Goal: Task Accomplishment & Management: Manage account settings

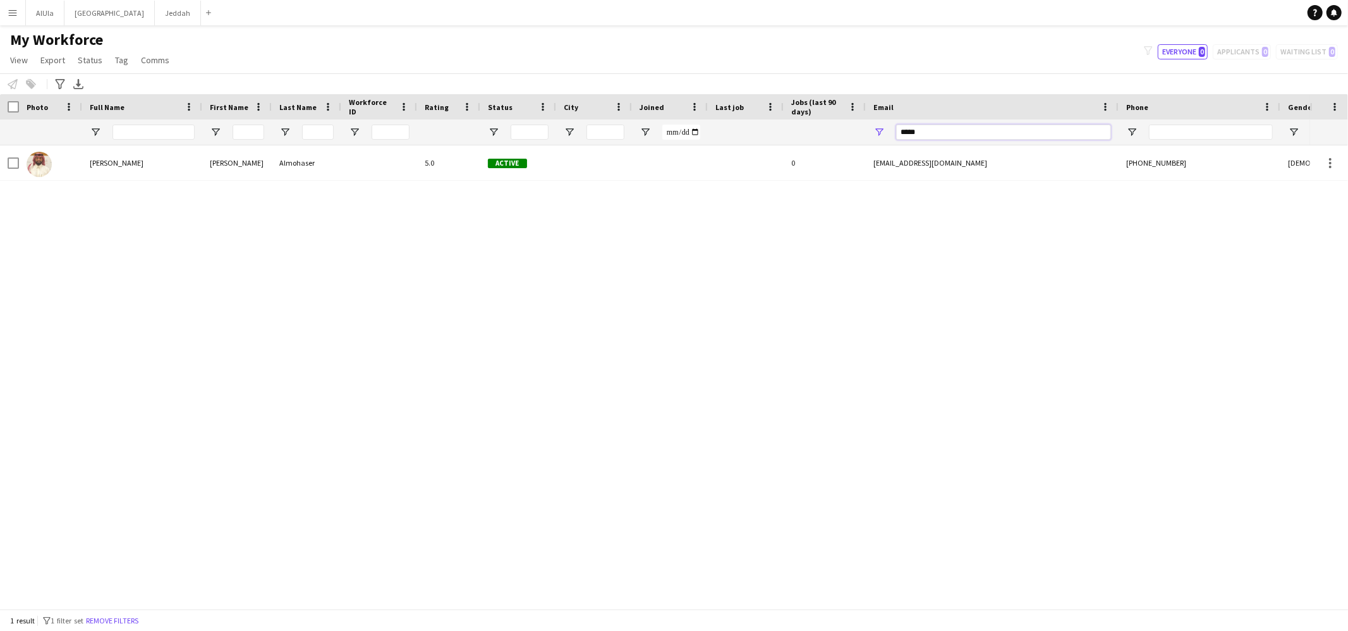
click at [910, 130] on input "*****" at bounding box center [1003, 131] width 215 height 15
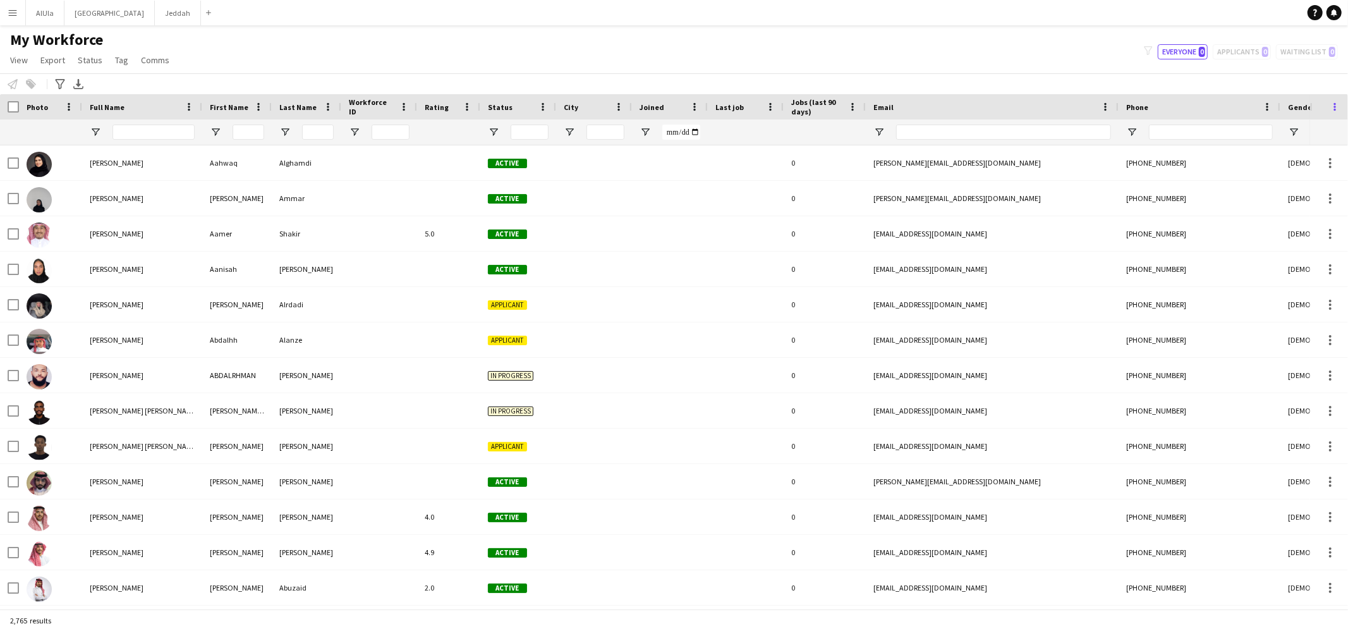
click at [1334, 107] on span at bounding box center [1334, 106] width 11 height 11
click at [16, 61] on span "View" at bounding box center [19, 59] width 18 height 11
click at [18, 21] on button "Menu" at bounding box center [12, 12] width 25 height 25
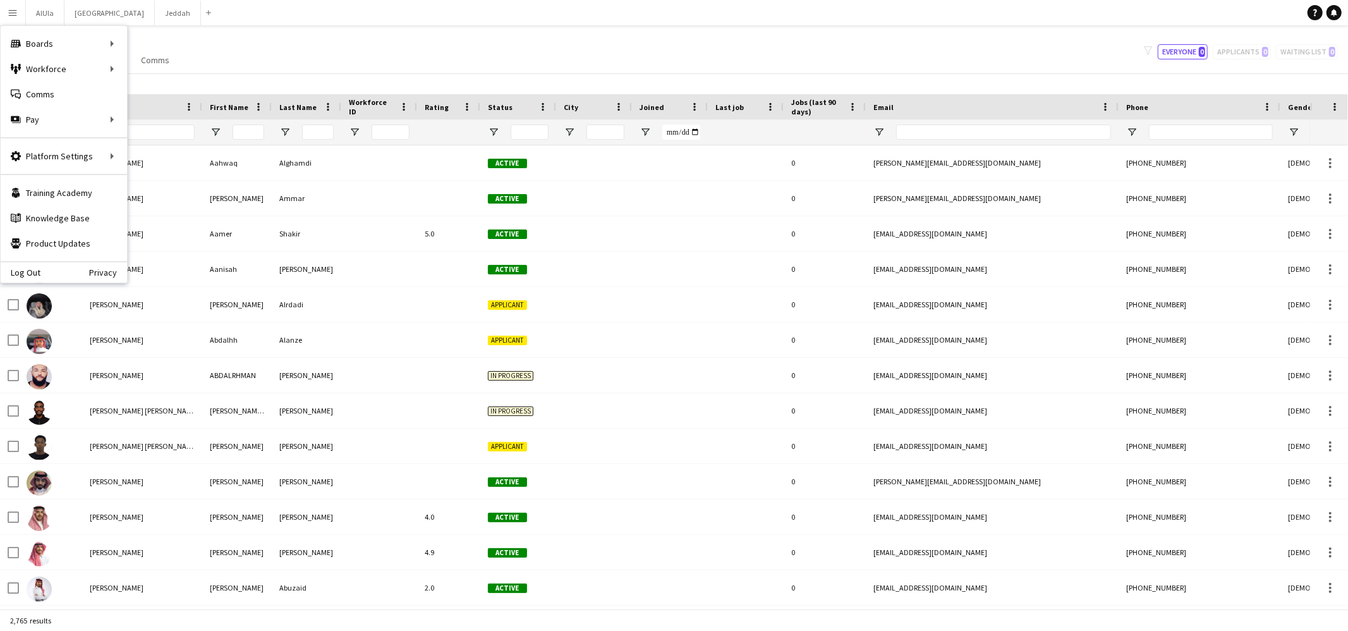
click at [201, 12] on div "Add" at bounding box center [208, 12] width 15 height 25
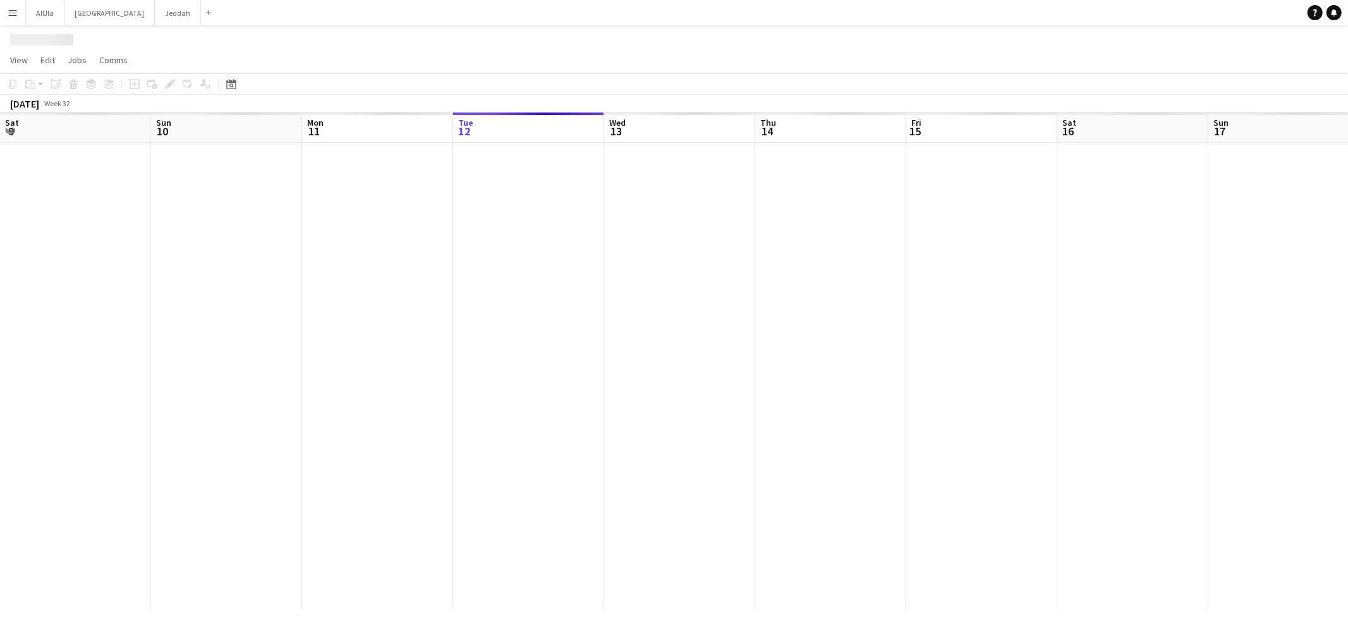
scroll to position [0, 301]
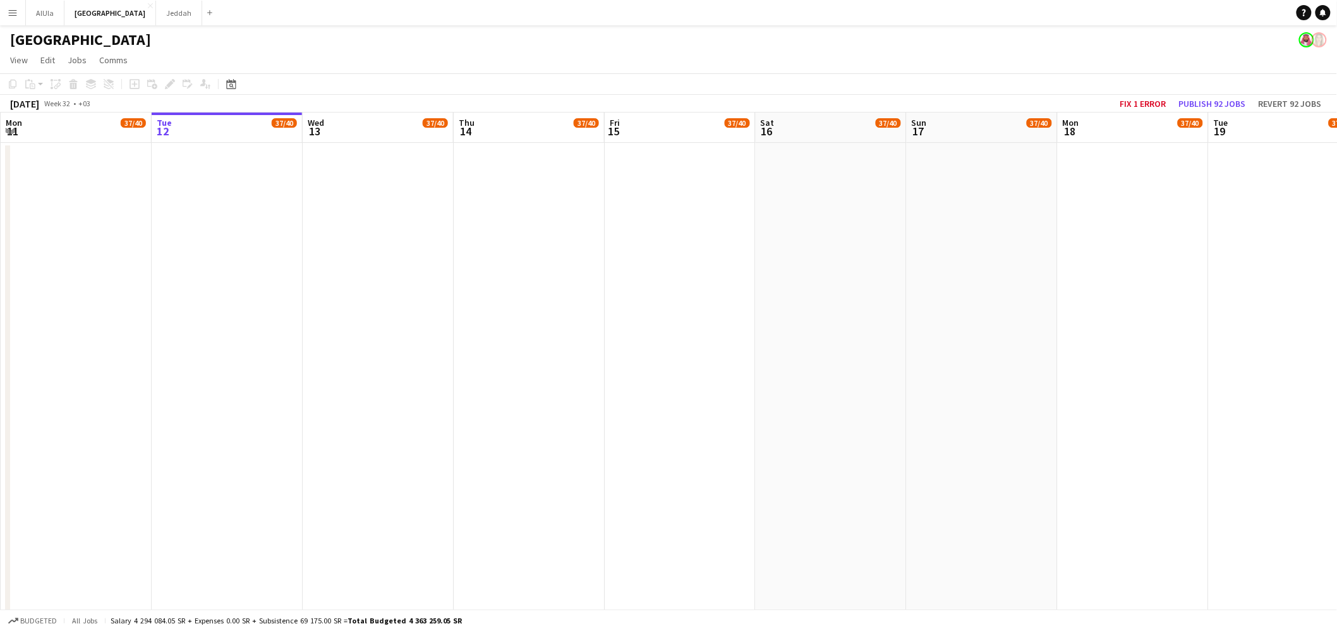
click at [11, 13] on app-icon "Menu" at bounding box center [13, 13] width 10 height 10
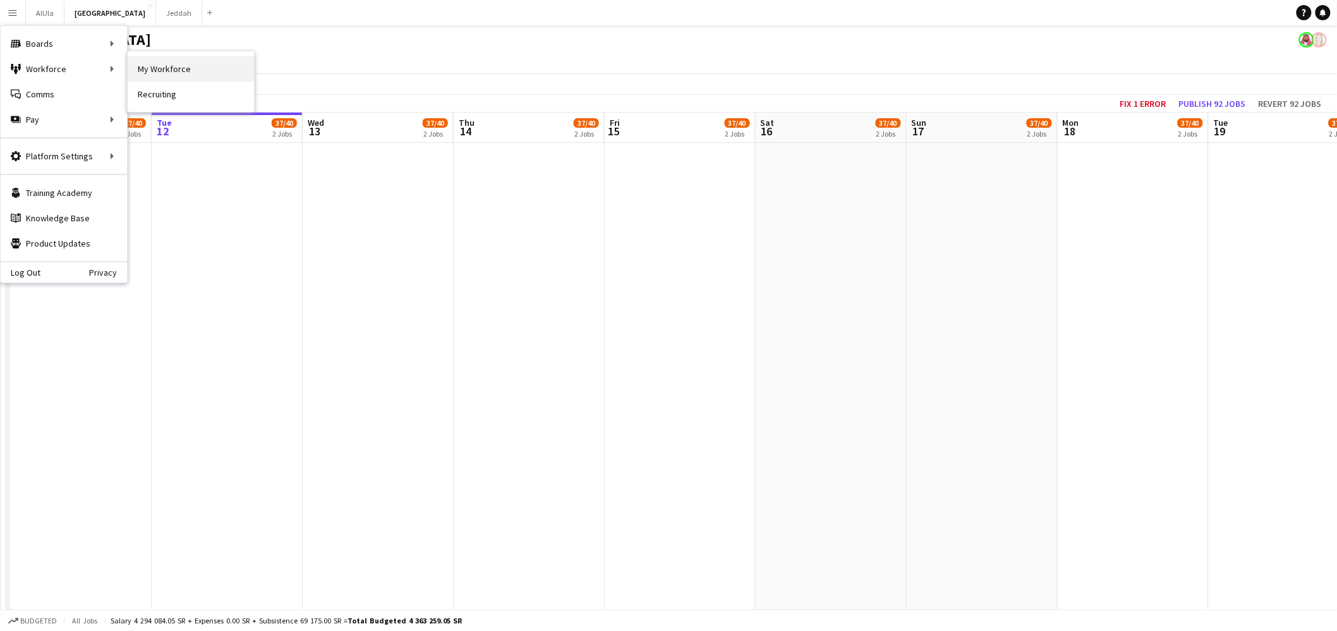
click at [148, 73] on link "My Workforce" at bounding box center [191, 68] width 126 height 25
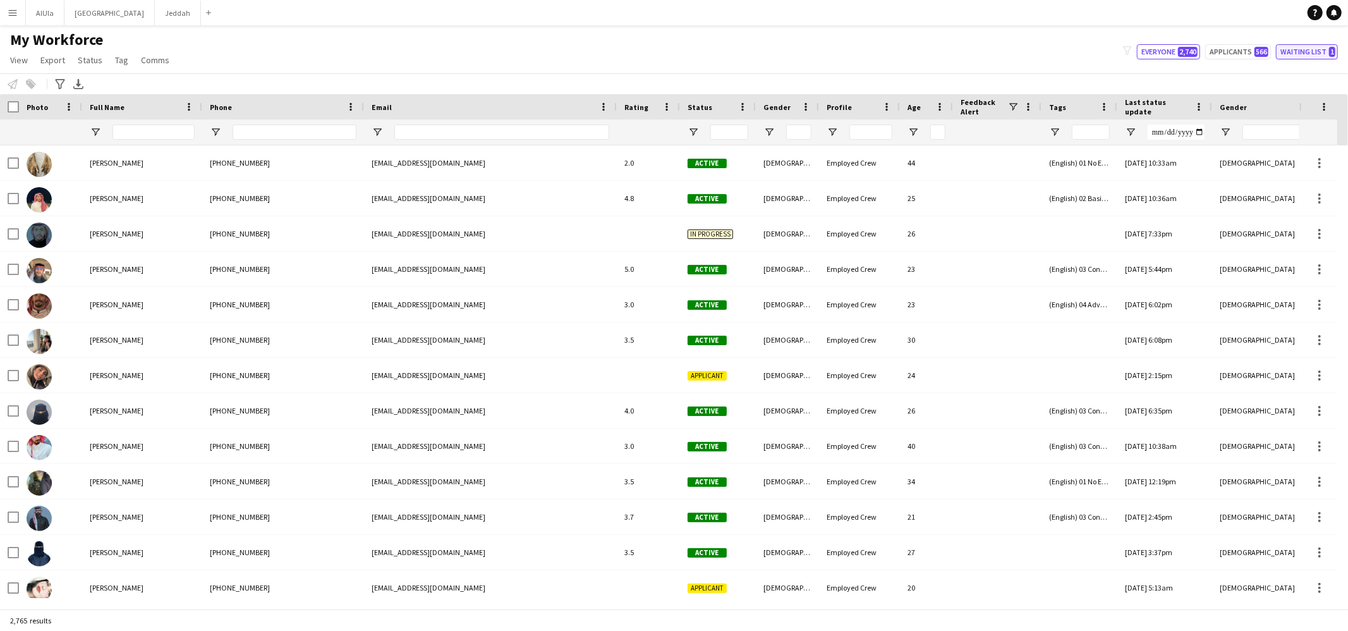
click at [1310, 46] on button "Waiting list 1" at bounding box center [1307, 51] width 62 height 15
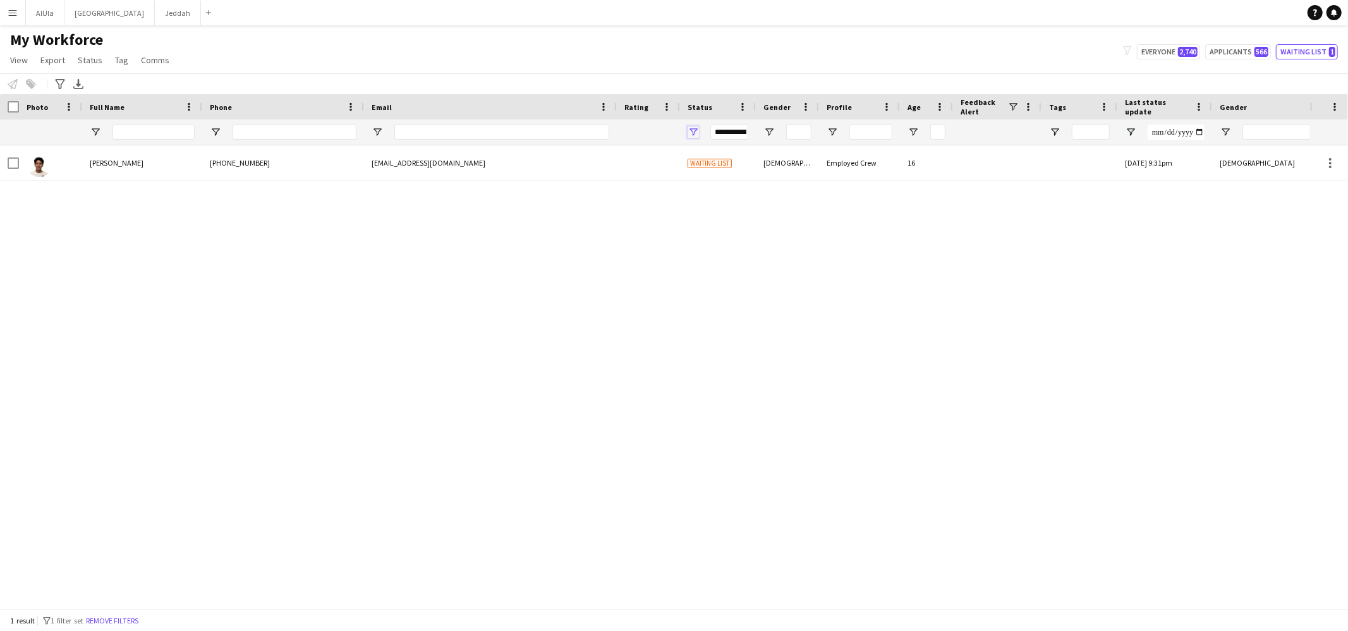
click at [694, 128] on span "Open Filter Menu" at bounding box center [692, 131] width 11 height 11
click at [785, 318] on div "Reset" at bounding box center [748, 308] width 126 height 35
click at [785, 311] on button "Reset" at bounding box center [784, 308] width 37 height 20
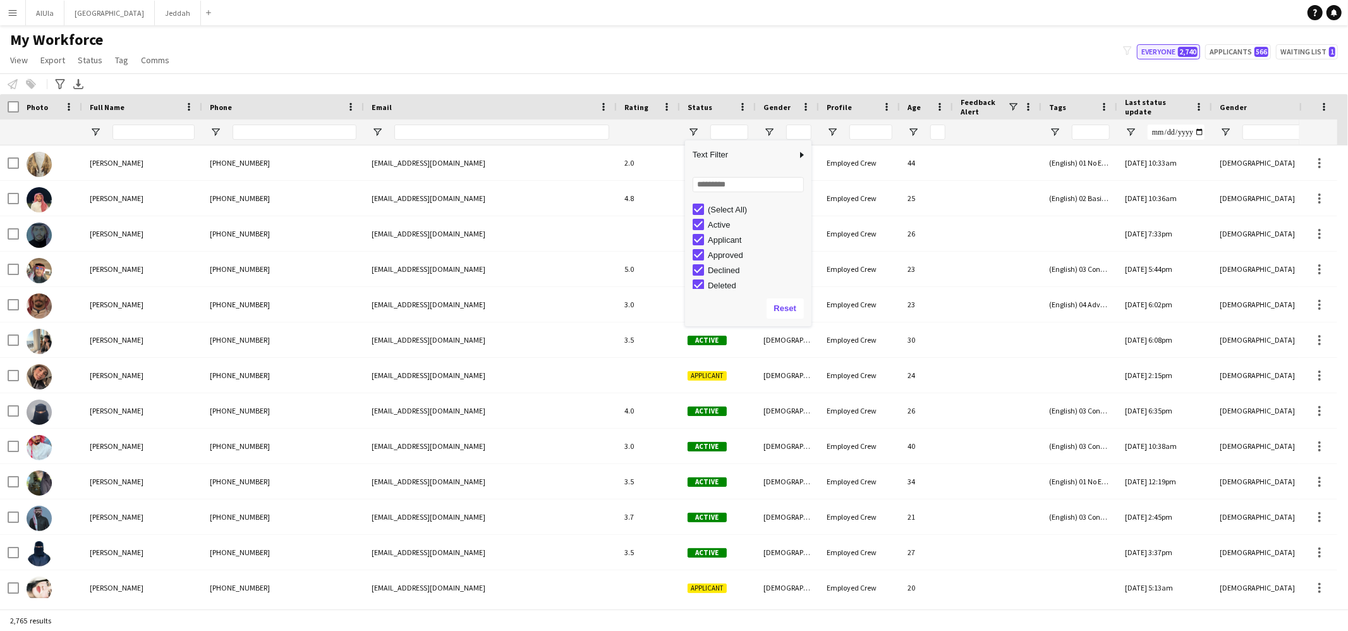
click at [1170, 49] on button "Everyone 2,740" at bounding box center [1168, 51] width 63 height 15
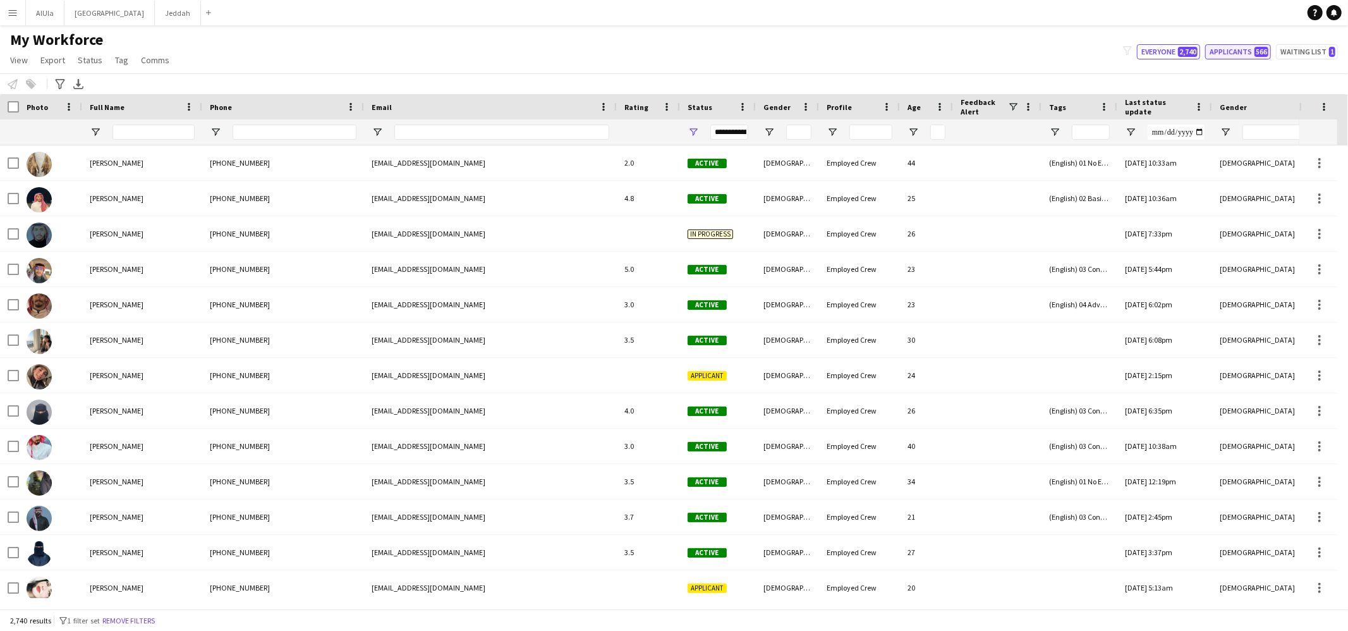
click at [1256, 56] on span "566" at bounding box center [1261, 52] width 14 height 10
type input "**********"
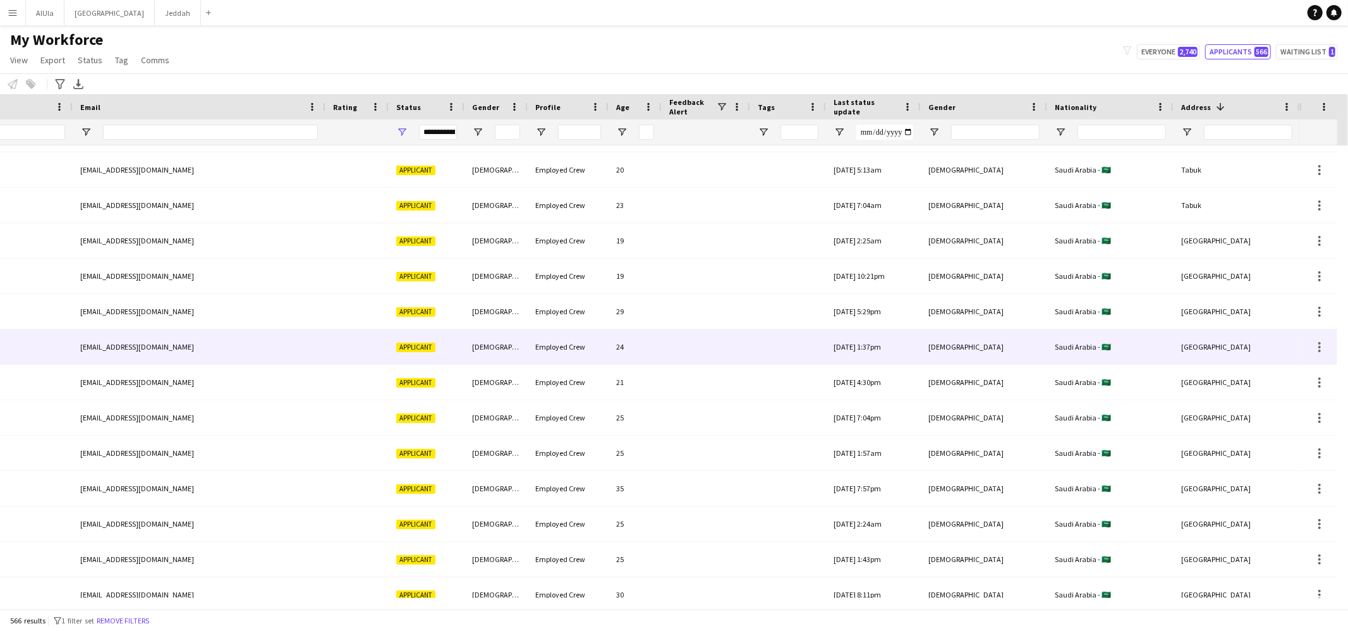
scroll to position [56, 0]
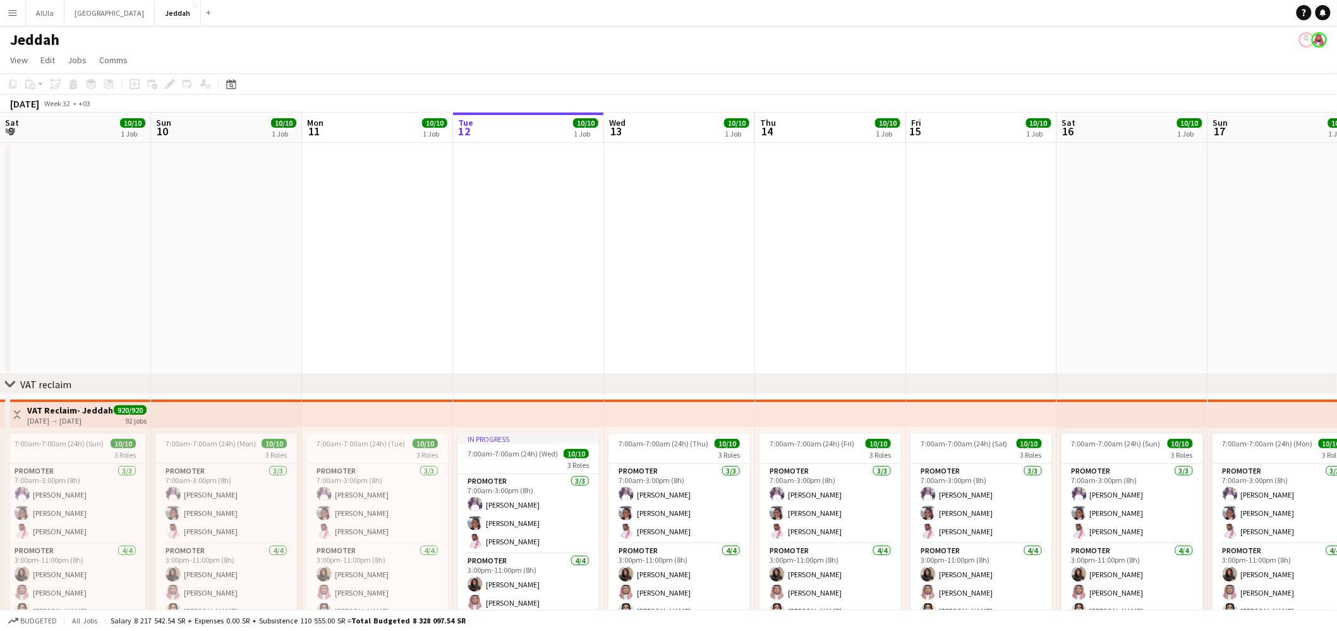
scroll to position [0, 301]
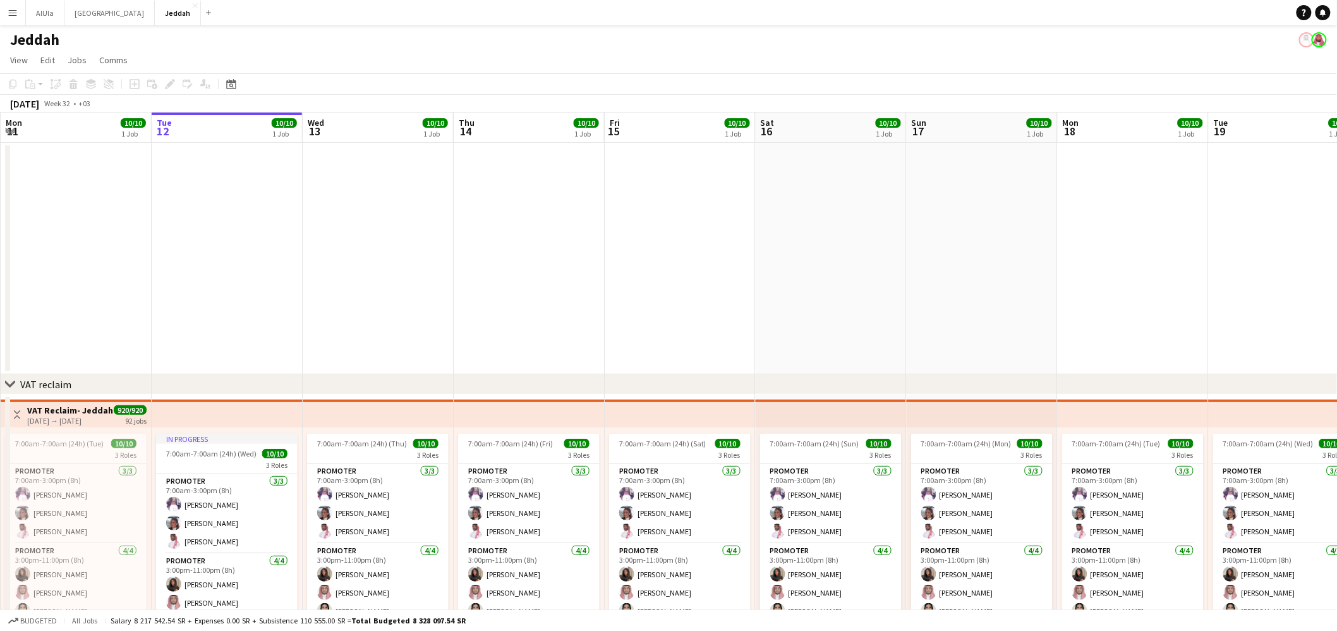
click at [18, 11] on button "Menu" at bounding box center [12, 12] width 25 height 25
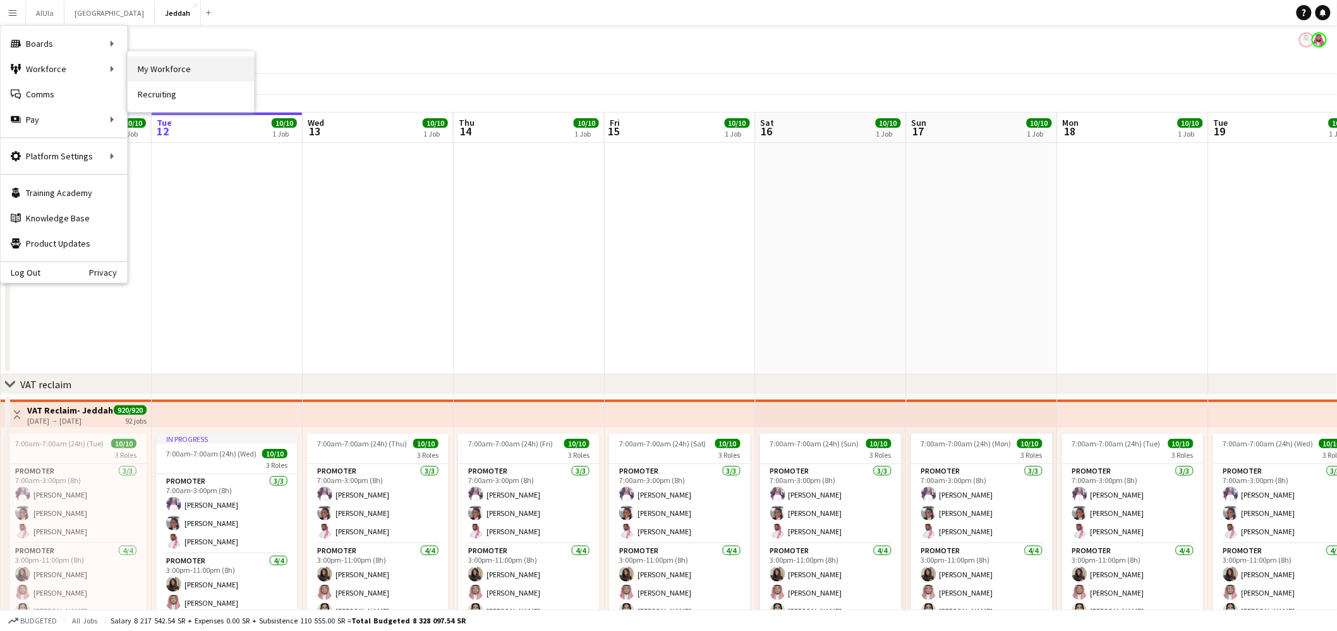
click at [150, 69] on link "My Workforce" at bounding box center [191, 68] width 126 height 25
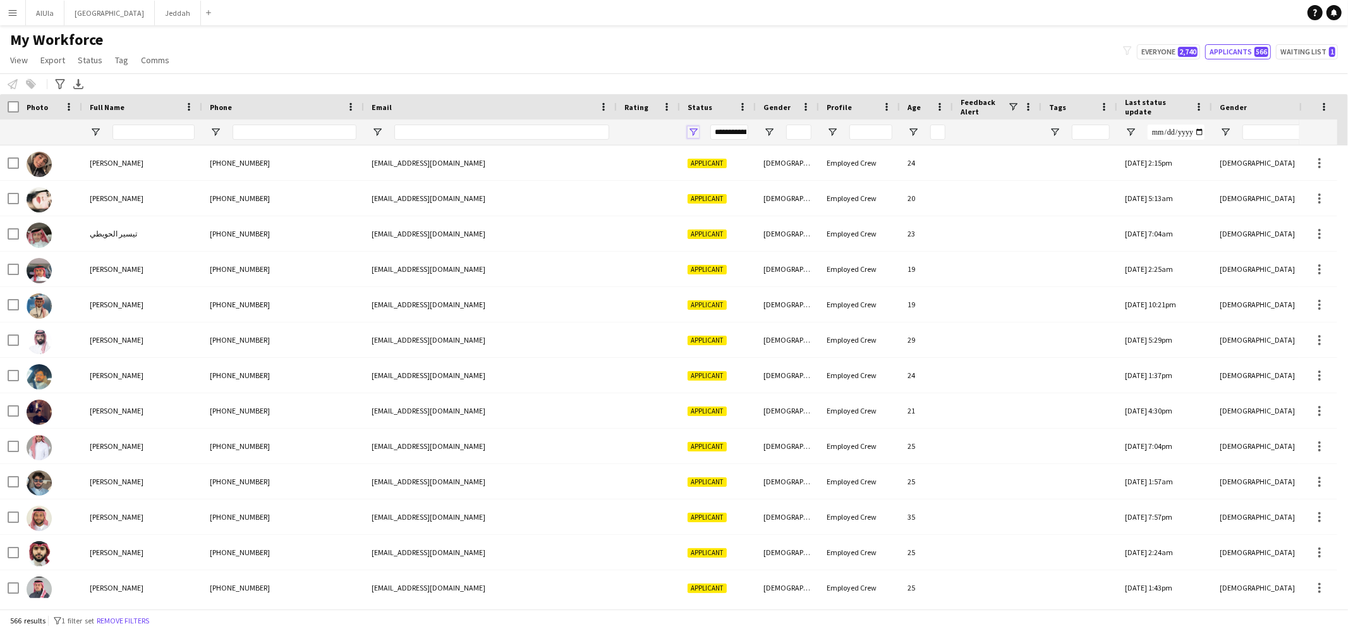
click at [693, 132] on span "Open Filter Menu" at bounding box center [692, 131] width 11 height 11
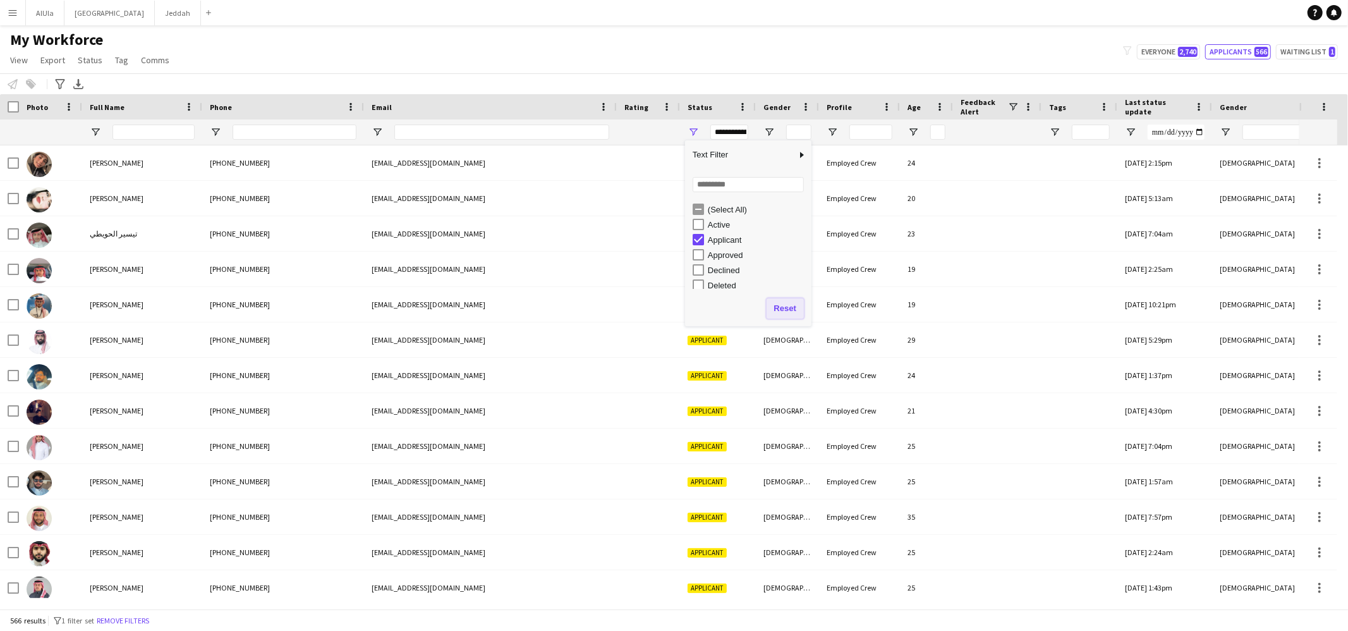
click at [782, 305] on button "Reset" at bounding box center [784, 308] width 37 height 20
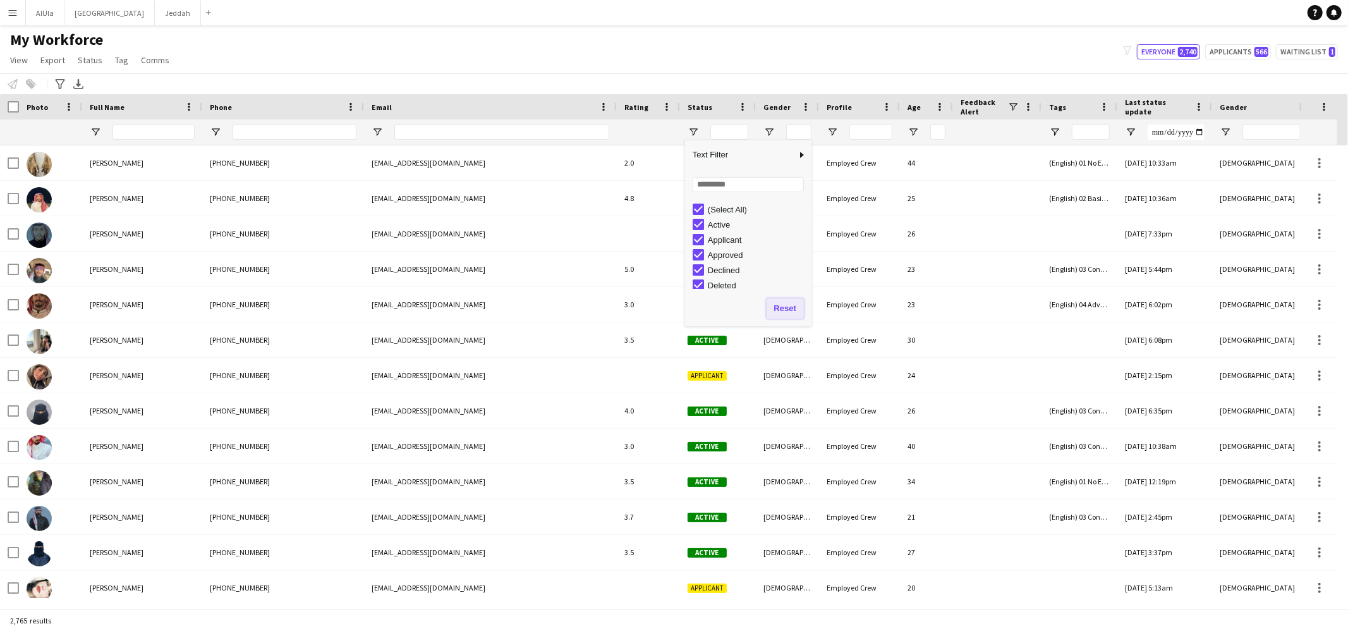
click at [789, 308] on button "Reset" at bounding box center [784, 308] width 37 height 20
click at [777, 73] on div "Notify workforce Add to tag Select at least one crew to tag him or her. Advance…" at bounding box center [674, 83] width 1348 height 21
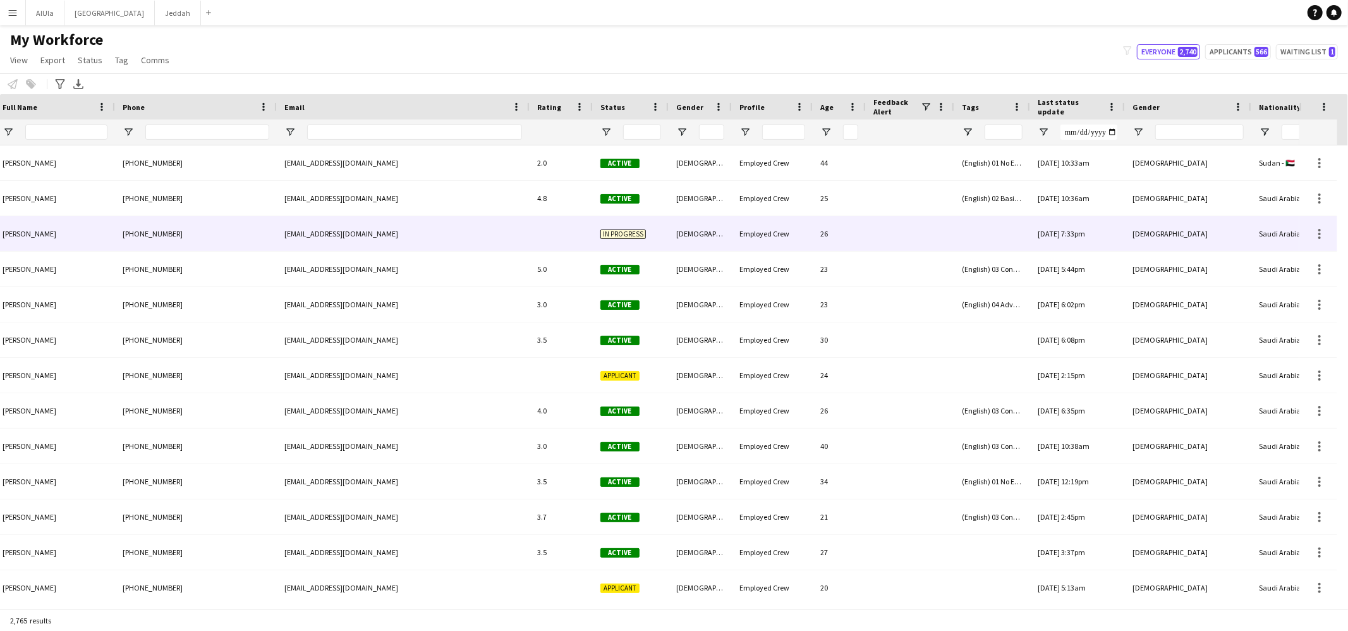
scroll to position [0, 112]
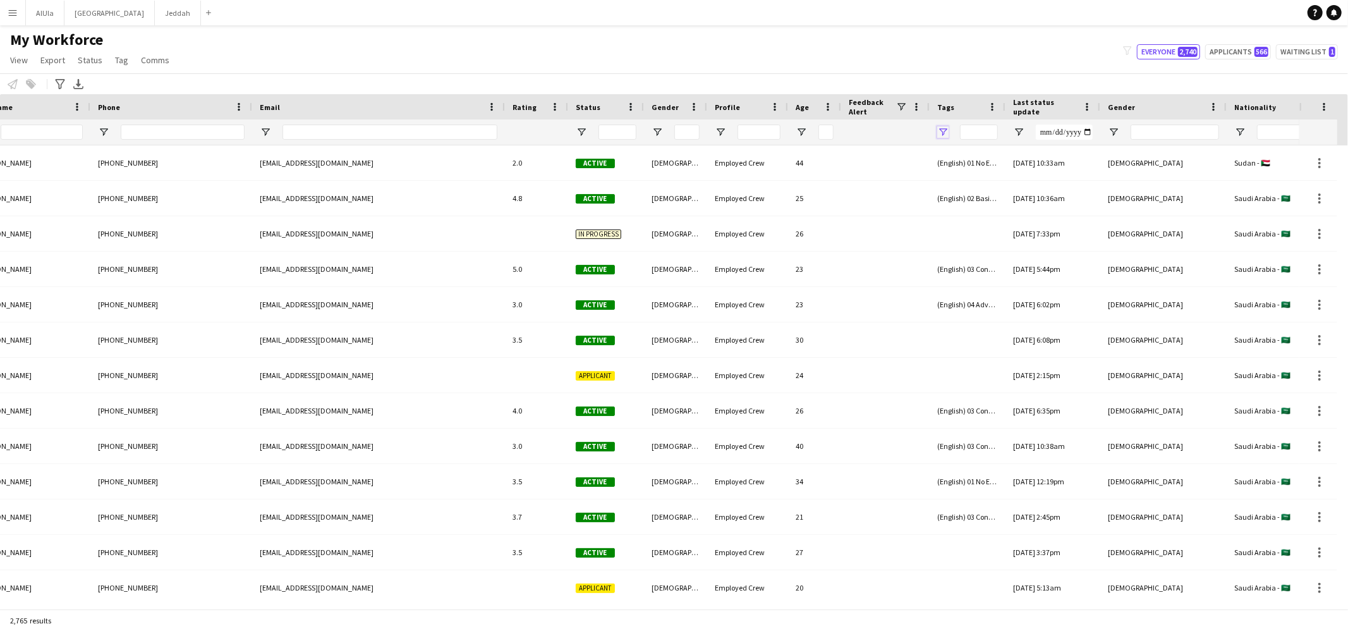
click at [942, 133] on span "Open Filter Menu" at bounding box center [942, 131] width 11 height 11
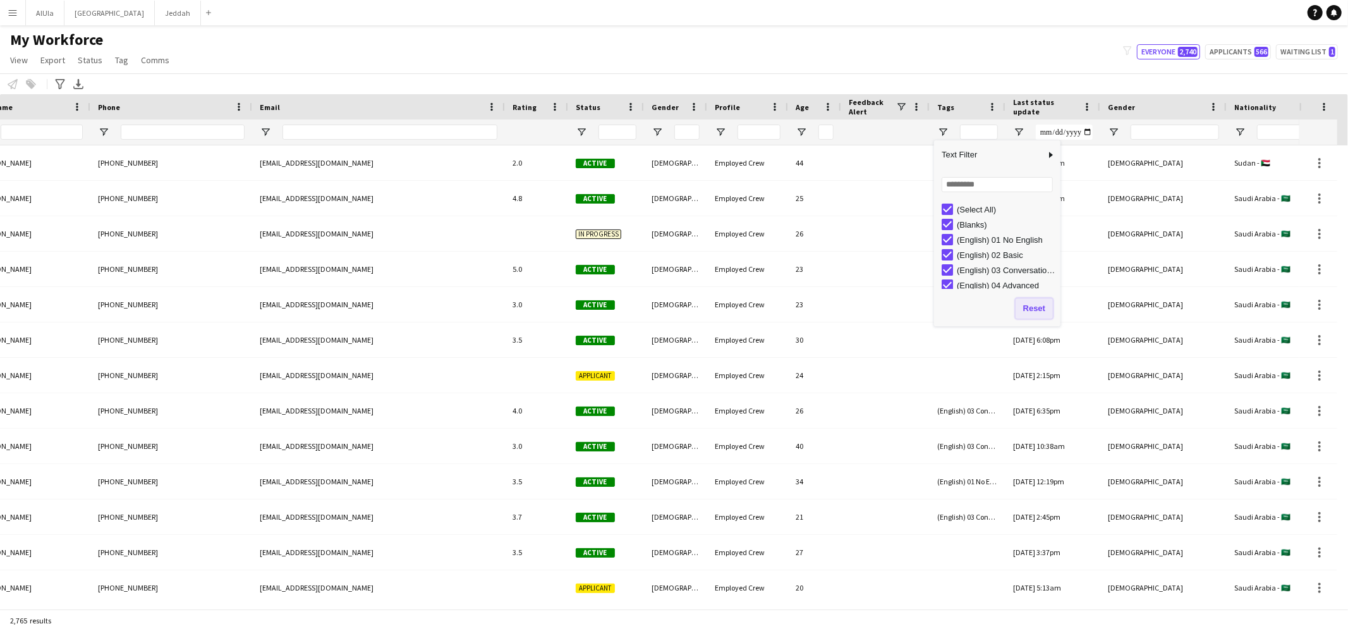
click at [1028, 305] on button "Reset" at bounding box center [1033, 308] width 37 height 20
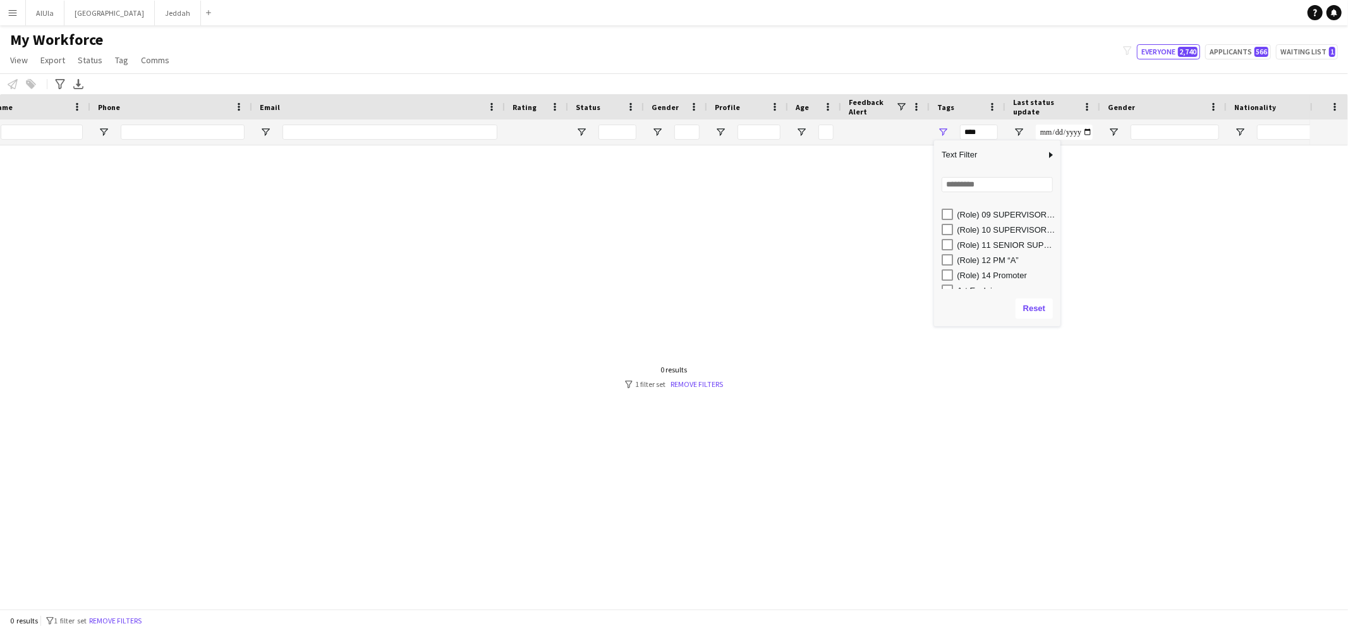
scroll to position [398, 0]
type input "**********"
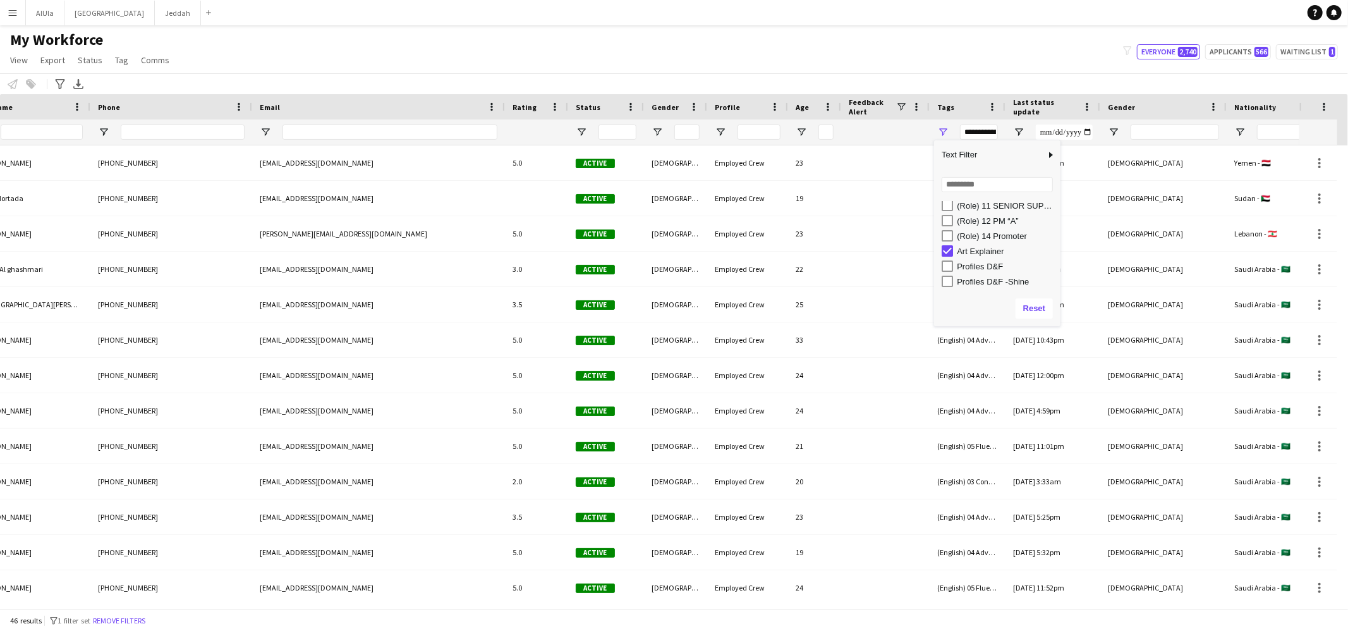
click at [862, 64] on div "My Workforce View Views Default view New view Update view Delete view Edit name…" at bounding box center [674, 51] width 1348 height 43
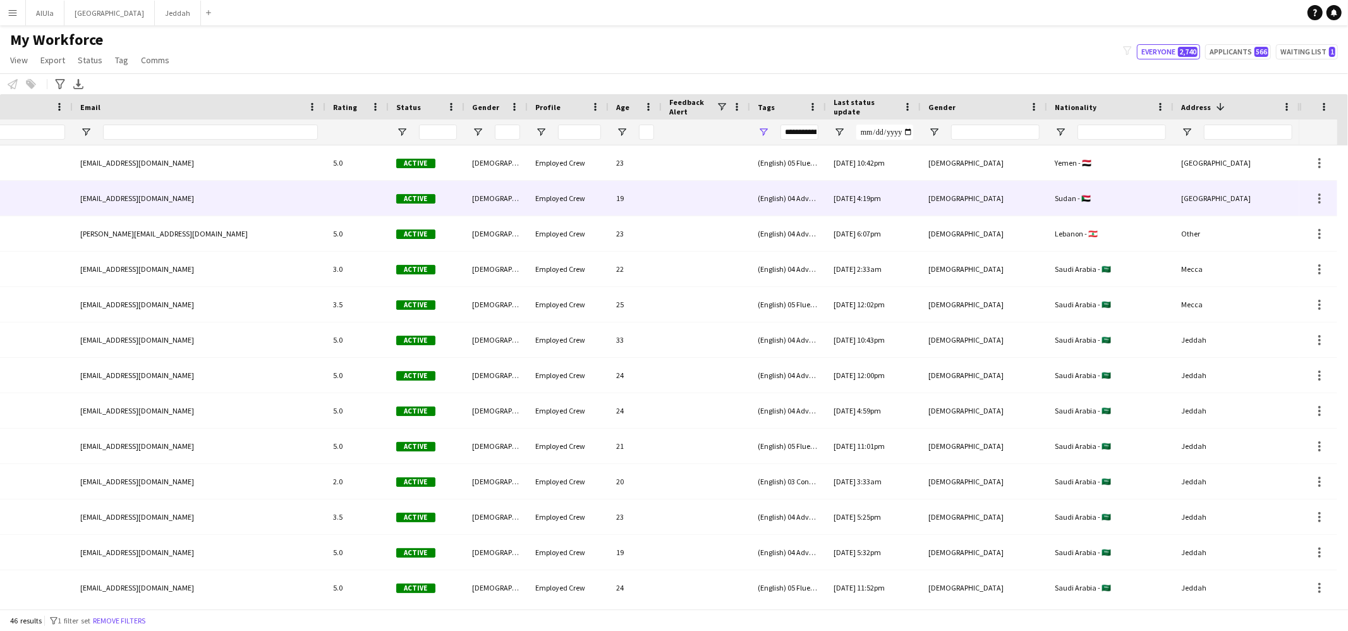
scroll to position [0, 0]
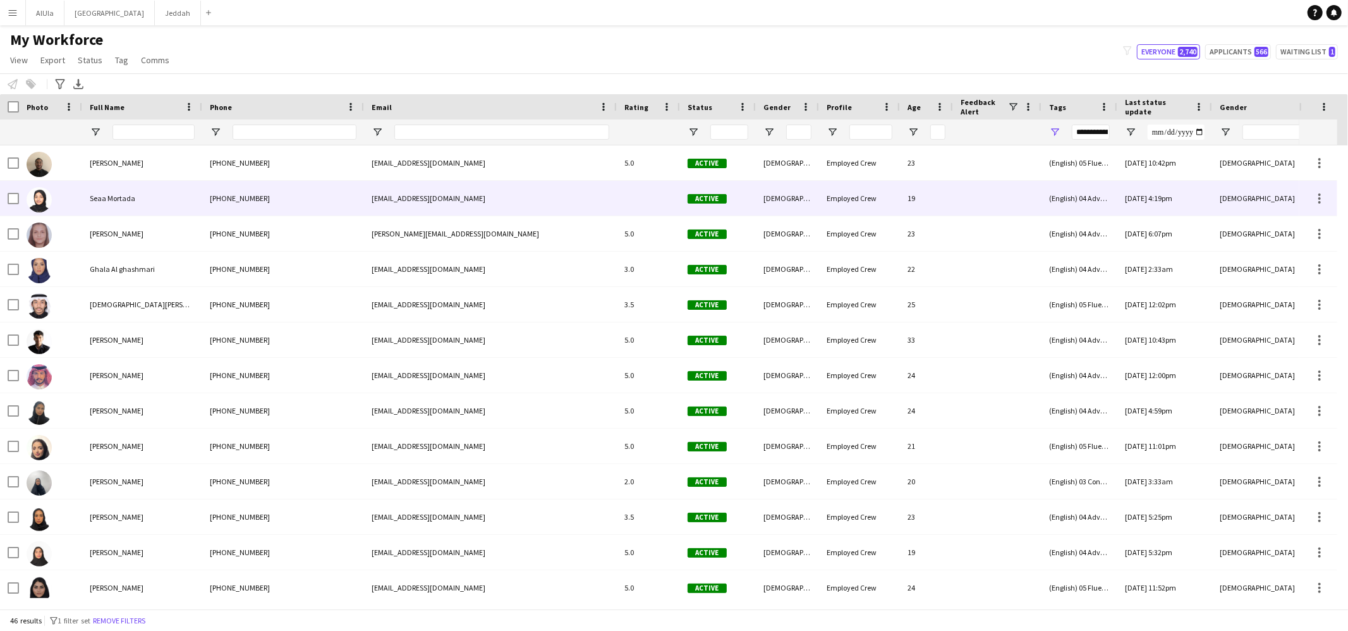
click at [138, 197] on div "Seaa Mortada" at bounding box center [142, 198] width 120 height 35
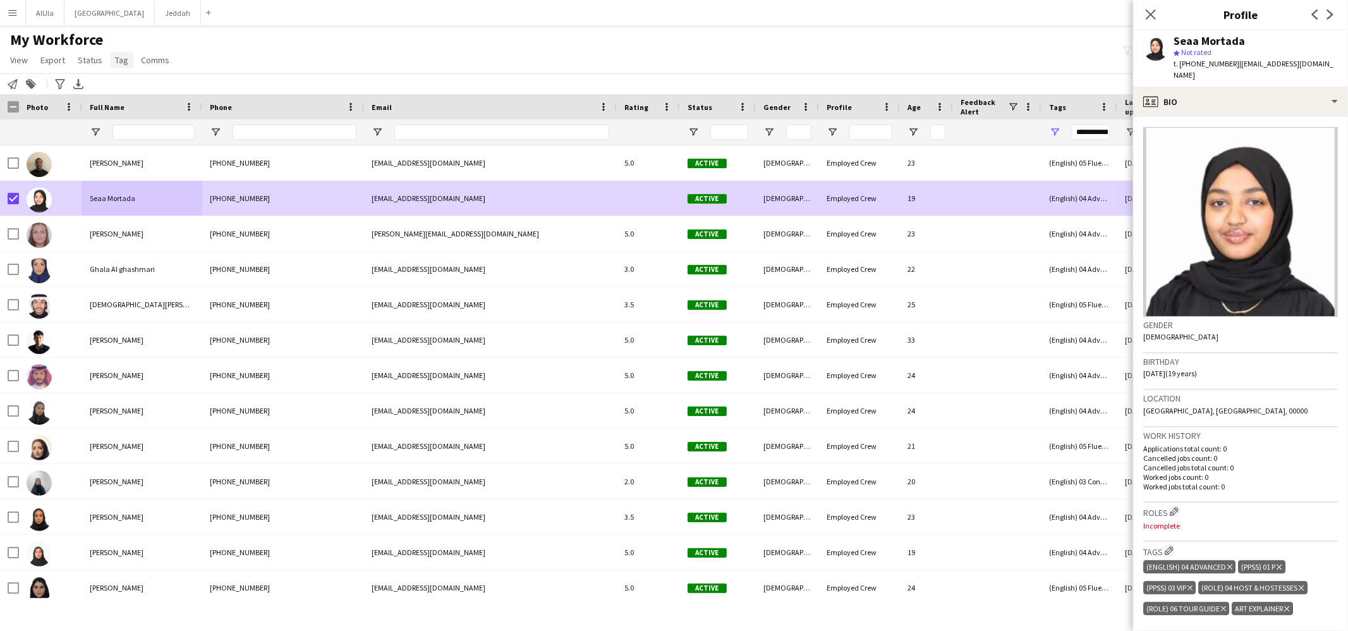
click at [118, 63] on span "Tag" at bounding box center [121, 59] width 13 height 11
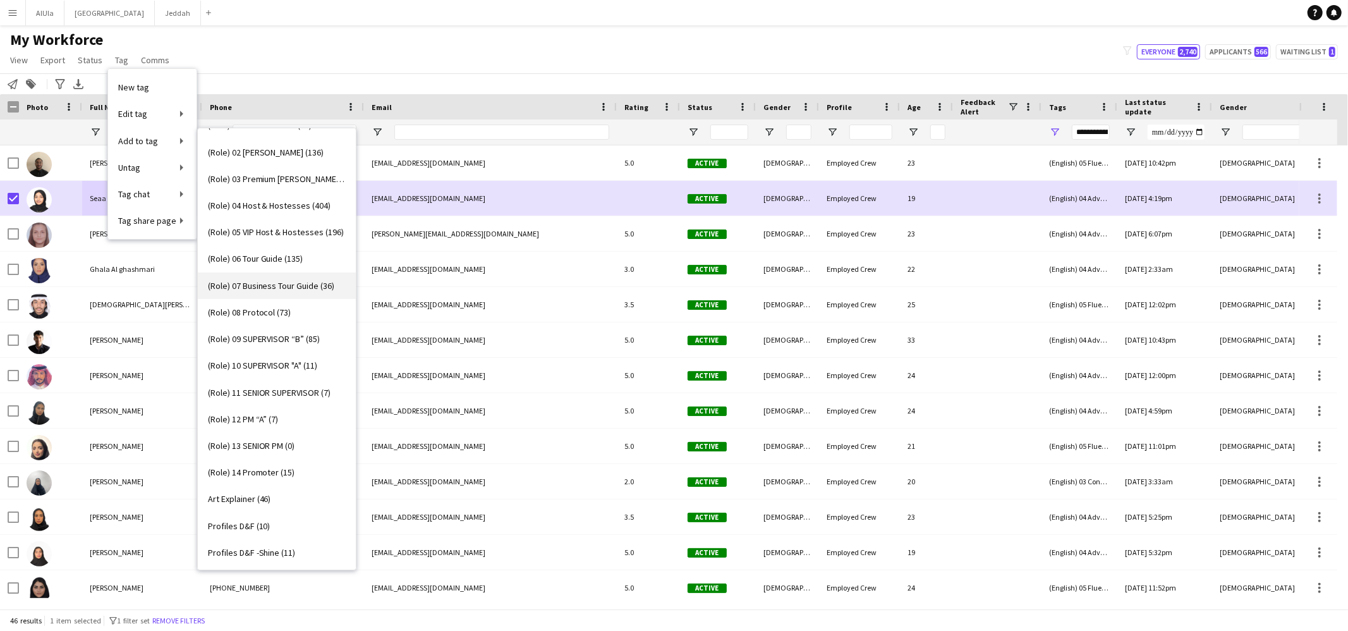
click at [268, 283] on span "(Role) 07 Business Tour Guide (36)" at bounding box center [271, 285] width 127 height 11
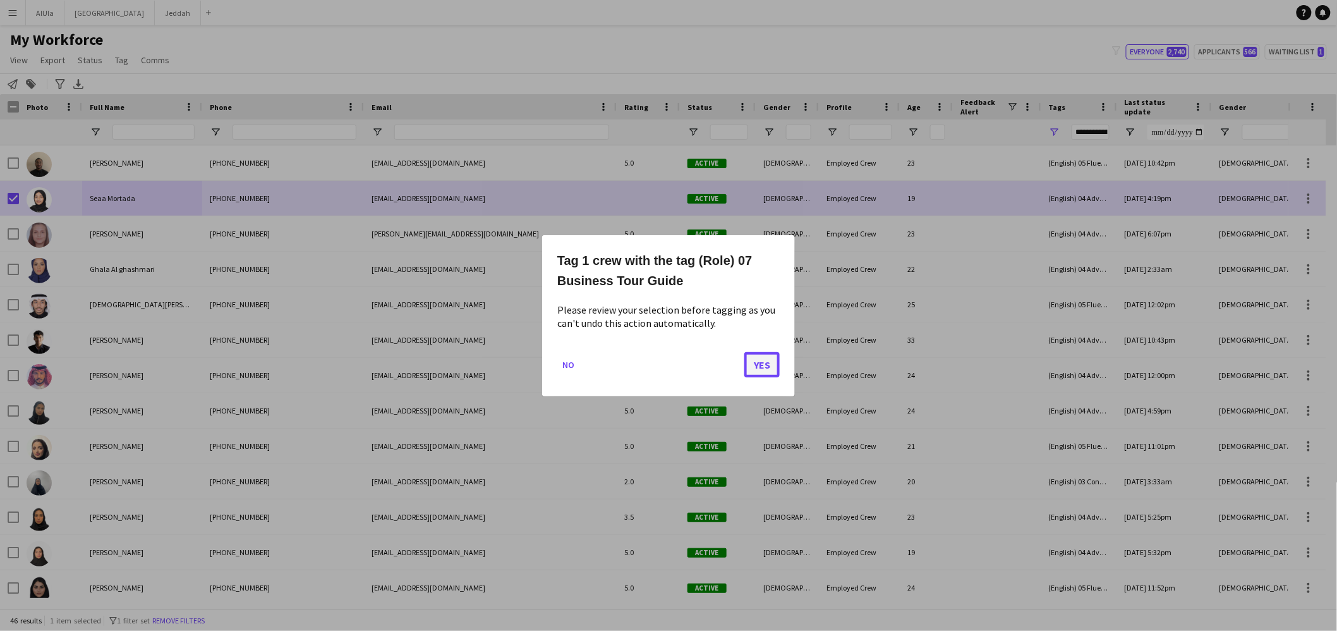
click at [768, 363] on button "Yes" at bounding box center [761, 363] width 35 height 25
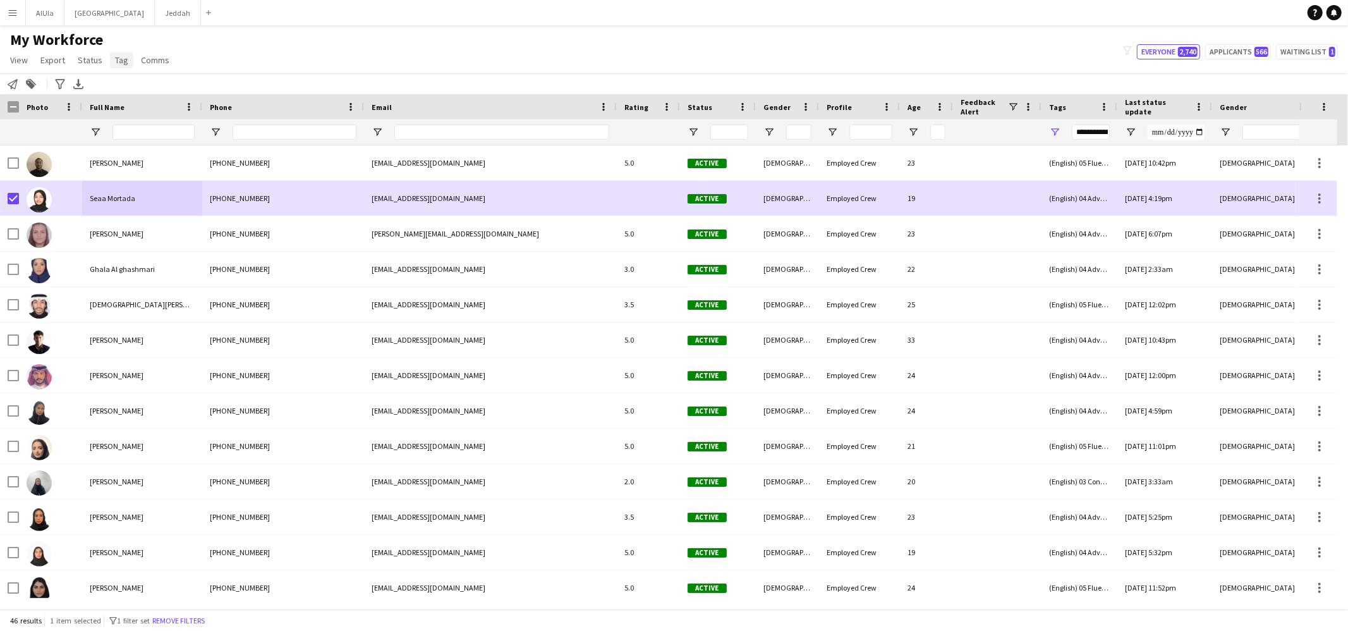
click at [117, 60] on span "Tag" at bounding box center [121, 59] width 13 height 11
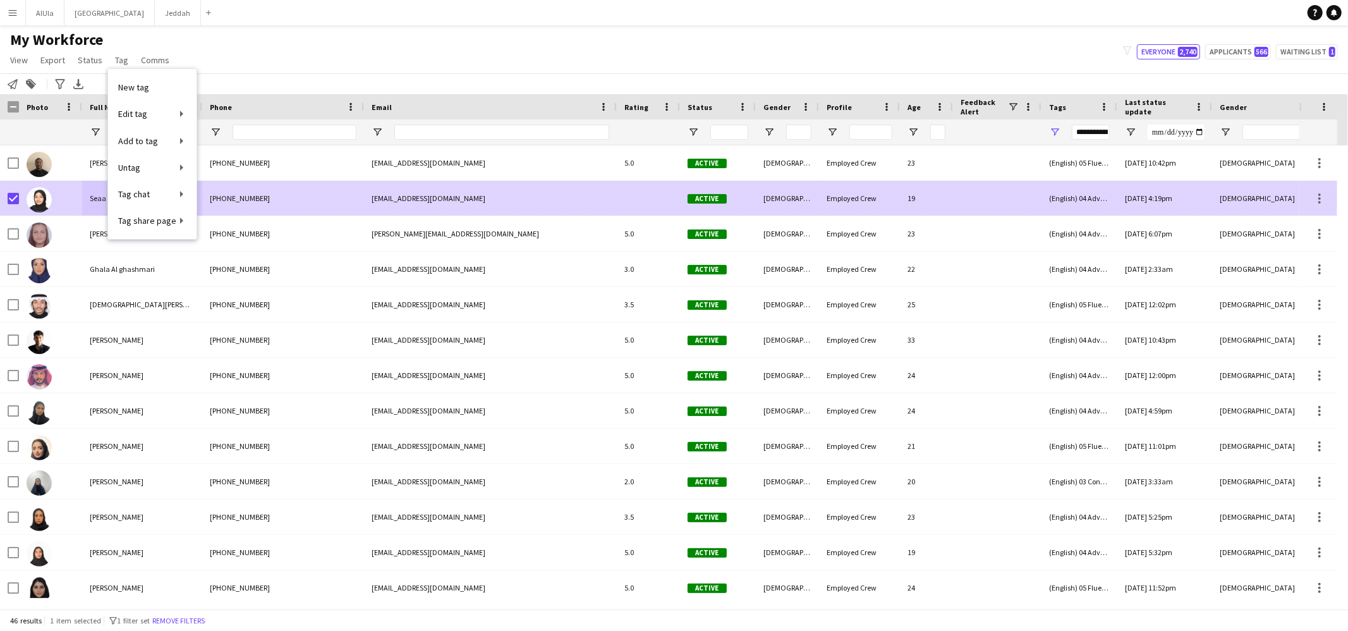
click at [70, 202] on div at bounding box center [50, 198] width 63 height 35
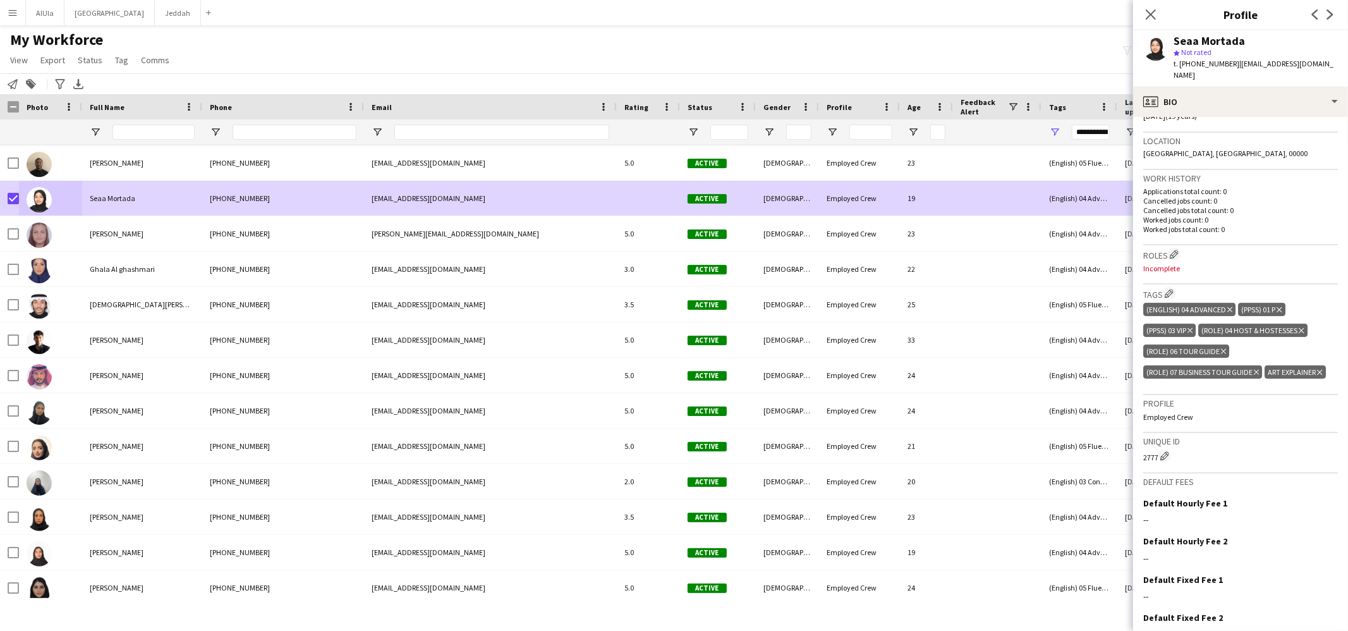
click at [1221, 348] on icon "Delete tag" at bounding box center [1223, 352] width 5 height 8
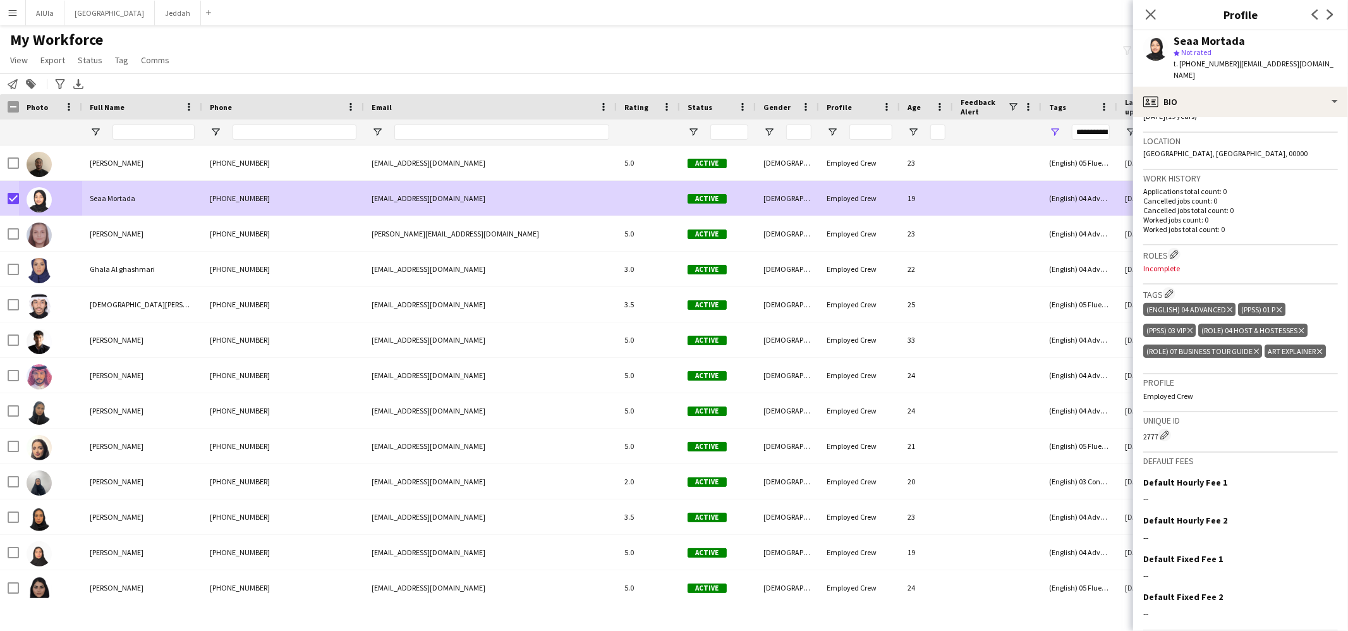
click at [1317, 355] on icon "Delete tag" at bounding box center [1319, 352] width 5 height 8
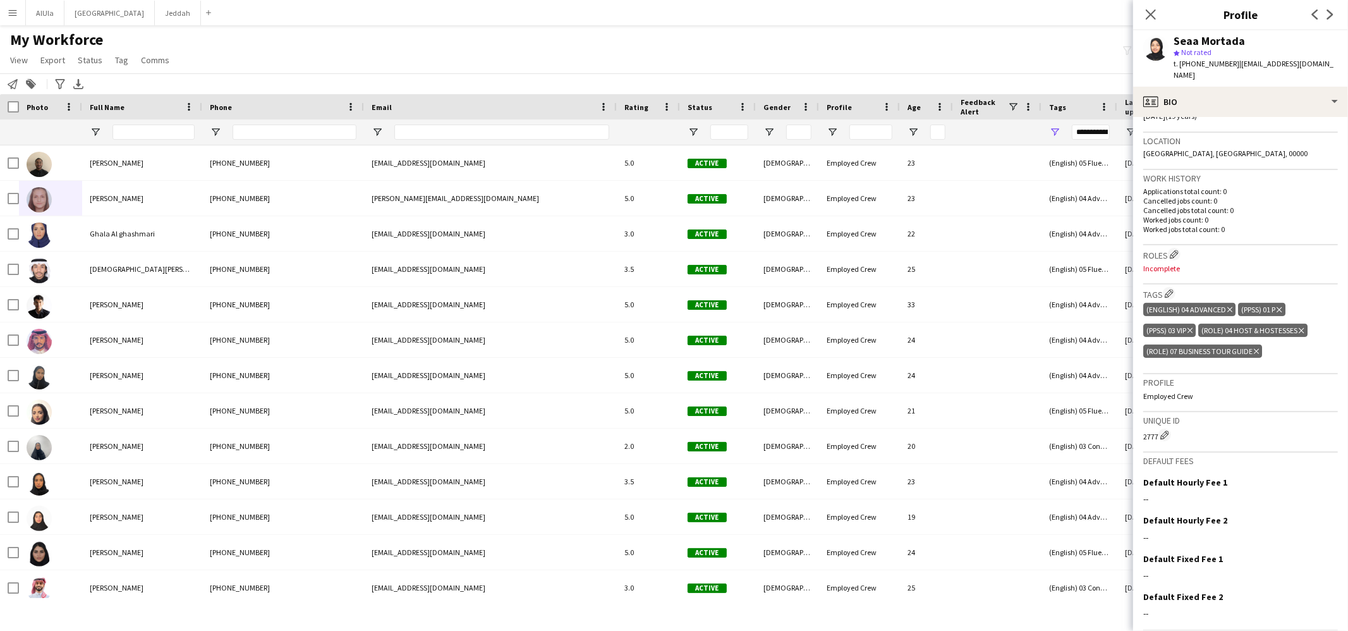
click at [1304, 327] on icon "Delete tag" at bounding box center [1300, 331] width 5 height 8
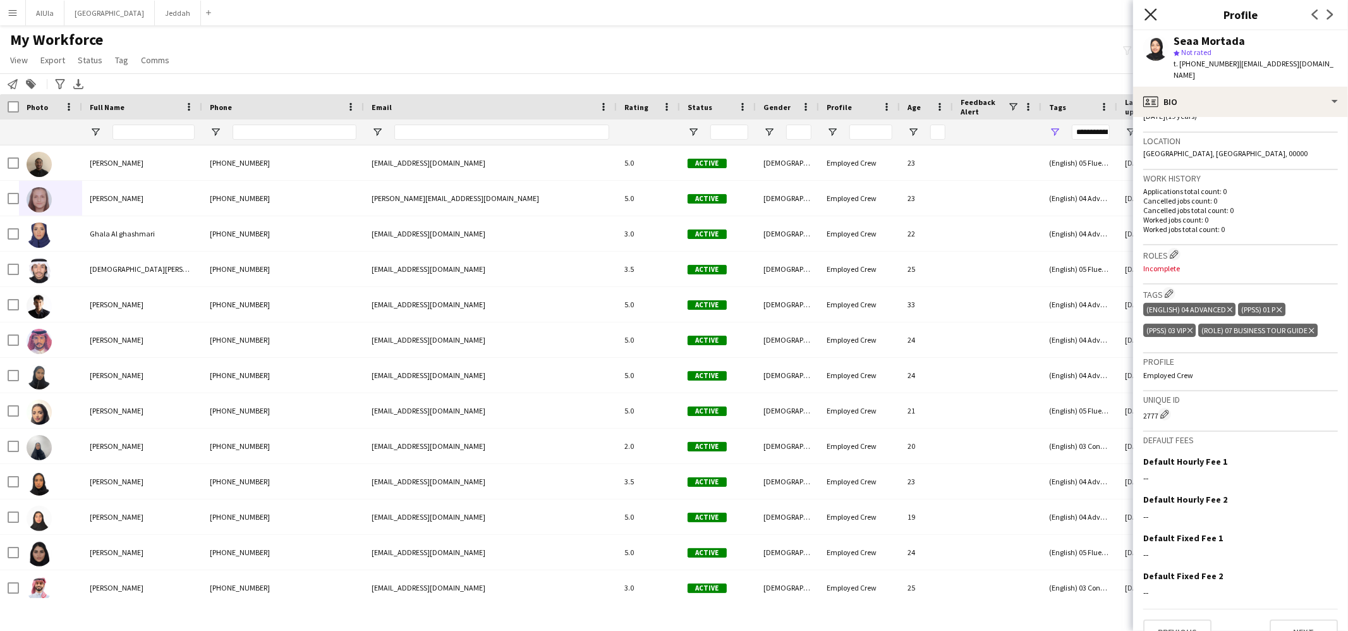
click at [1156, 9] on icon at bounding box center [1150, 14] width 12 height 12
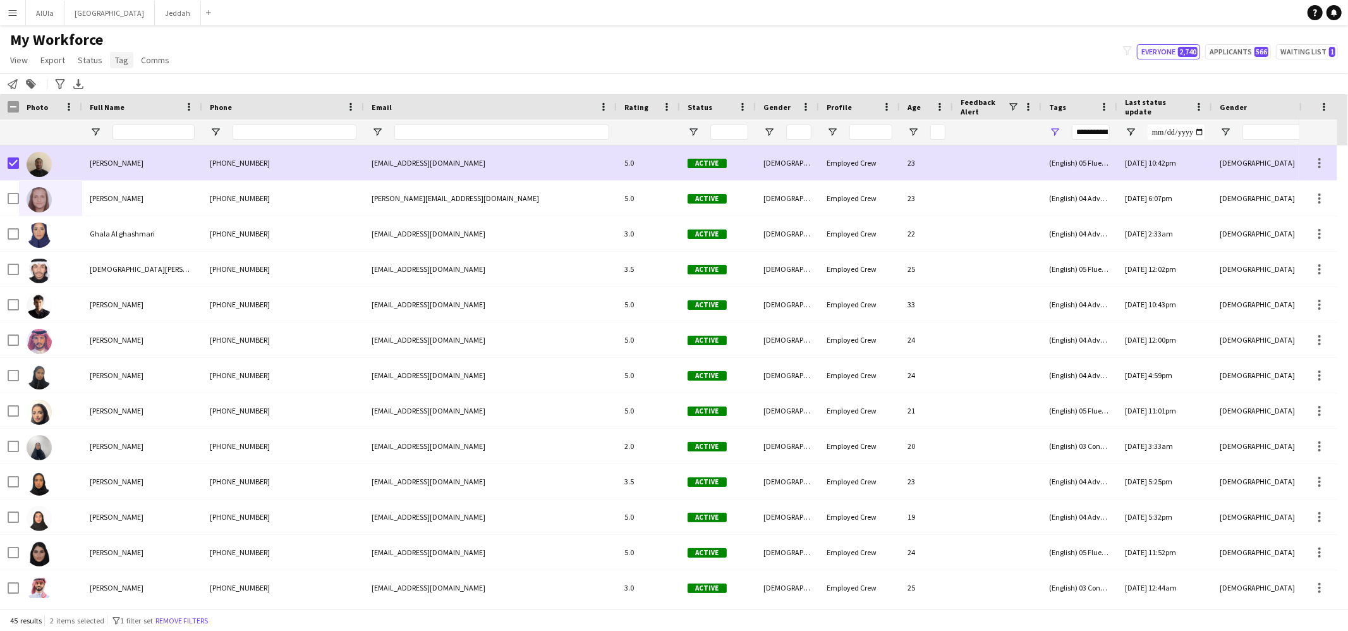
click at [119, 63] on span "Tag" at bounding box center [121, 59] width 13 height 11
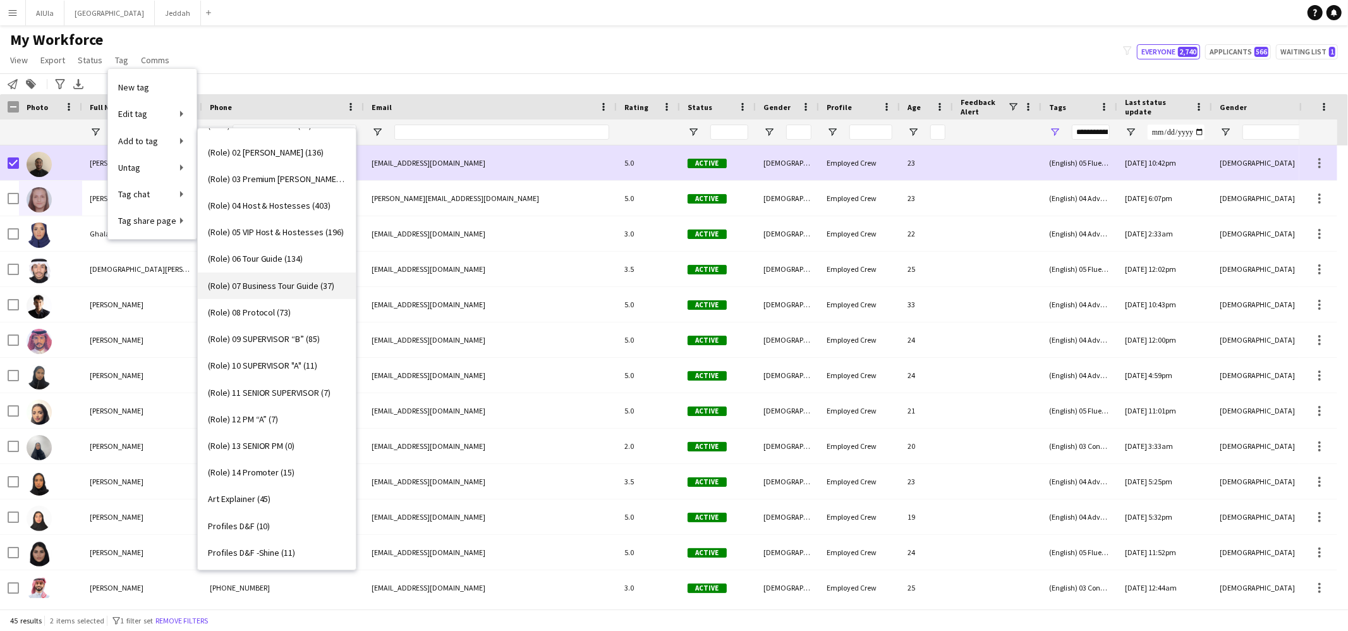
click at [281, 283] on span "(Role) 07 Business Tour Guide (37)" at bounding box center [271, 285] width 127 height 11
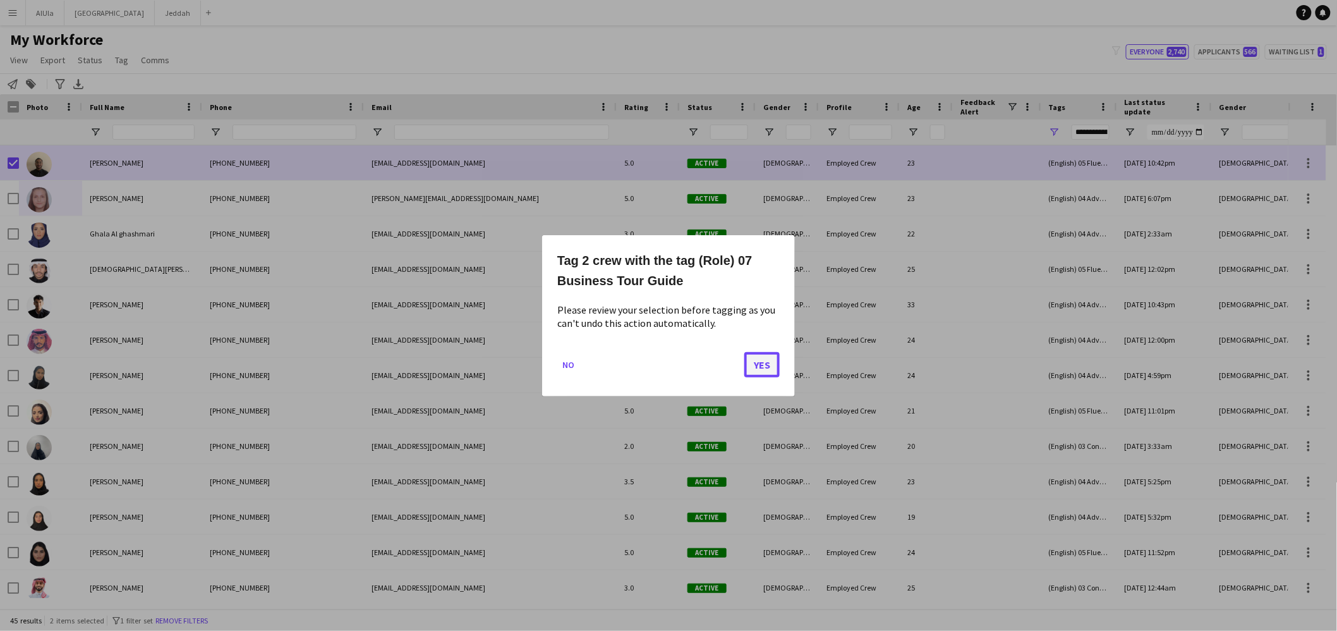
click at [768, 361] on button "Yes" at bounding box center [761, 363] width 35 height 25
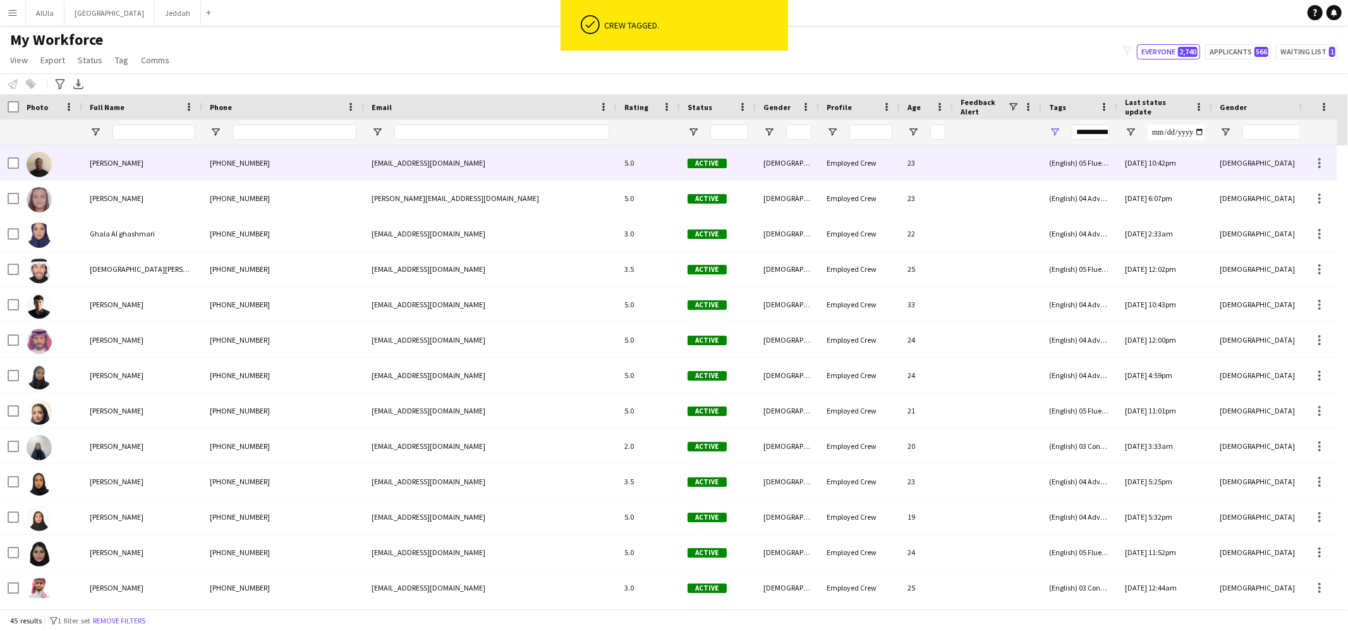
click at [114, 160] on span "Abdullah Ahmed" at bounding box center [117, 162] width 54 height 9
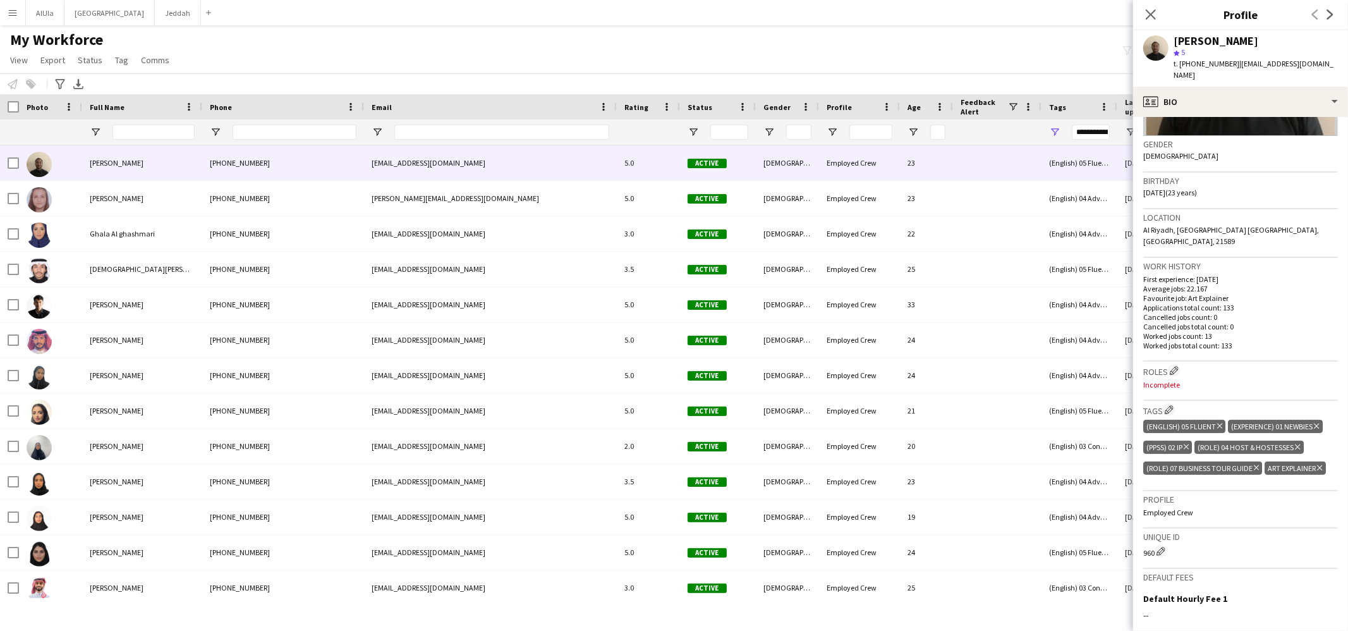
click at [1317, 464] on icon "Delete tag" at bounding box center [1319, 468] width 5 height 8
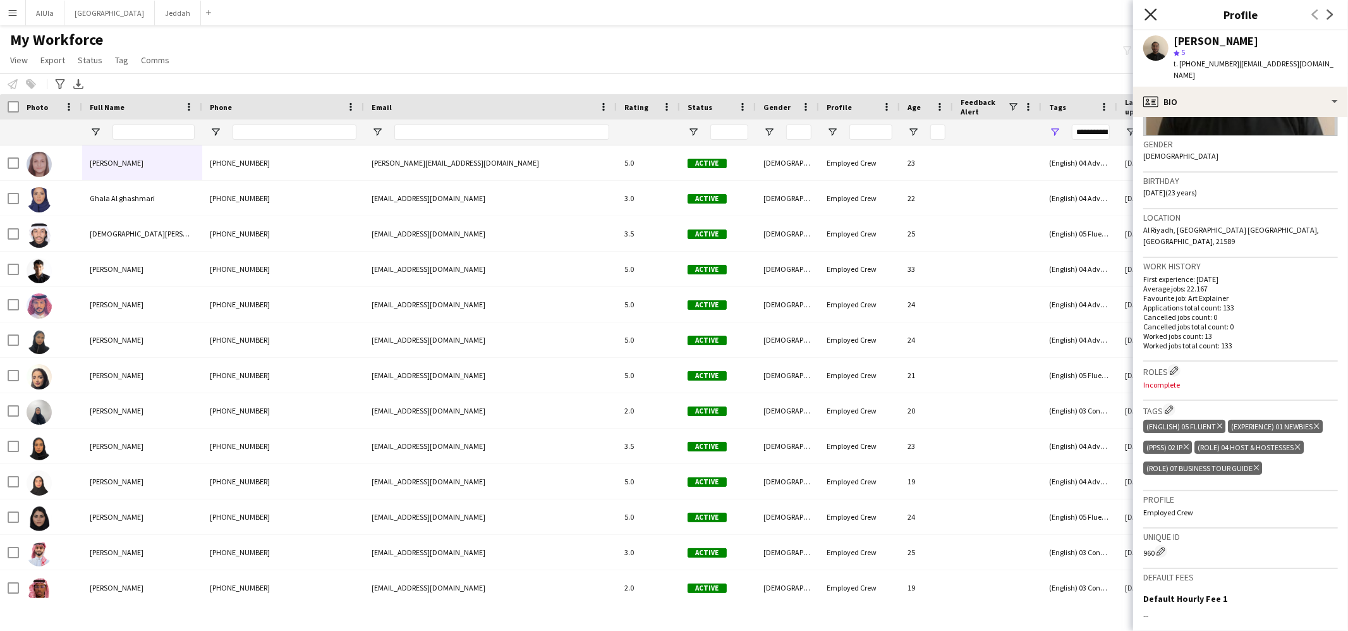
click at [1152, 14] on icon "Close pop-in" at bounding box center [1150, 14] width 12 height 12
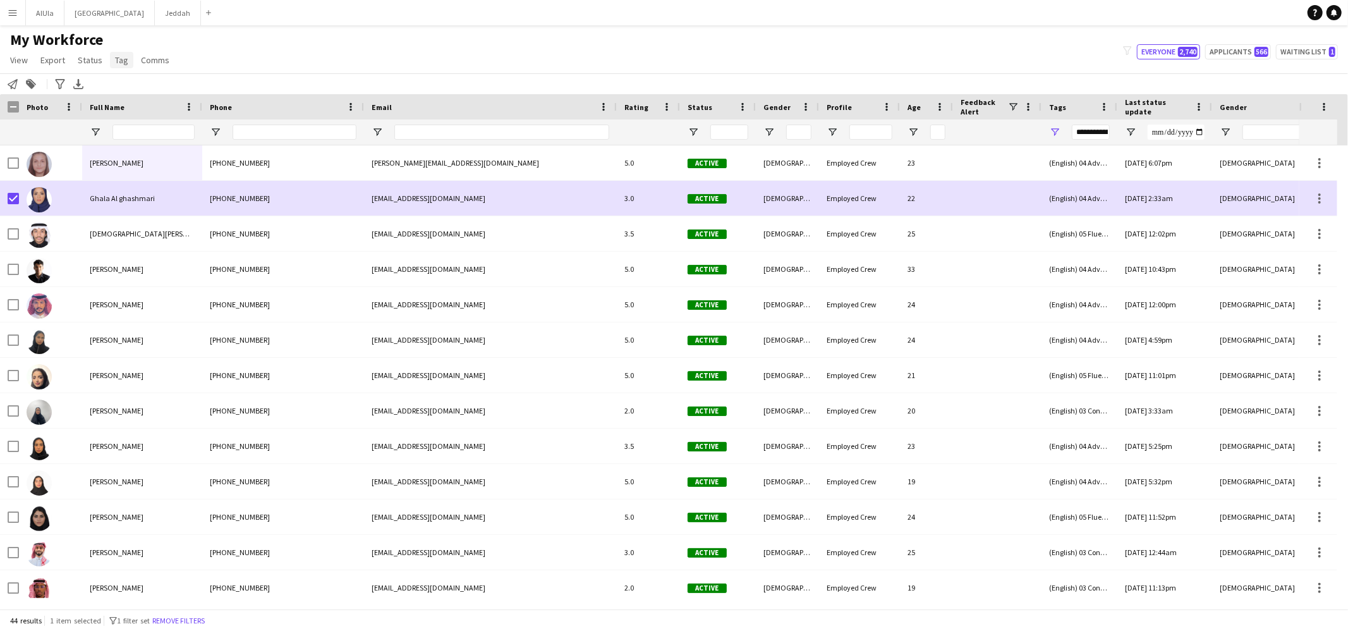
click at [125, 64] on span "Tag" at bounding box center [121, 59] width 13 height 11
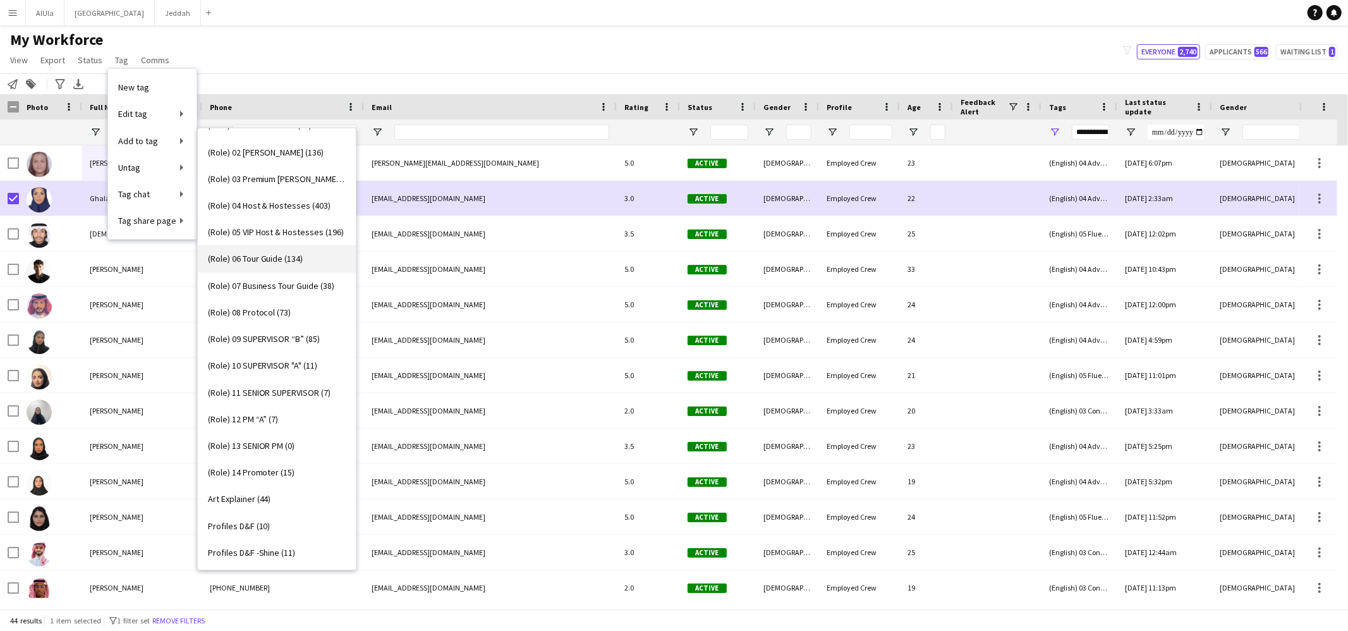
click at [253, 265] on link "(Role) 06 Tour Guide (134)" at bounding box center [277, 258] width 158 height 27
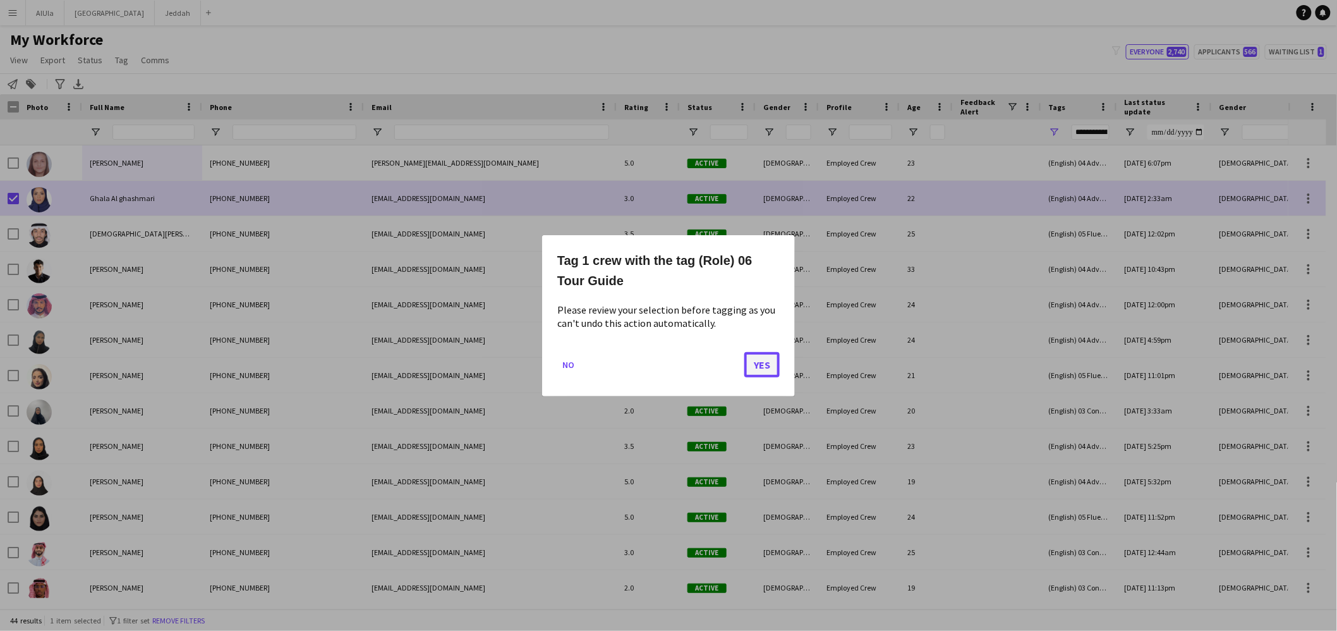
click at [773, 366] on button "Yes" at bounding box center [761, 363] width 35 height 25
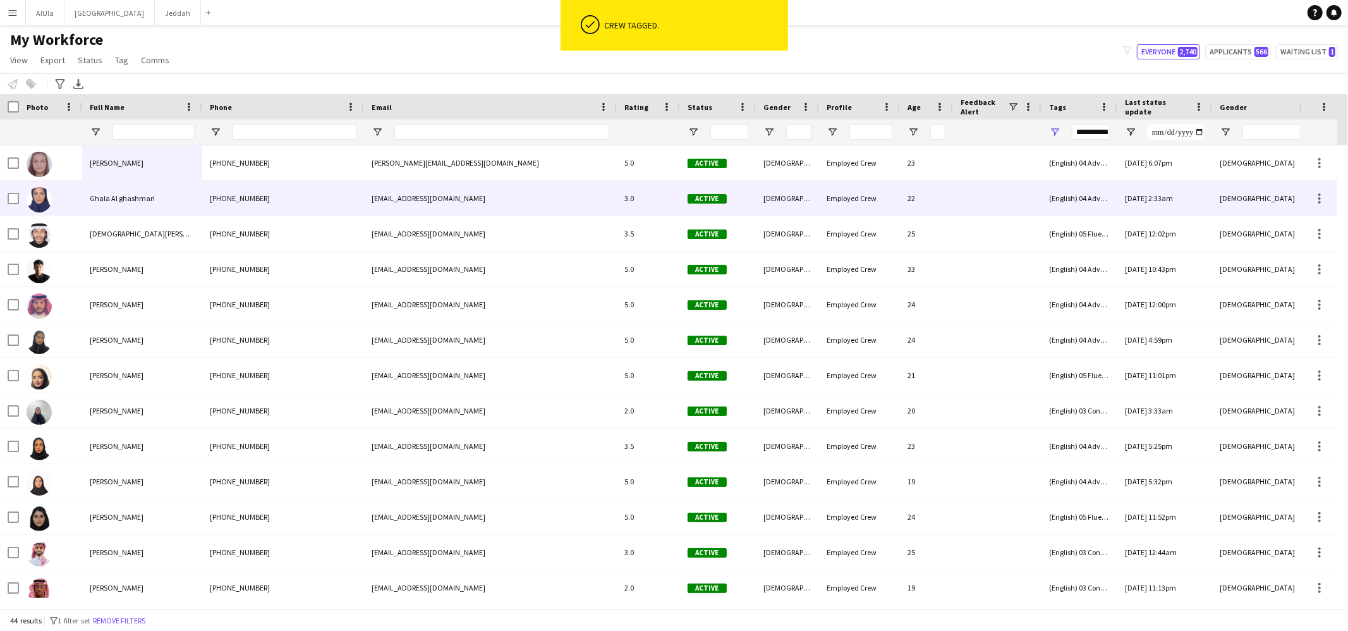
click at [119, 202] on span "Ghala Al ghashmari" at bounding box center [122, 197] width 65 height 9
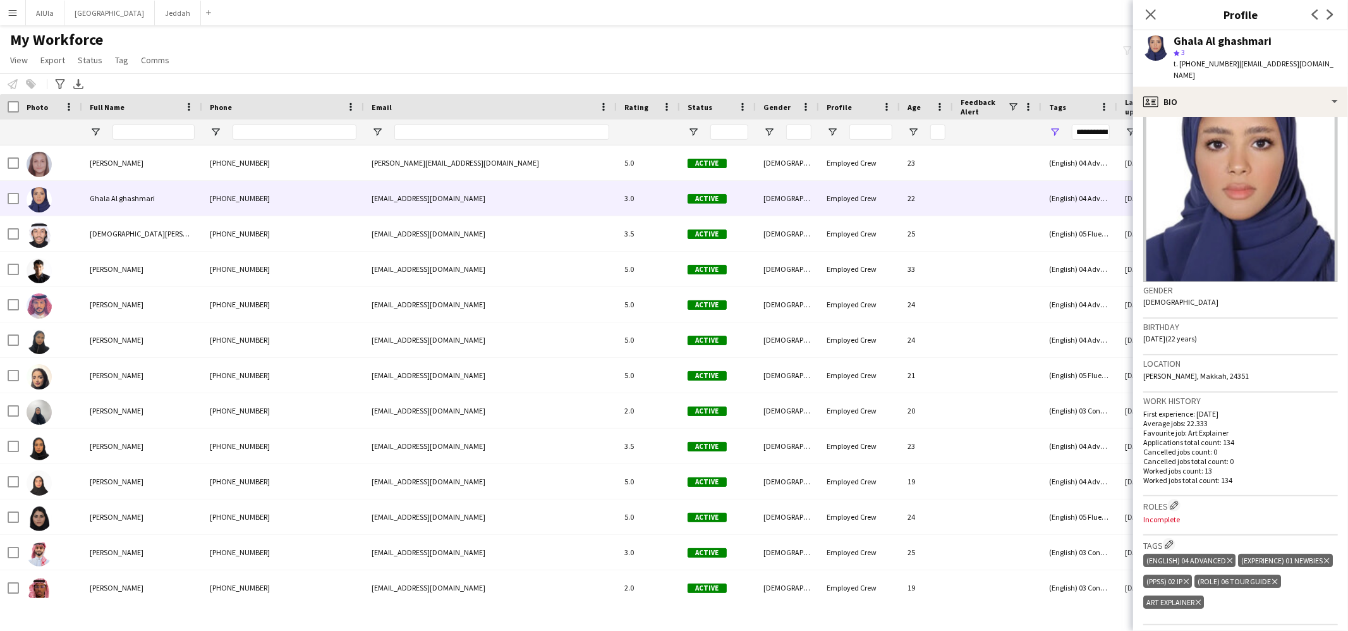
scroll to position [226, 0]
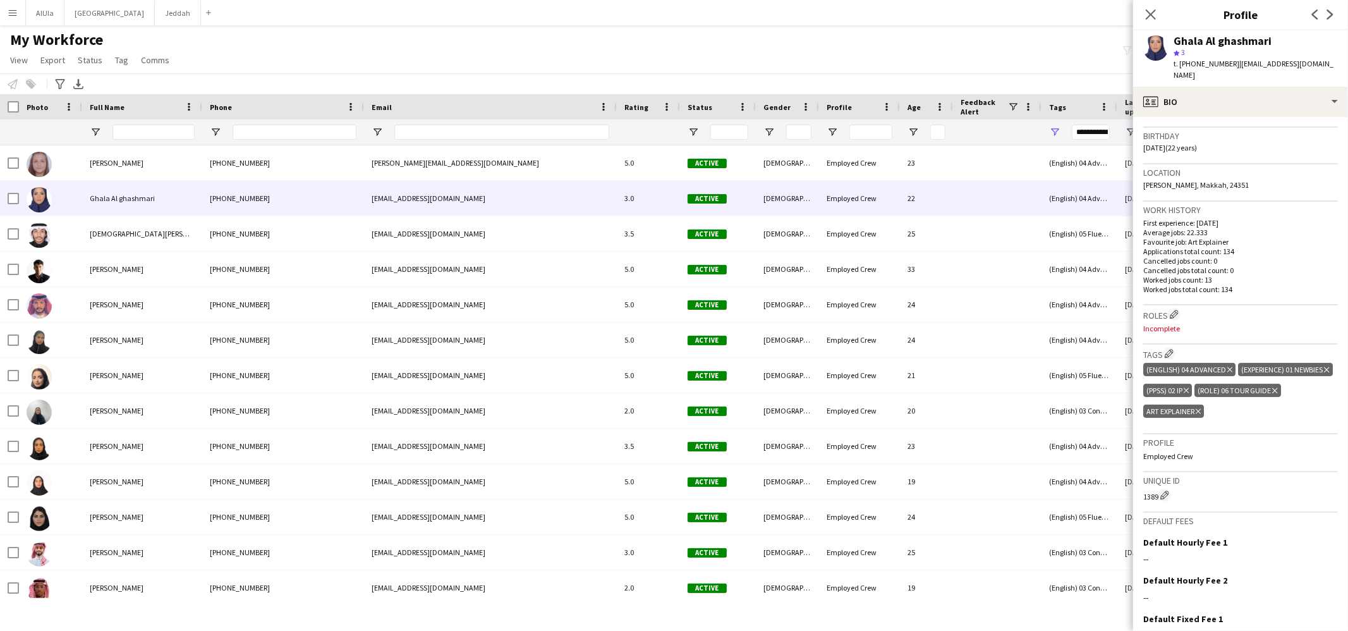
click at [1201, 408] on icon "Delete tag" at bounding box center [1197, 412] width 5 height 8
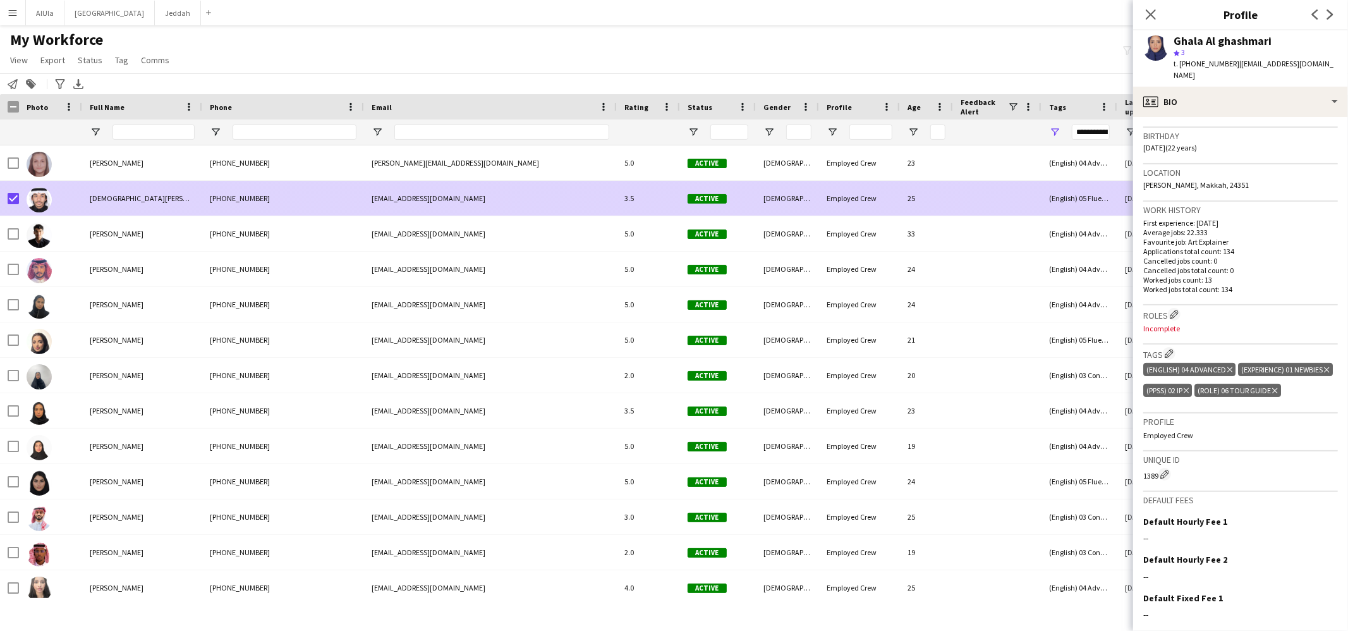
click at [107, 200] on span "Jehad Malibari" at bounding box center [154, 197] width 129 height 9
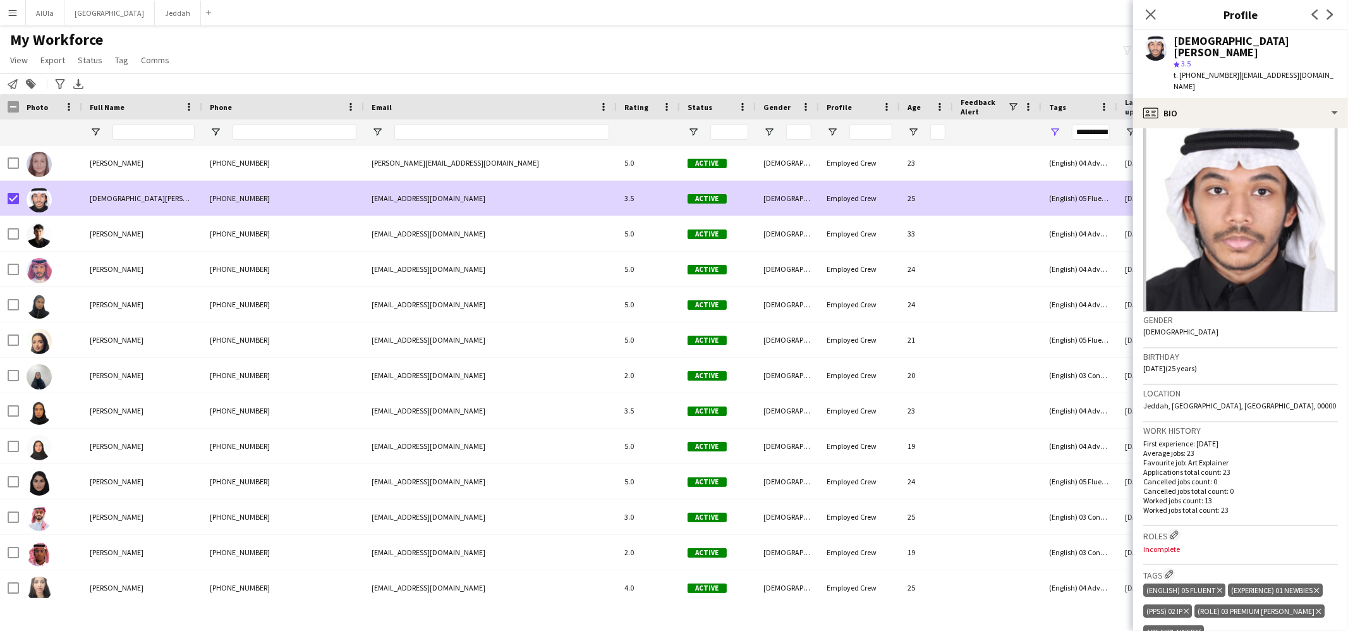
scroll to position [37, 0]
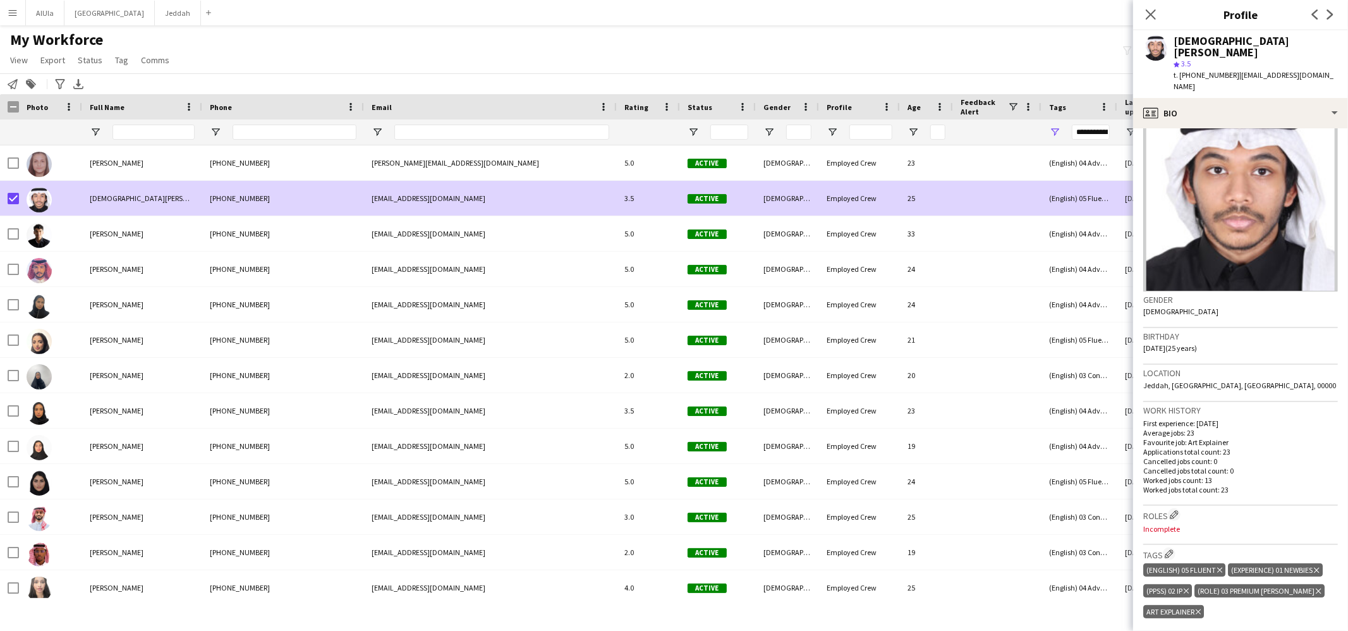
click at [1198, 608] on icon "Delete tag" at bounding box center [1197, 612] width 5 height 8
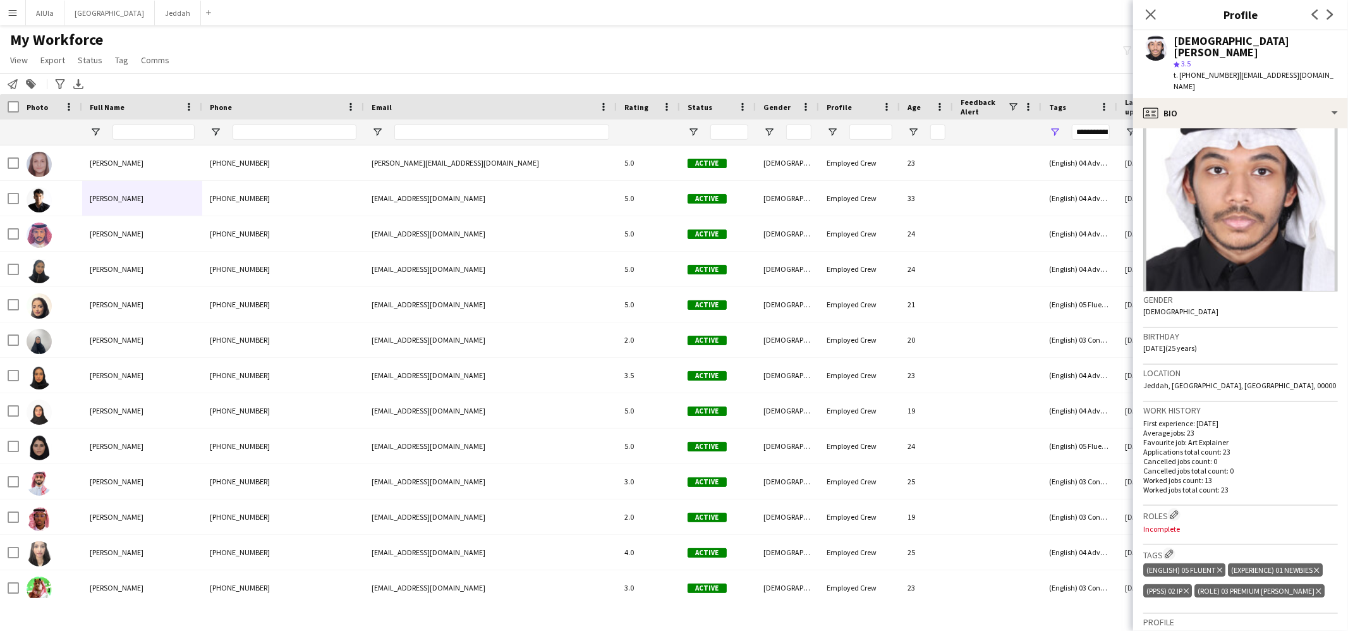
click at [1185, 40] on div "Jehad Malibari" at bounding box center [1255, 46] width 164 height 23
copy div "Jehad Malibari"
click at [162, 127] on input "Full Name Filter Input" at bounding box center [153, 131] width 82 height 15
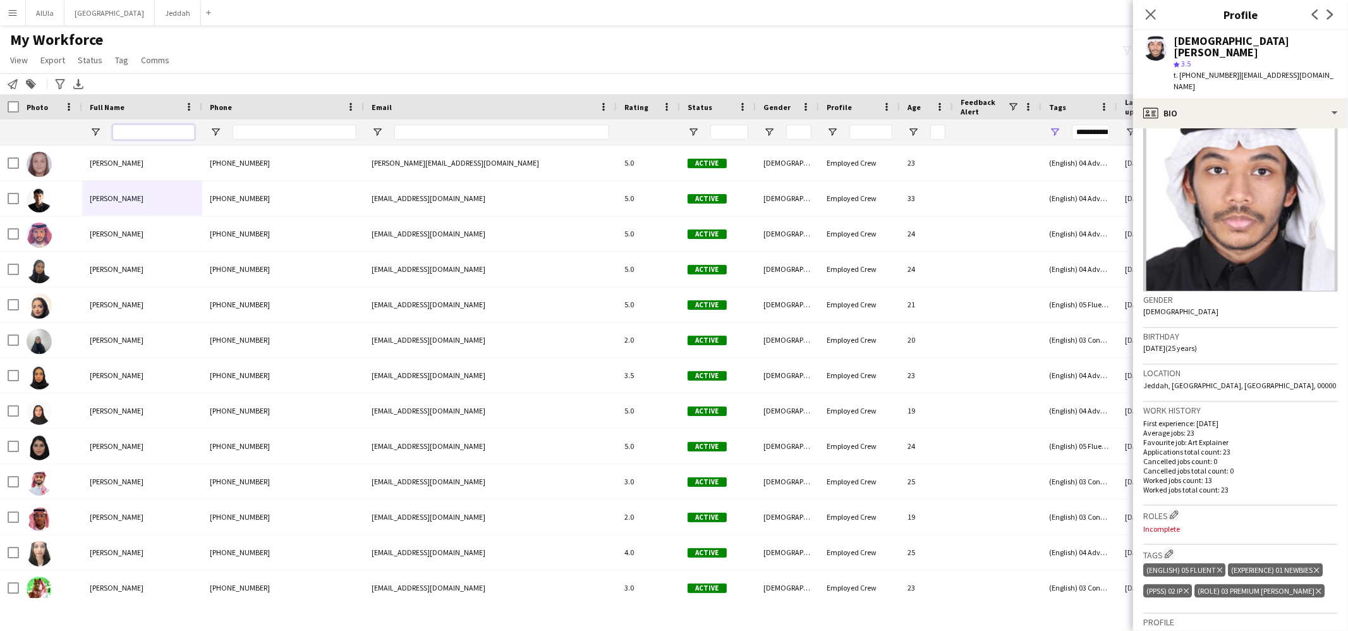
paste input "**********"
type input "**********"
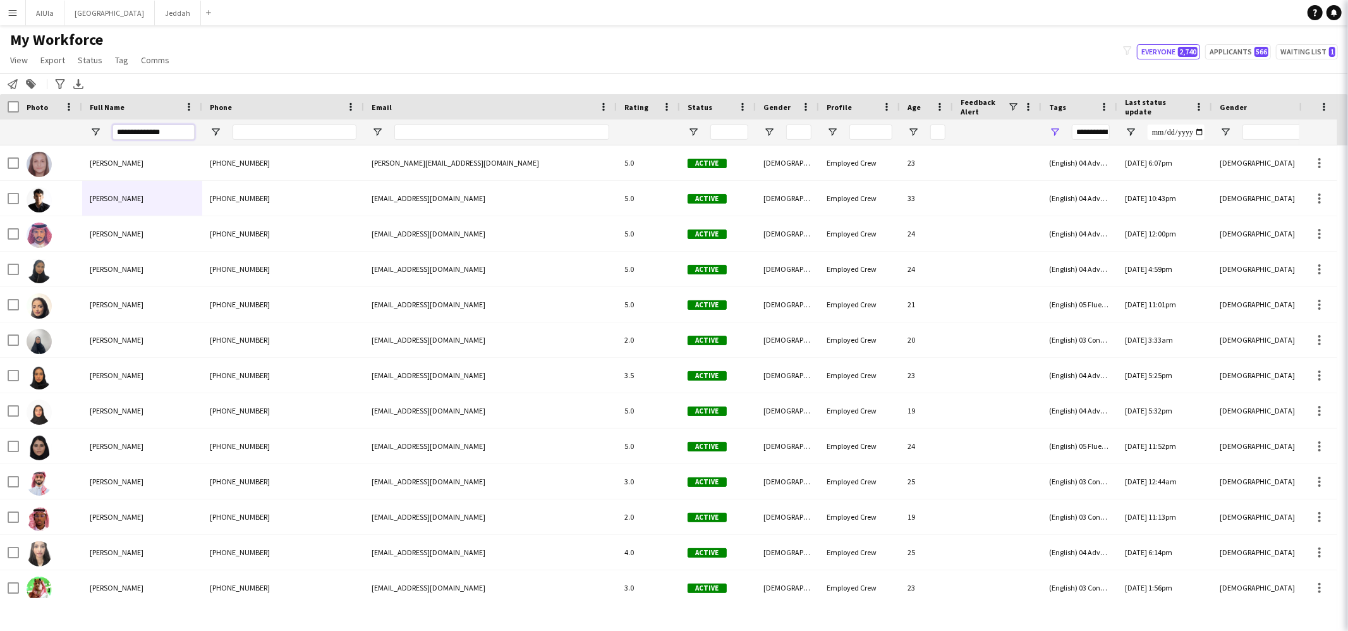
type input "***"
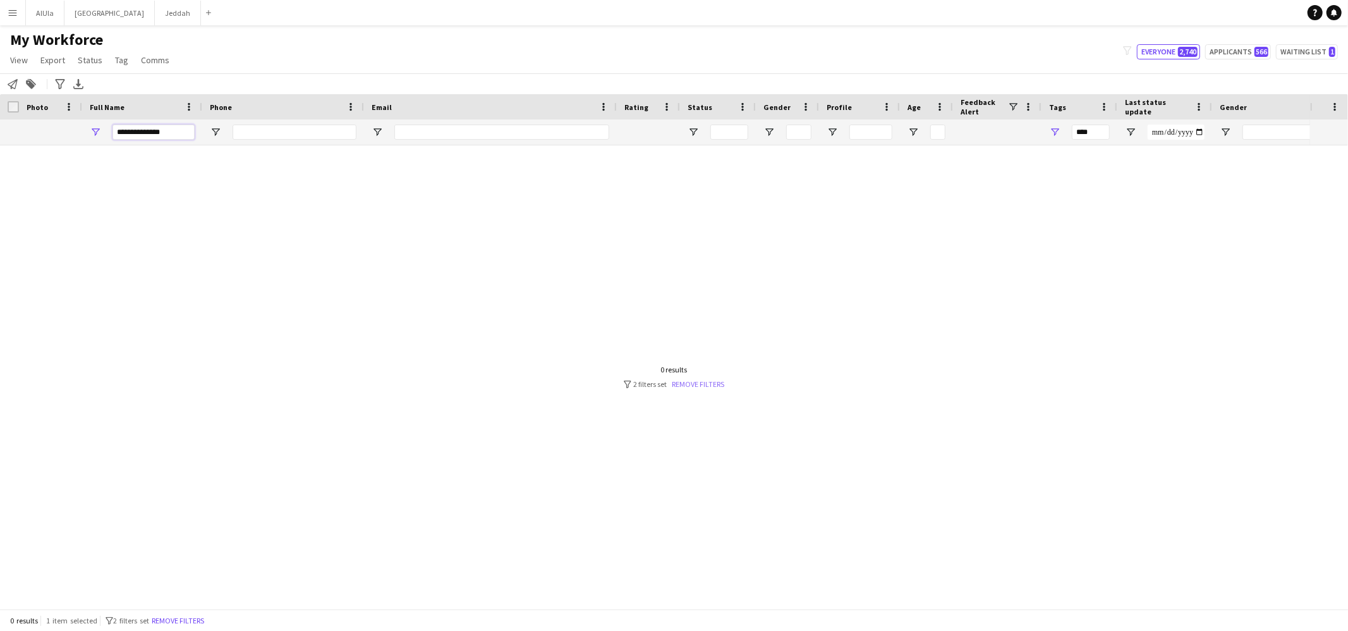
type input "**********"
click at [701, 382] on link "Remove filters" at bounding box center [698, 383] width 52 height 9
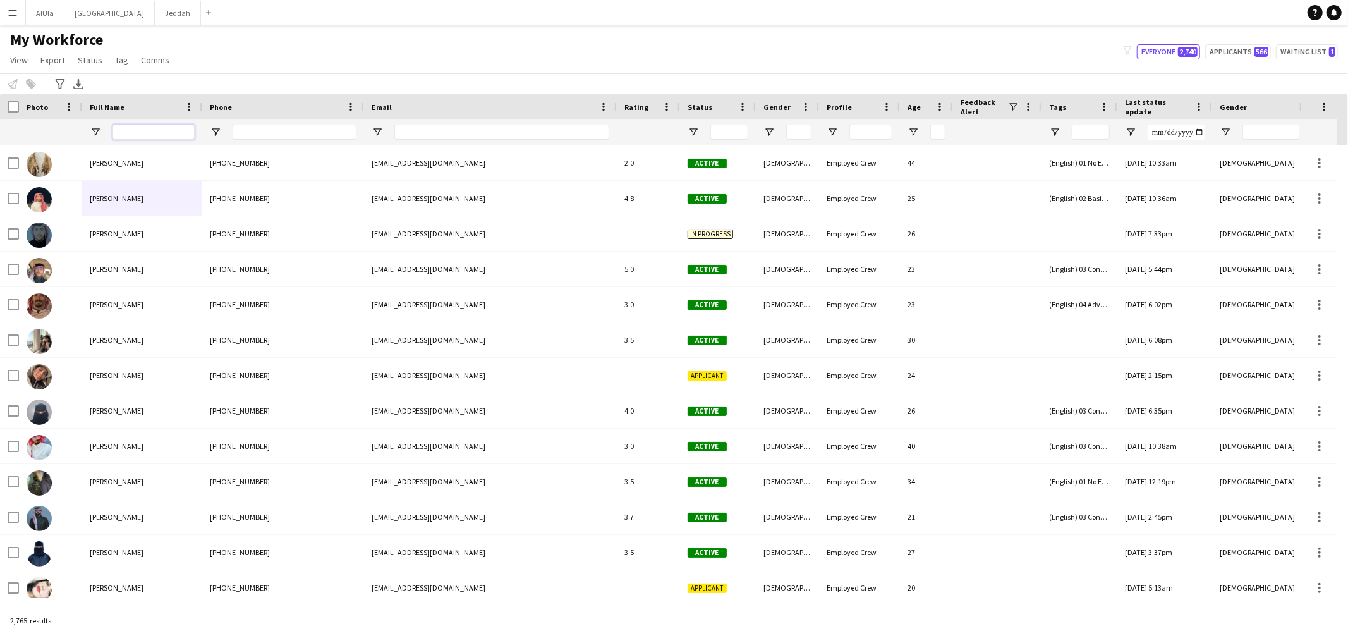
click at [131, 127] on input "Full Name Filter Input" at bounding box center [153, 131] width 82 height 15
paste input "**********"
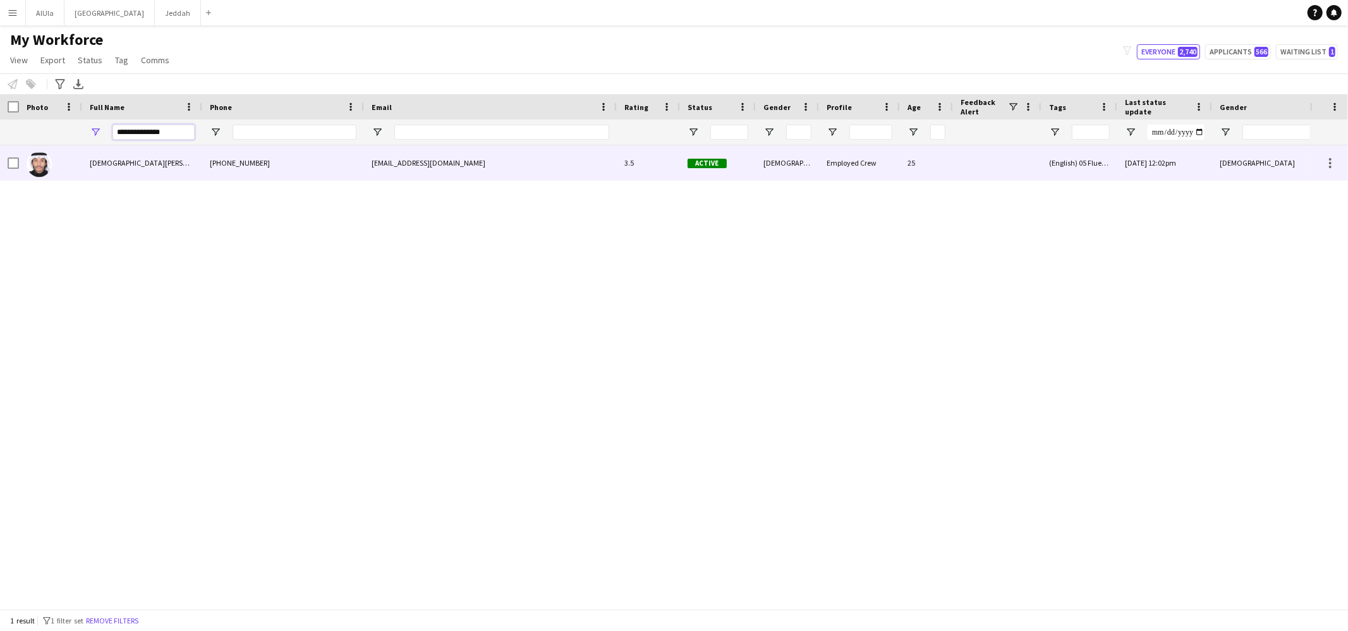
type input "**********"
click at [121, 164] on span "Jehad Malibari" at bounding box center [154, 162] width 129 height 9
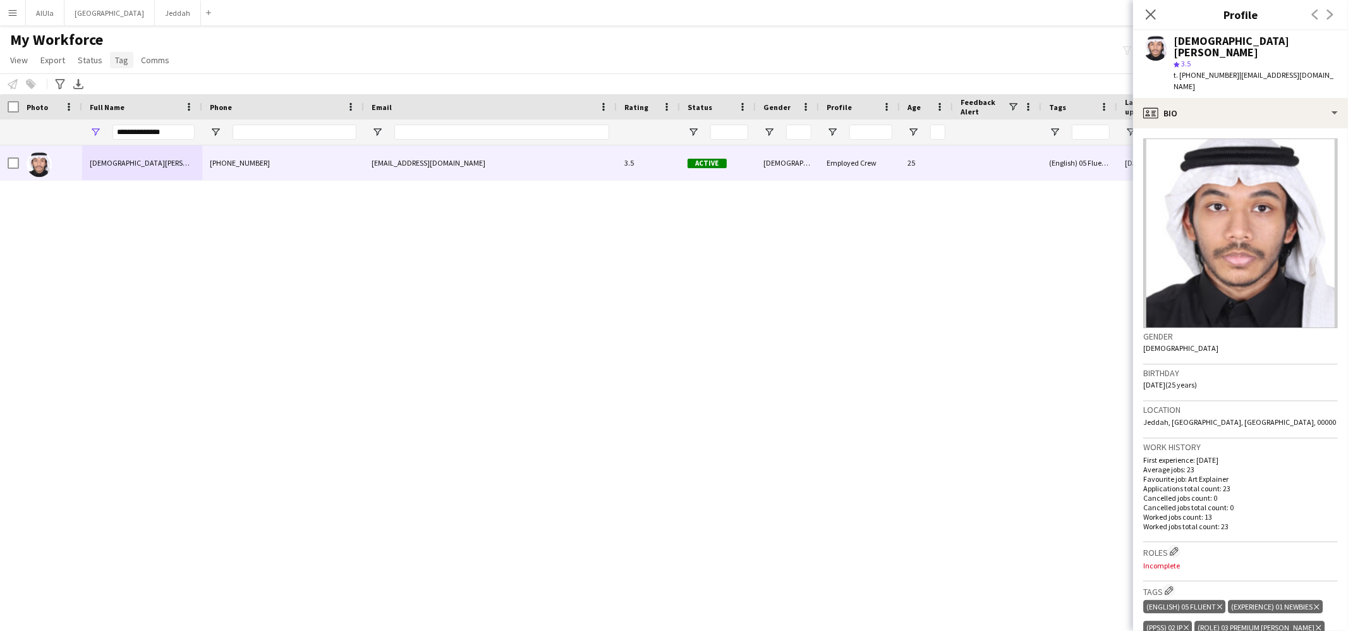
click at [123, 57] on span "Tag" at bounding box center [121, 59] width 13 height 11
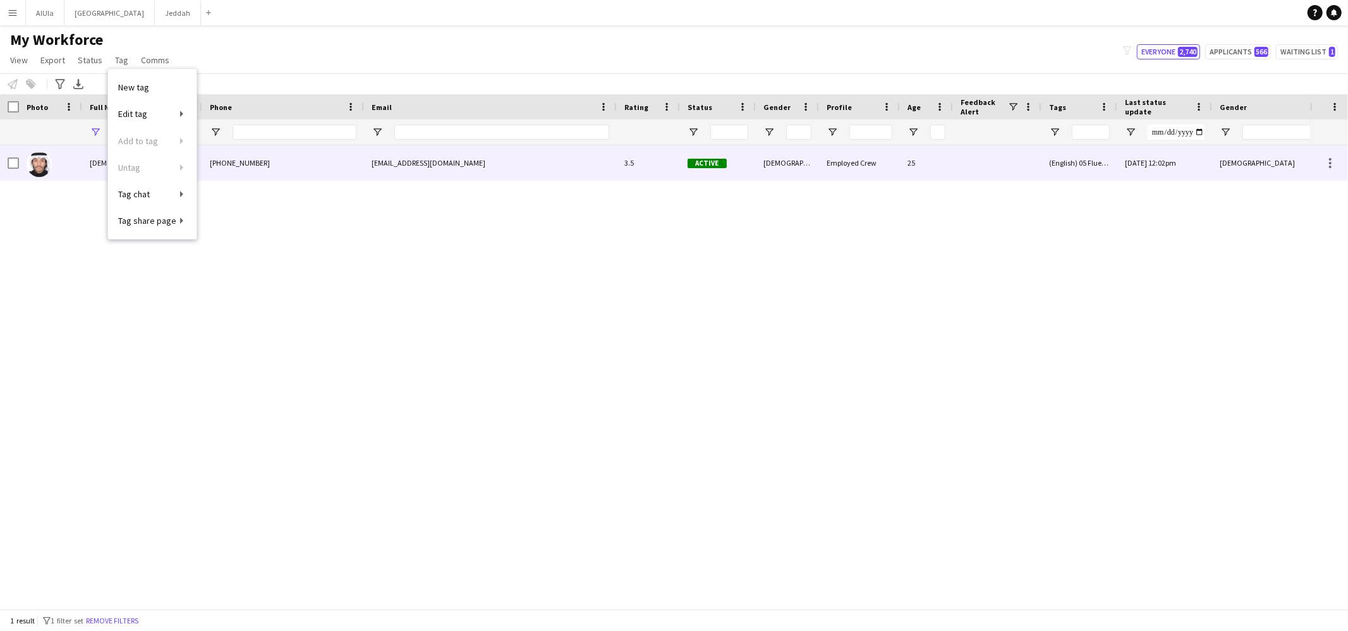
click at [20, 165] on div at bounding box center [50, 162] width 63 height 35
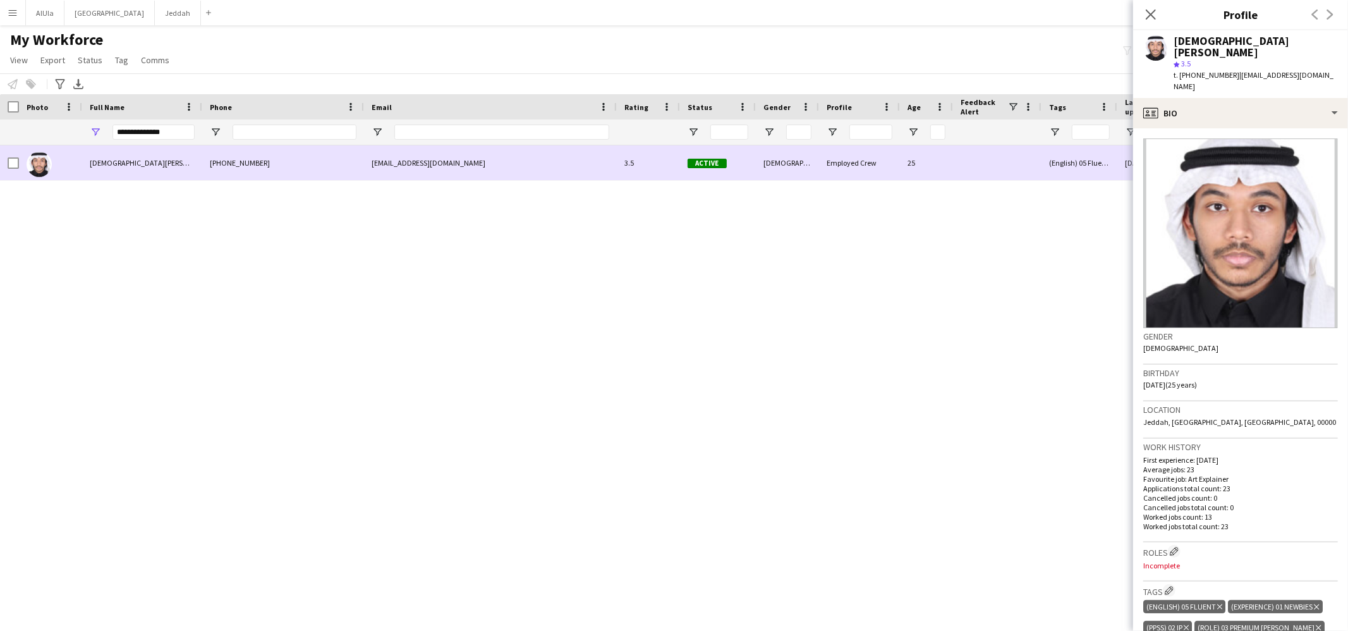
click at [8, 172] on div at bounding box center [13, 162] width 11 height 35
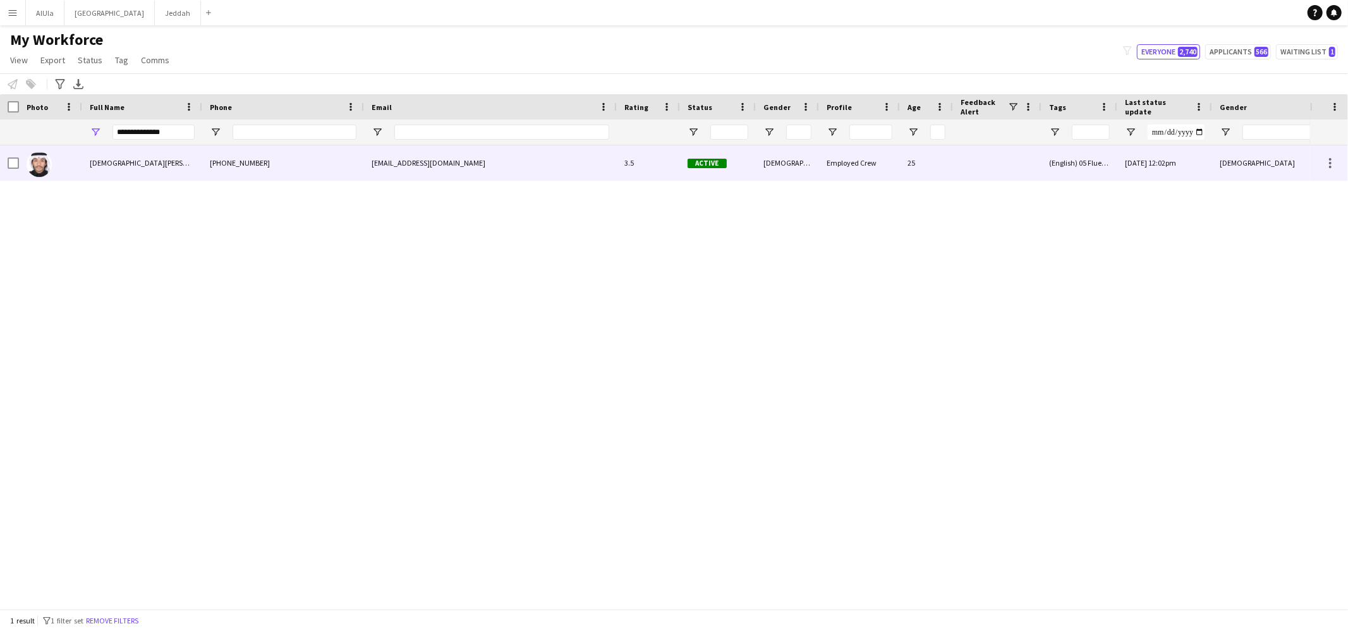
click at [19, 162] on div at bounding box center [50, 162] width 63 height 35
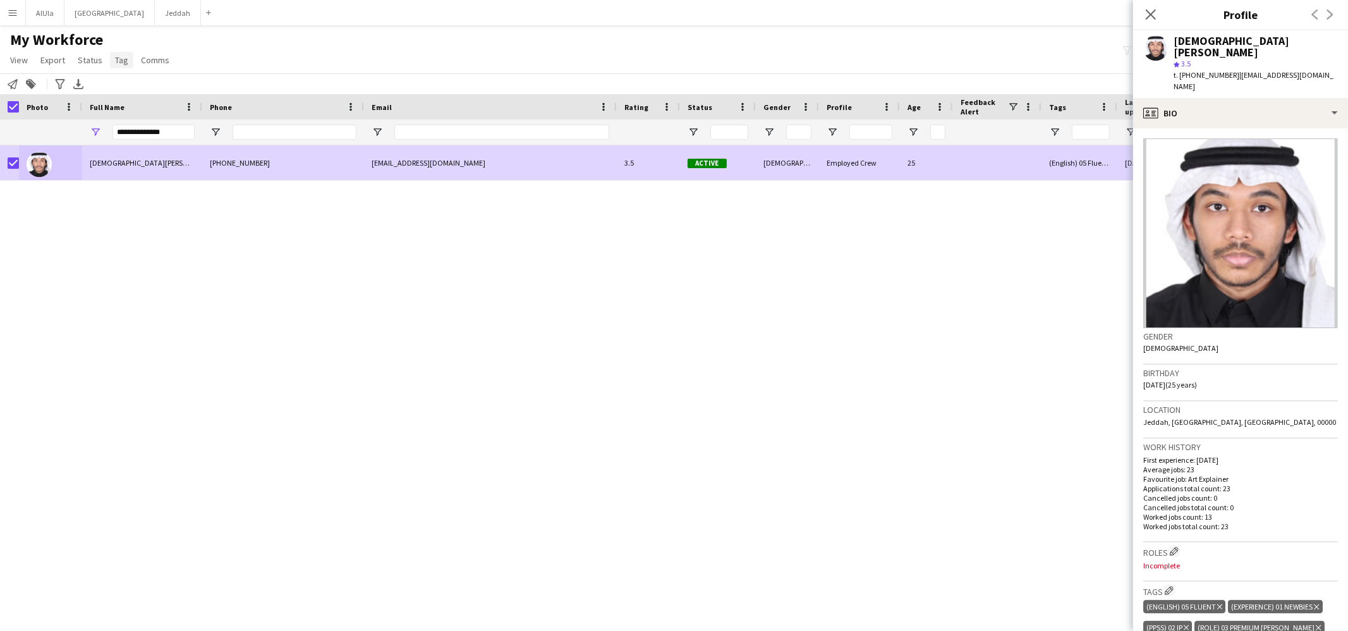
click at [124, 61] on span "Tag" at bounding box center [121, 59] width 13 height 11
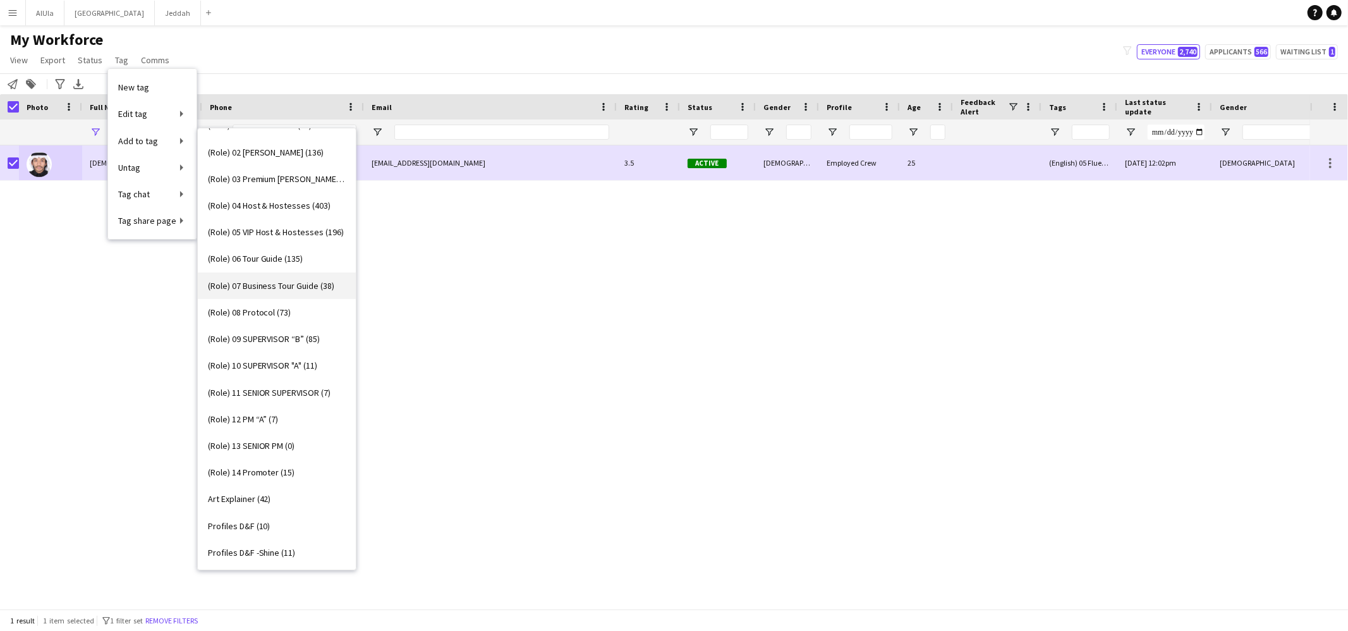
click at [246, 290] on span "(Role) 07 Business Tour Guide (38)" at bounding box center [271, 285] width 127 height 11
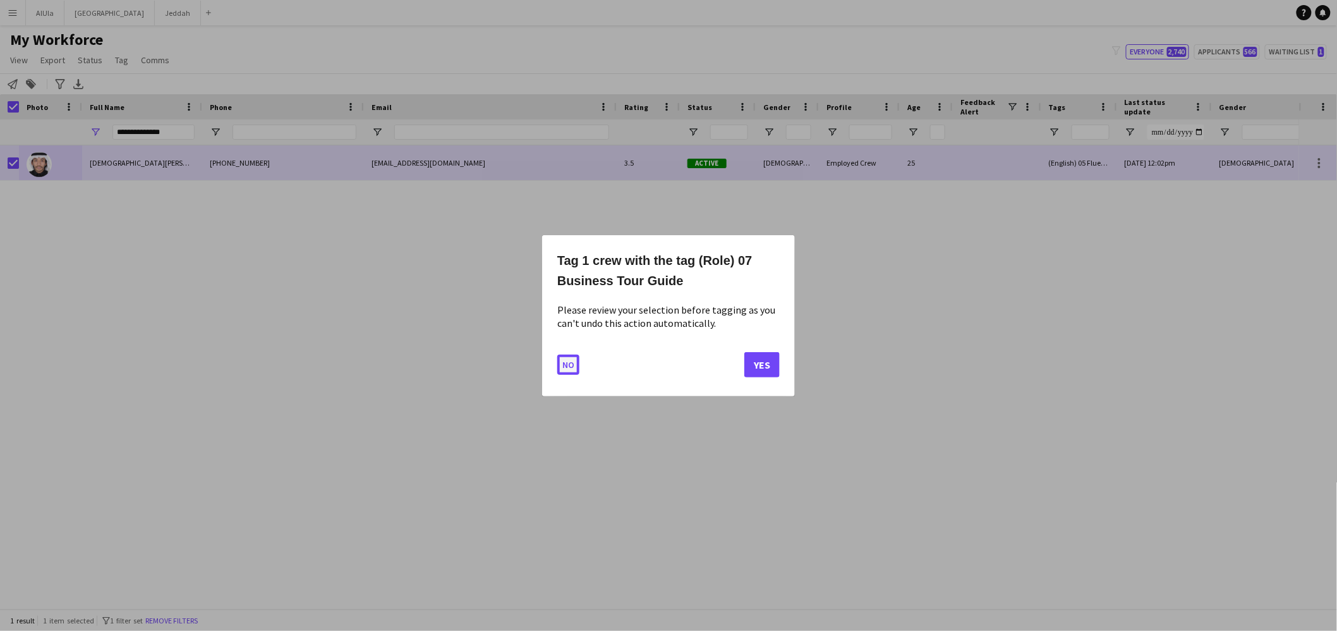
click at [564, 359] on button "No" at bounding box center [568, 364] width 22 height 20
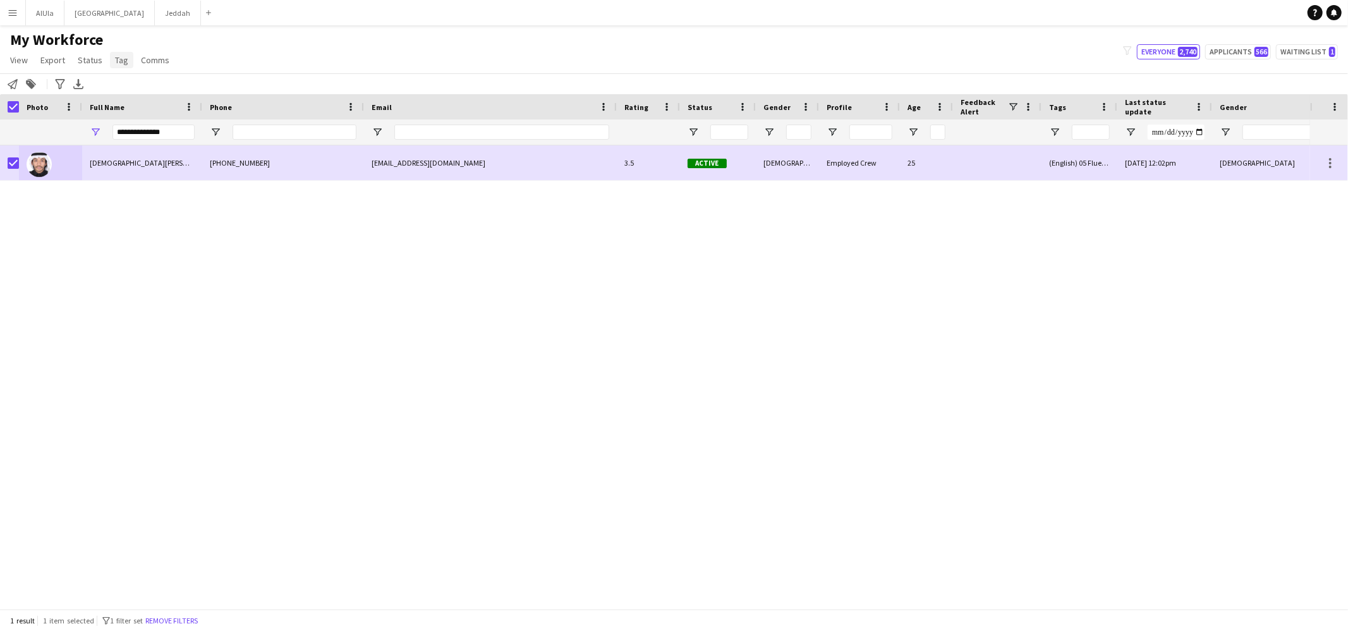
click at [118, 63] on span "Tag" at bounding box center [121, 59] width 13 height 11
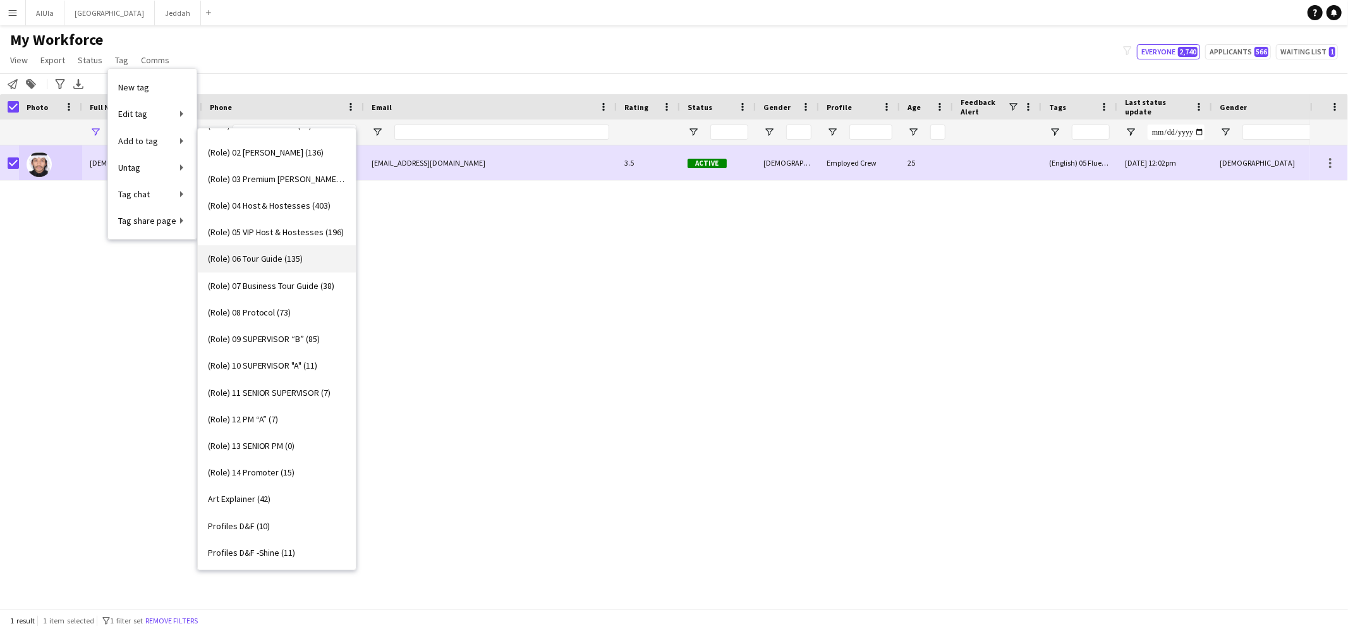
click at [291, 257] on span "(Role) 06 Tour Guide (135)" at bounding box center [255, 258] width 95 height 11
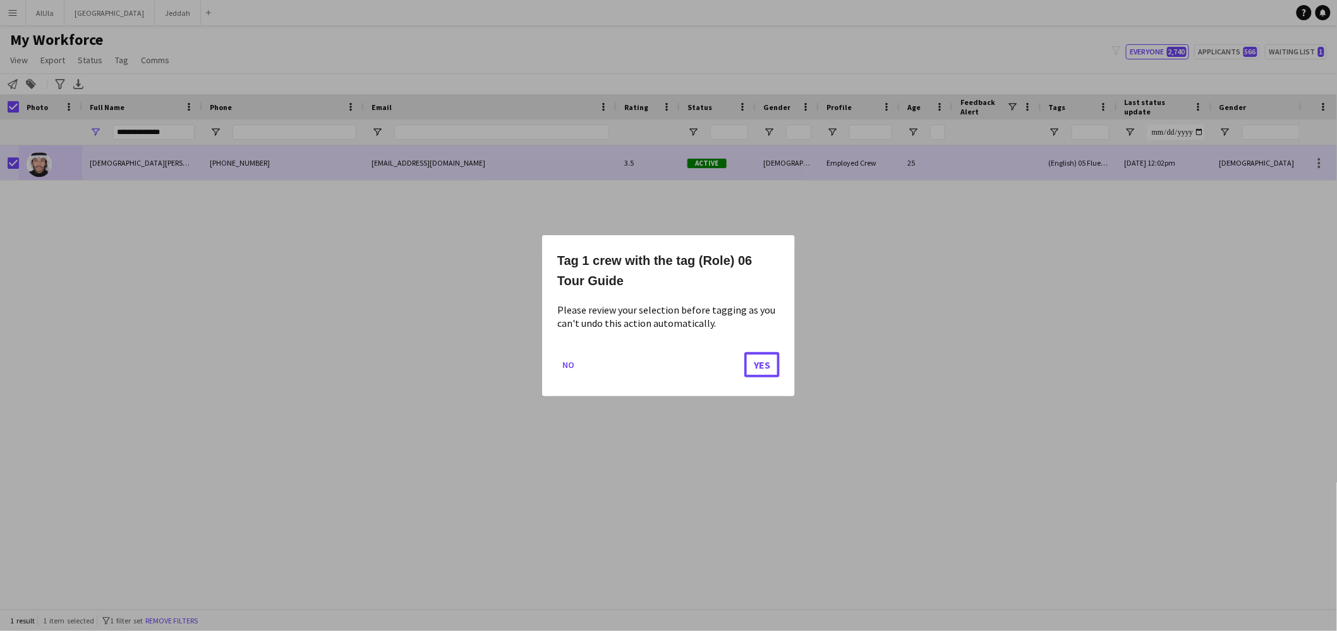
click at [771, 365] on button "Yes" at bounding box center [761, 363] width 35 height 25
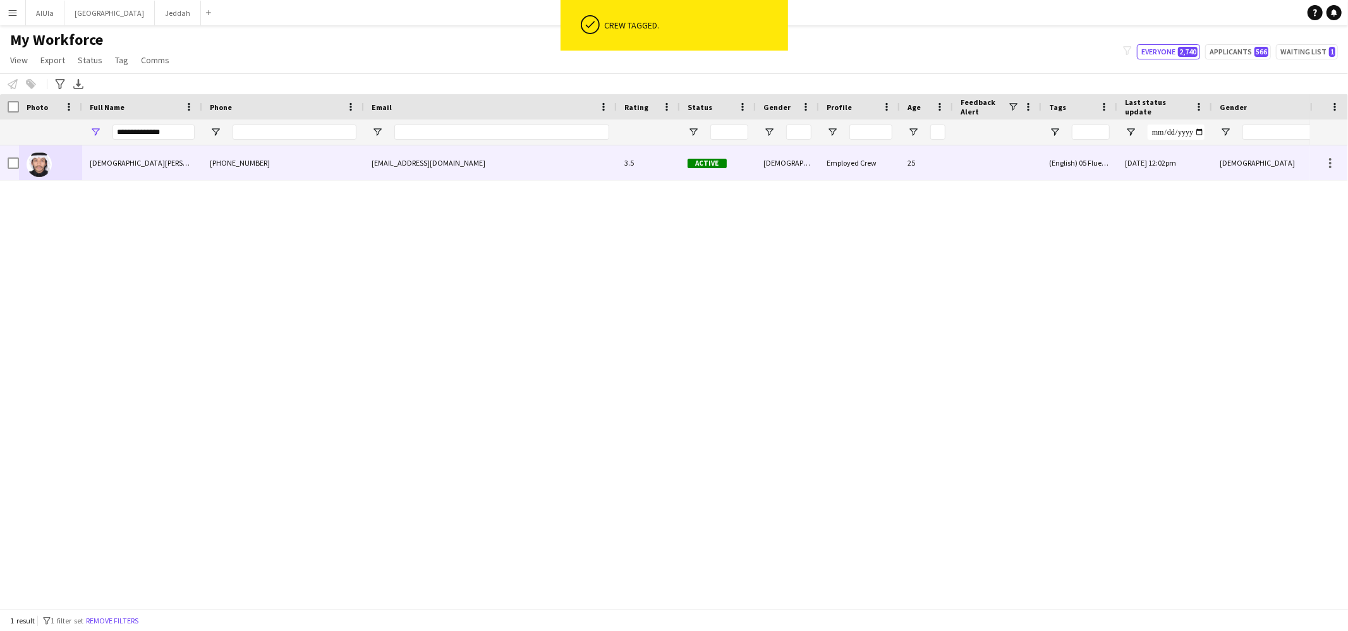
click at [70, 166] on div at bounding box center [50, 162] width 63 height 35
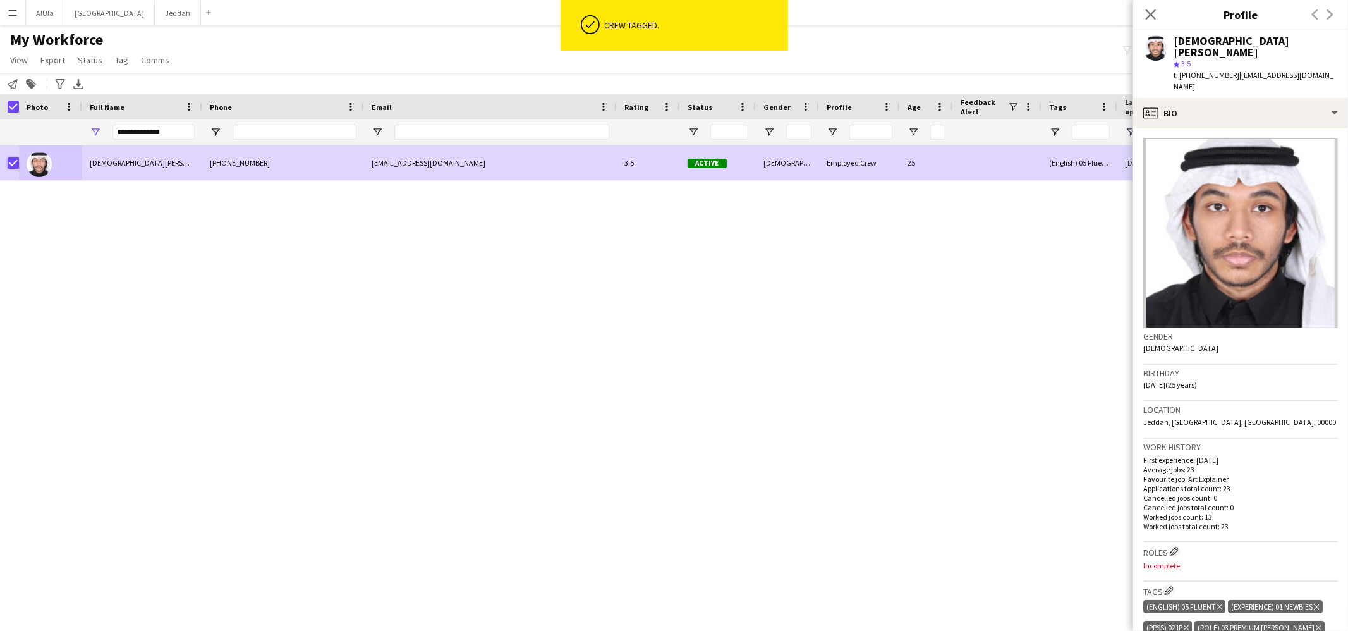
scroll to position [3, 0]
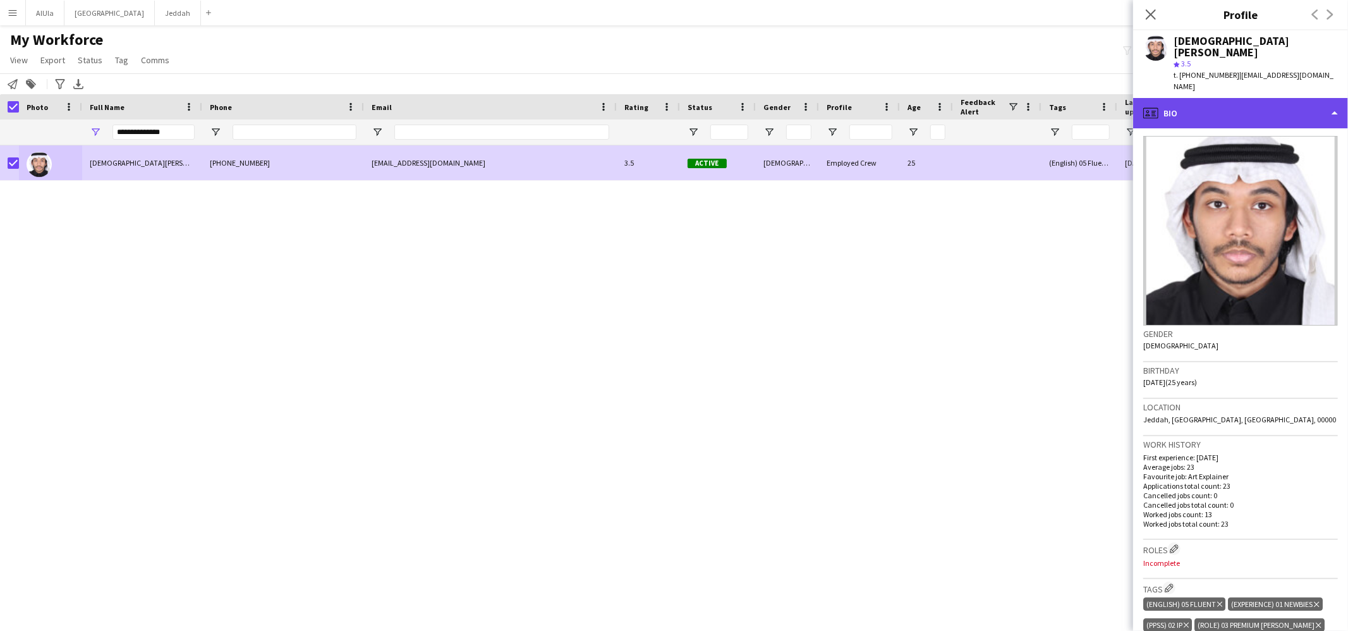
click at [1168, 98] on div "profile Bio" at bounding box center [1240, 113] width 215 height 30
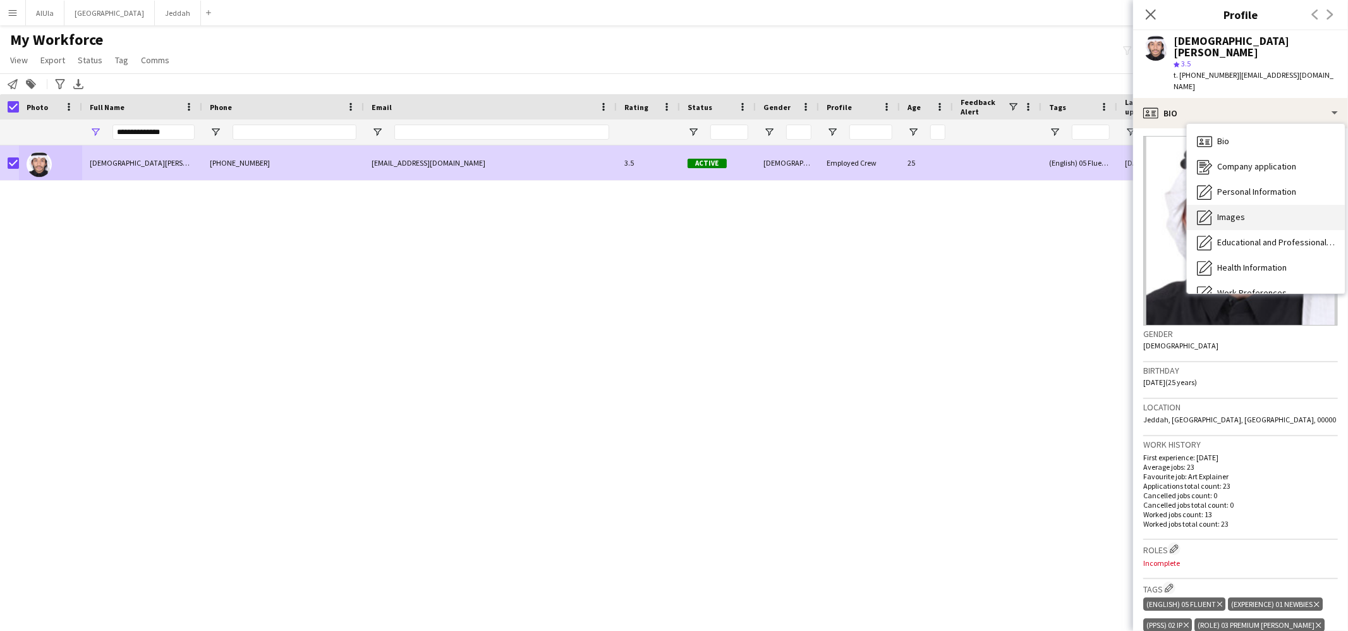
click at [1232, 211] on span "Images" at bounding box center [1231, 216] width 28 height 11
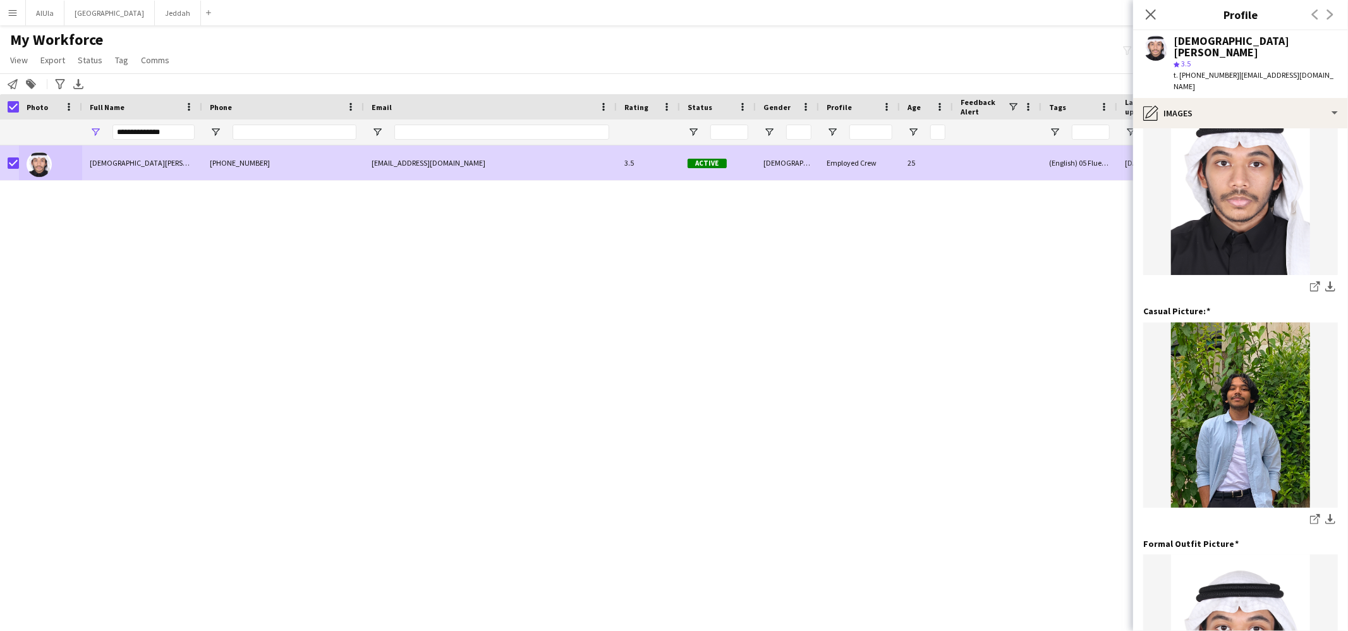
scroll to position [0, 0]
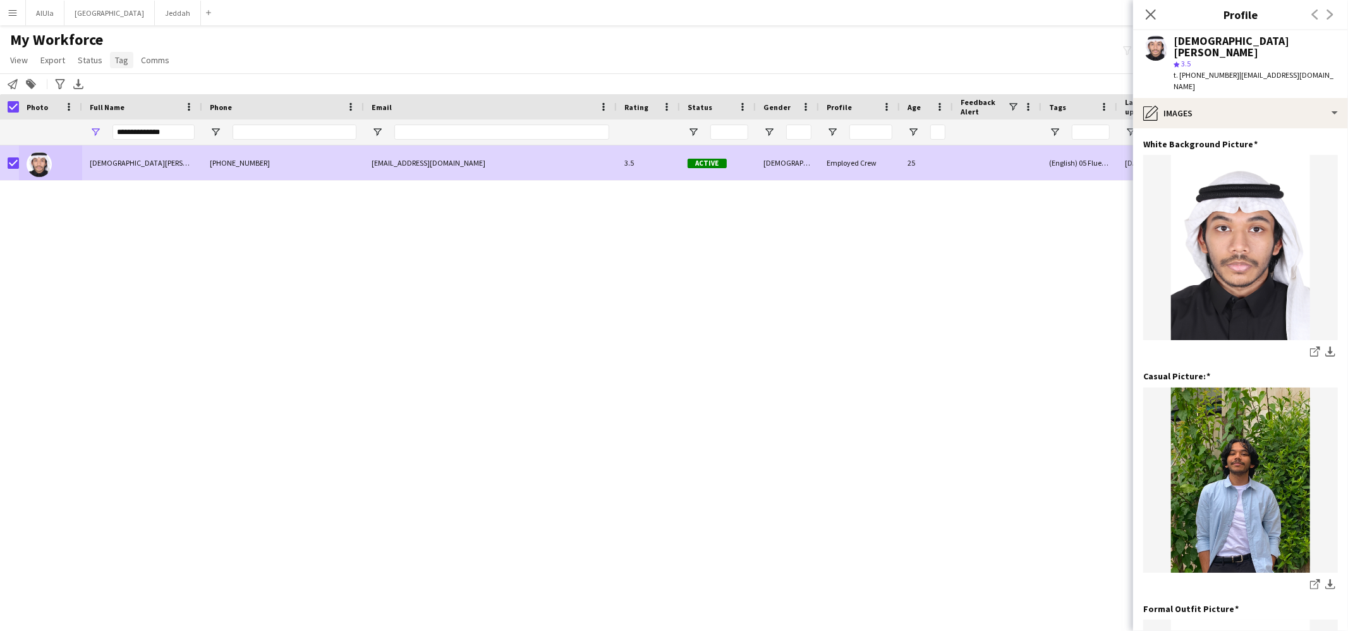
click at [121, 57] on span "Tag" at bounding box center [121, 59] width 13 height 11
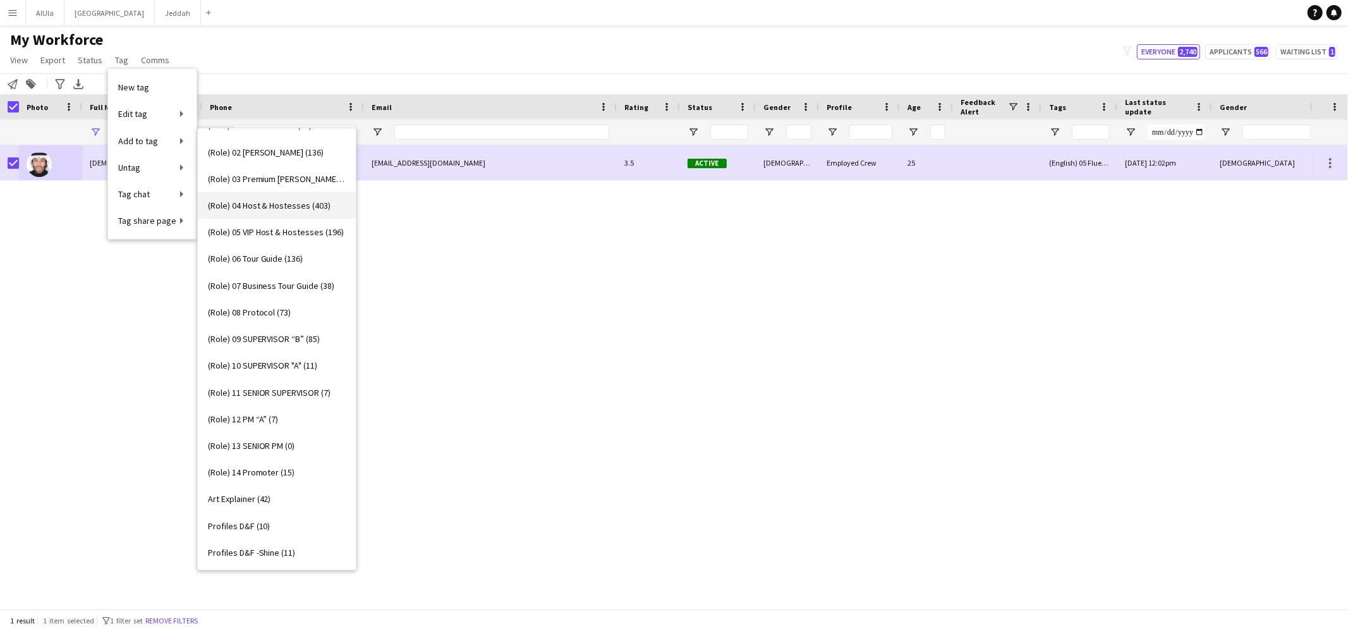
click at [286, 207] on span "(Role) 04 Host & Hostesses (403)" at bounding box center [269, 205] width 123 height 11
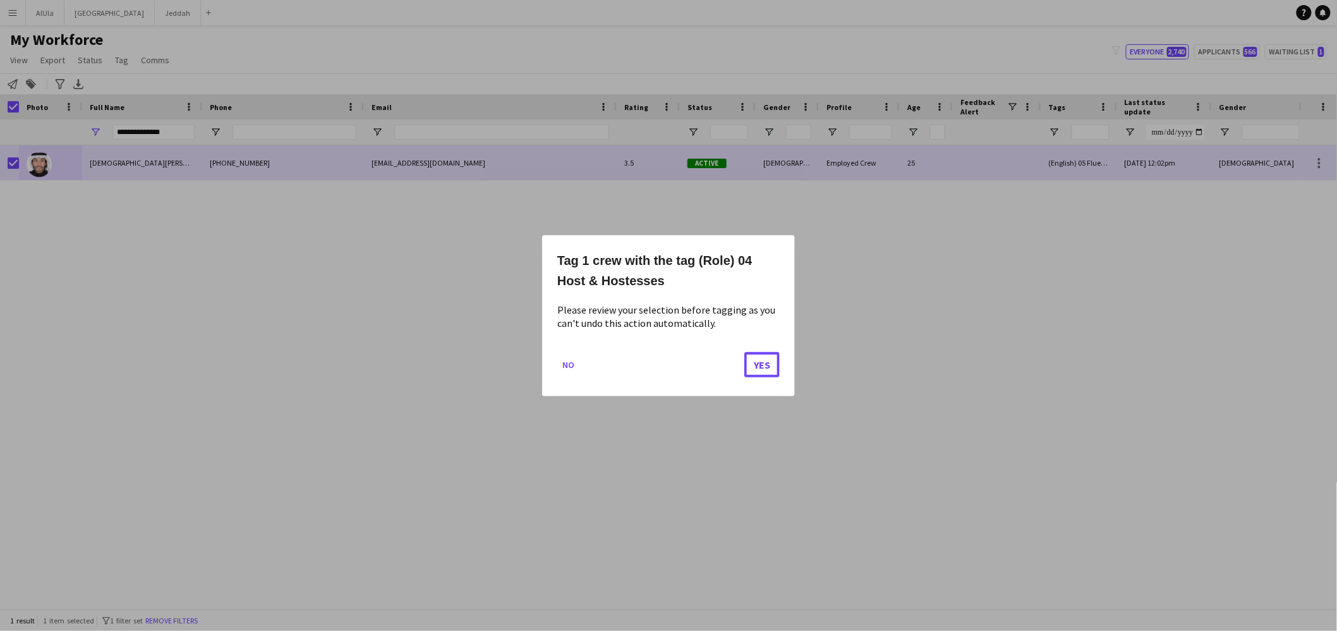
click at [753, 363] on button "Yes" at bounding box center [761, 363] width 35 height 25
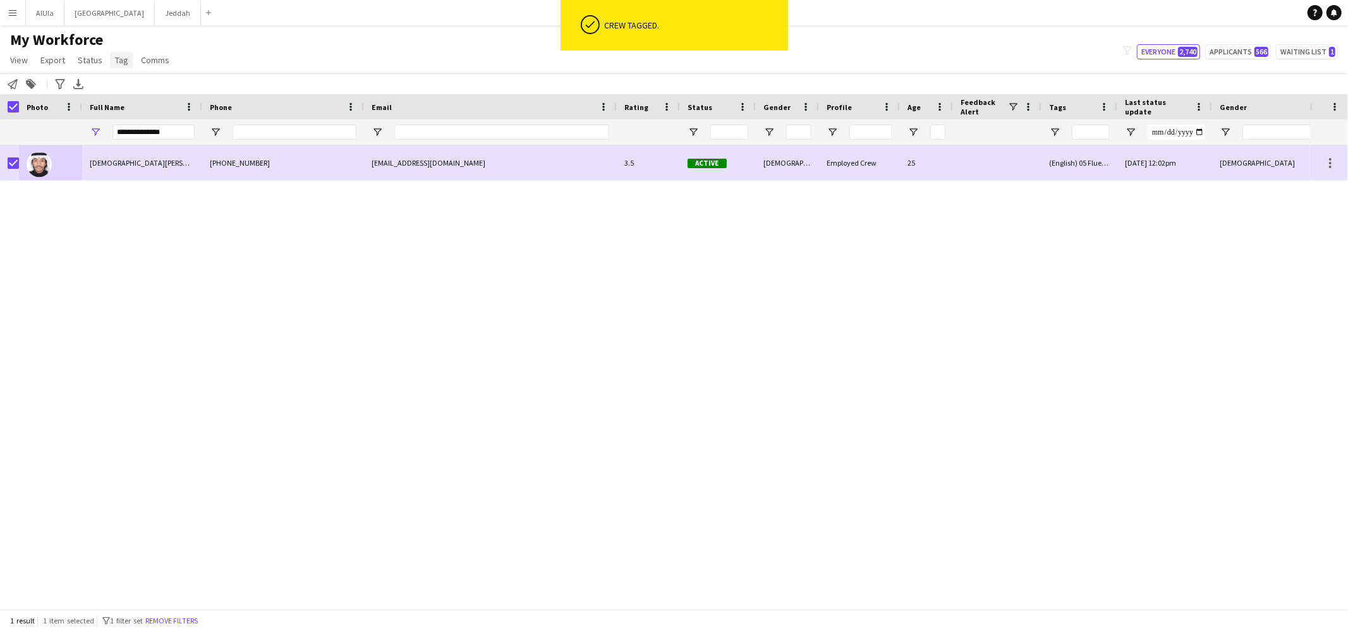
click at [115, 60] on span "Tag" at bounding box center [121, 59] width 13 height 11
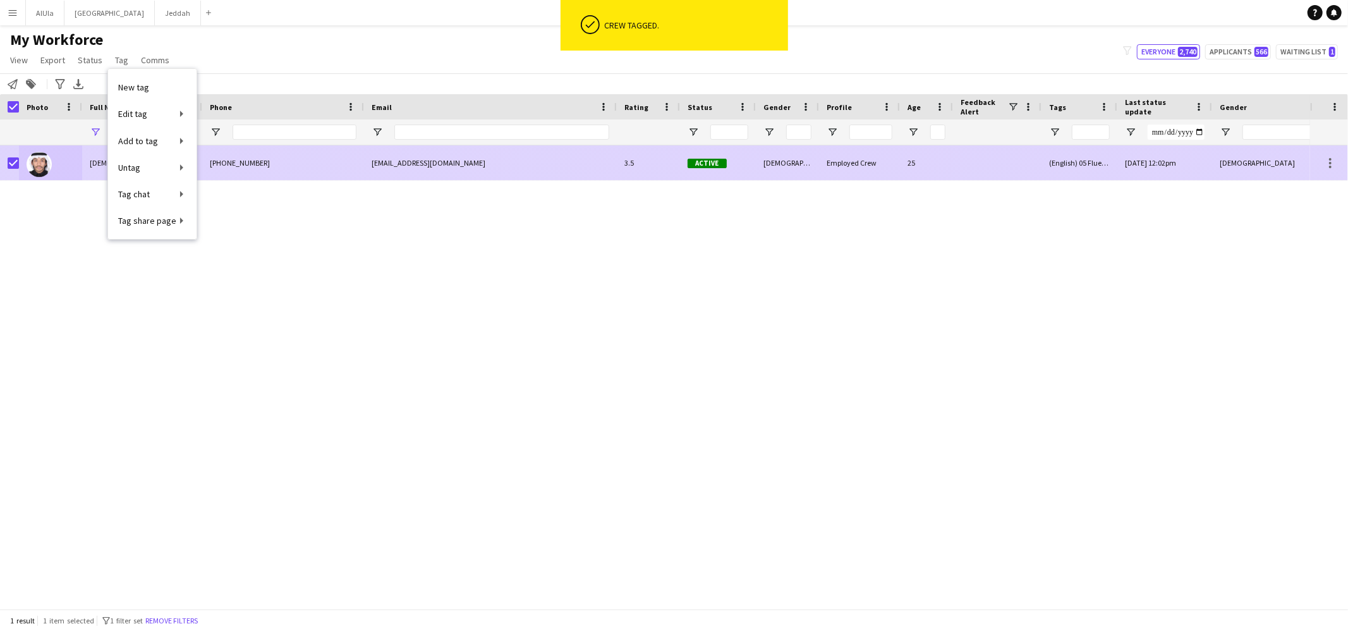
click at [62, 169] on div at bounding box center [50, 162] width 63 height 35
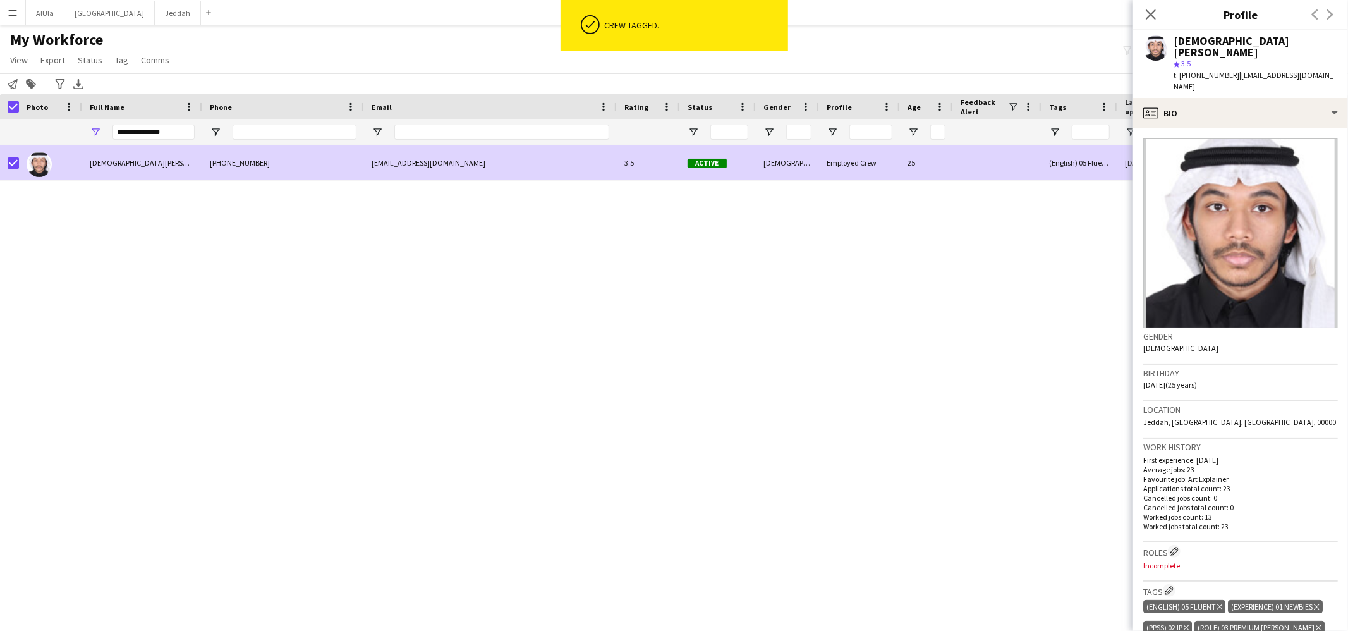
scroll to position [298, 0]
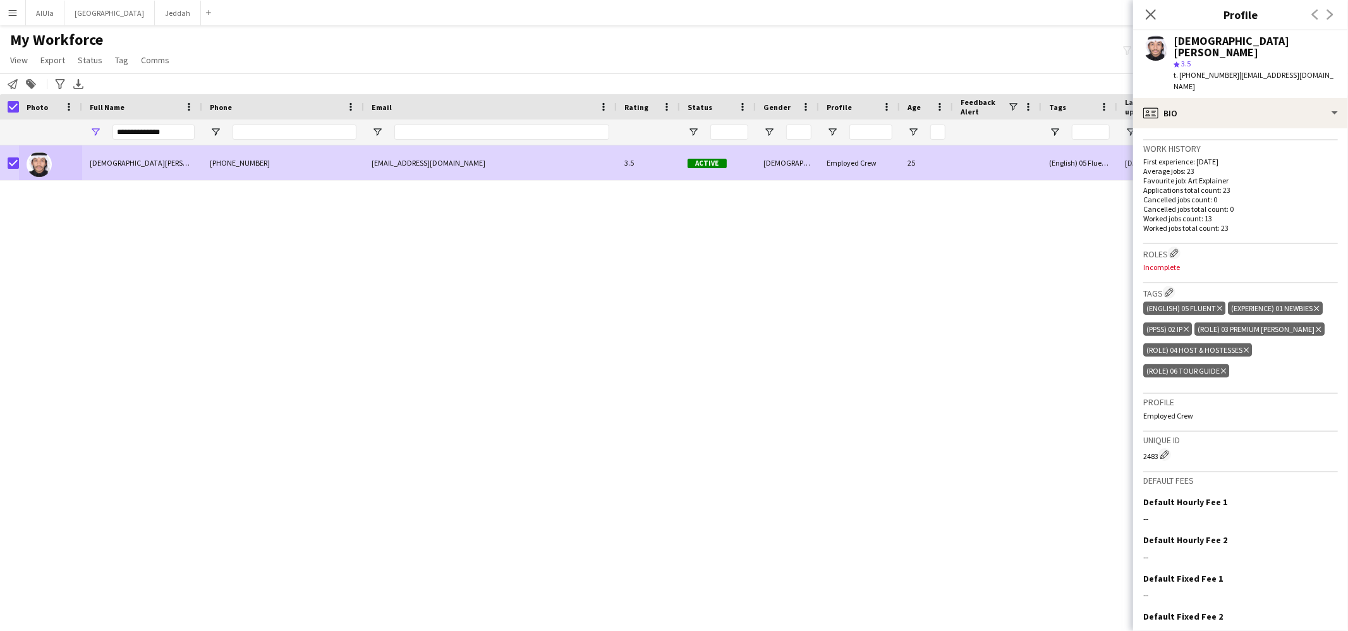
click at [1316, 325] on icon "Delete tag" at bounding box center [1318, 329] width 5 height 8
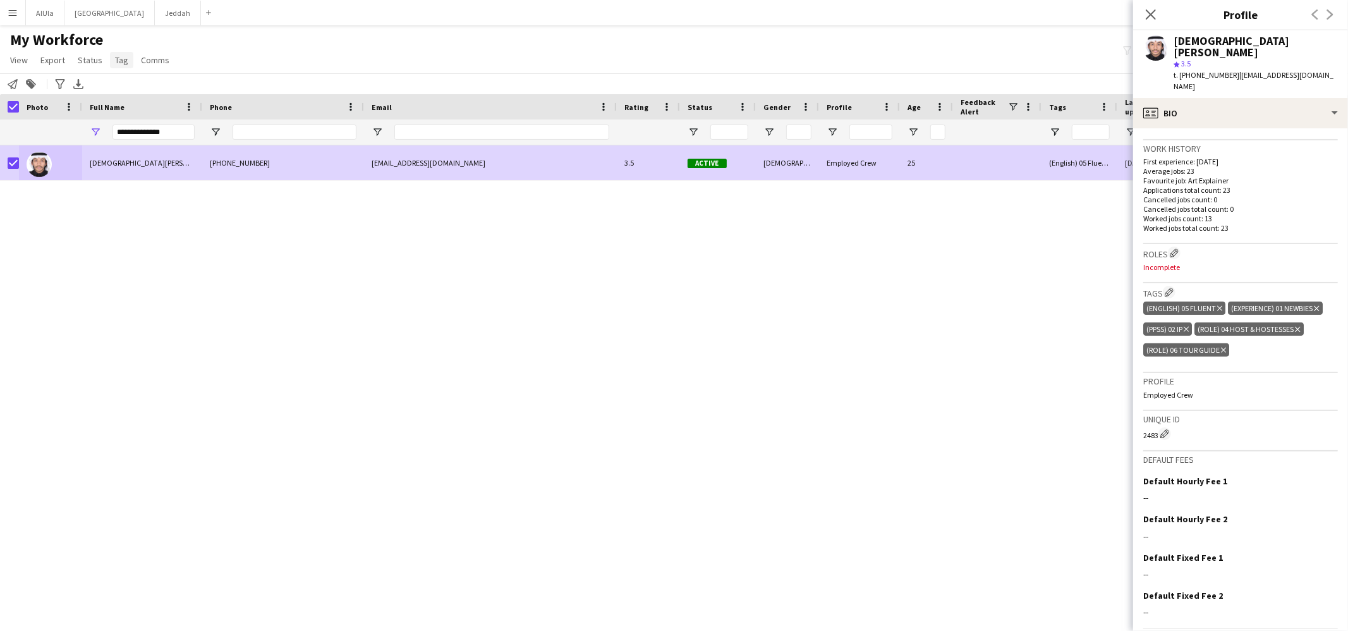
click at [115, 54] on span "Tag" at bounding box center [121, 59] width 13 height 11
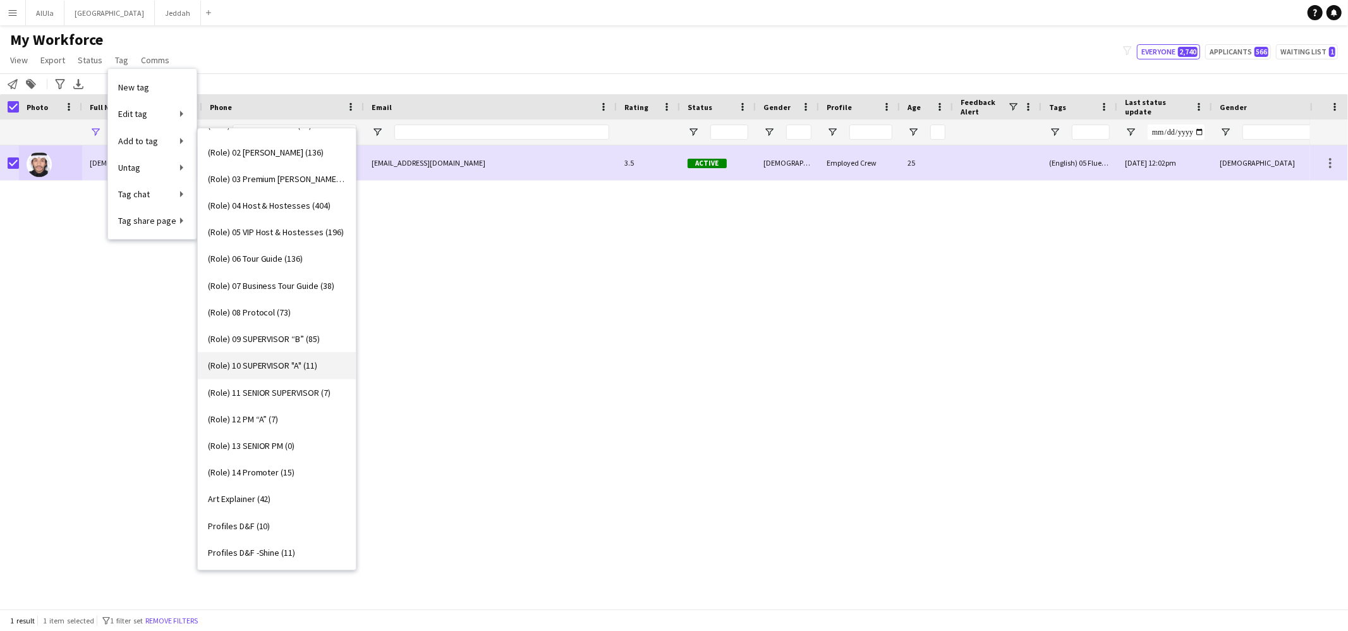
scroll to position [0, 0]
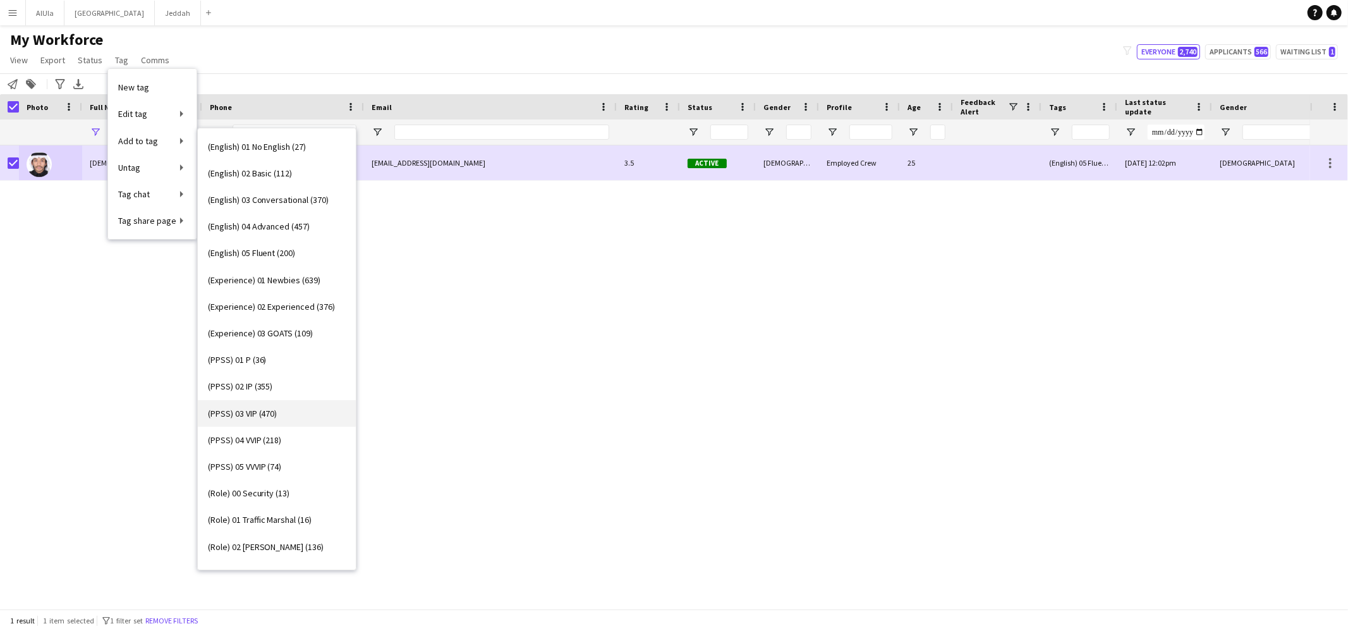
click at [282, 413] on link "(PPSS) 03 VIP (470)" at bounding box center [277, 413] width 158 height 27
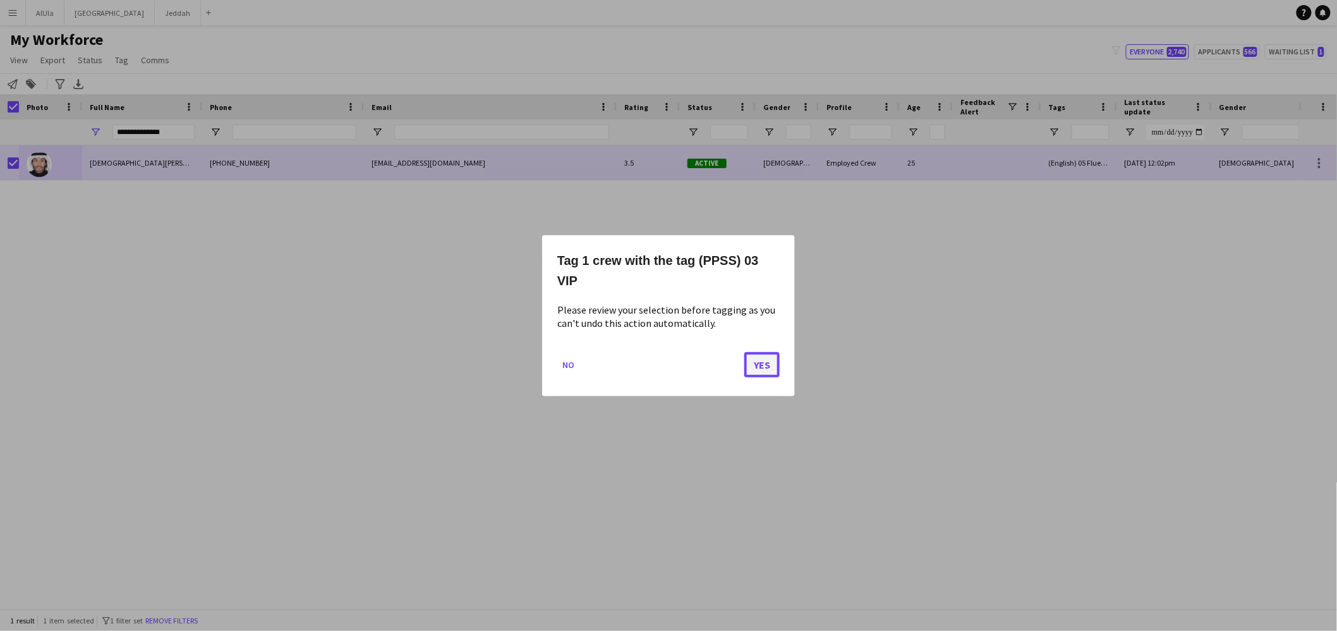
click at [751, 363] on button "Yes" at bounding box center [761, 363] width 35 height 25
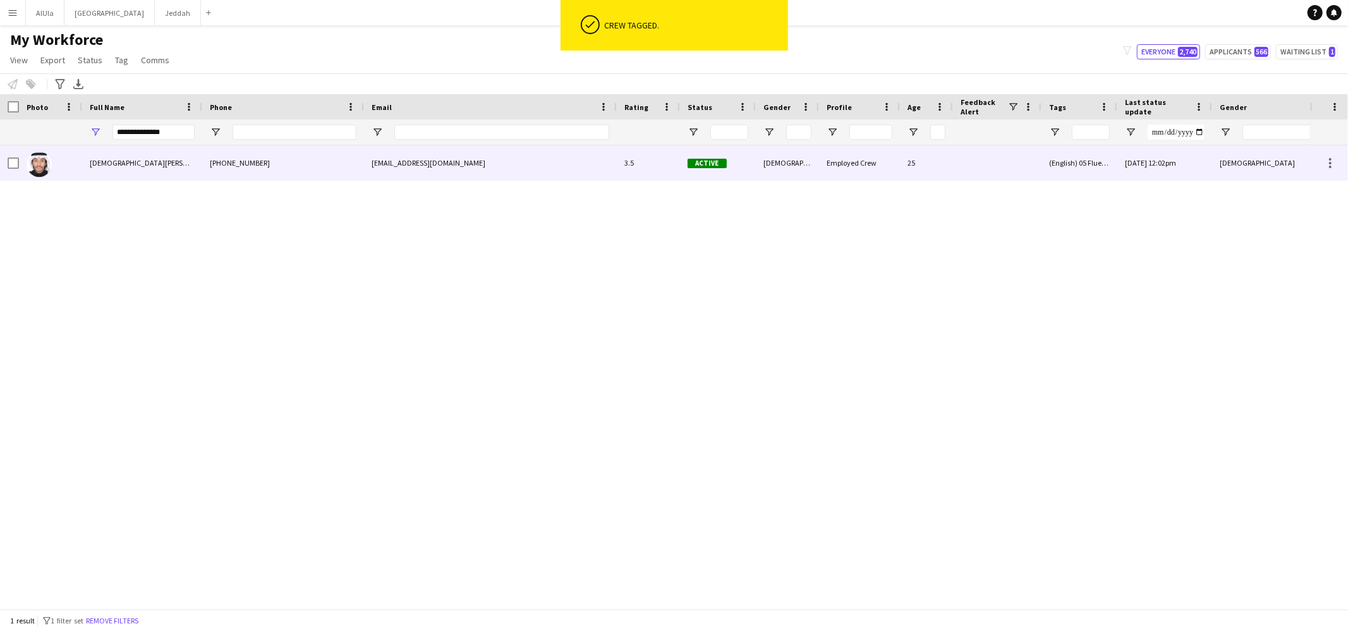
click at [89, 153] on div "Jehad Malibari" at bounding box center [142, 162] width 120 height 35
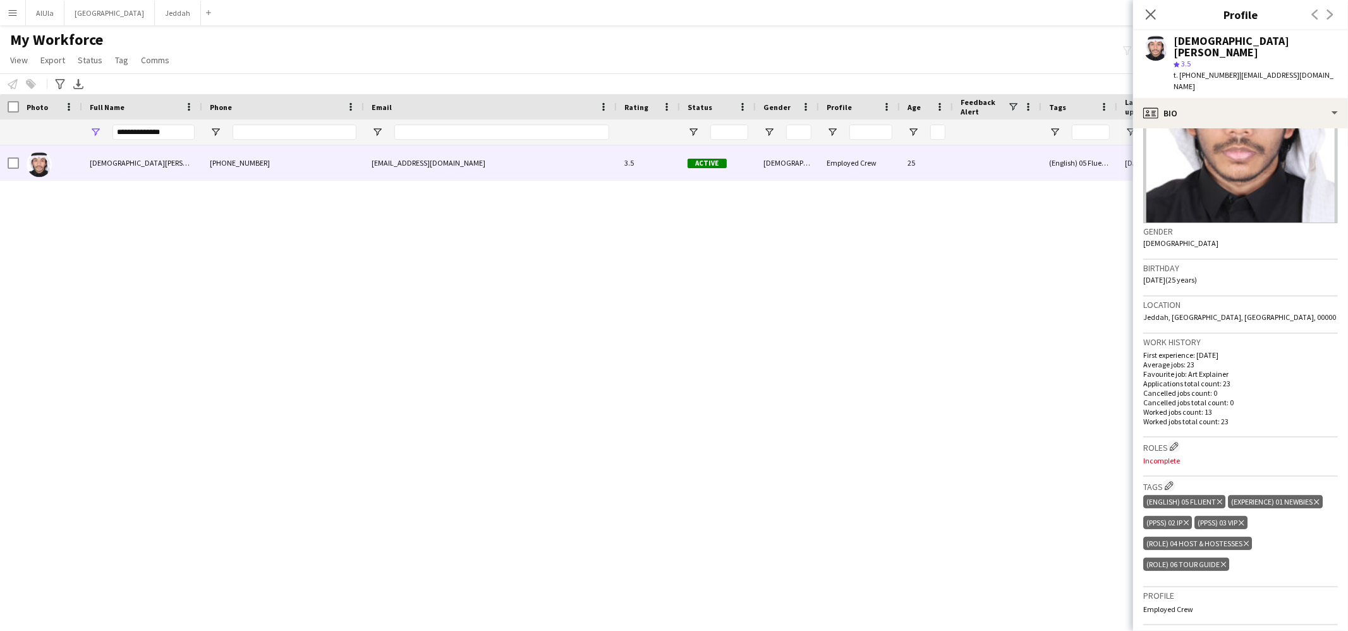
scroll to position [273, 0]
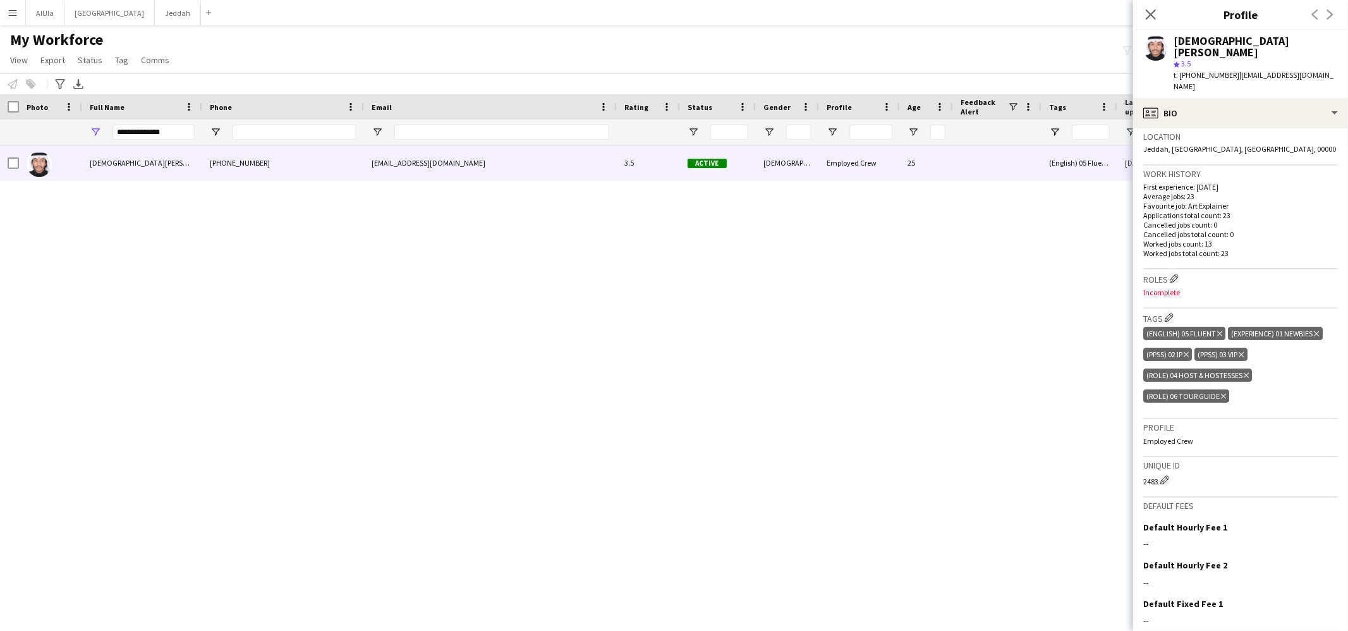
click at [1189, 352] on icon at bounding box center [1185, 354] width 5 height 5
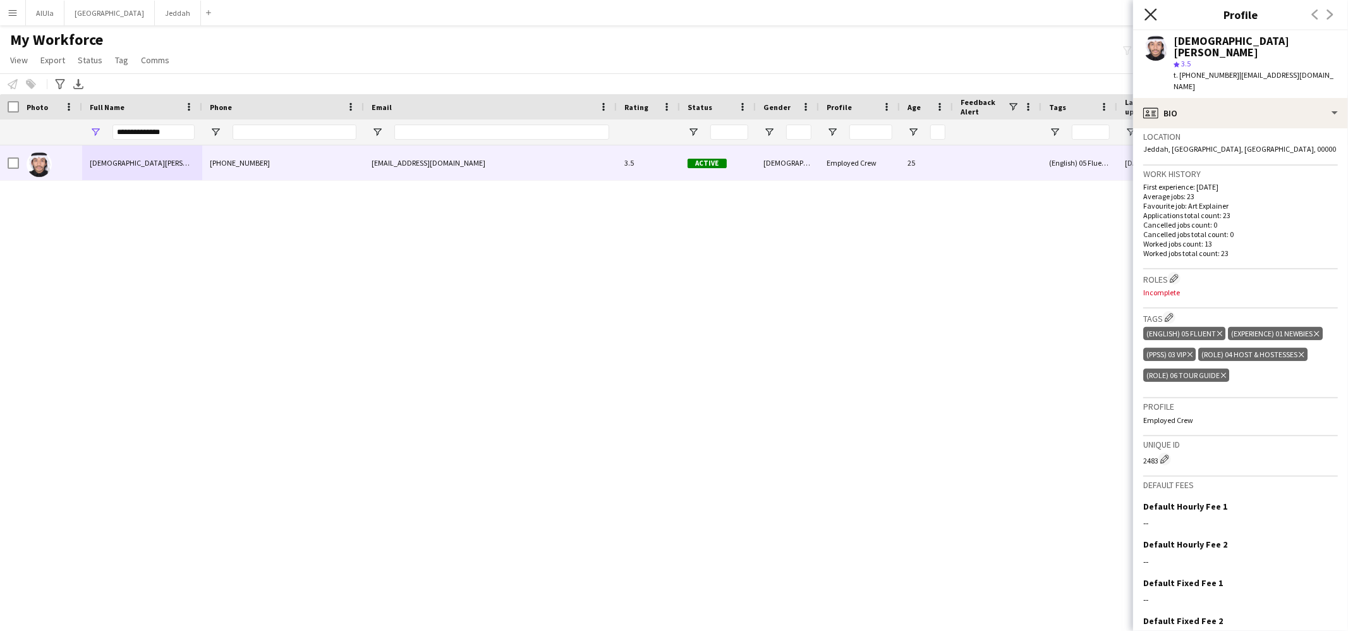
click at [1156, 14] on icon "Close pop-in" at bounding box center [1150, 14] width 12 height 12
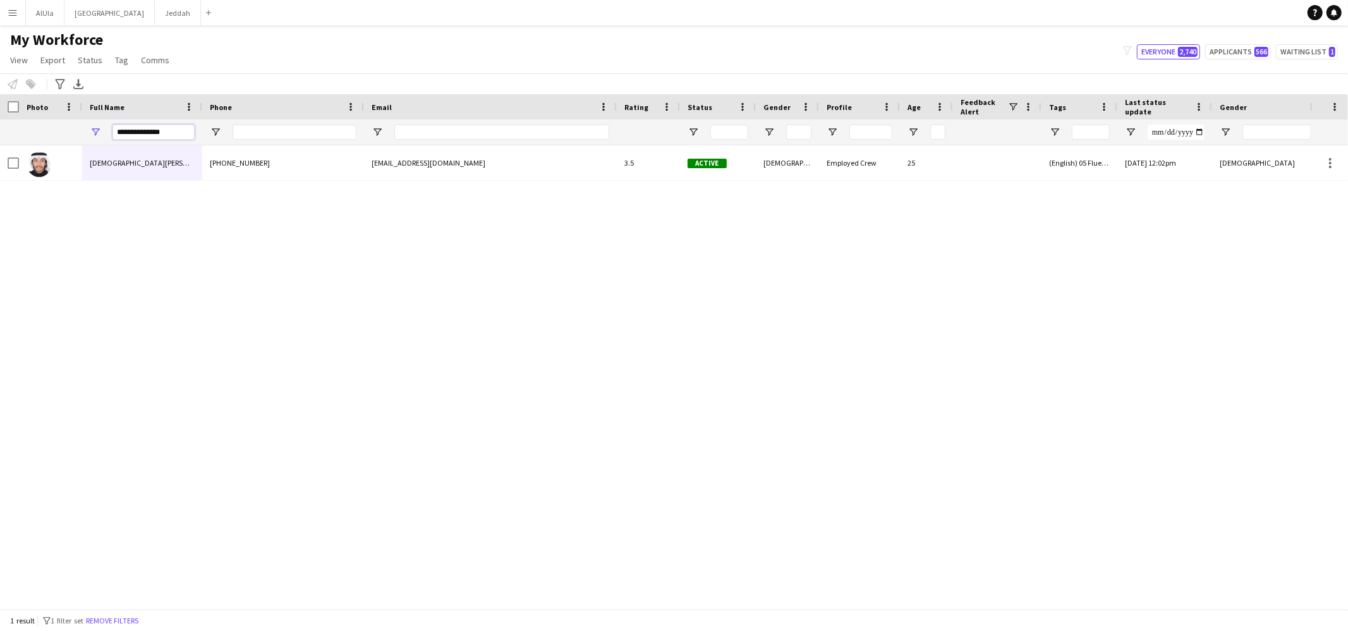
click at [135, 124] on input "**********" at bounding box center [153, 131] width 82 height 15
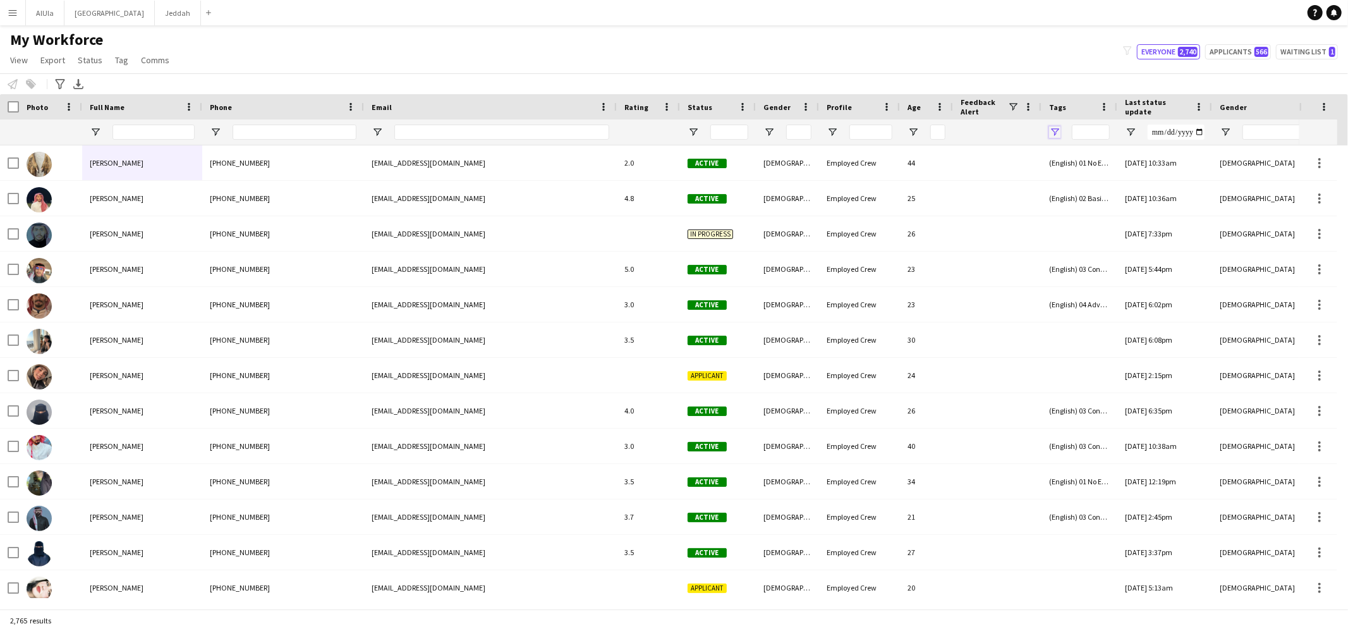
click at [1053, 130] on span "Open Filter Menu" at bounding box center [1054, 131] width 11 height 11
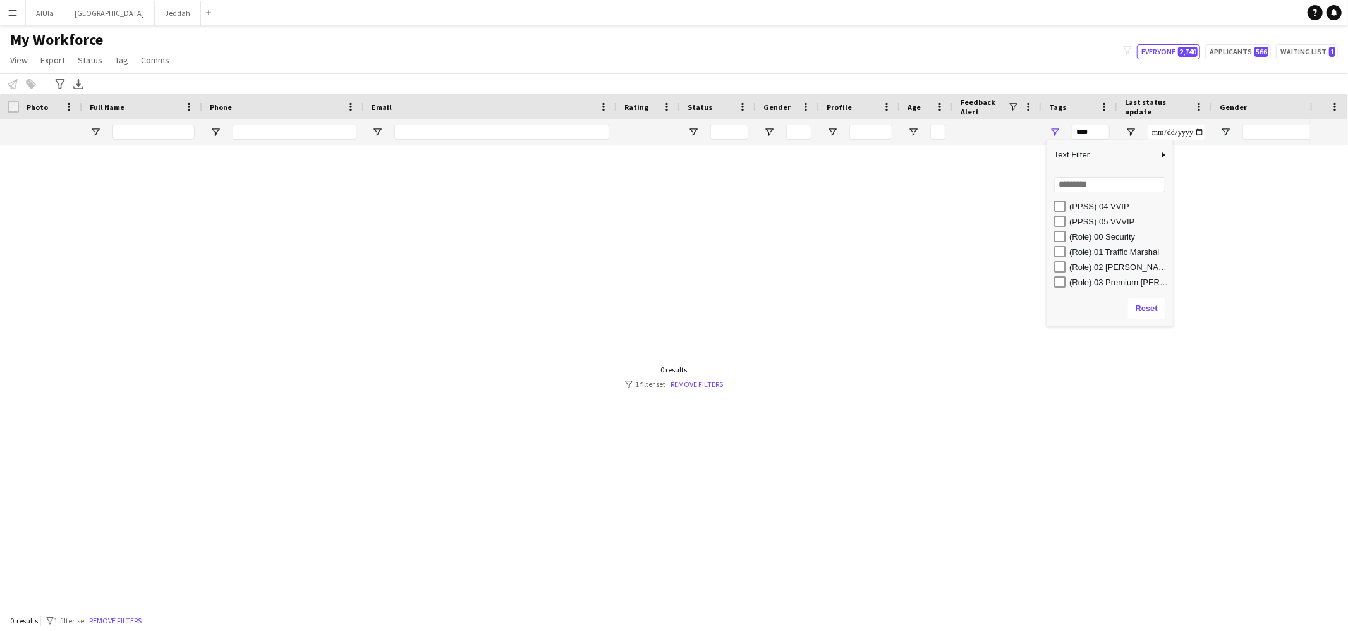
scroll to position [398, 0]
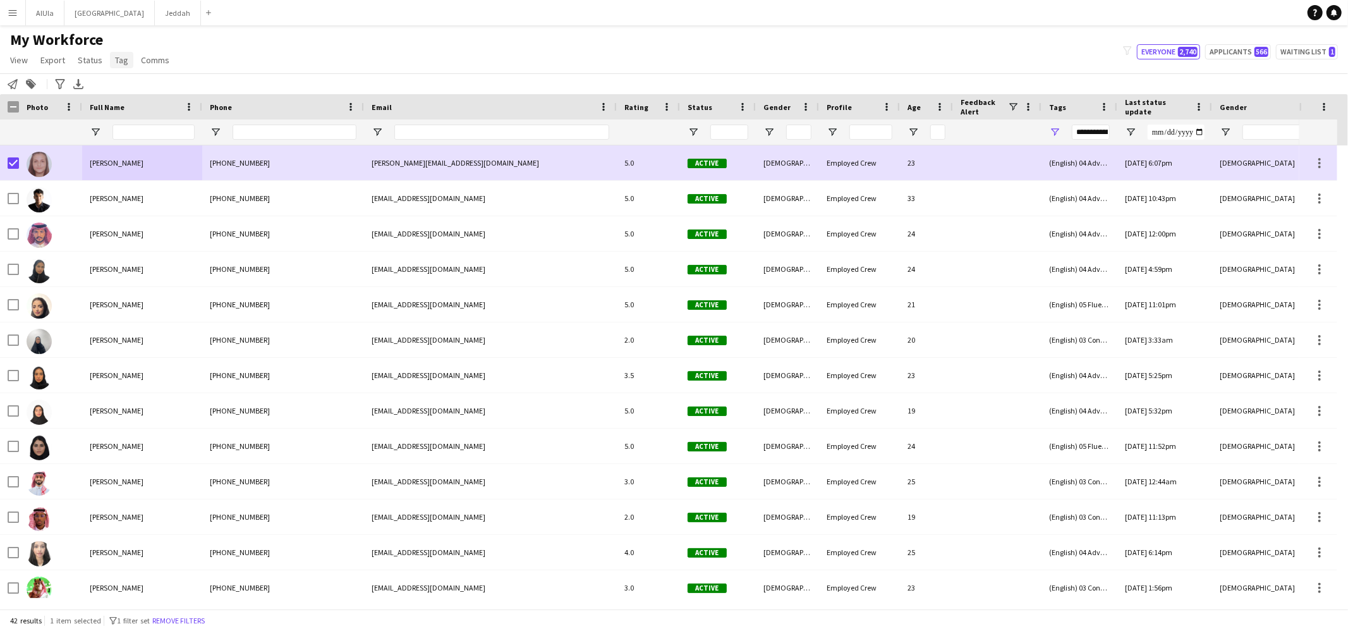
click at [119, 63] on span "Tag" at bounding box center [121, 59] width 13 height 11
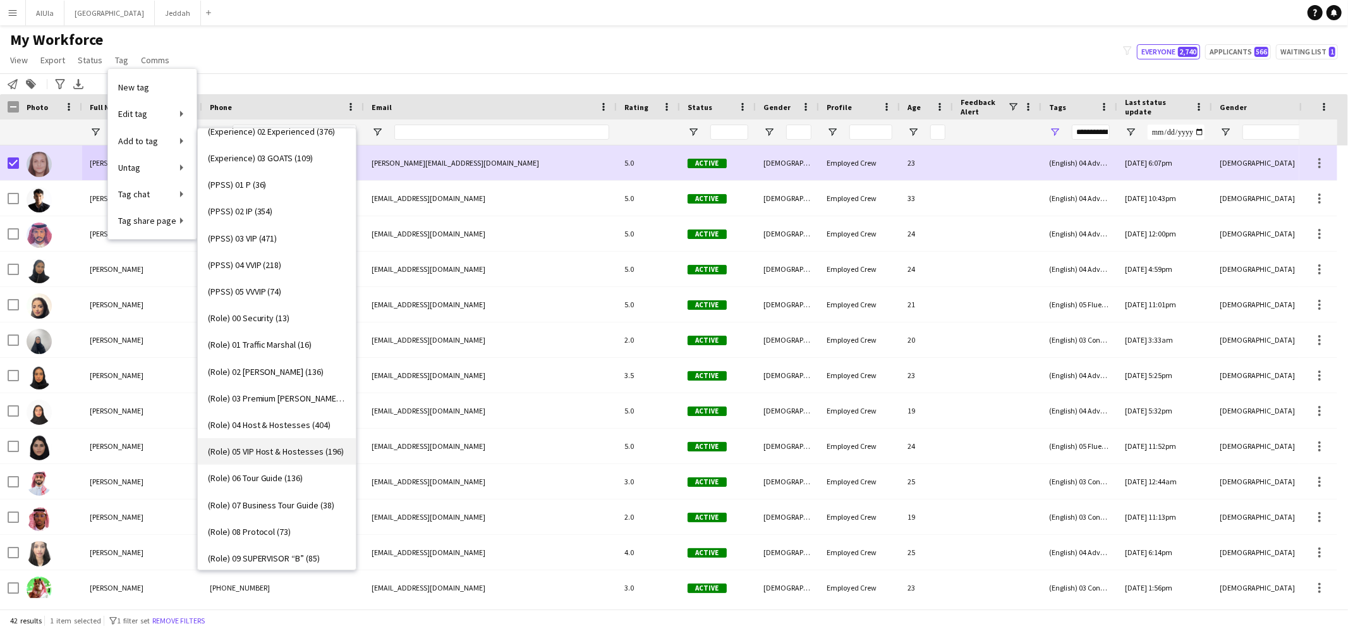
scroll to position [177, 0]
click at [301, 465] on link "(Role) 06 Tour Guide (136)" at bounding box center [277, 476] width 158 height 27
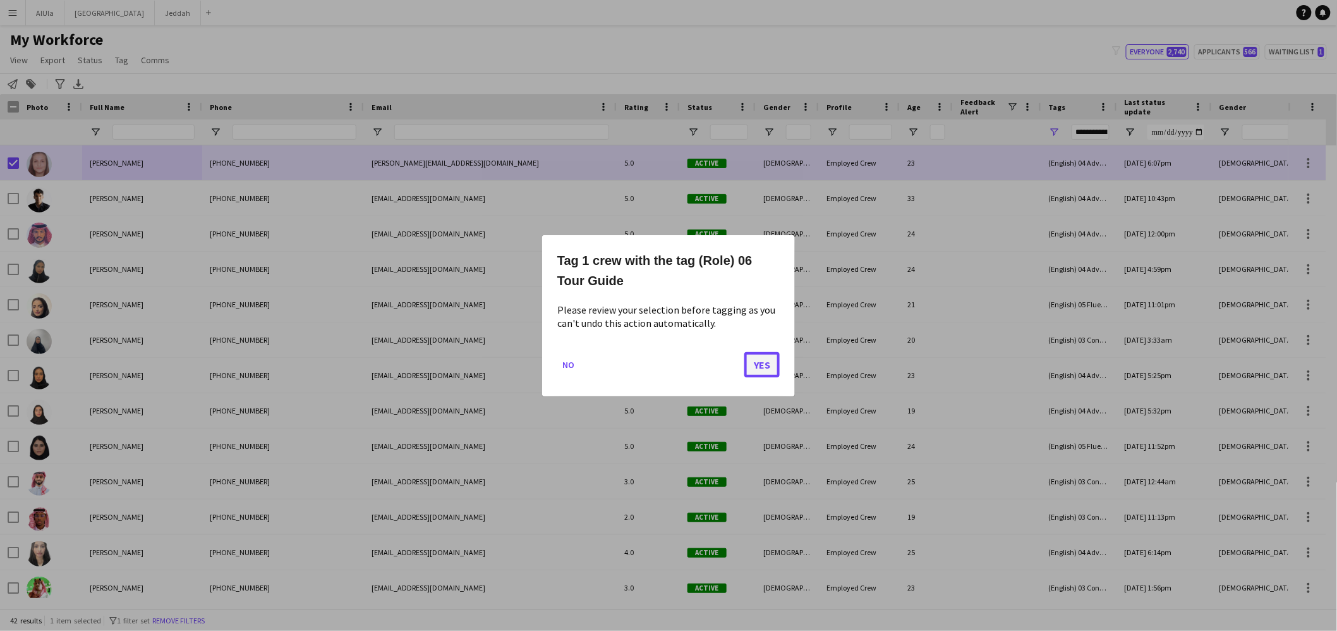
click at [761, 373] on button "Yes" at bounding box center [761, 363] width 35 height 25
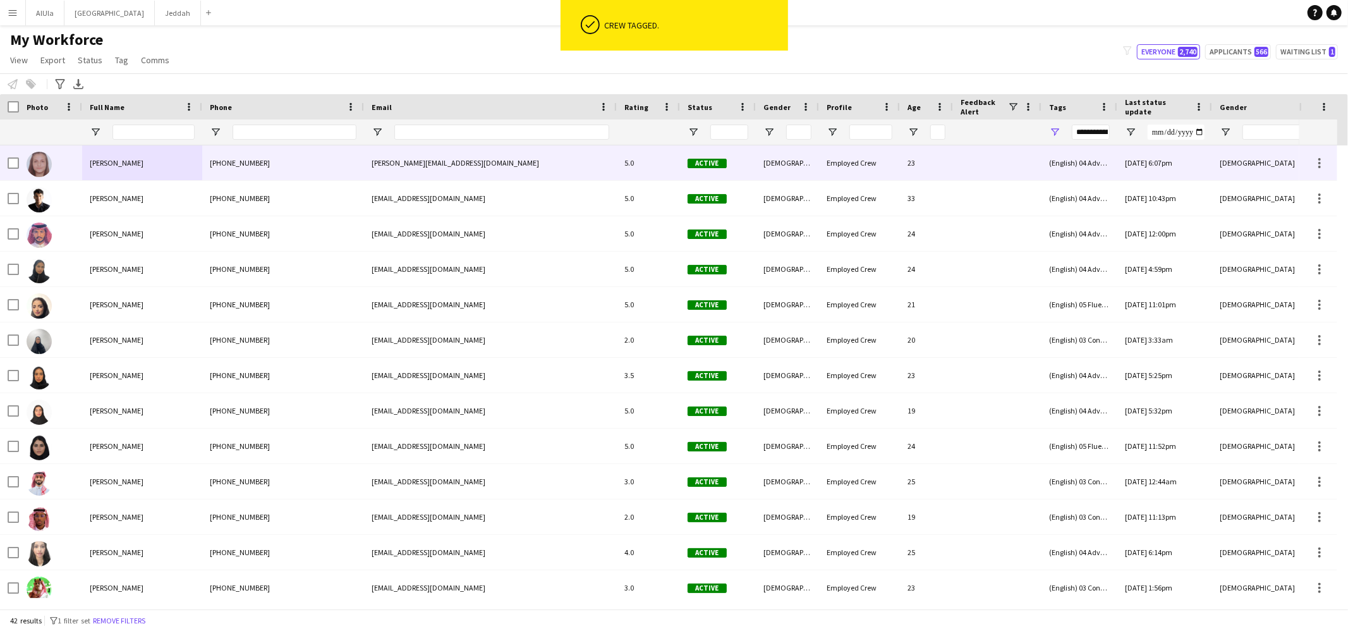
click at [121, 168] on div "Sarah Hamandi" at bounding box center [142, 162] width 120 height 35
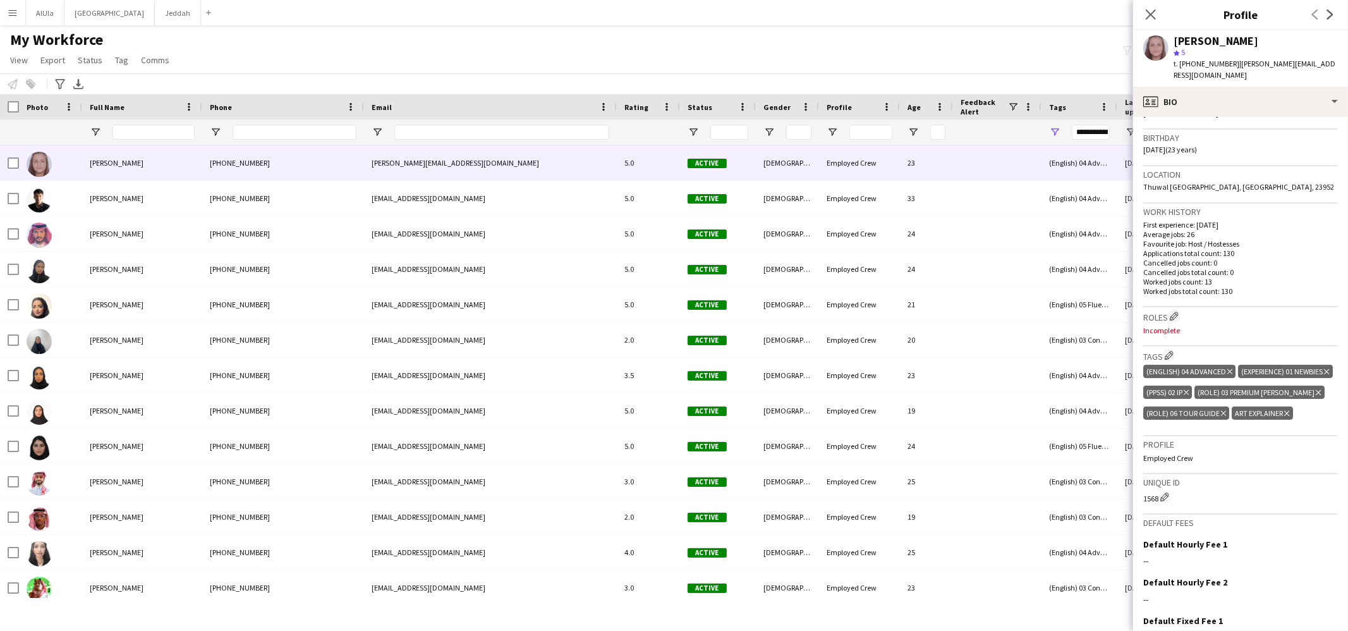
scroll to position [227, 0]
click at [1316, 392] on icon "Delete tag" at bounding box center [1318, 389] width 5 height 8
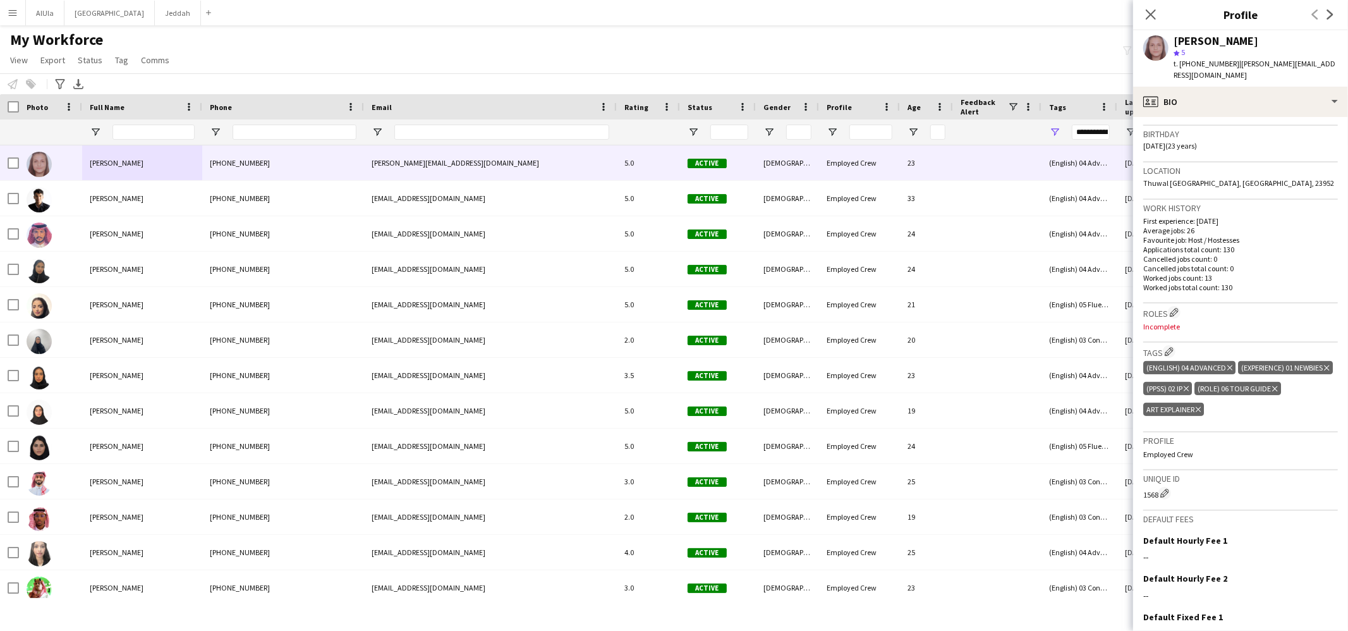
click at [1201, 407] on icon at bounding box center [1197, 409] width 5 height 5
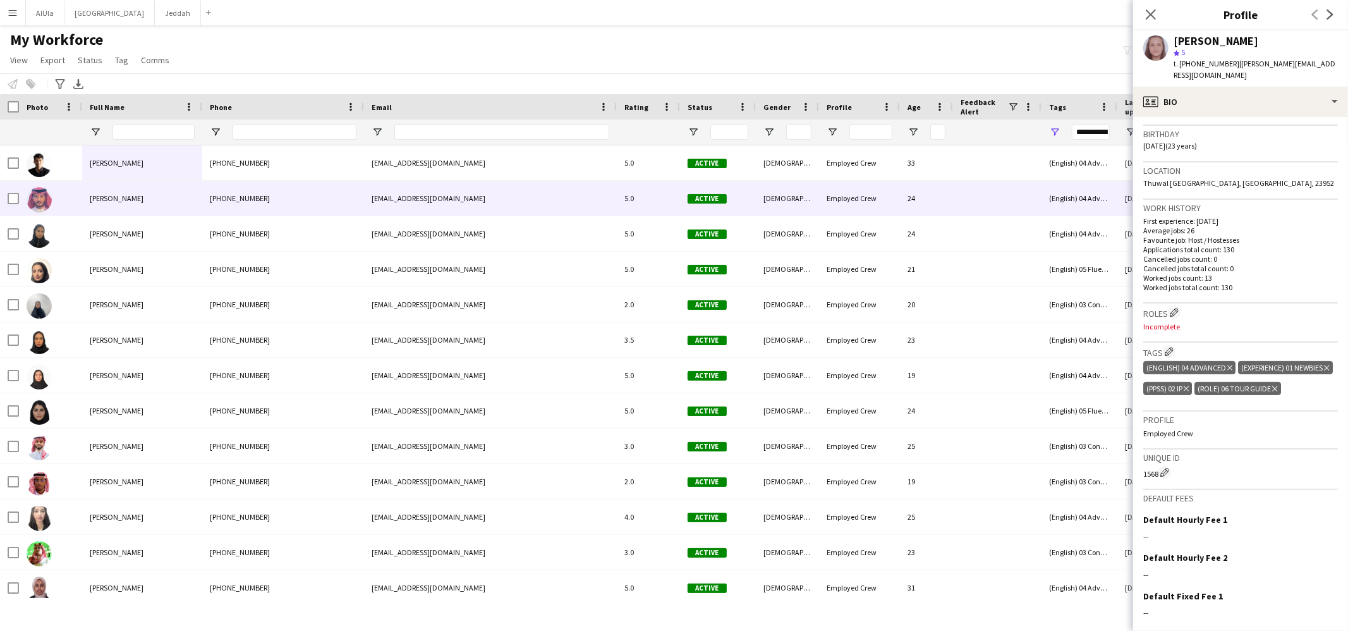
click at [123, 191] on div "Adel Alzahrani" at bounding box center [142, 198] width 120 height 35
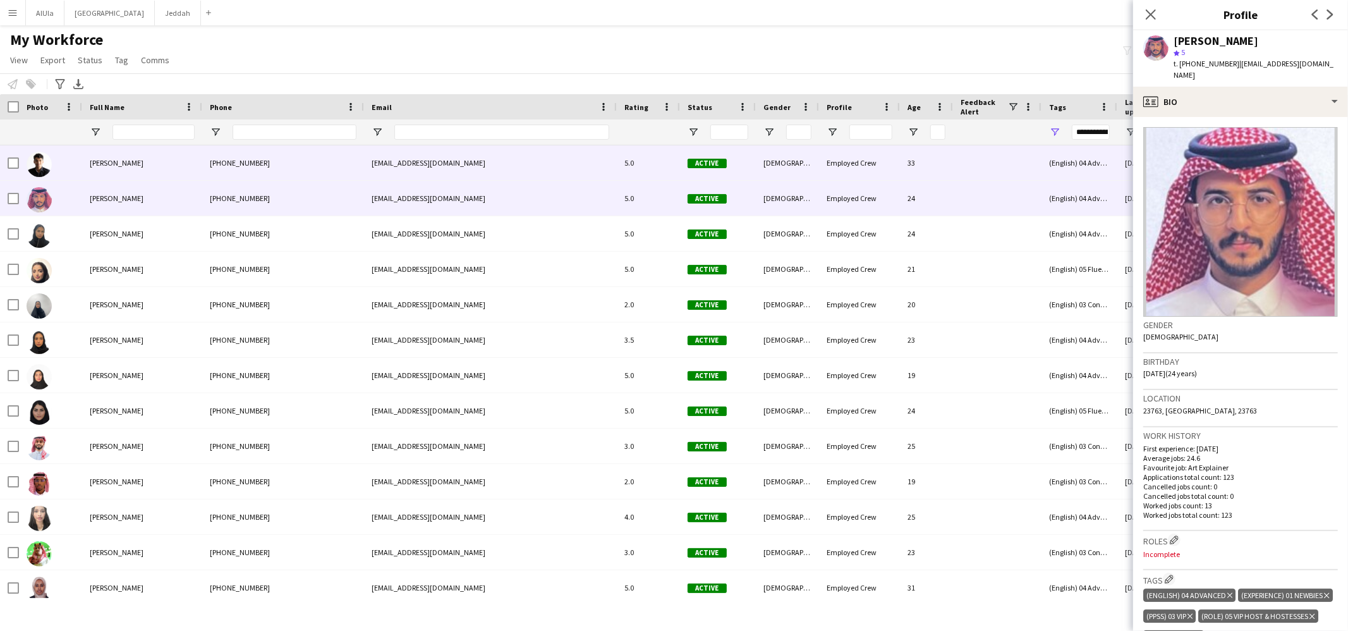
click at [107, 157] on div "Abdullah AlQurashi" at bounding box center [142, 162] width 120 height 35
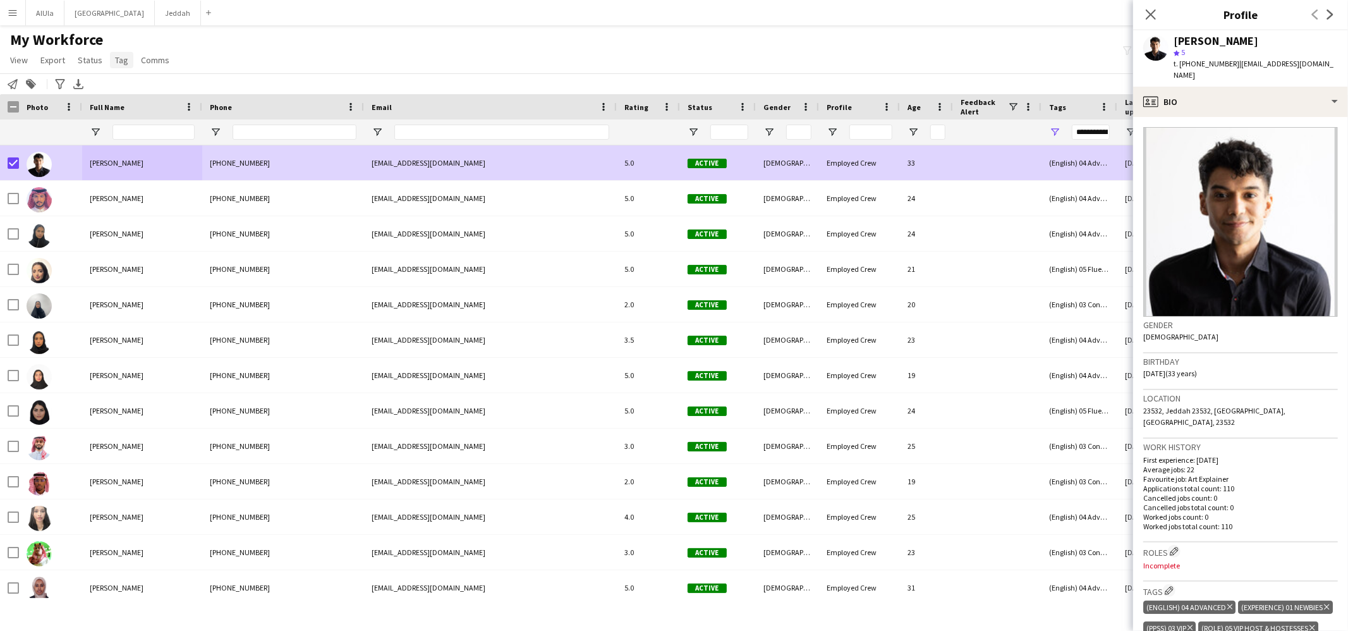
click at [115, 54] on span "Tag" at bounding box center [121, 59] width 13 height 11
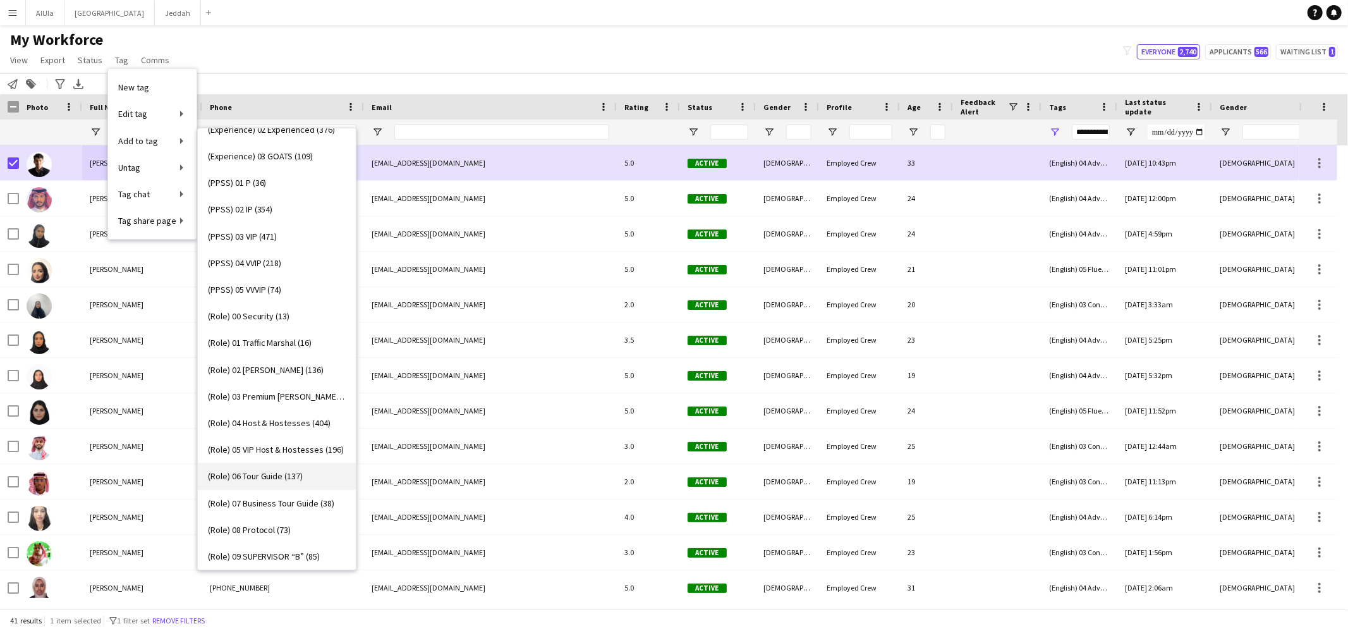
click at [281, 478] on span "(Role) 06 Tour Guide (137)" at bounding box center [255, 475] width 95 height 11
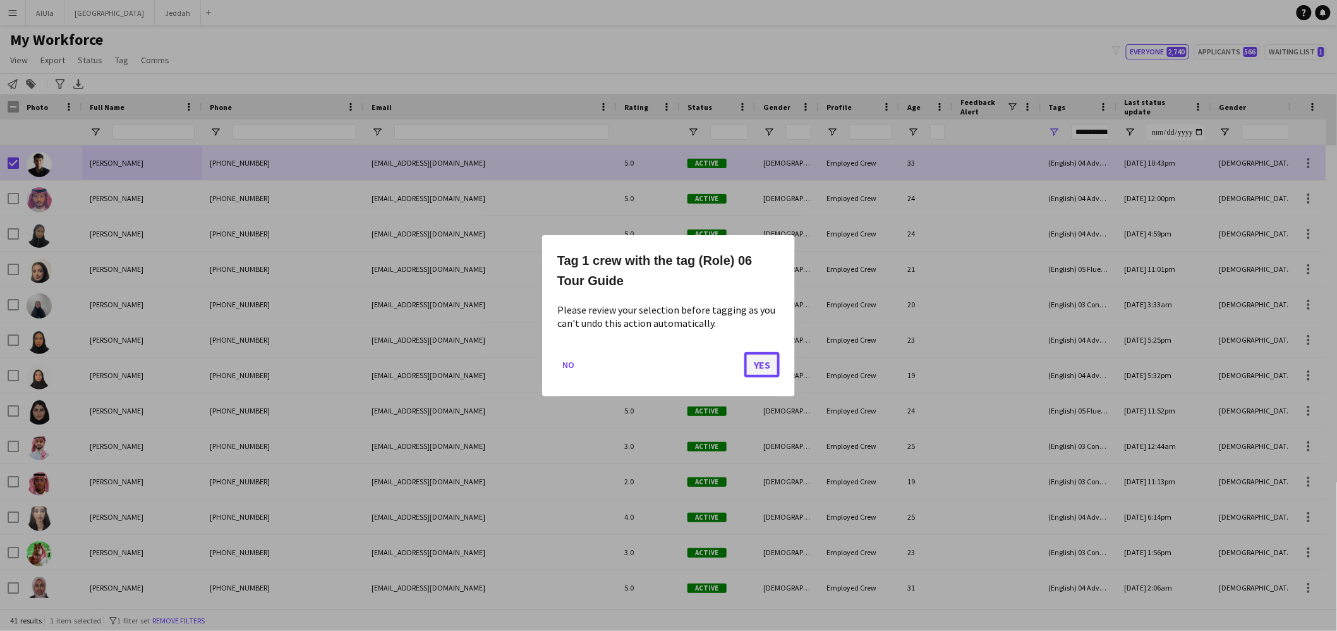
click at [762, 366] on button "Yes" at bounding box center [761, 363] width 35 height 25
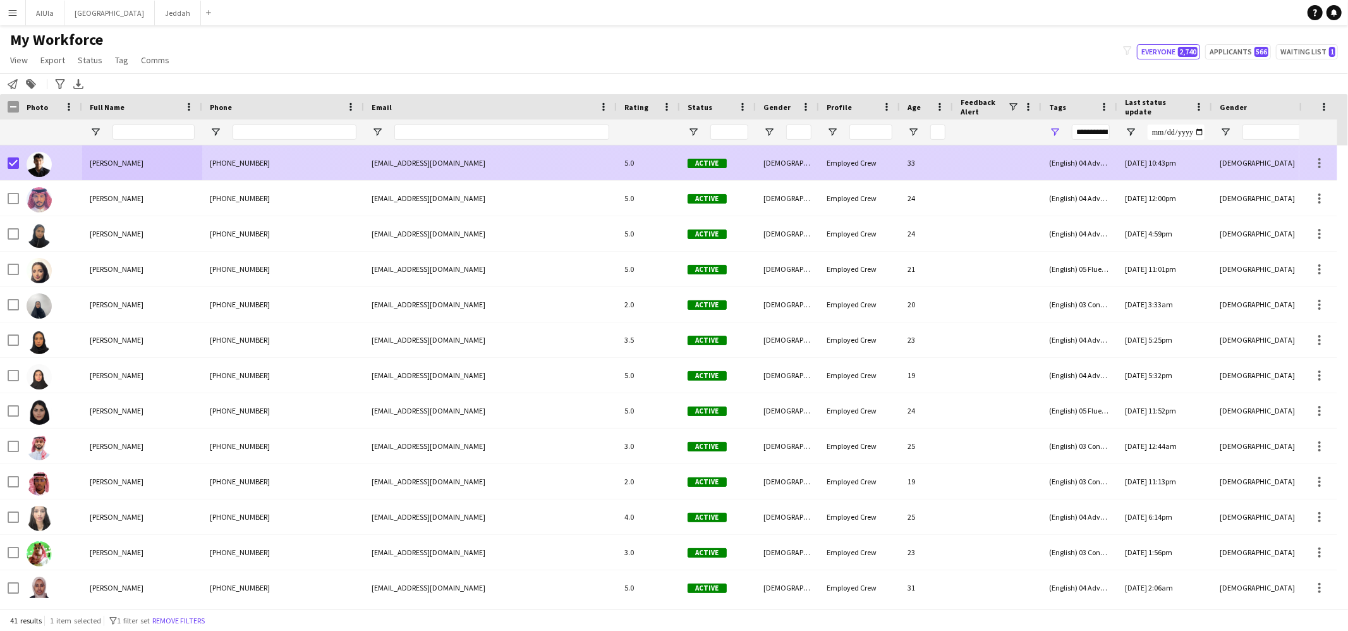
click at [131, 169] on div "Abdullah AlQurashi" at bounding box center [142, 162] width 120 height 35
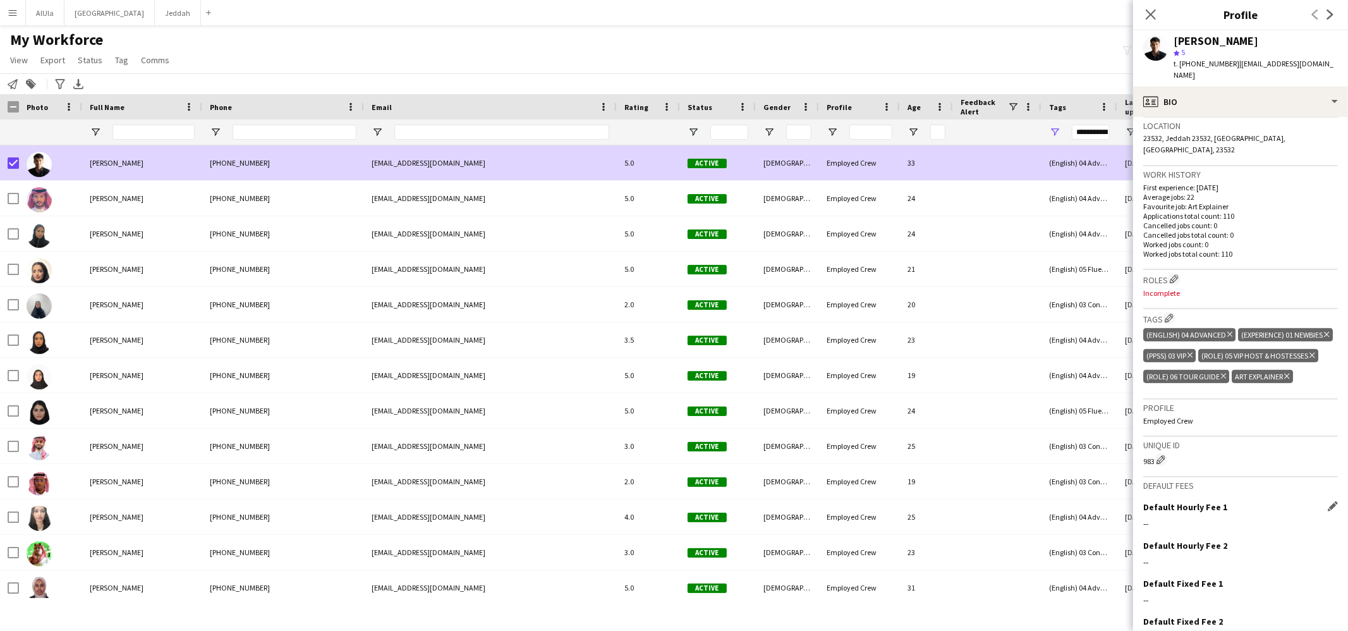
scroll to position [335, 0]
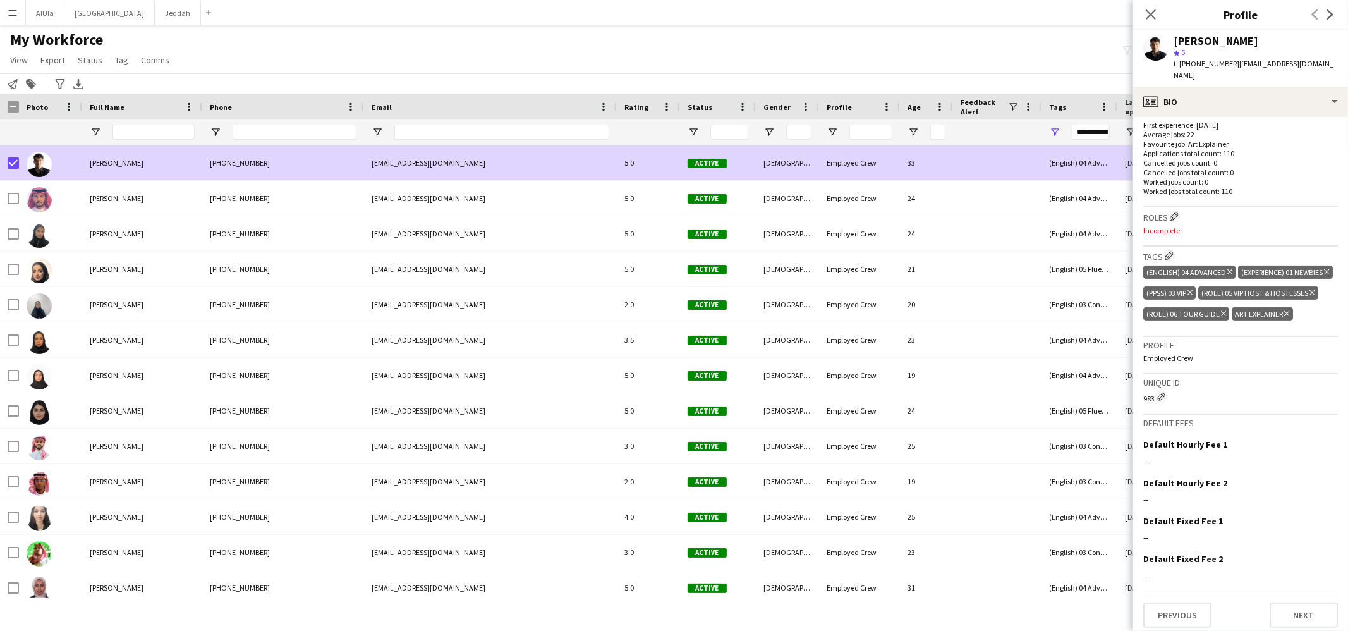
click at [1287, 310] on icon "Delete tag" at bounding box center [1286, 314] width 5 height 8
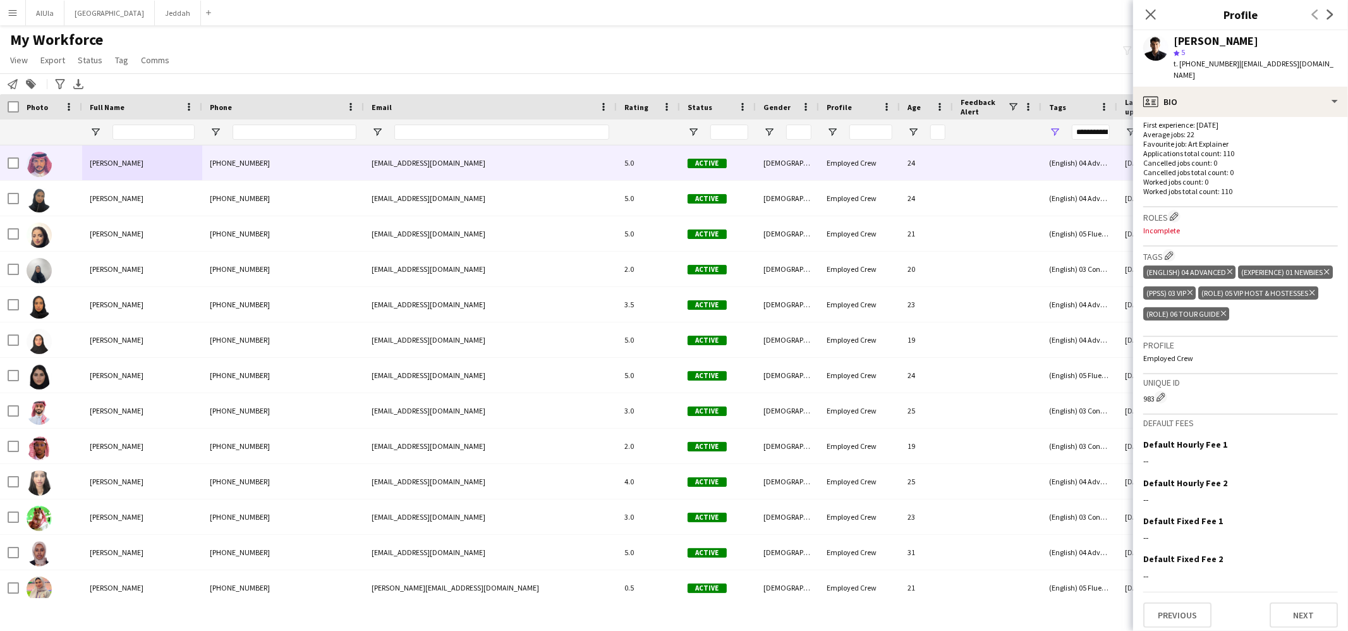
click at [105, 166] on span "Adel Alzahrani" at bounding box center [117, 162] width 54 height 9
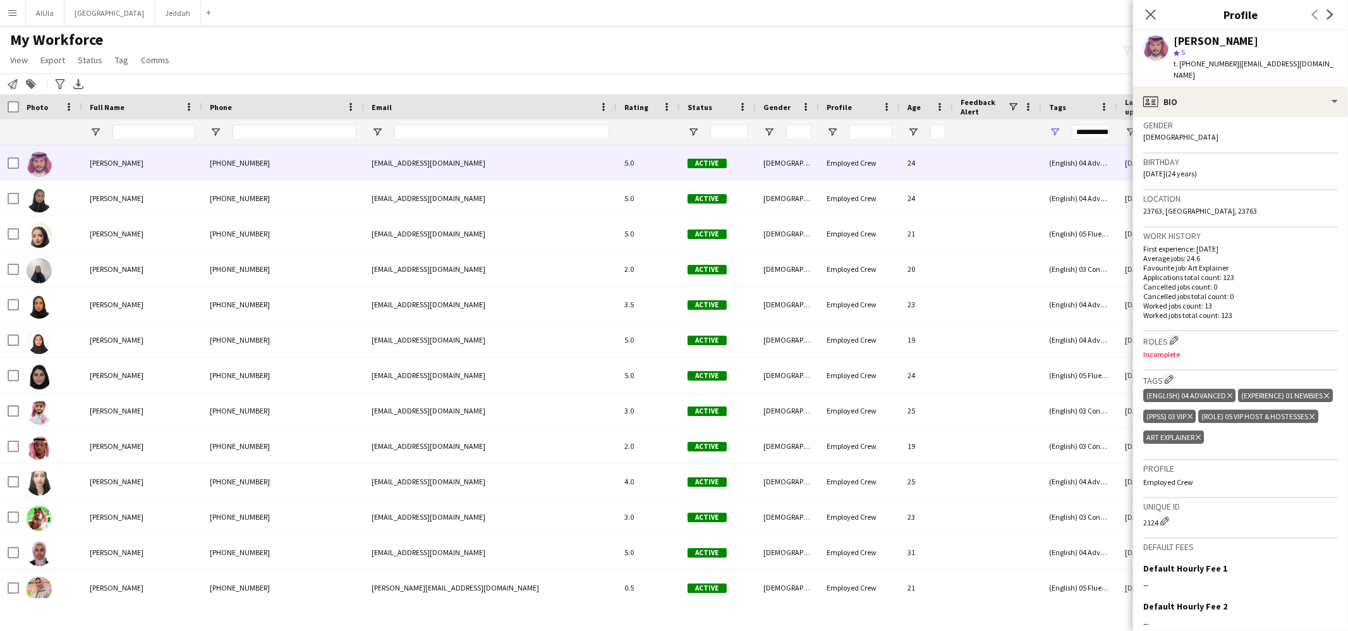
scroll to position [258, 0]
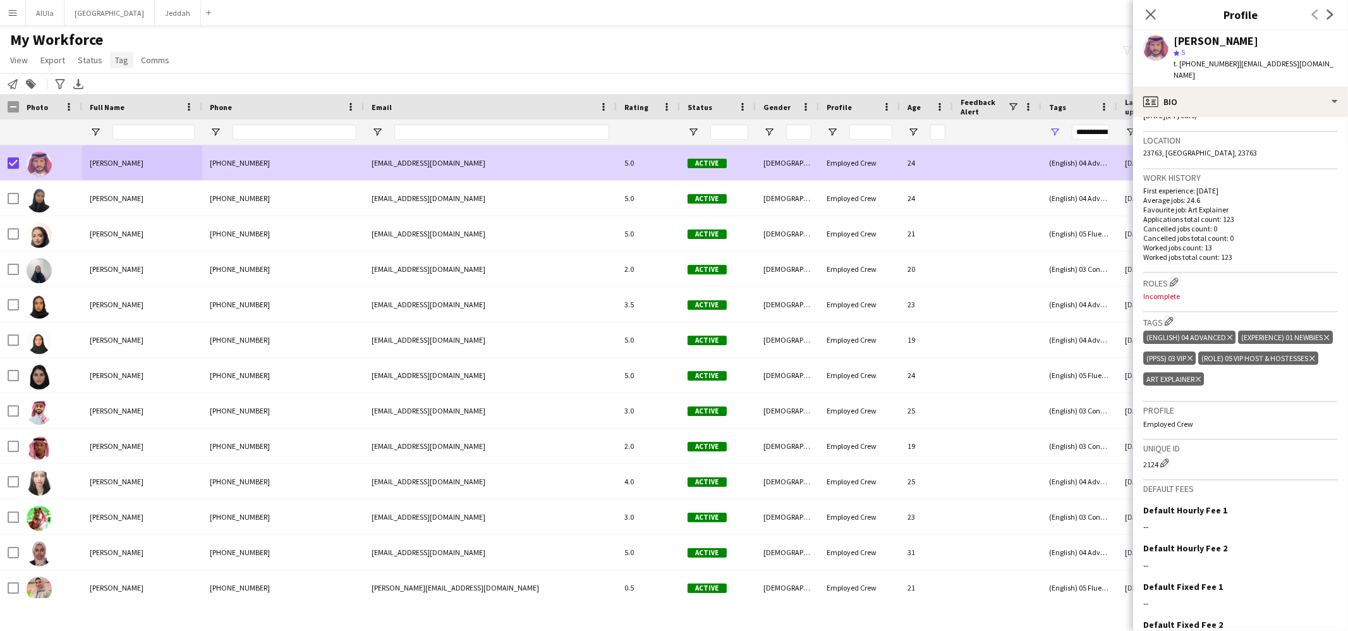
click at [116, 65] on link "Tag" at bounding box center [121, 60] width 23 height 16
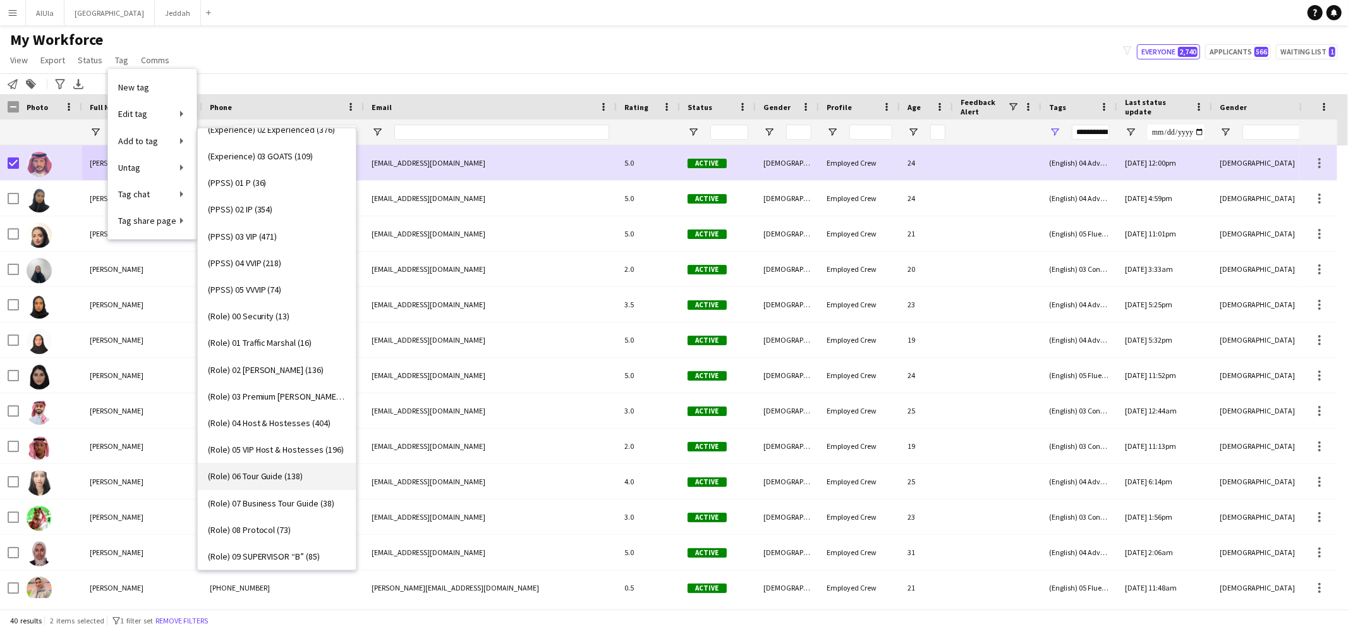
click at [298, 474] on span "(Role) 06 Tour Guide (138)" at bounding box center [255, 475] width 95 height 11
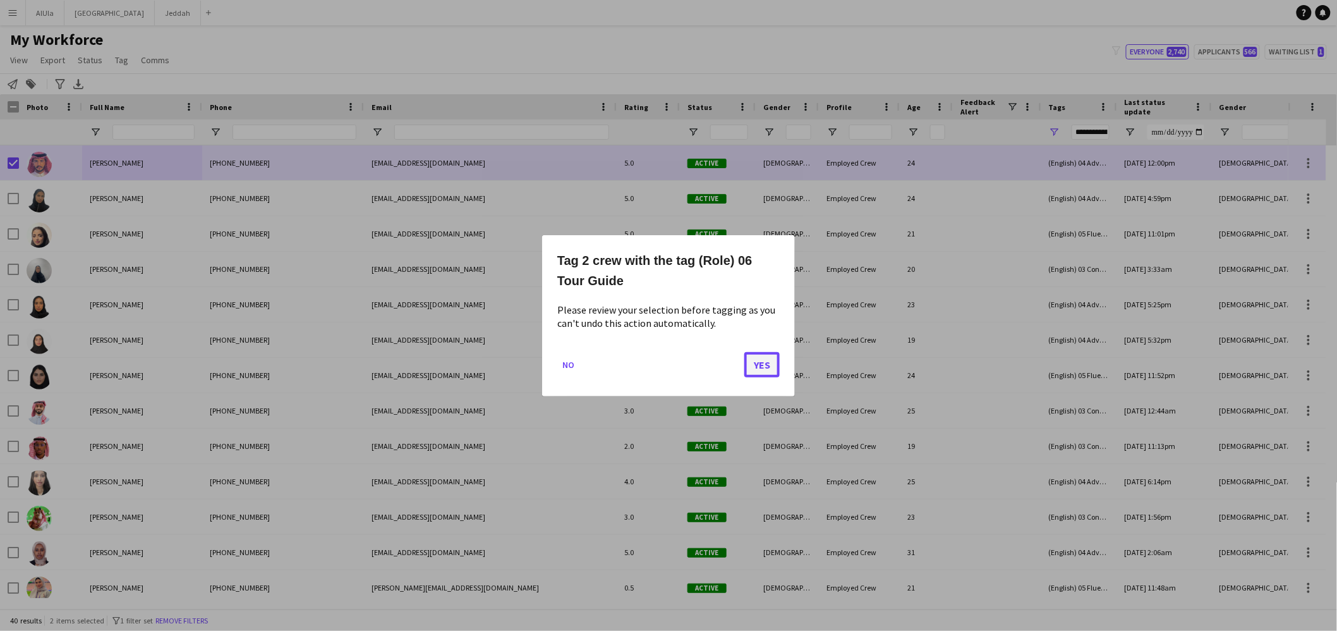
click at [770, 366] on button "Yes" at bounding box center [761, 363] width 35 height 25
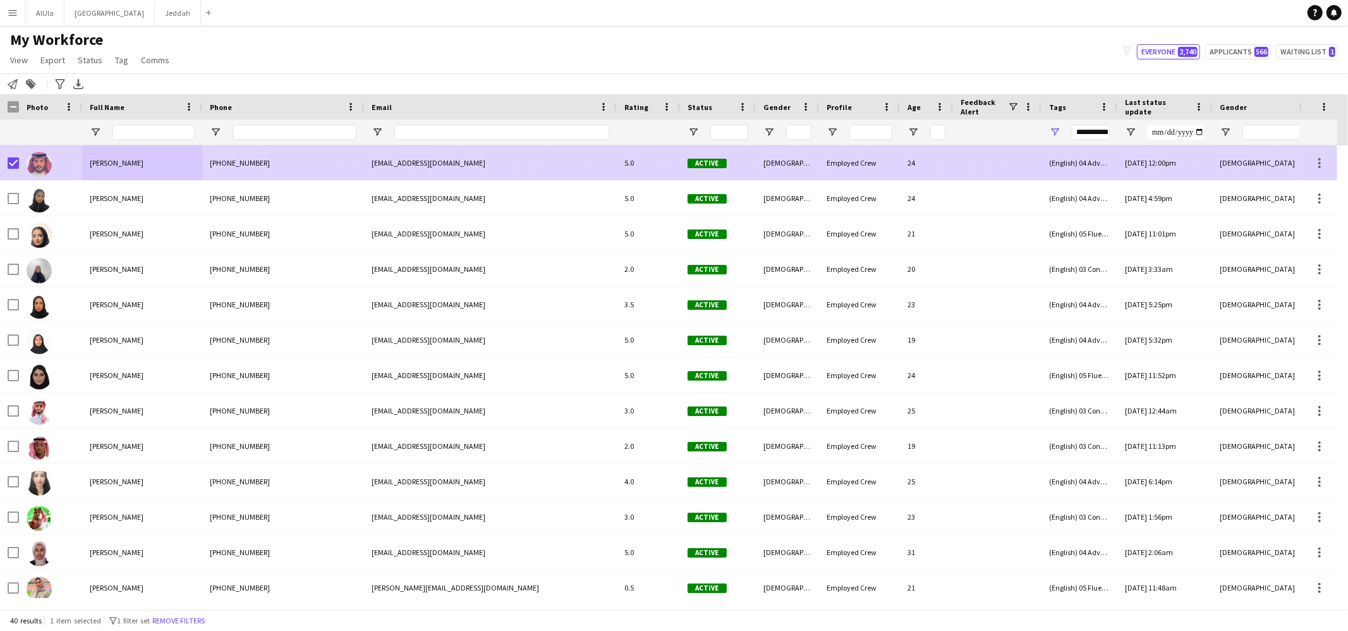
click at [108, 160] on span "Adel Alzahrani" at bounding box center [117, 162] width 54 height 9
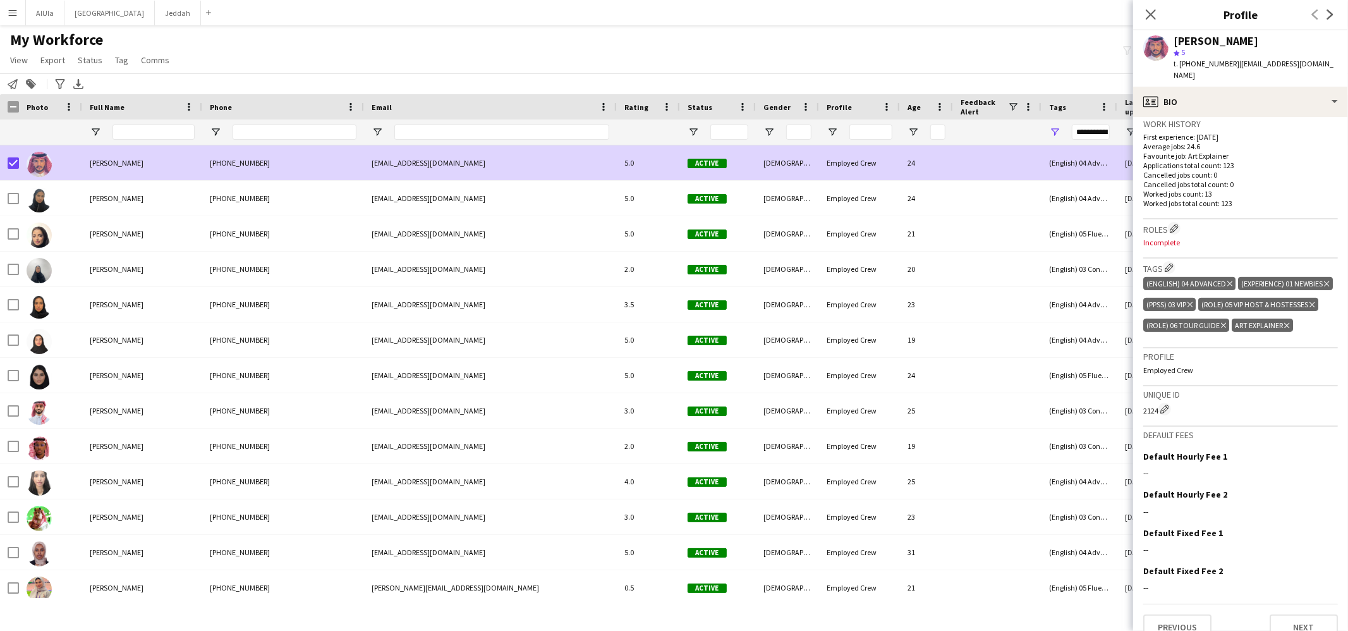
scroll to position [335, 0]
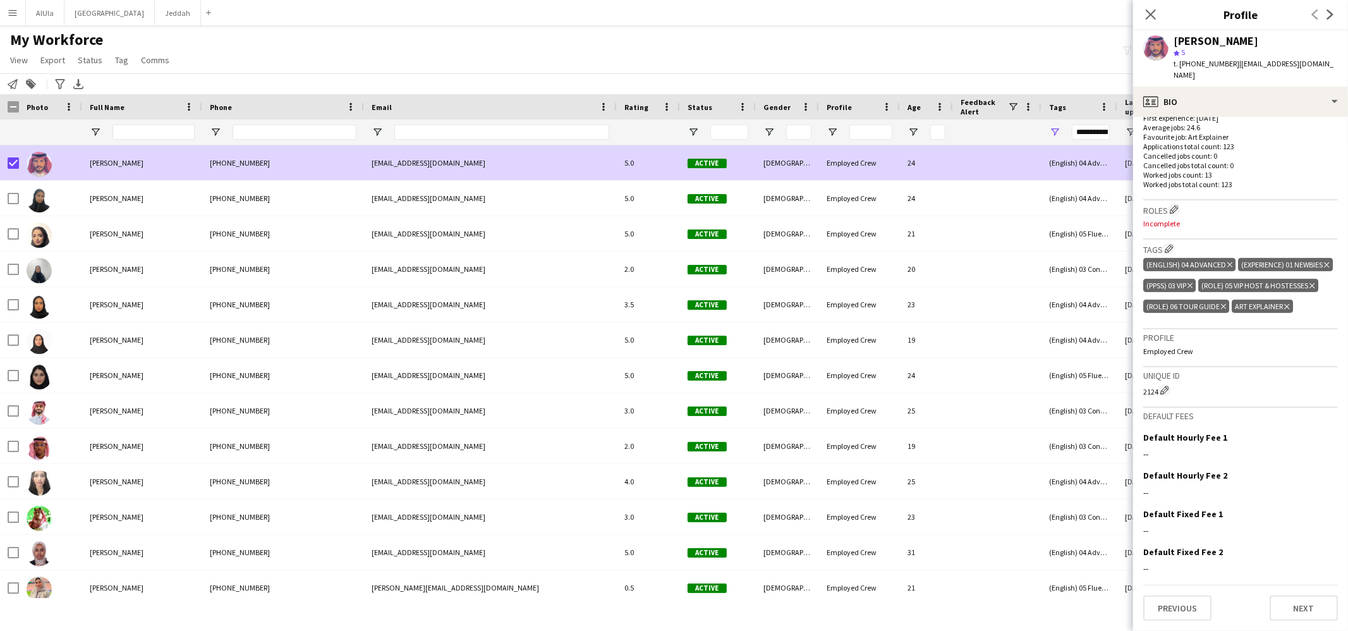
click at [1285, 308] on icon "Delete tag" at bounding box center [1286, 307] width 5 height 8
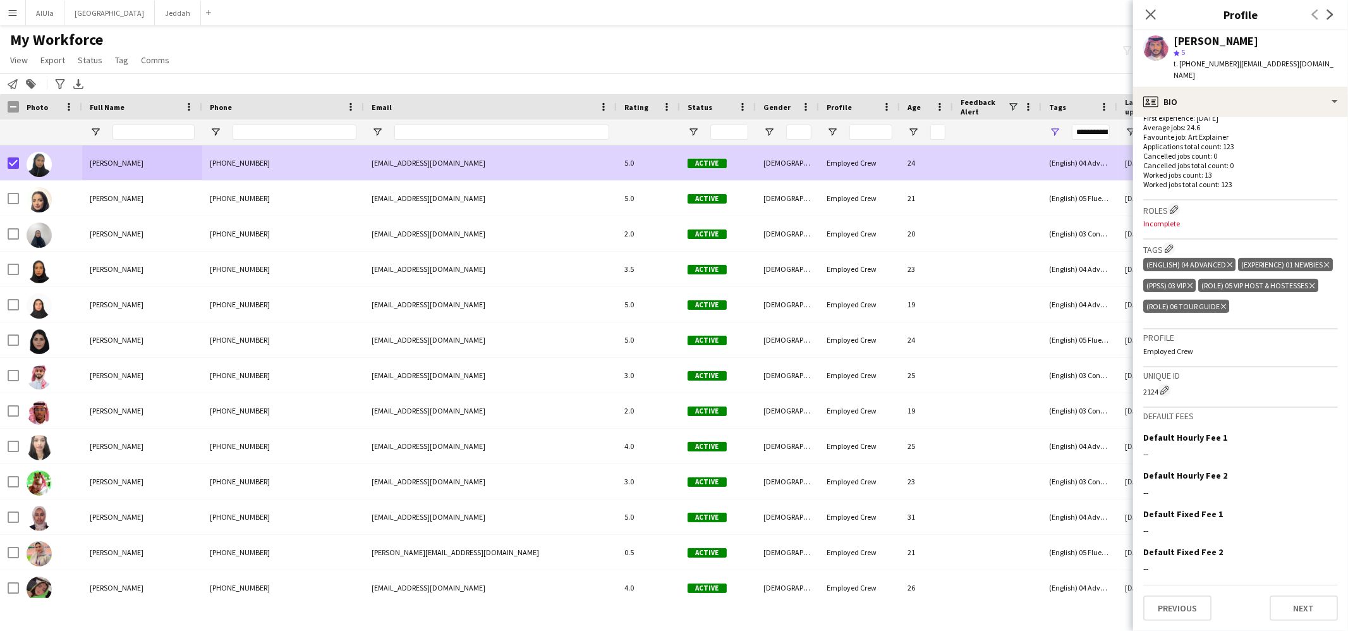
click at [110, 160] on span "Ahdab Waleed" at bounding box center [117, 162] width 54 height 9
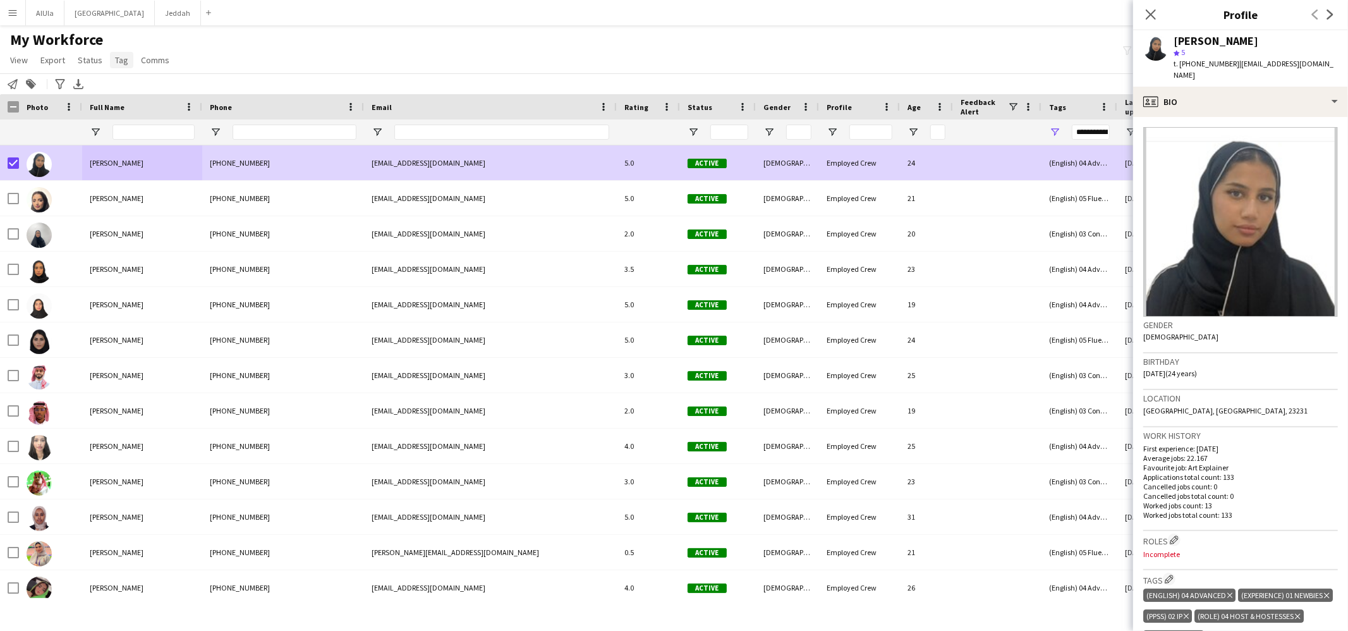
click at [116, 65] on link "Tag" at bounding box center [121, 60] width 23 height 16
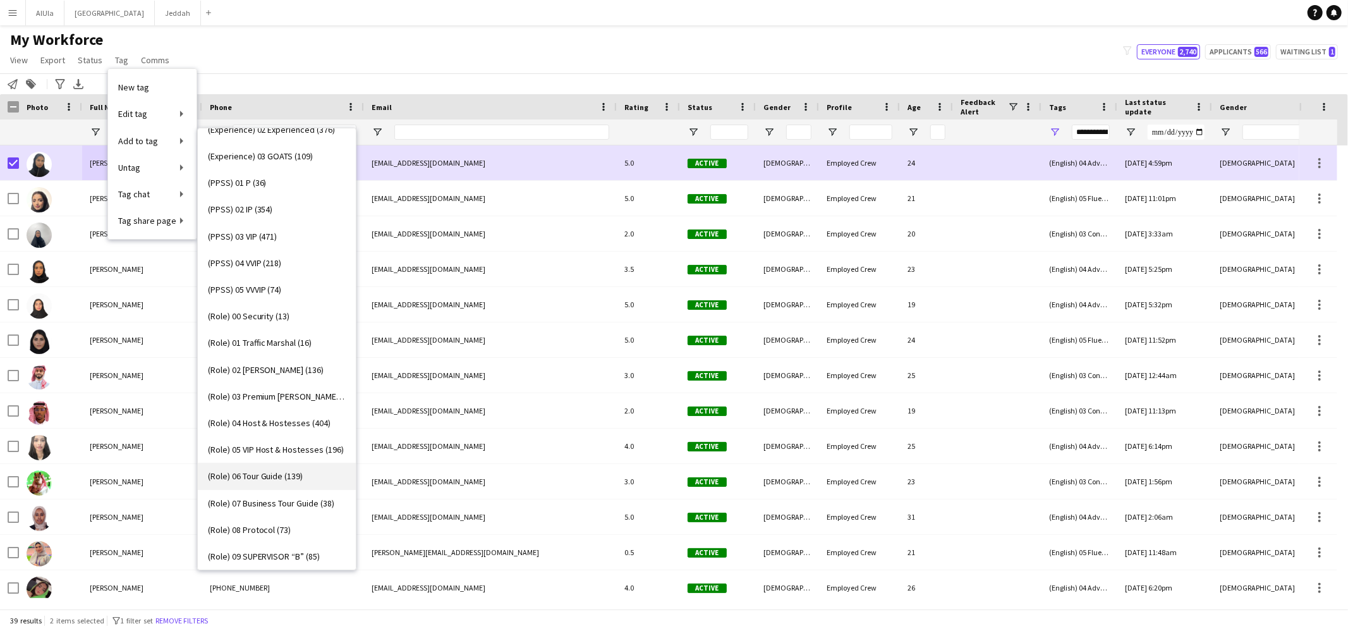
click at [274, 482] on link "(Role) 06 Tour Guide (139)" at bounding box center [277, 476] width 158 height 27
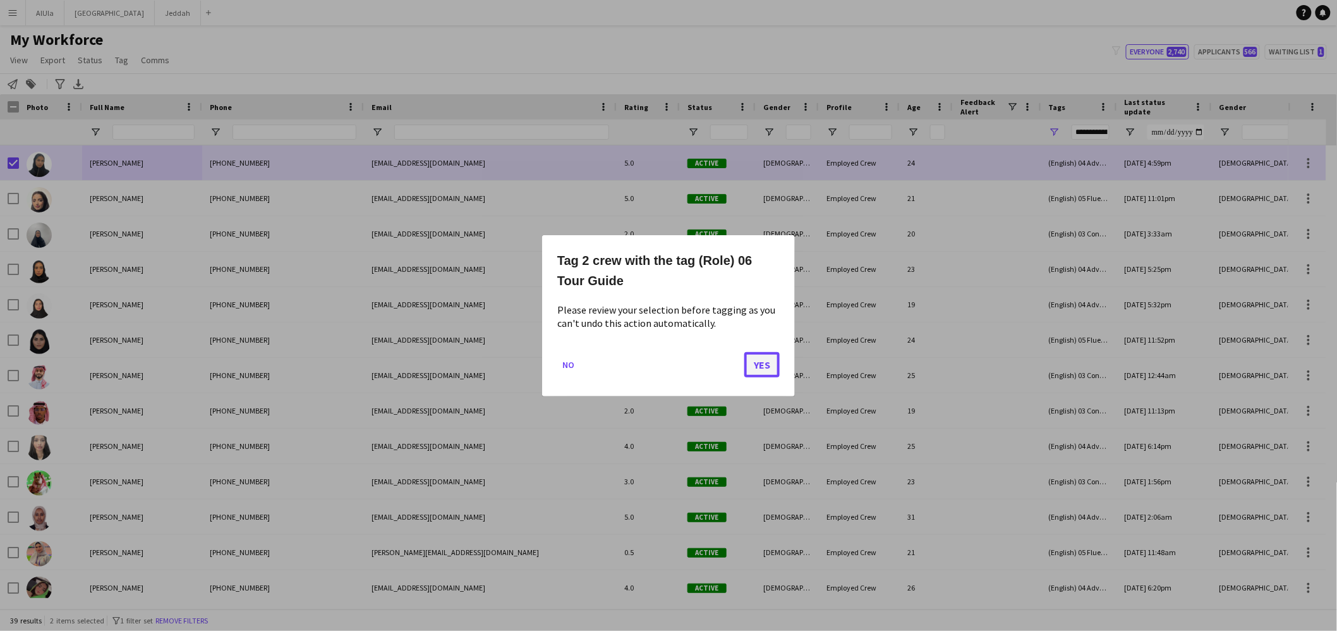
click at [760, 368] on button "Yes" at bounding box center [761, 363] width 35 height 25
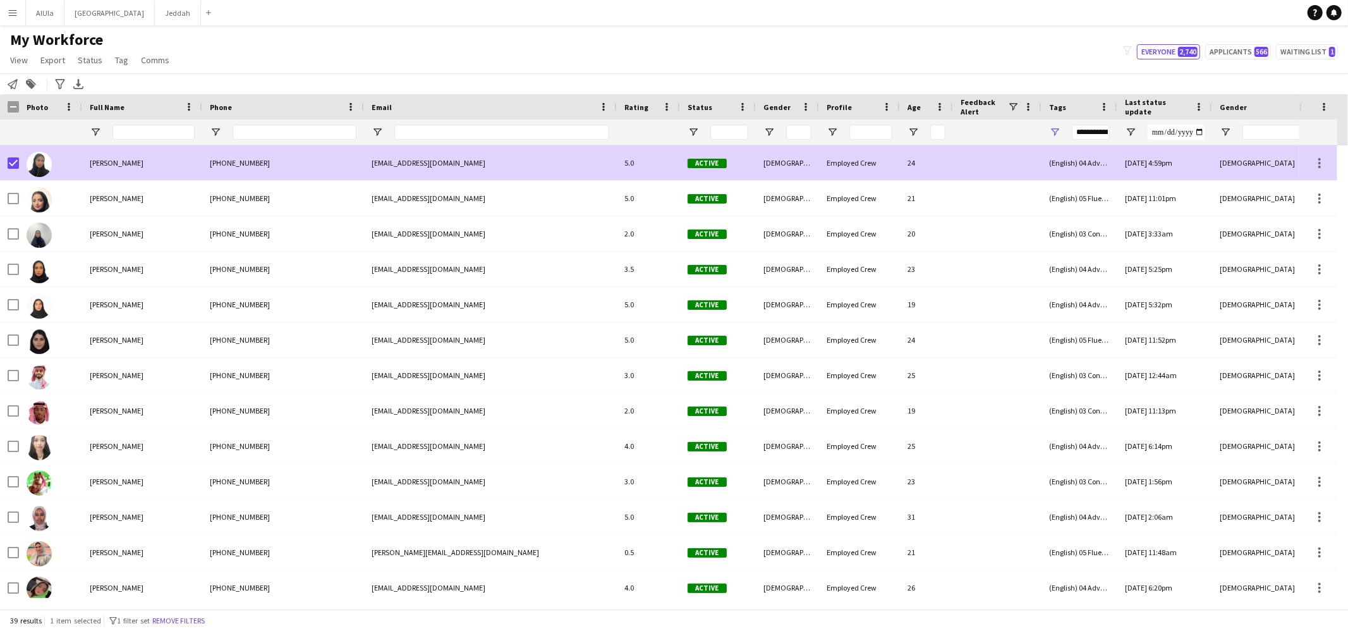
click at [107, 161] on span "Ahdab Waleed" at bounding box center [117, 162] width 54 height 9
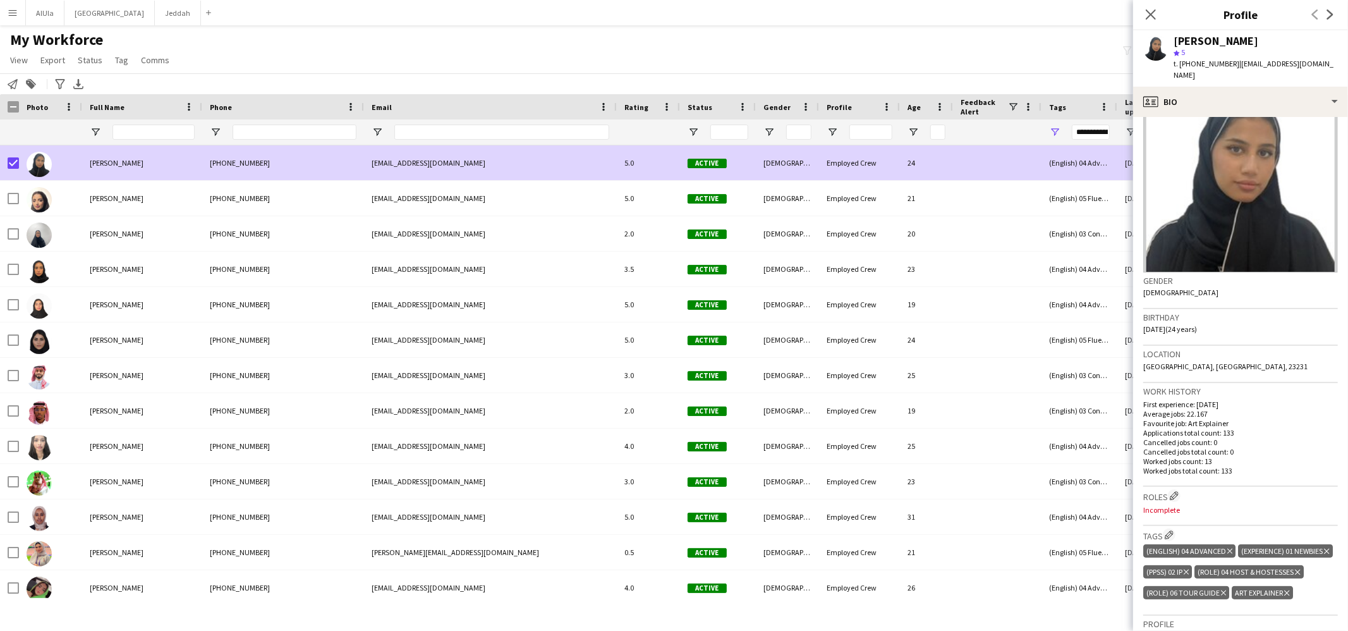
scroll to position [233, 0]
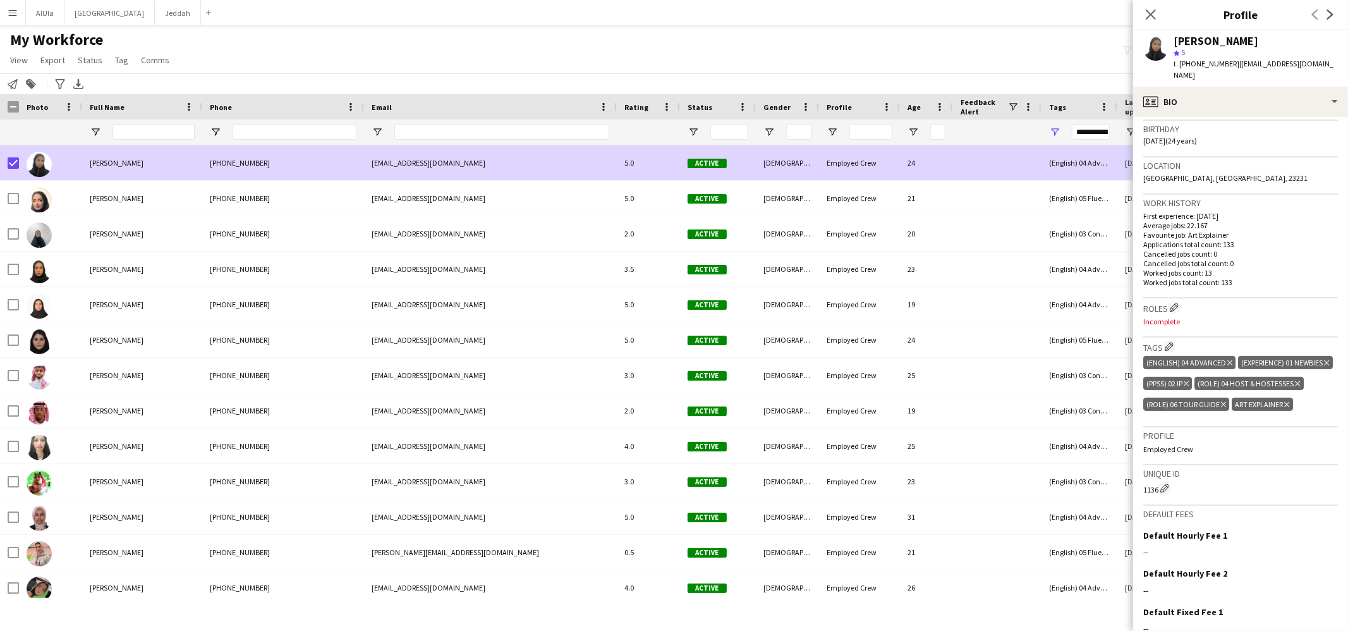
click at [1285, 407] on icon at bounding box center [1286, 404] width 5 height 5
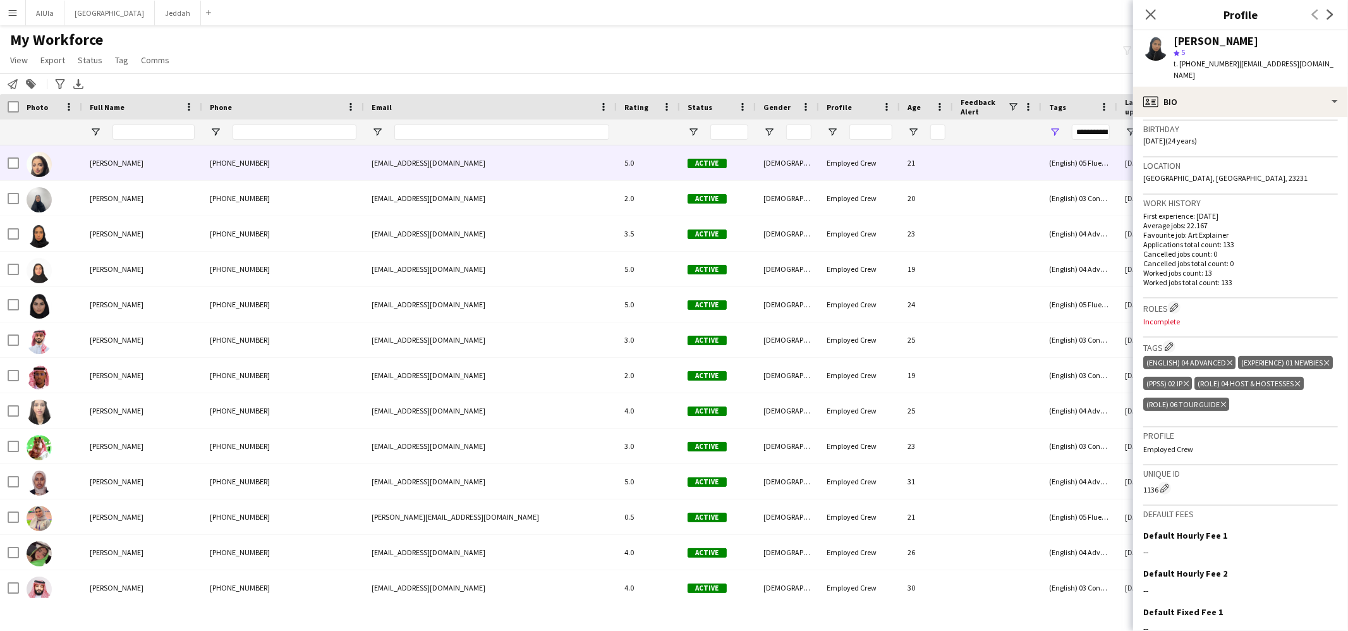
click at [95, 165] on span "[PERSON_NAME]" at bounding box center [117, 162] width 54 height 9
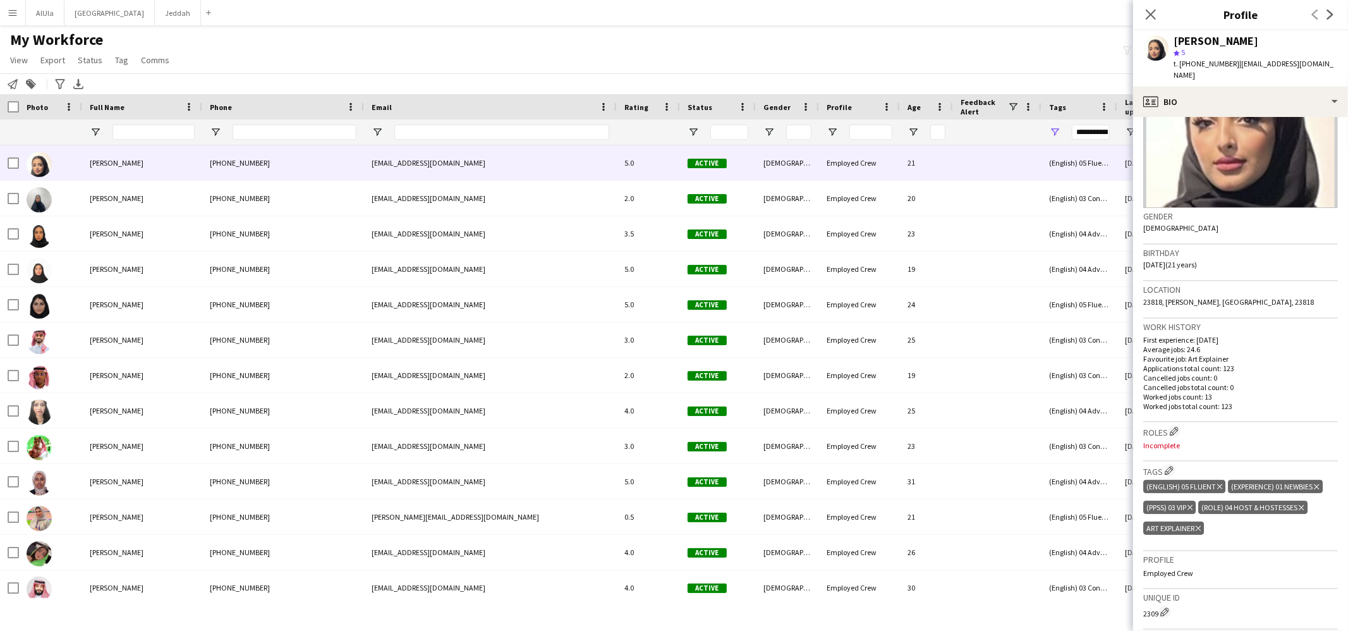
scroll to position [245, 0]
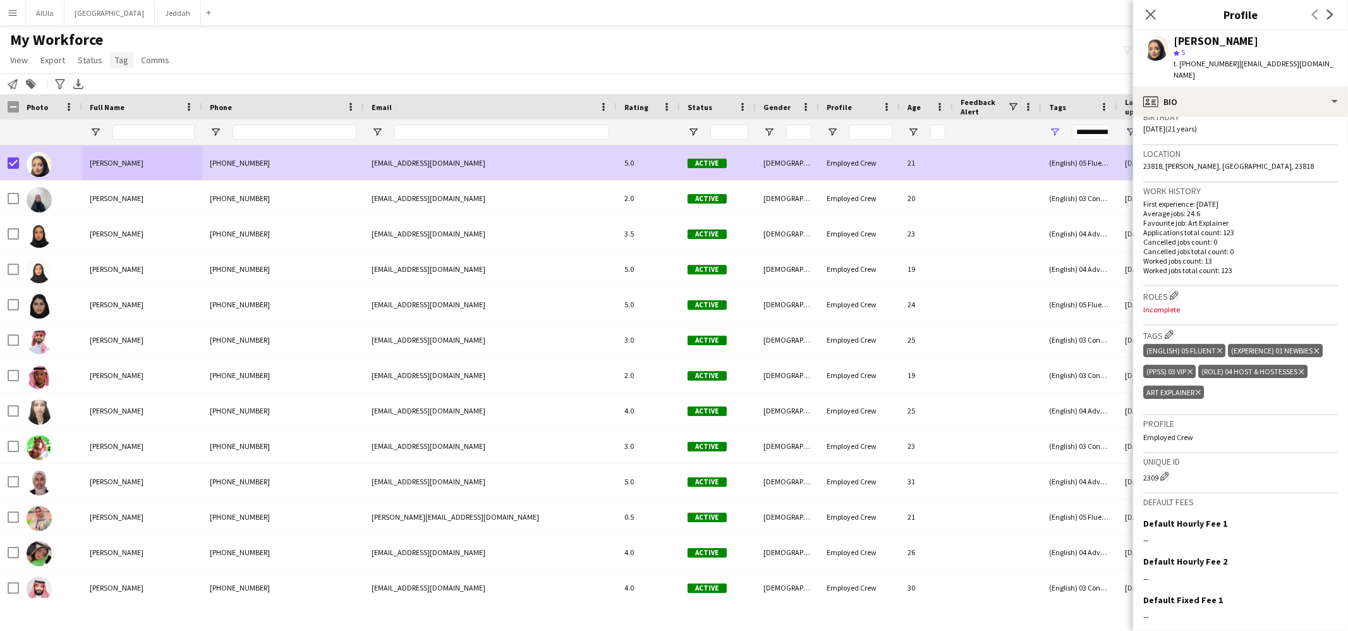
click at [121, 56] on span "Tag" at bounding box center [121, 59] width 13 height 11
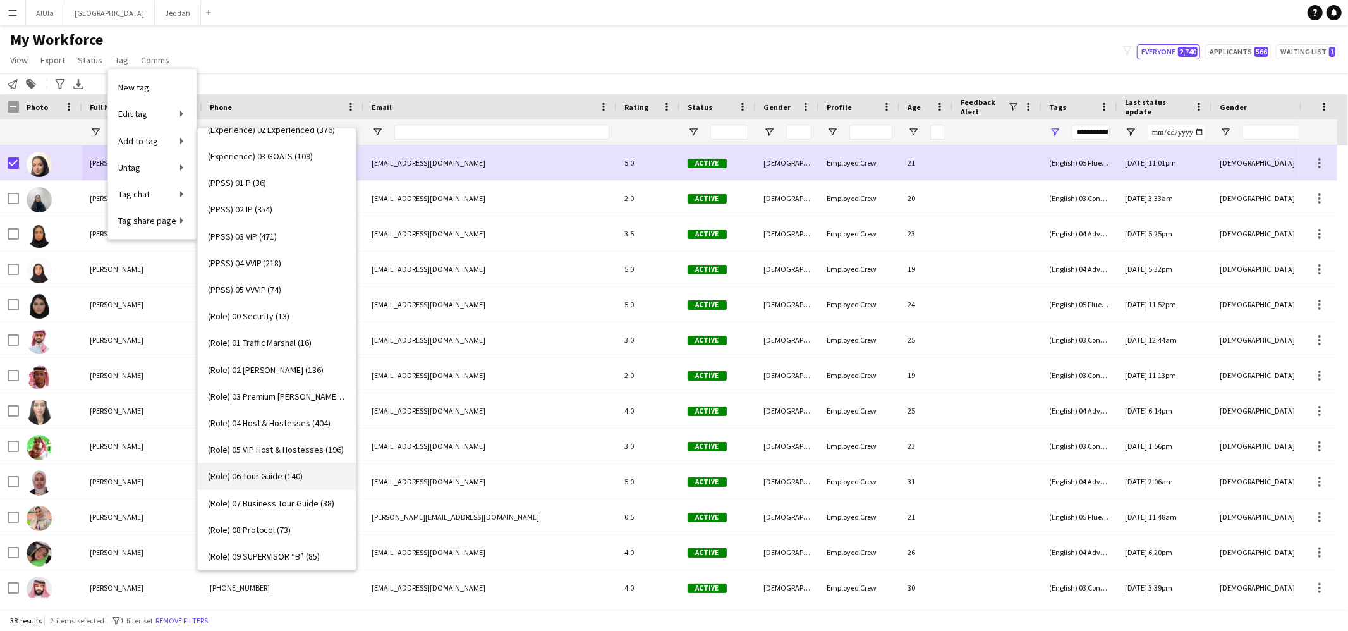
click at [282, 469] on link "(Role) 06 Tour Guide (140)" at bounding box center [277, 476] width 158 height 27
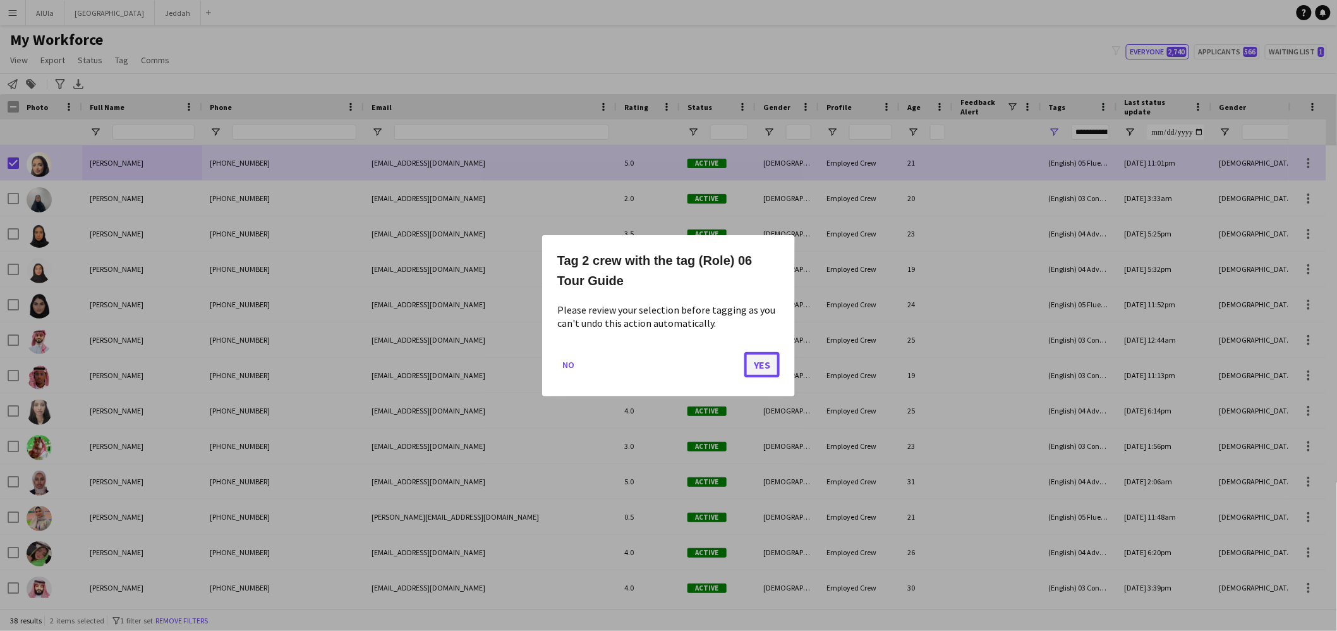
click at [756, 366] on button "Yes" at bounding box center [761, 363] width 35 height 25
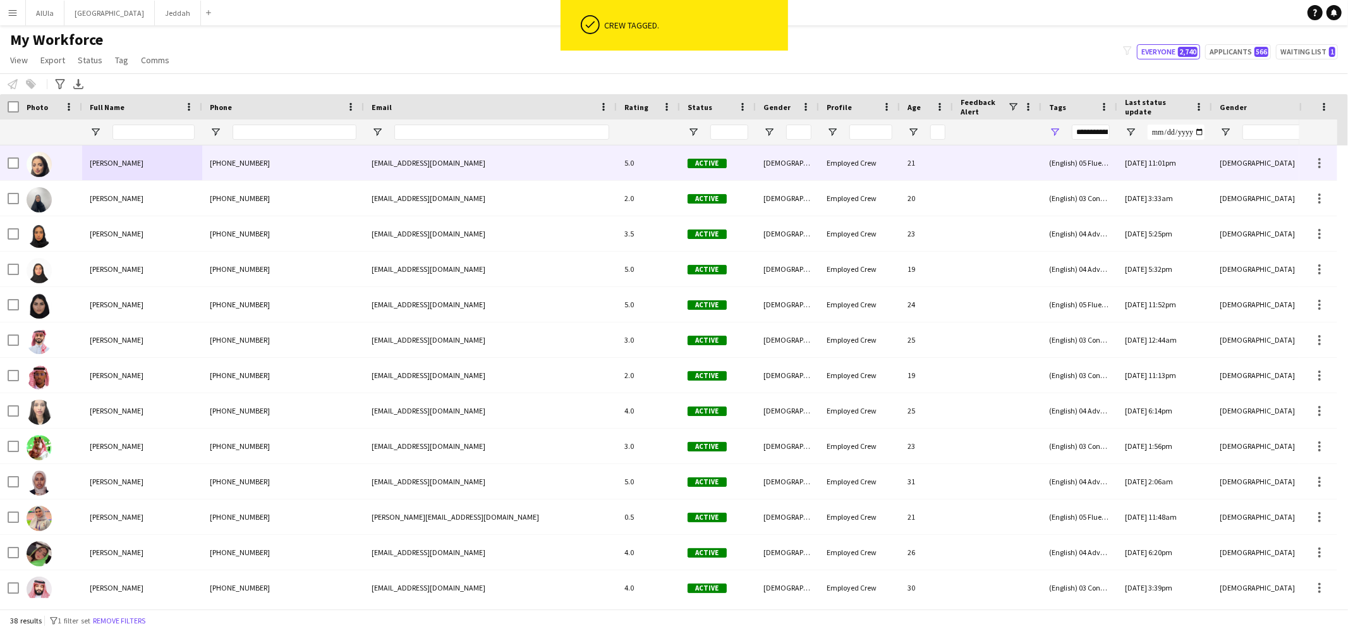
click at [136, 160] on div "[PERSON_NAME]" at bounding box center [142, 162] width 120 height 35
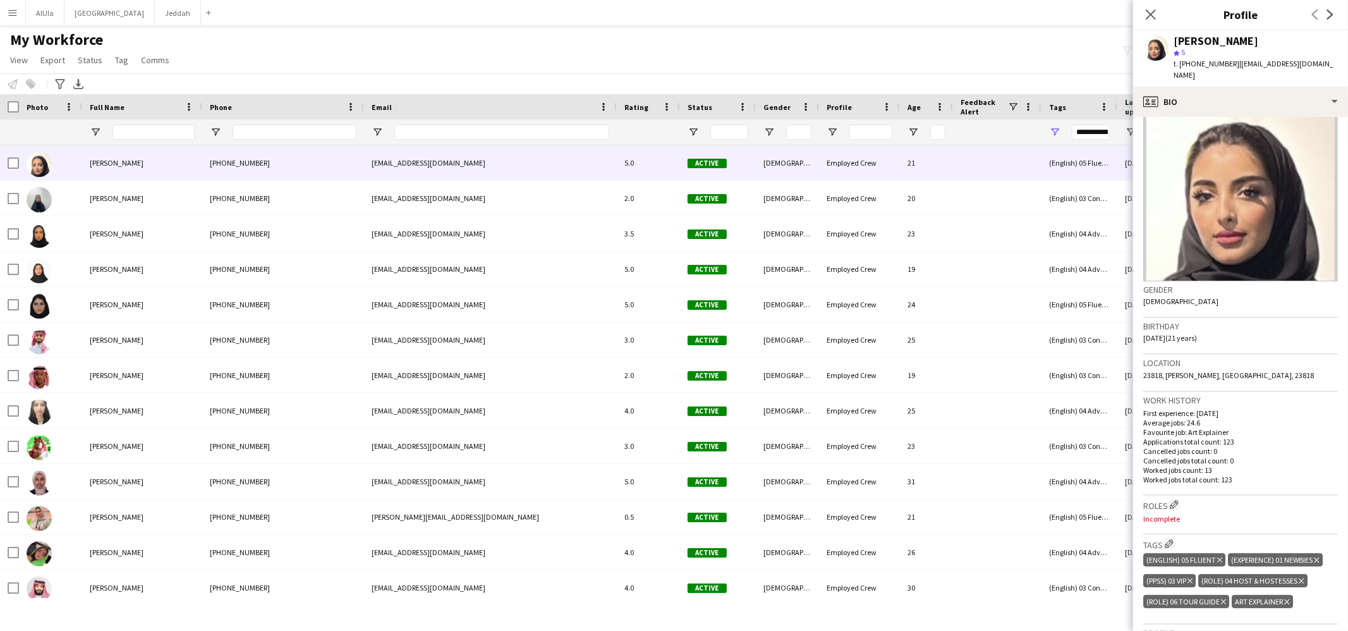
scroll to position [200, 0]
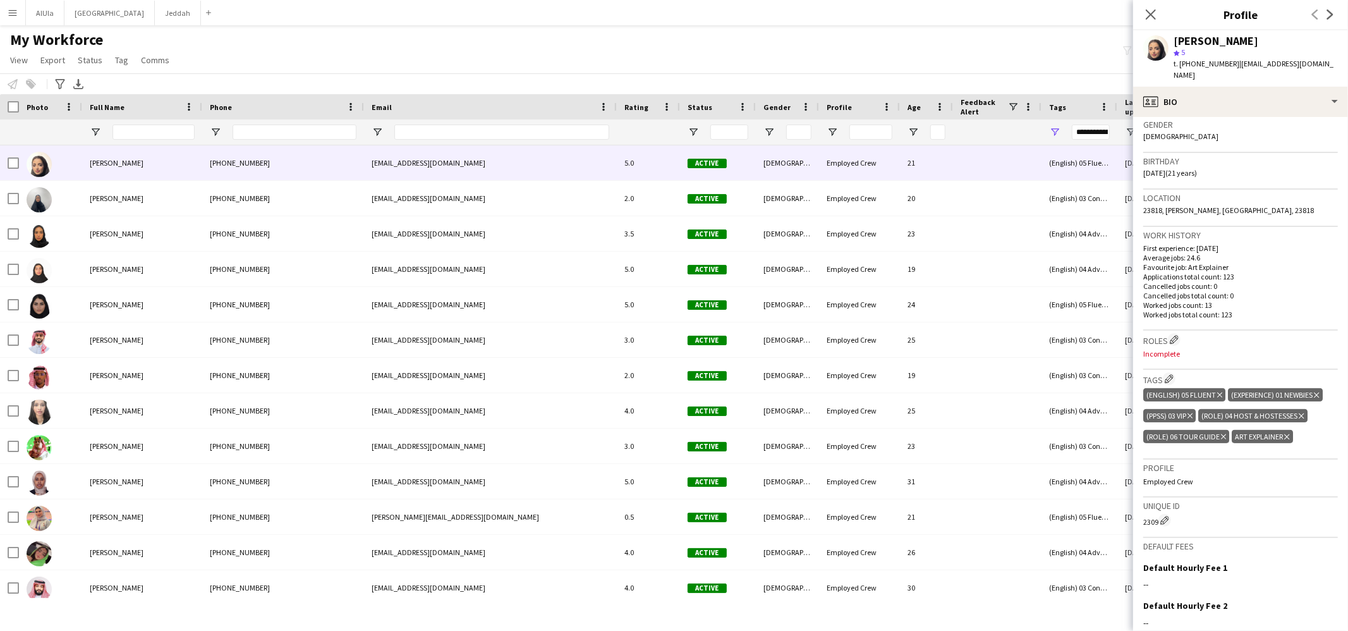
click at [1285, 433] on icon "Delete tag" at bounding box center [1286, 437] width 5 height 8
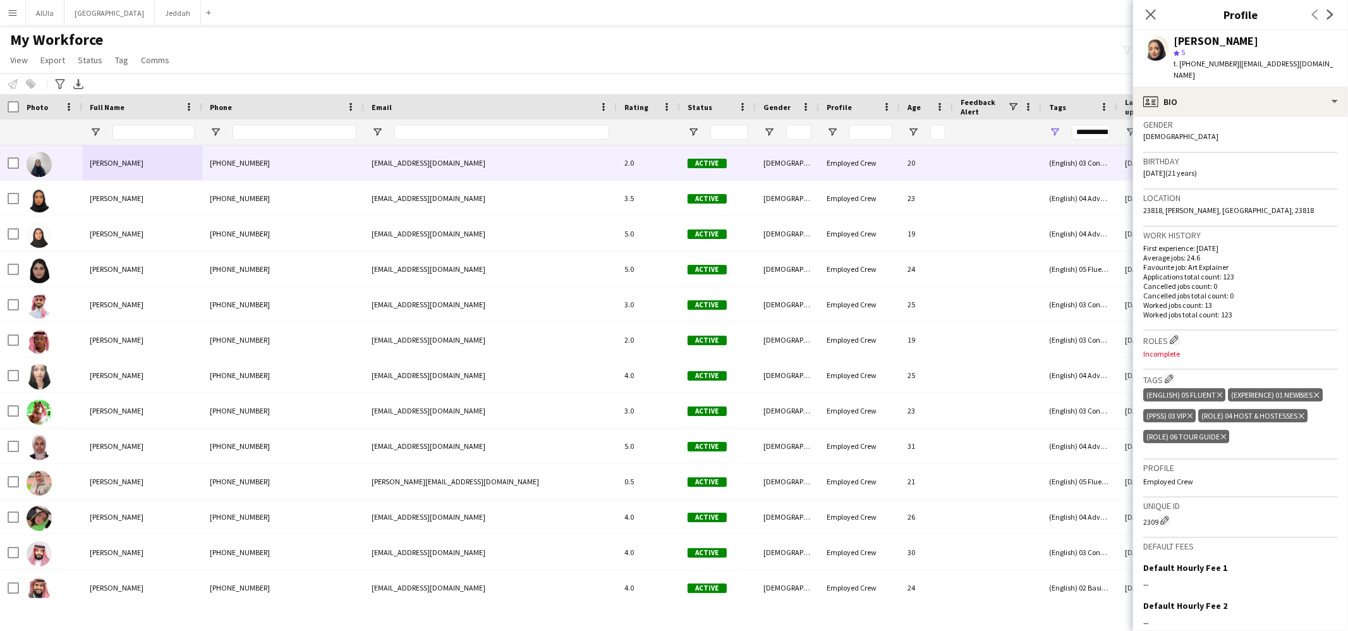
click at [130, 162] on div "[PERSON_NAME]" at bounding box center [142, 162] width 120 height 35
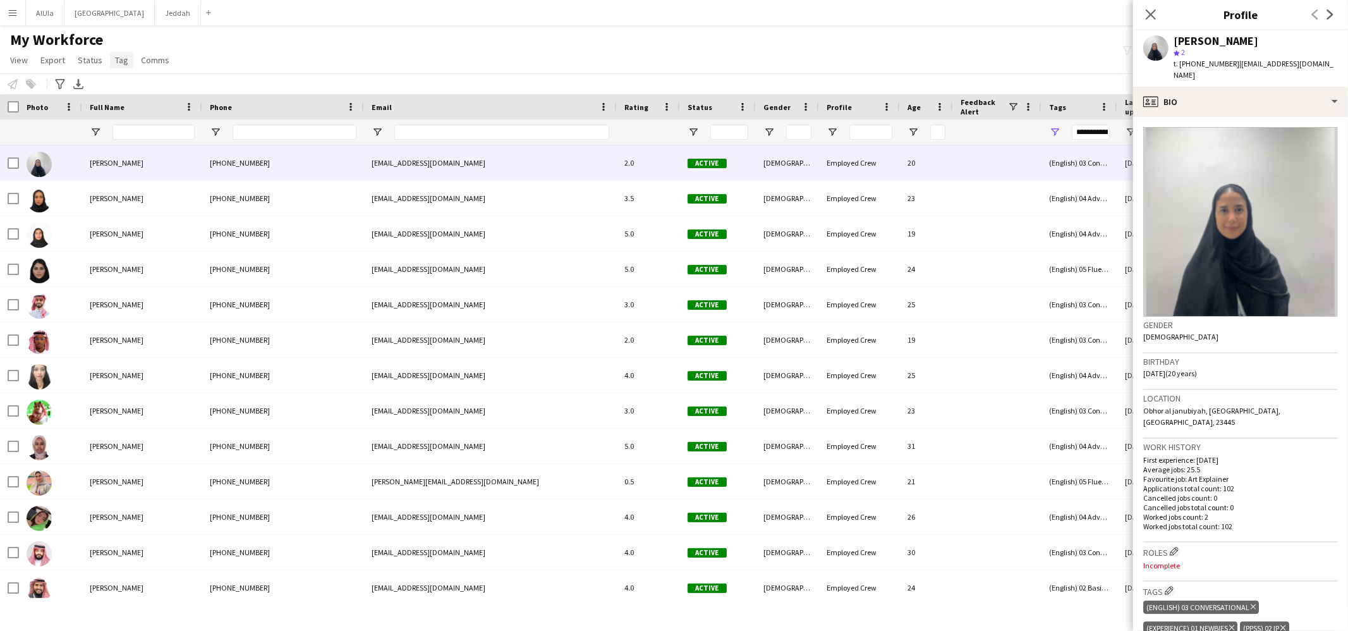
click at [121, 63] on span "Tag" at bounding box center [121, 59] width 13 height 11
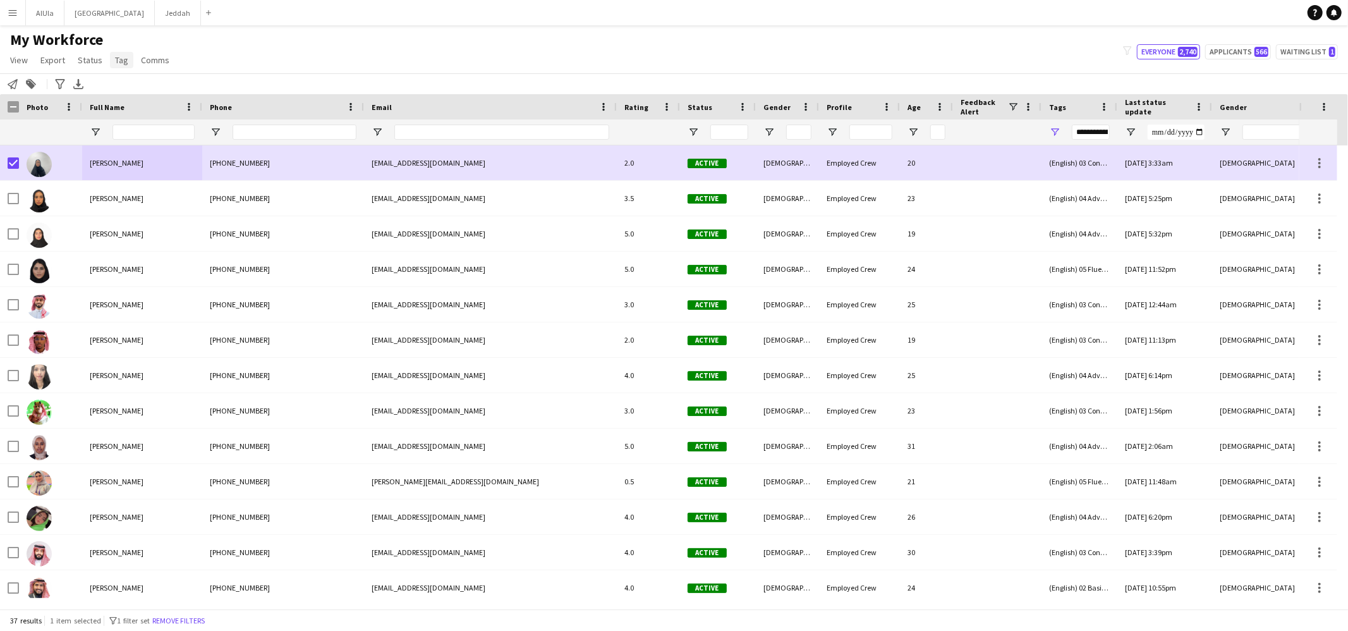
click at [119, 60] on span "Tag" at bounding box center [121, 59] width 13 height 11
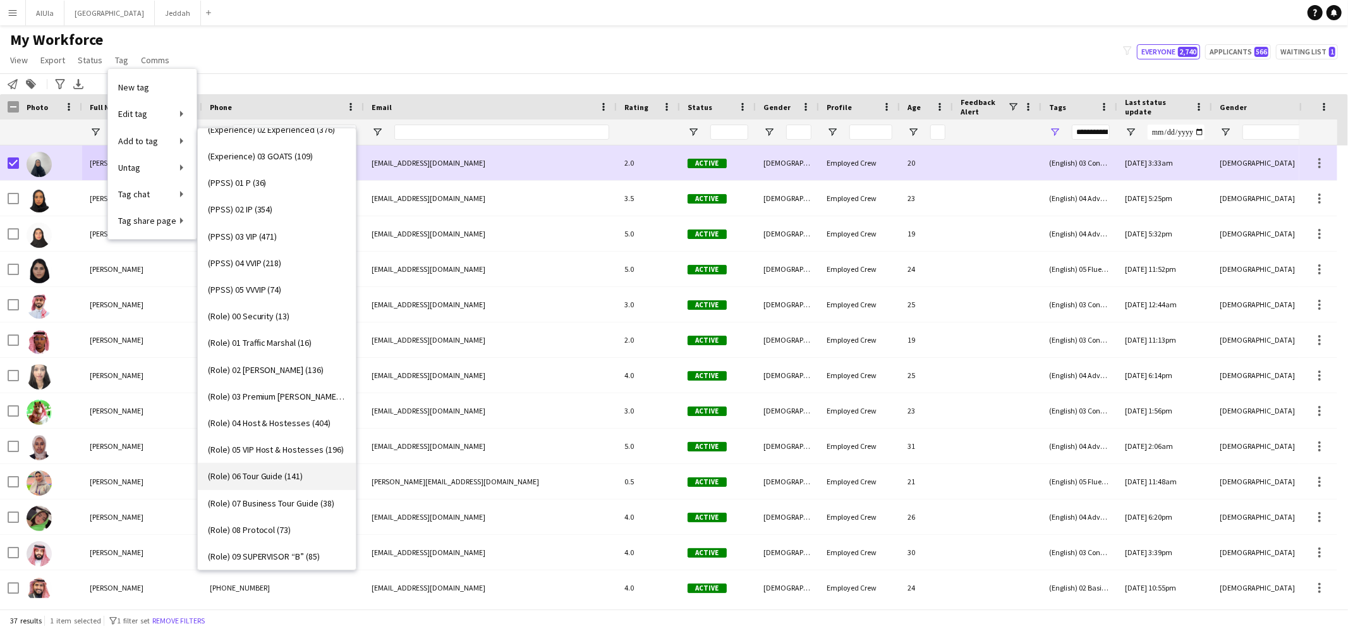
click at [298, 479] on span "(Role) 06 Tour Guide (141)" at bounding box center [255, 475] width 95 height 11
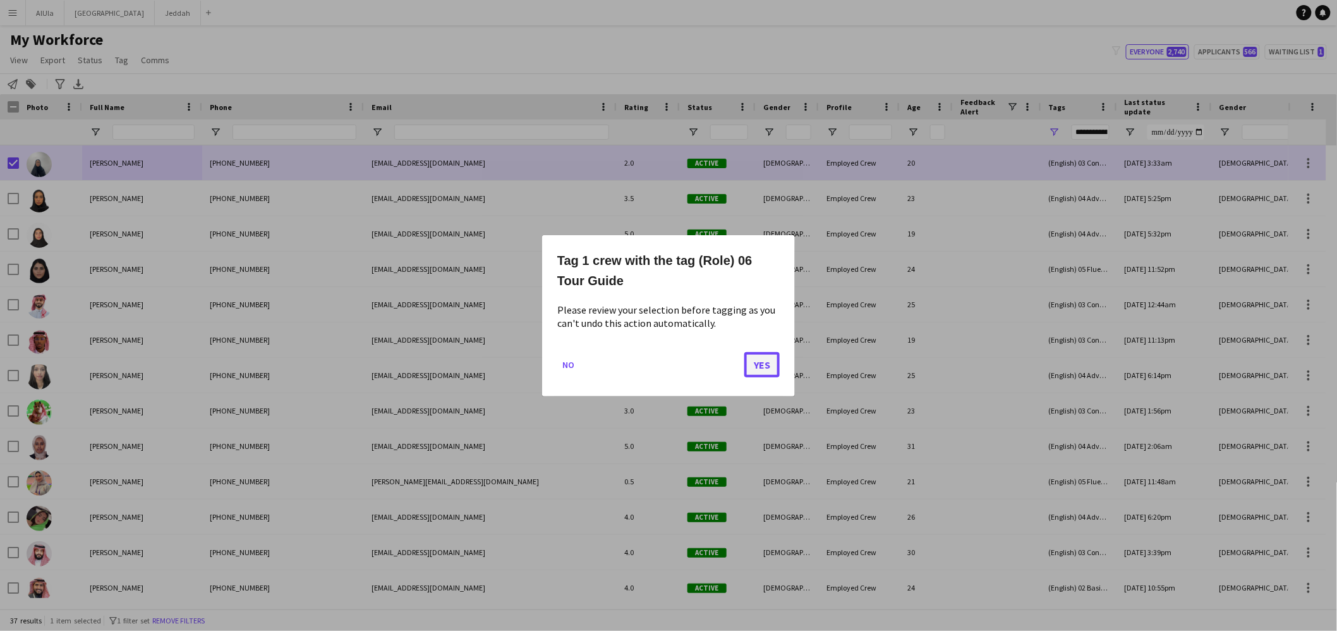
click at [749, 368] on button "Yes" at bounding box center [761, 363] width 35 height 25
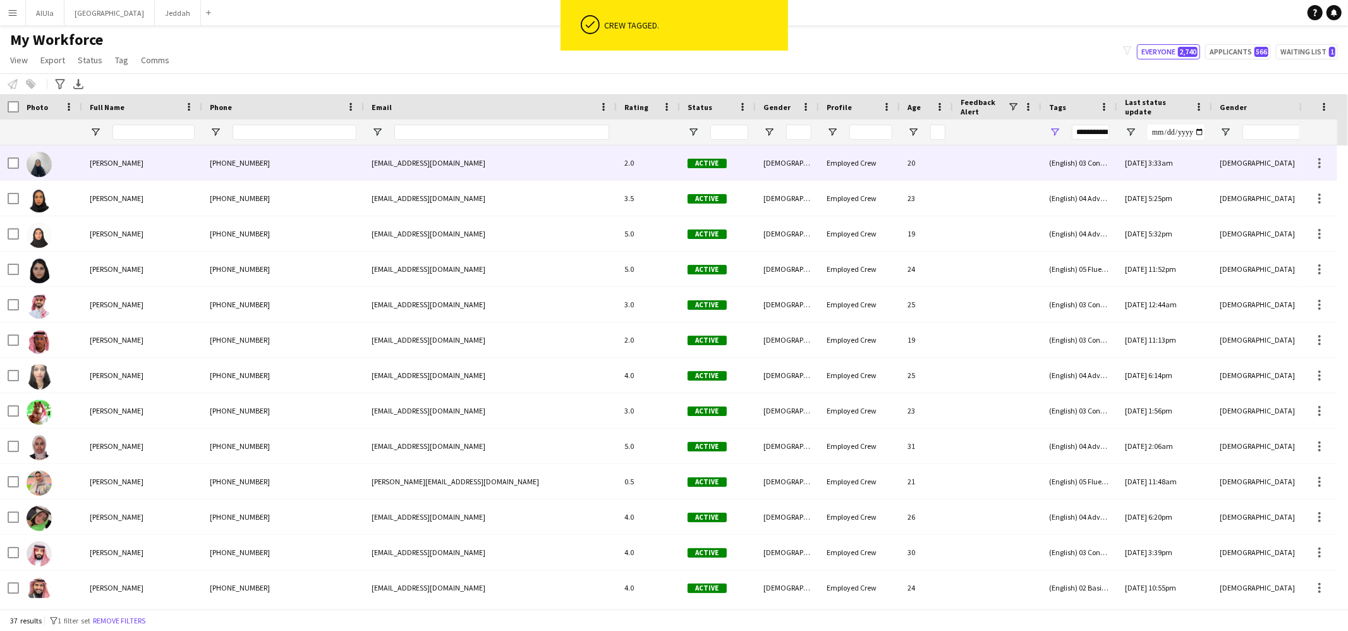
click at [119, 154] on div "[PERSON_NAME]" at bounding box center [142, 162] width 120 height 35
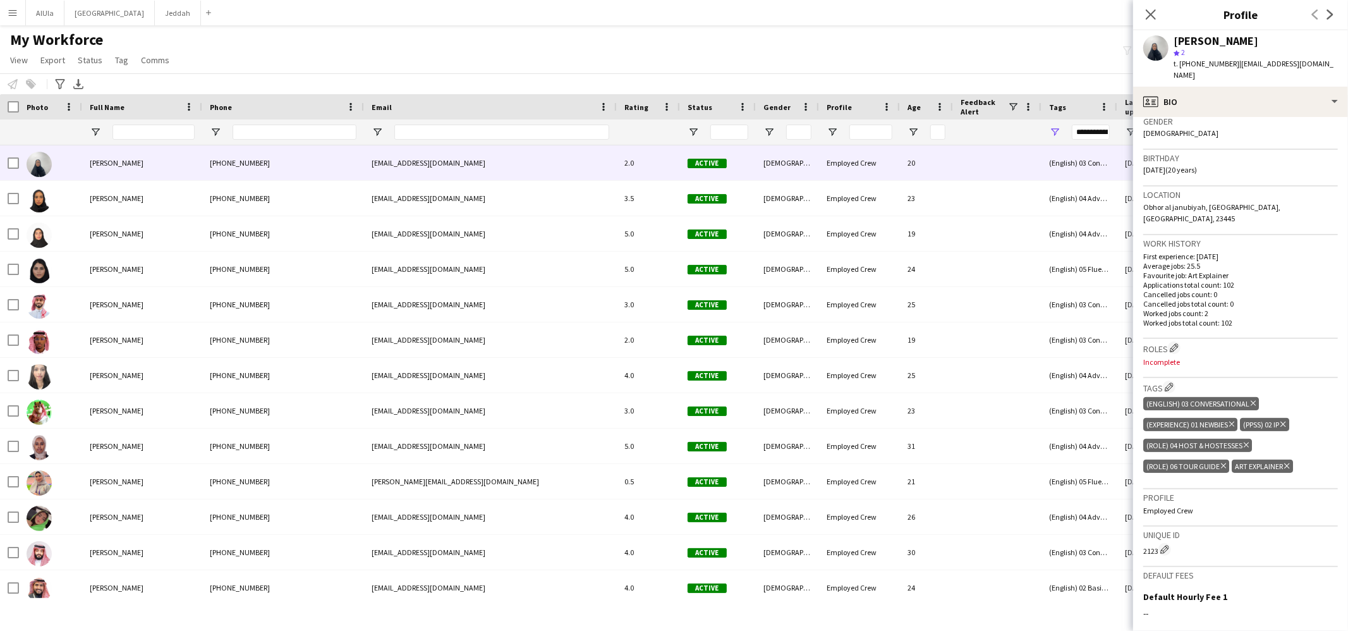
scroll to position [209, 0]
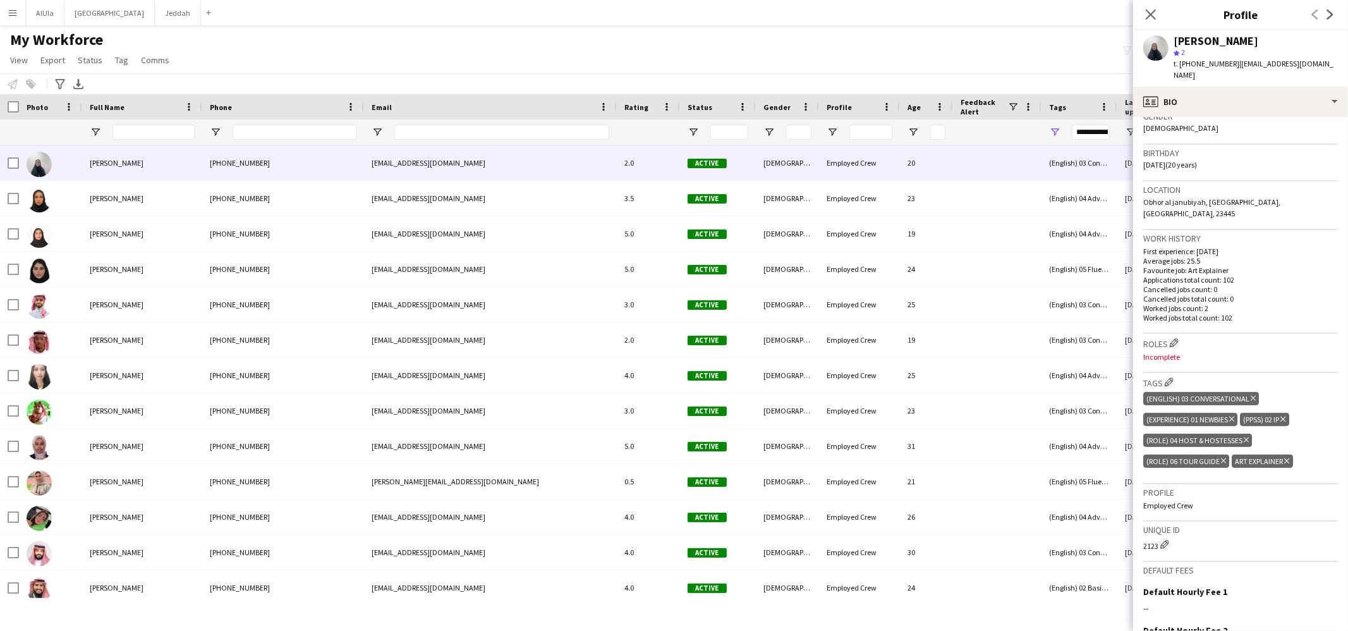
click at [1284, 457] on icon "Delete tag" at bounding box center [1286, 461] width 5 height 8
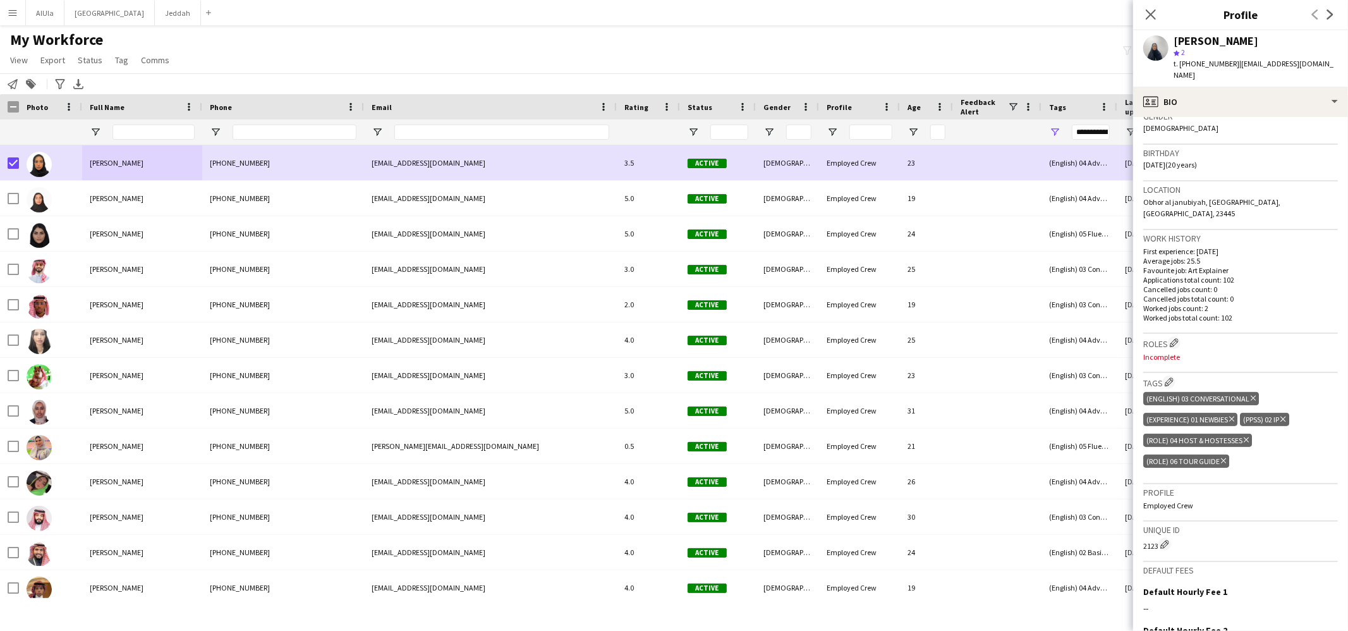
click at [132, 65] on app-page-menu "View Views Default view New view Update view Delete view Edit name Customise vi…" at bounding box center [91, 61] width 182 height 24
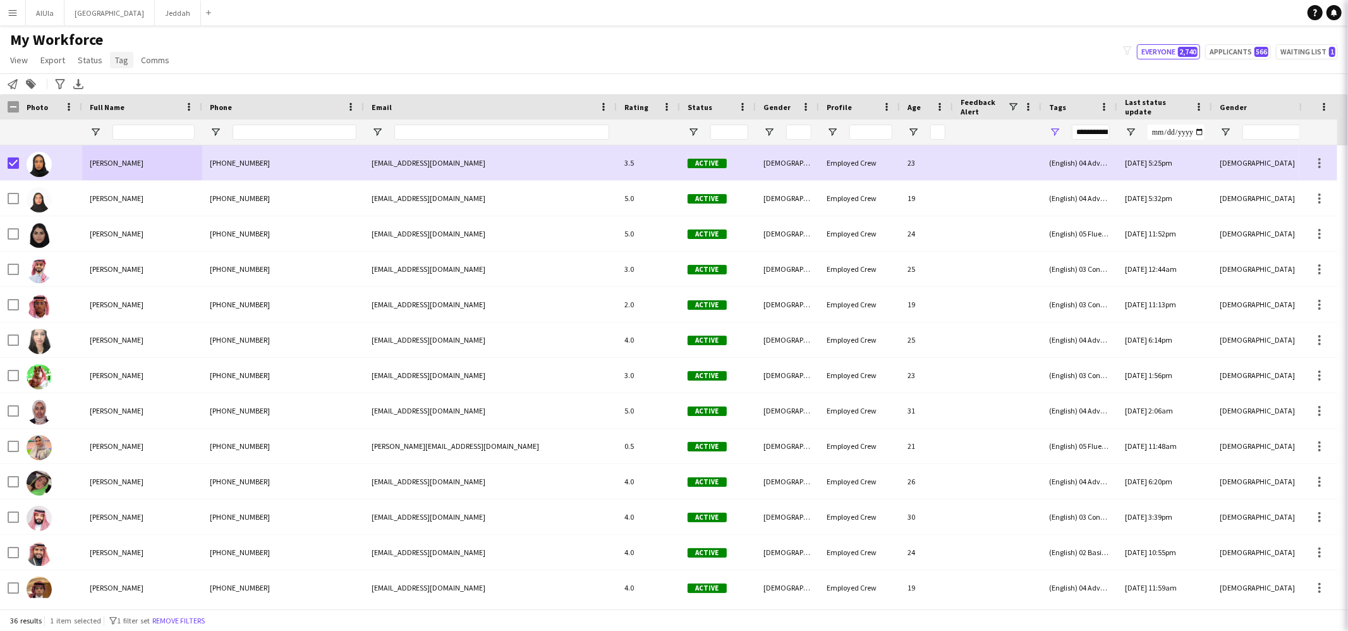
click at [121, 60] on span "Tag" at bounding box center [121, 59] width 13 height 11
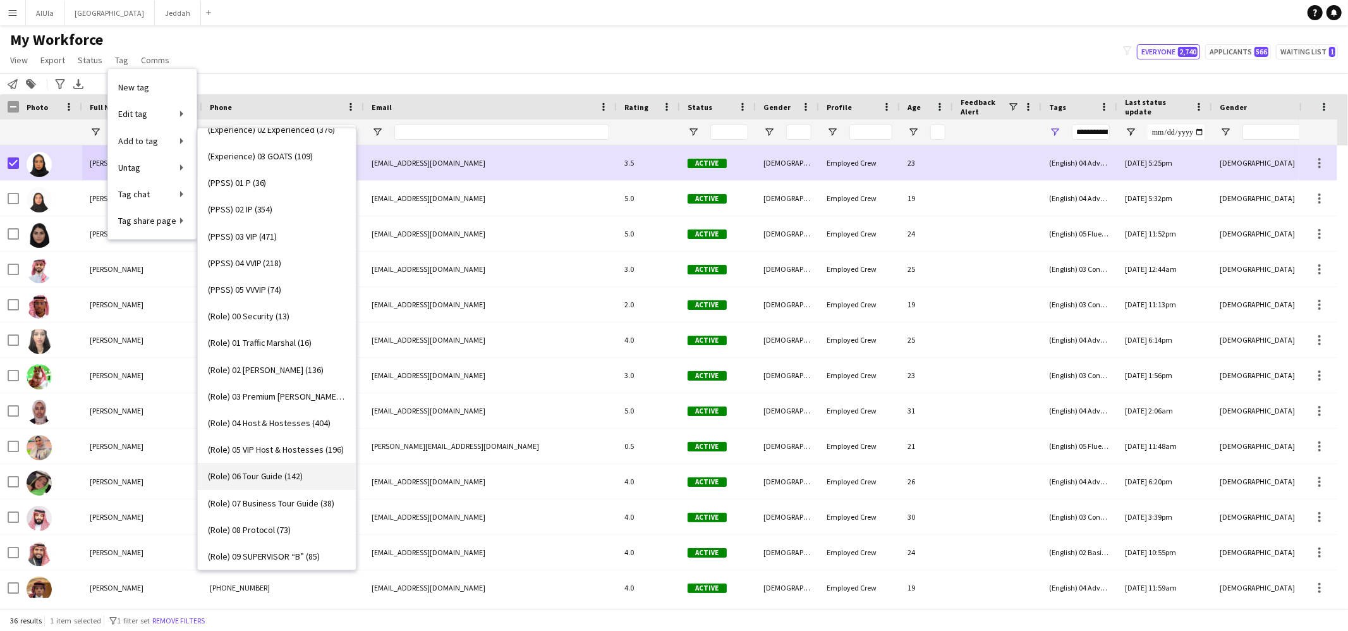
click at [296, 473] on span "(Role) 06 Tour Guide (142)" at bounding box center [255, 475] width 95 height 11
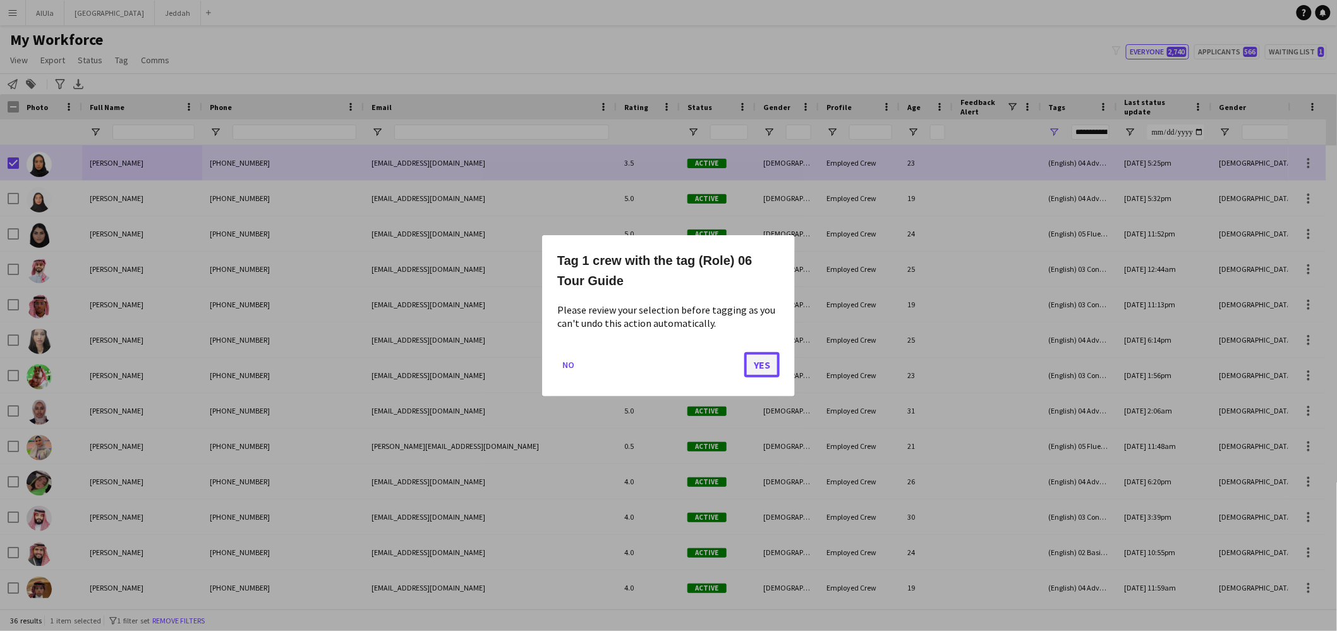
click at [746, 371] on button "Yes" at bounding box center [761, 363] width 35 height 25
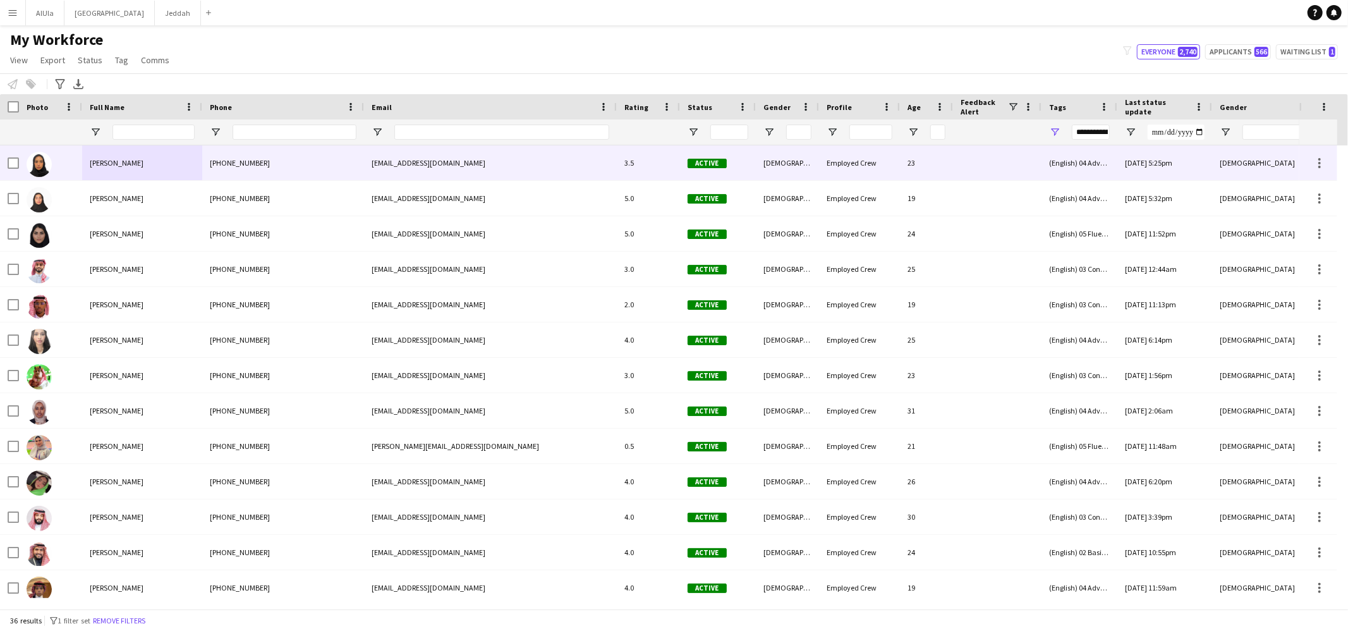
click at [181, 167] on div "[PERSON_NAME]" at bounding box center [142, 162] width 120 height 35
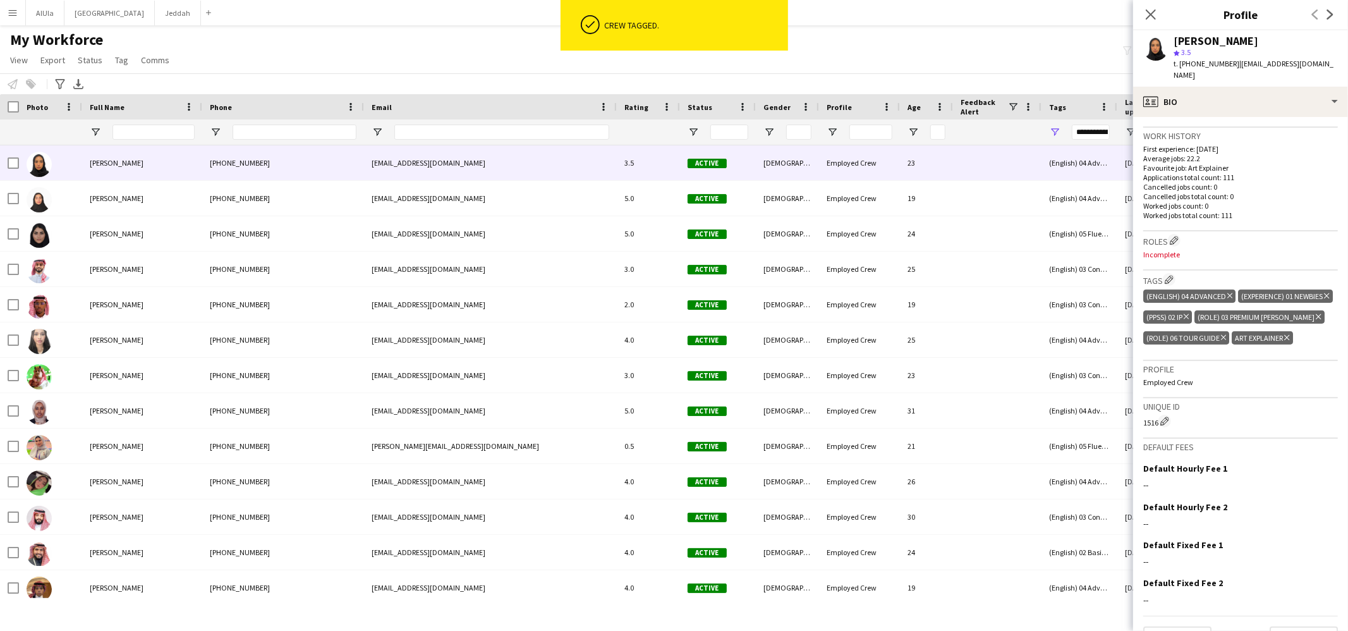
scroll to position [335, 0]
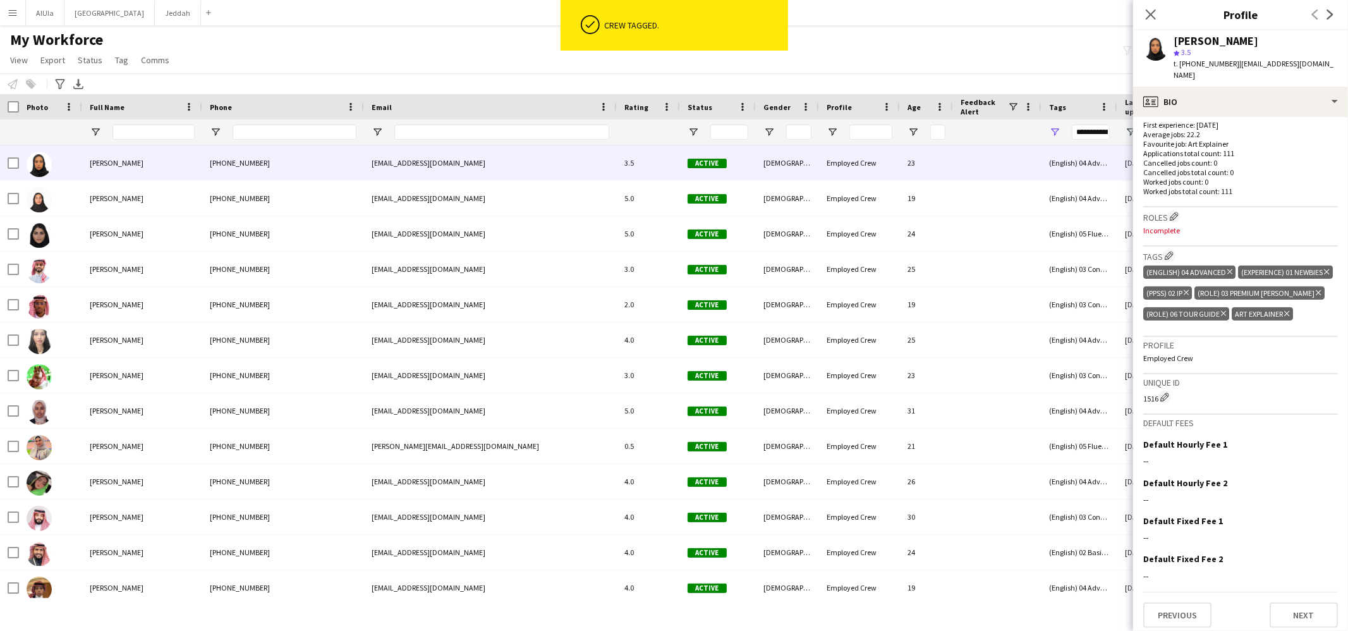
click at [1289, 310] on icon "Delete tag" at bounding box center [1286, 314] width 5 height 8
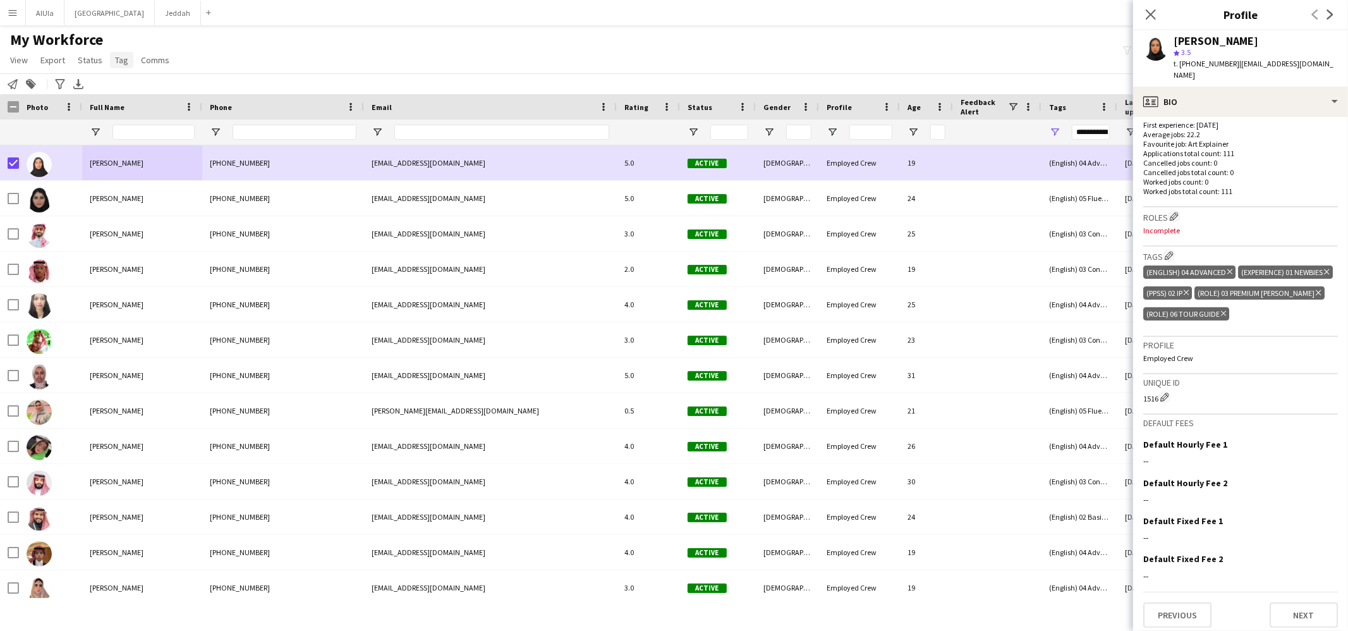
click at [124, 54] on span "Tag" at bounding box center [121, 59] width 13 height 11
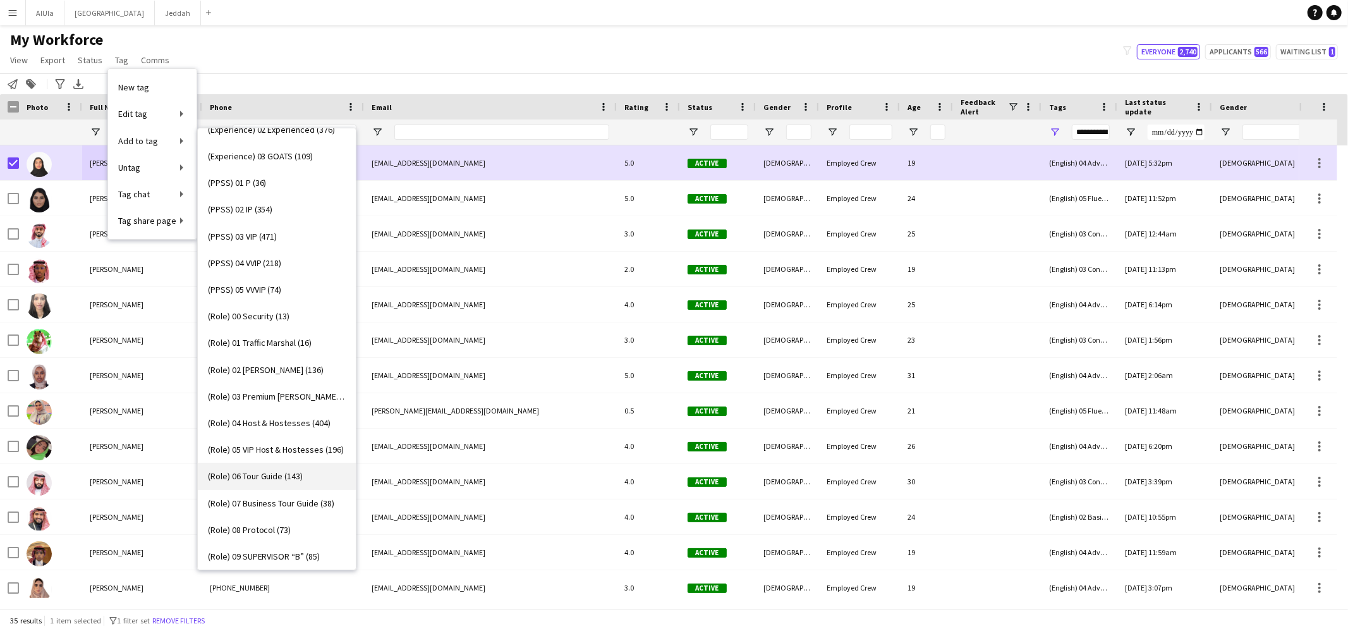
click at [276, 474] on span "(Role) 06 Tour Guide (143)" at bounding box center [255, 475] width 95 height 11
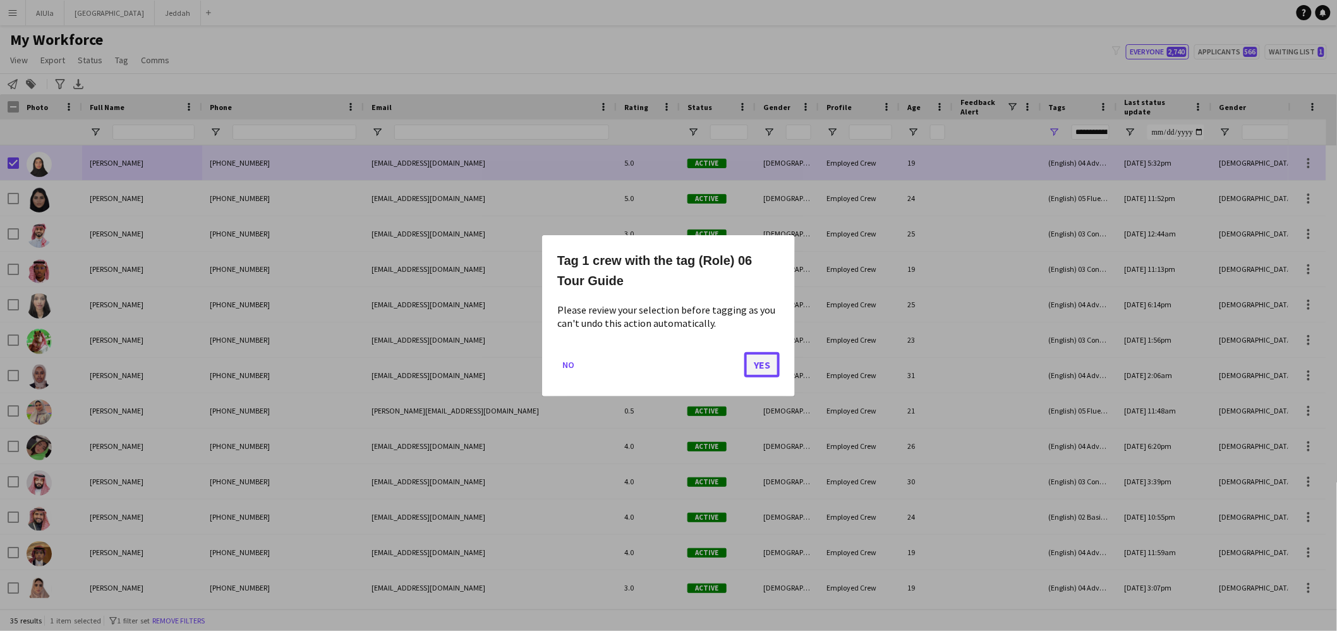
click at [756, 361] on button "Yes" at bounding box center [761, 363] width 35 height 25
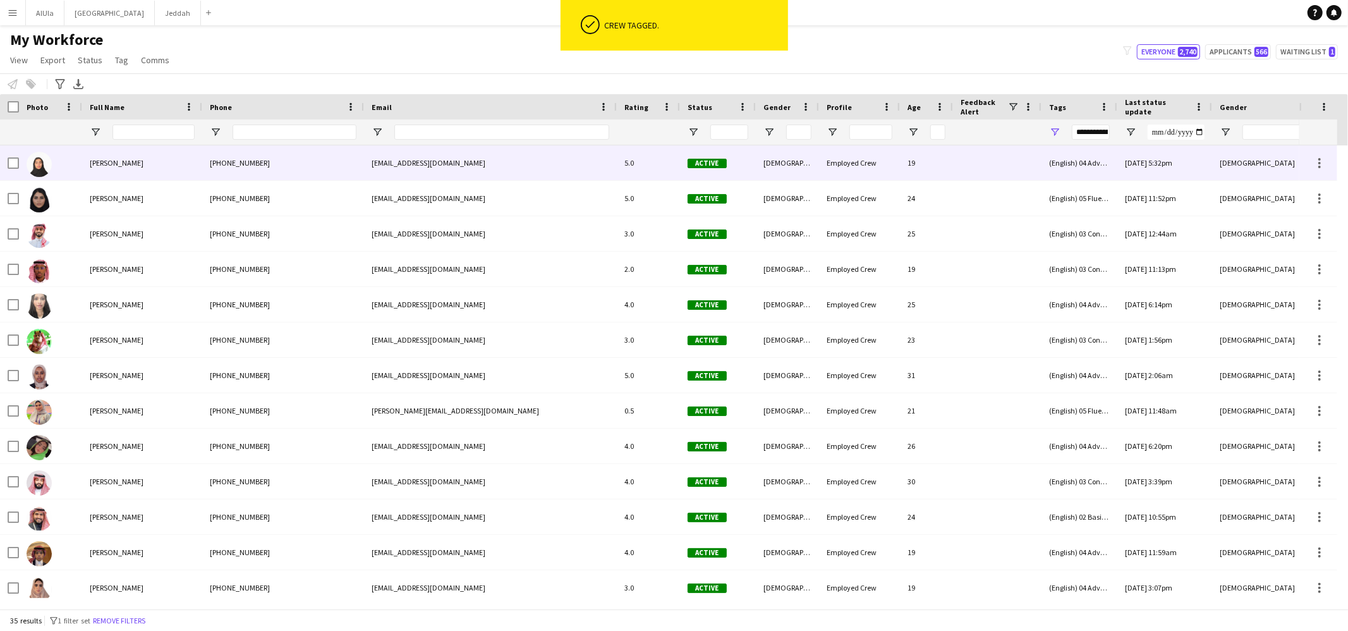
click at [145, 167] on div "[PERSON_NAME]" at bounding box center [142, 162] width 120 height 35
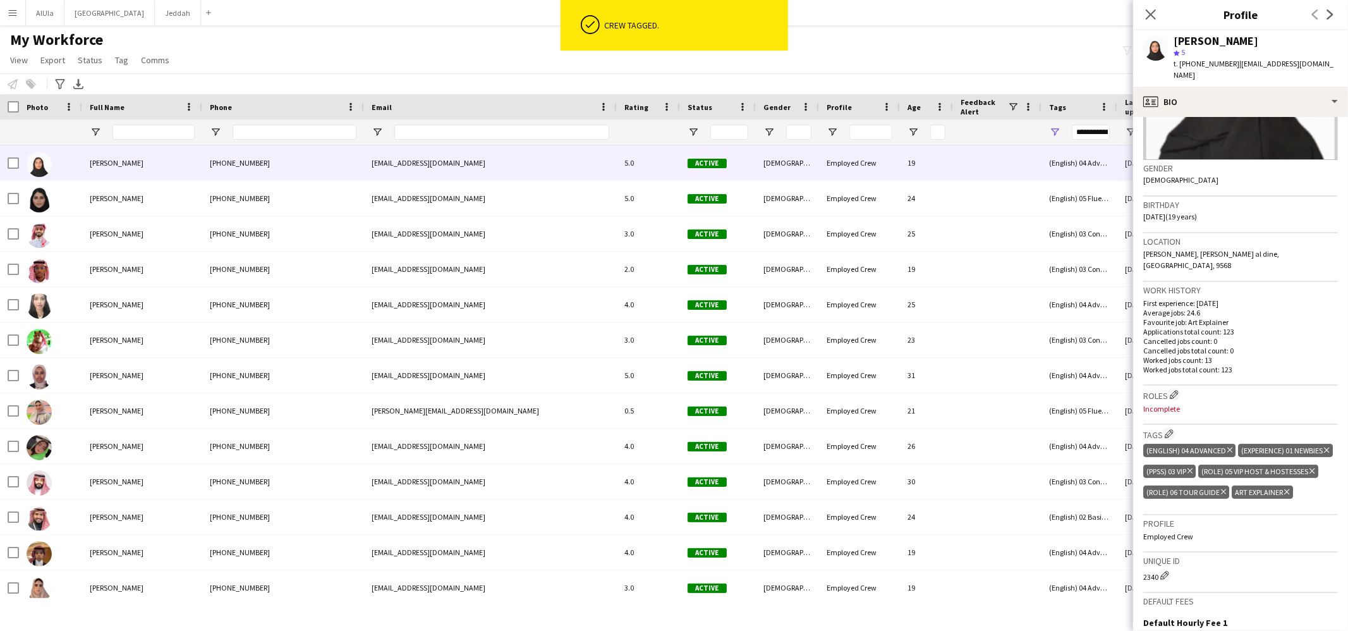
scroll to position [255, 0]
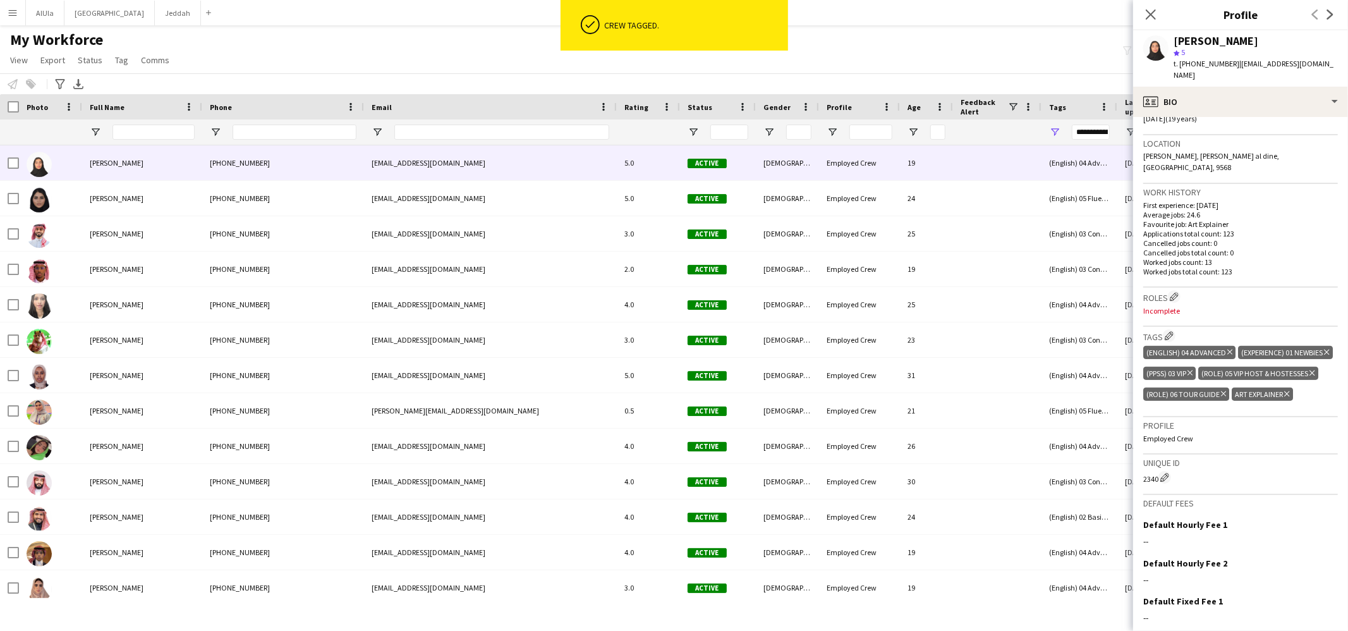
click at [1289, 390] on icon "Delete tag" at bounding box center [1286, 394] width 5 height 8
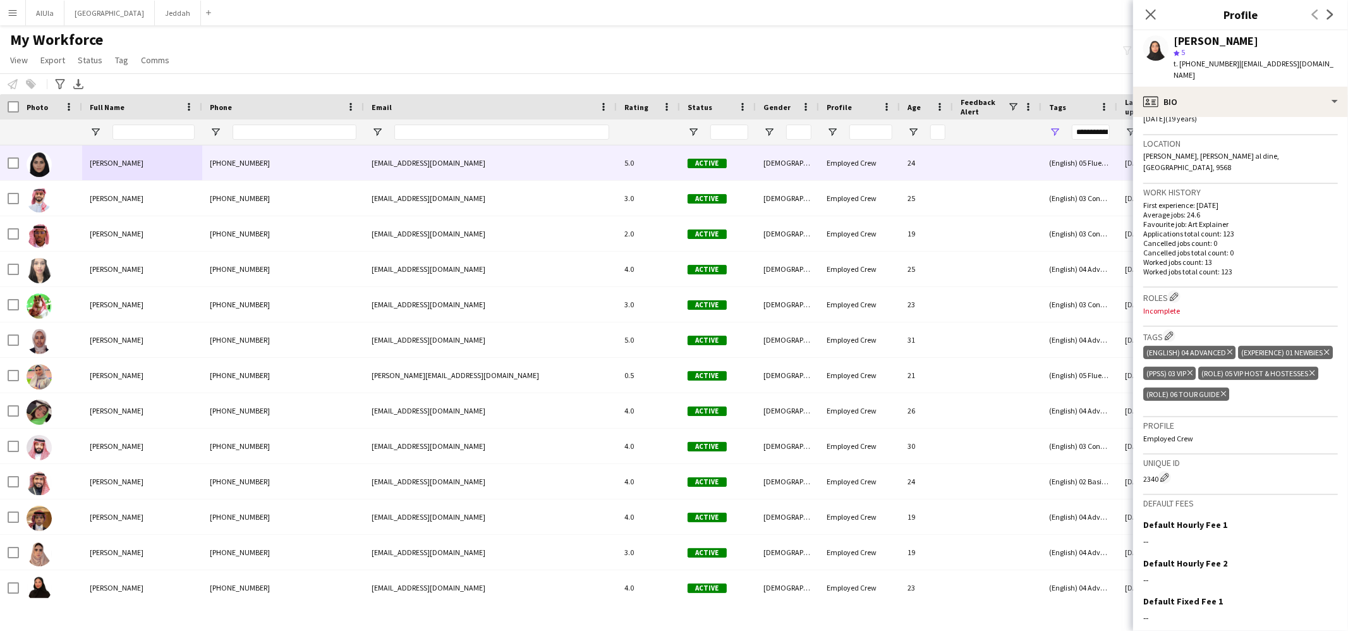
click at [162, 166] on div "[PERSON_NAME]" at bounding box center [142, 162] width 120 height 35
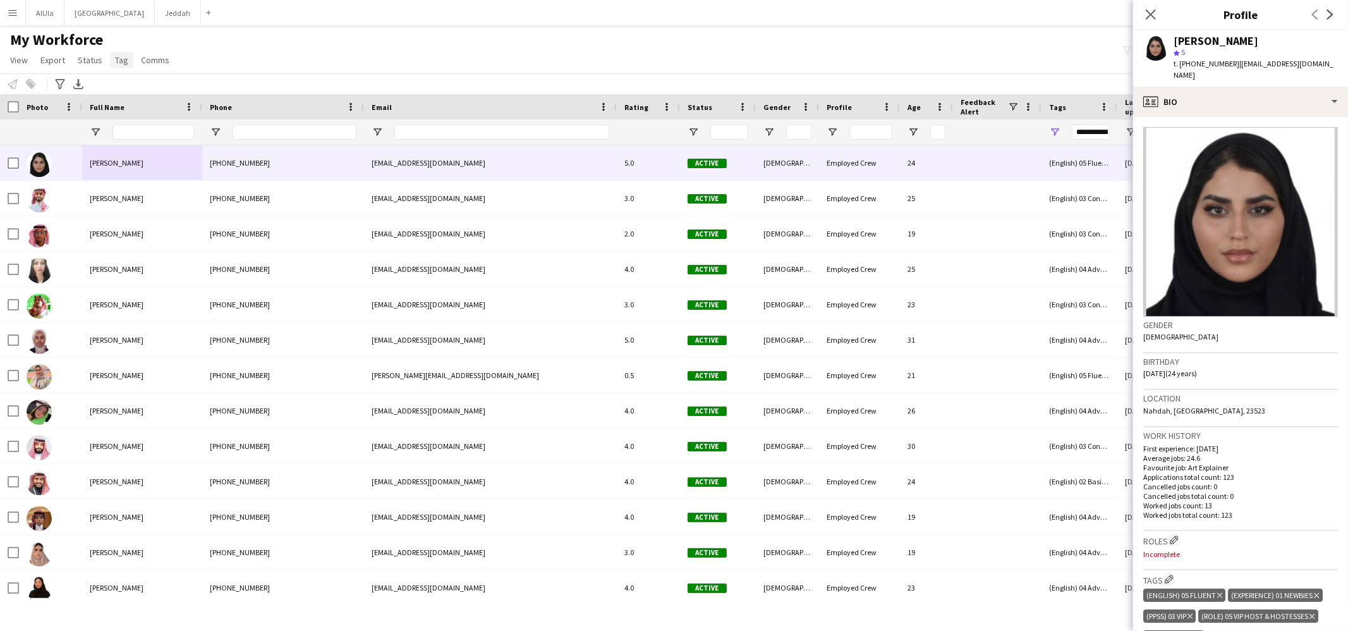
click at [122, 57] on span "Tag" at bounding box center [121, 59] width 13 height 11
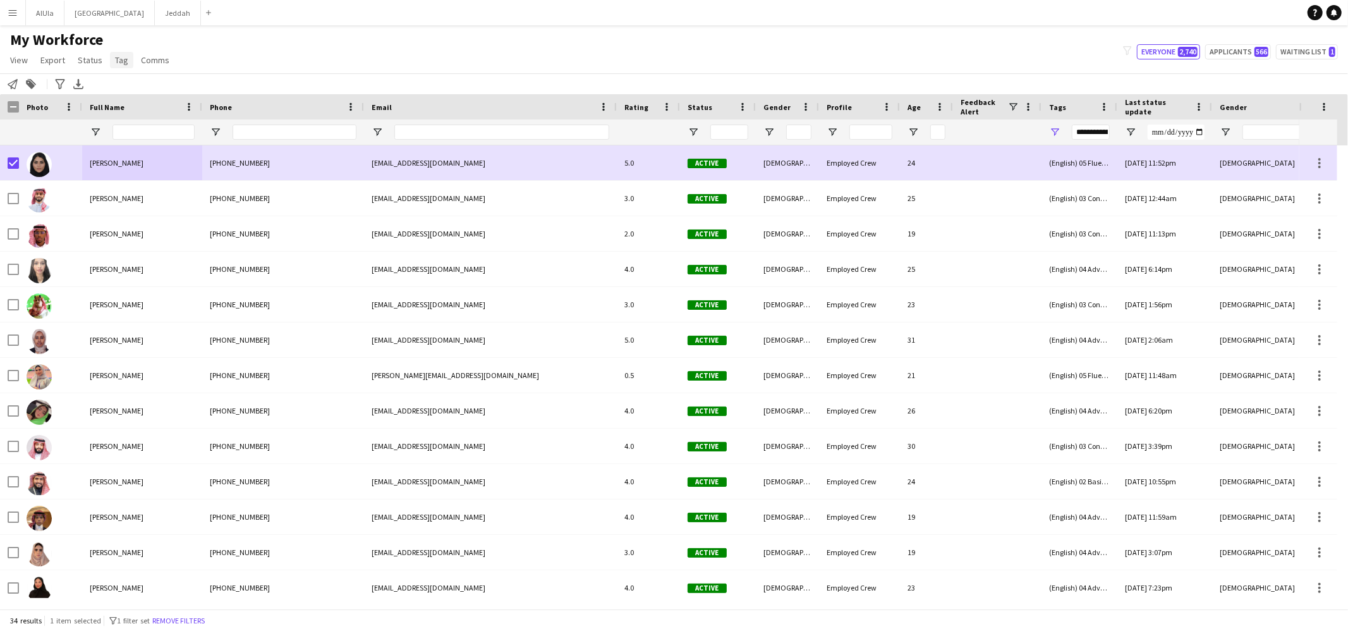
click at [124, 52] on link "Tag" at bounding box center [121, 60] width 23 height 16
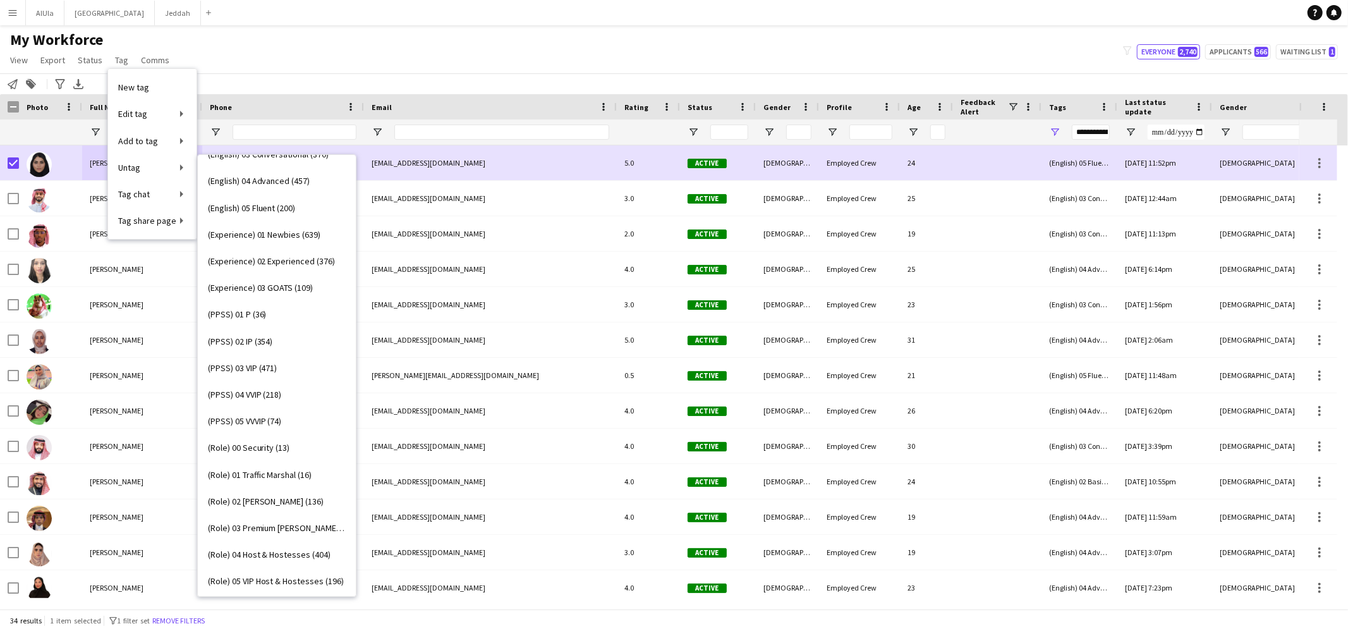
scroll to position [216, 0]
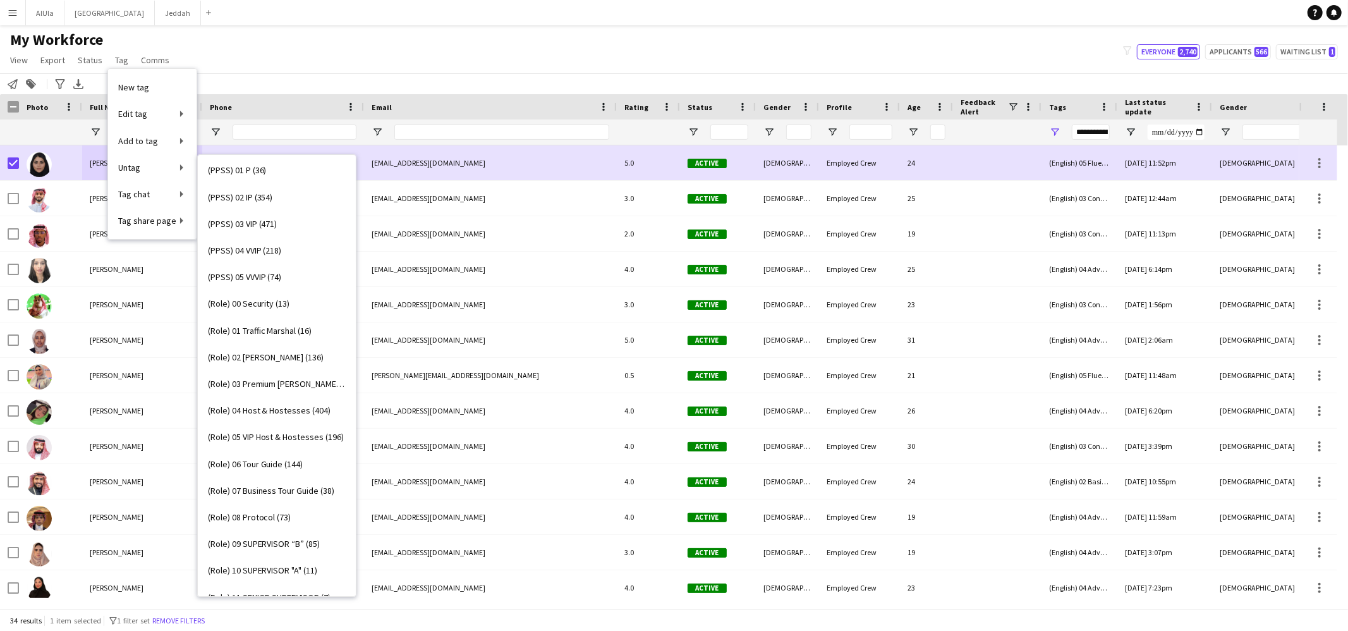
drag, startPoint x: 266, startPoint y: 467, endPoint x: 288, endPoint y: 459, distance: 23.6
click at [266, 467] on span "(Role) 06 Tour Guide (144)" at bounding box center [255, 463] width 95 height 11
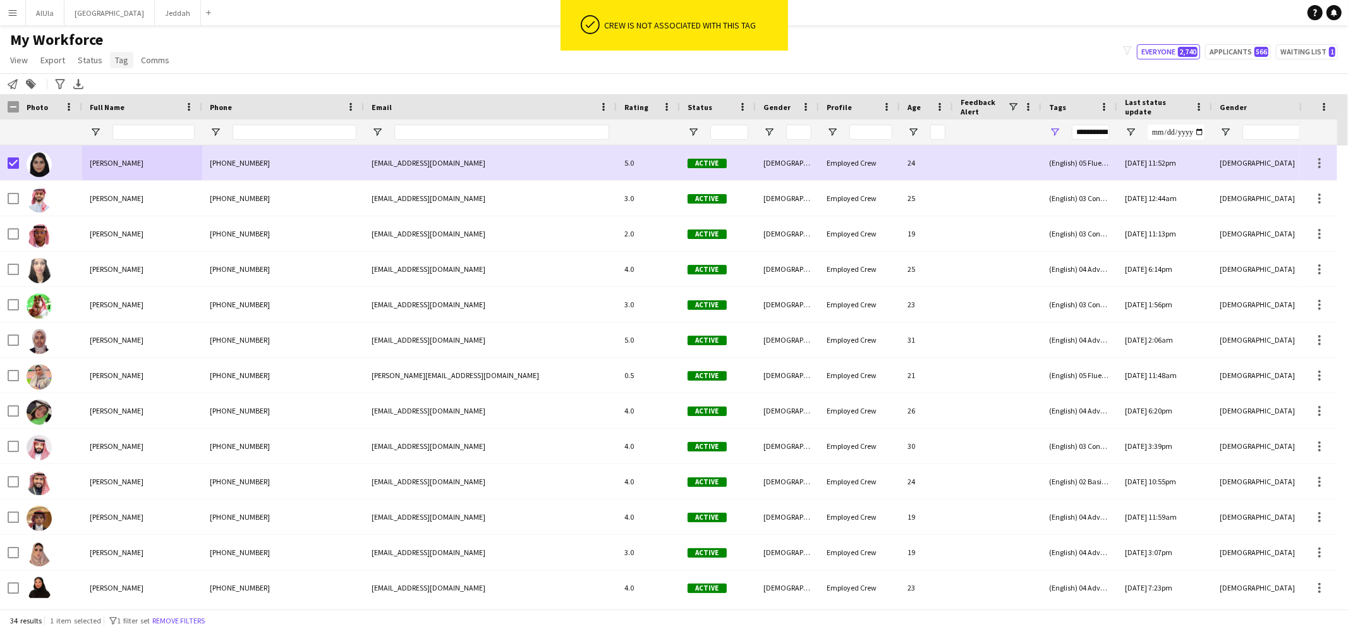
click at [121, 57] on span "Tag" at bounding box center [121, 59] width 13 height 11
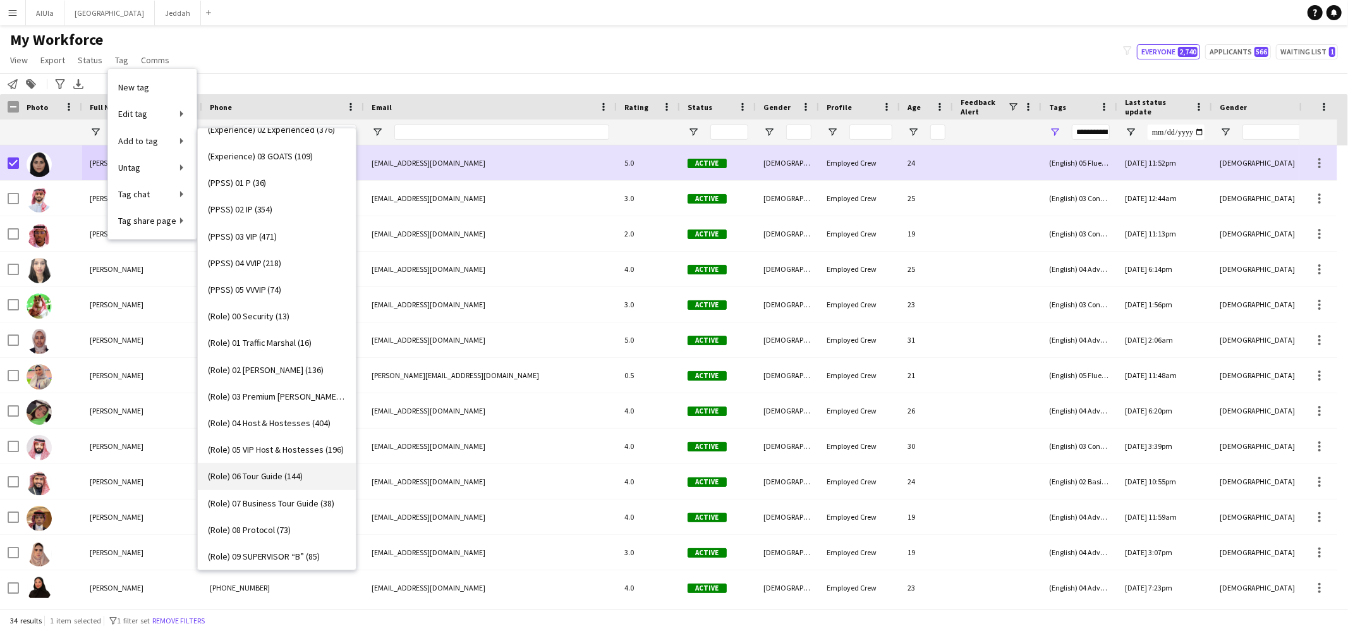
click at [269, 478] on span "(Role) 06 Tour Guide (144)" at bounding box center [255, 475] width 95 height 11
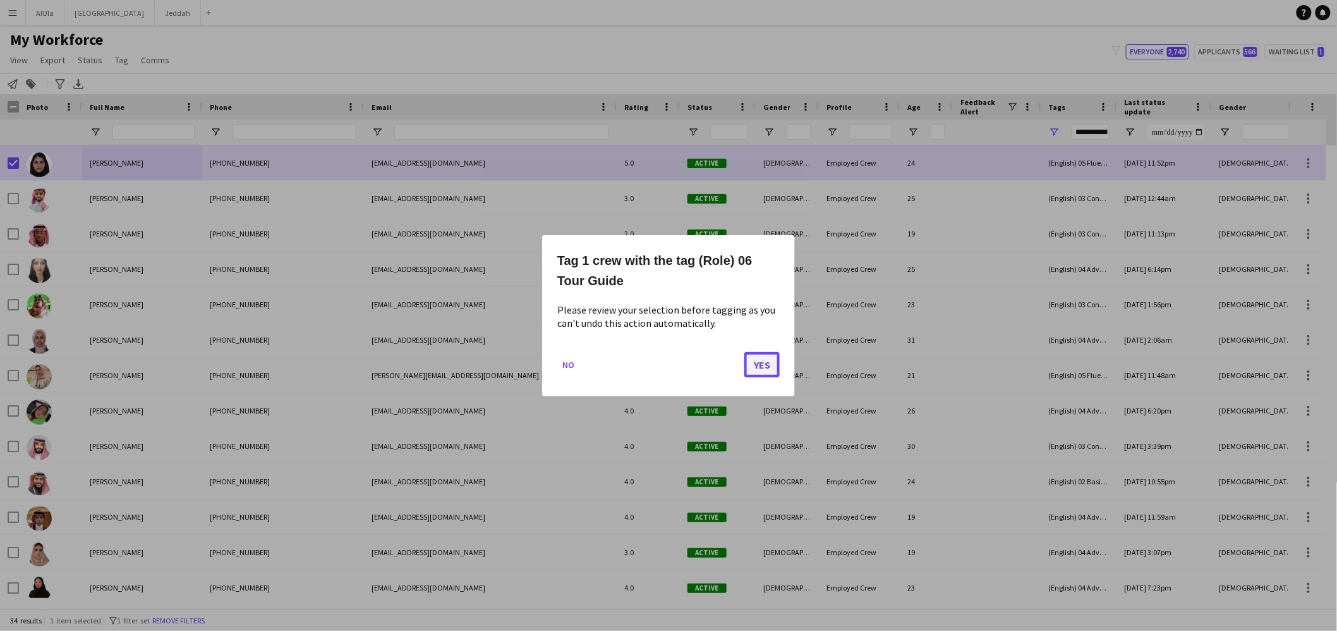
click at [749, 365] on button "Yes" at bounding box center [761, 363] width 35 height 25
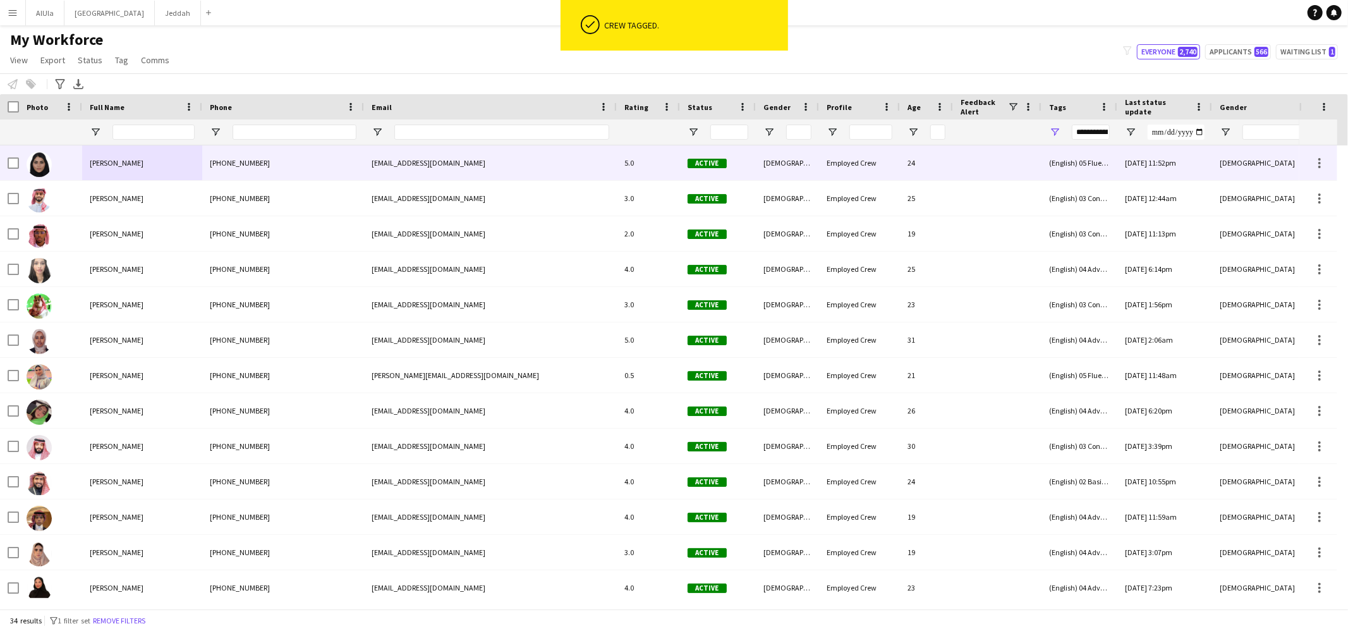
click at [109, 167] on span "[PERSON_NAME]" at bounding box center [117, 162] width 54 height 9
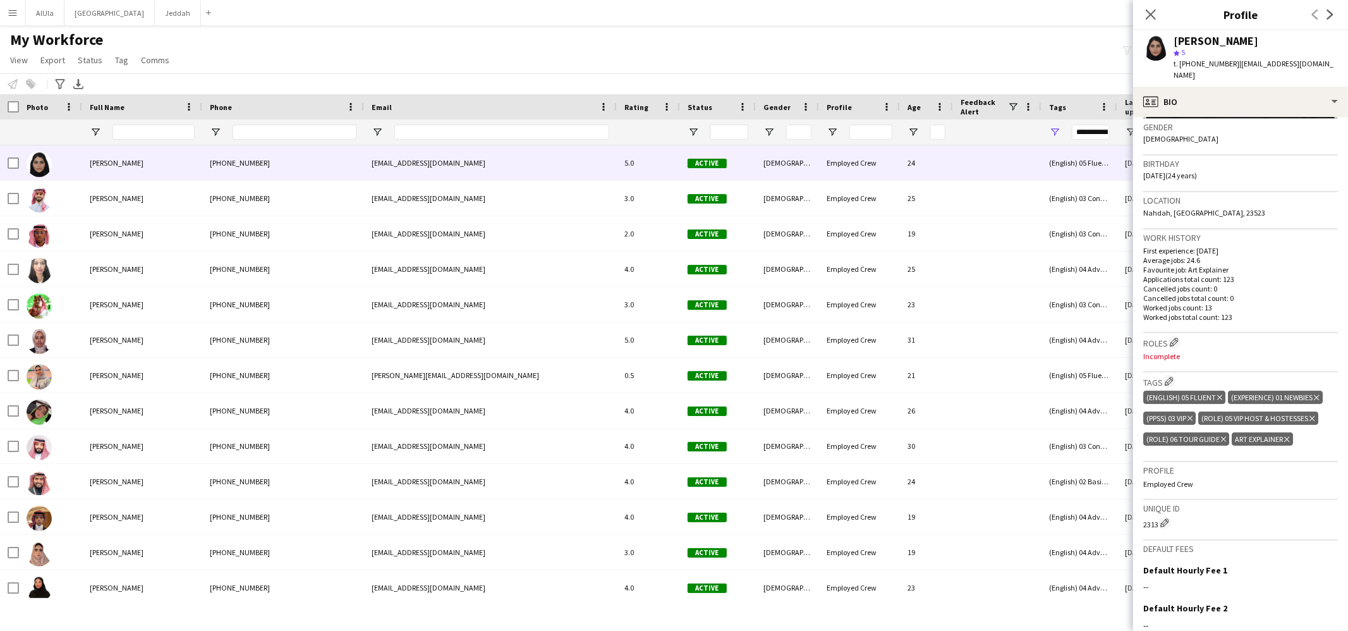
scroll to position [259, 0]
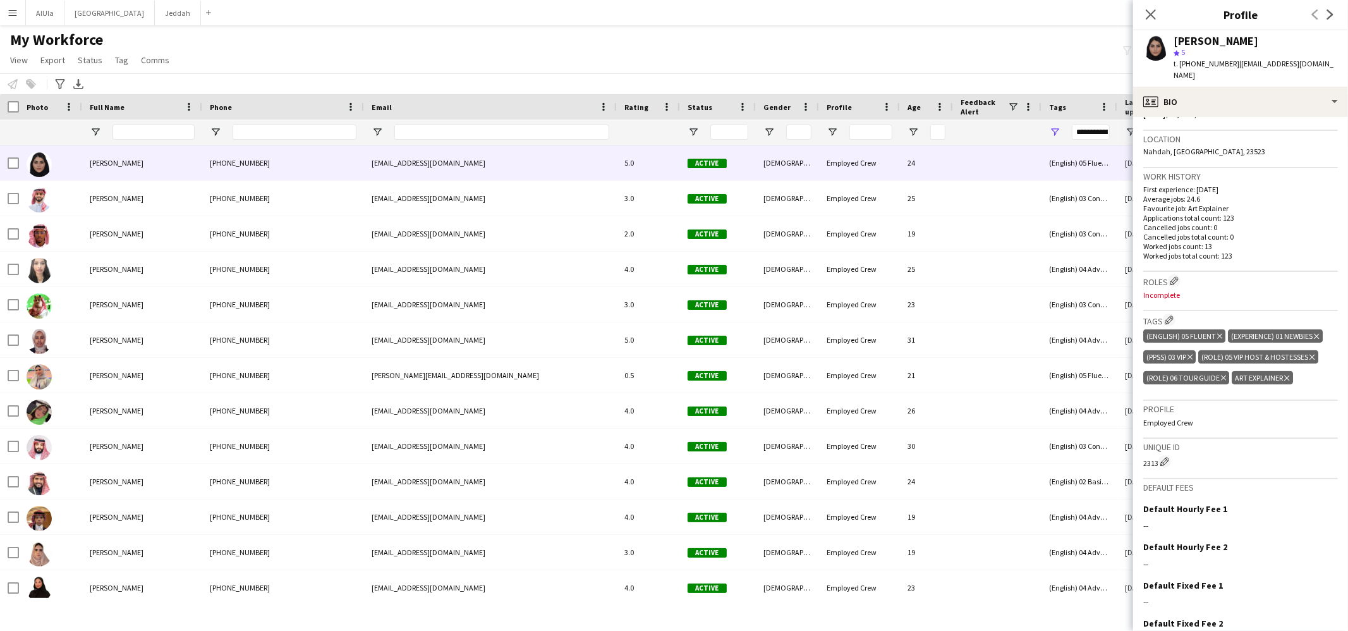
click at [1288, 374] on icon "Delete tag" at bounding box center [1286, 378] width 5 height 8
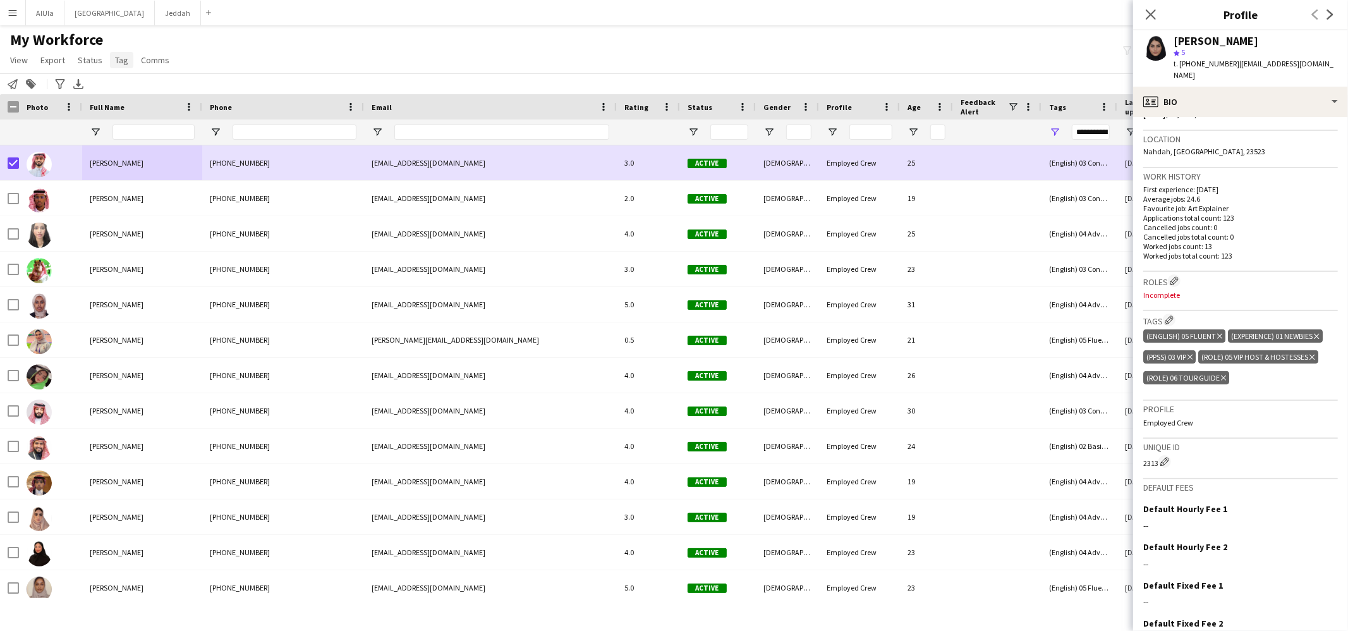
click at [110, 59] on link "Tag" at bounding box center [121, 60] width 23 height 16
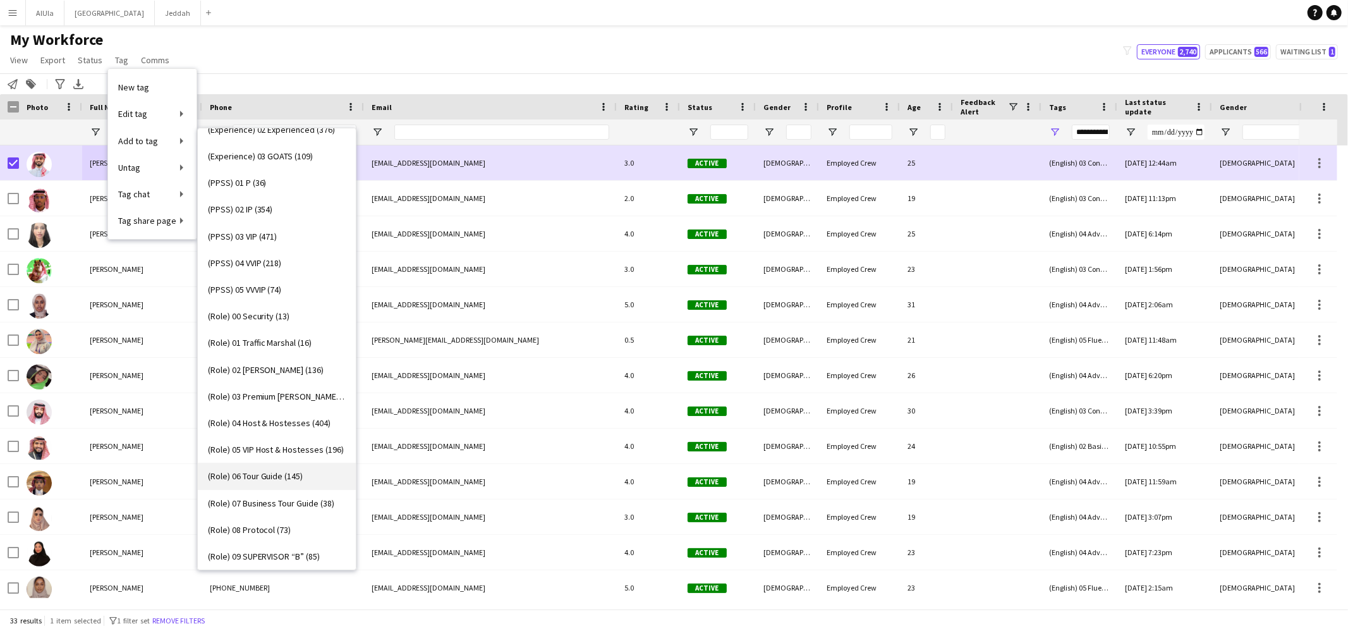
click at [304, 469] on link "(Role) 06 Tour Guide (145)" at bounding box center [277, 476] width 158 height 27
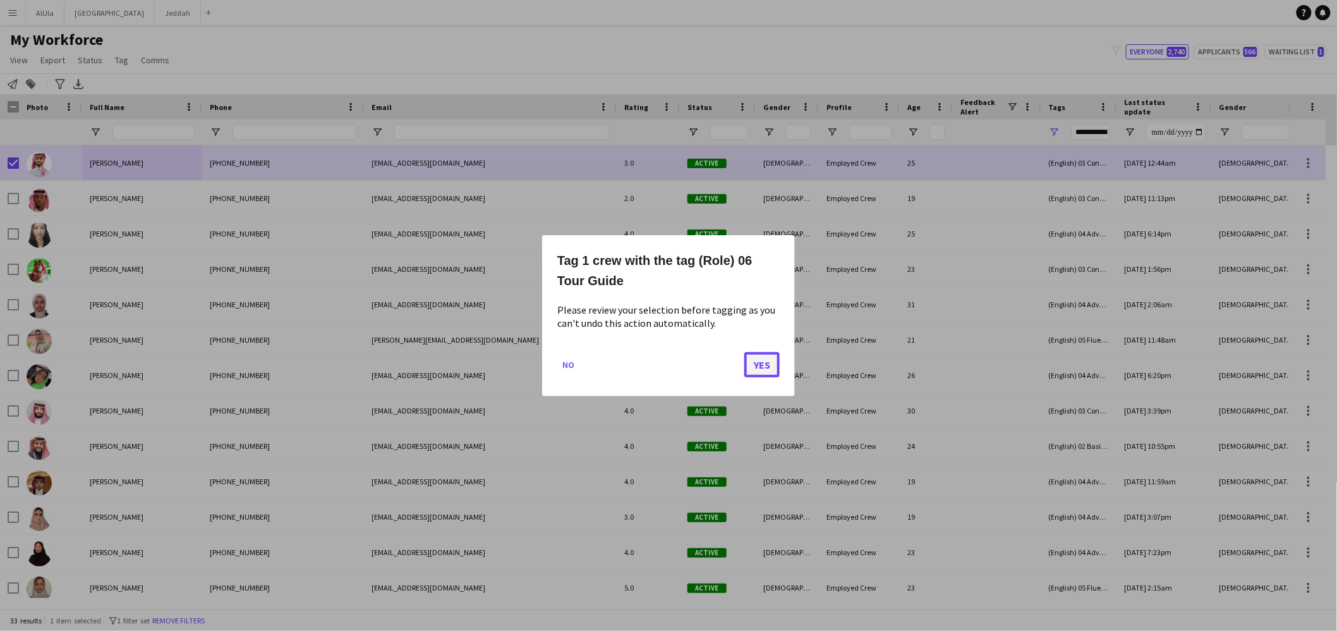
click at [753, 366] on button "Yes" at bounding box center [761, 363] width 35 height 25
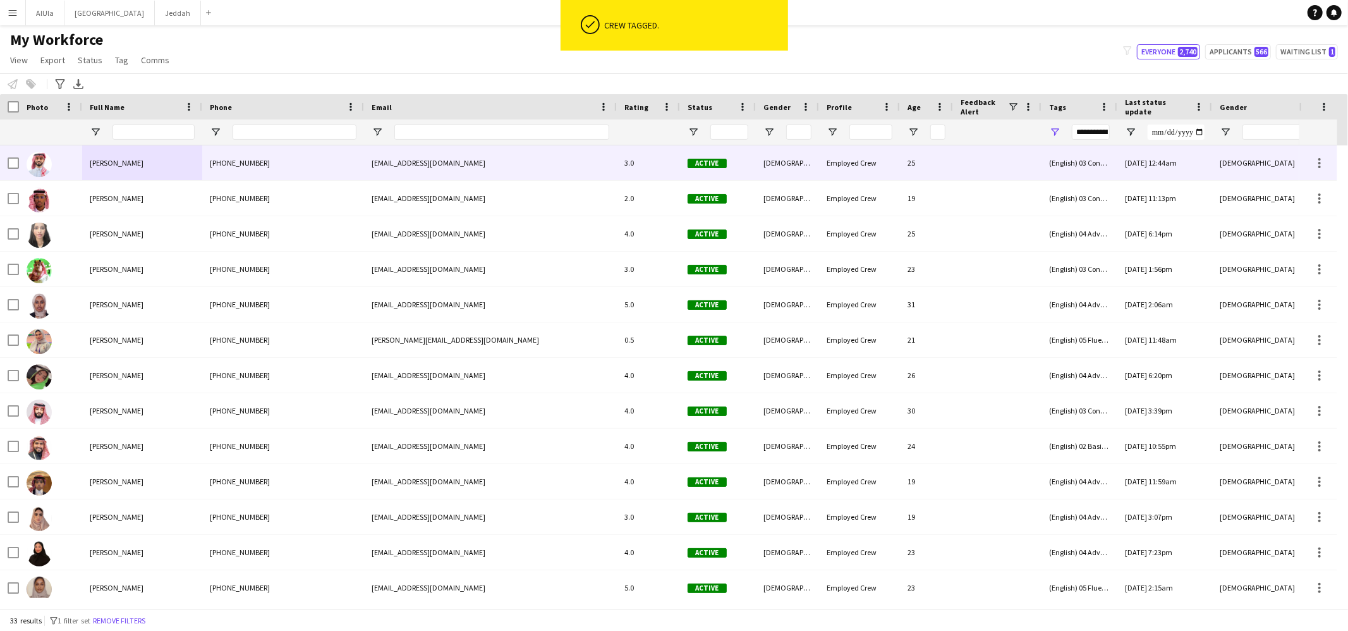
click at [135, 162] on span "[PERSON_NAME]" at bounding box center [117, 162] width 54 height 9
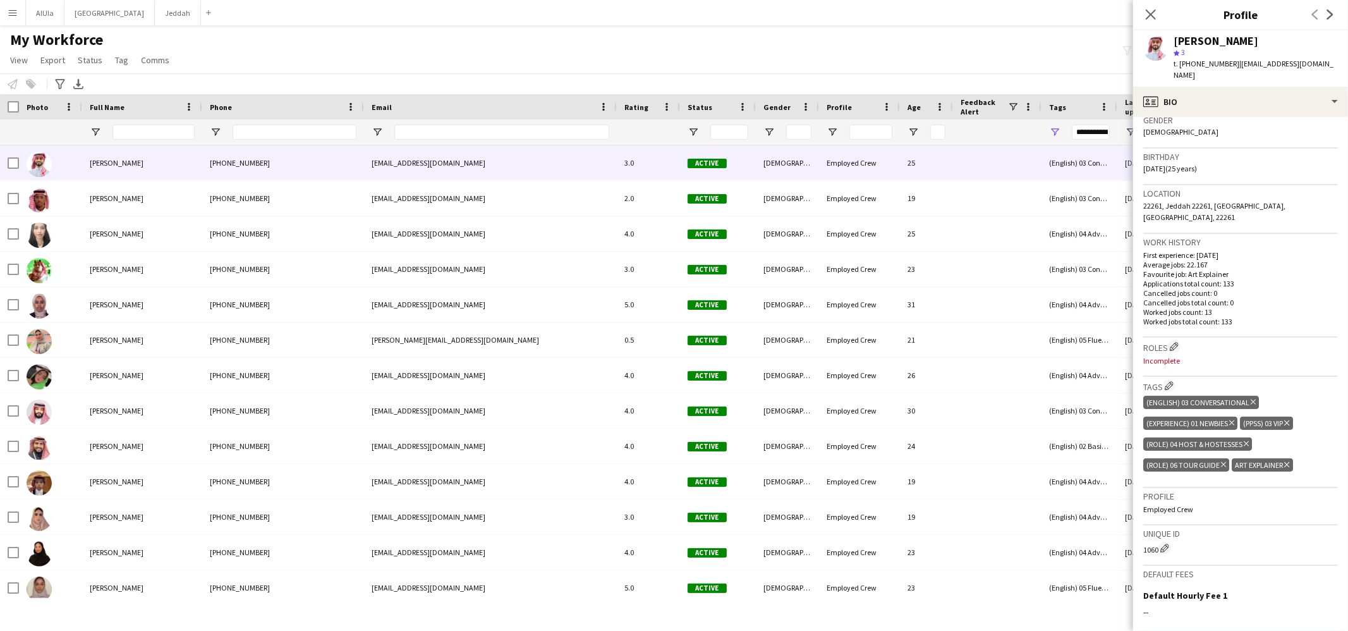
scroll to position [335, 0]
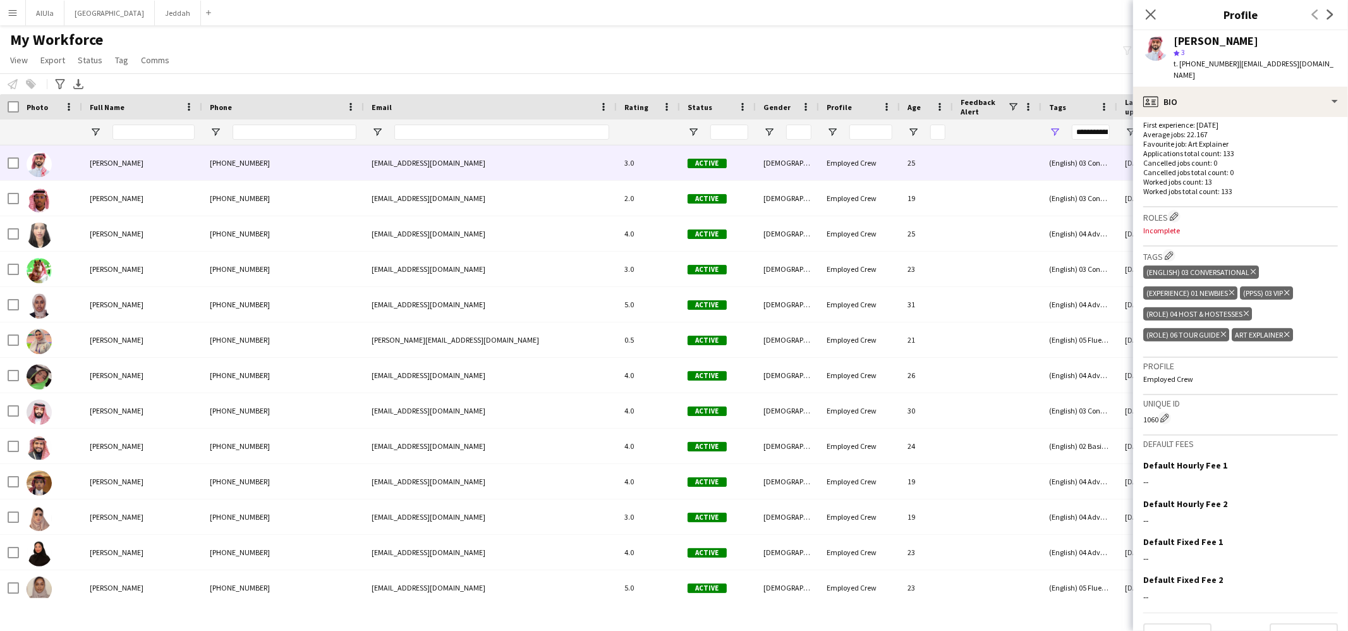
click at [1284, 332] on icon at bounding box center [1286, 334] width 5 height 5
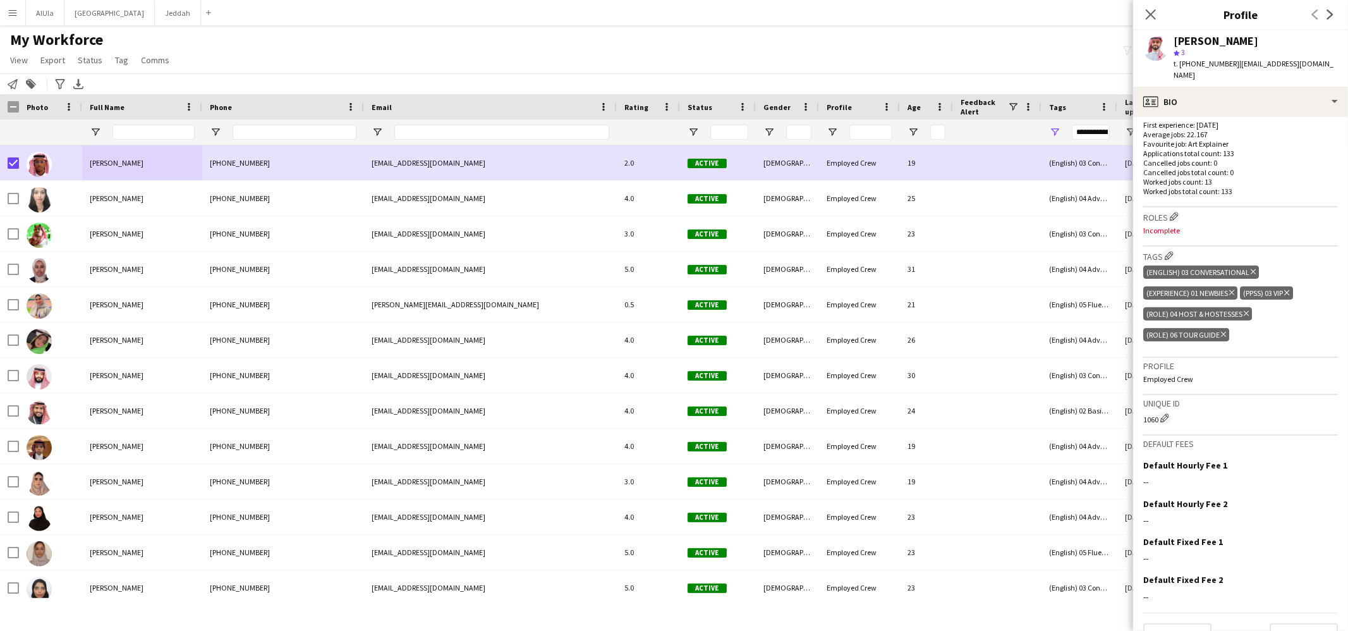
drag, startPoint x: 122, startPoint y: 54, endPoint x: 124, endPoint y: 70, distance: 15.9
click at [123, 54] on span "Tag" at bounding box center [121, 59] width 13 height 11
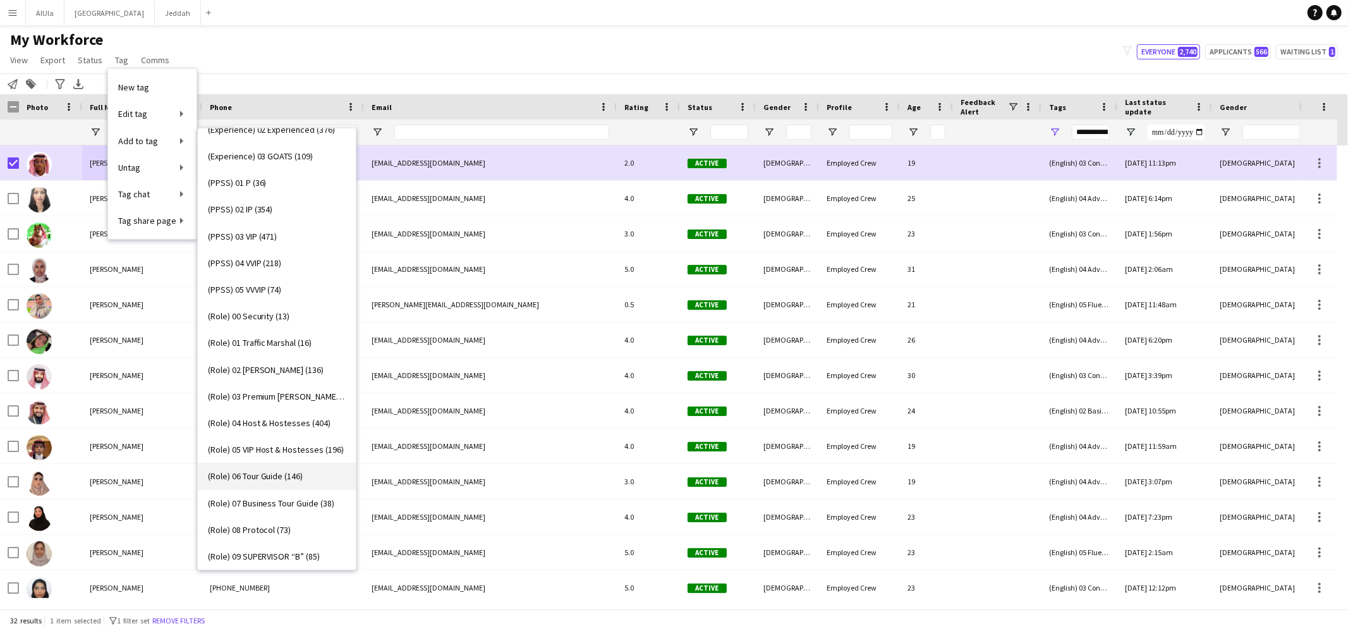
click at [279, 477] on span "(Role) 06 Tour Guide (146)" at bounding box center [255, 475] width 95 height 11
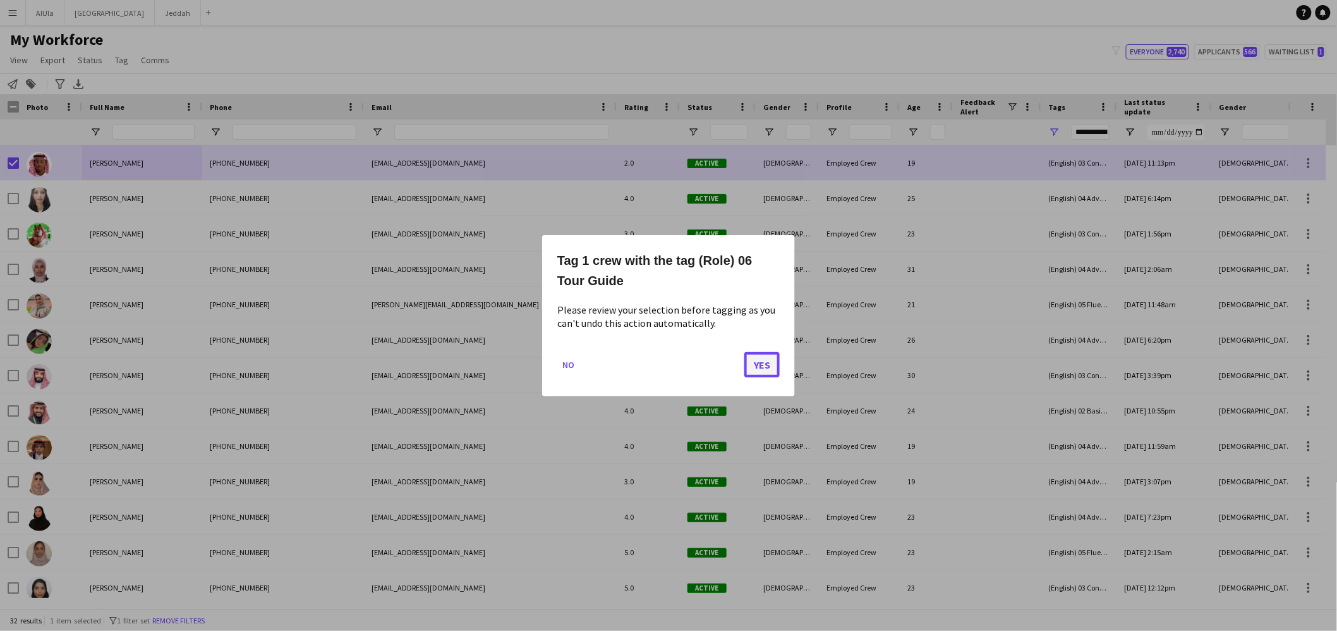
click at [767, 363] on button "Yes" at bounding box center [761, 363] width 35 height 25
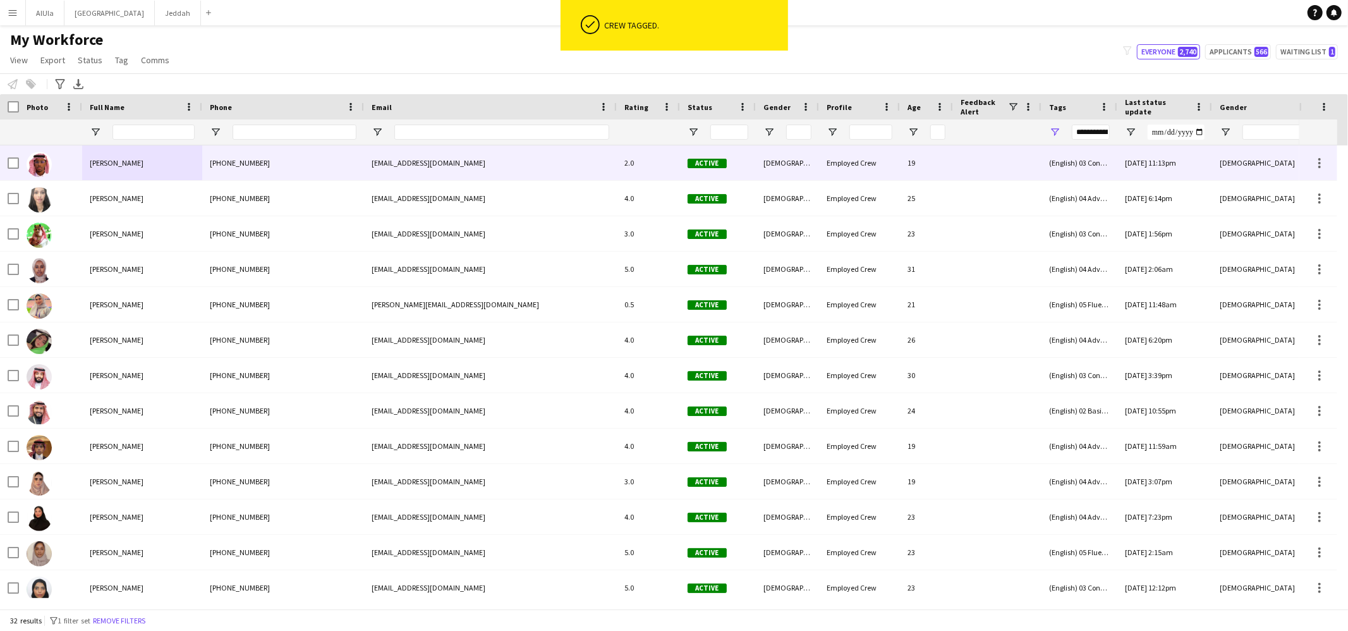
click at [150, 171] on div "[PERSON_NAME]" at bounding box center [142, 162] width 120 height 35
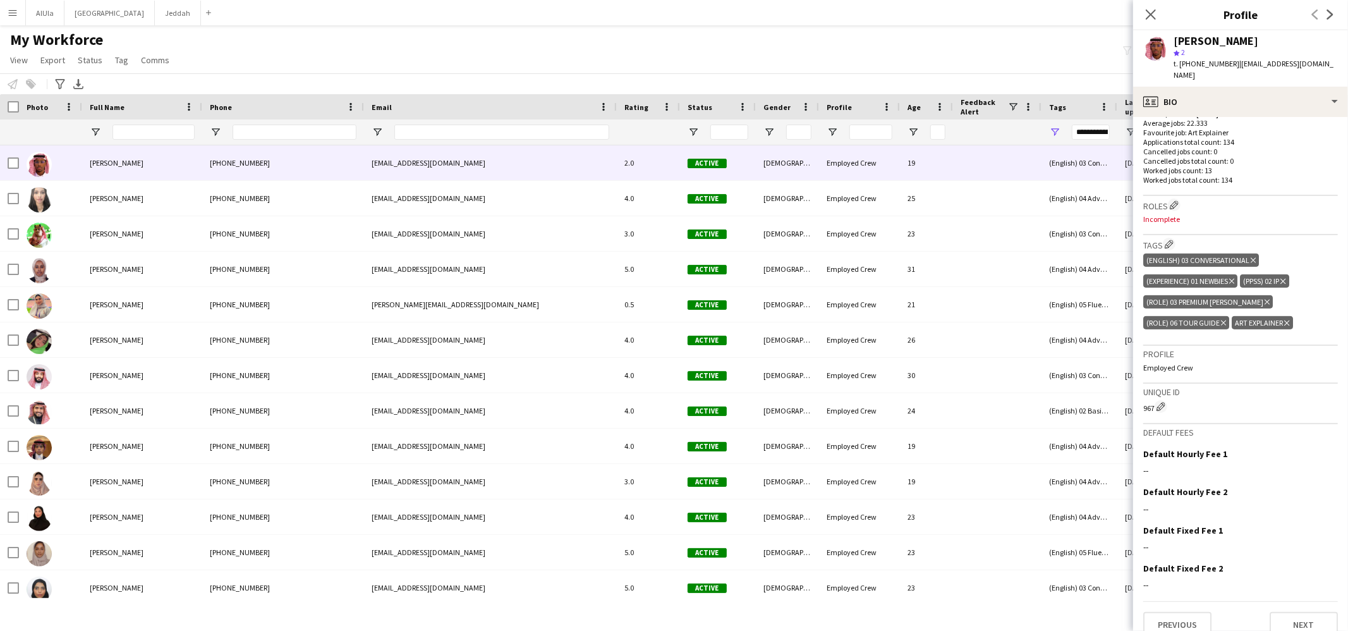
click at [1287, 319] on icon "Delete tag" at bounding box center [1286, 323] width 5 height 8
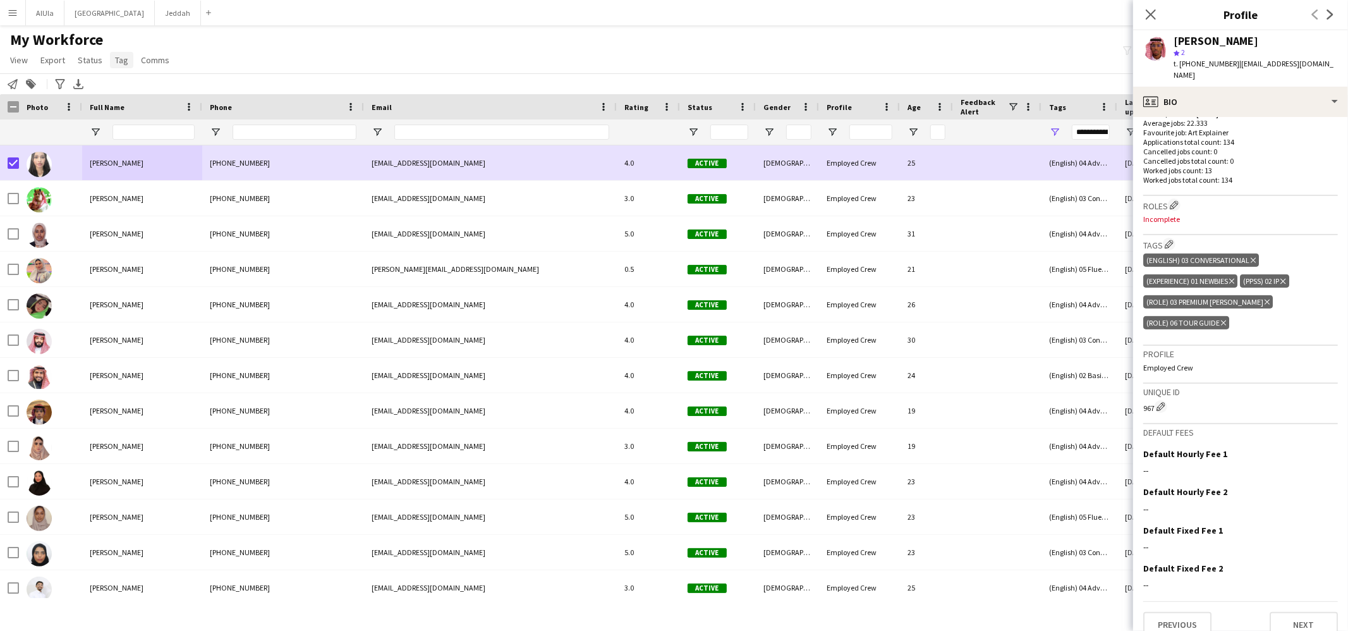
click at [128, 52] on link "Tag" at bounding box center [121, 60] width 23 height 16
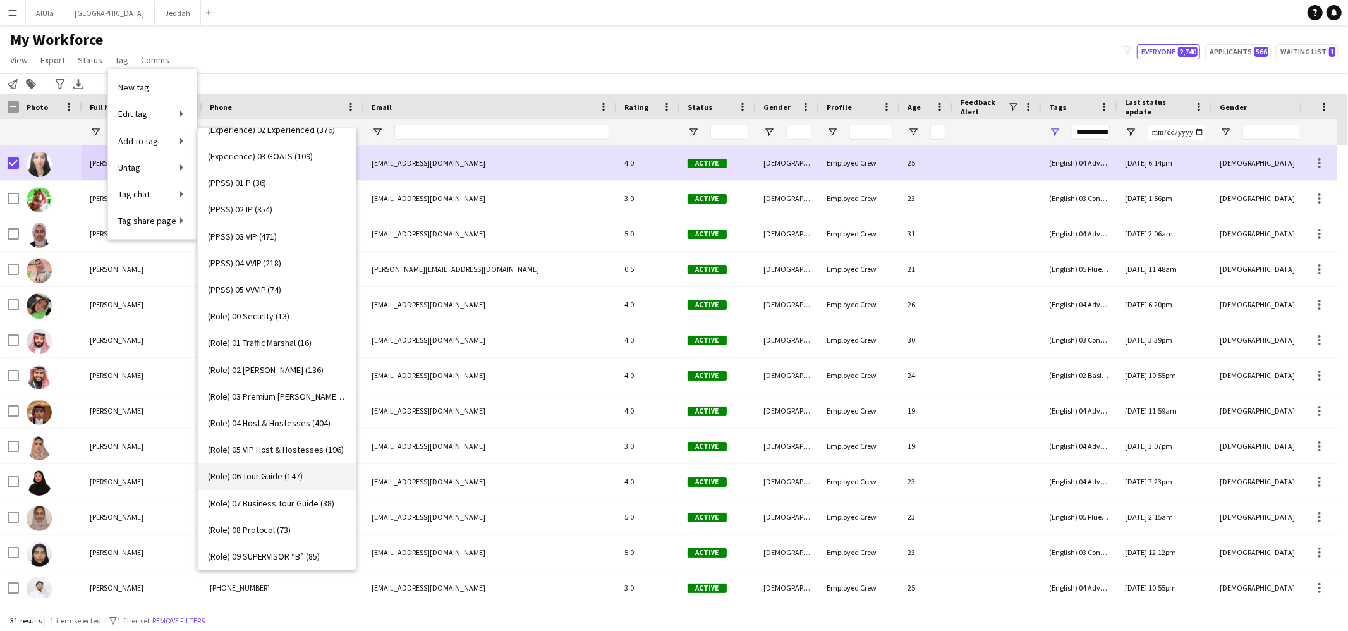
click at [280, 475] on span "(Role) 06 Tour Guide (147)" at bounding box center [255, 475] width 95 height 11
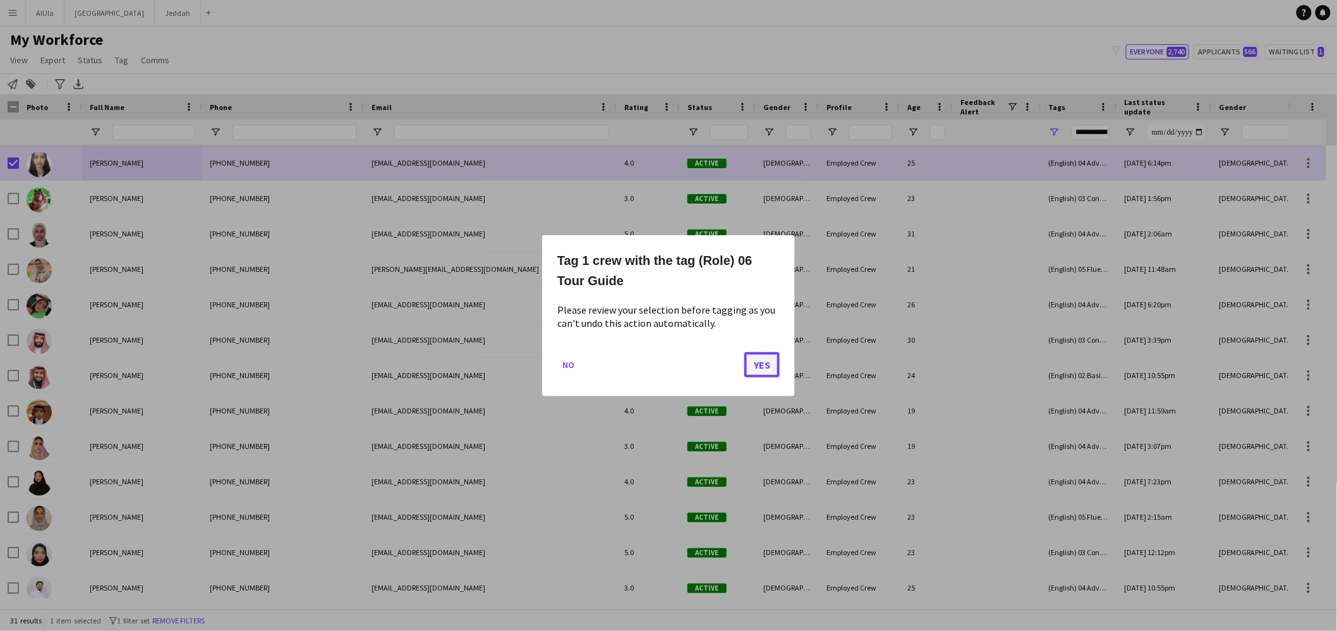
click at [775, 372] on button "Yes" at bounding box center [761, 363] width 35 height 25
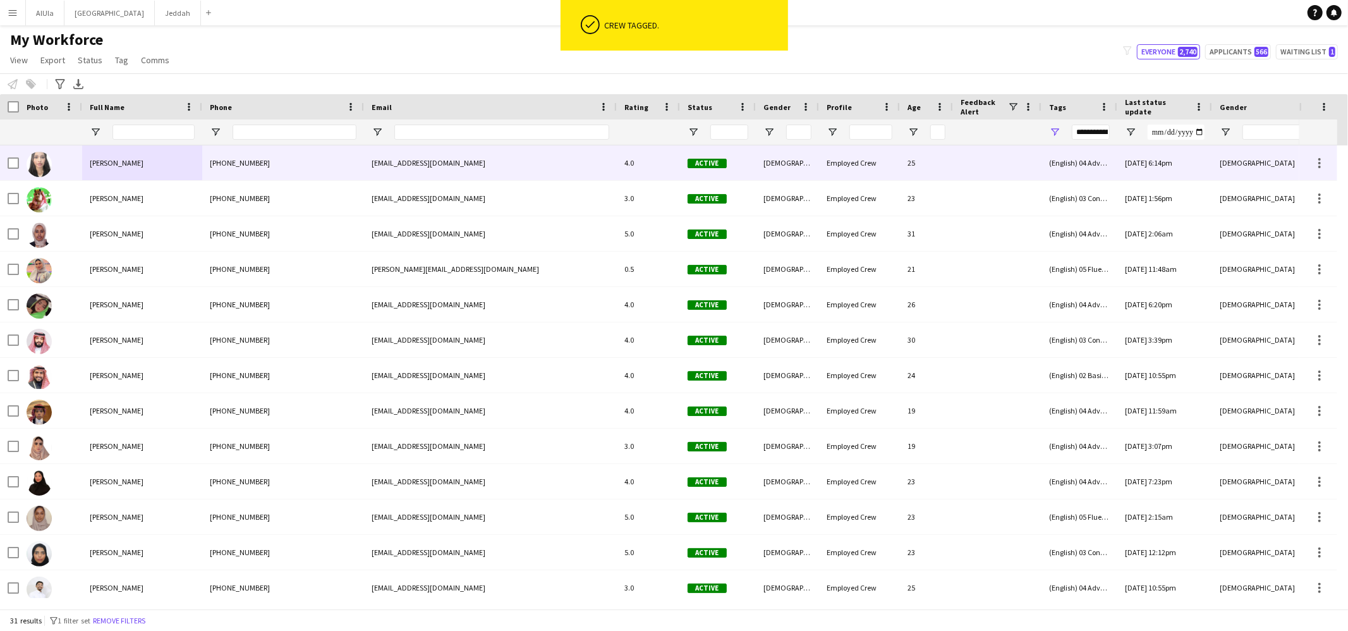
click at [167, 162] on div "[PERSON_NAME]" at bounding box center [142, 162] width 120 height 35
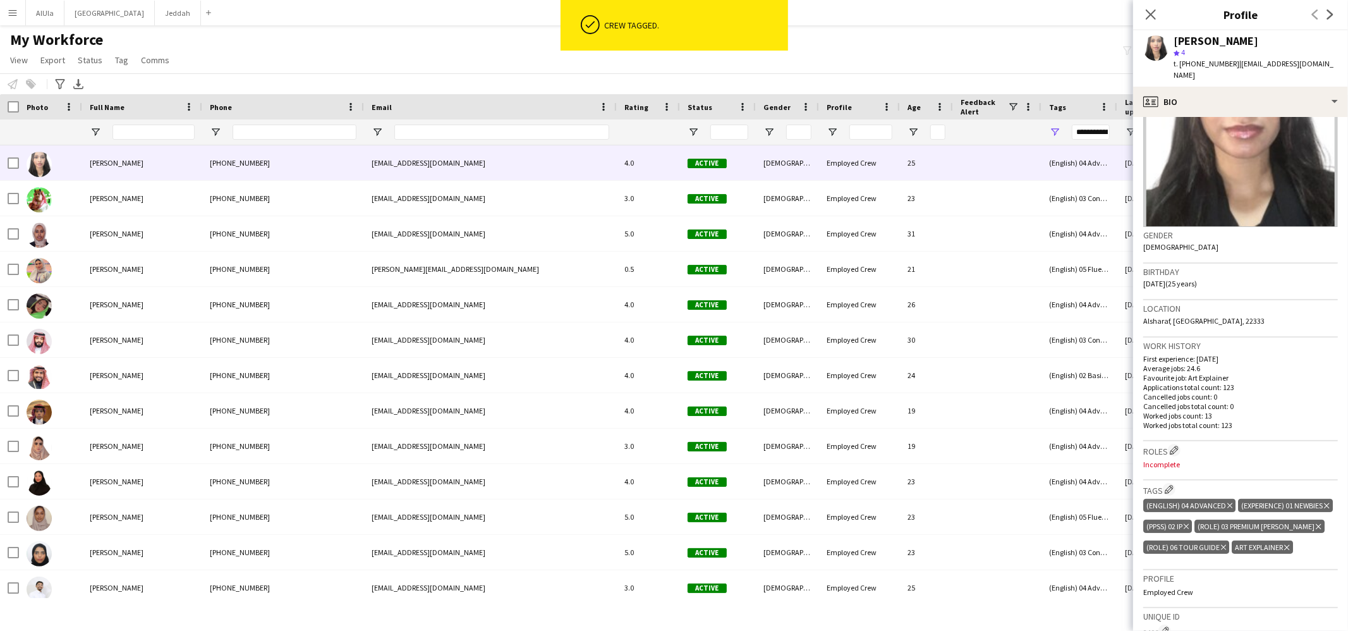
scroll to position [245, 0]
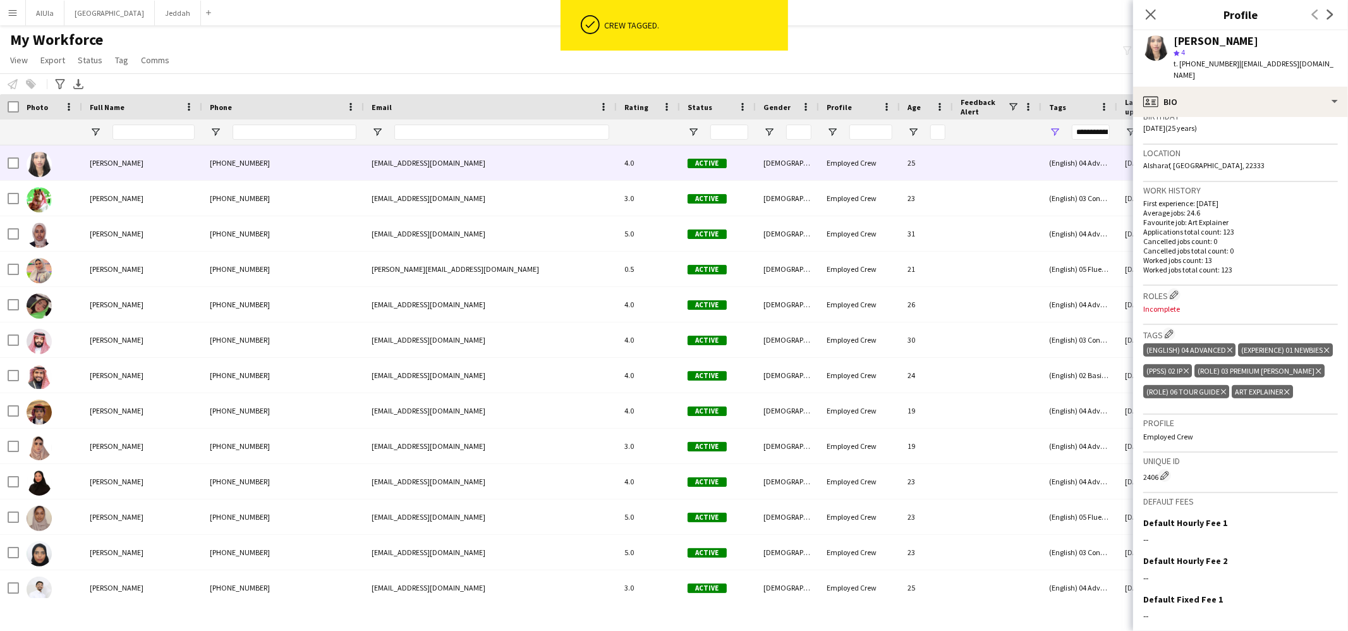
click at [1286, 396] on icon "Delete tag" at bounding box center [1286, 392] width 5 height 8
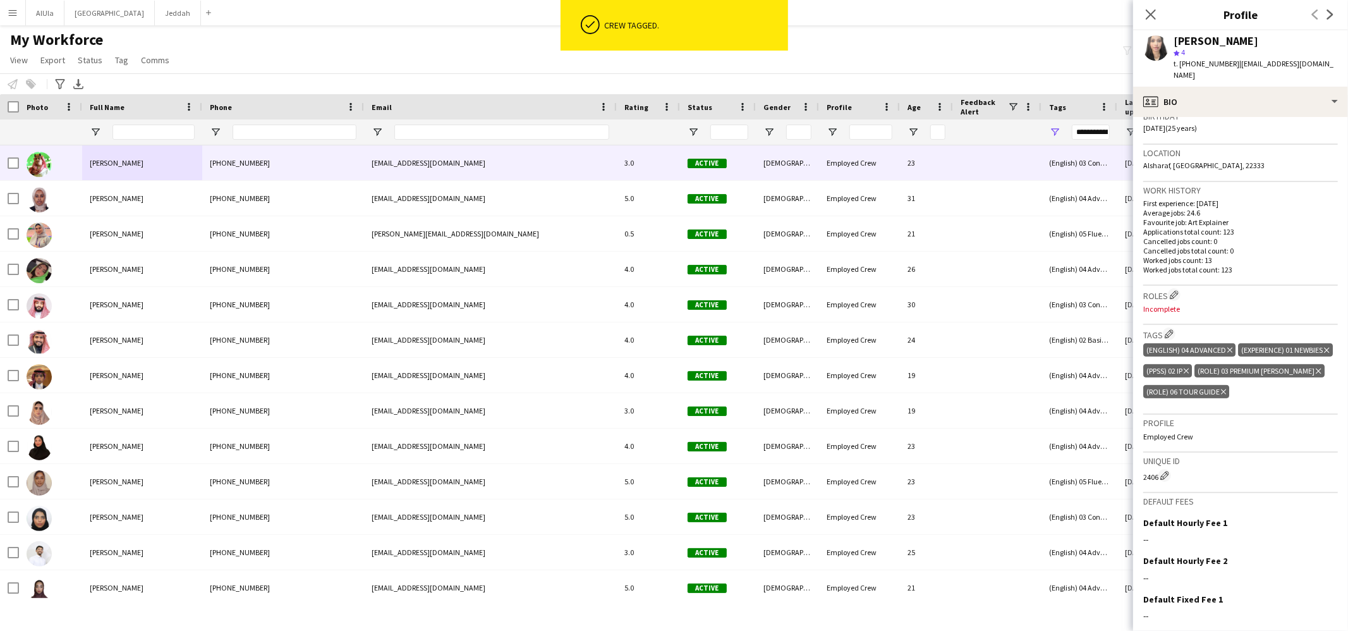
drag, startPoint x: 138, startPoint y: 167, endPoint x: 128, endPoint y: 165, distance: 10.4
click at [137, 167] on span "[PERSON_NAME]" at bounding box center [117, 162] width 54 height 9
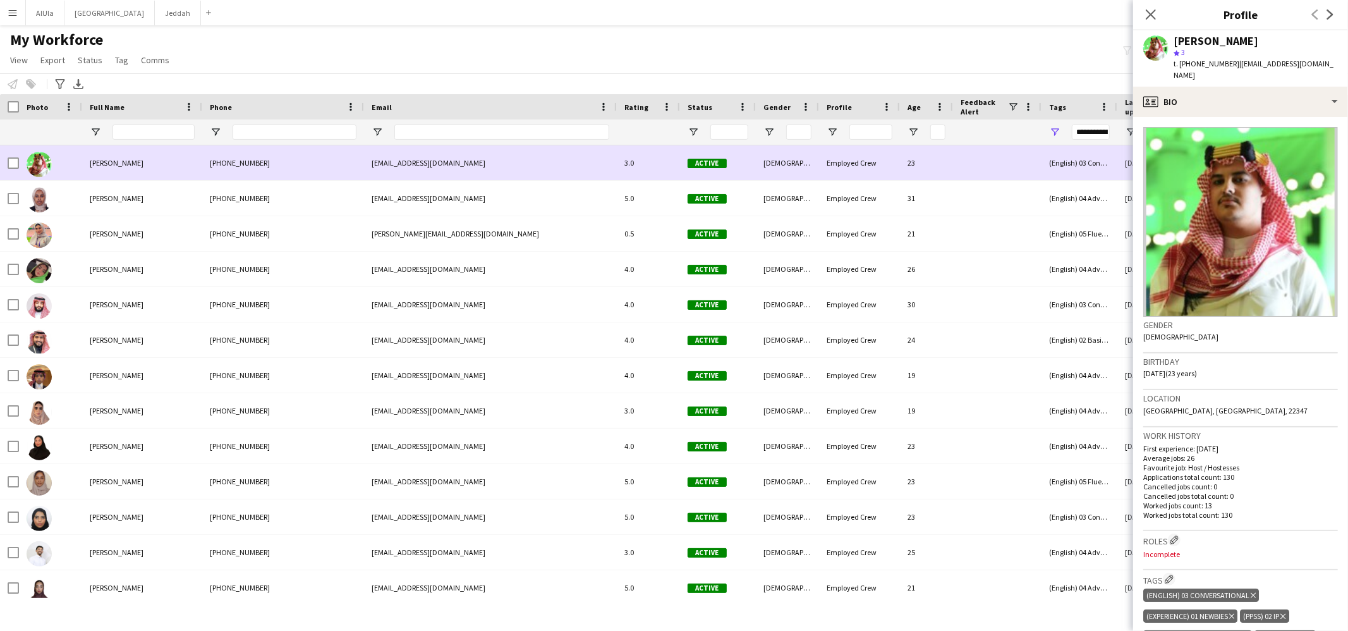
click at [20, 164] on div at bounding box center [50, 162] width 63 height 35
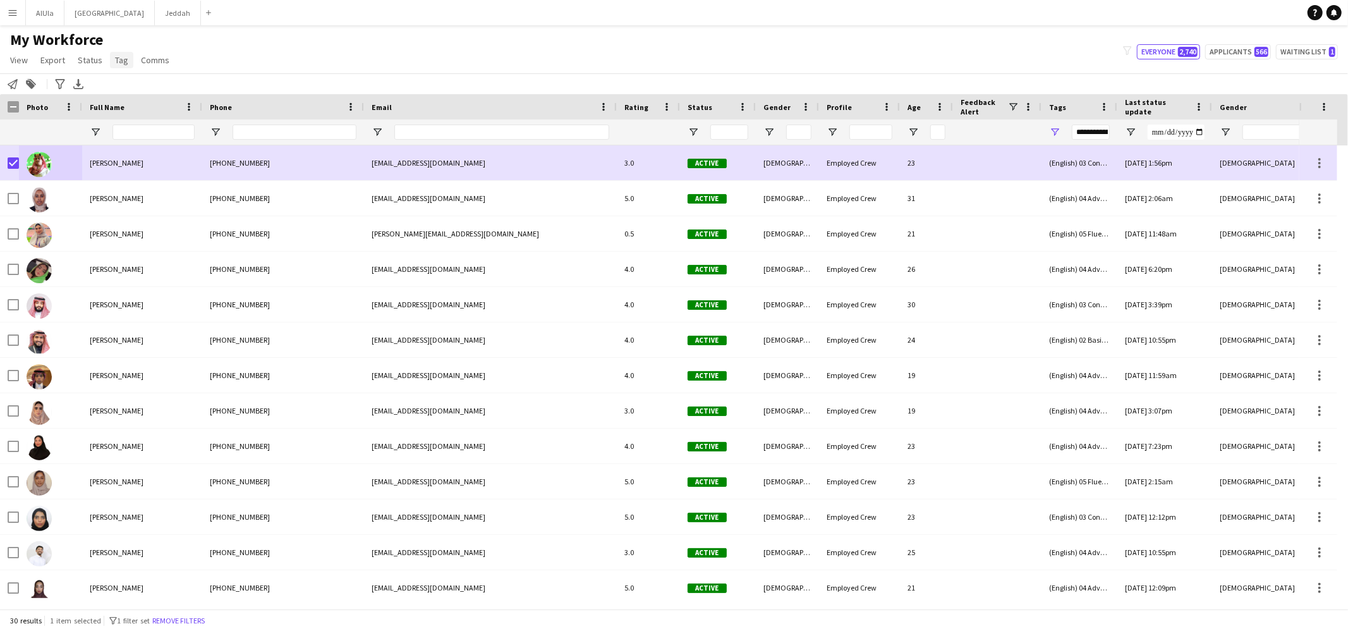
click at [115, 59] on span "Tag" at bounding box center [121, 59] width 13 height 11
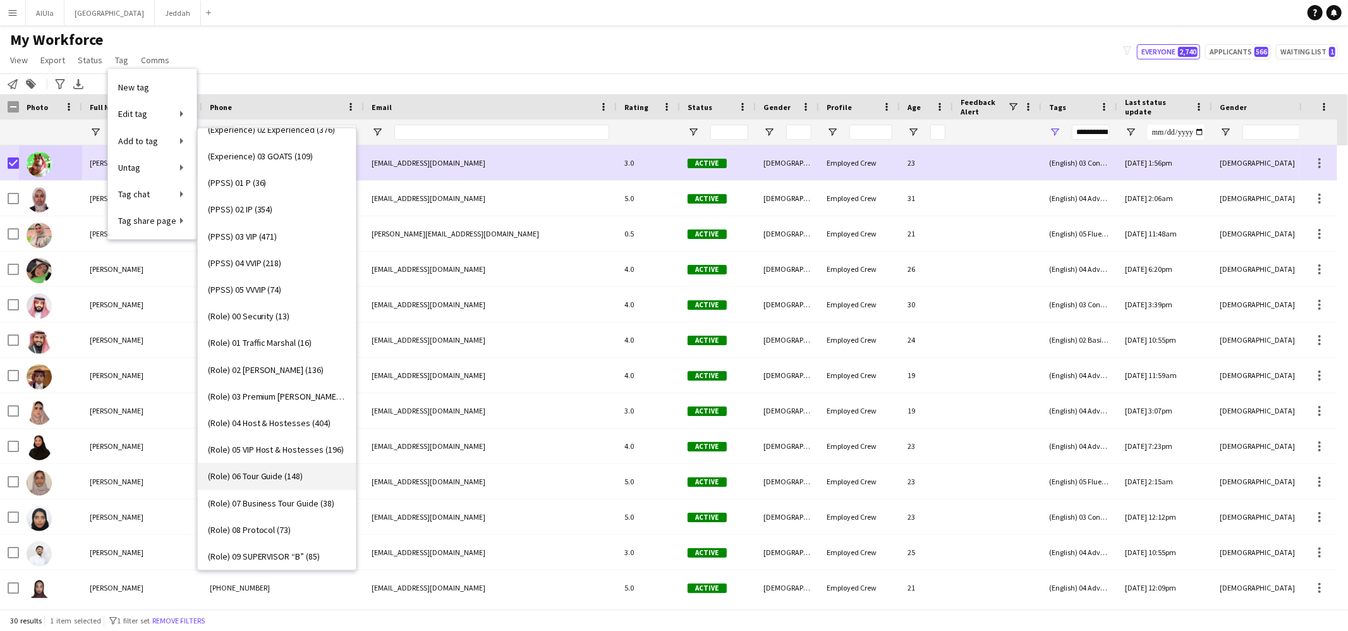
click at [277, 476] on span "(Role) 06 Tour Guide (148)" at bounding box center [255, 475] width 95 height 11
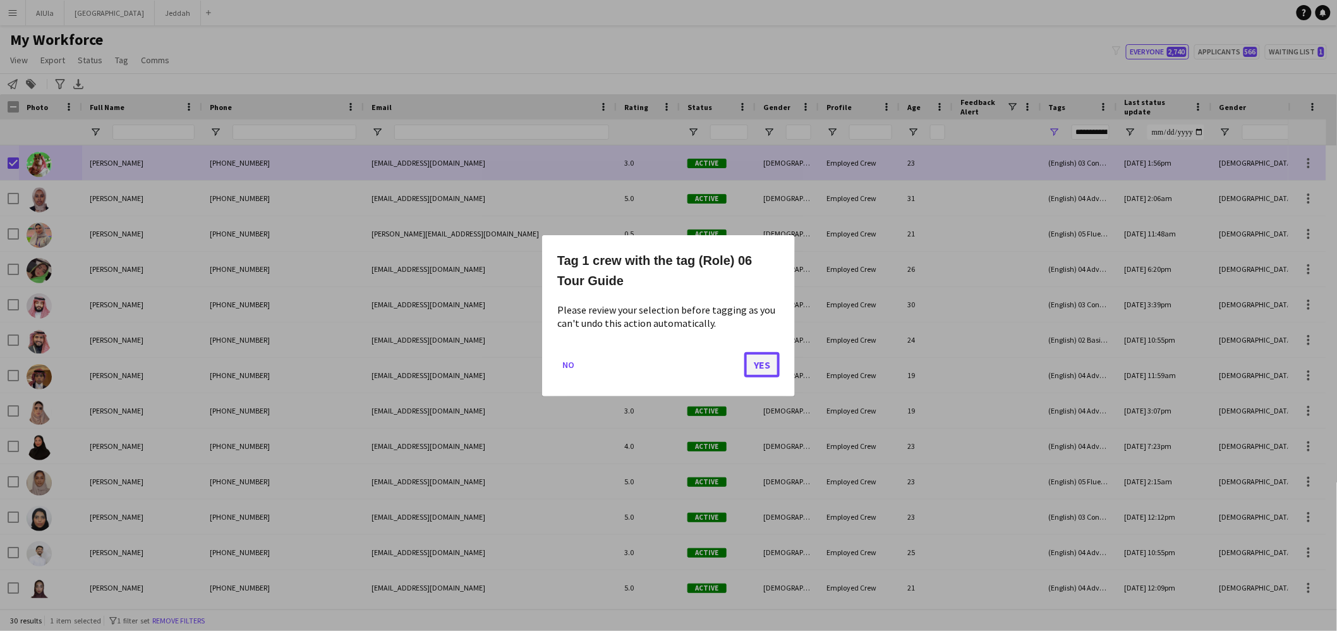
click at [768, 365] on button "Yes" at bounding box center [761, 363] width 35 height 25
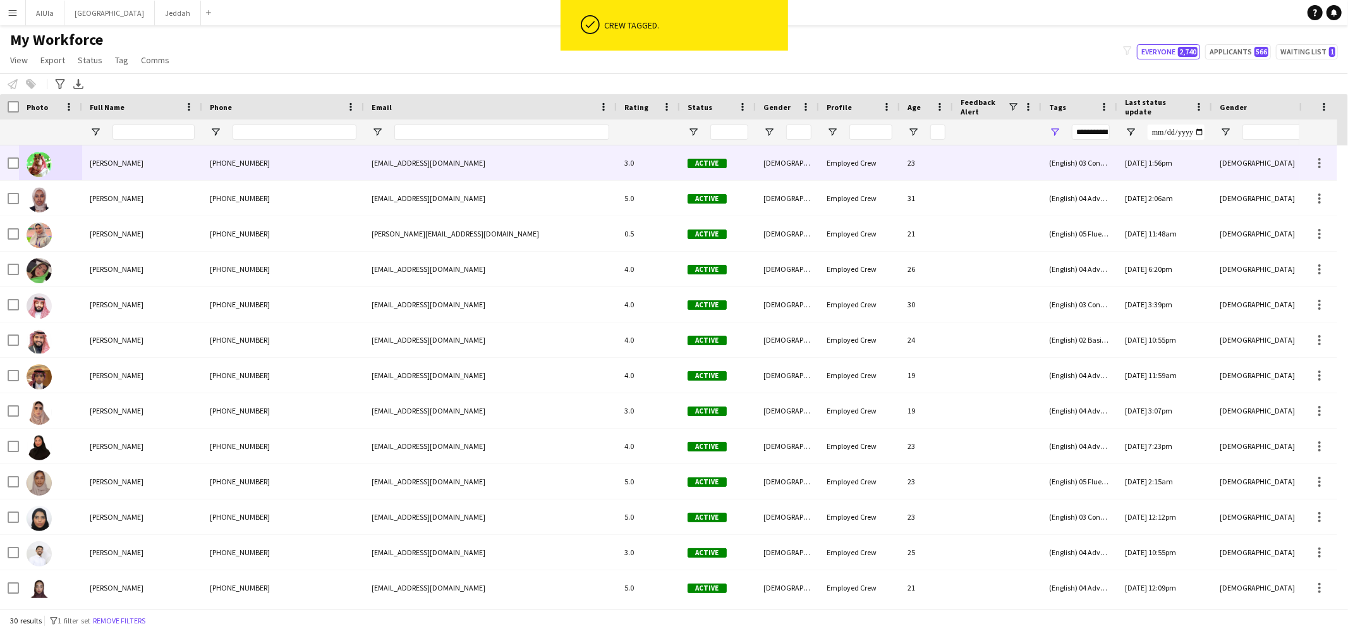
click at [136, 166] on span "[PERSON_NAME]" at bounding box center [117, 162] width 54 height 9
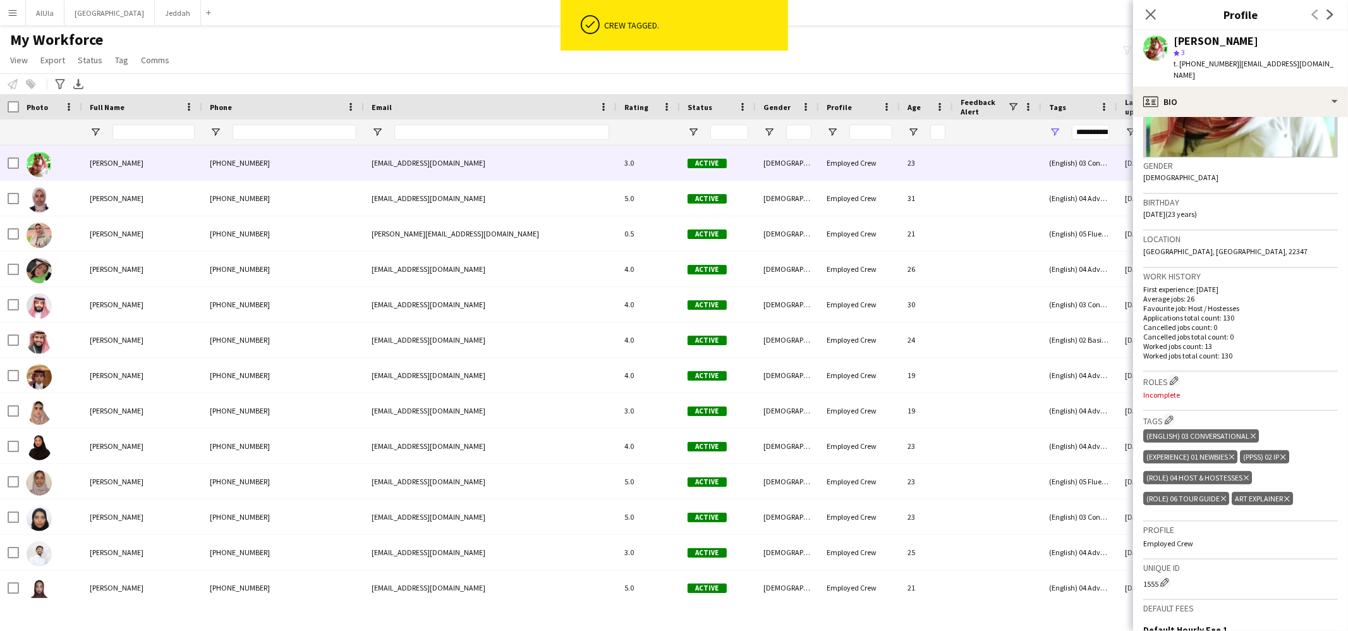
scroll to position [234, 0]
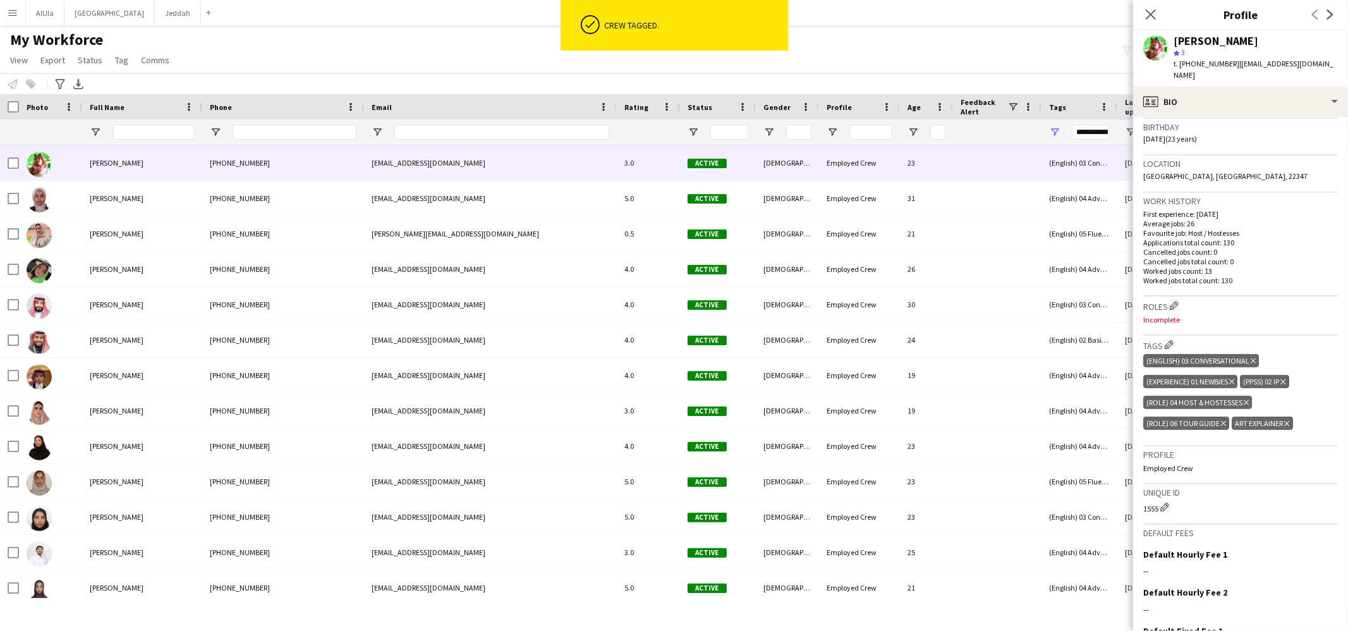
click at [1286, 420] on icon "Delete tag" at bounding box center [1286, 424] width 5 height 8
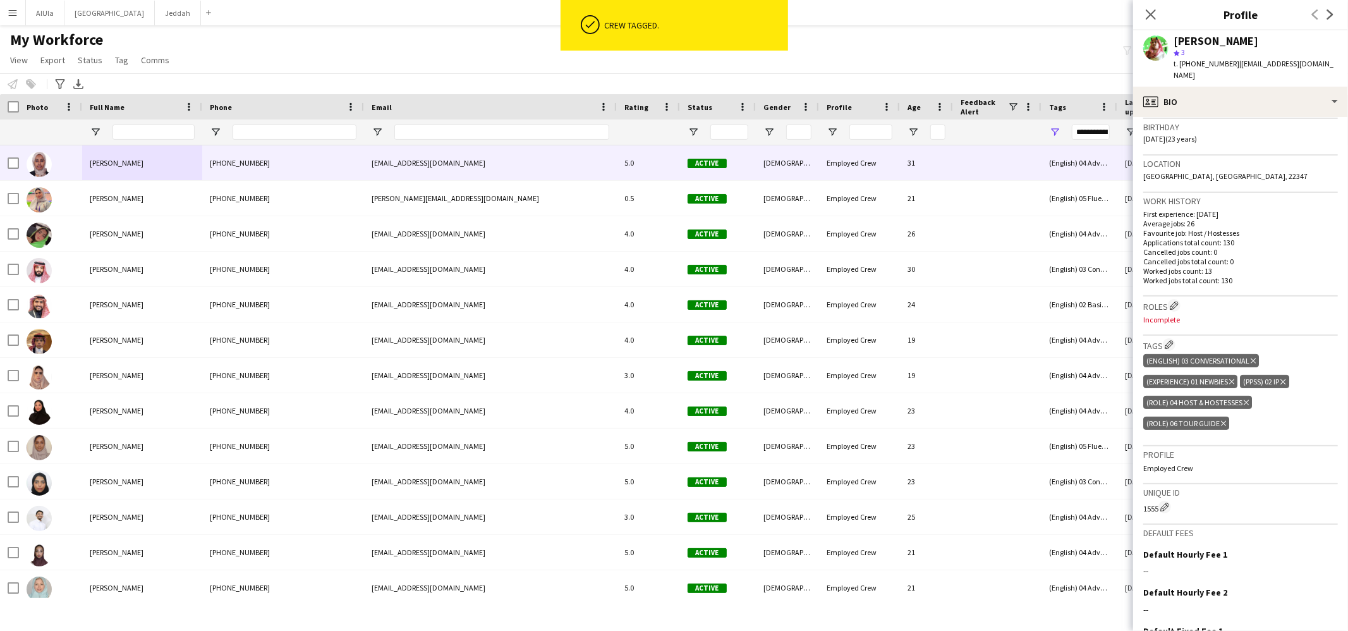
click at [122, 163] on span "[PERSON_NAME]" at bounding box center [117, 162] width 54 height 9
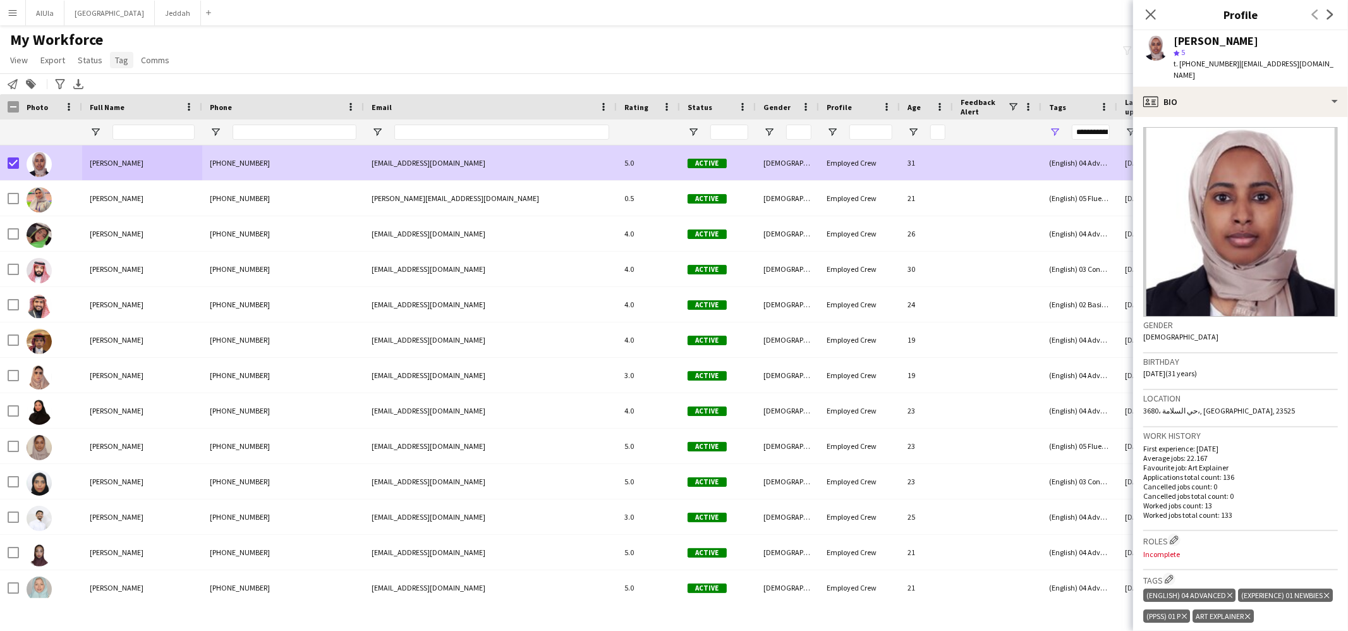
click at [129, 59] on link "Tag" at bounding box center [121, 60] width 23 height 16
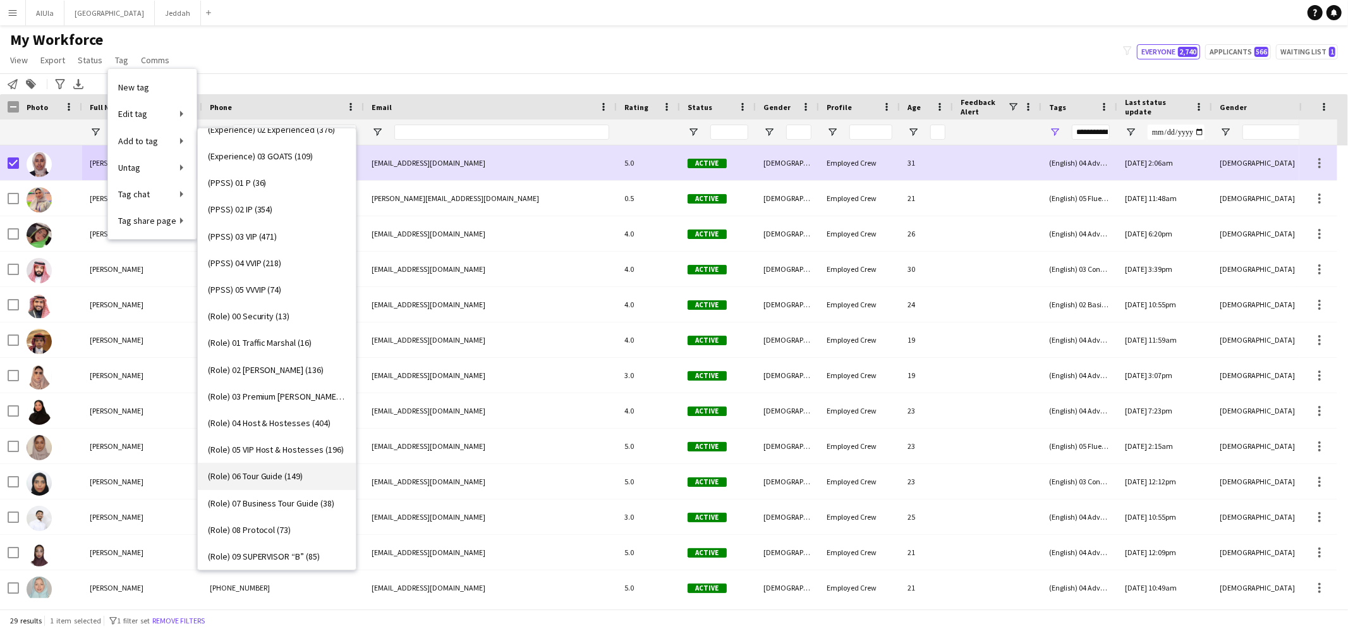
click at [293, 468] on link "(Role) 06 Tour Guide (149)" at bounding box center [277, 476] width 158 height 27
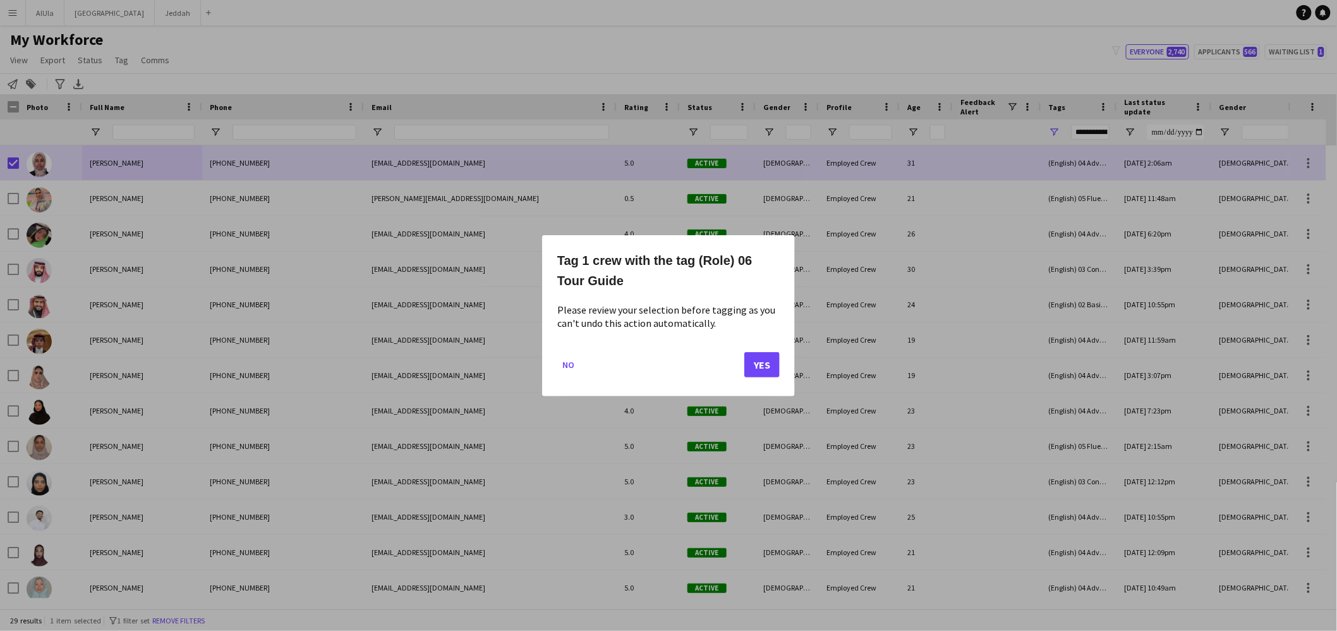
click at [780, 366] on div "Tag 1 crew with the tag (Role) 06 Tour Guide Please review your selection befor…" at bounding box center [668, 315] width 253 height 161
click at [749, 362] on button "Yes" at bounding box center [761, 363] width 35 height 25
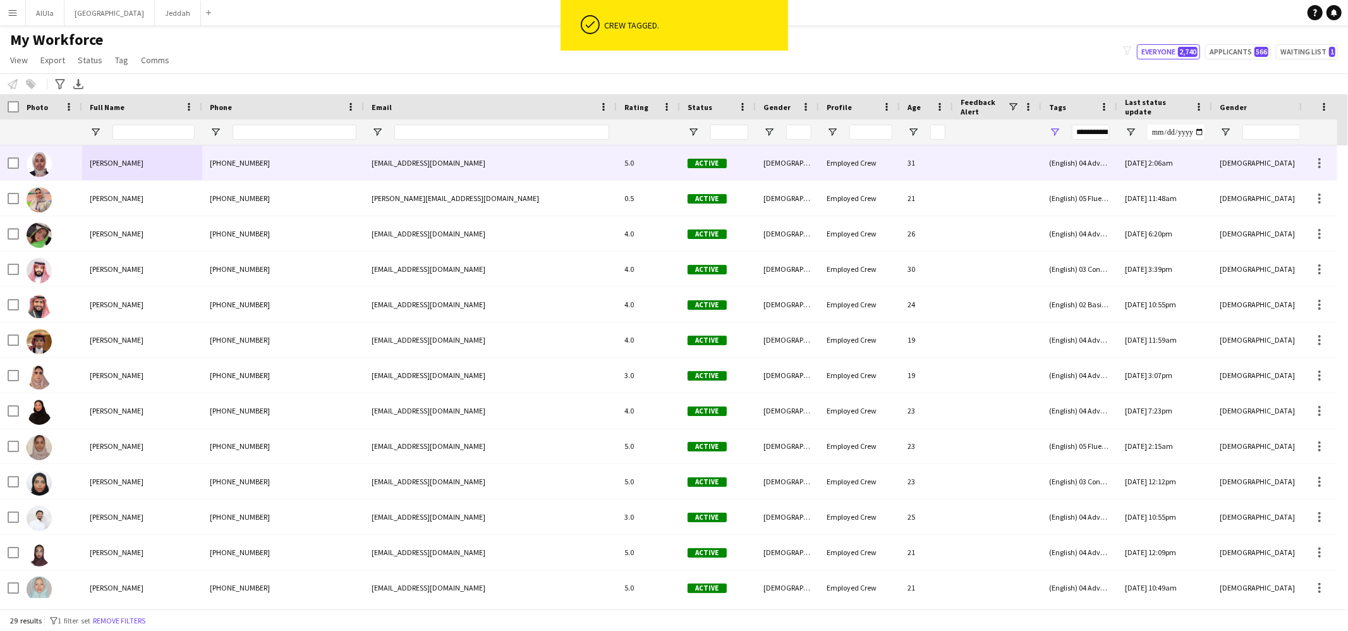
click at [190, 166] on div "[PERSON_NAME]" at bounding box center [142, 162] width 120 height 35
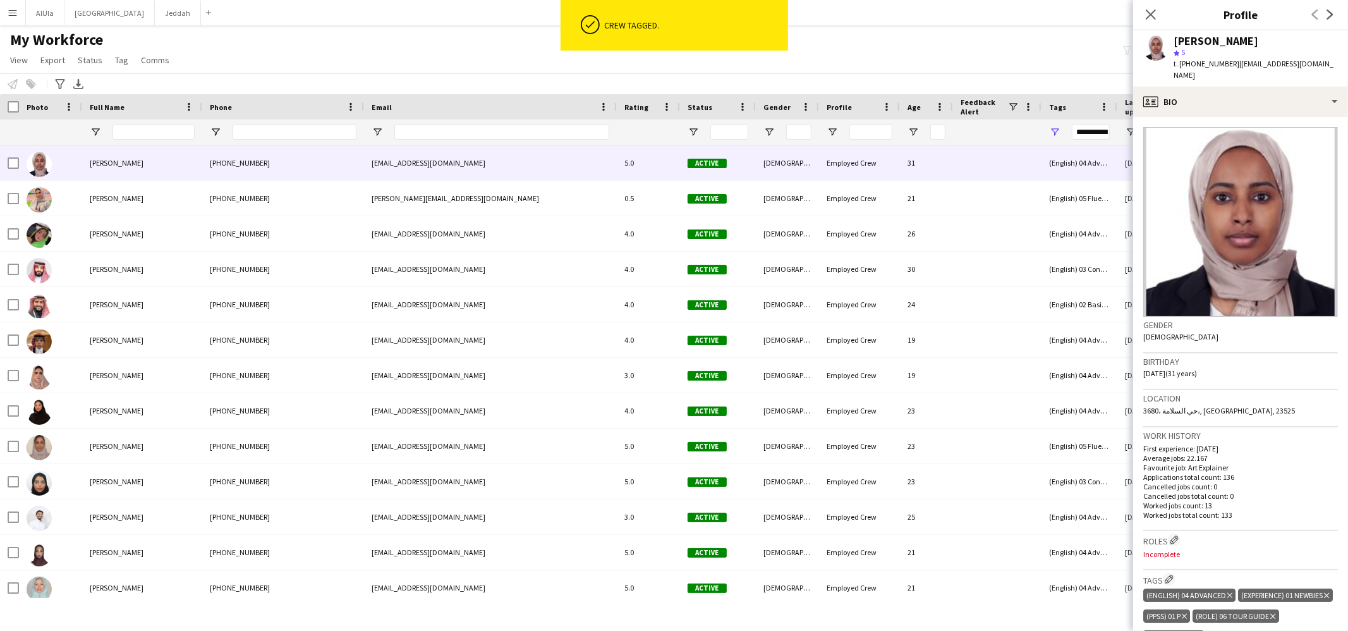
scroll to position [238, 0]
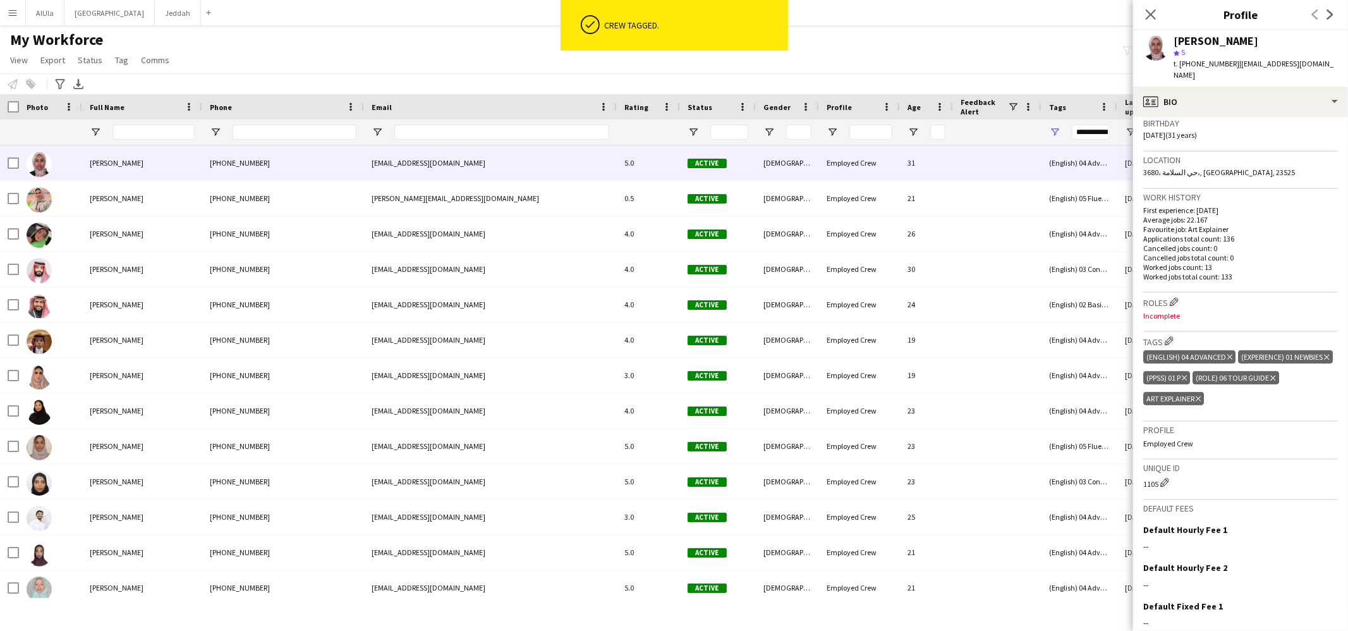
click at [1201, 396] on icon at bounding box center [1197, 398] width 5 height 5
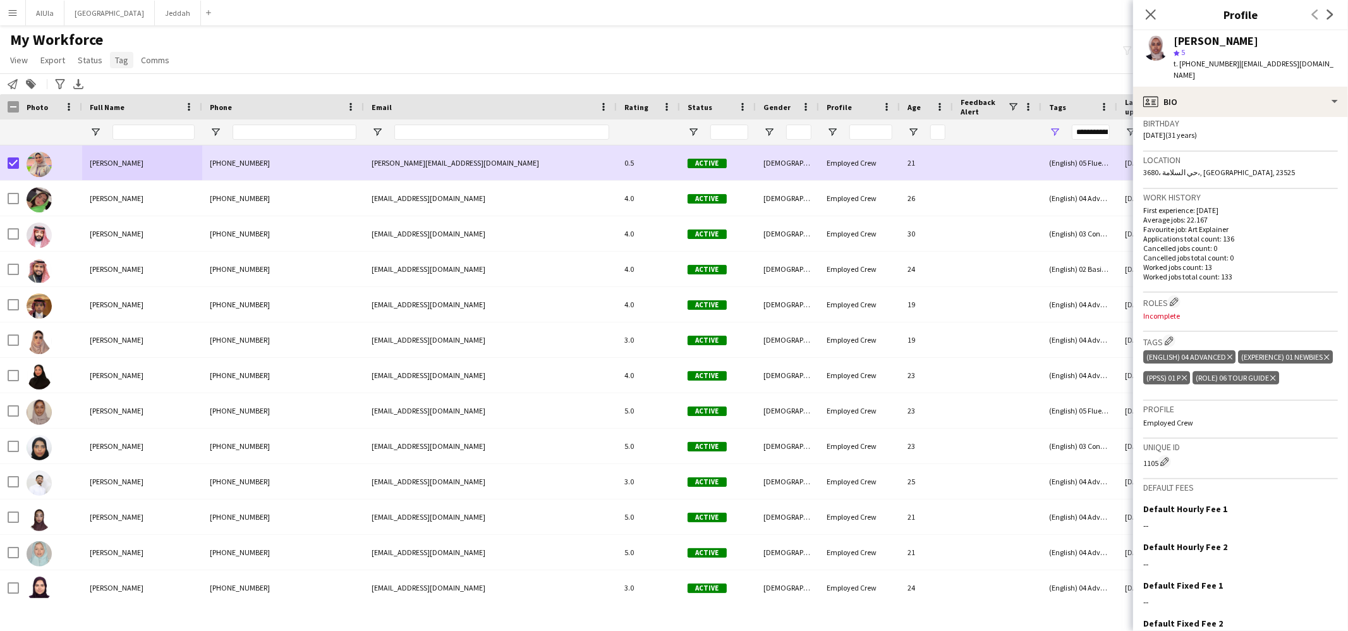
click at [117, 57] on span "Tag" at bounding box center [121, 59] width 13 height 11
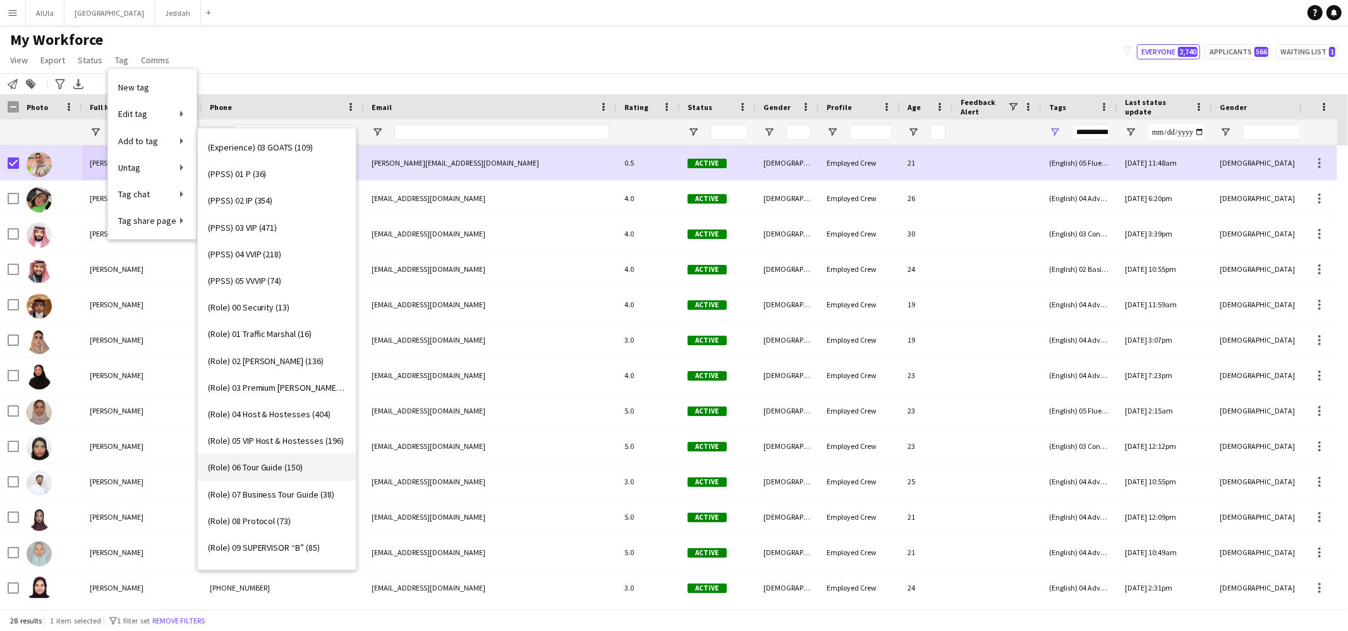
scroll to position [209, 0]
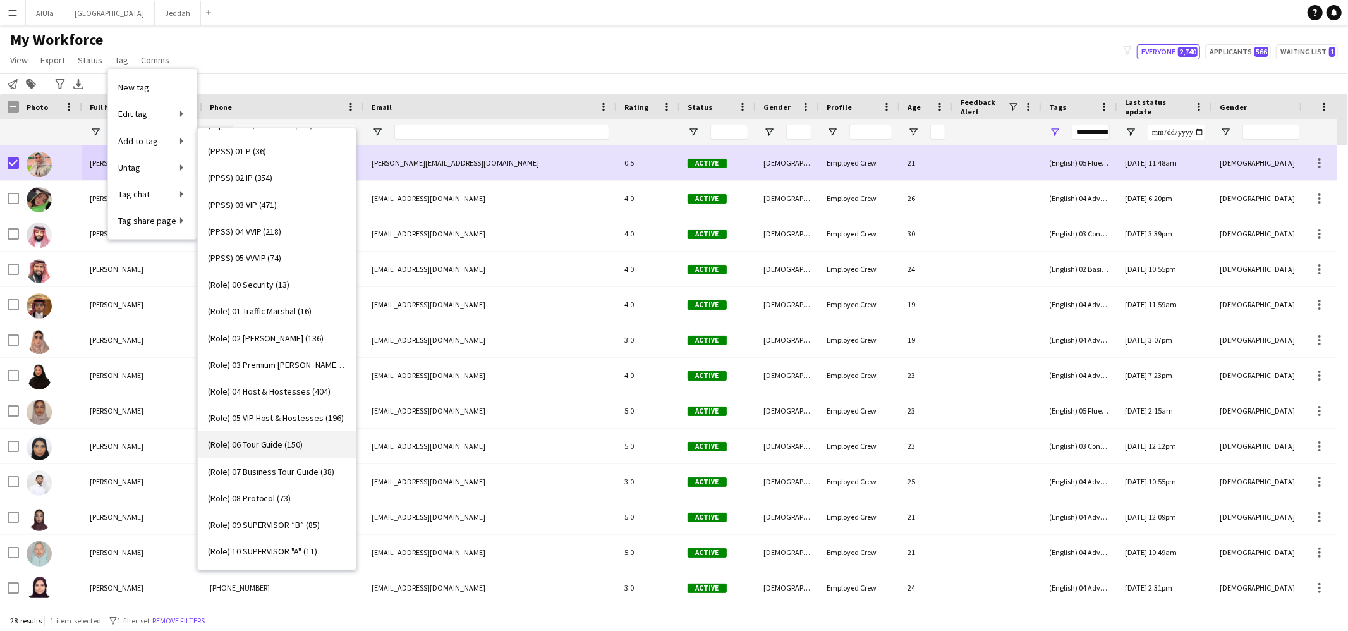
click at [300, 434] on link "(Role) 06 Tour Guide (150)" at bounding box center [277, 444] width 158 height 27
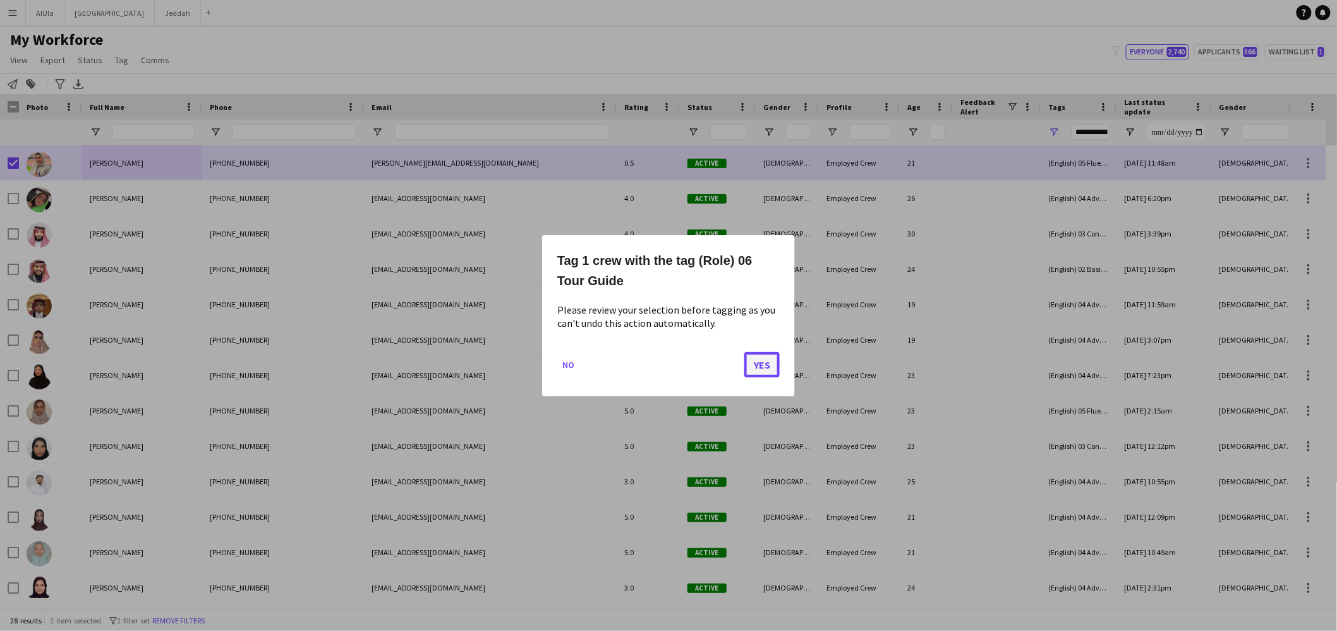
click at [761, 364] on button "Yes" at bounding box center [761, 363] width 35 height 25
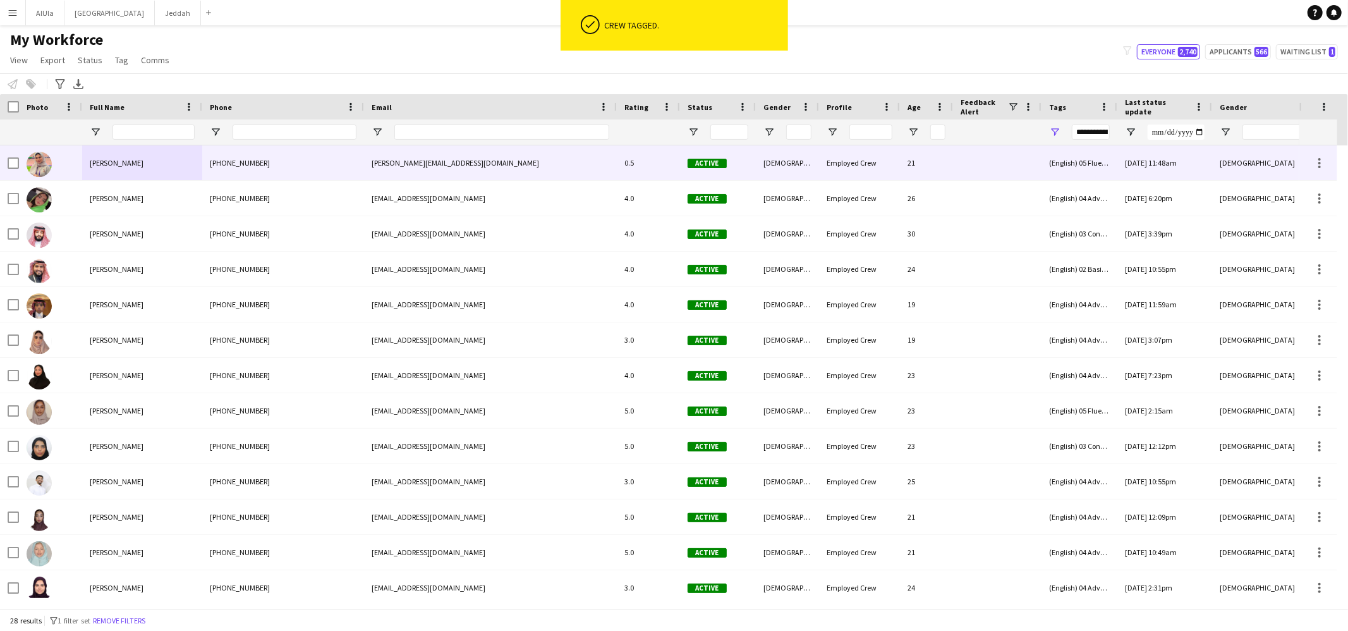
click at [131, 172] on div "[PERSON_NAME]" at bounding box center [142, 162] width 120 height 35
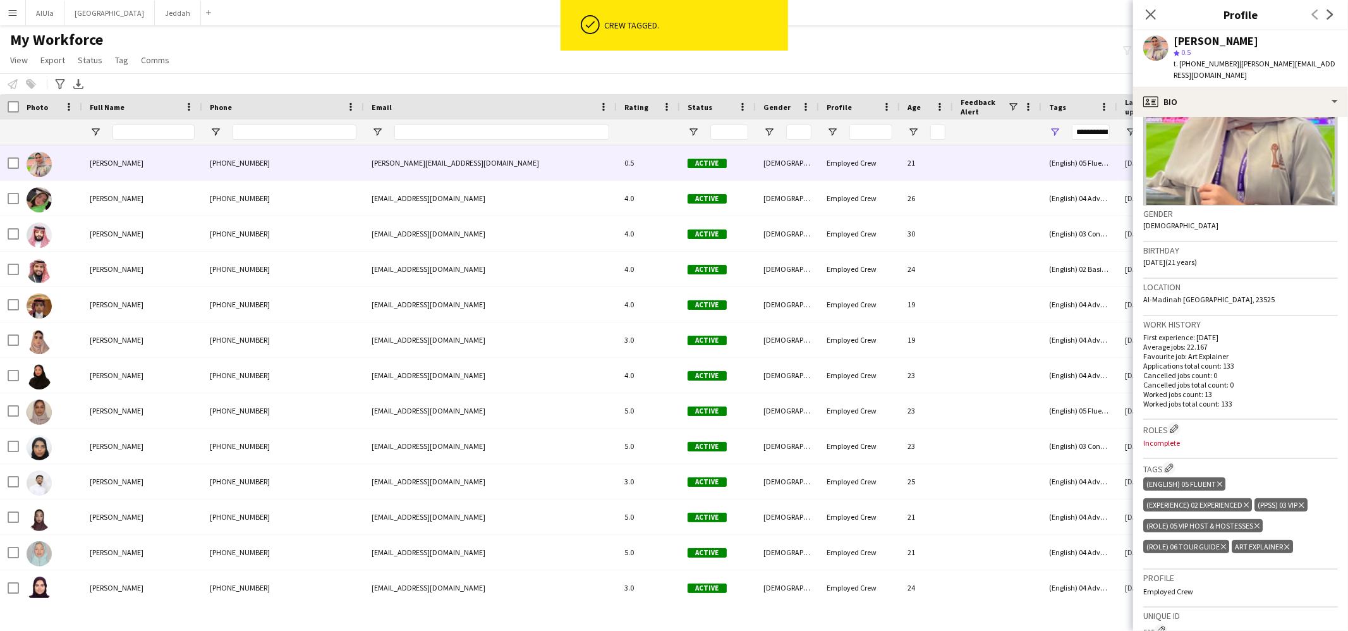
scroll to position [267, 0]
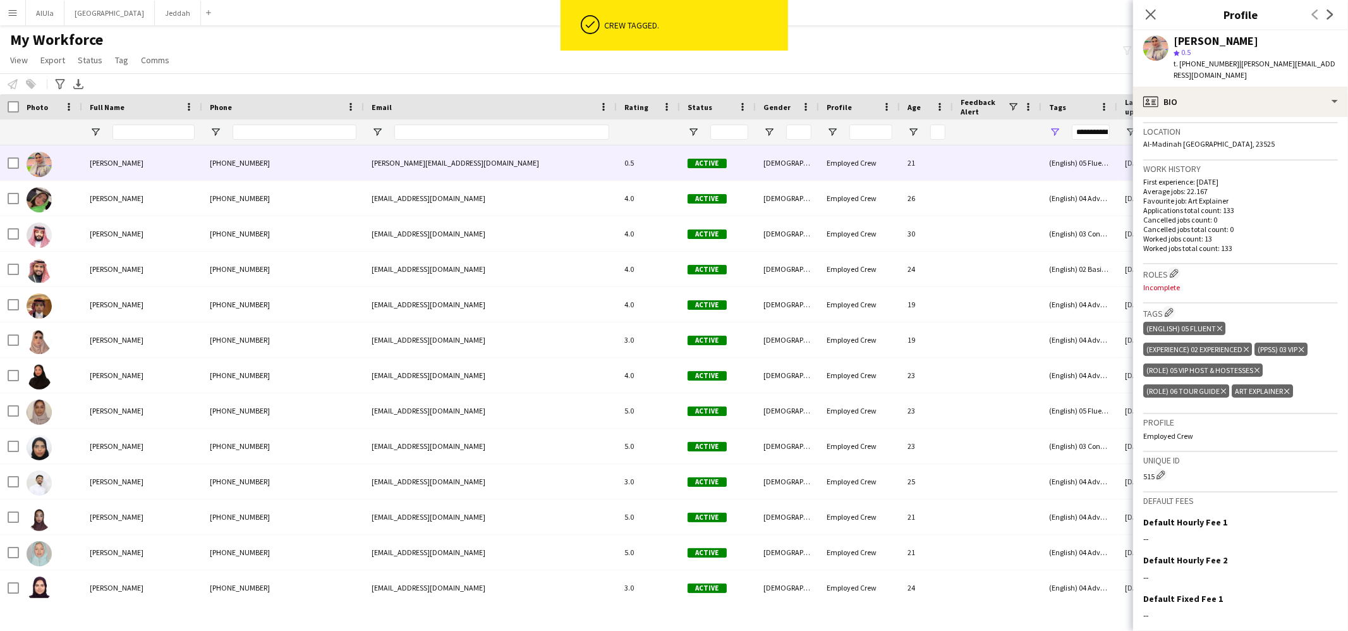
click at [1286, 387] on icon "Delete tag" at bounding box center [1286, 391] width 5 height 8
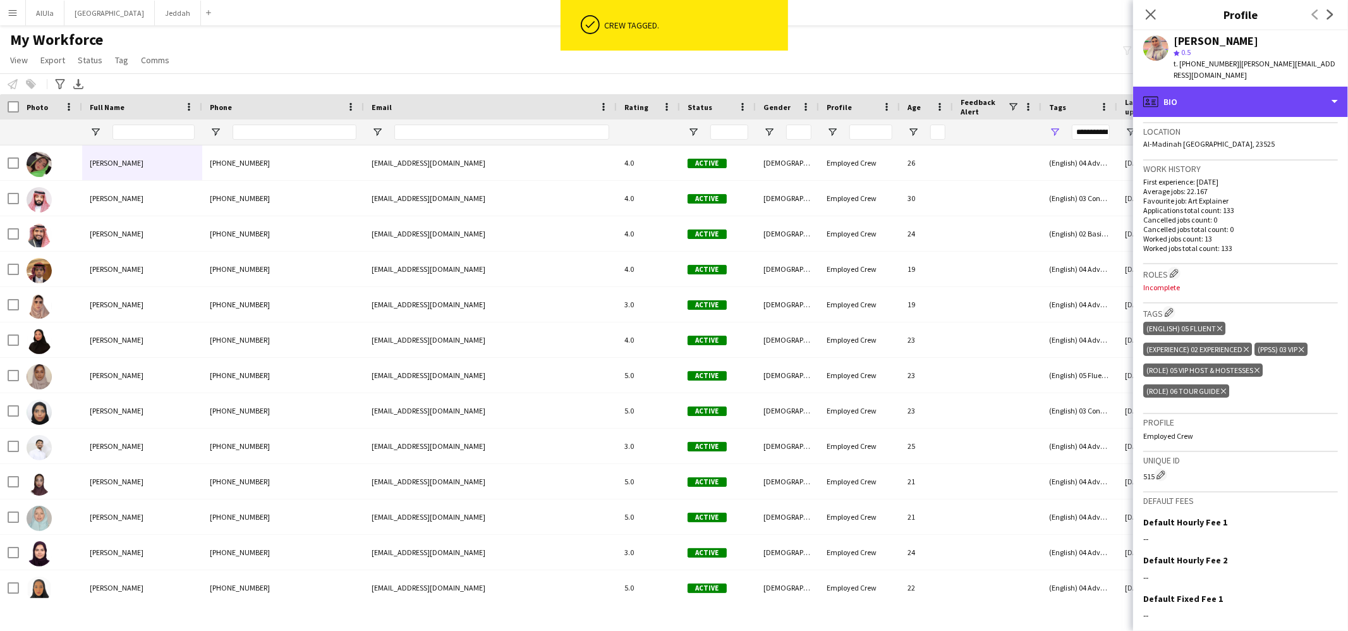
drag, startPoint x: 1245, startPoint y: 100, endPoint x: 1242, endPoint y: 140, distance: 39.9
click at [1245, 100] on div "profile Bio" at bounding box center [1240, 102] width 215 height 30
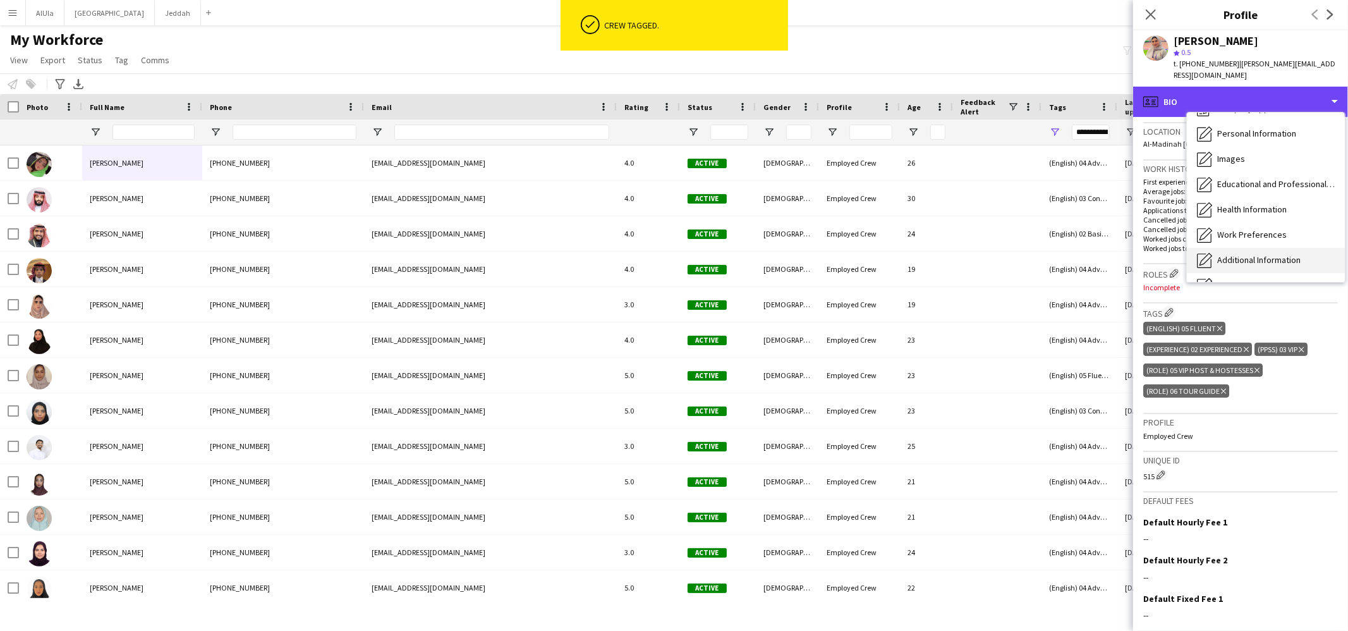
scroll to position [143, 0]
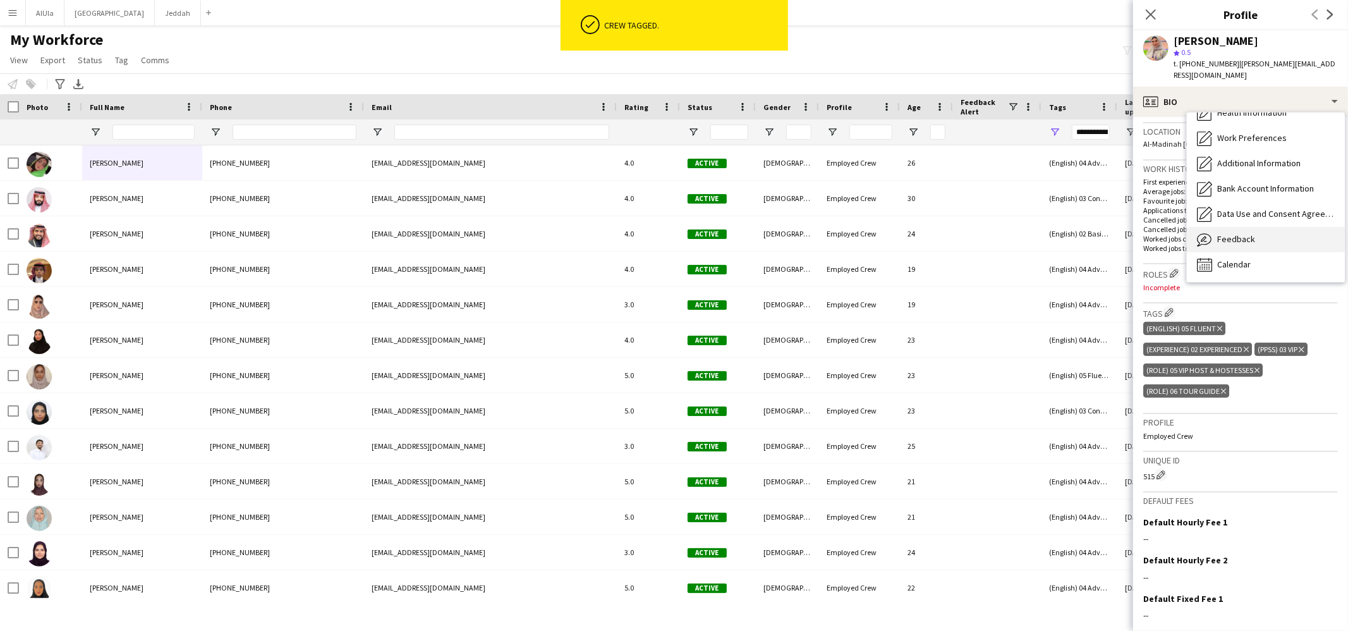
click at [1254, 227] on div "Feedback Feedback" at bounding box center [1266, 239] width 158 height 25
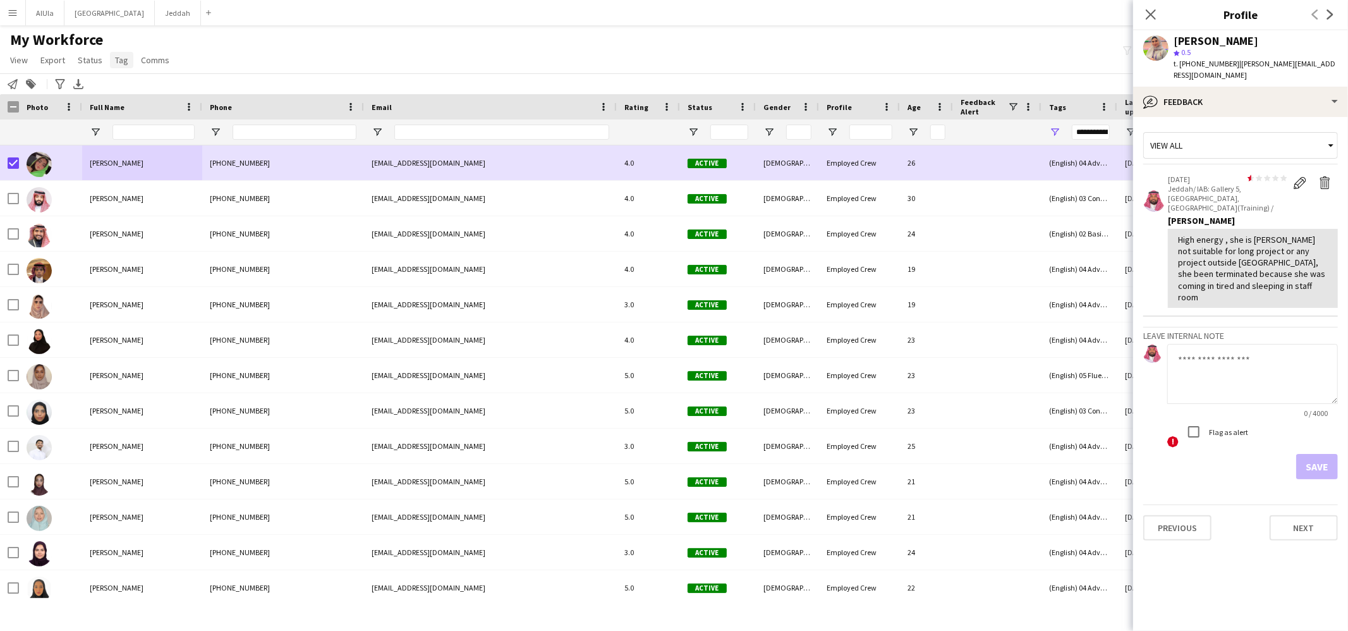
click at [122, 58] on span "Tag" at bounding box center [121, 59] width 13 height 11
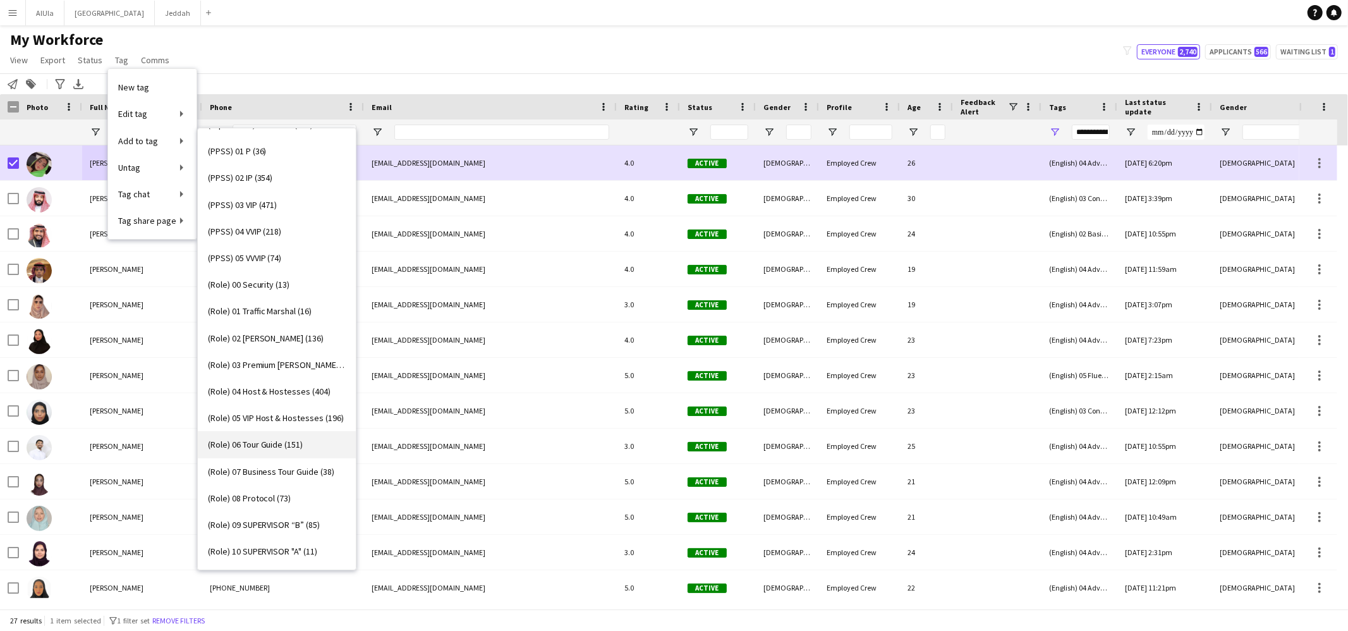
click at [291, 444] on span "(Role) 06 Tour Guide (151)" at bounding box center [255, 444] width 95 height 11
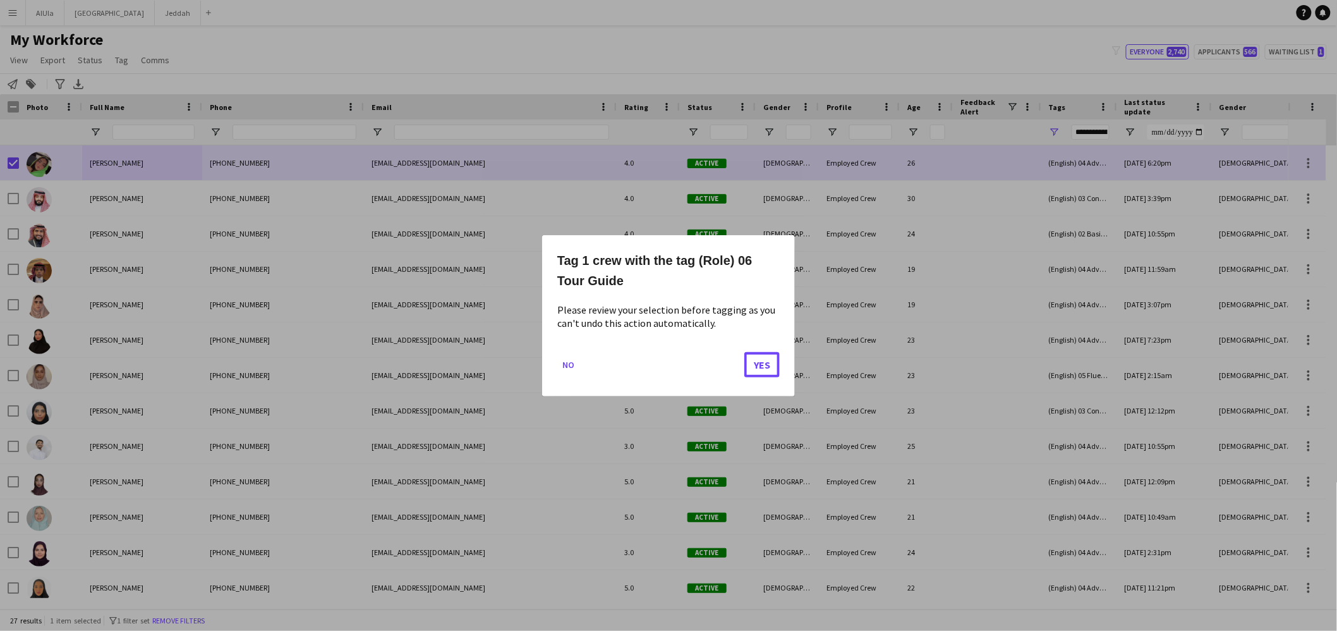
drag, startPoint x: 764, startPoint y: 366, endPoint x: 705, endPoint y: 348, distance: 61.4
click at [764, 366] on button "Yes" at bounding box center [761, 363] width 35 height 25
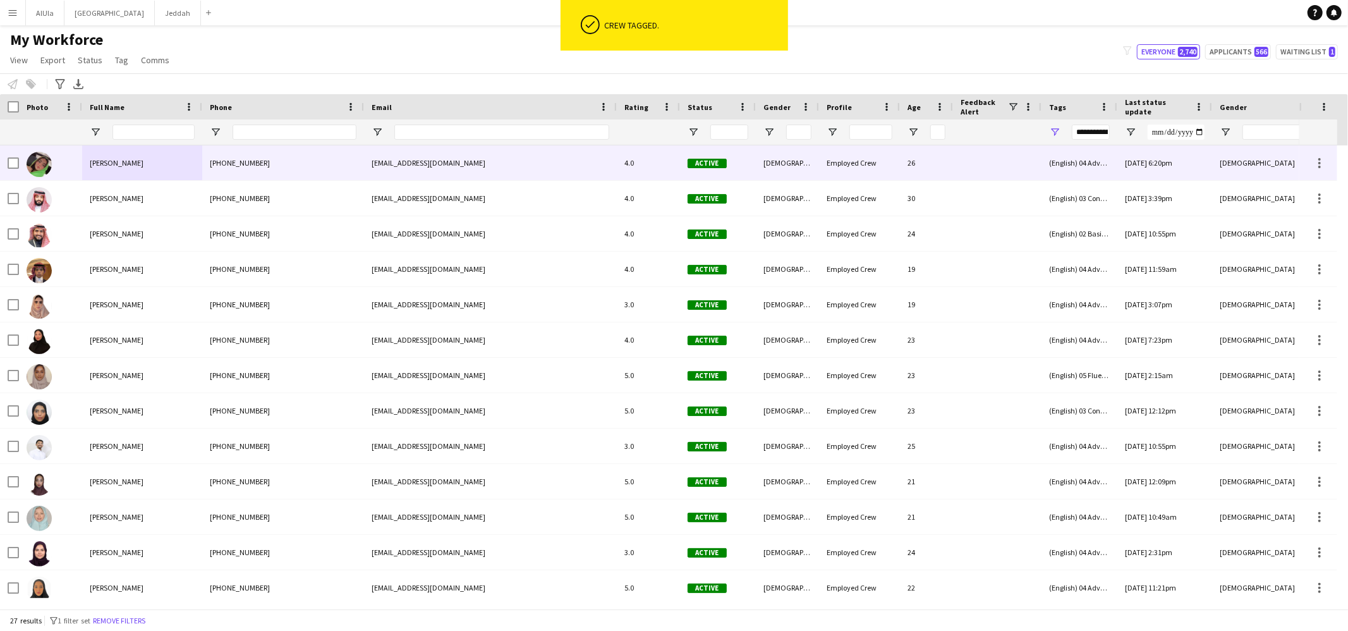
click at [135, 165] on span "[PERSON_NAME]" at bounding box center [117, 162] width 54 height 9
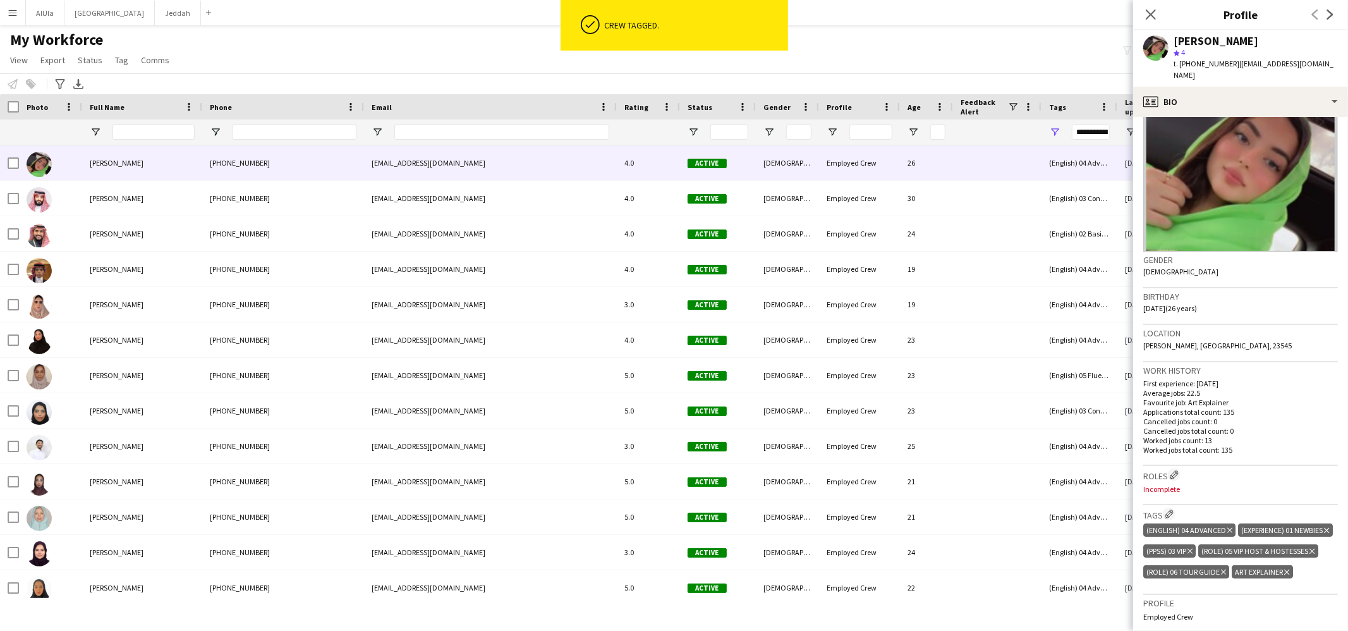
scroll to position [200, 0]
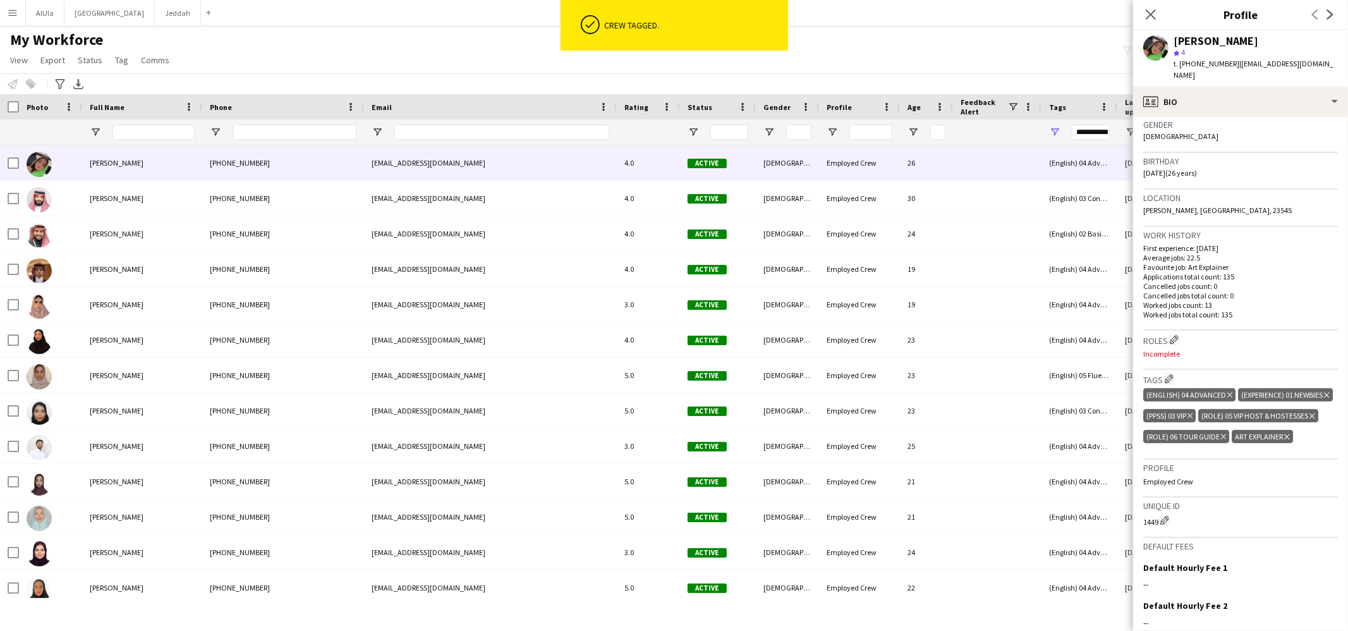
click at [1287, 440] on icon "Delete tag" at bounding box center [1286, 437] width 5 height 8
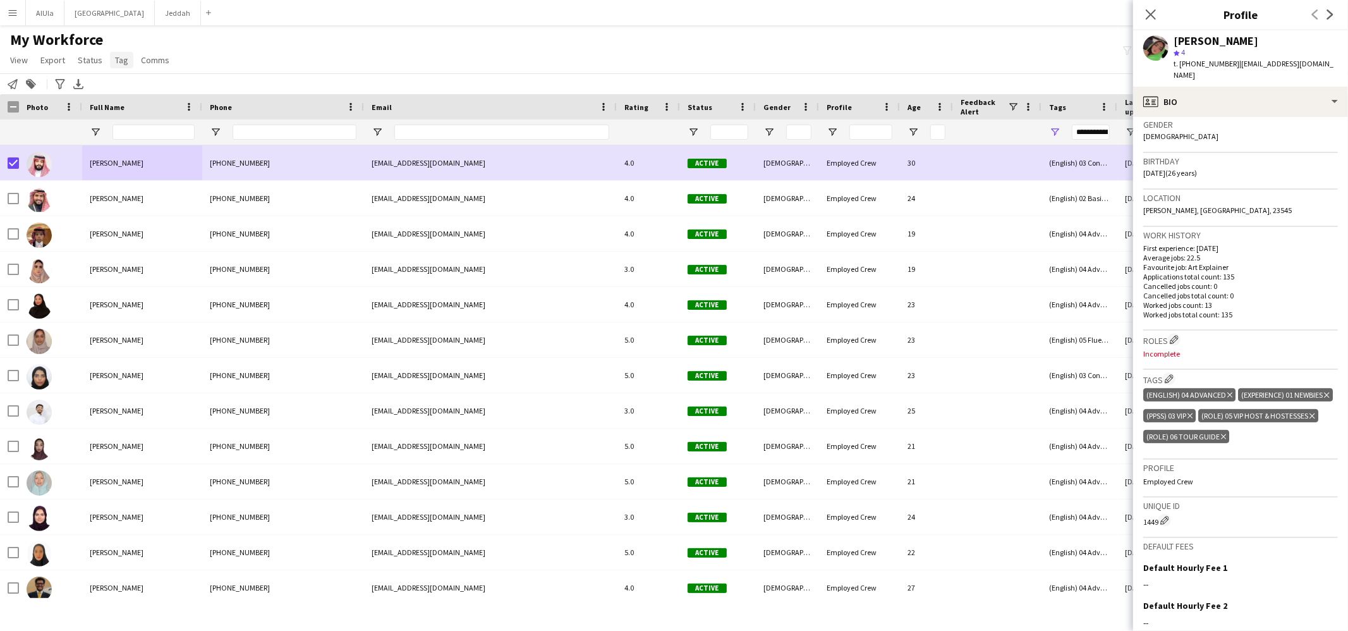
drag, startPoint x: 108, startPoint y: 57, endPoint x: 121, endPoint y: 81, distance: 26.6
click at [110, 58] on link "Tag" at bounding box center [121, 60] width 23 height 16
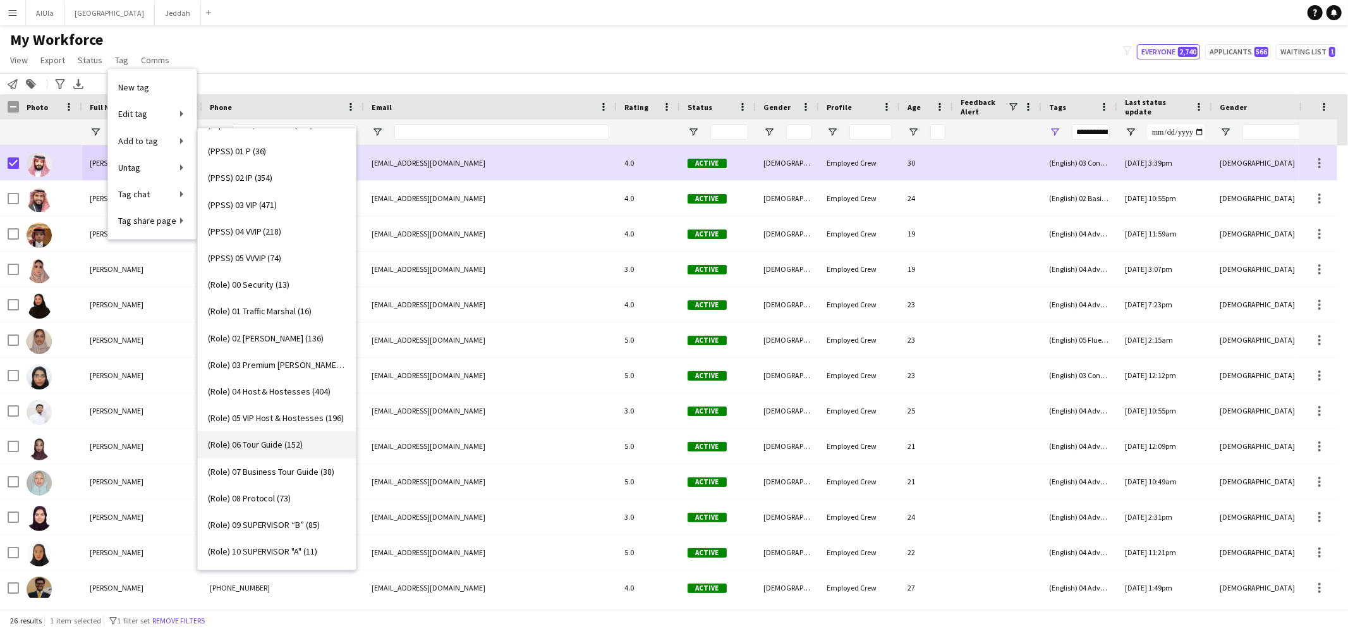
click at [281, 449] on span "(Role) 06 Tour Guide (152)" at bounding box center [255, 444] width 95 height 11
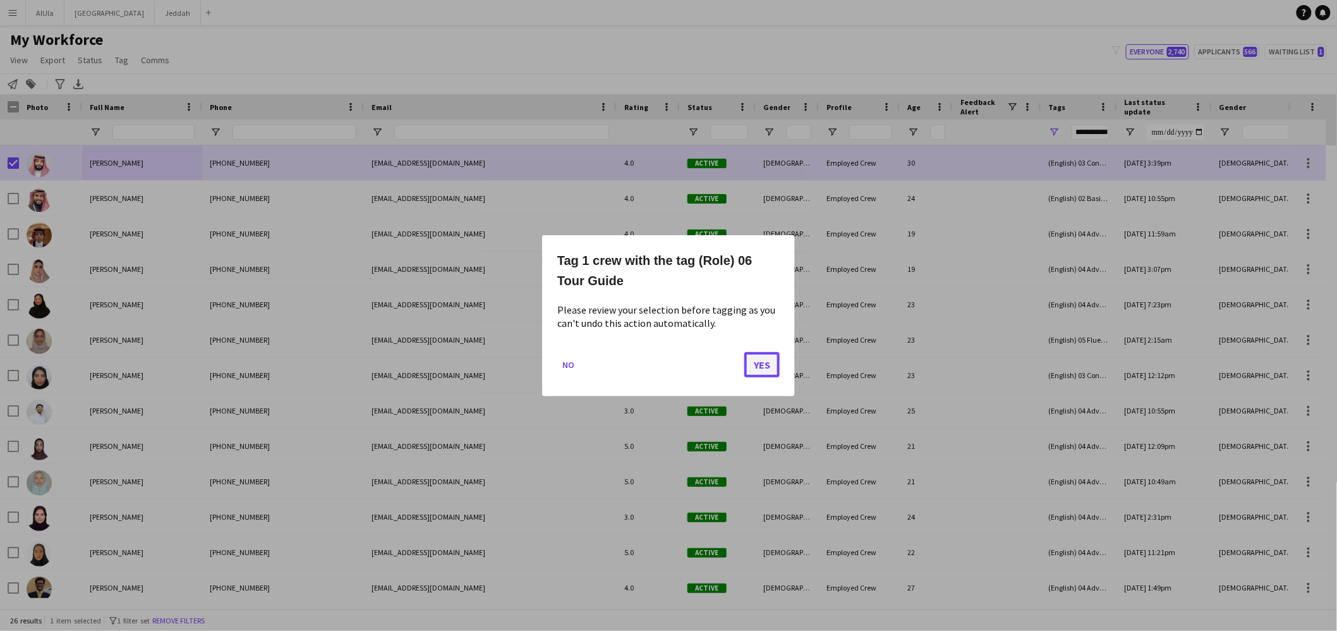
click at [771, 362] on button "Yes" at bounding box center [761, 363] width 35 height 25
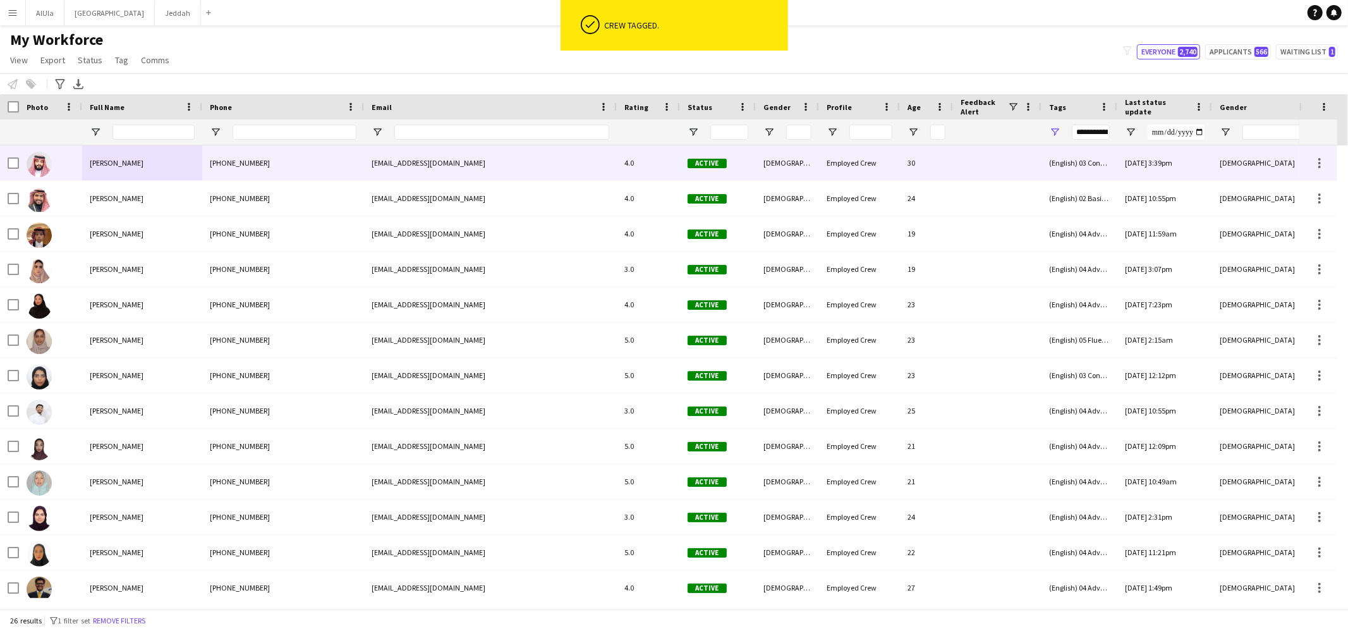
click at [161, 166] on div "[PERSON_NAME]" at bounding box center [142, 162] width 120 height 35
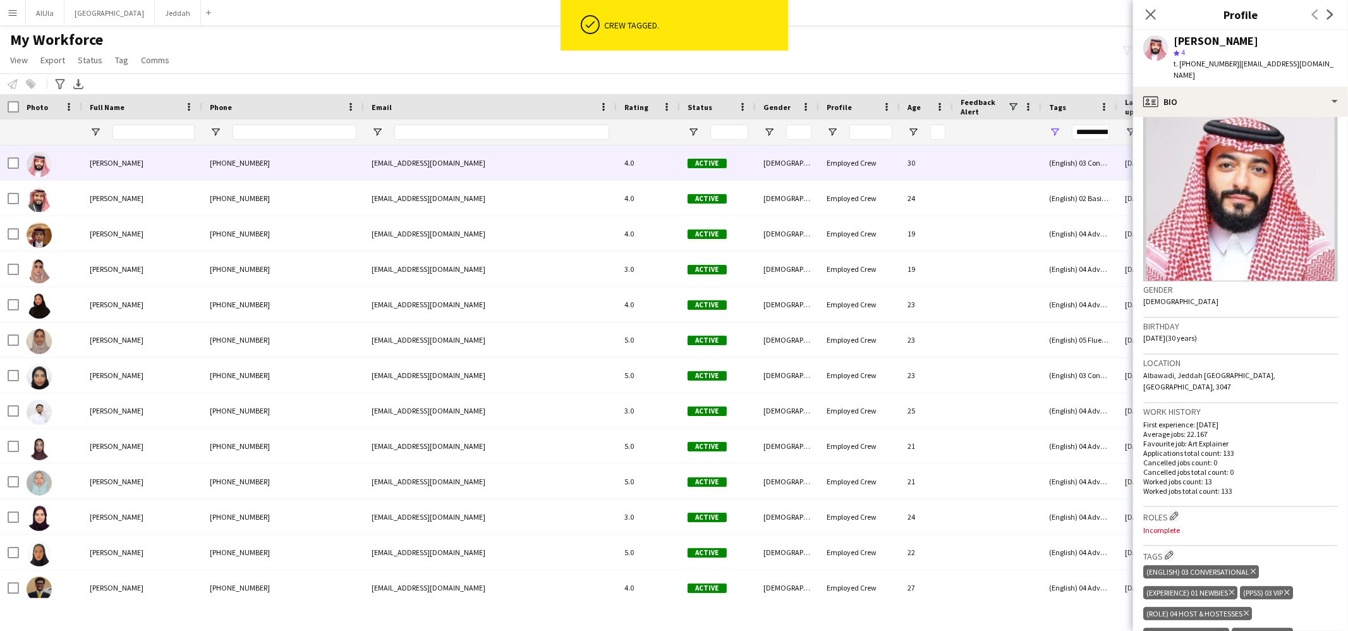
scroll to position [335, 0]
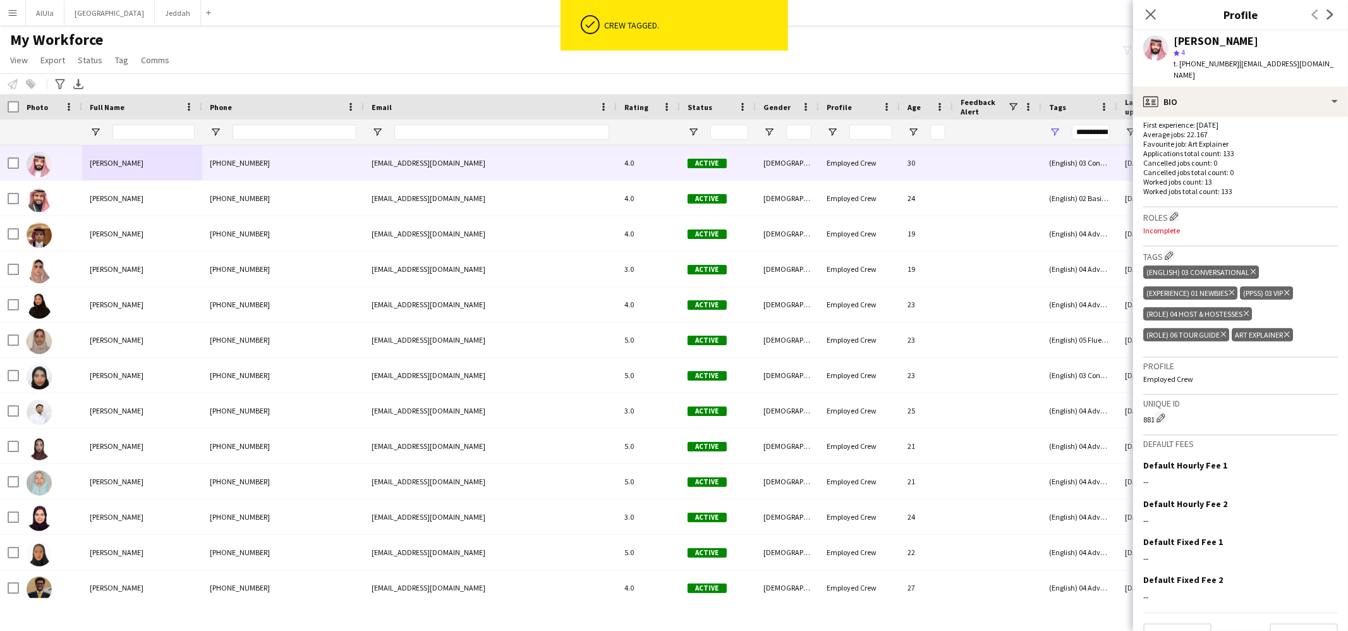
click at [1288, 330] on icon "Delete tag" at bounding box center [1286, 334] width 5 height 8
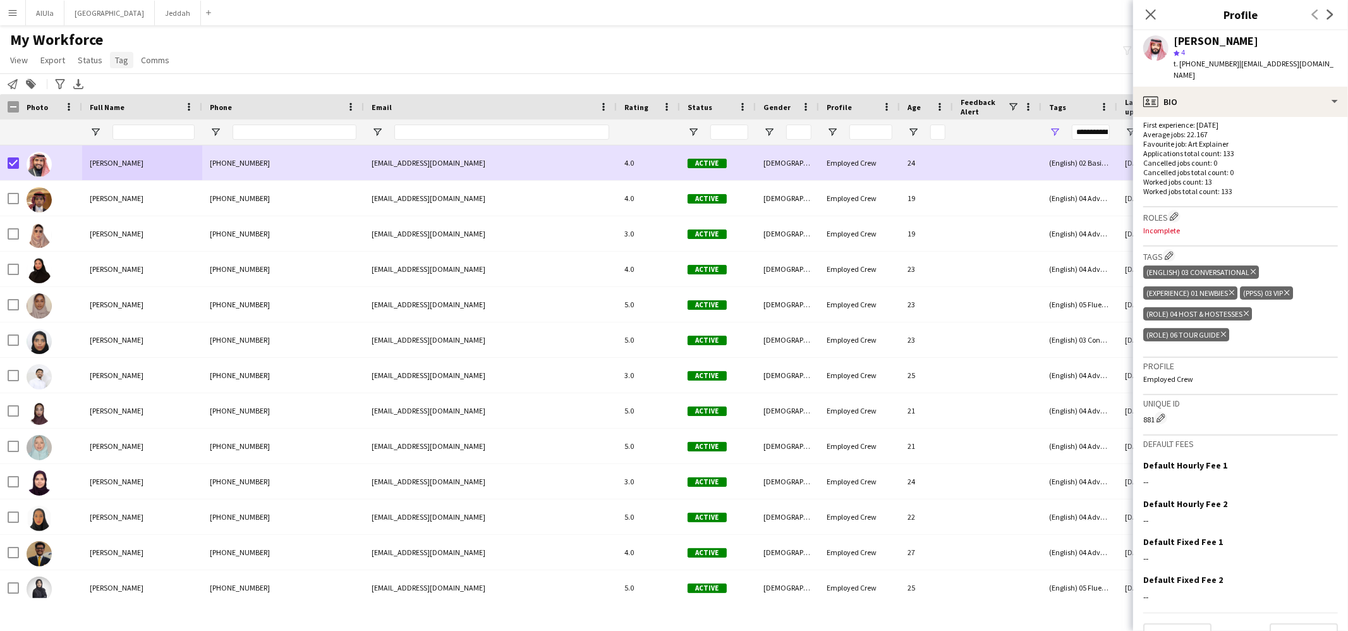
click at [115, 62] on span "Tag" at bounding box center [121, 59] width 13 height 11
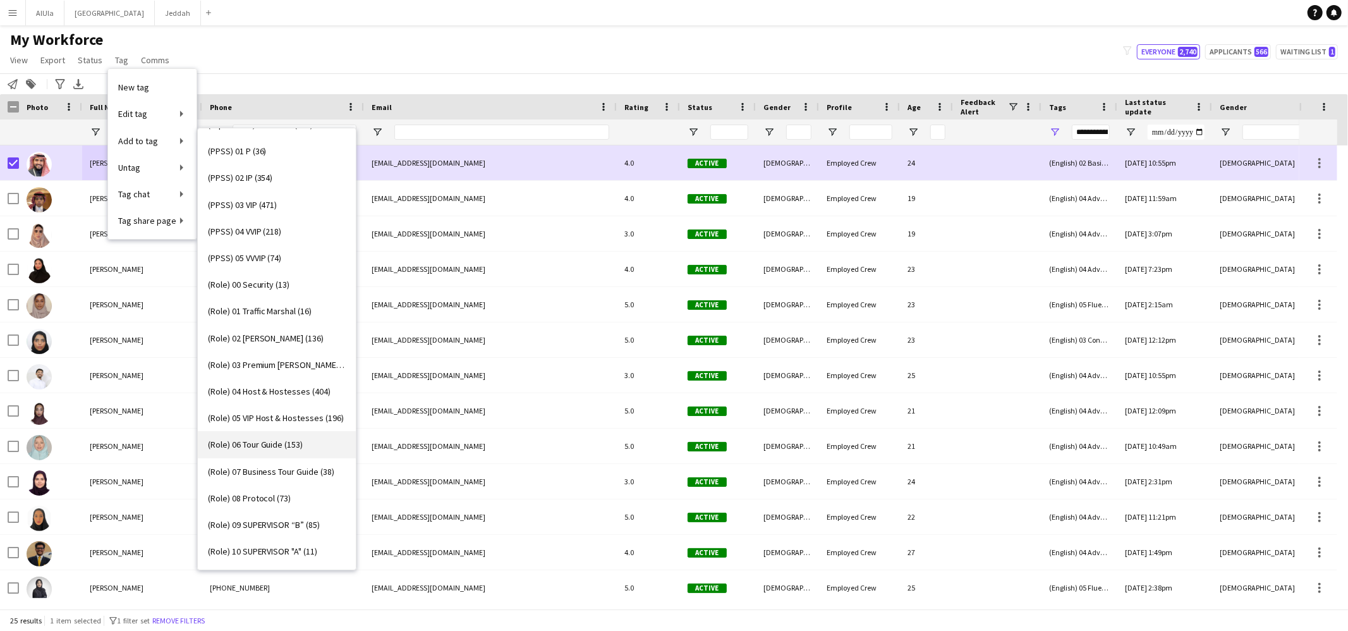
click at [275, 443] on span "(Role) 06 Tour Guide (153)" at bounding box center [255, 444] width 95 height 11
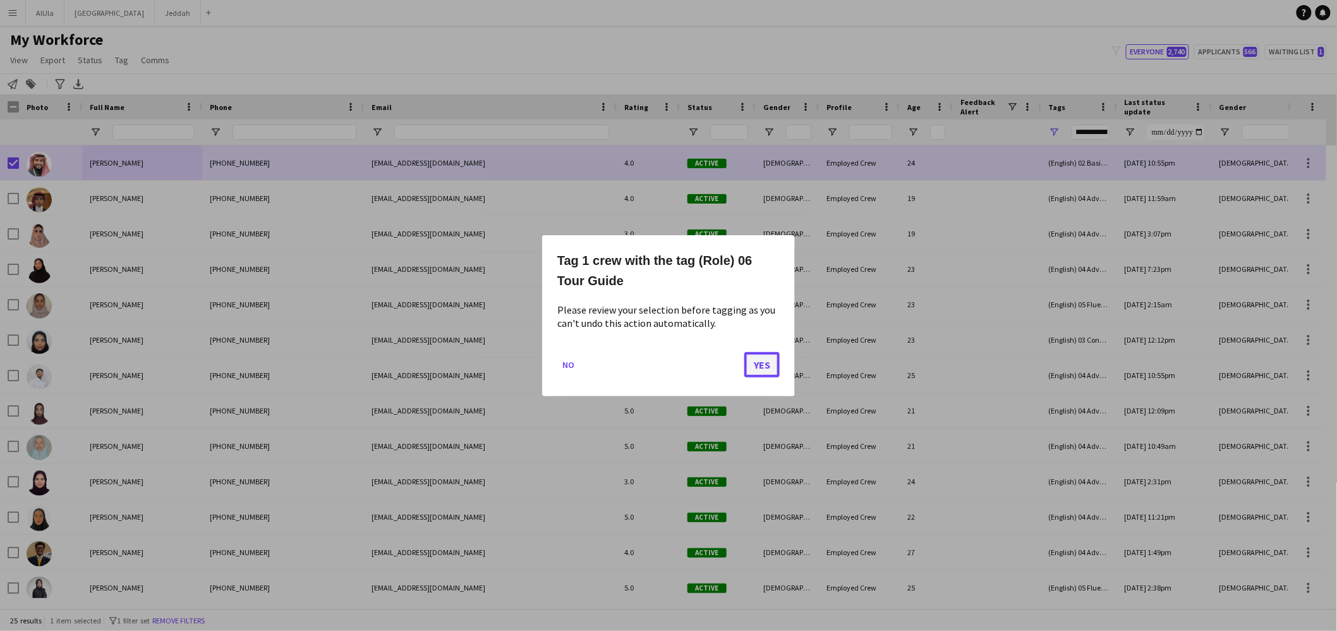
click at [760, 364] on button "Yes" at bounding box center [761, 363] width 35 height 25
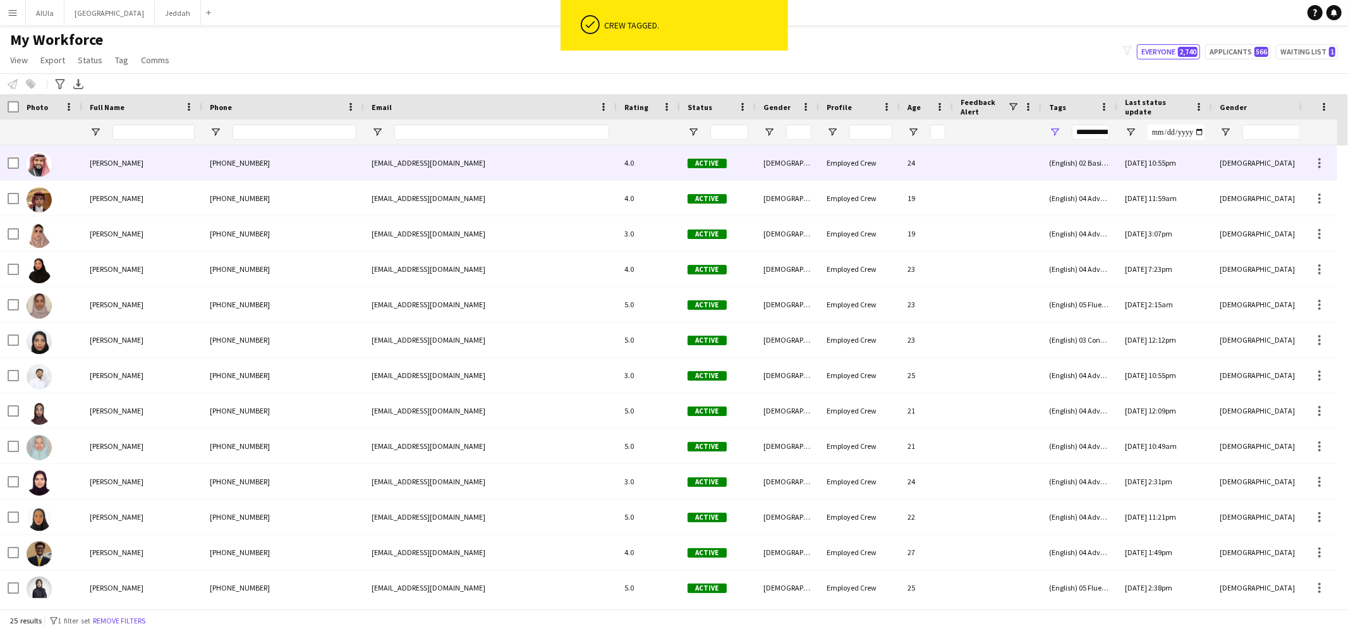
click at [159, 163] on div "[PERSON_NAME]" at bounding box center [142, 162] width 120 height 35
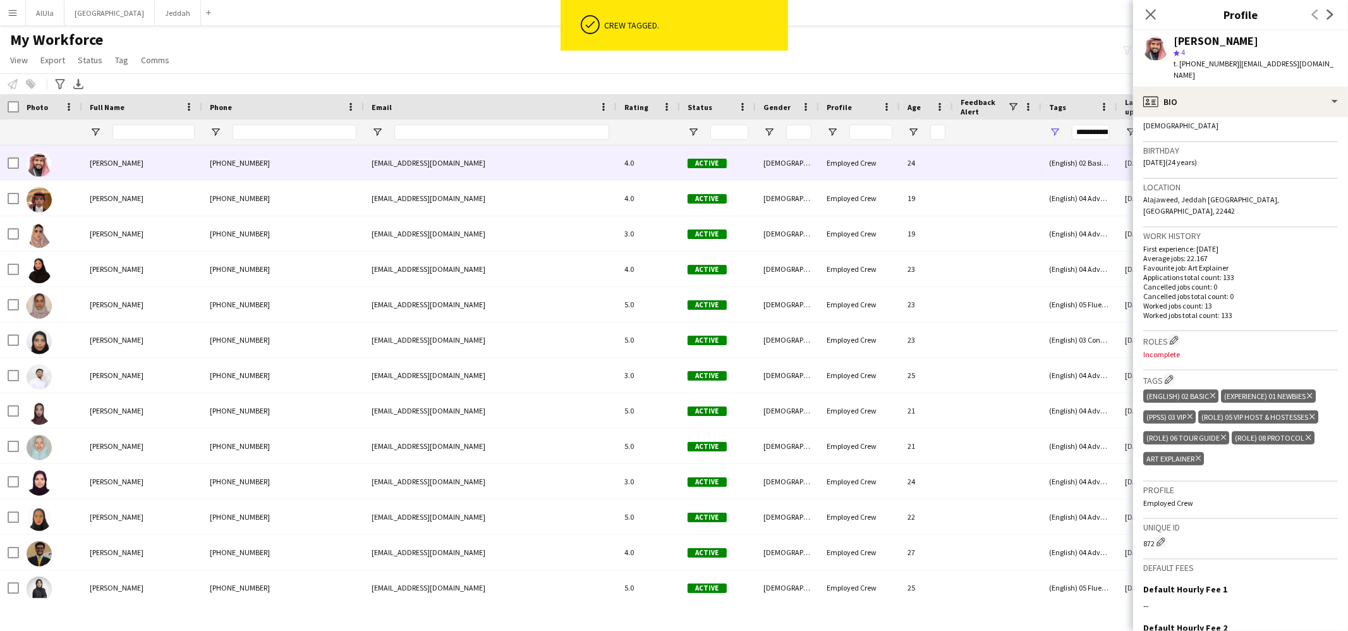
scroll to position [259, 0]
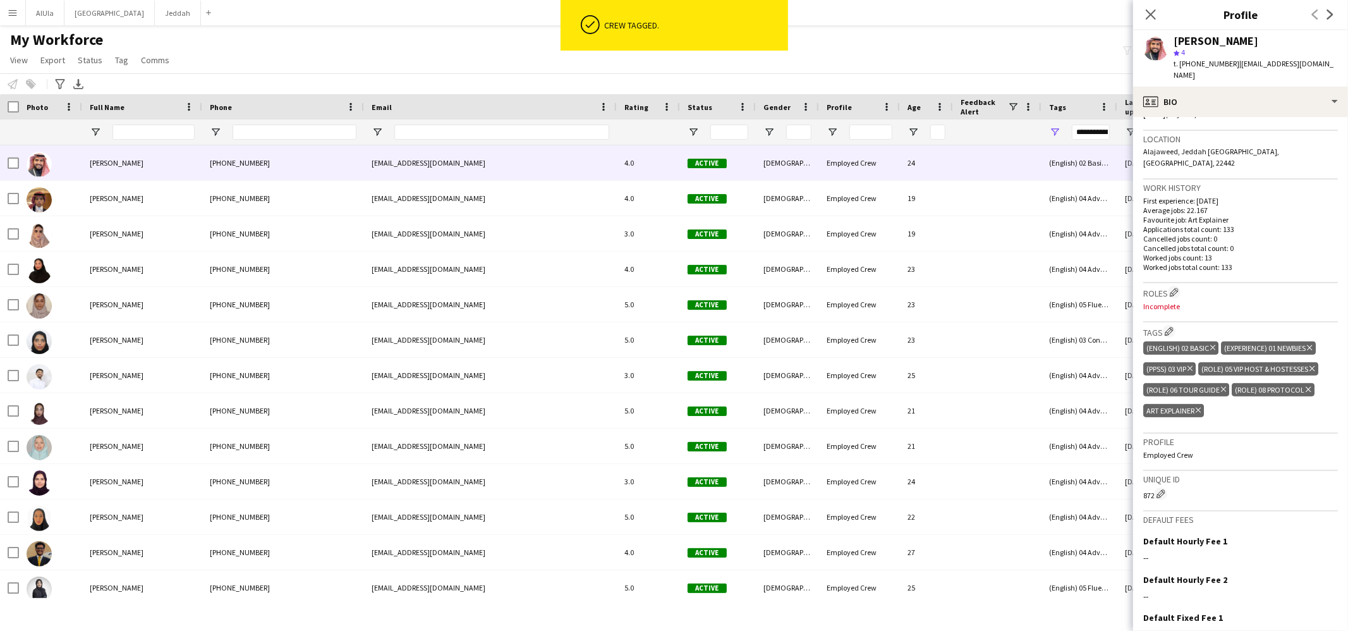
click at [1197, 406] on icon "Delete tag" at bounding box center [1197, 410] width 5 height 8
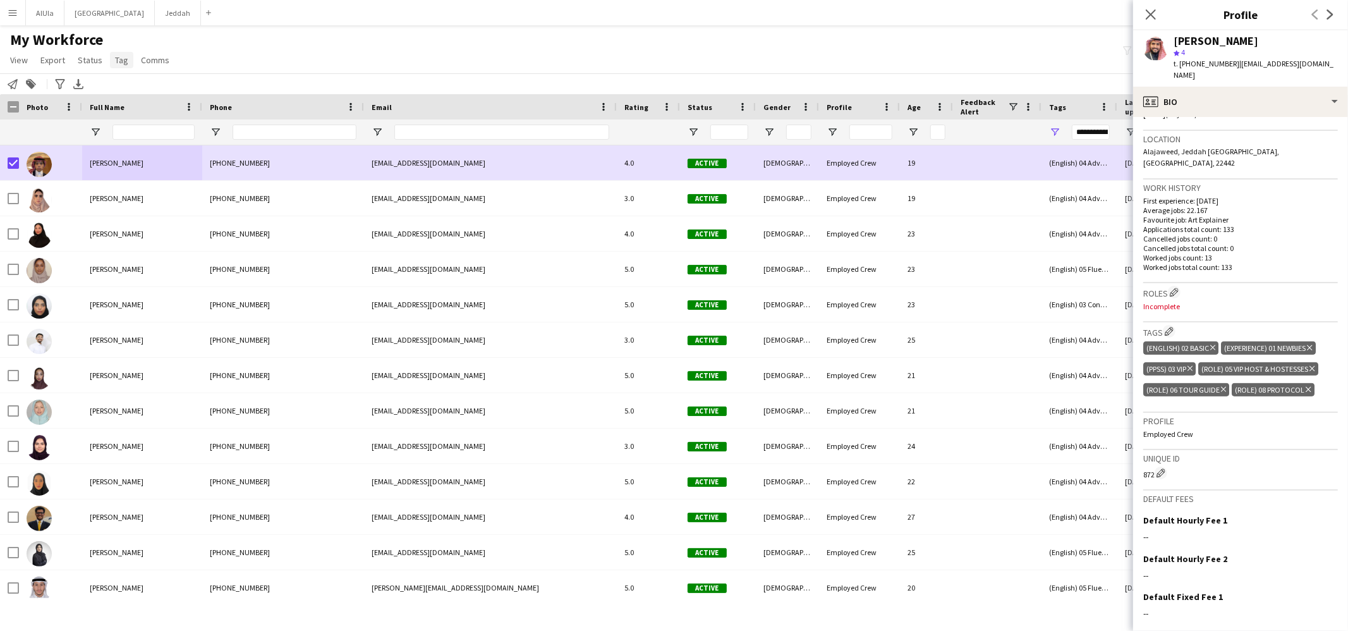
click at [110, 63] on link "Tag" at bounding box center [121, 60] width 23 height 16
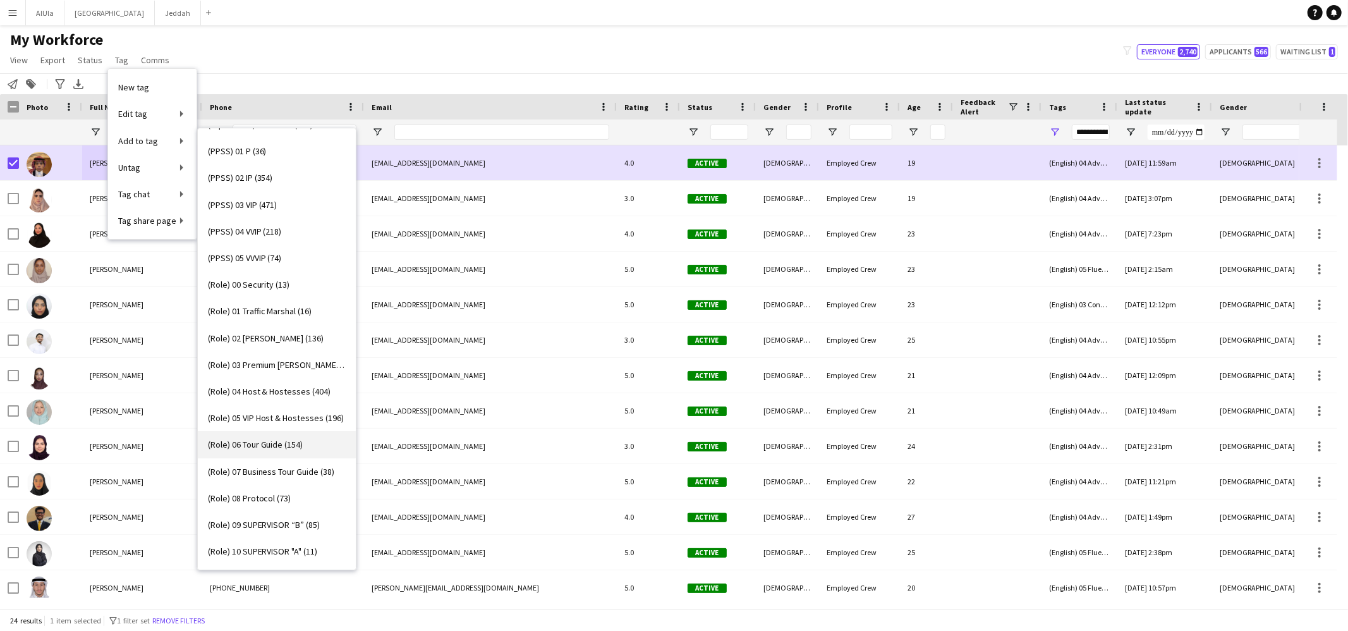
click at [261, 439] on span "(Role) 06 Tour Guide (154)" at bounding box center [255, 444] width 95 height 11
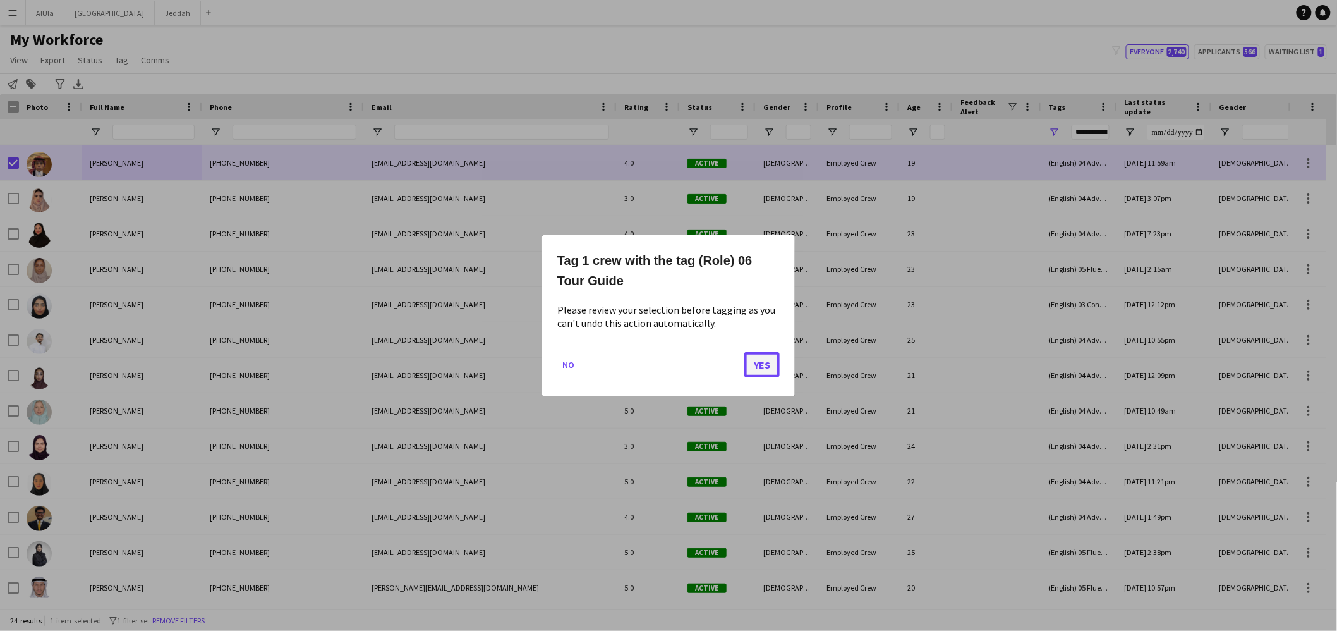
click at [761, 368] on button "Yes" at bounding box center [761, 363] width 35 height 25
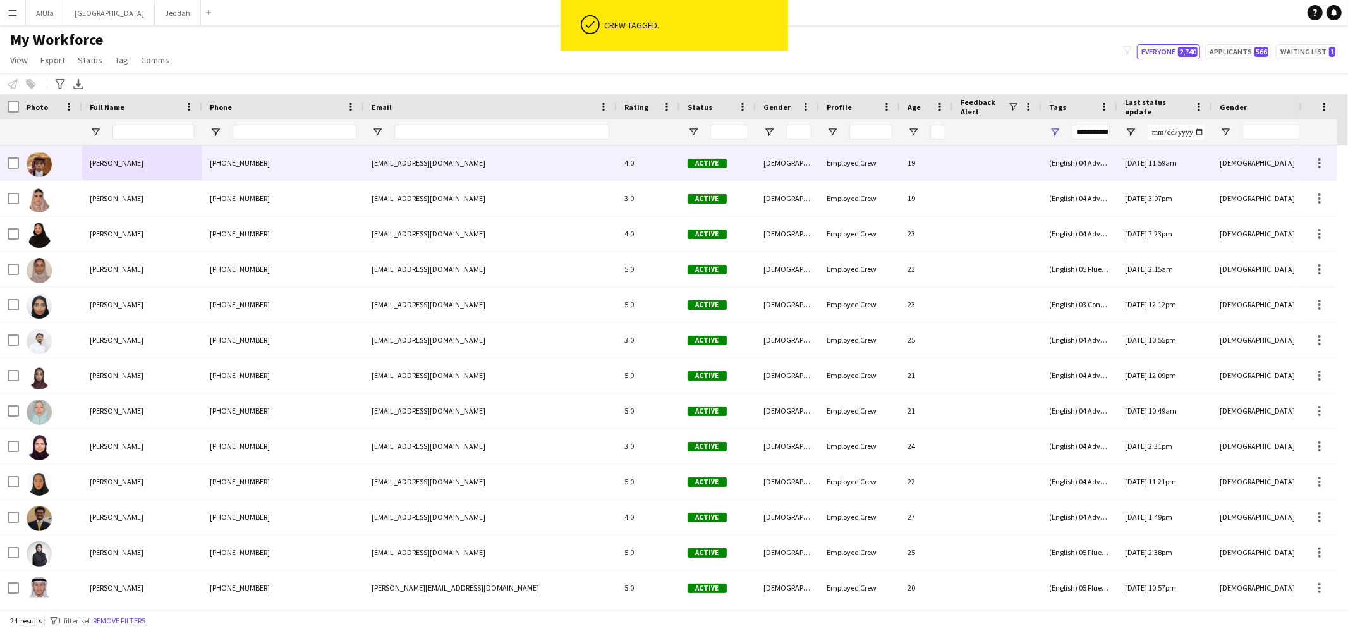
click at [156, 167] on div "[PERSON_NAME]" at bounding box center [142, 162] width 120 height 35
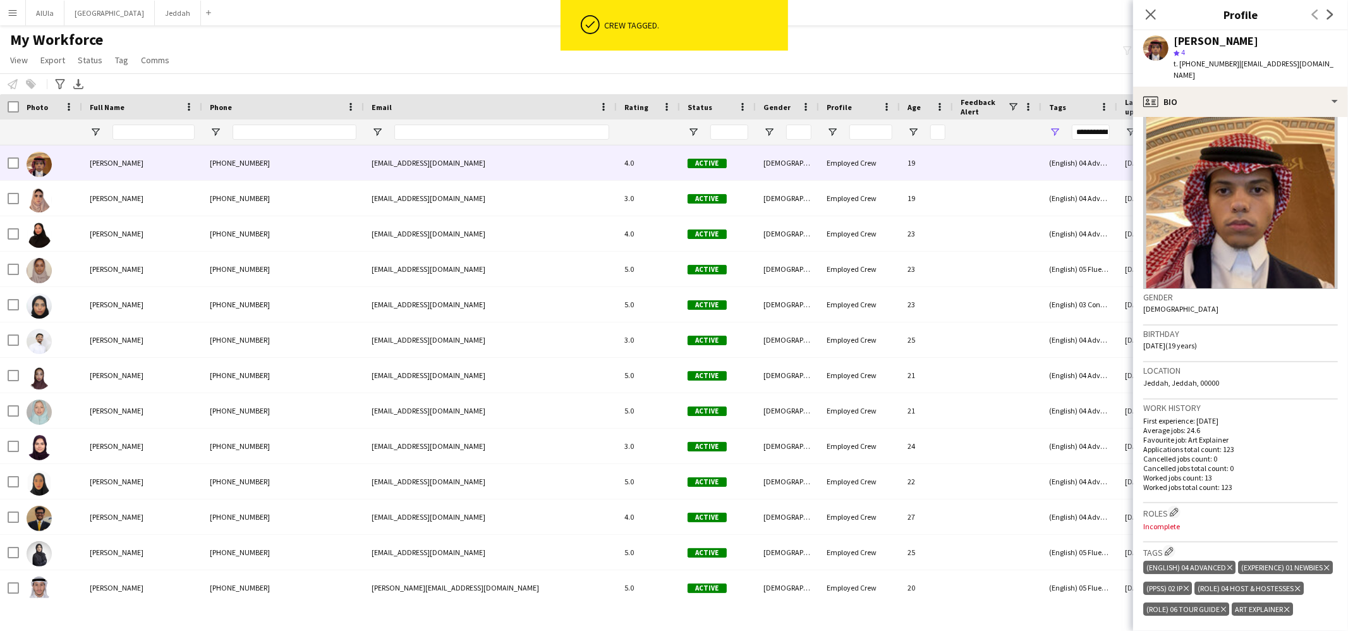
scroll to position [164, 0]
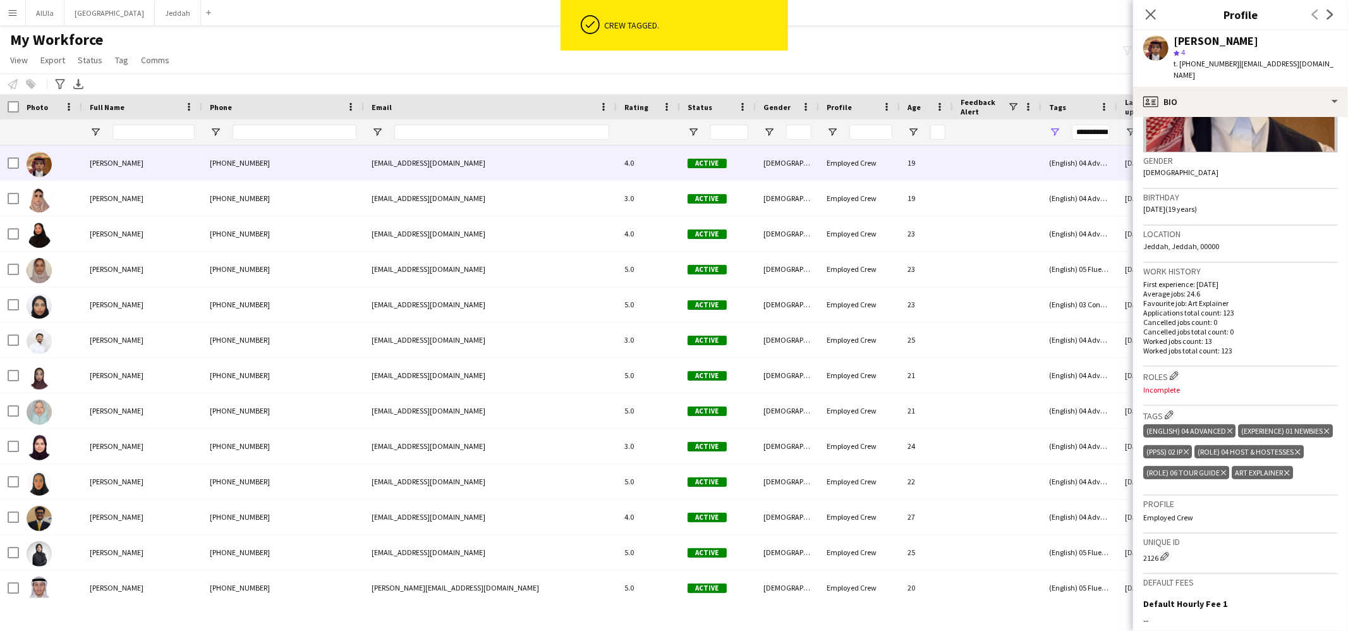
click at [1288, 475] on icon at bounding box center [1286, 472] width 5 height 5
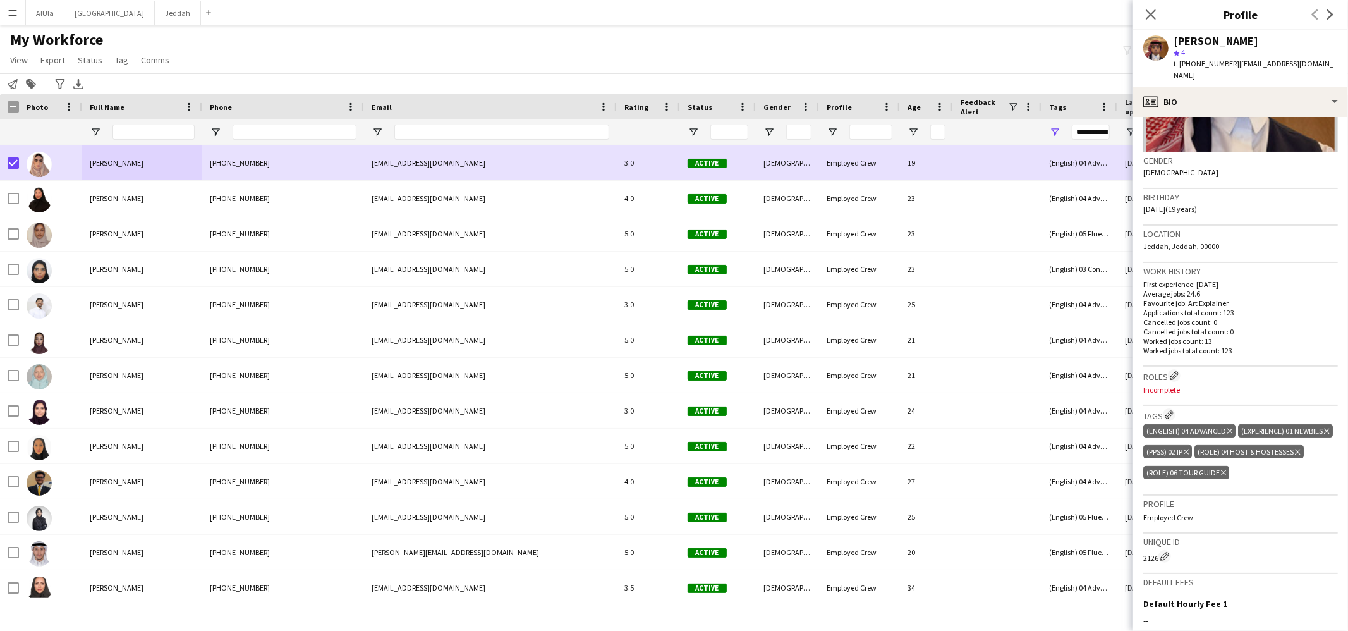
click at [120, 51] on app-page-menu "View Views Default view New view Update view Delete view Edit name Customise vi…" at bounding box center [91, 61] width 182 height 24
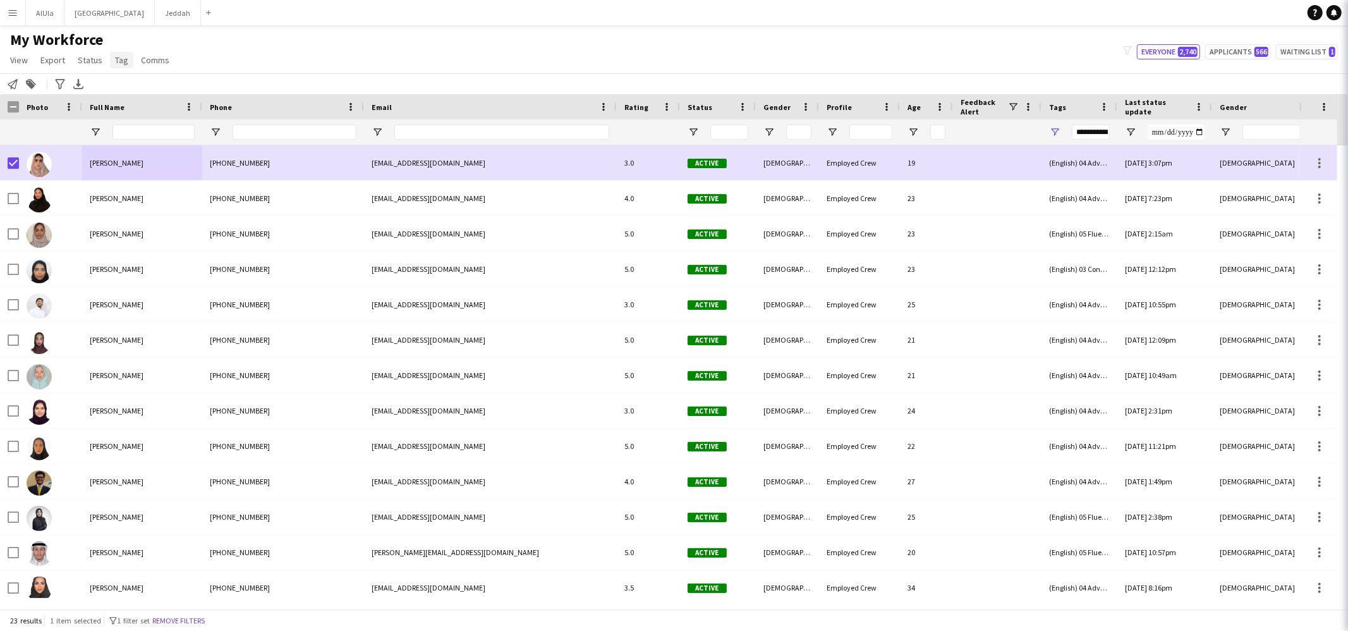
click at [121, 67] on link "Tag" at bounding box center [121, 60] width 23 height 16
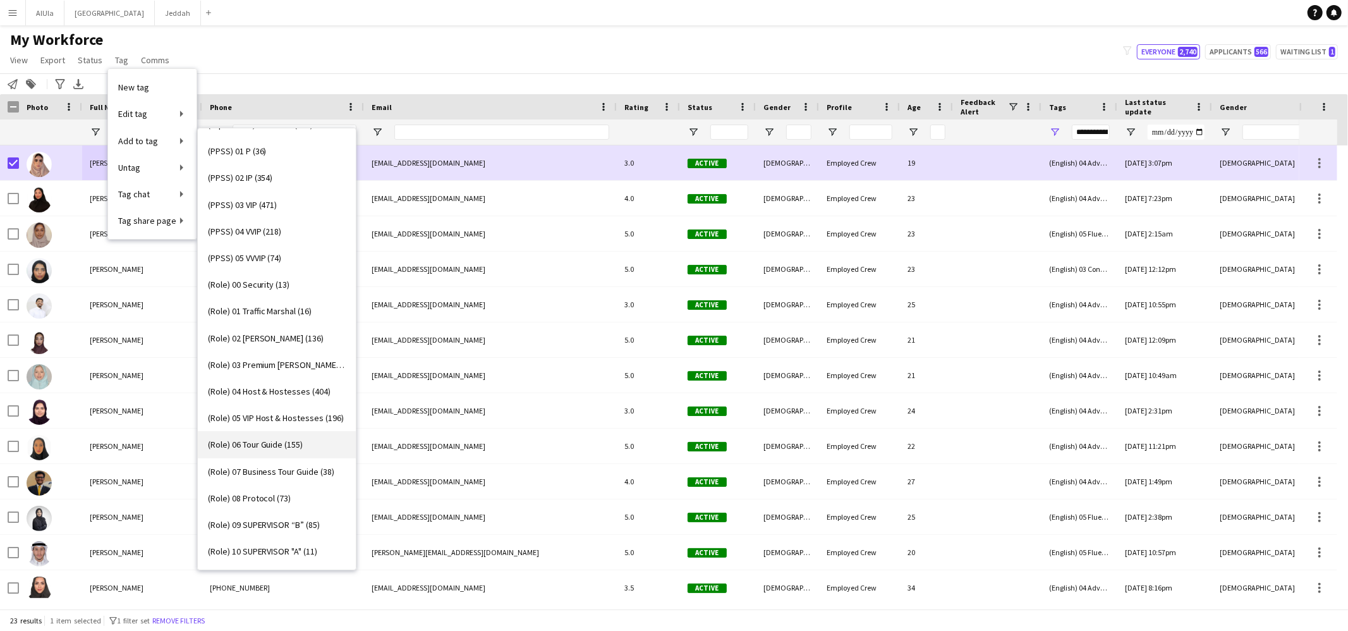
click at [284, 445] on span "(Role) 06 Tour Guide (155)" at bounding box center [255, 444] width 95 height 11
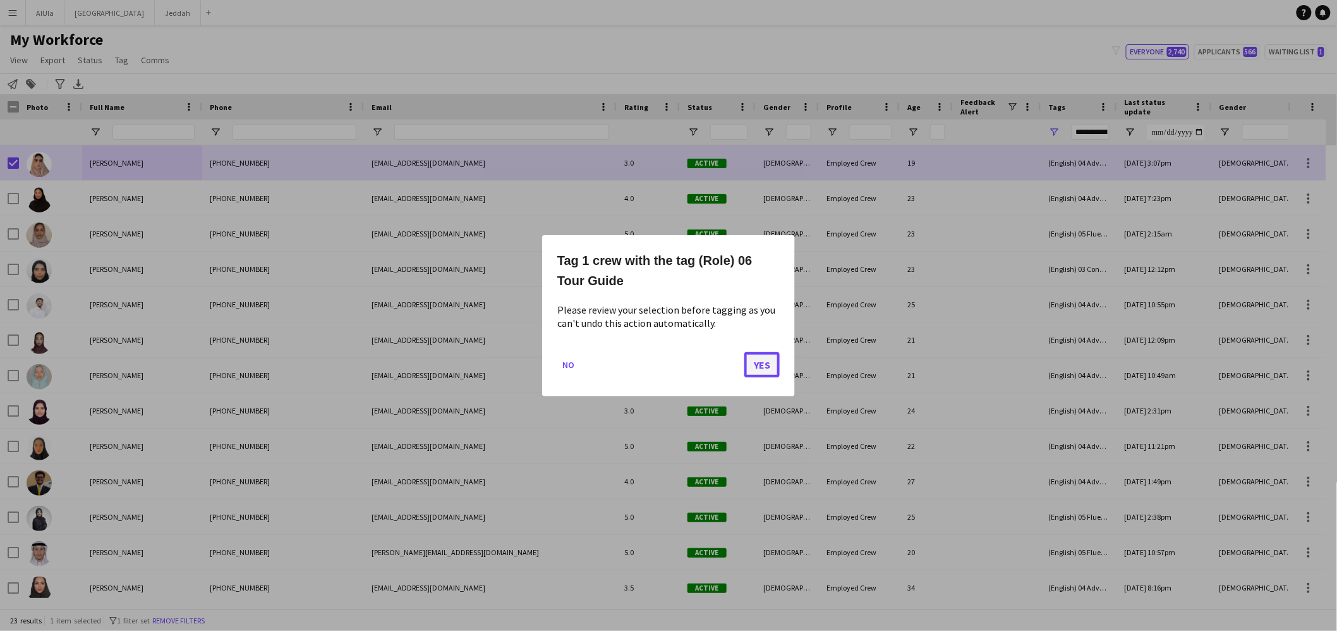
click at [772, 368] on button "Yes" at bounding box center [761, 363] width 35 height 25
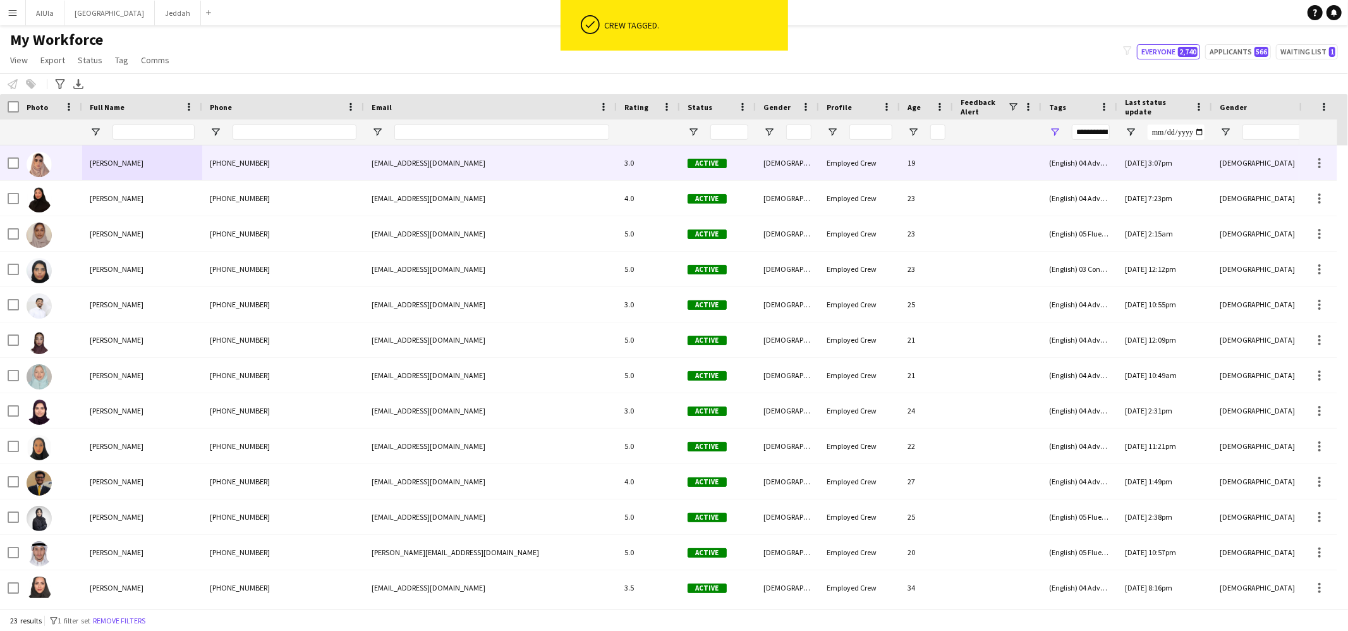
click at [155, 157] on div "[PERSON_NAME]" at bounding box center [142, 162] width 120 height 35
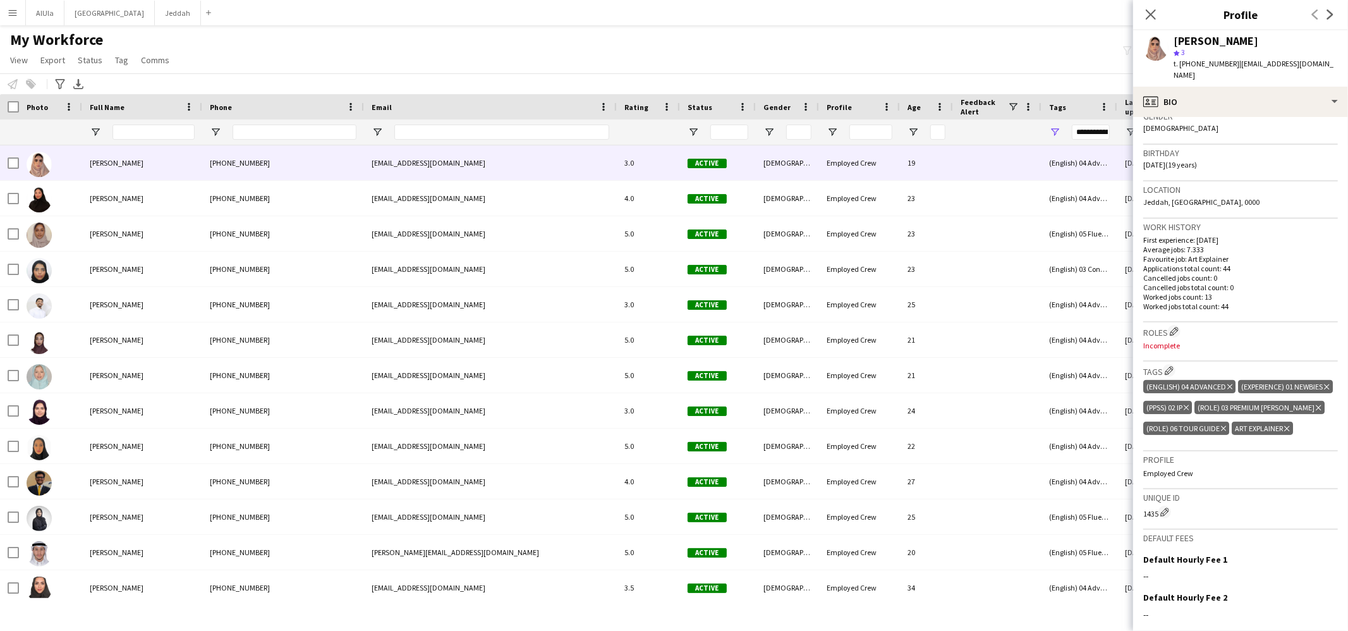
scroll to position [306, 0]
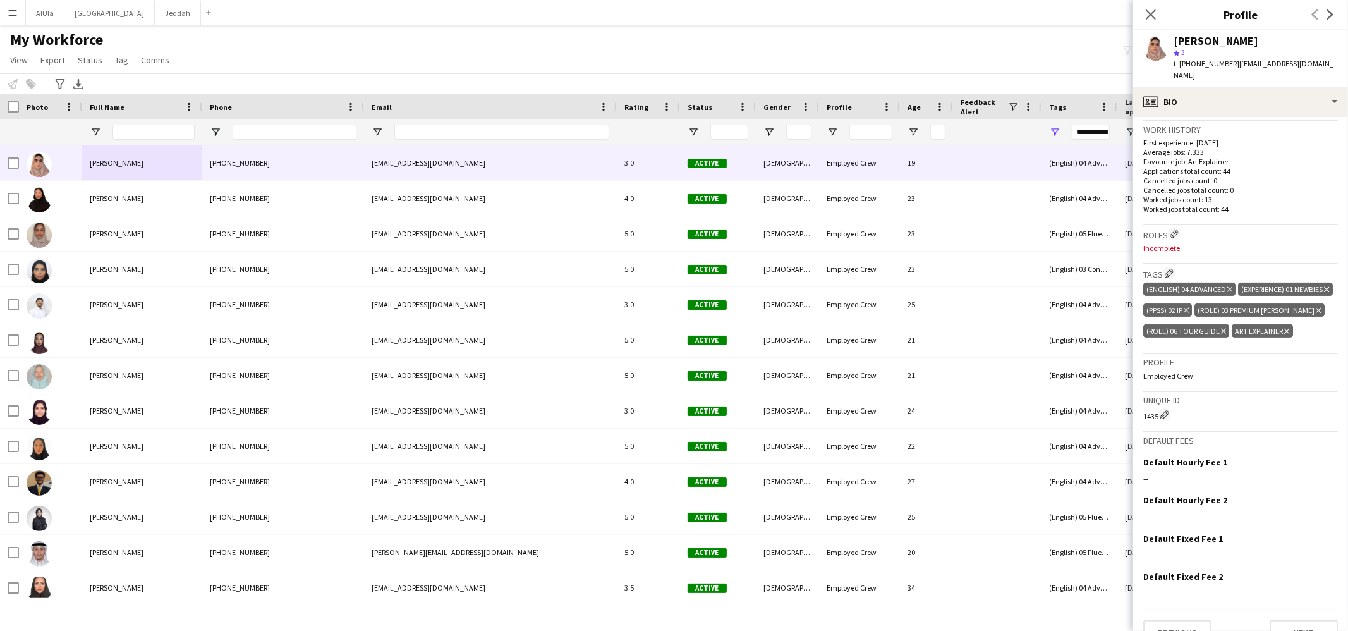
click at [1289, 337] on div "Art Explainer Delete tag" at bounding box center [1262, 330] width 61 height 13
click at [1288, 335] on icon "Delete tag" at bounding box center [1286, 331] width 5 height 8
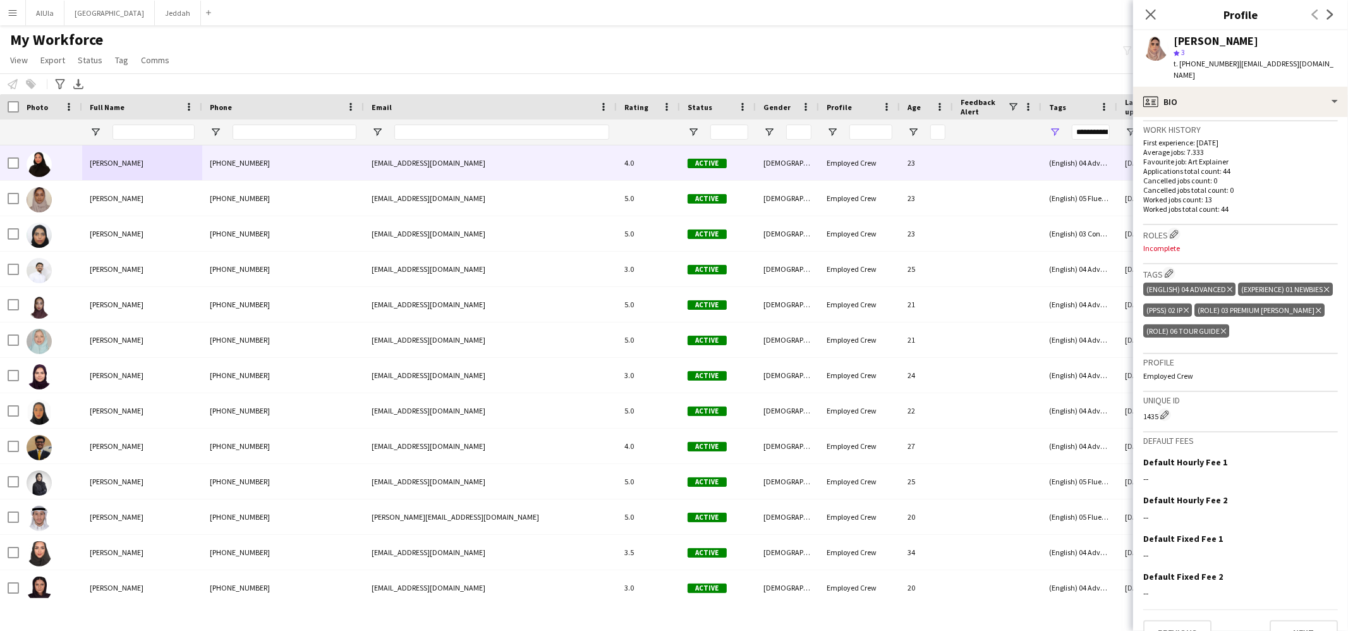
click at [21, 165] on div at bounding box center [50, 162] width 63 height 35
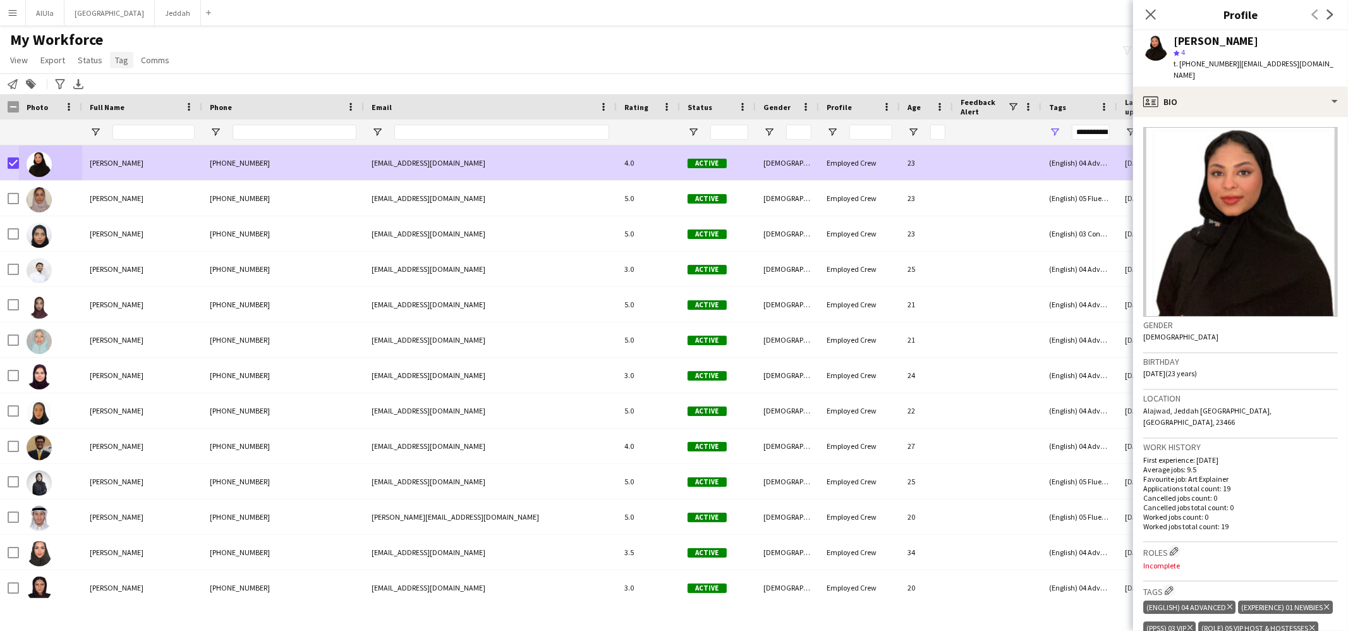
click at [118, 63] on span "Tag" at bounding box center [121, 59] width 13 height 11
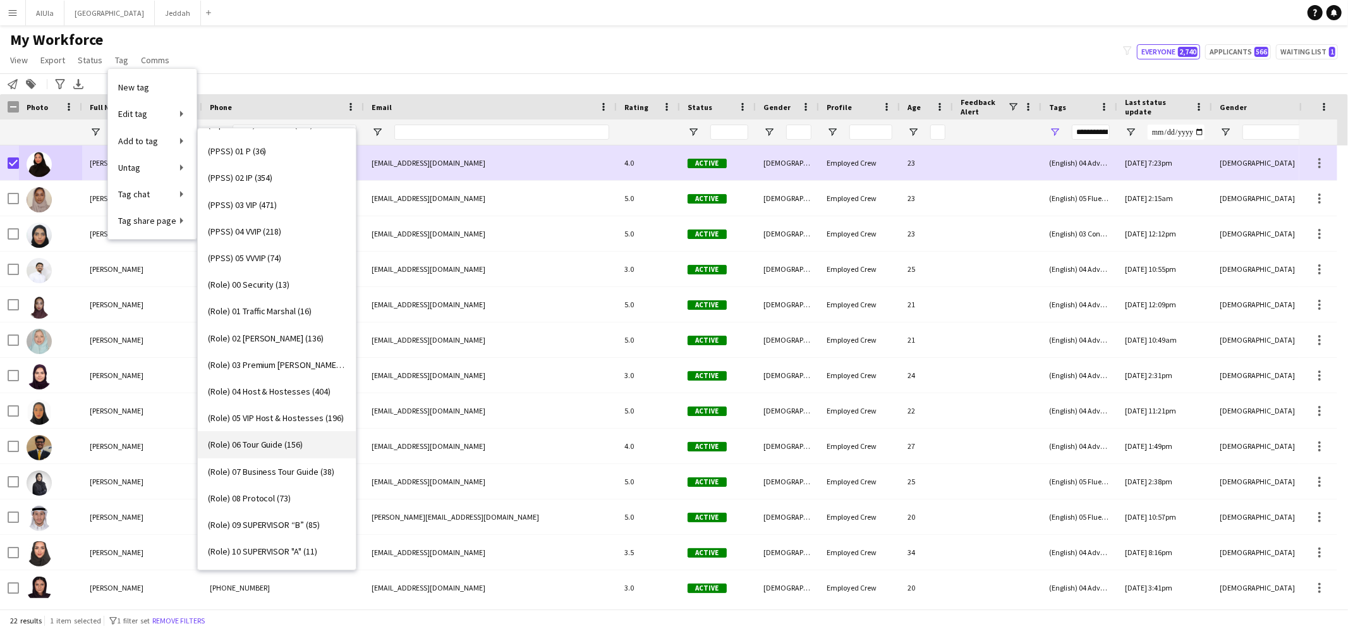
click at [266, 449] on span "(Role) 06 Tour Guide (156)" at bounding box center [255, 444] width 95 height 11
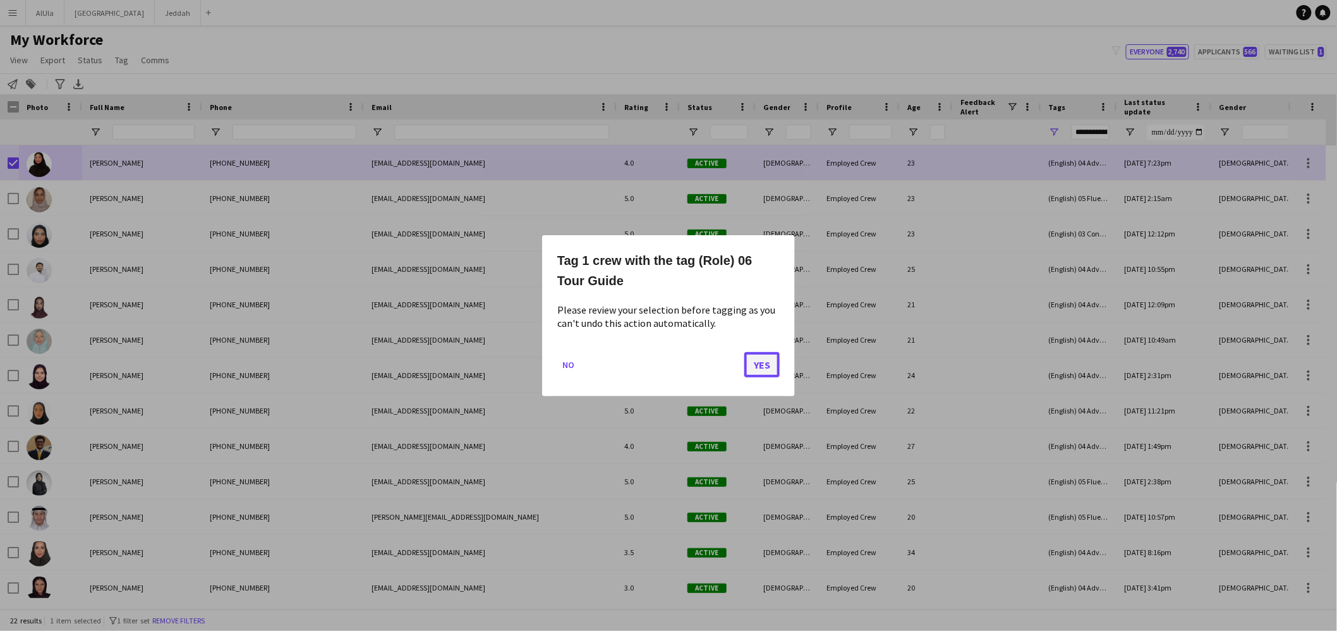
click at [754, 368] on button "Yes" at bounding box center [761, 363] width 35 height 25
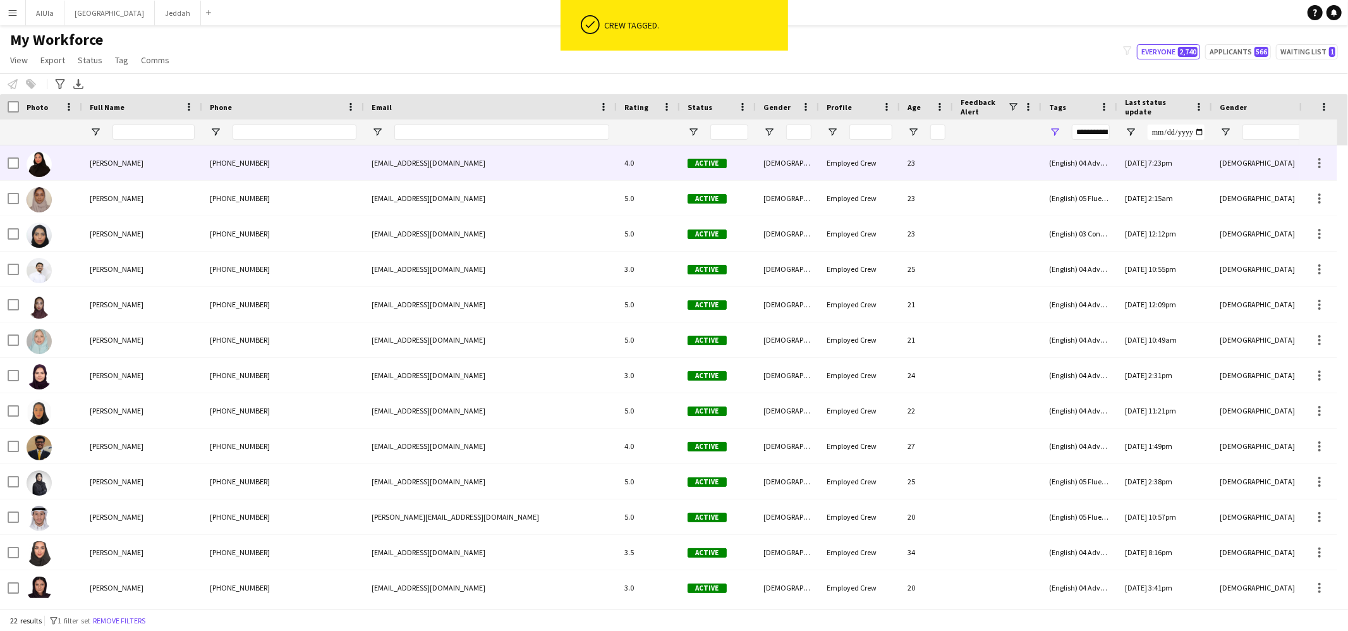
click at [128, 166] on span "[PERSON_NAME]" at bounding box center [117, 162] width 54 height 9
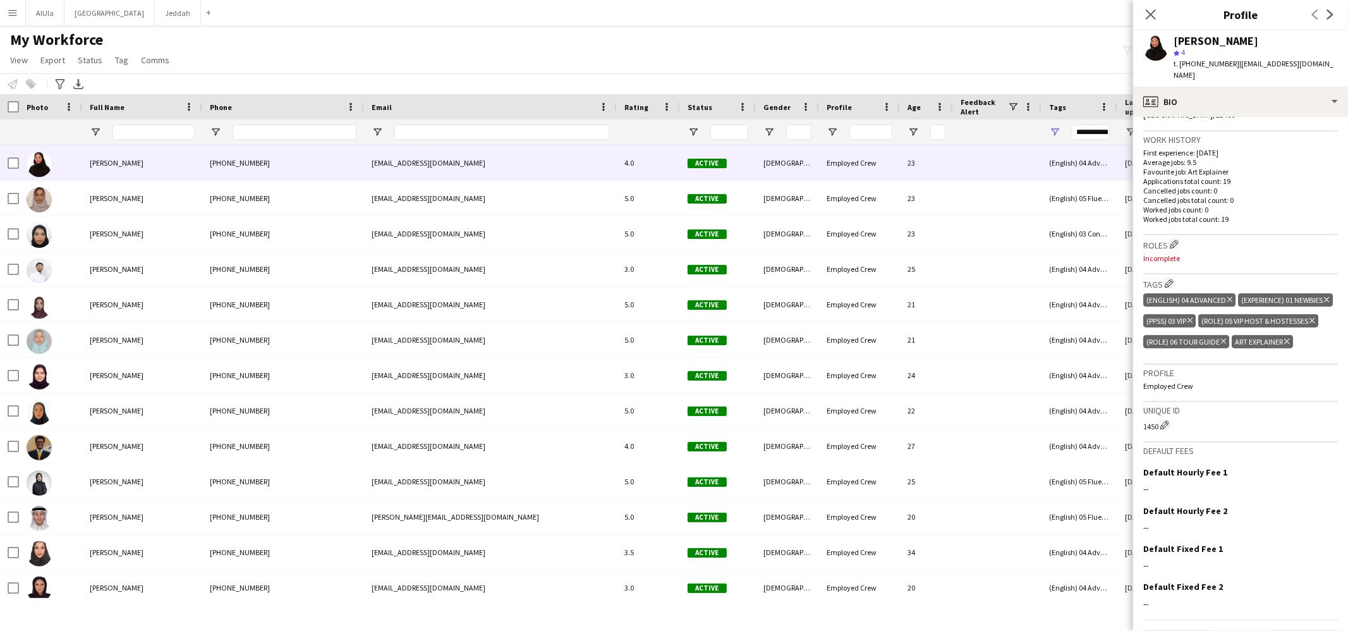
scroll to position [335, 0]
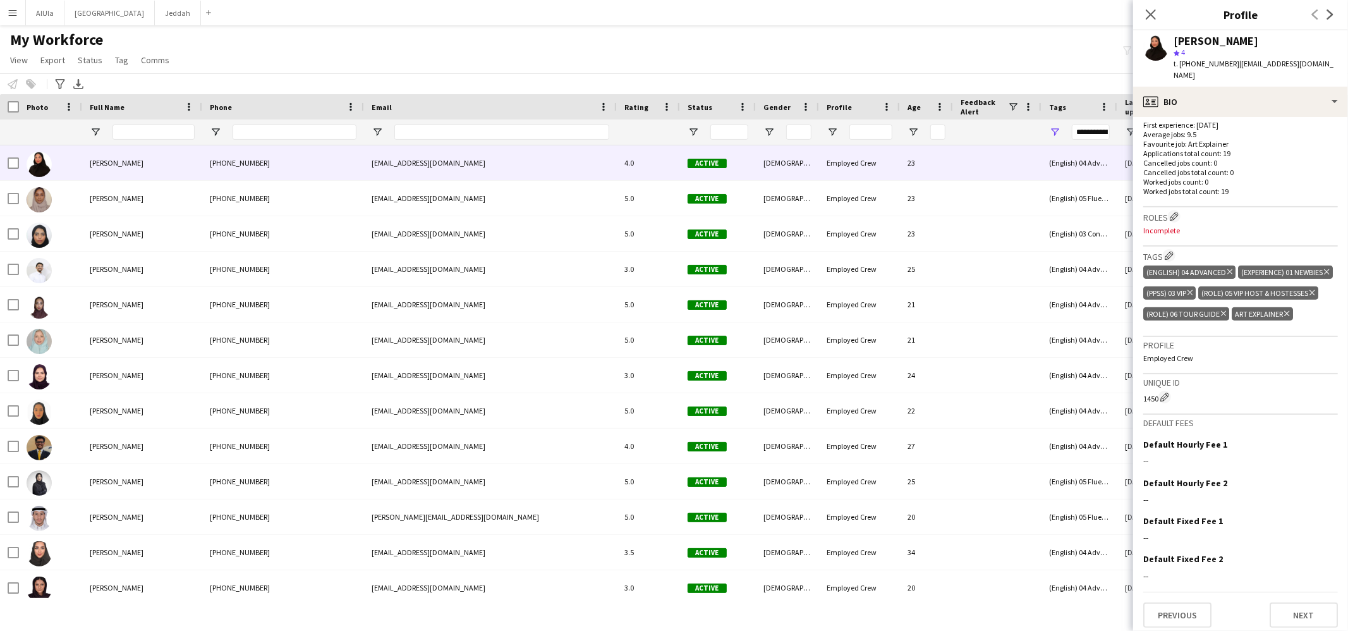
click at [1288, 310] on icon "Delete tag" at bounding box center [1286, 314] width 5 height 8
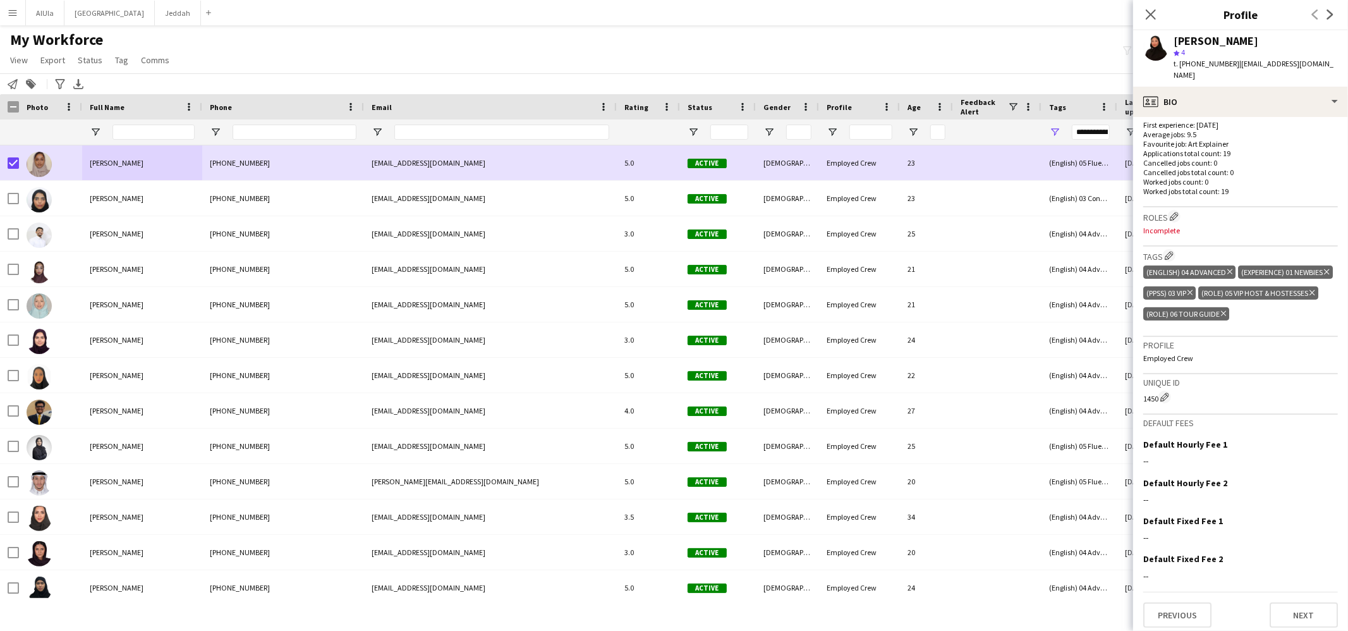
click at [131, 51] on app-page-menu "View Views Default view New view Update view Delete view Edit name Customise vi…" at bounding box center [91, 61] width 182 height 24
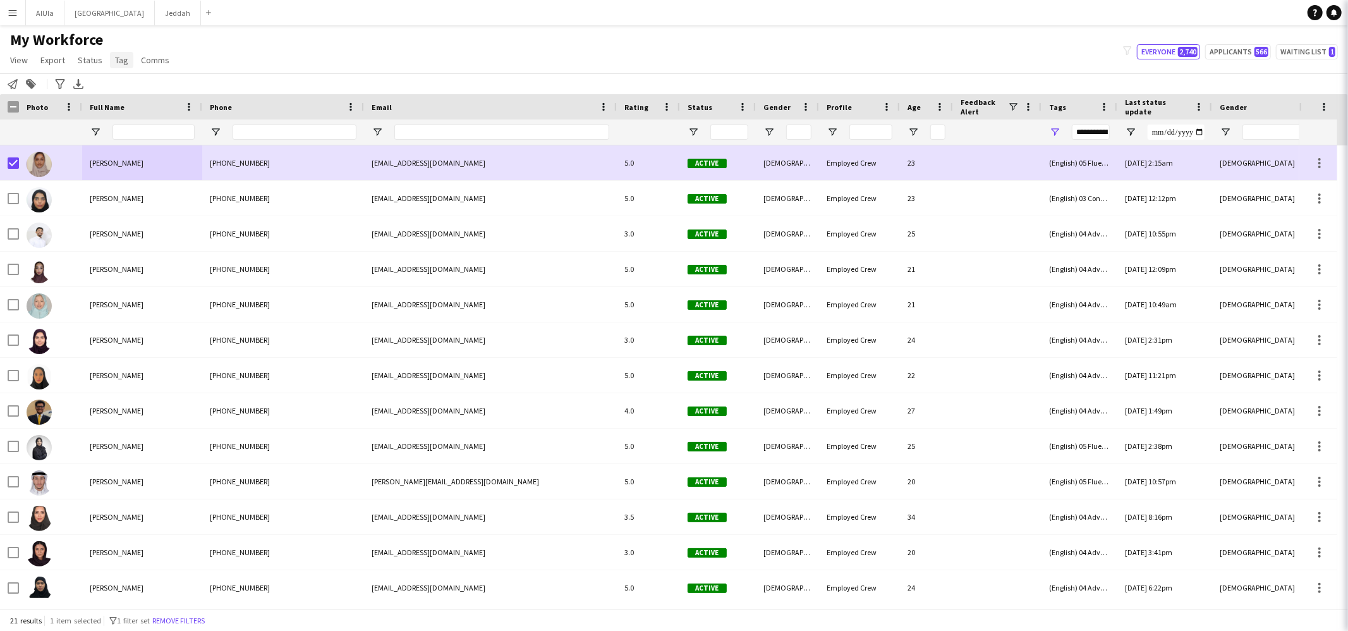
click at [120, 57] on span "Tag" at bounding box center [121, 59] width 13 height 11
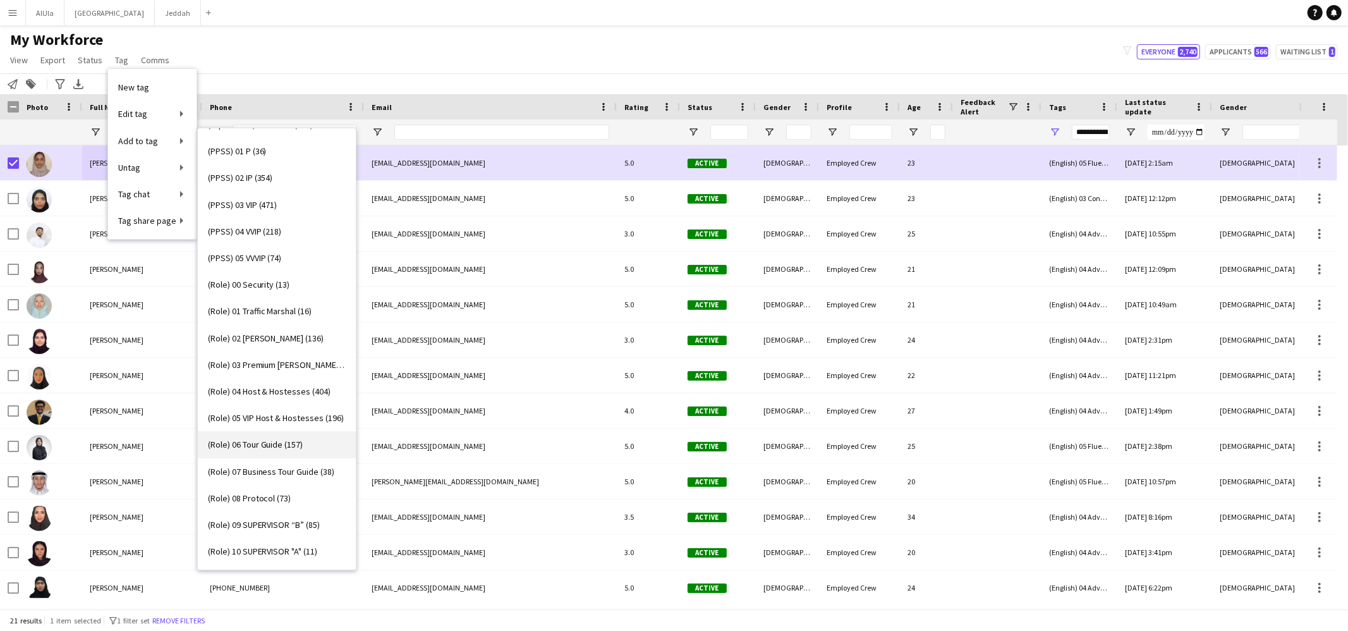
click at [304, 445] on link "(Role) 06 Tour Guide (157)" at bounding box center [277, 444] width 158 height 27
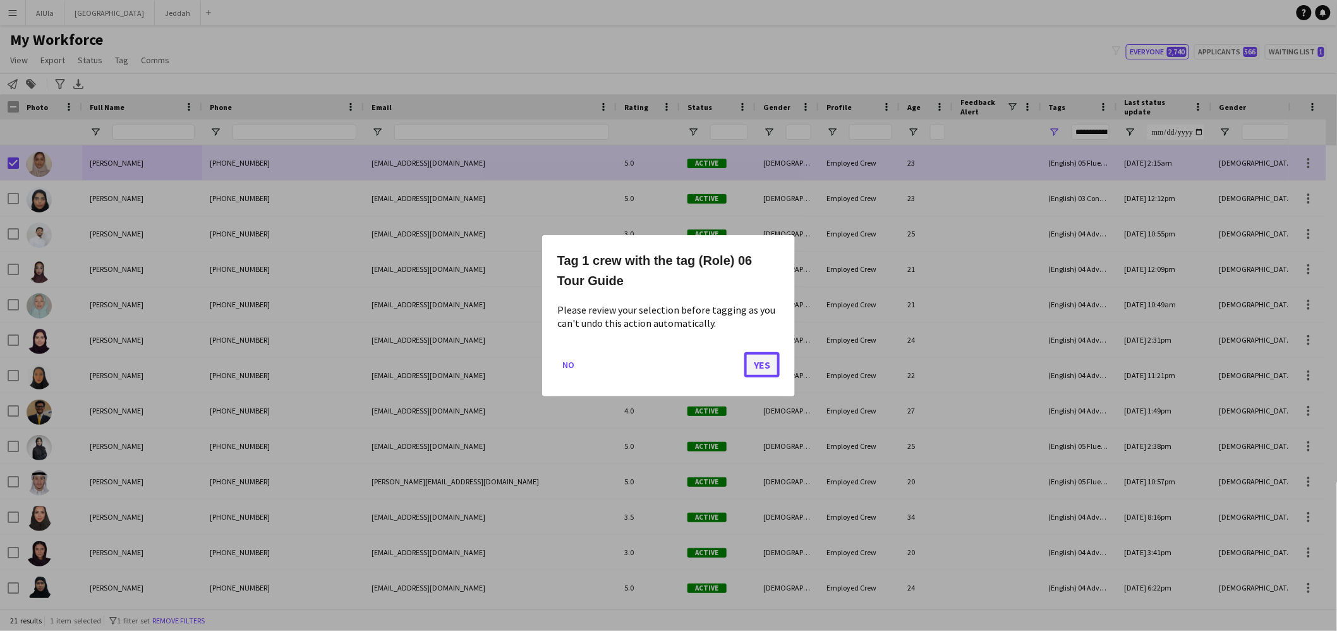
click at [775, 372] on button "Yes" at bounding box center [761, 363] width 35 height 25
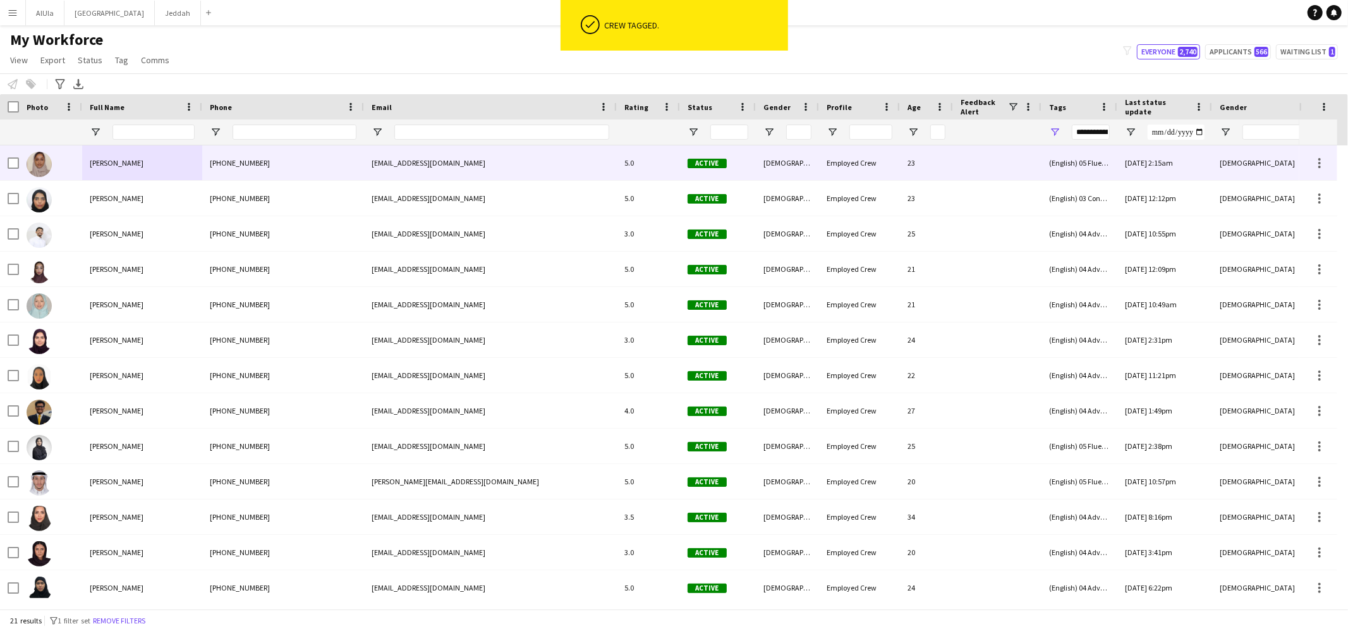
click at [137, 159] on div "[PERSON_NAME]" at bounding box center [142, 162] width 120 height 35
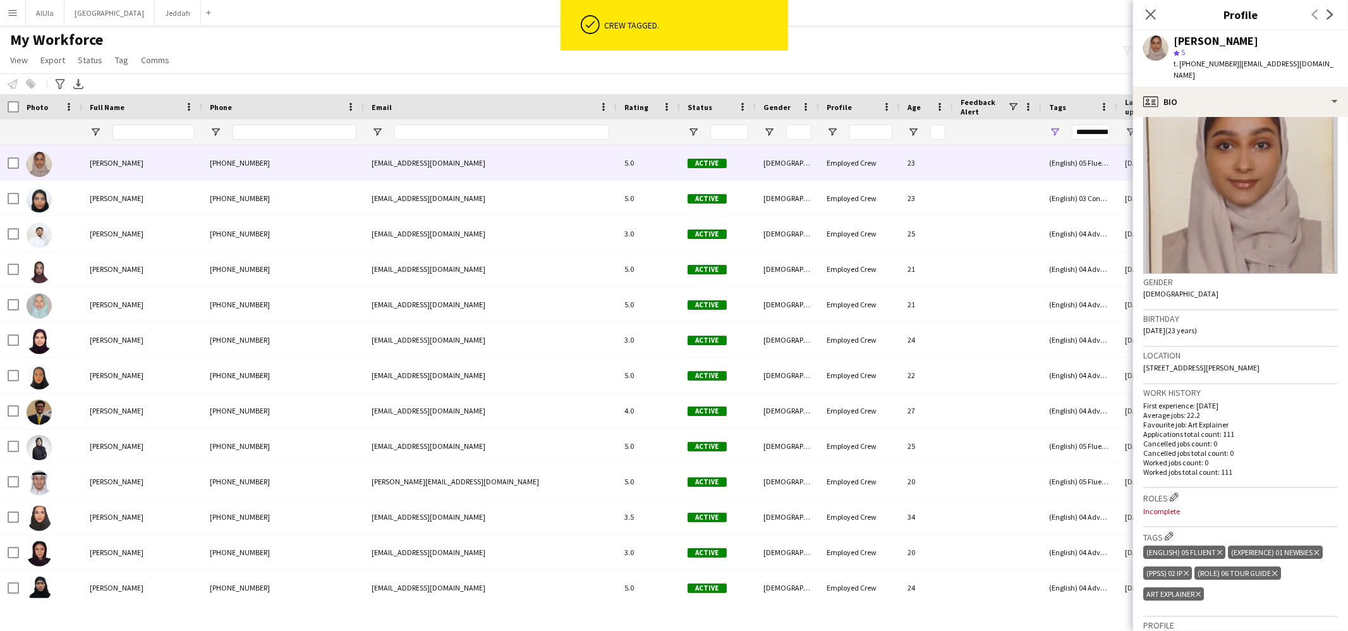
scroll to position [303, 0]
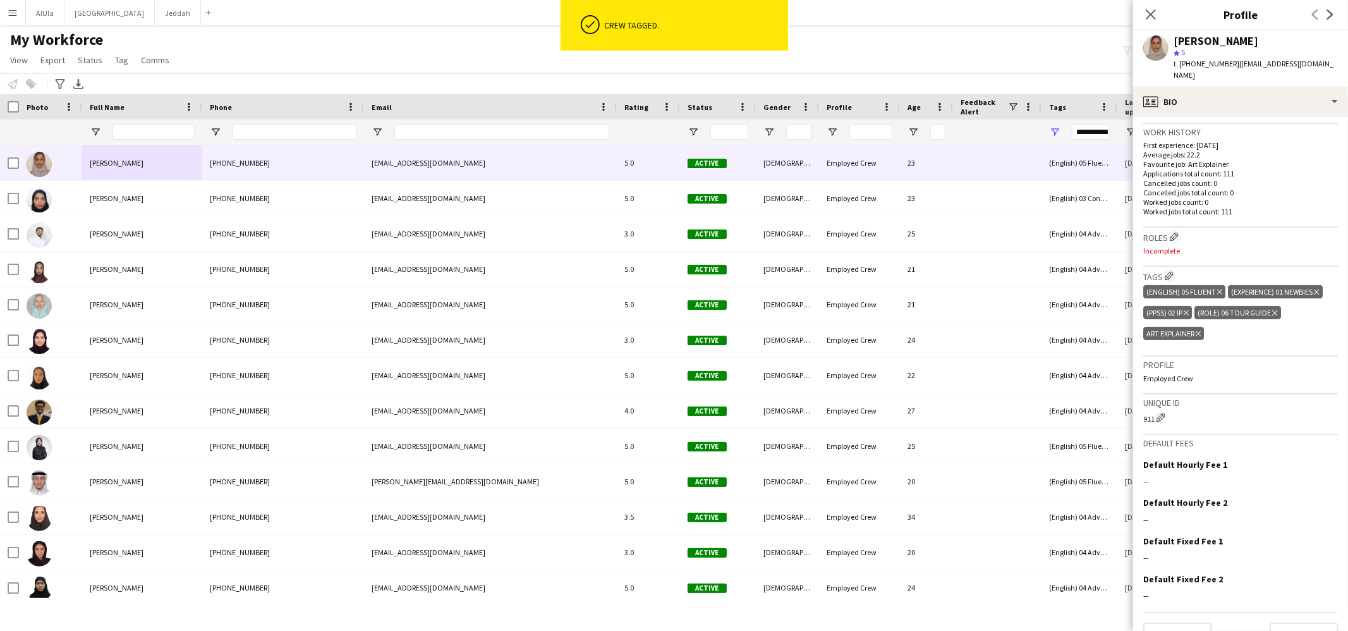
click at [1201, 331] on icon at bounding box center [1197, 333] width 5 height 5
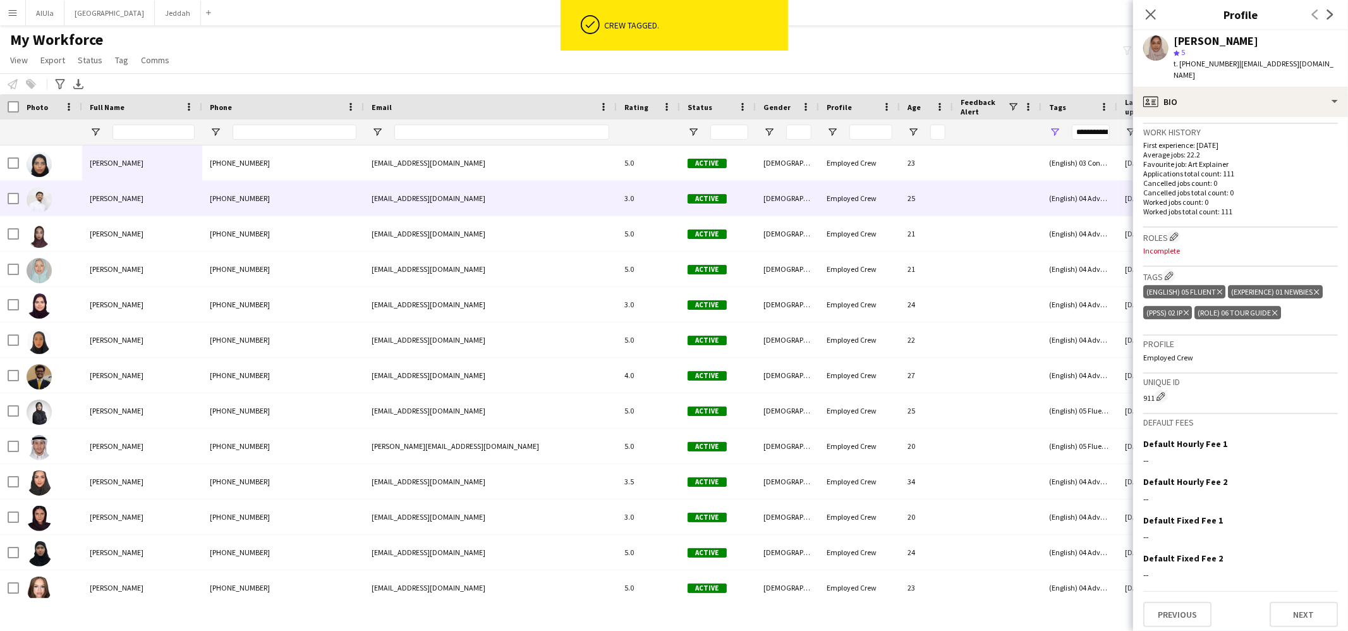
scroll to position [293, 0]
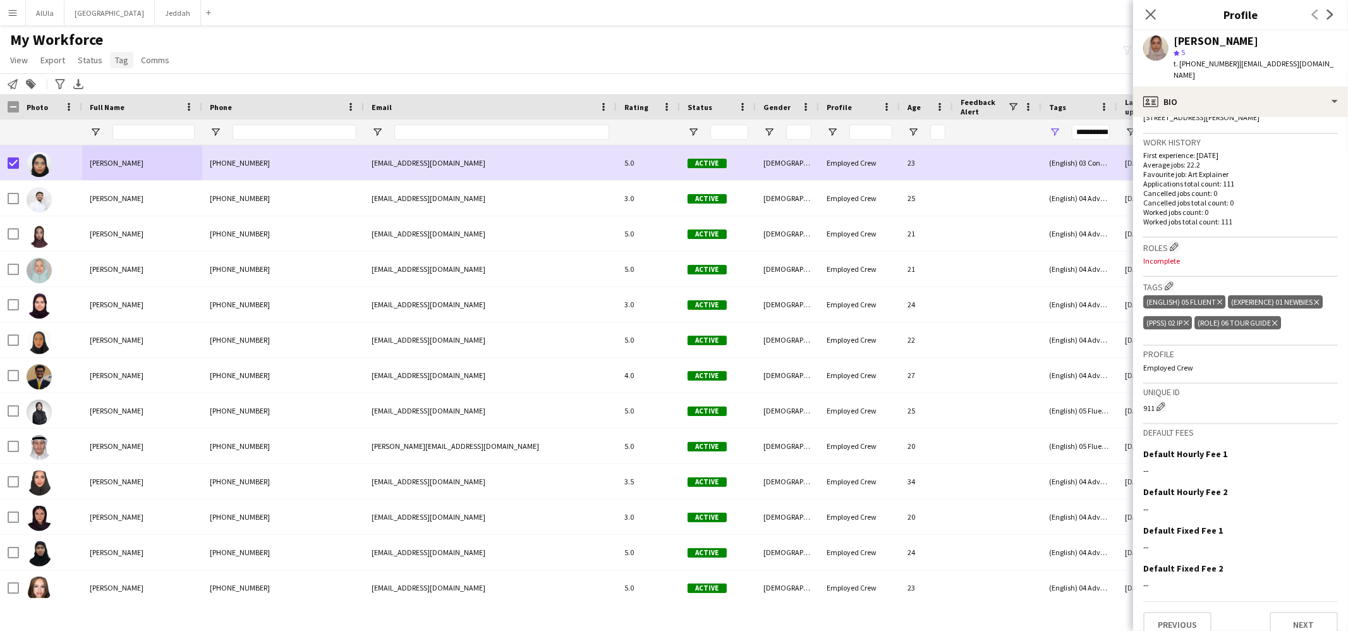
click at [111, 64] on link "Tag" at bounding box center [121, 60] width 23 height 16
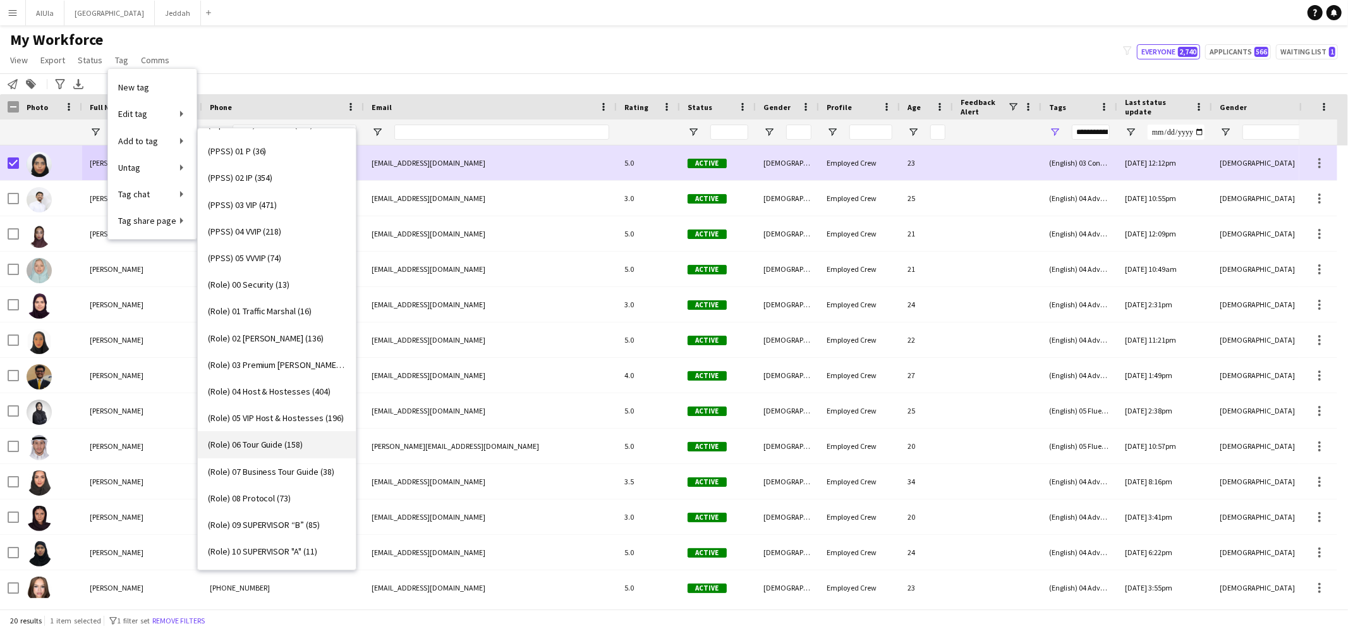
click at [297, 445] on span "(Role) 06 Tour Guide (158)" at bounding box center [255, 444] width 95 height 11
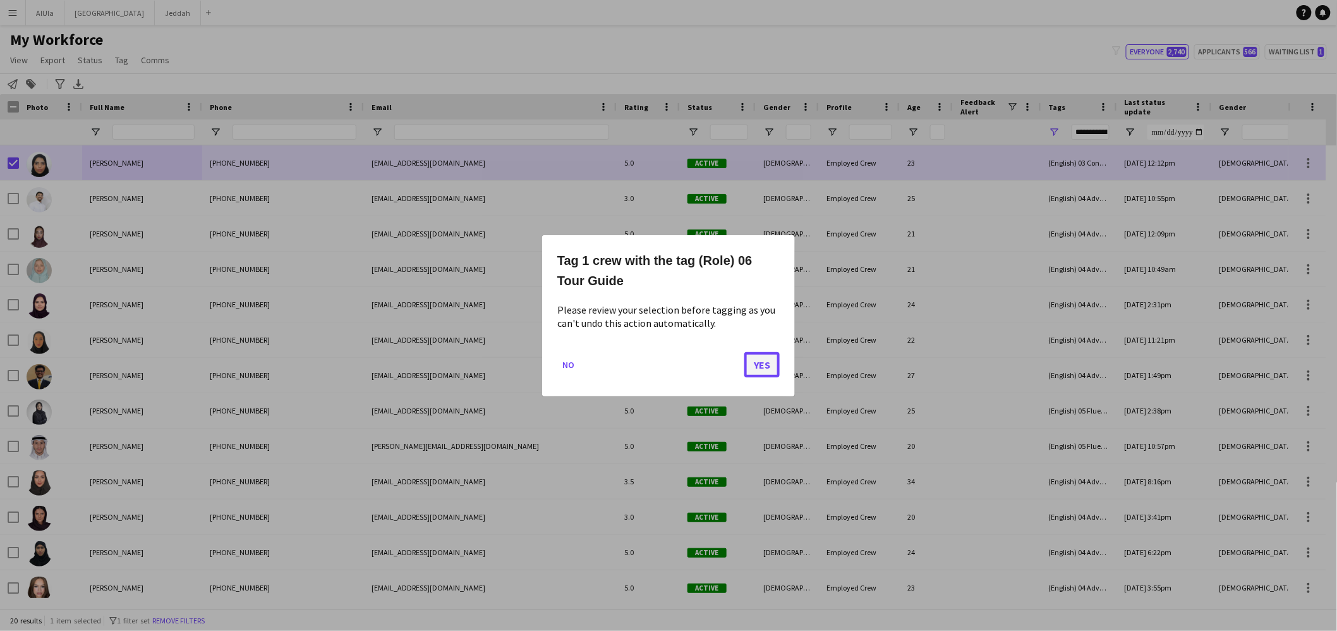
click at [755, 363] on button "Yes" at bounding box center [761, 363] width 35 height 25
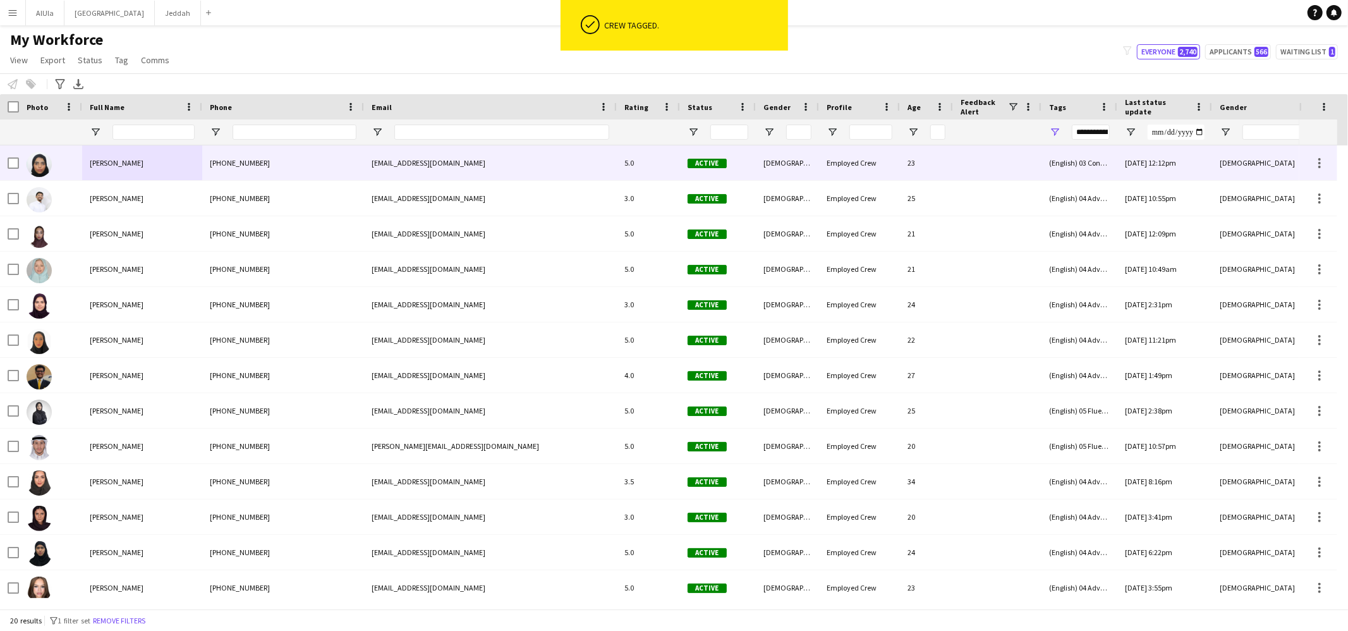
click at [166, 169] on div "[PERSON_NAME]" at bounding box center [142, 162] width 120 height 35
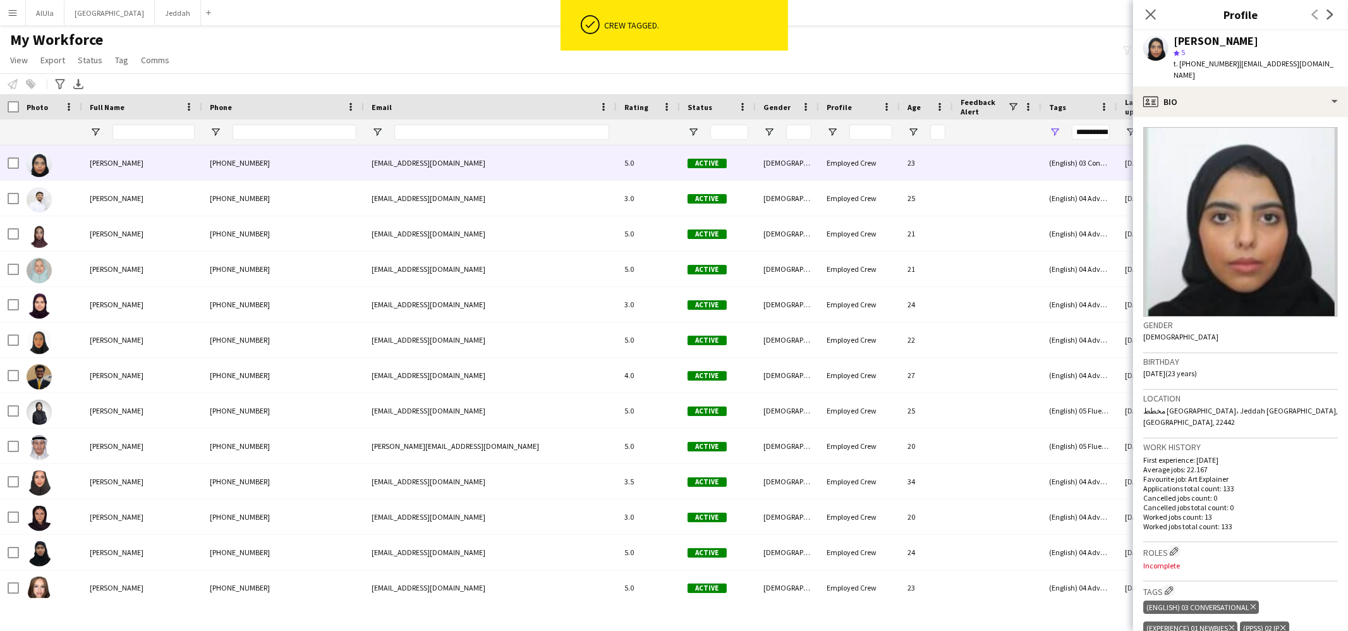
scroll to position [306, 0]
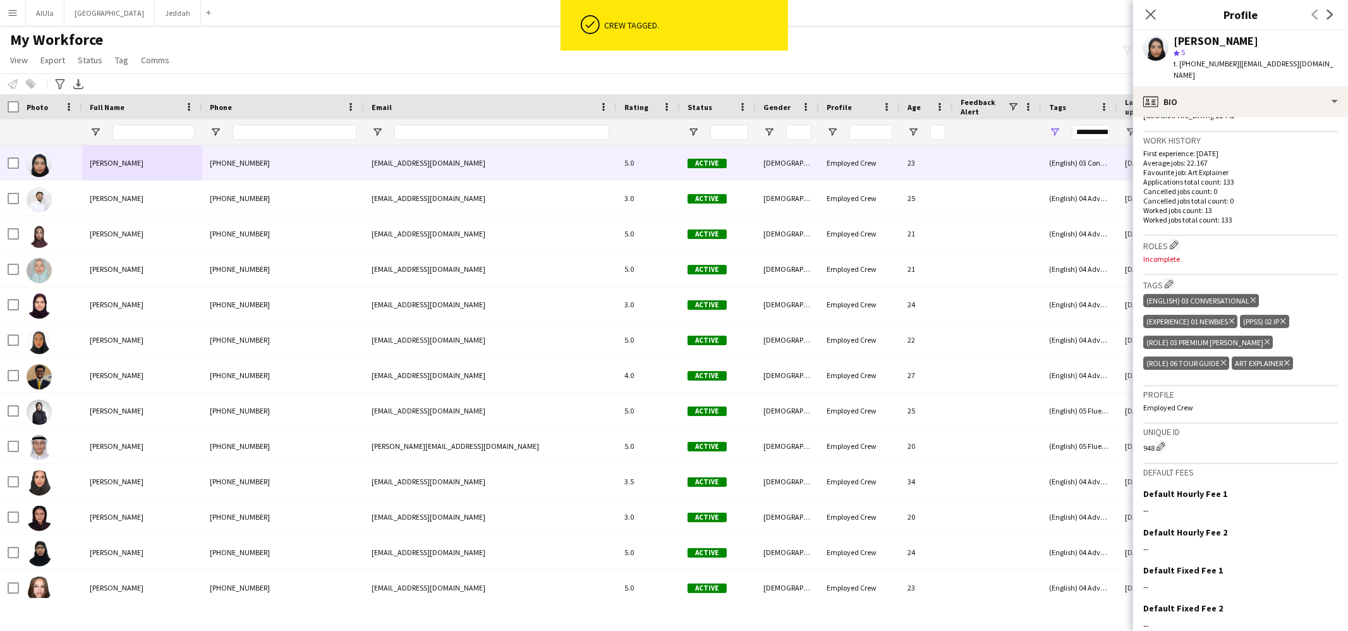
click at [1287, 359] on icon "Delete tag" at bounding box center [1286, 363] width 5 height 8
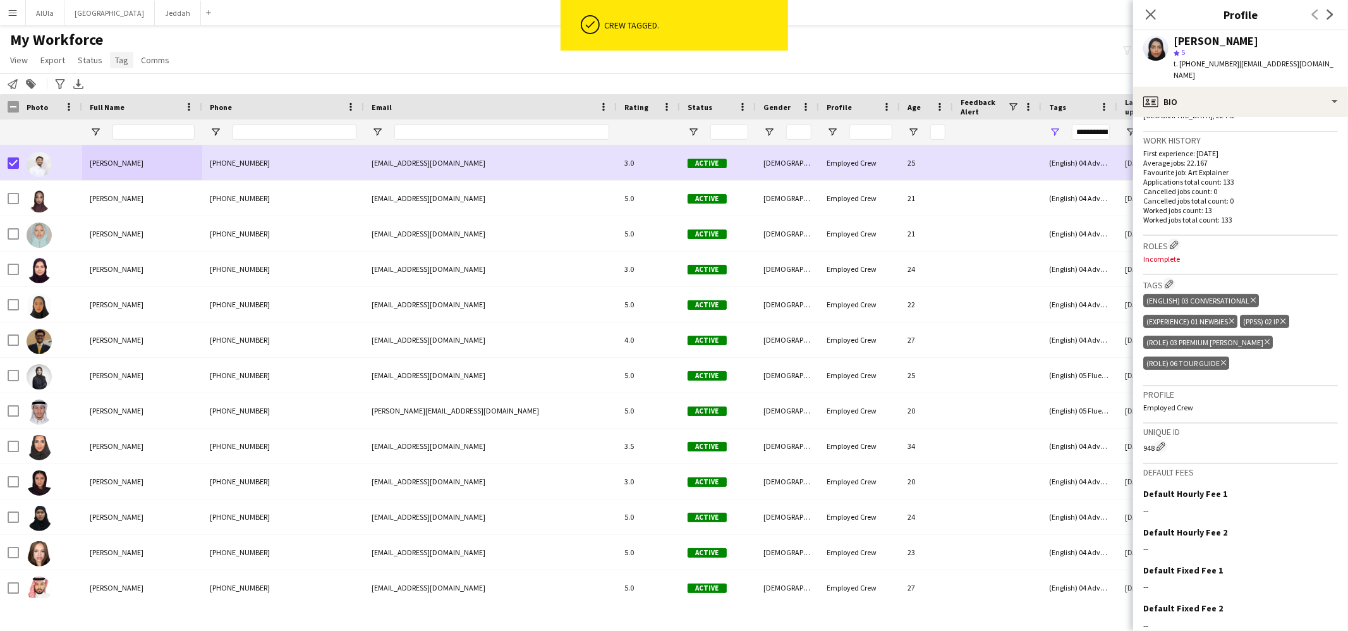
click at [118, 57] on span "Tag" at bounding box center [121, 59] width 13 height 11
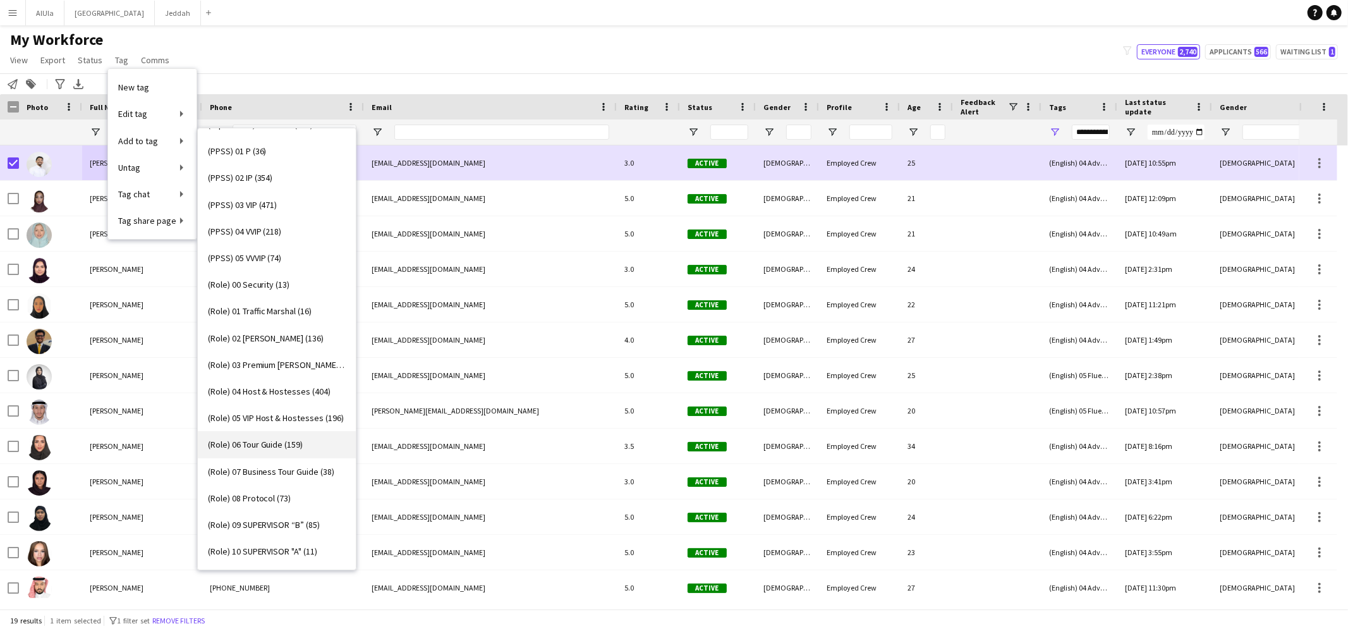
click at [279, 442] on span "(Role) 06 Tour Guide (159)" at bounding box center [255, 444] width 95 height 11
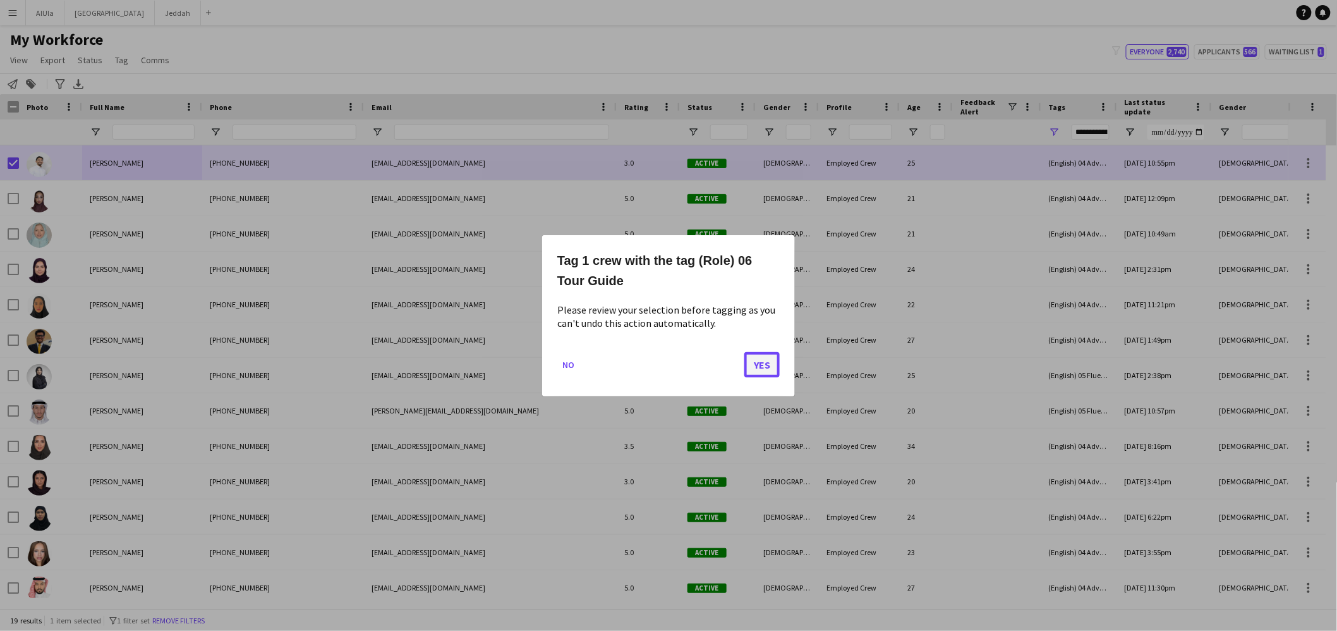
click at [764, 363] on button "Yes" at bounding box center [761, 363] width 35 height 25
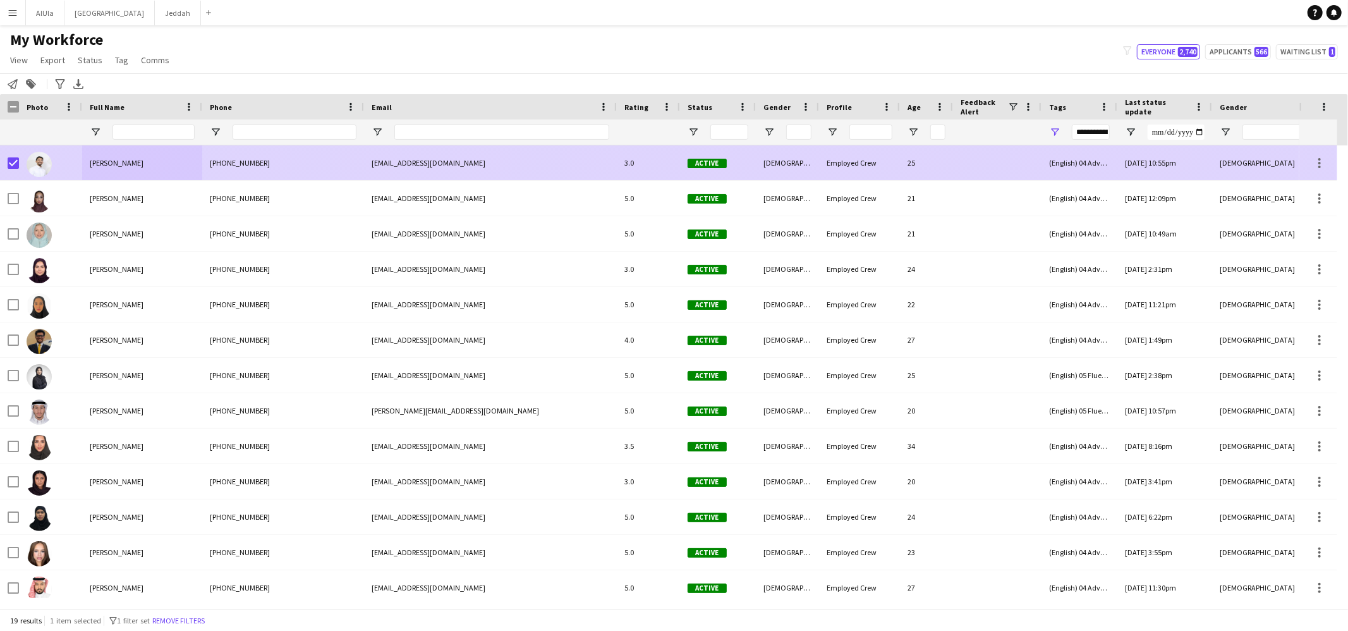
click at [107, 176] on div "[PERSON_NAME]" at bounding box center [142, 162] width 120 height 35
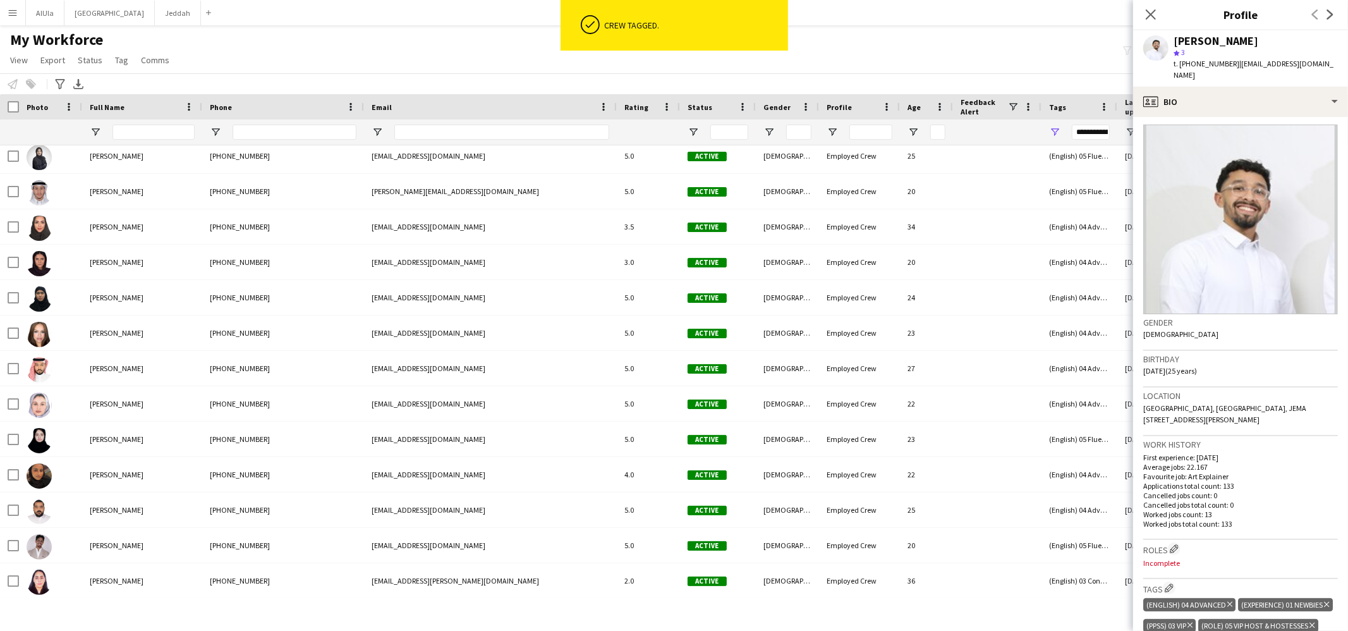
scroll to position [346, 0]
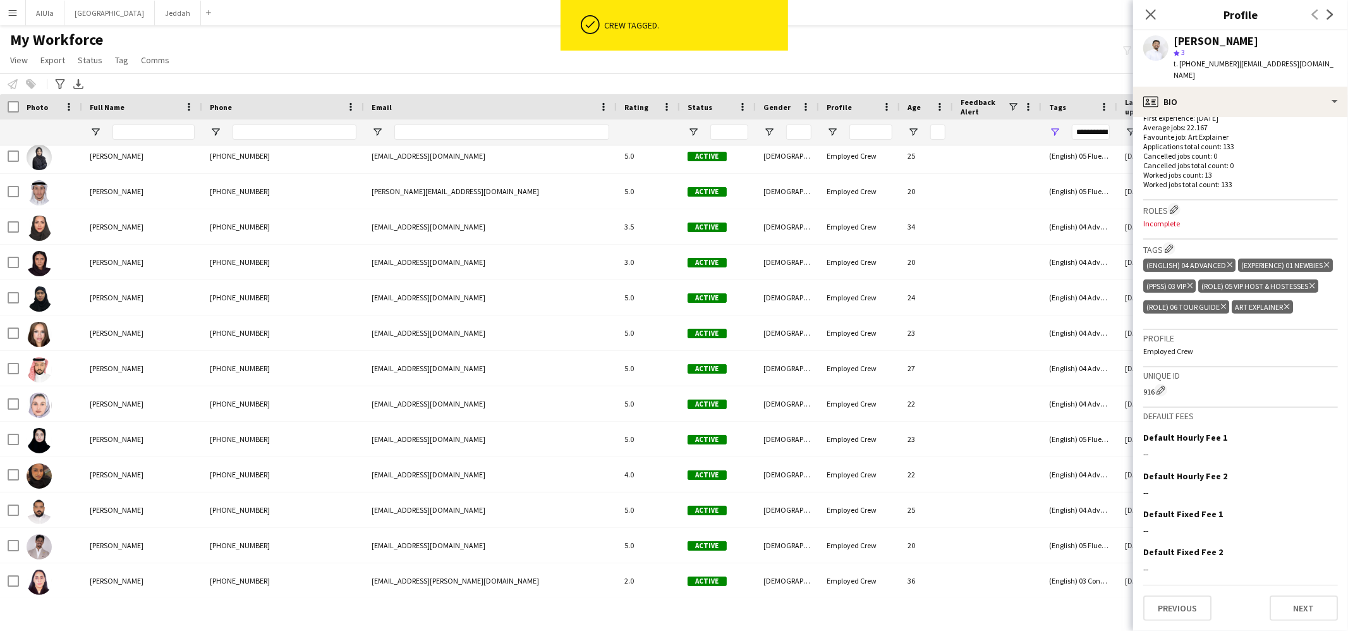
click at [1288, 309] on icon at bounding box center [1286, 306] width 5 height 5
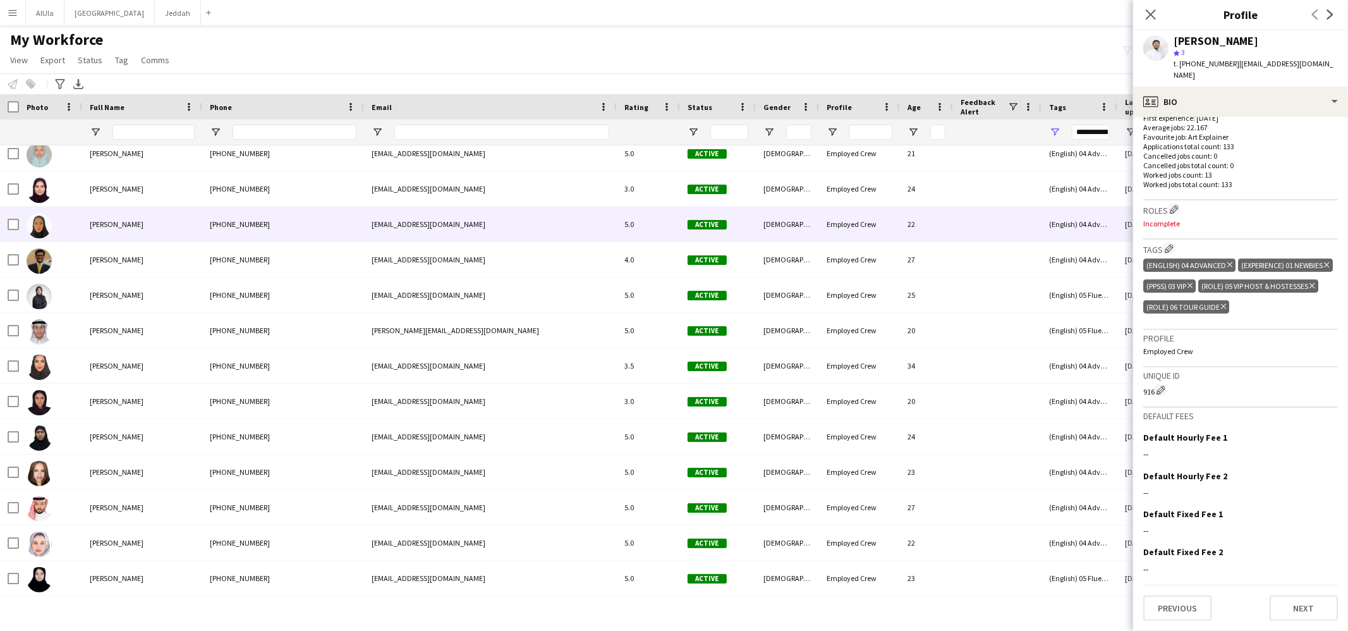
scroll to position [0, 0]
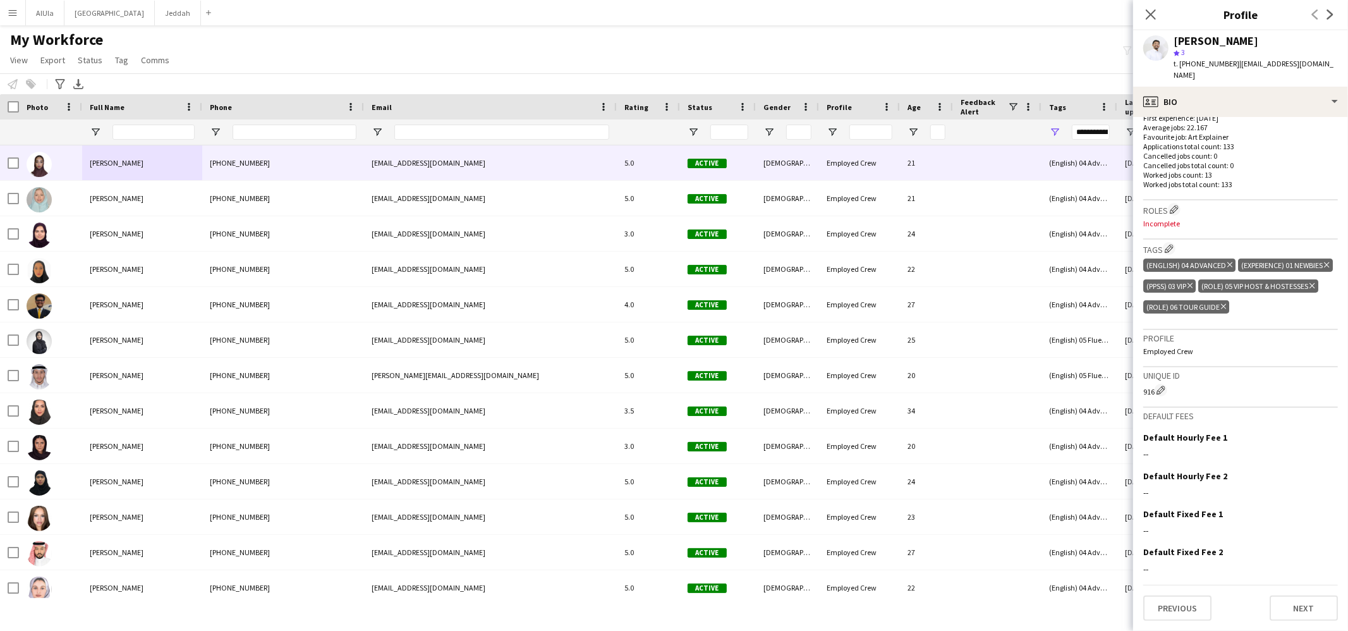
click at [101, 160] on span "[PERSON_NAME]" at bounding box center [117, 162] width 54 height 9
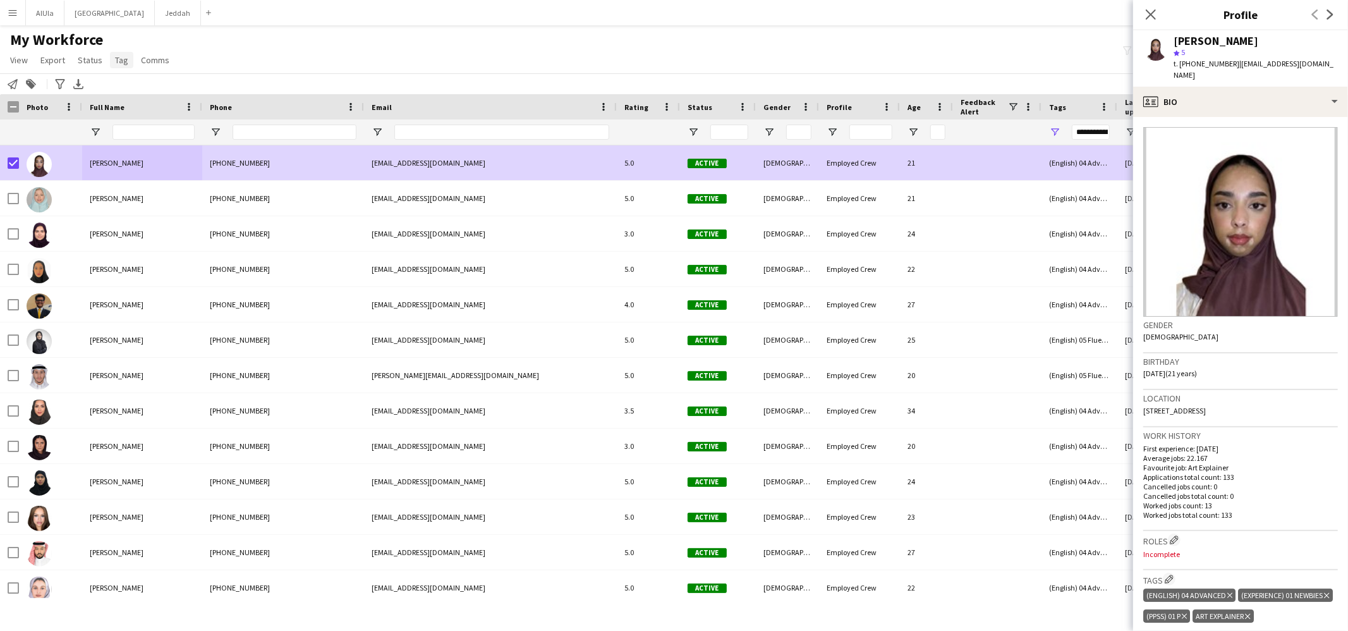
click at [115, 56] on span "Tag" at bounding box center [121, 59] width 13 height 11
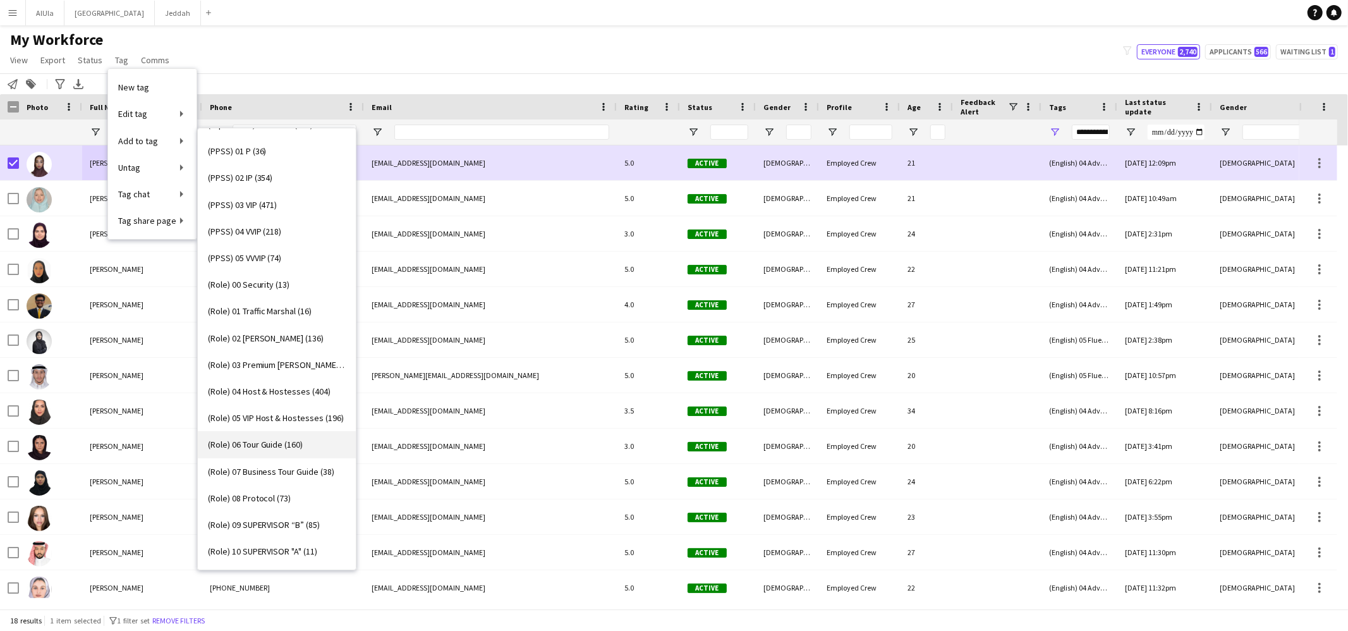
click at [282, 444] on span "(Role) 06 Tour Guide (160)" at bounding box center [255, 444] width 95 height 11
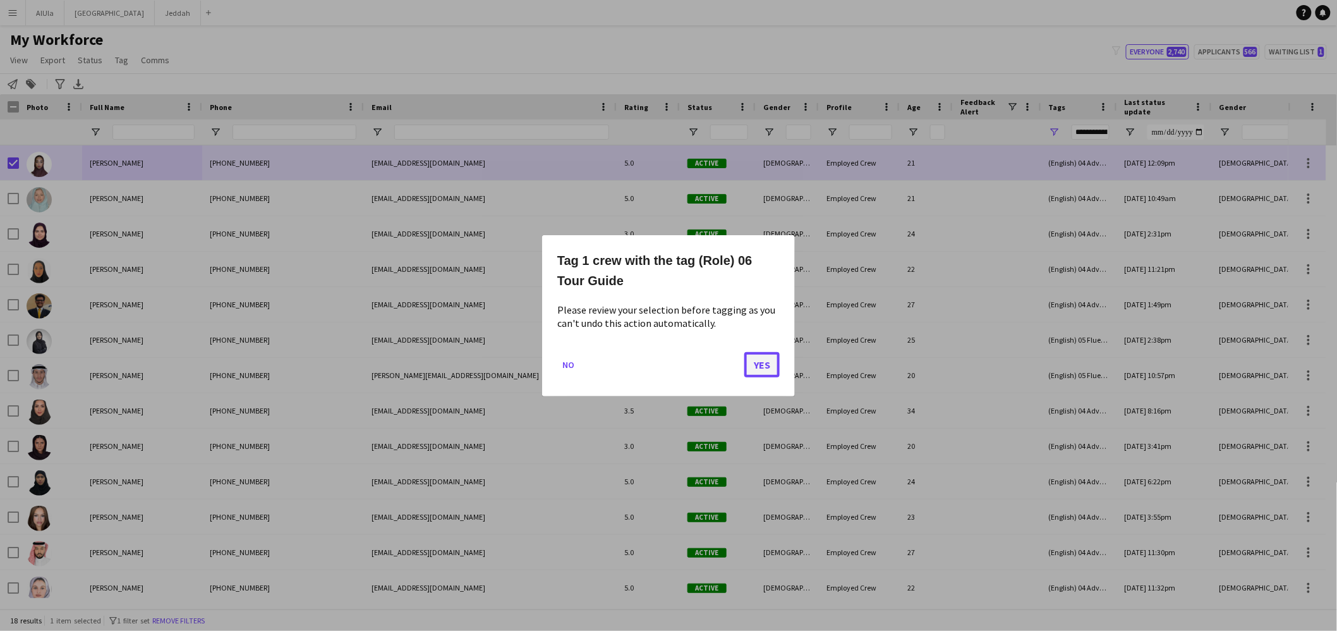
click at [756, 366] on button "Yes" at bounding box center [761, 363] width 35 height 25
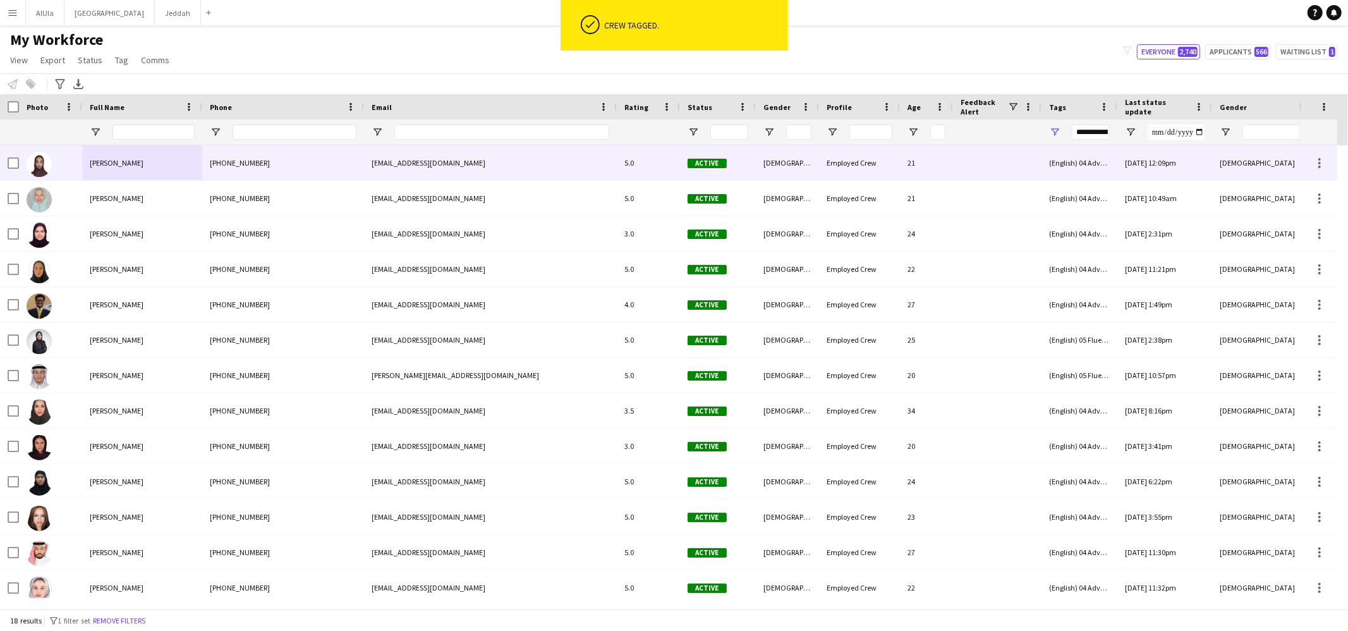
click at [136, 166] on span "[PERSON_NAME]" at bounding box center [117, 162] width 54 height 9
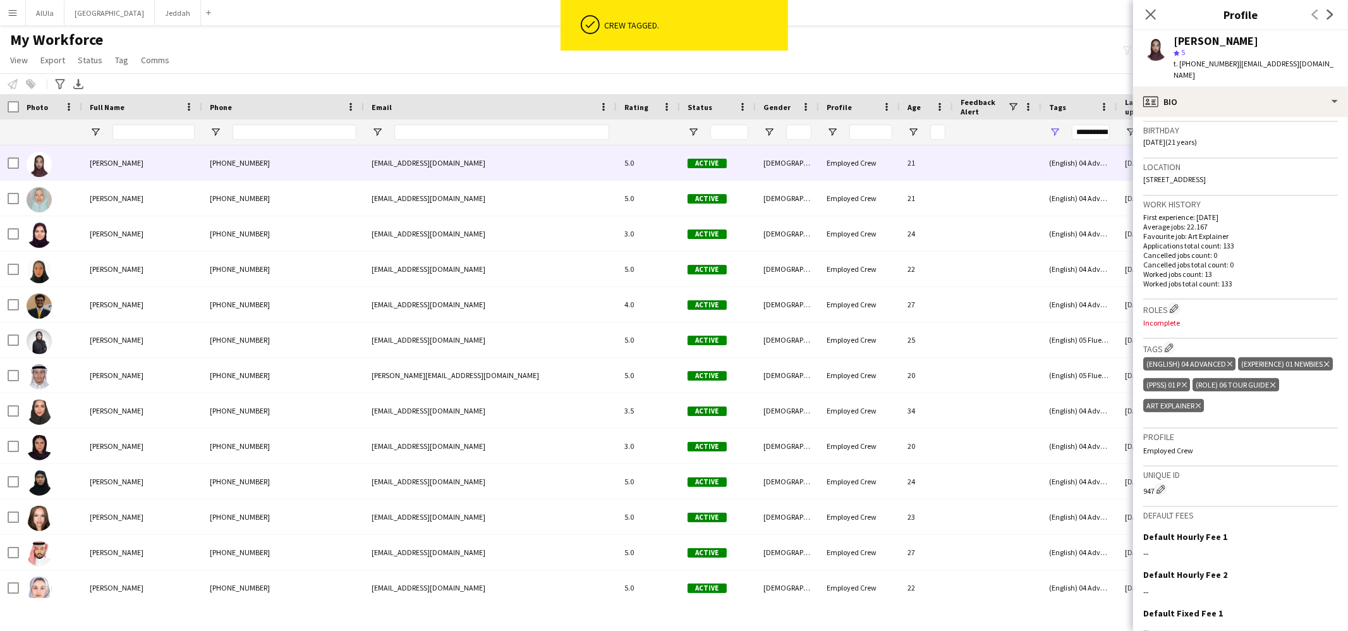
scroll to position [232, 0]
click at [1201, 402] on icon at bounding box center [1197, 404] width 5 height 5
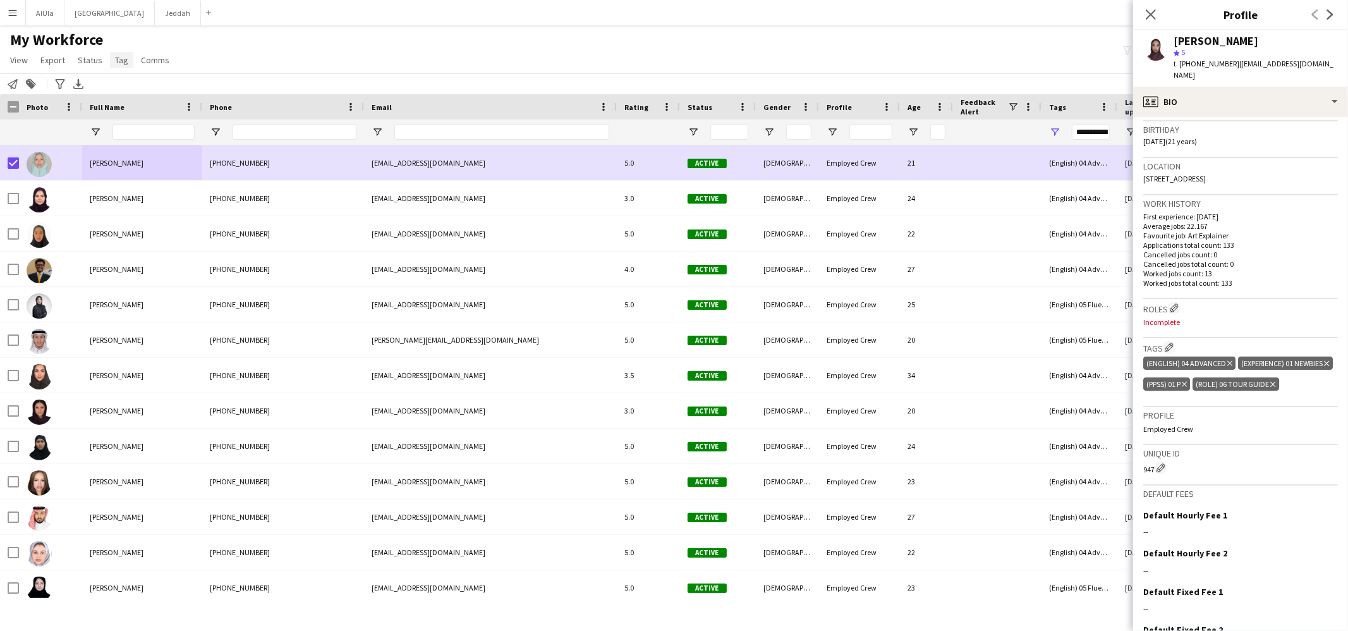
click at [110, 61] on link "Tag" at bounding box center [121, 60] width 23 height 16
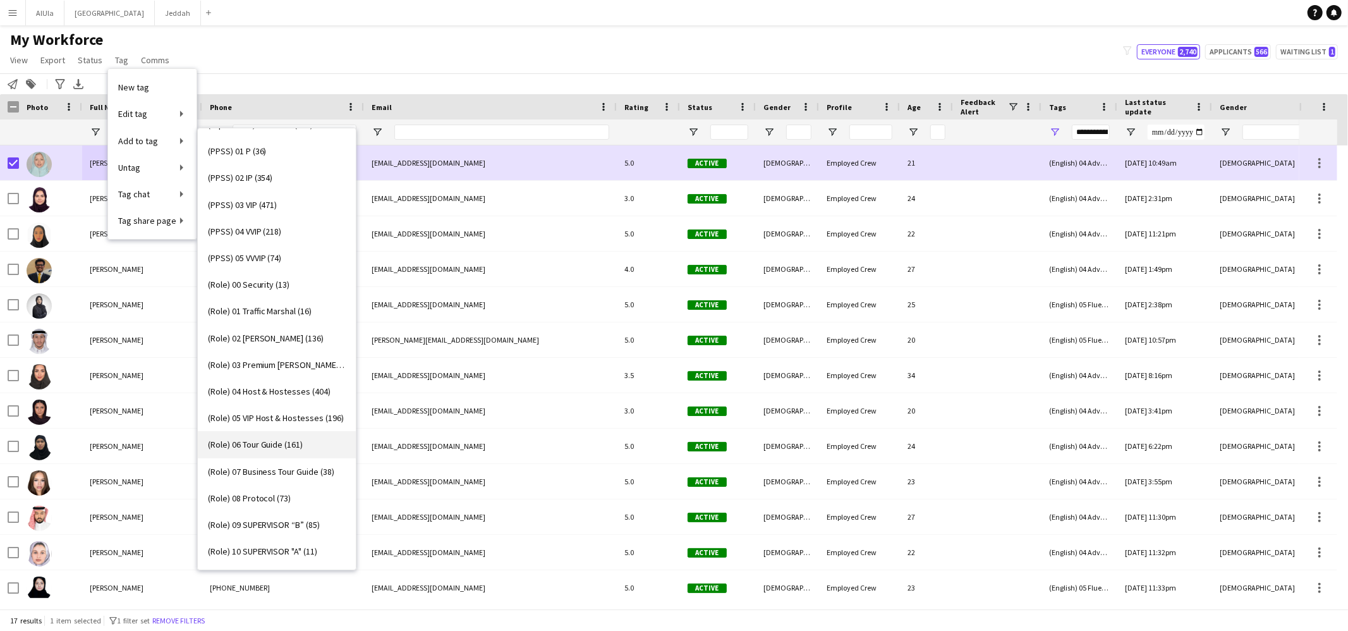
click at [266, 442] on span "(Role) 06 Tour Guide (161)" at bounding box center [255, 444] width 95 height 11
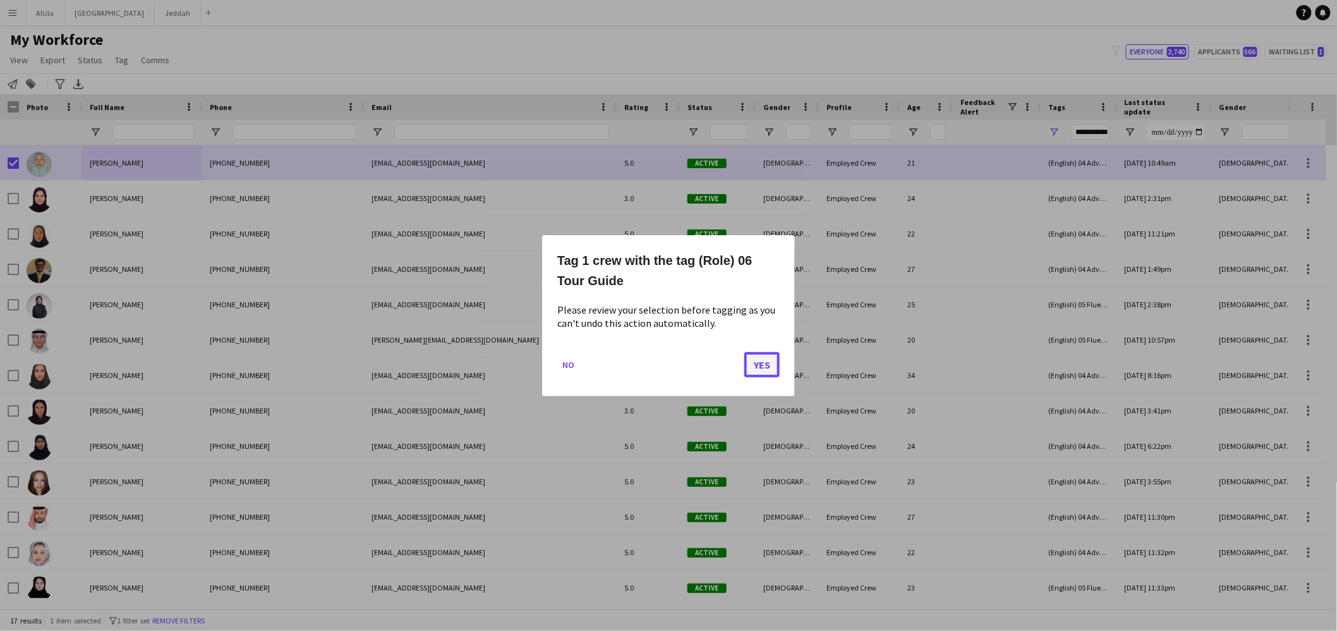
click at [773, 366] on button "Yes" at bounding box center [761, 363] width 35 height 25
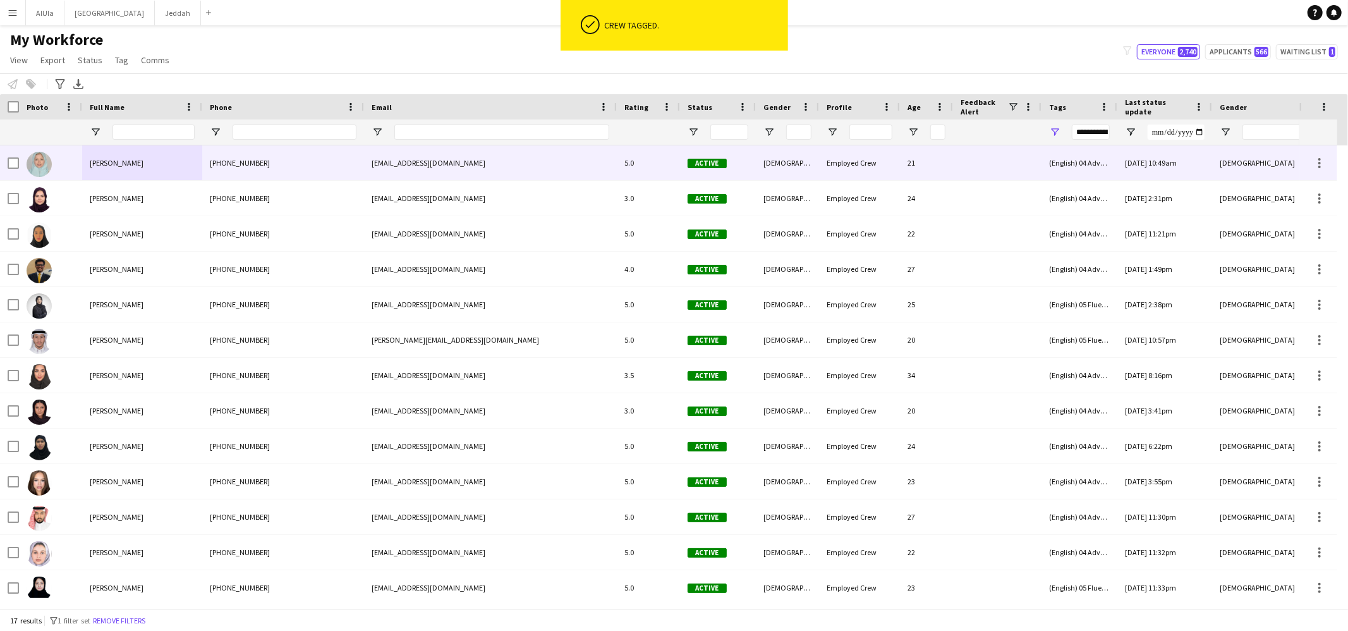
click at [150, 170] on div "[PERSON_NAME]" at bounding box center [142, 162] width 120 height 35
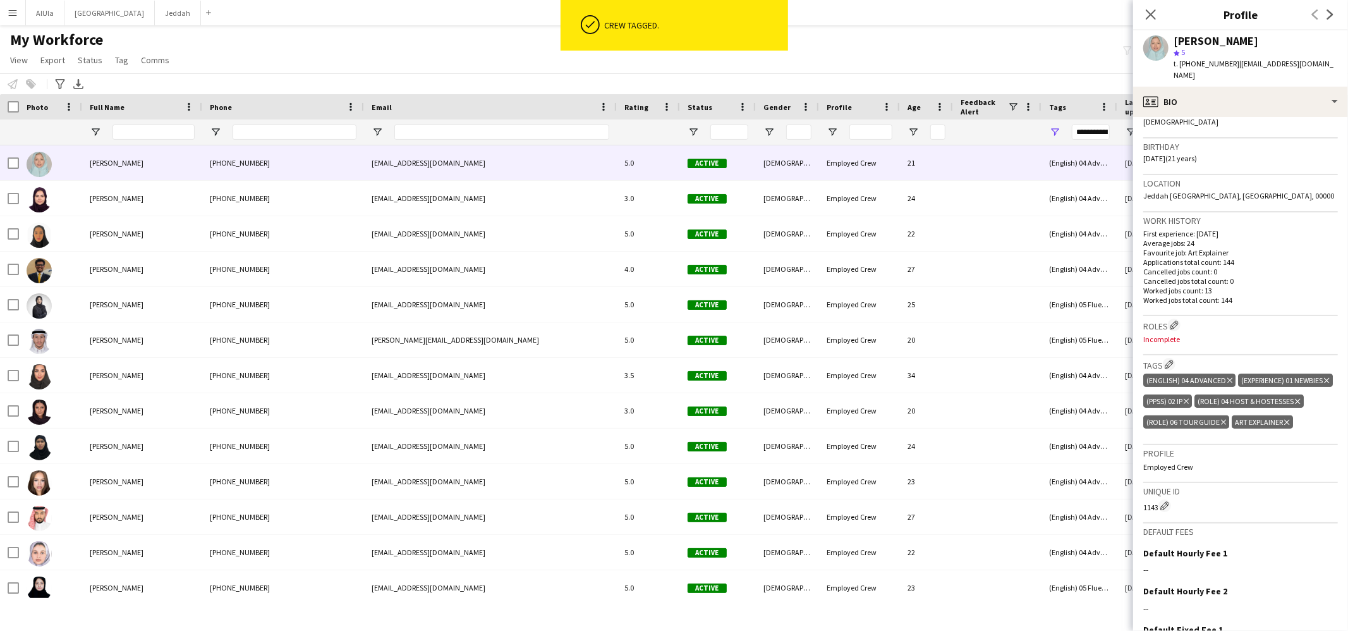
scroll to position [335, 0]
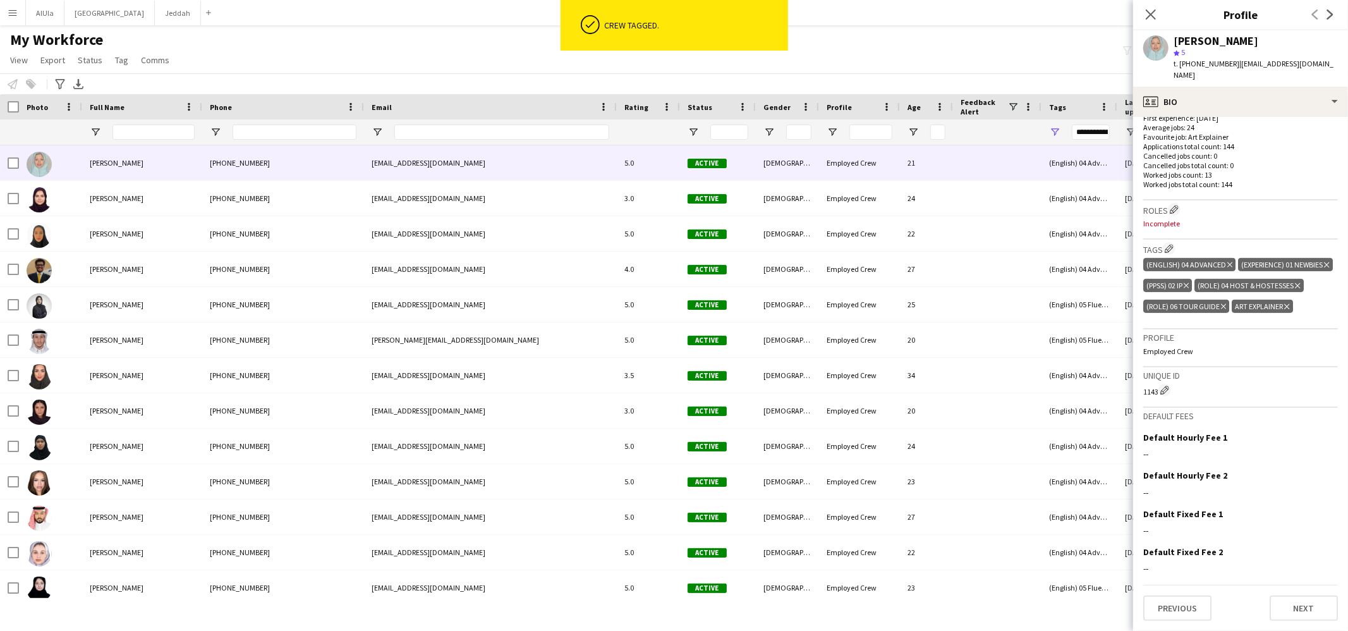
click at [1284, 310] on icon "Delete tag" at bounding box center [1286, 307] width 5 height 8
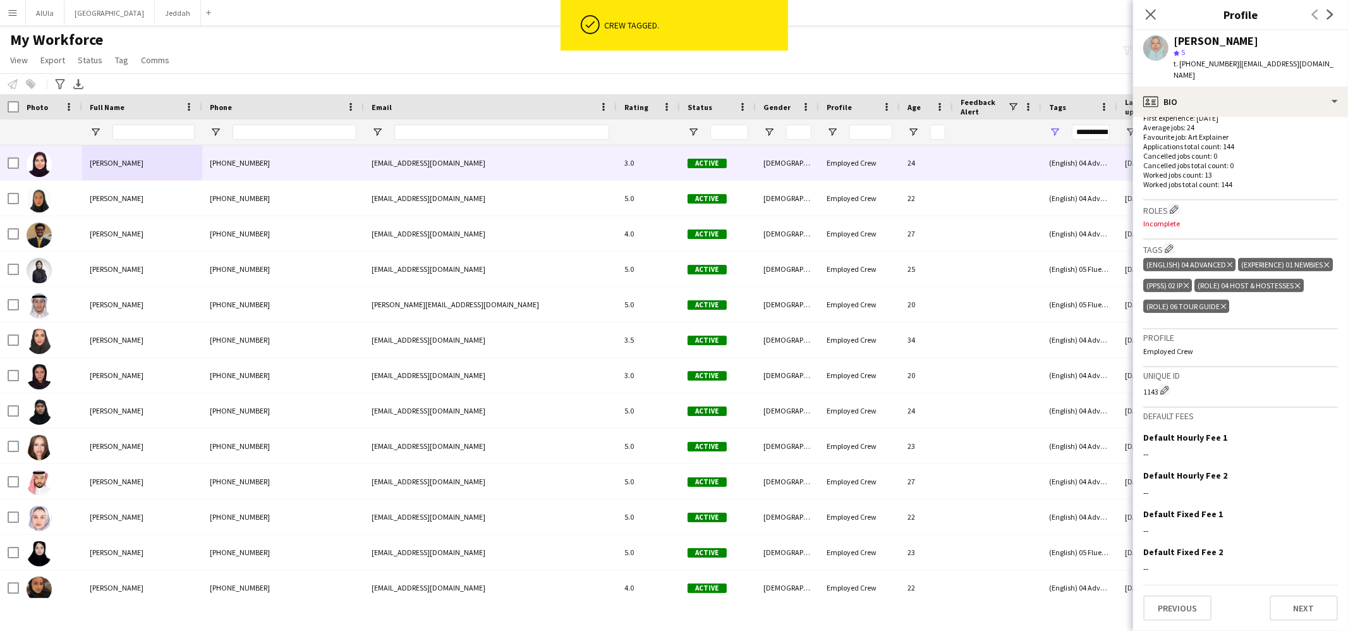
click at [18, 166] on div "Maryam Fageeh +966550406942 maryam.fageeh@hotmail.com 3.0 Active Female Employe…" at bounding box center [795, 162] width 1591 height 35
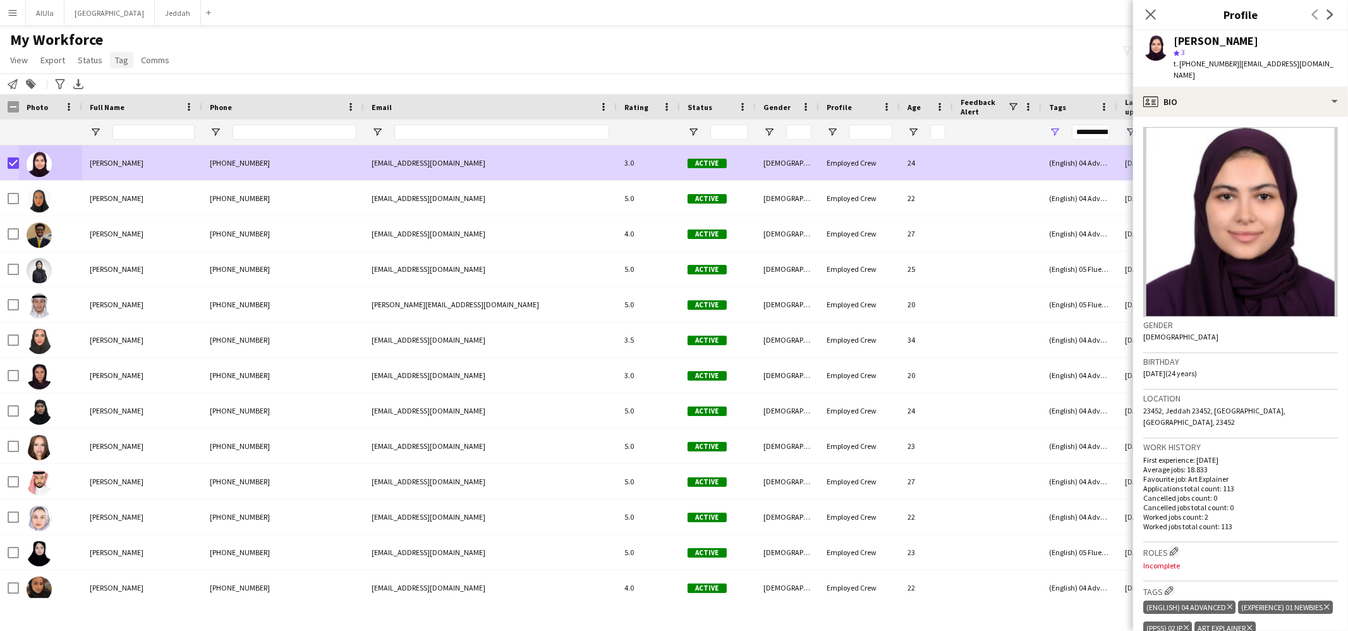
click at [121, 65] on link "Tag" at bounding box center [121, 60] width 23 height 16
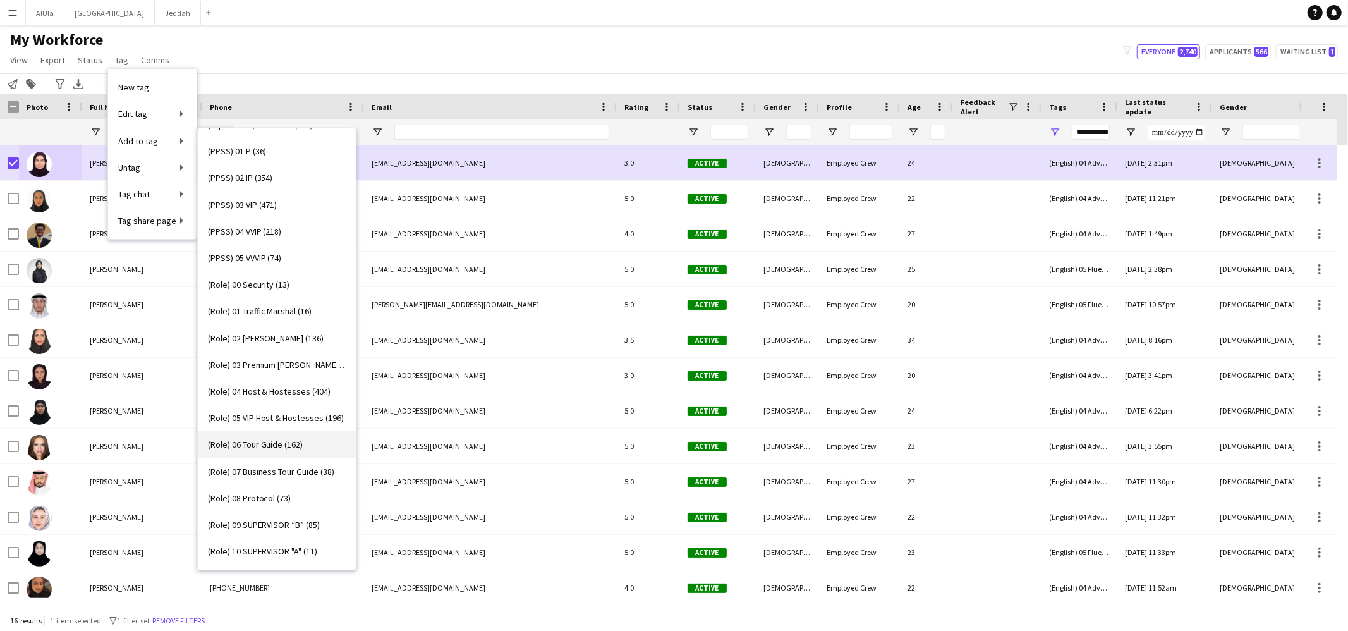
click at [288, 446] on span "(Role) 06 Tour Guide (162)" at bounding box center [255, 444] width 95 height 11
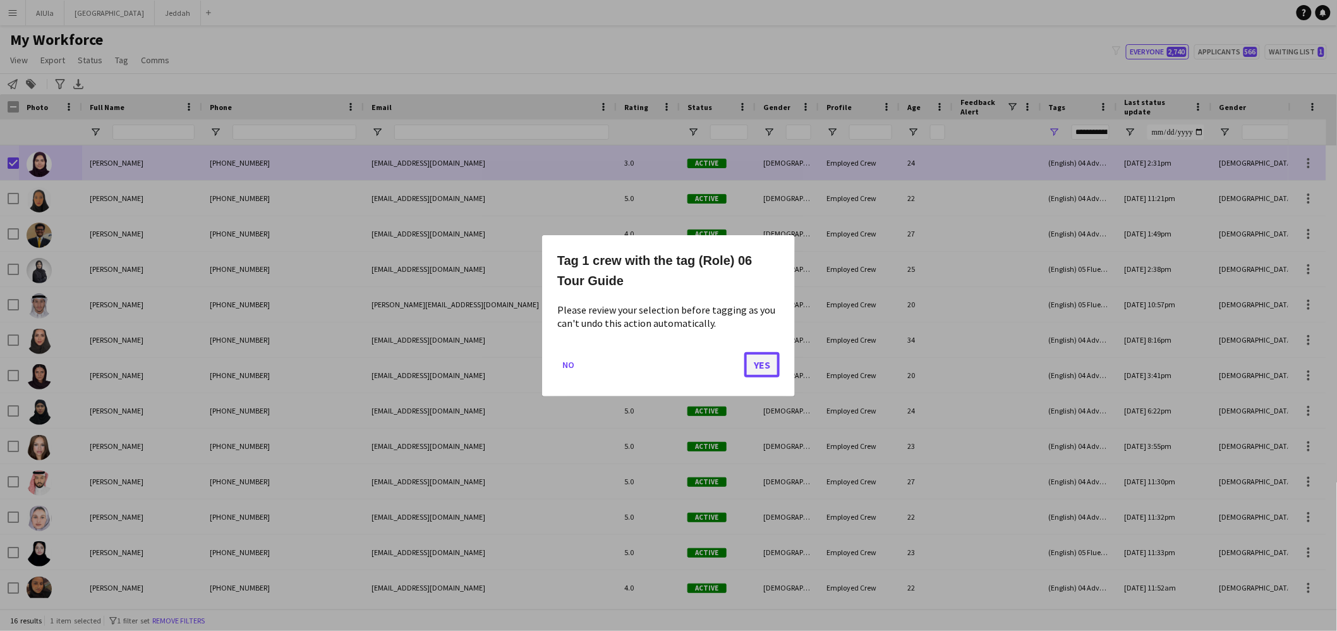
click at [764, 364] on button "Yes" at bounding box center [761, 363] width 35 height 25
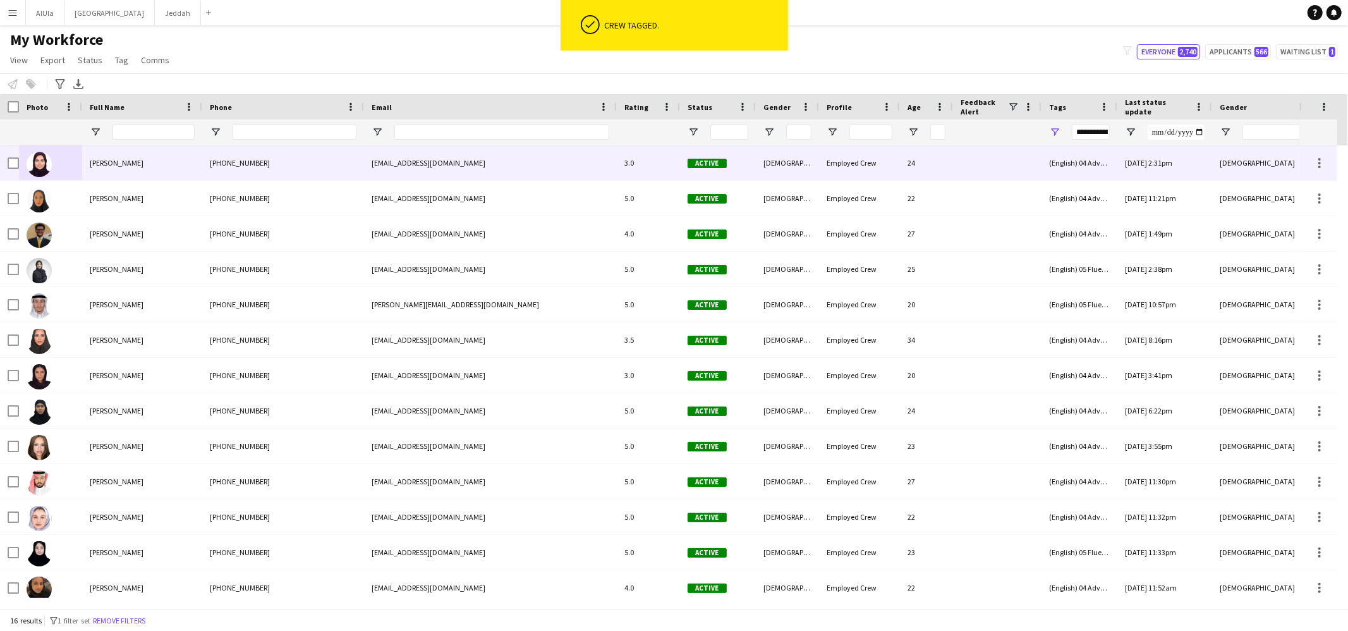
click at [111, 158] on span "[PERSON_NAME]" at bounding box center [117, 162] width 54 height 9
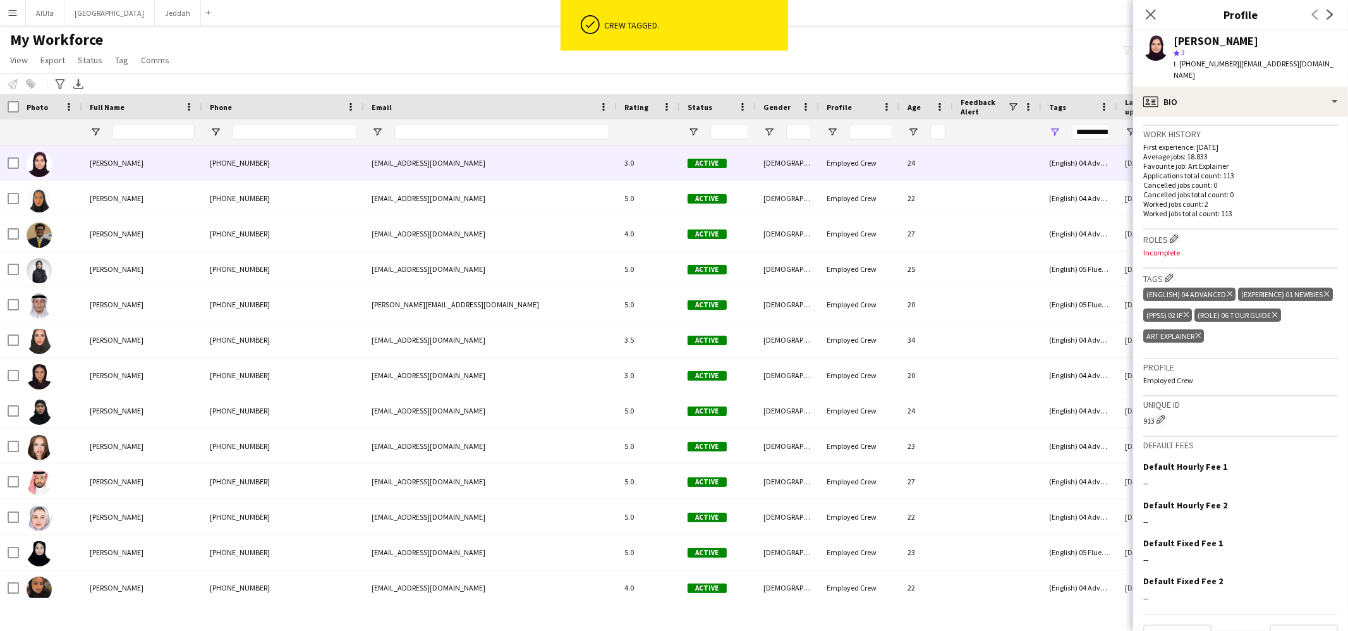
scroll to position [313, 0]
click at [1201, 332] on icon at bounding box center [1197, 334] width 5 height 5
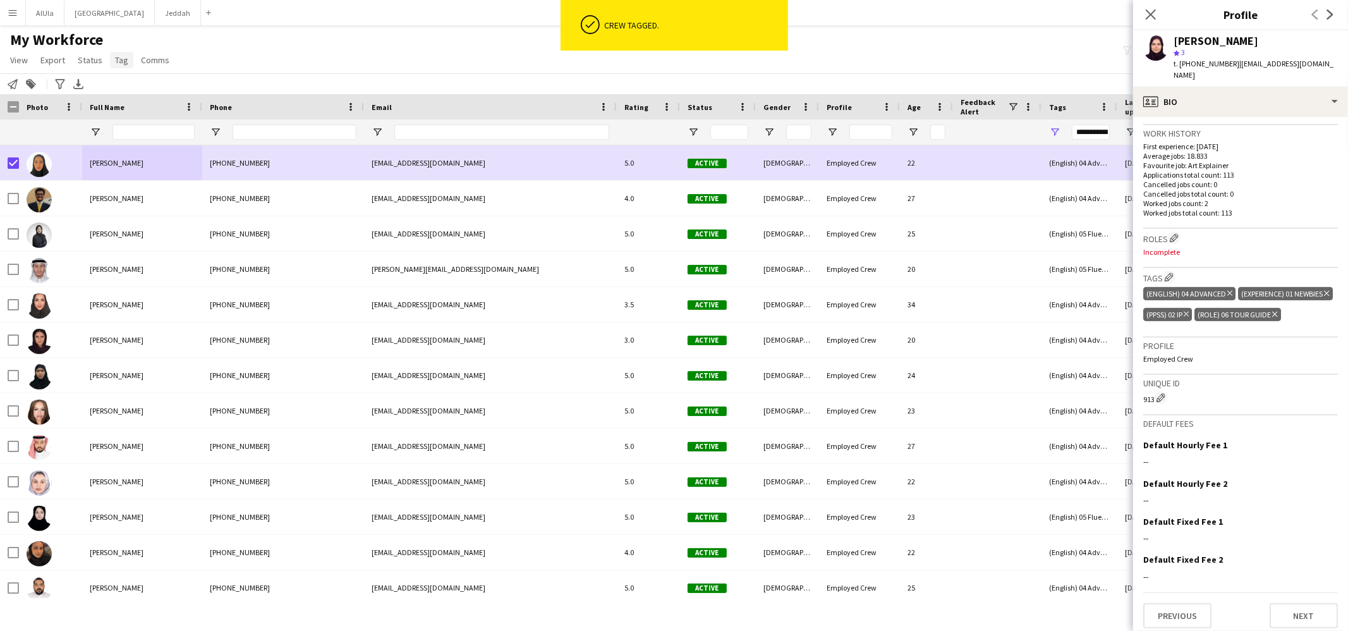
click at [113, 66] on link "Tag" at bounding box center [121, 60] width 23 height 16
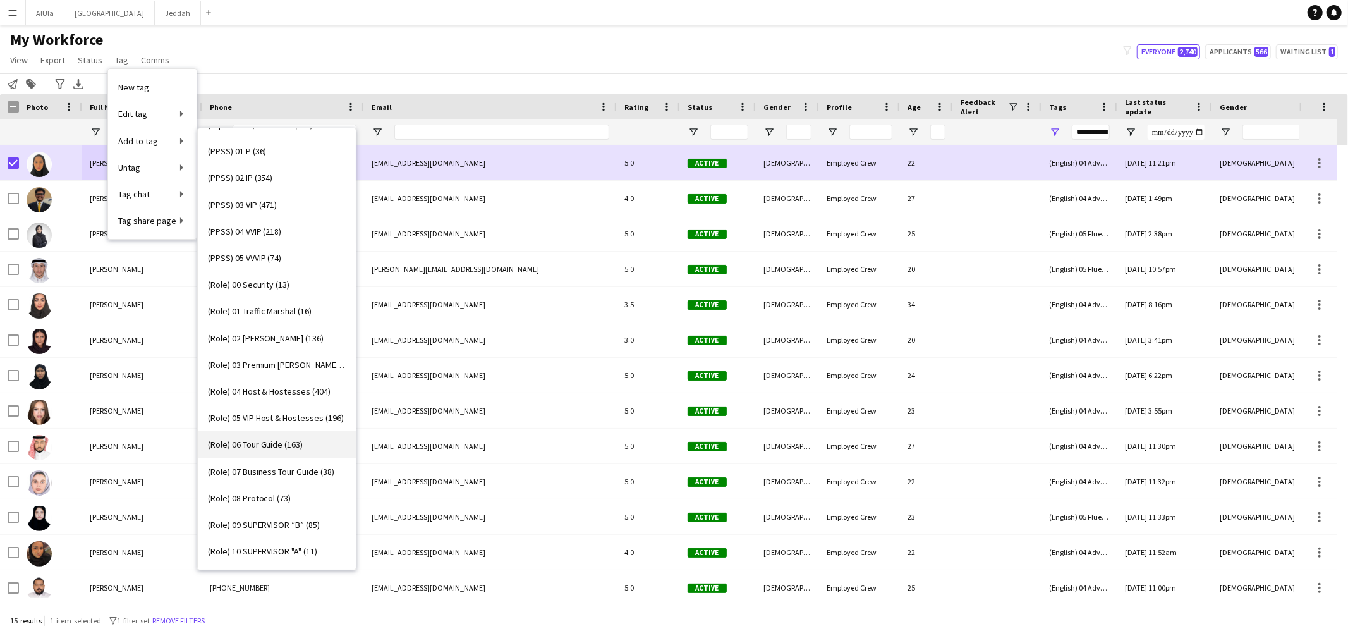
click at [282, 445] on span "(Role) 06 Tour Guide (163)" at bounding box center [255, 444] width 95 height 11
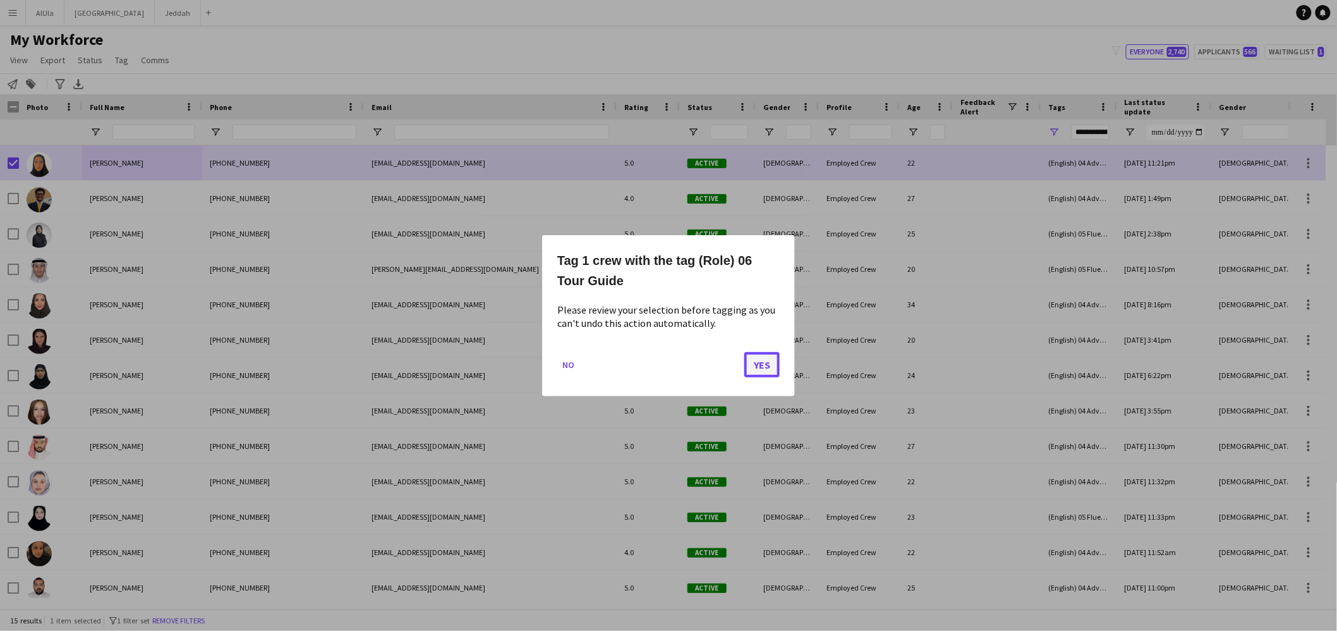
click at [773, 363] on button "Yes" at bounding box center [761, 363] width 35 height 25
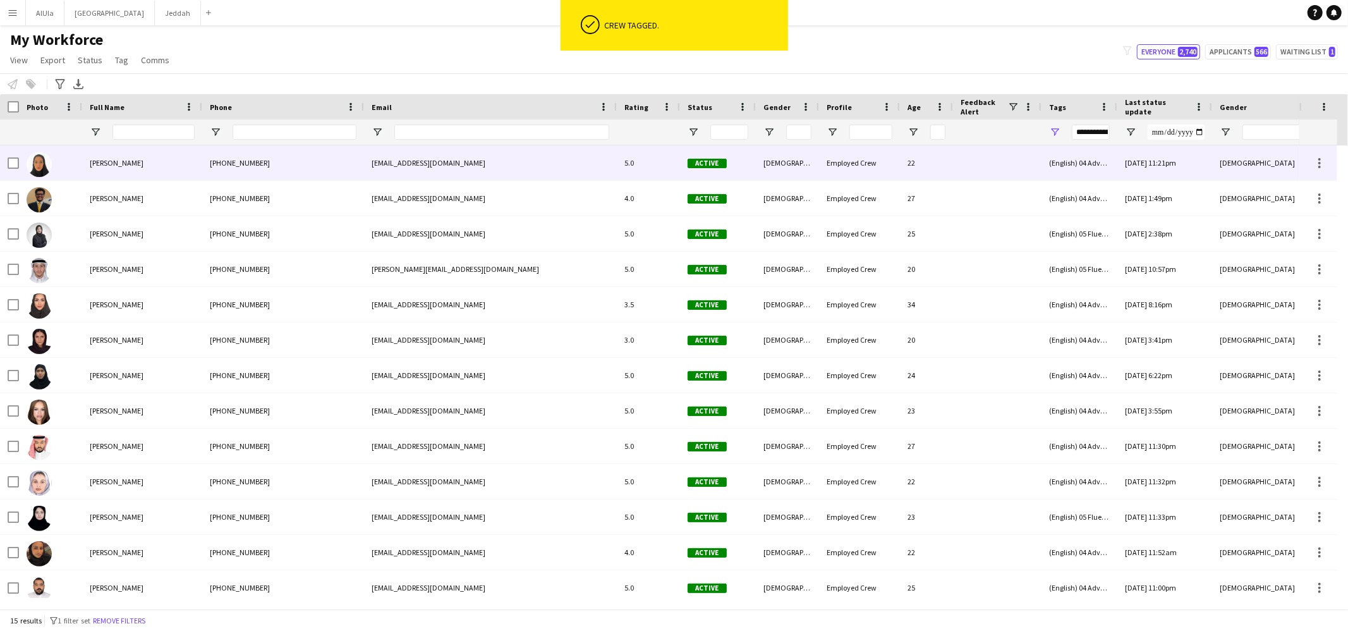
drag, startPoint x: 116, startPoint y: 166, endPoint x: 108, endPoint y: 162, distance: 9.0
click at [110, 162] on span "[PERSON_NAME]" at bounding box center [117, 162] width 54 height 9
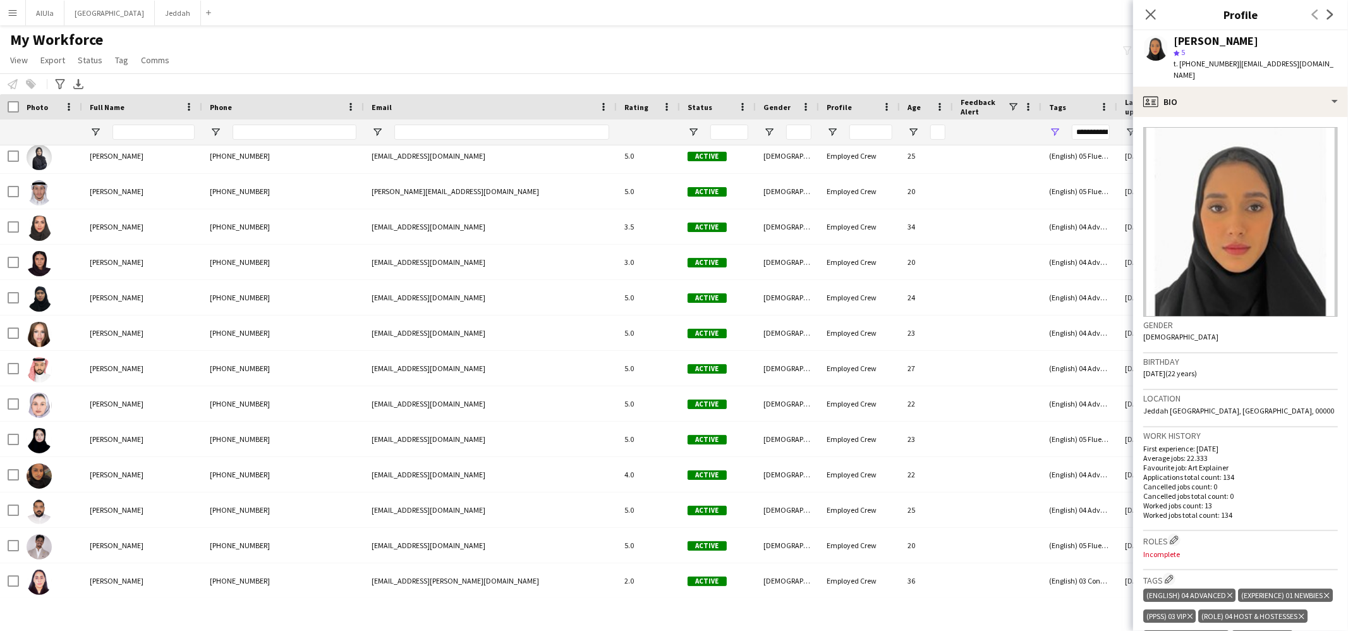
scroll to position [335, 0]
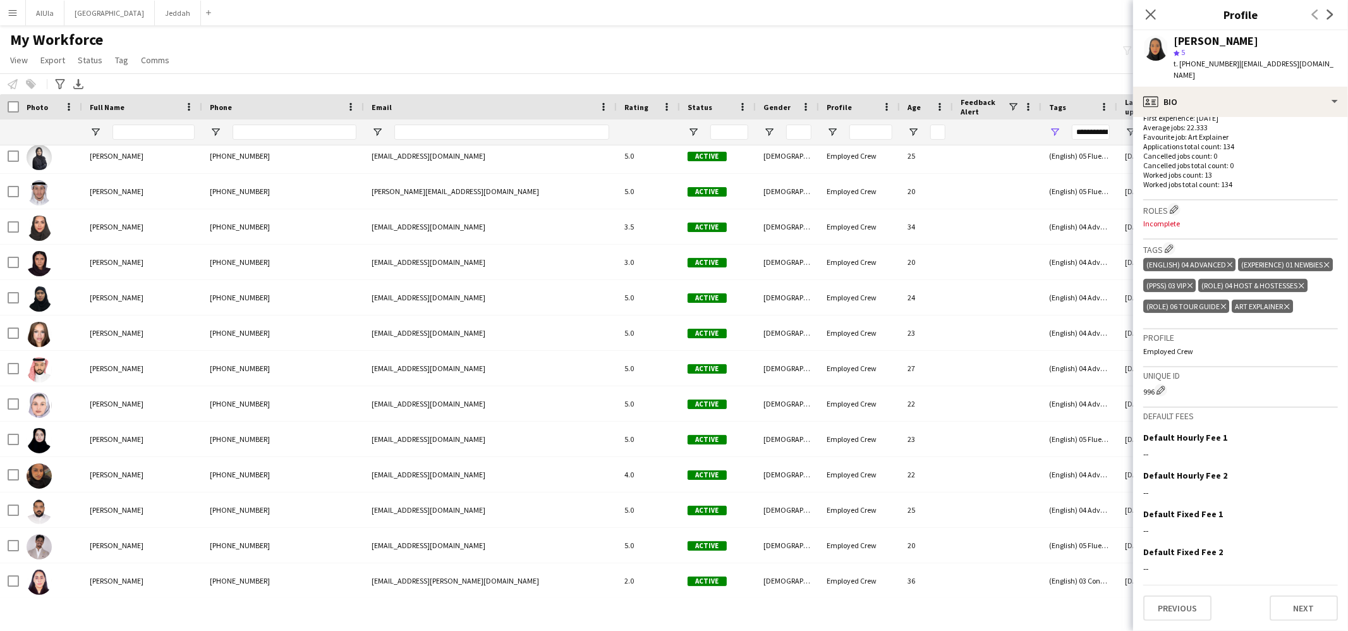
click at [1288, 310] on icon "Delete tag" at bounding box center [1286, 307] width 5 height 8
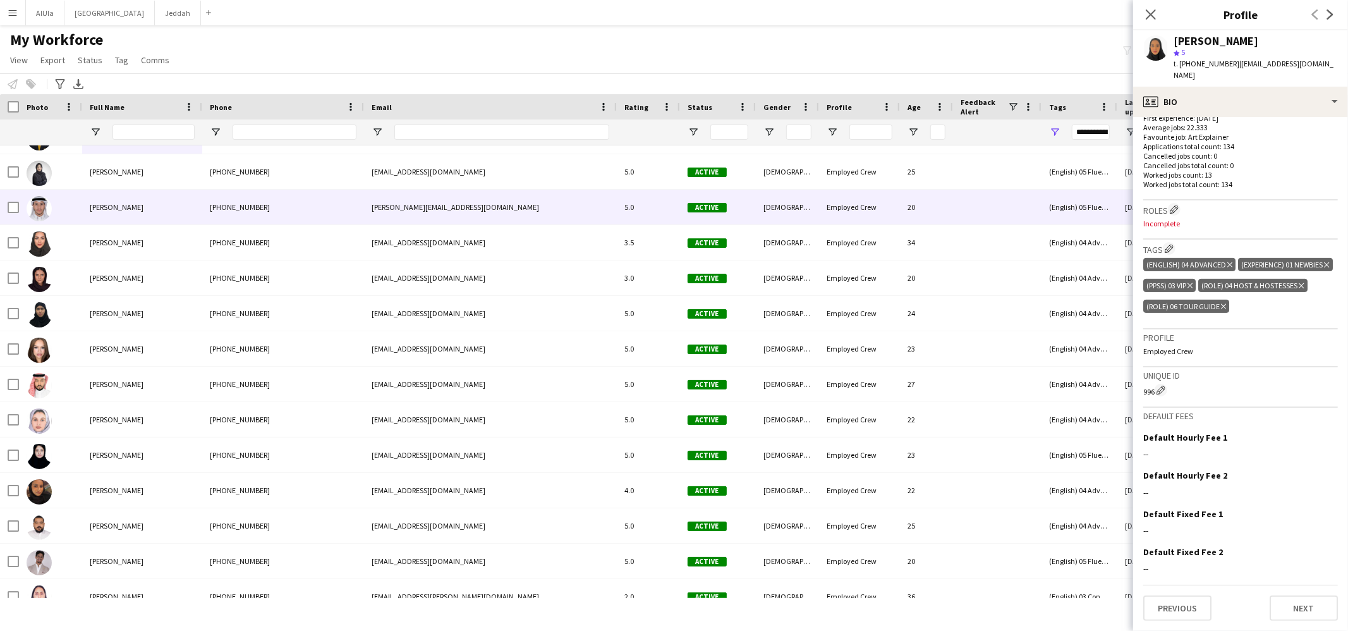
scroll to position [0, 0]
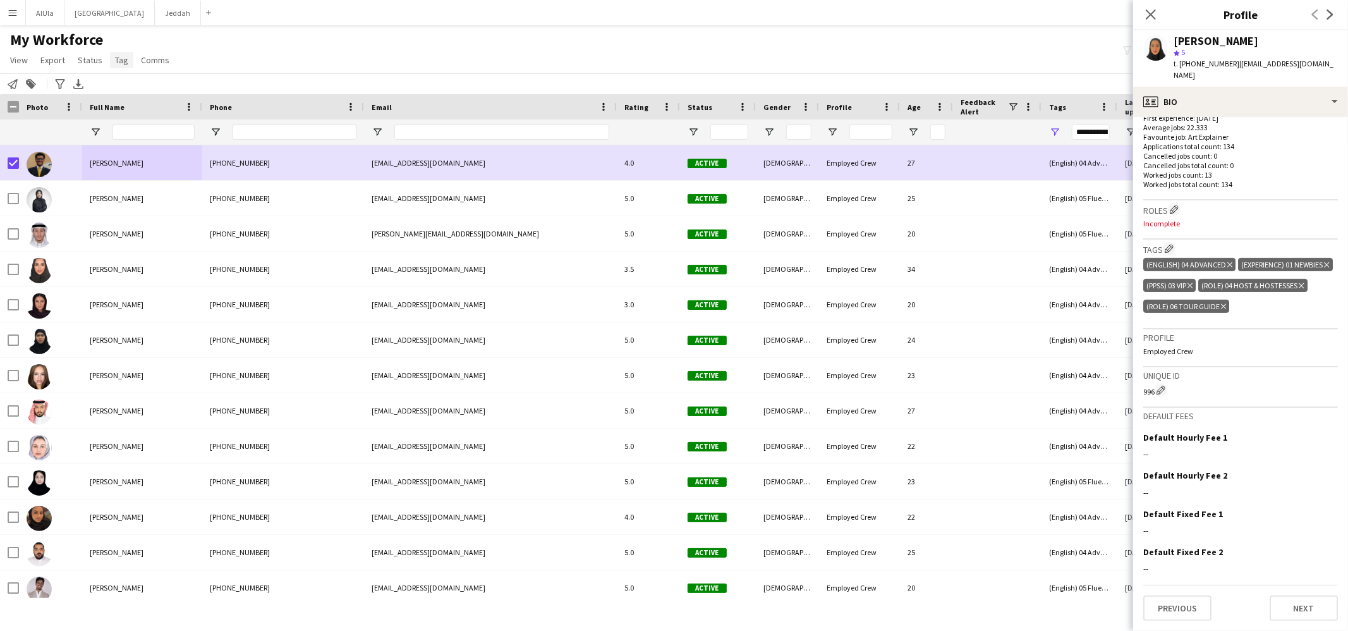
click at [121, 59] on span "Tag" at bounding box center [121, 59] width 13 height 11
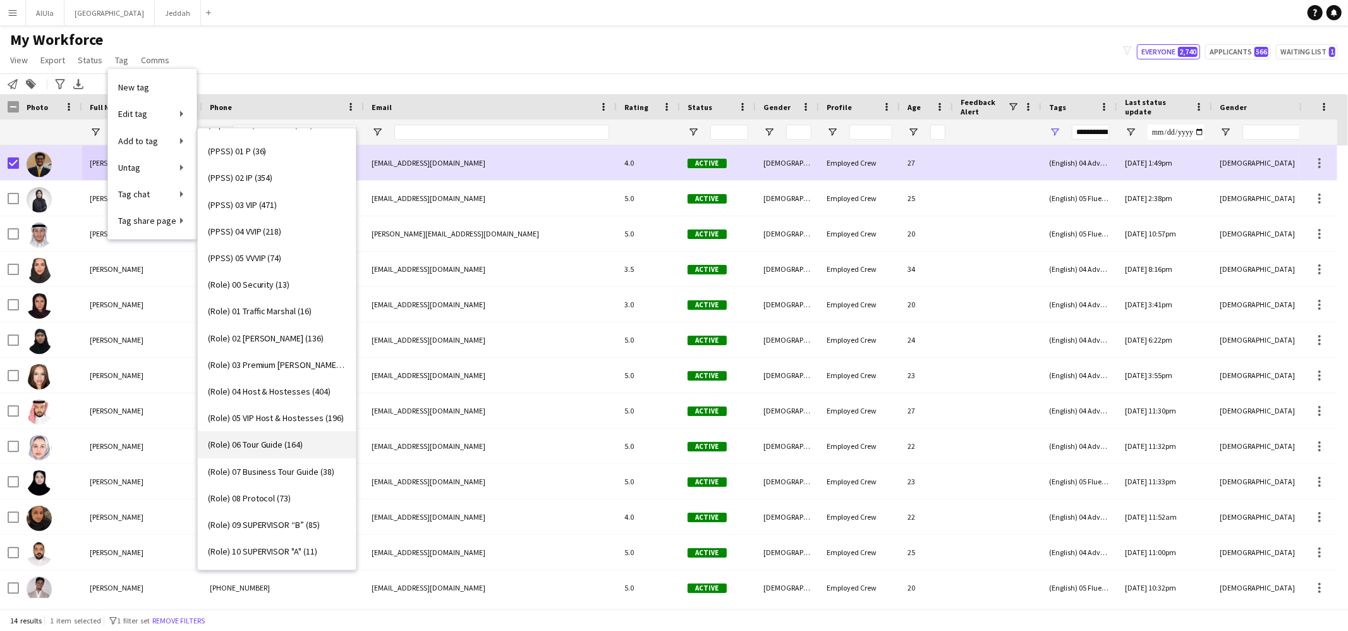
click at [272, 450] on span "(Role) 06 Tour Guide (164)" at bounding box center [255, 444] width 95 height 11
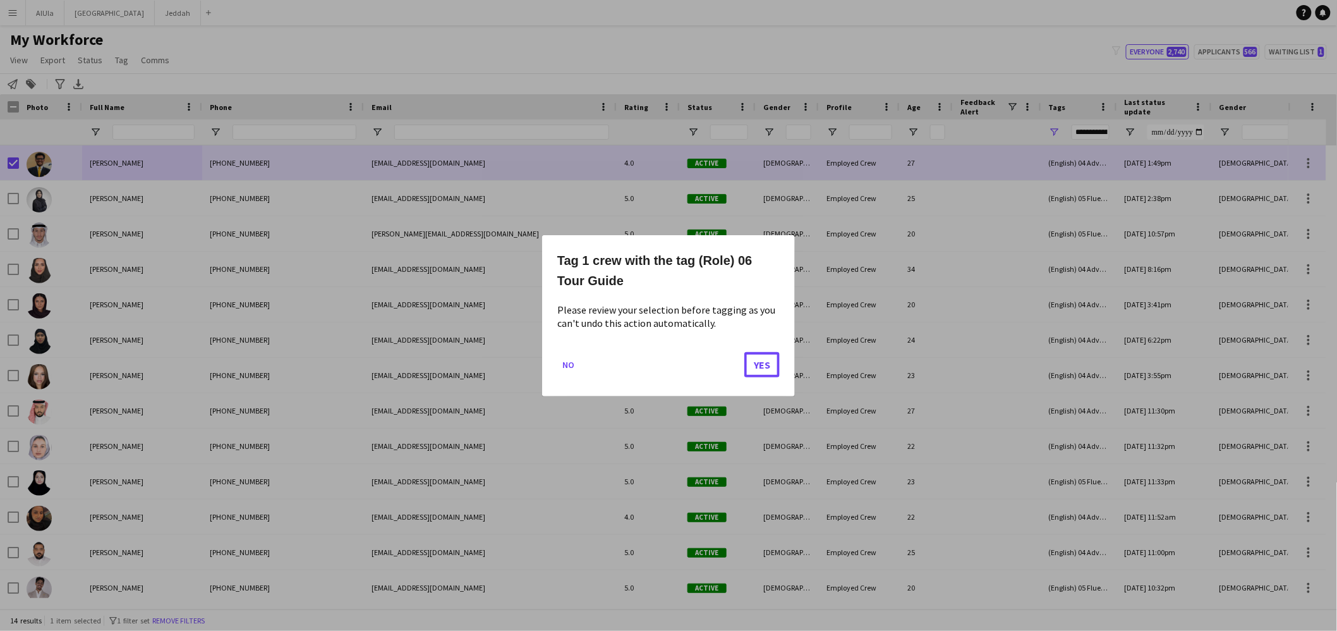
drag, startPoint x: 762, startPoint y: 359, endPoint x: 677, endPoint y: 304, distance: 101.5
click at [763, 359] on button "Yes" at bounding box center [761, 363] width 35 height 25
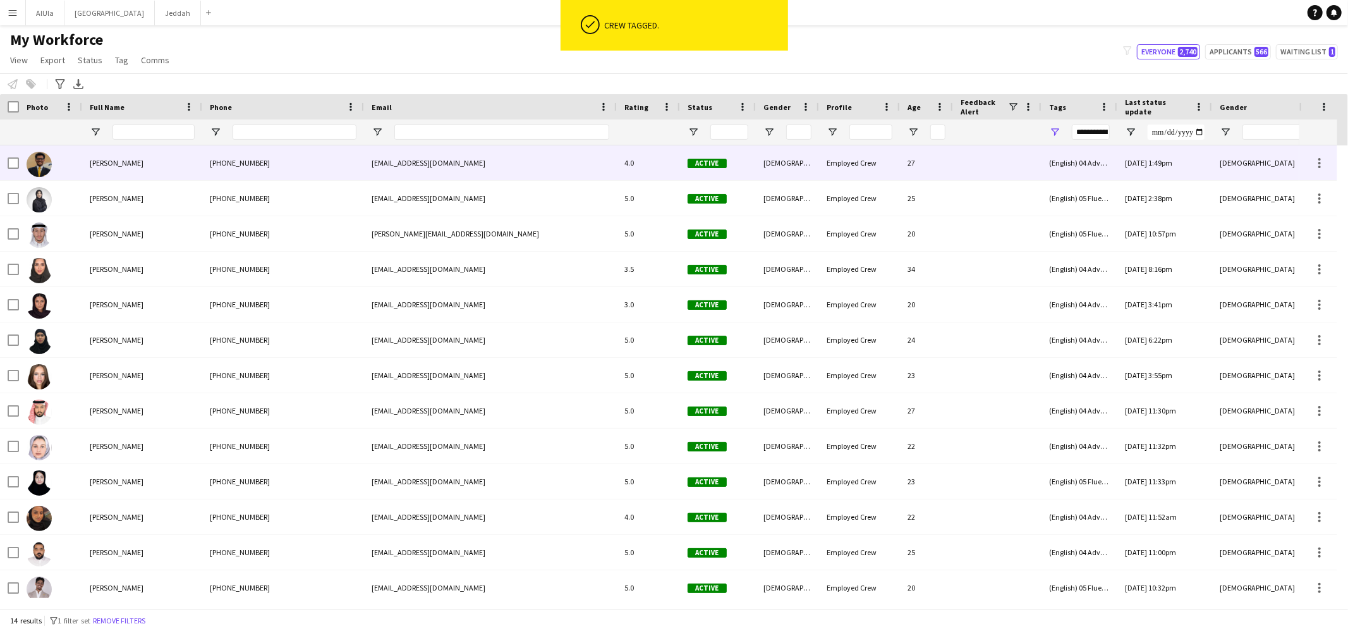
click at [161, 171] on div "[PERSON_NAME]" at bounding box center [142, 162] width 120 height 35
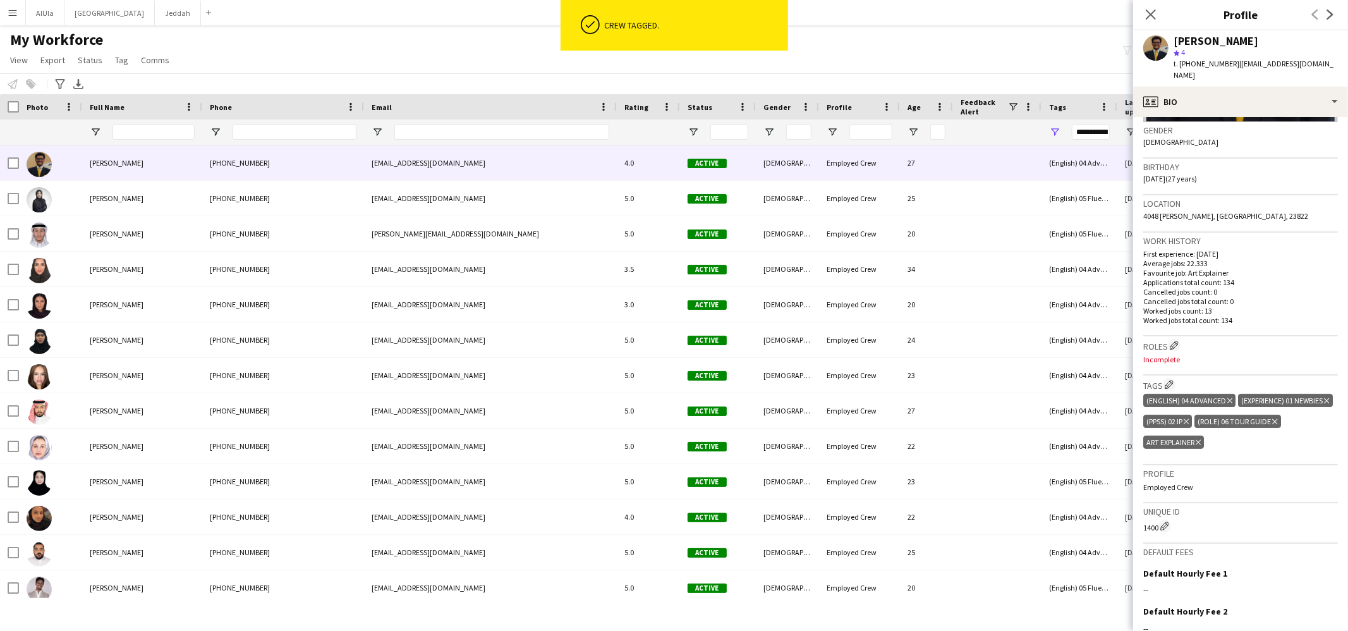
scroll to position [325, 0]
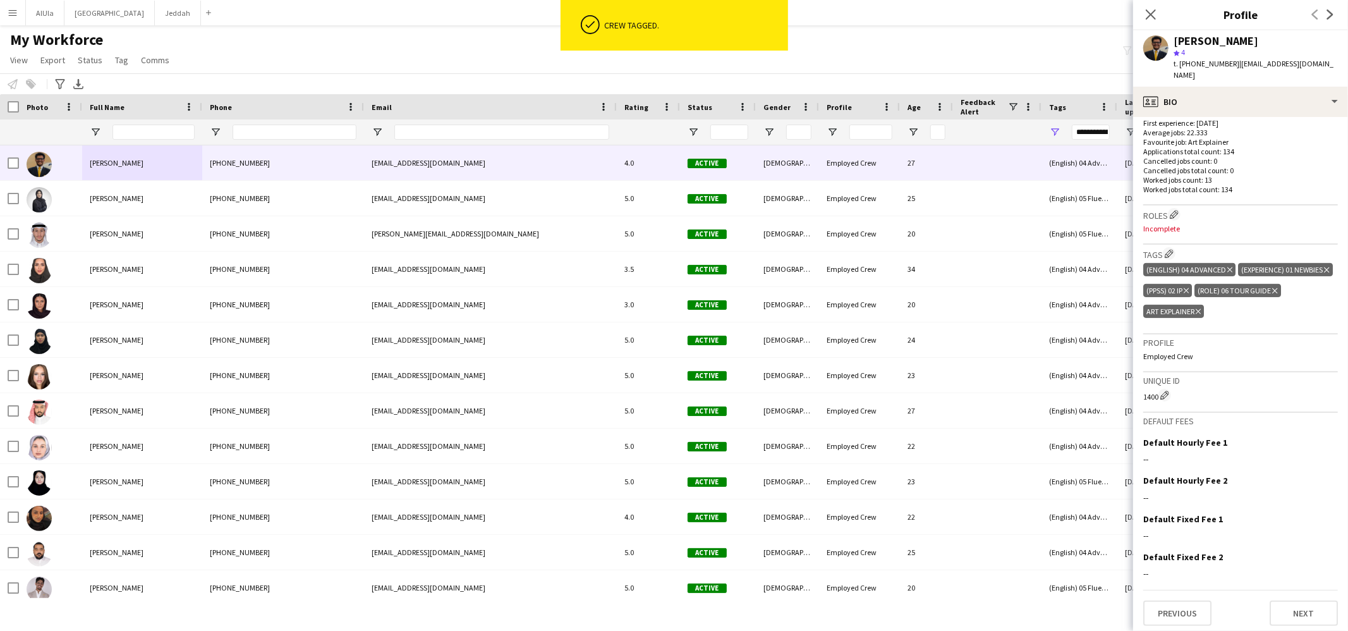
click at [1201, 308] on icon "Delete tag" at bounding box center [1197, 312] width 5 height 8
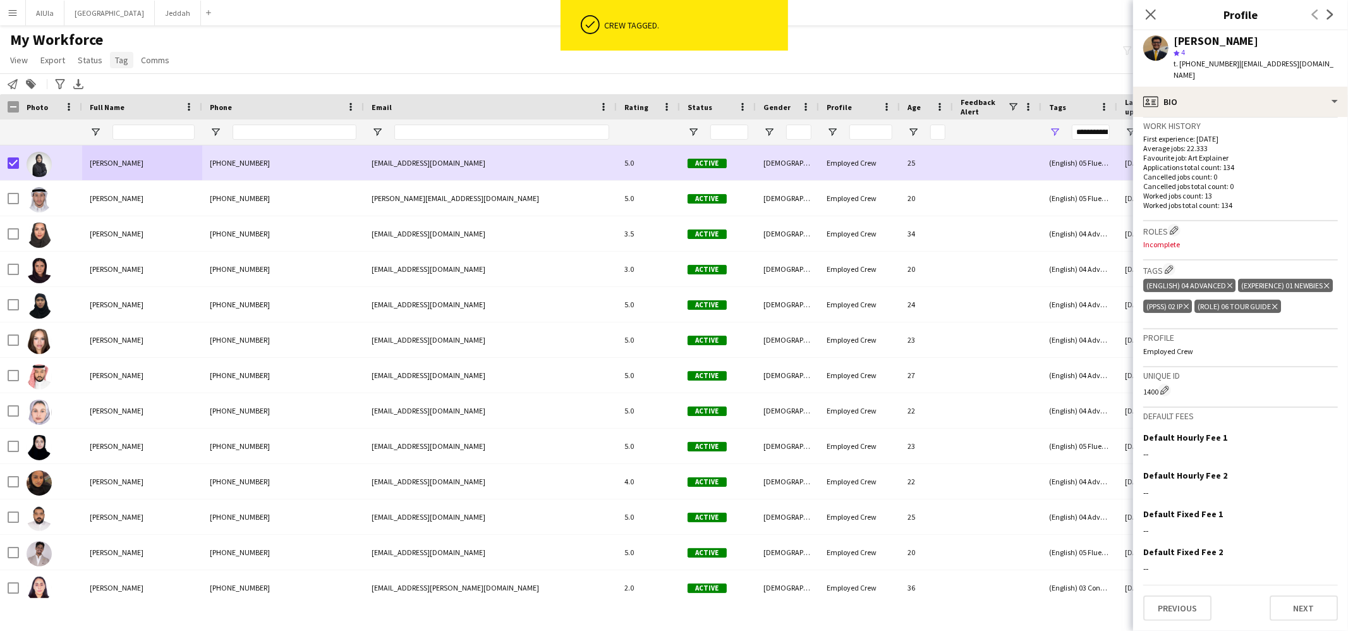
click at [123, 52] on link "Tag" at bounding box center [121, 60] width 23 height 16
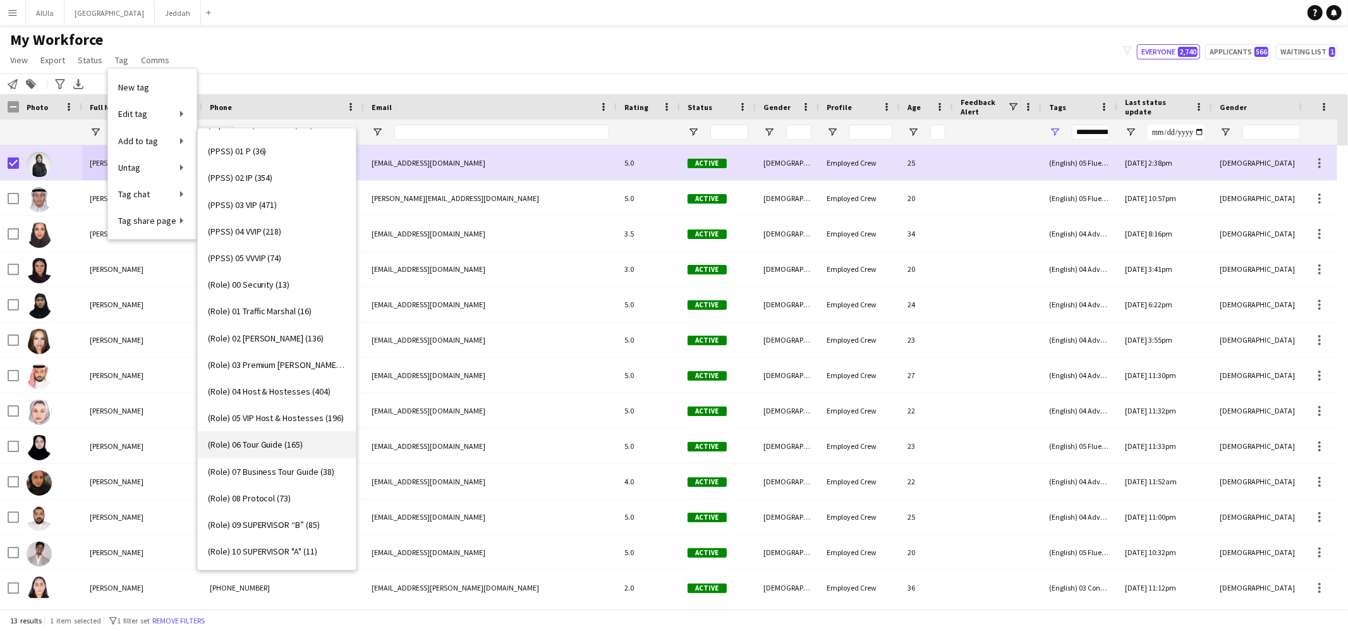
click at [281, 440] on span "(Role) 06 Tour Guide (165)" at bounding box center [255, 444] width 95 height 11
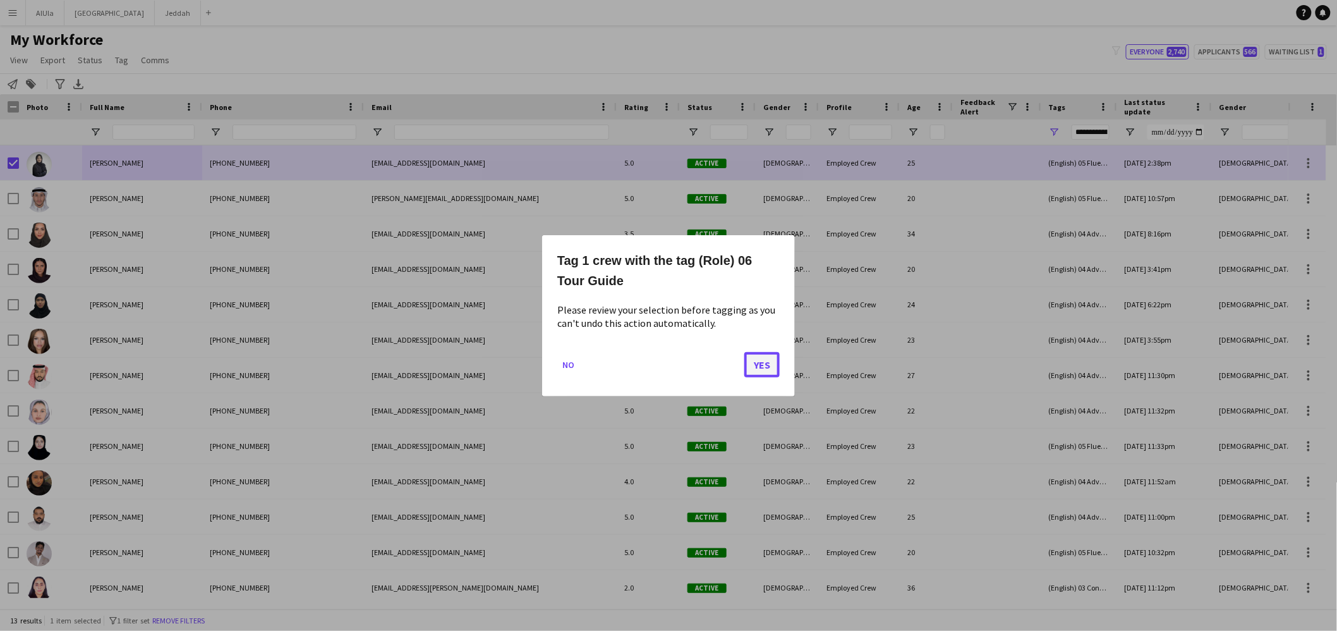
click at [761, 370] on button "Yes" at bounding box center [761, 363] width 35 height 25
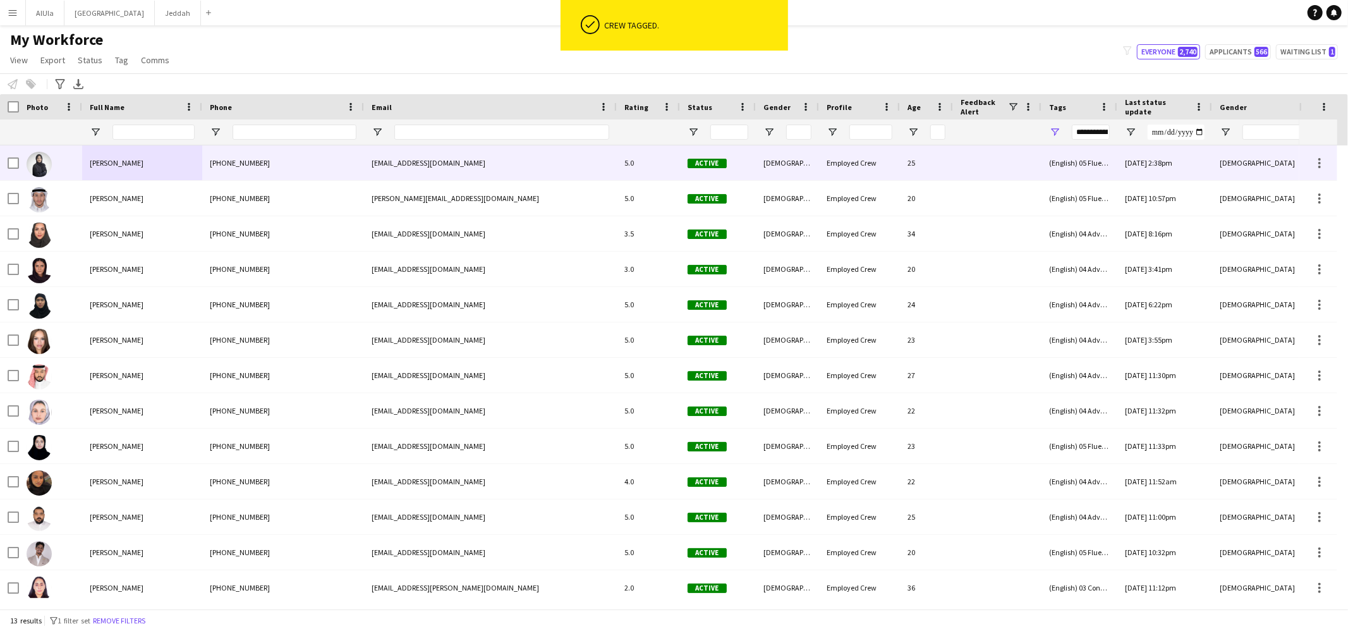
click at [121, 159] on span "[PERSON_NAME]" at bounding box center [117, 162] width 54 height 9
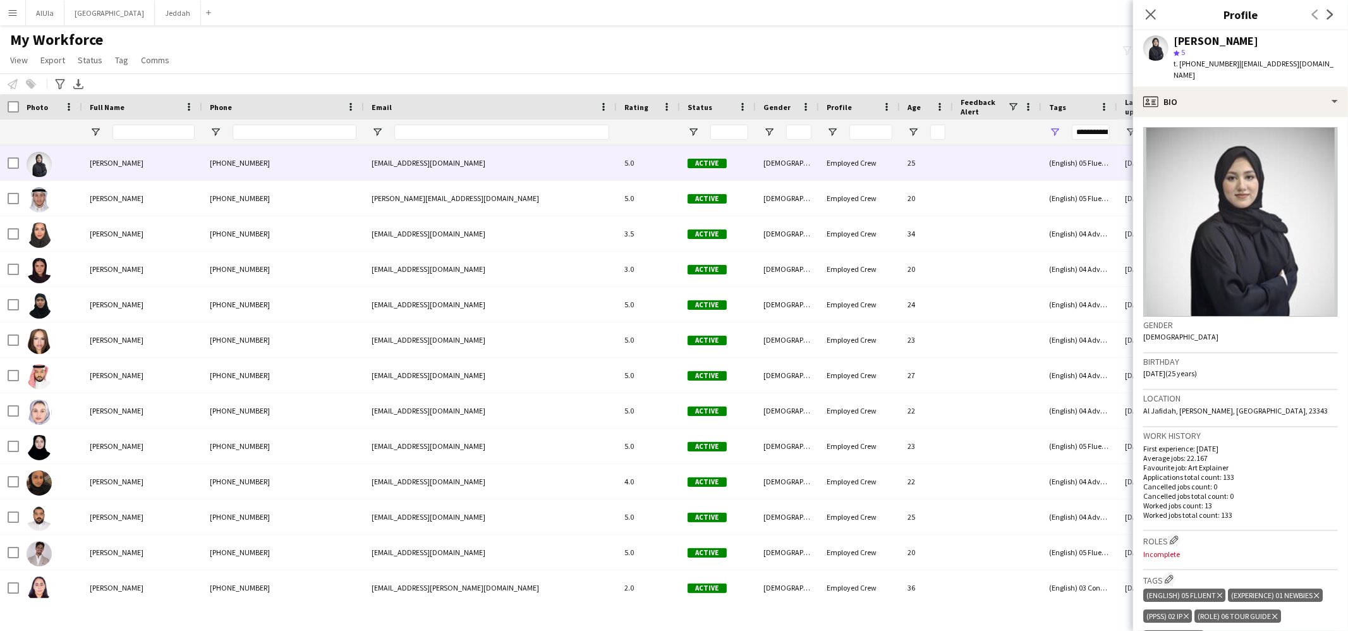
scroll to position [313, 0]
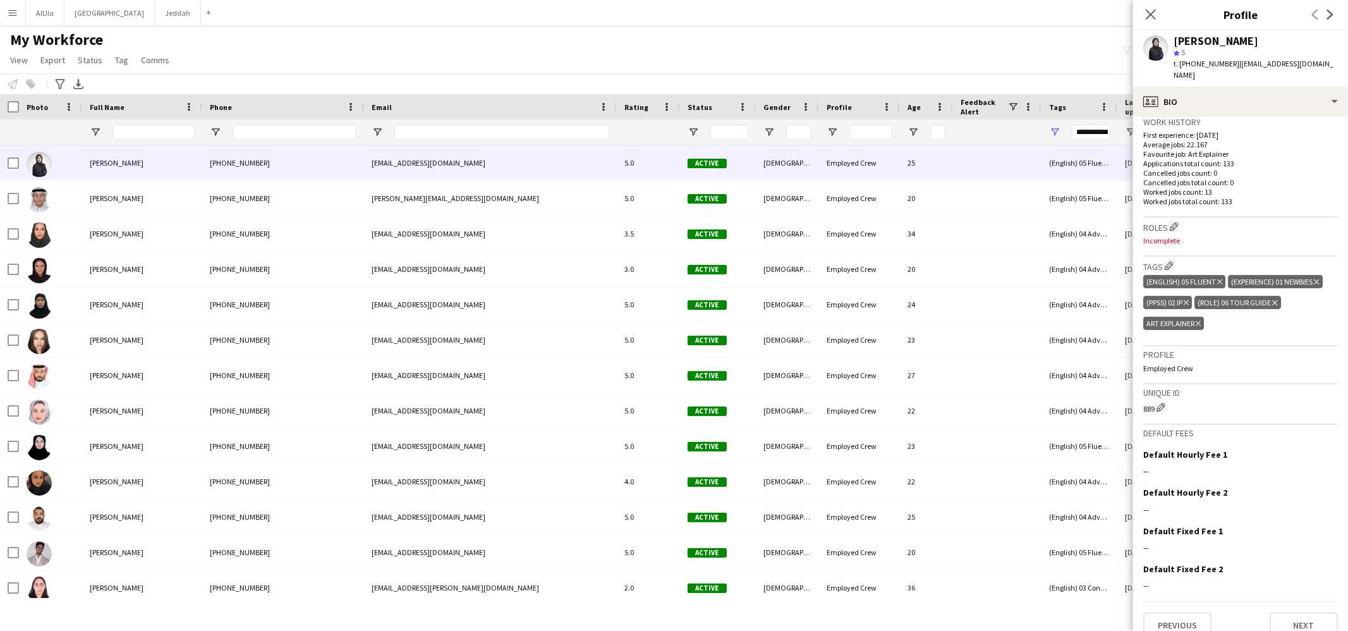
click at [1199, 321] on icon at bounding box center [1197, 323] width 5 height 5
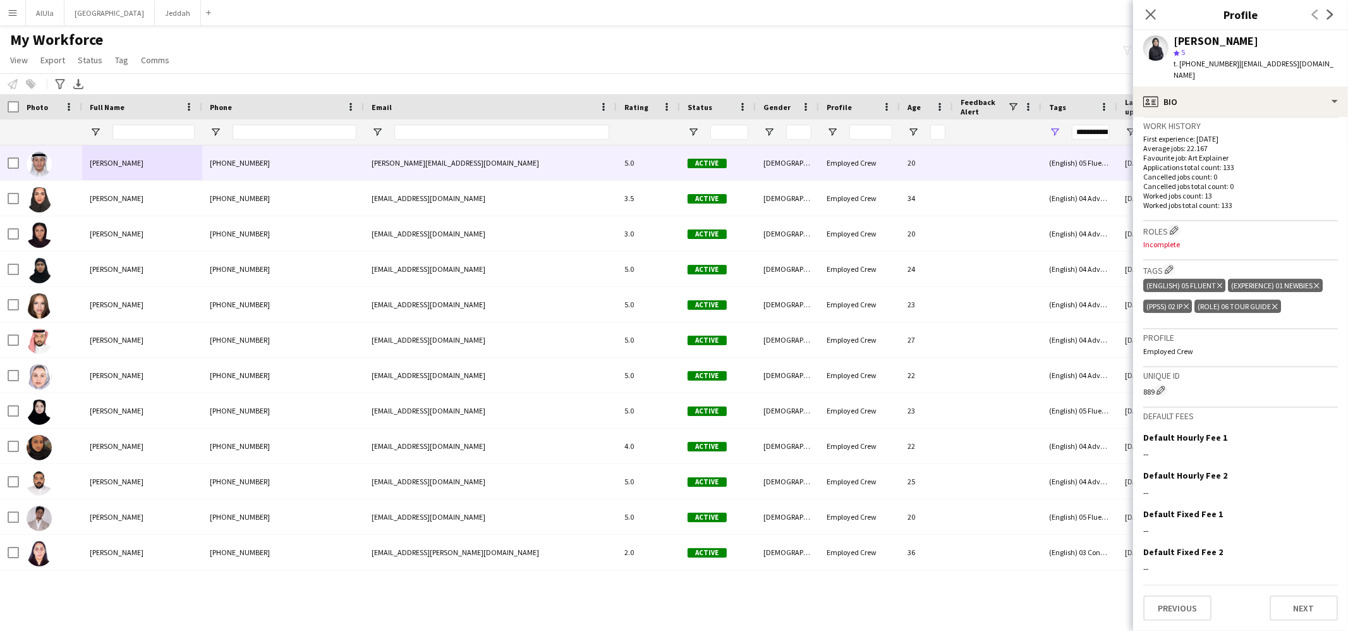
scroll to position [293, 0]
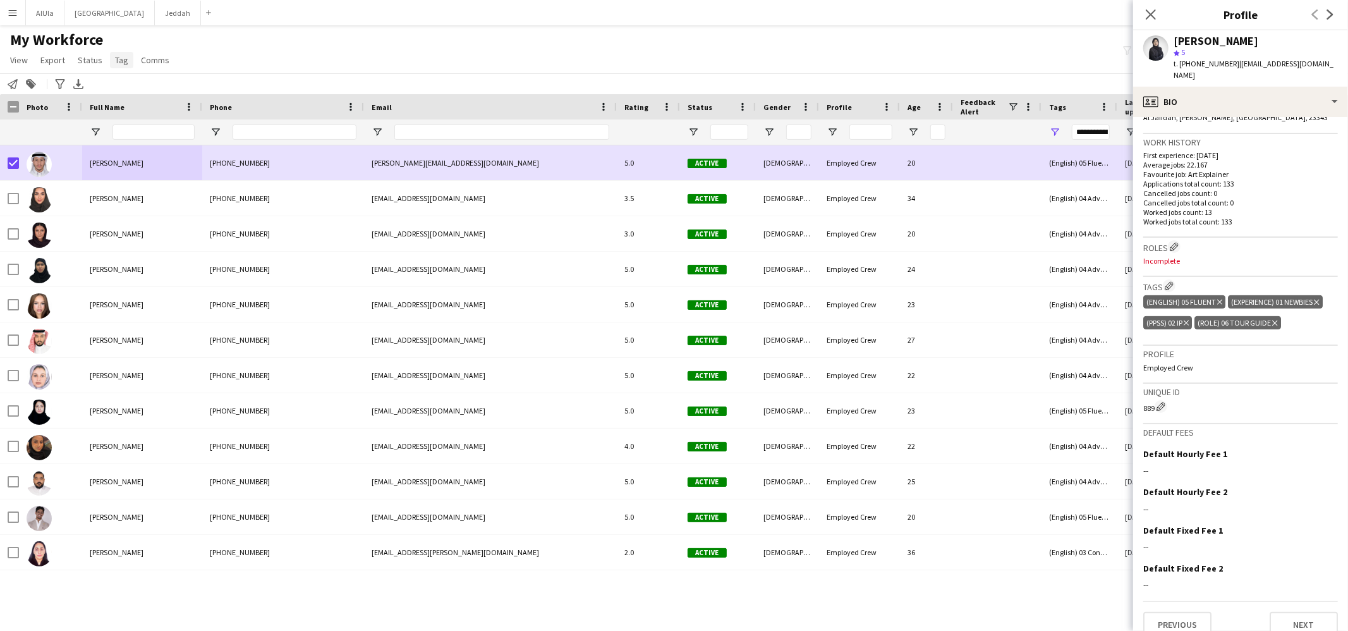
click at [126, 61] on link "Tag" at bounding box center [121, 60] width 23 height 16
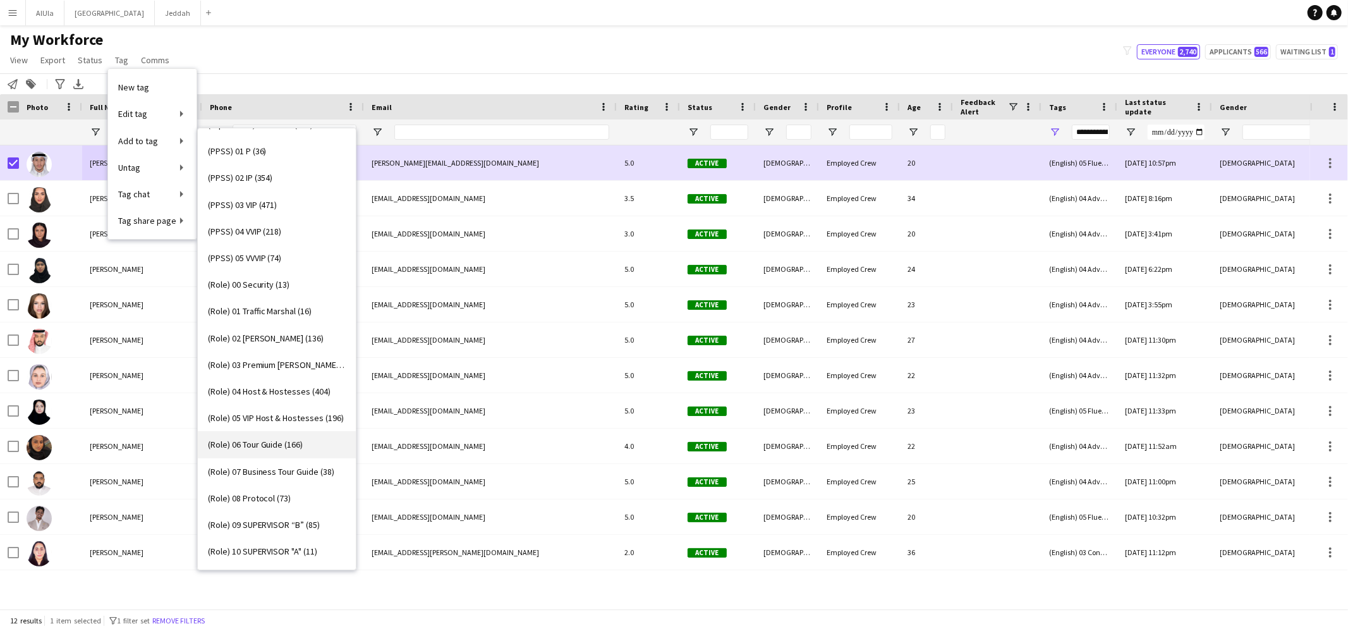
click at [278, 440] on span "(Role) 06 Tour Guide (166)" at bounding box center [255, 444] width 95 height 11
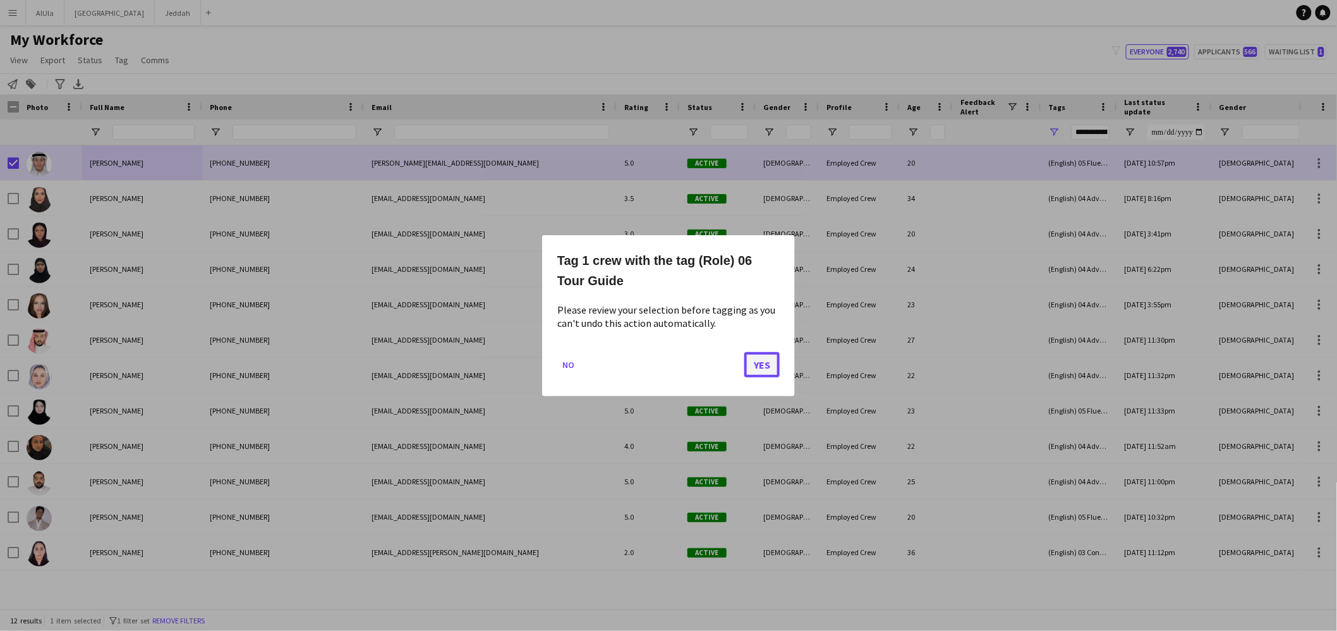
click at [751, 370] on button "Yes" at bounding box center [761, 363] width 35 height 25
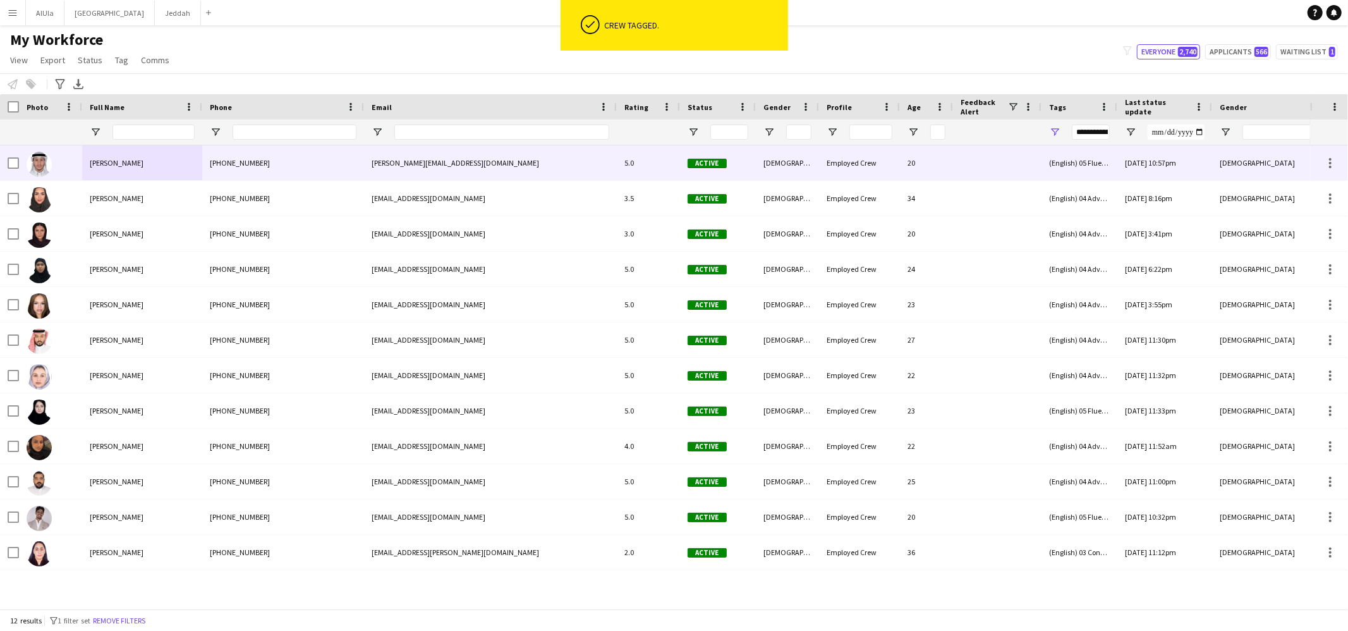
click at [148, 158] on div "[PERSON_NAME]" at bounding box center [142, 162] width 120 height 35
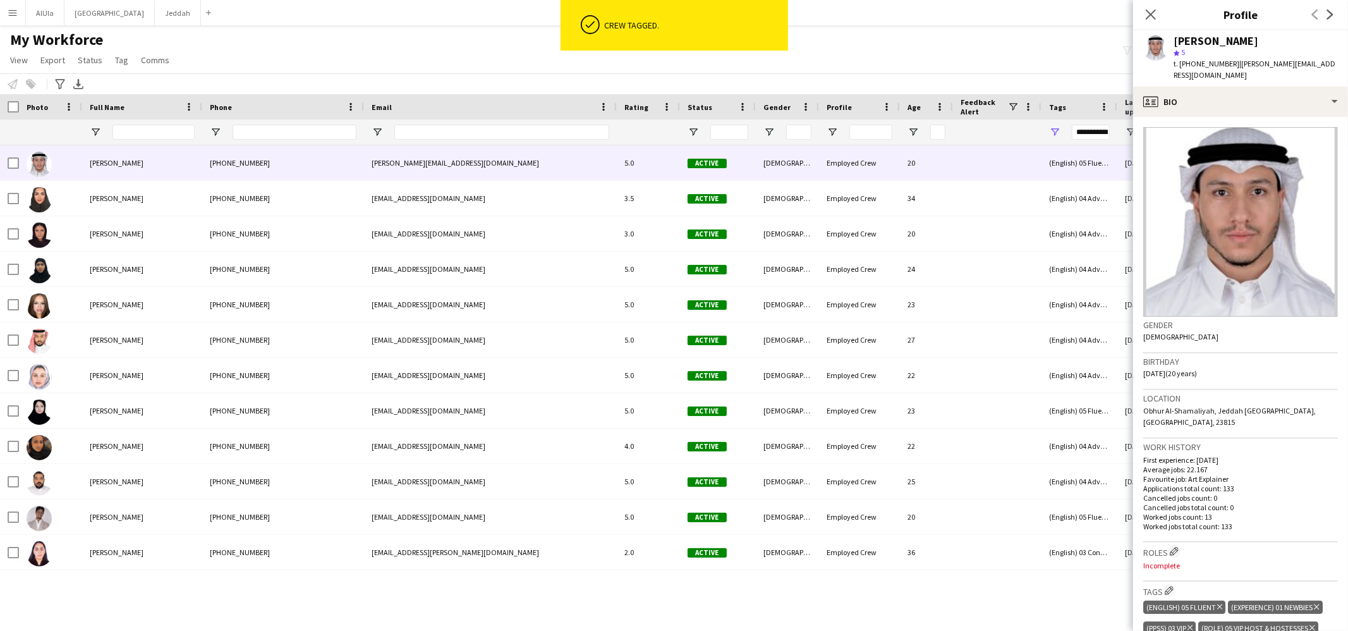
scroll to position [325, 0]
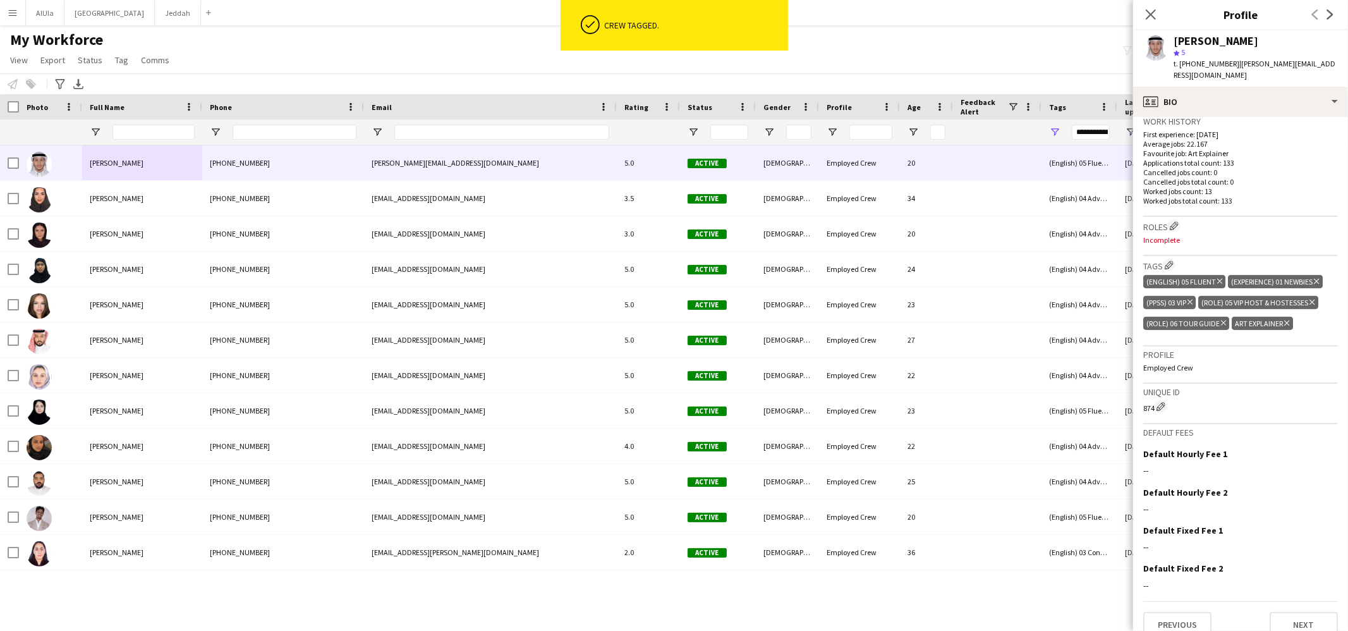
click at [1287, 319] on icon "Delete tag" at bounding box center [1286, 323] width 5 height 8
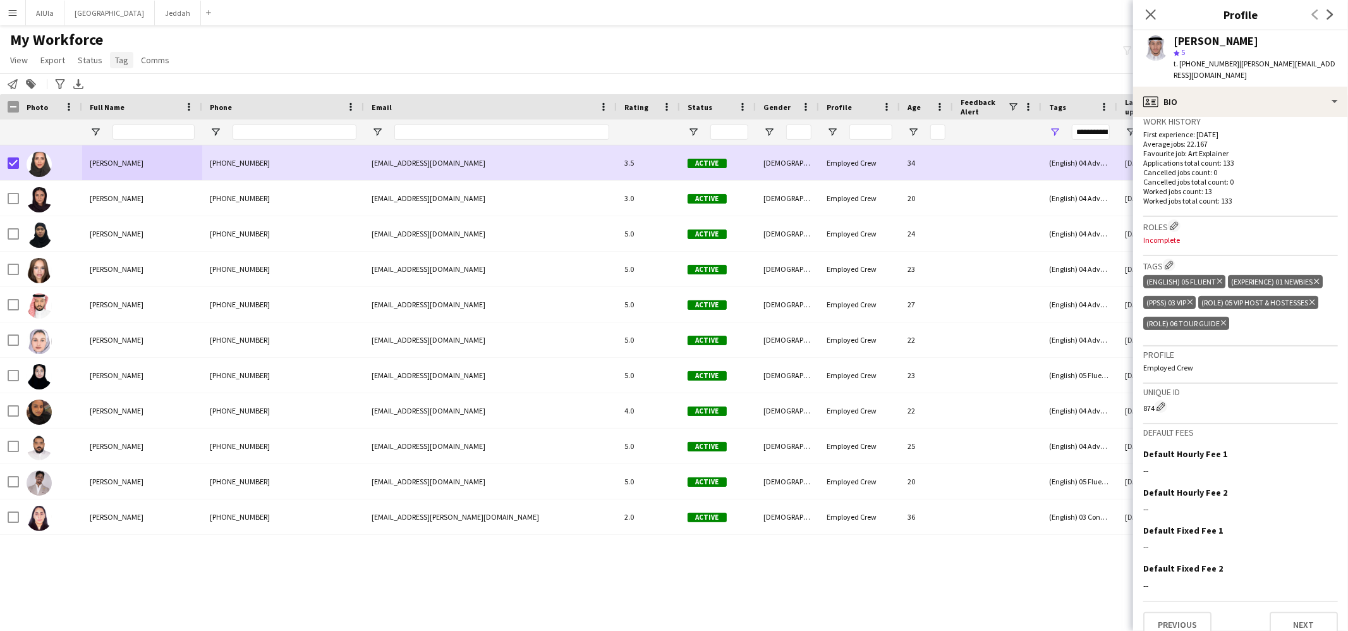
click at [116, 62] on span "Tag" at bounding box center [121, 59] width 13 height 11
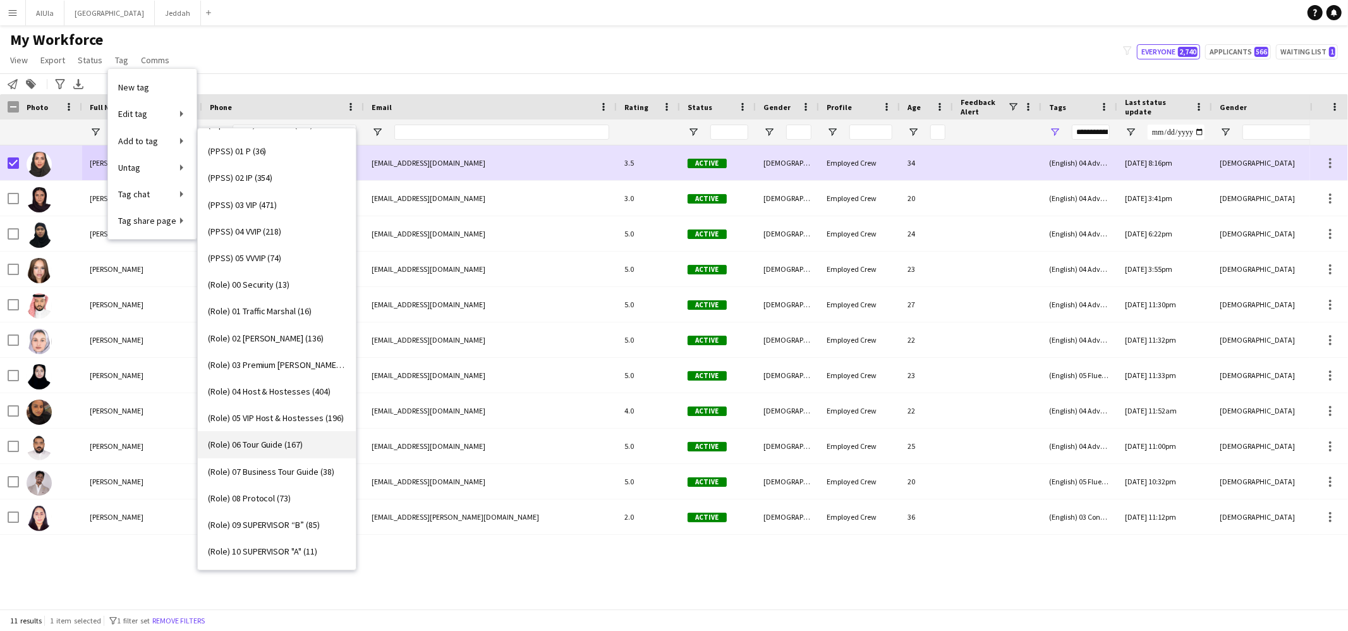
click at [269, 452] on link "(Role) 06 Tour Guide (167)" at bounding box center [277, 444] width 158 height 27
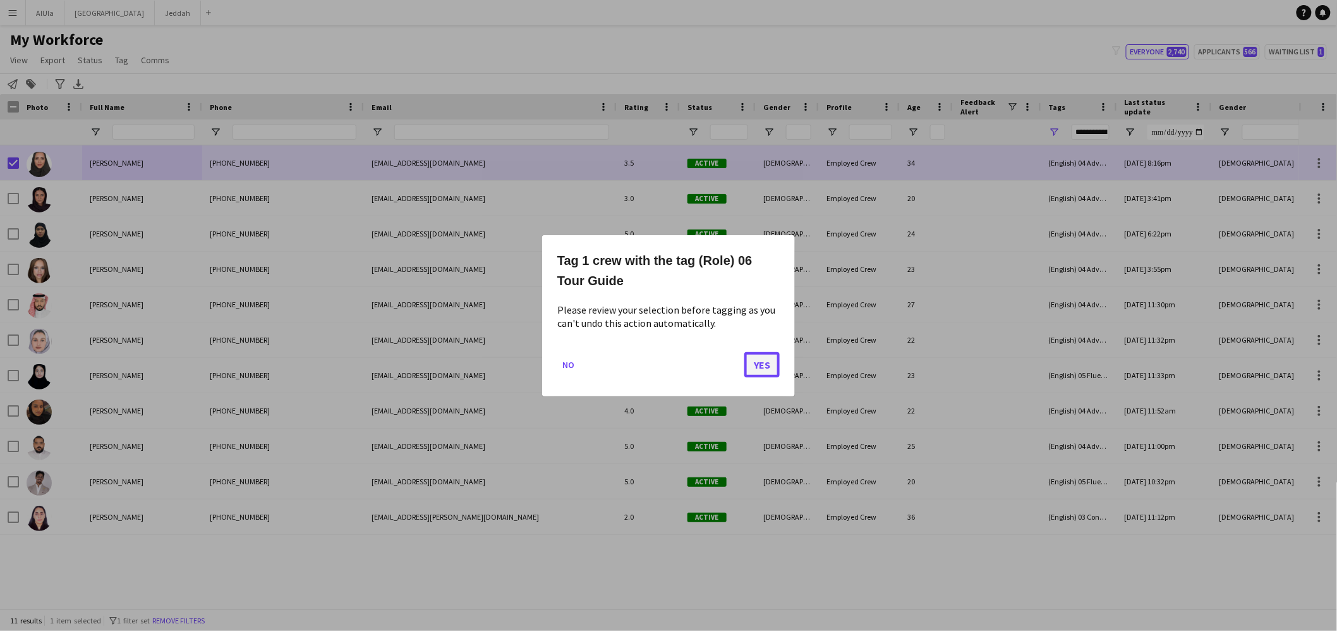
click at [765, 364] on button "Yes" at bounding box center [761, 363] width 35 height 25
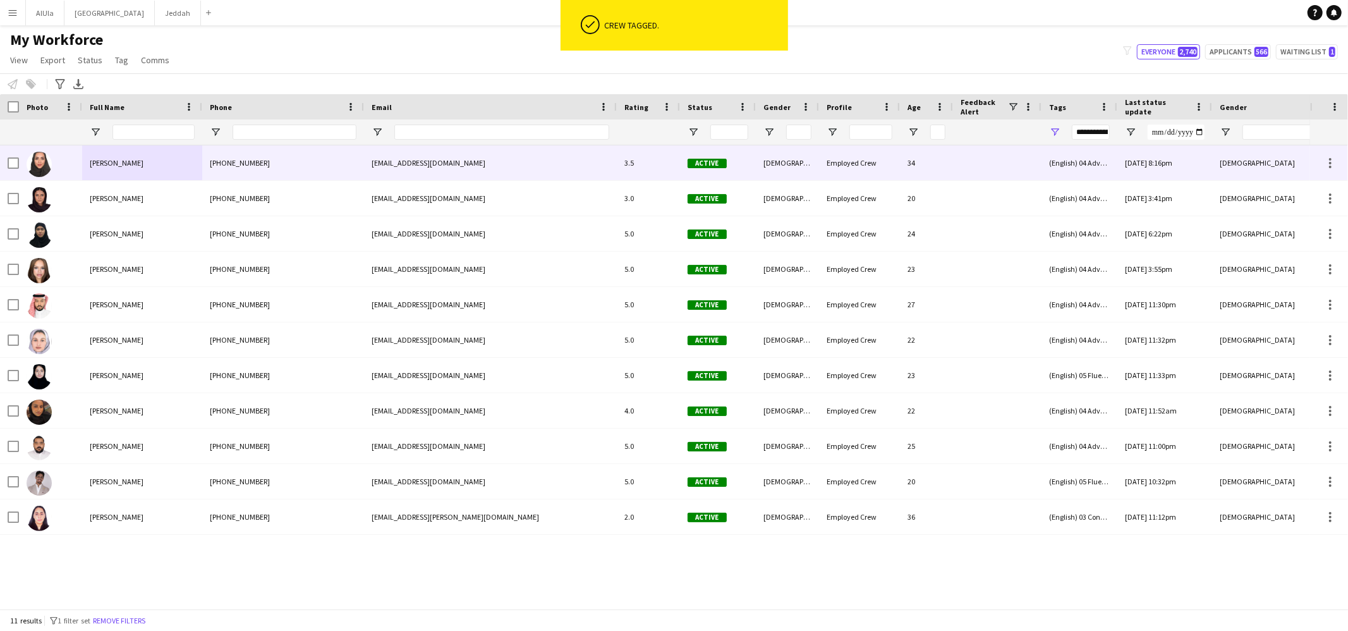
click at [133, 164] on span "[PERSON_NAME]" at bounding box center [117, 162] width 54 height 9
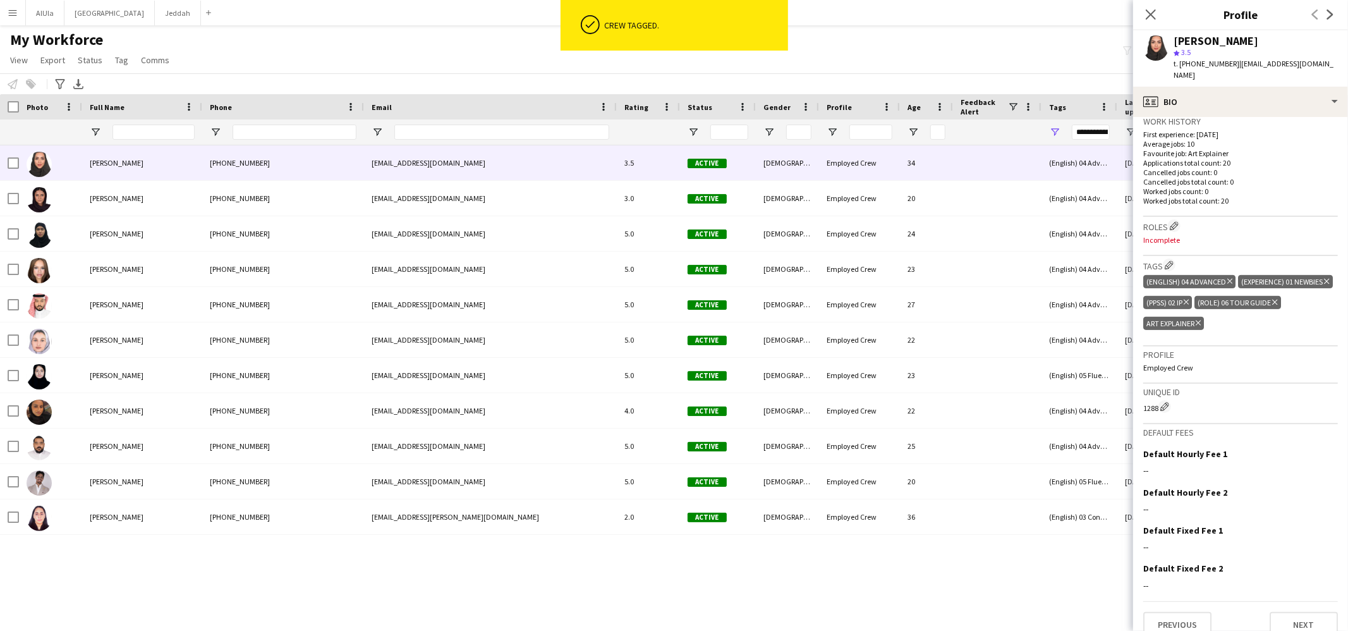
click at [1201, 320] on icon at bounding box center [1197, 322] width 5 height 5
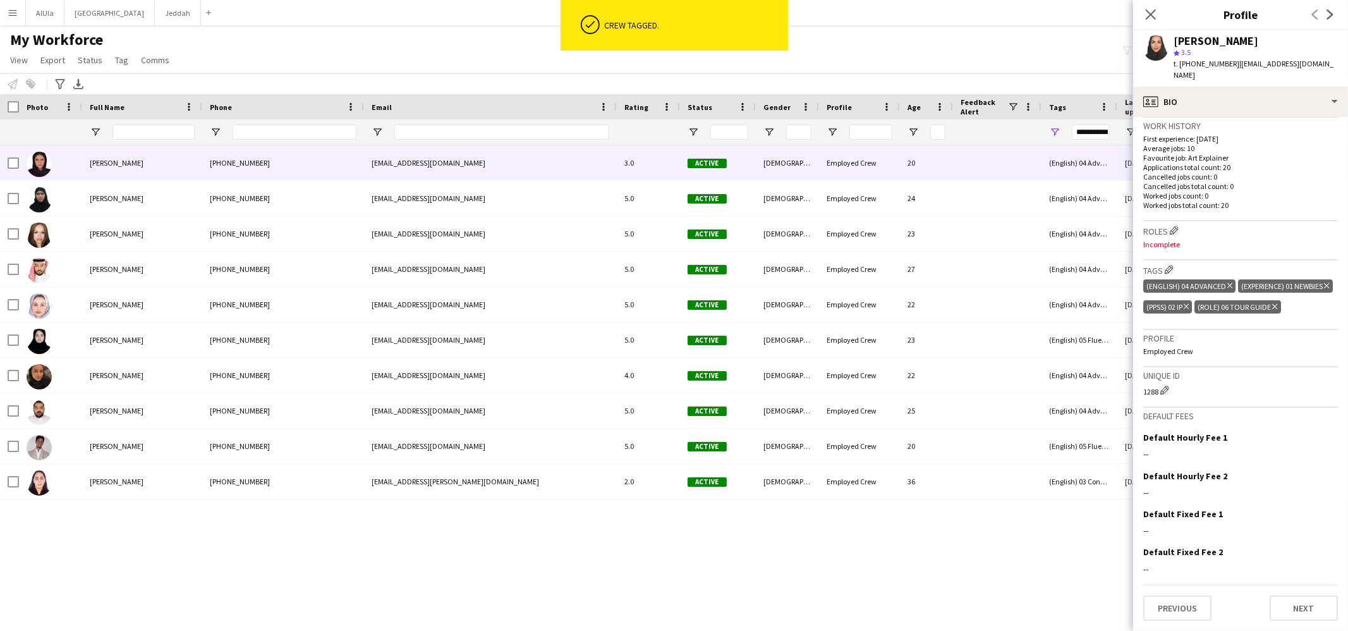
click at [106, 164] on span "[PERSON_NAME]" at bounding box center [117, 162] width 54 height 9
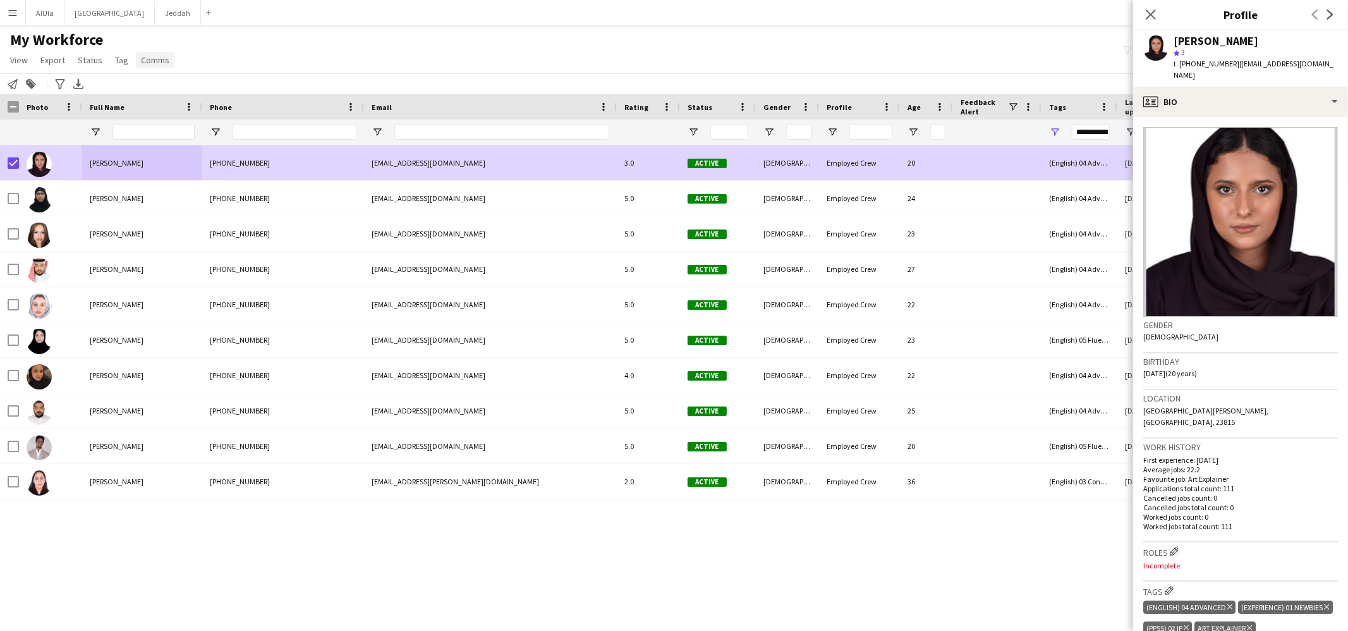
click at [136, 56] on link "Comms" at bounding box center [155, 60] width 39 height 16
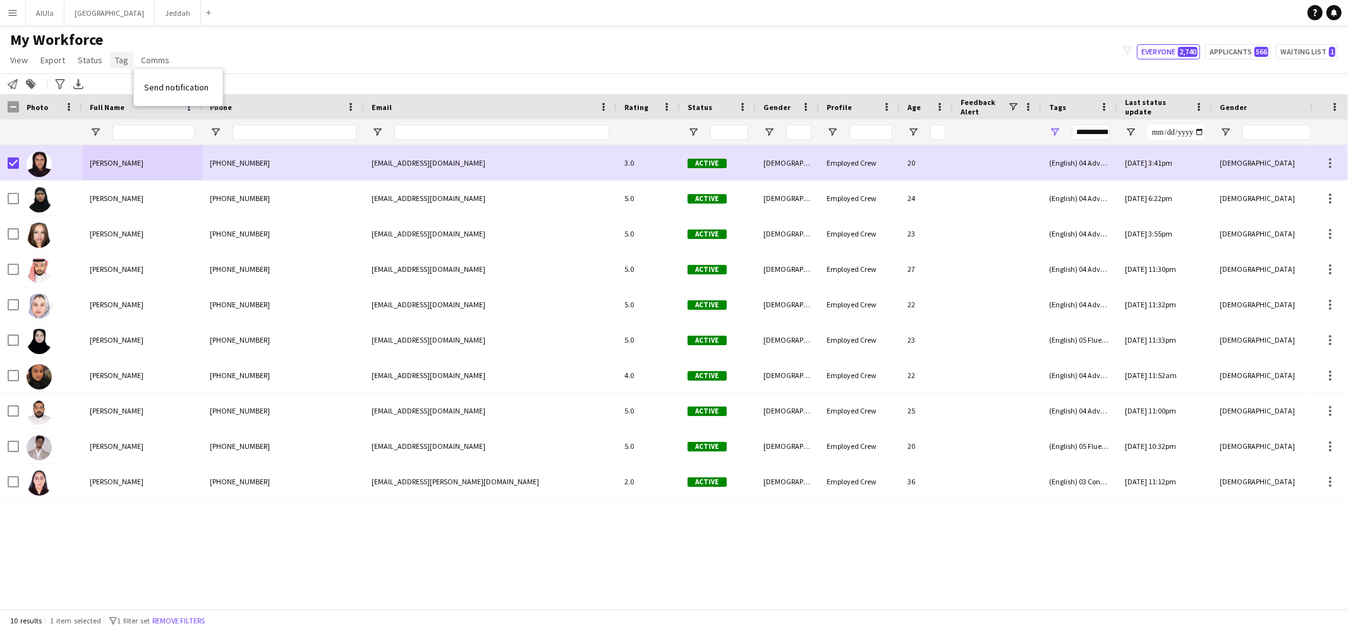
click at [126, 57] on link "Tag" at bounding box center [121, 60] width 23 height 16
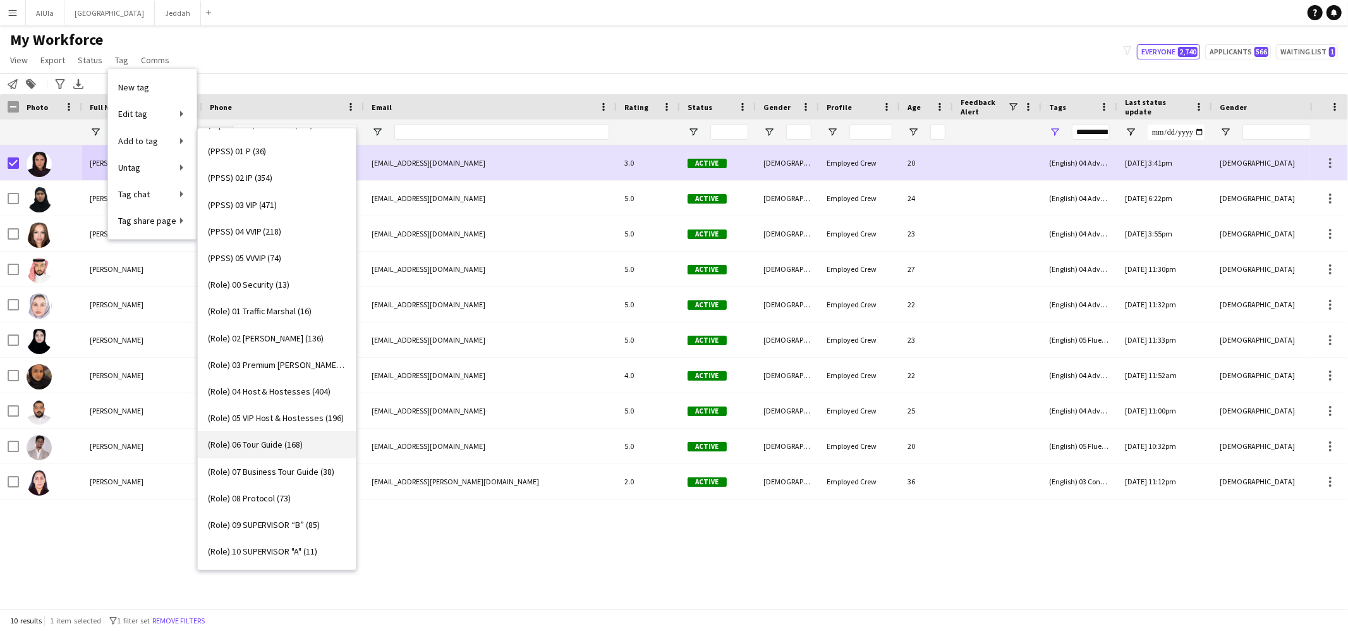
click at [263, 439] on span "(Role) 06 Tour Guide (168)" at bounding box center [255, 444] width 95 height 11
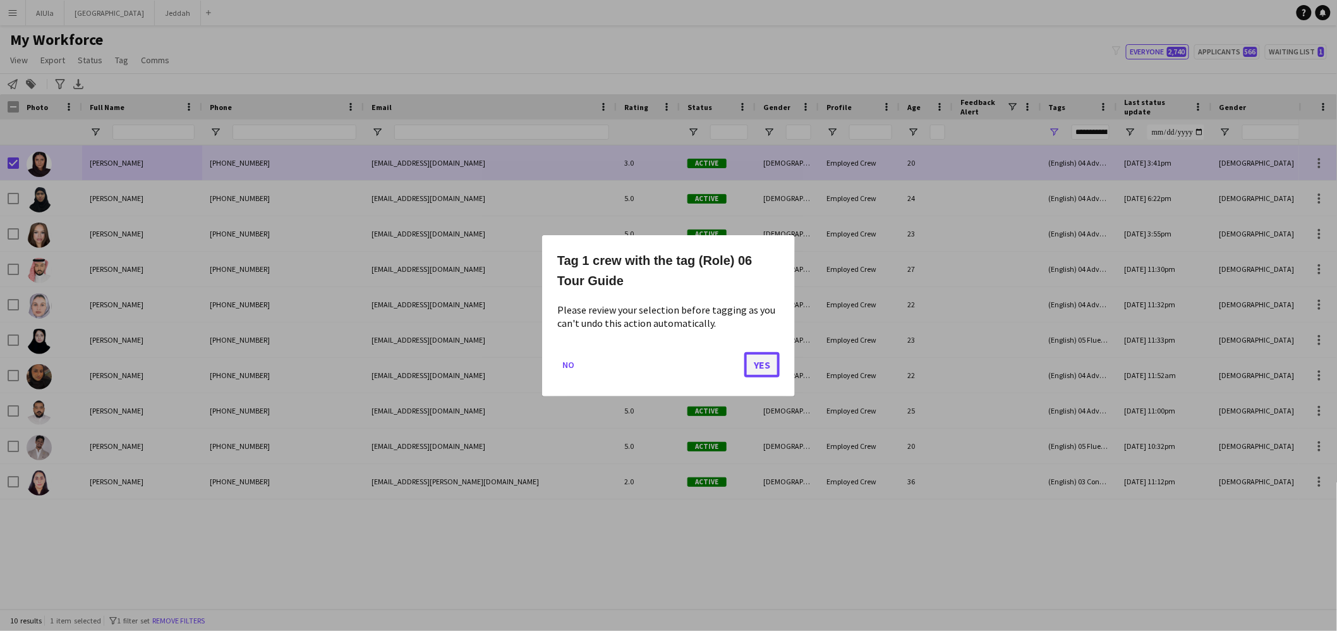
click at [767, 361] on button "Yes" at bounding box center [761, 363] width 35 height 25
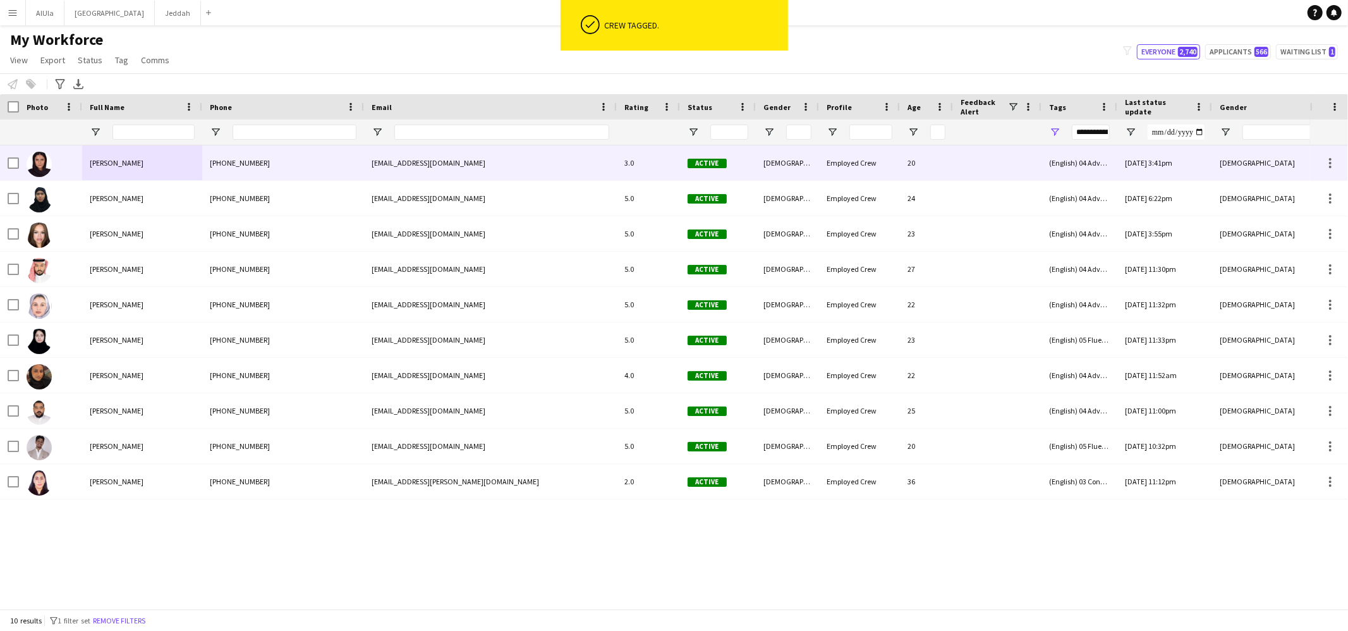
click at [137, 160] on span "[PERSON_NAME]" at bounding box center [117, 162] width 54 height 9
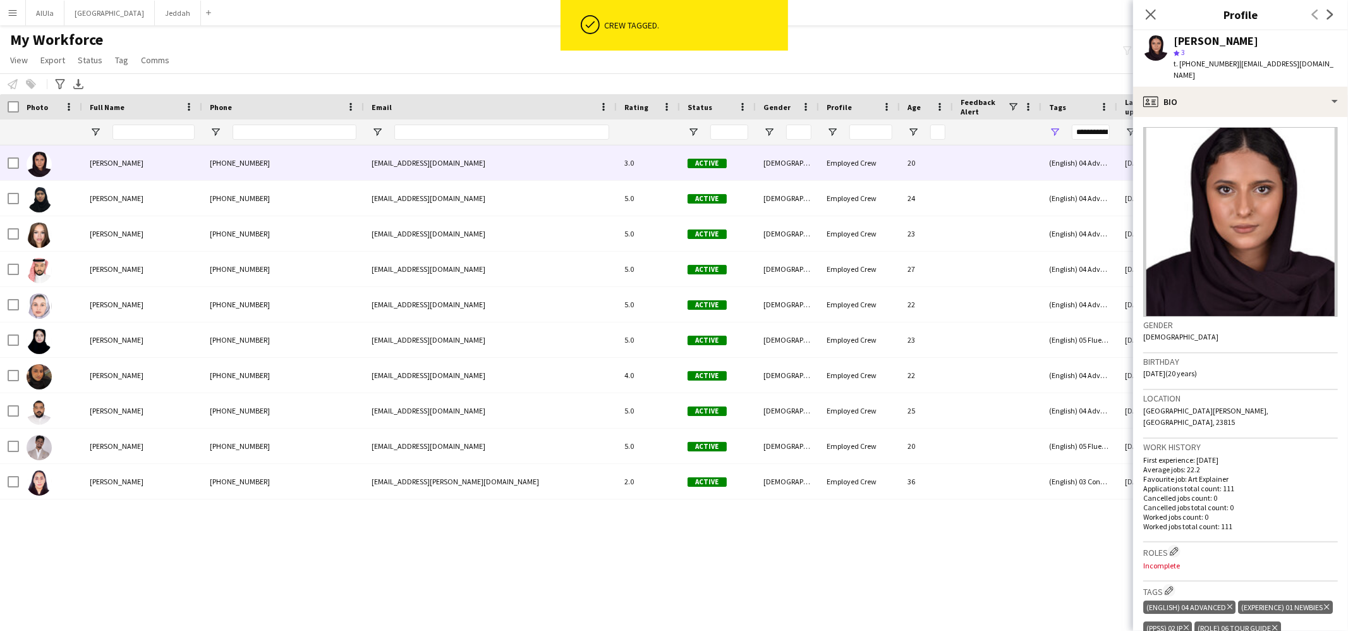
scroll to position [313, 0]
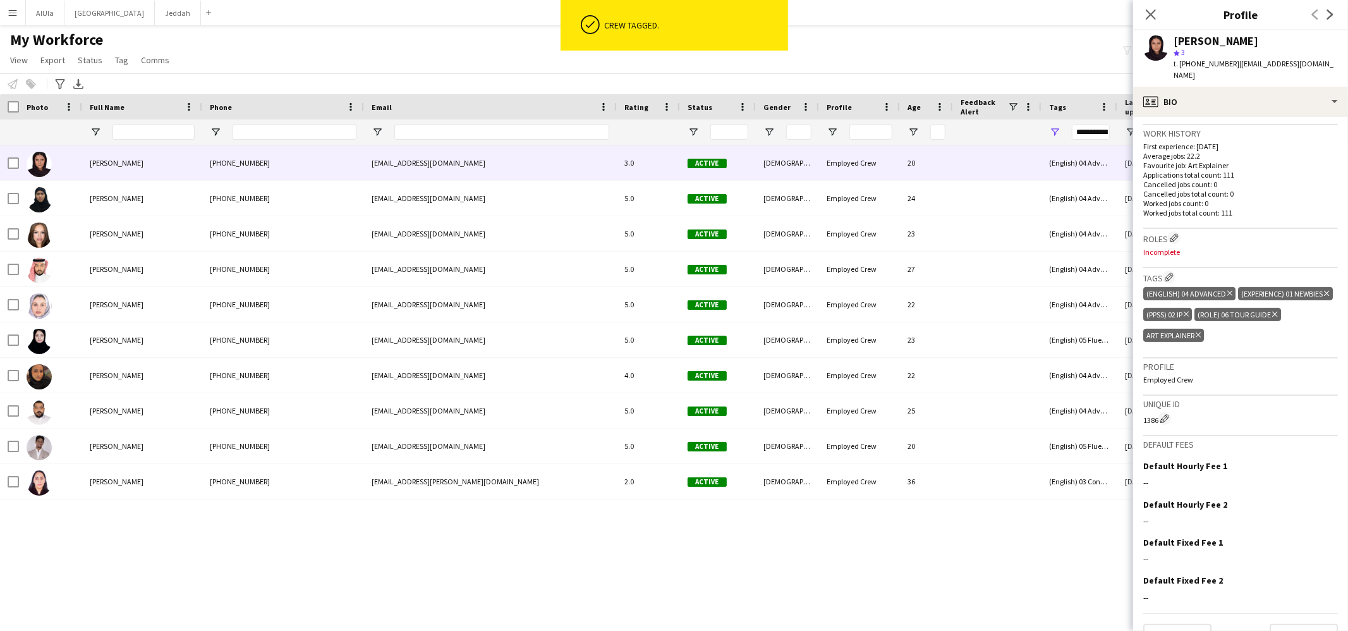
click at [1201, 331] on icon "Delete tag" at bounding box center [1197, 335] width 5 height 8
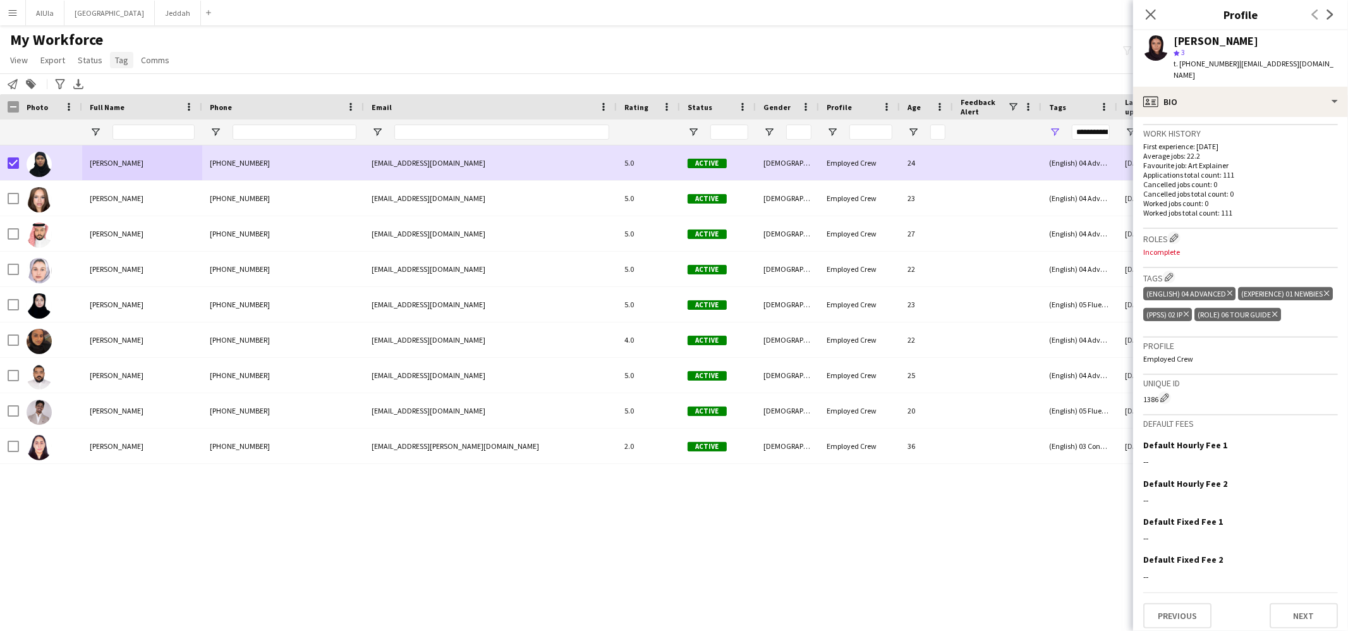
click at [123, 60] on span "Tag" at bounding box center [121, 59] width 13 height 11
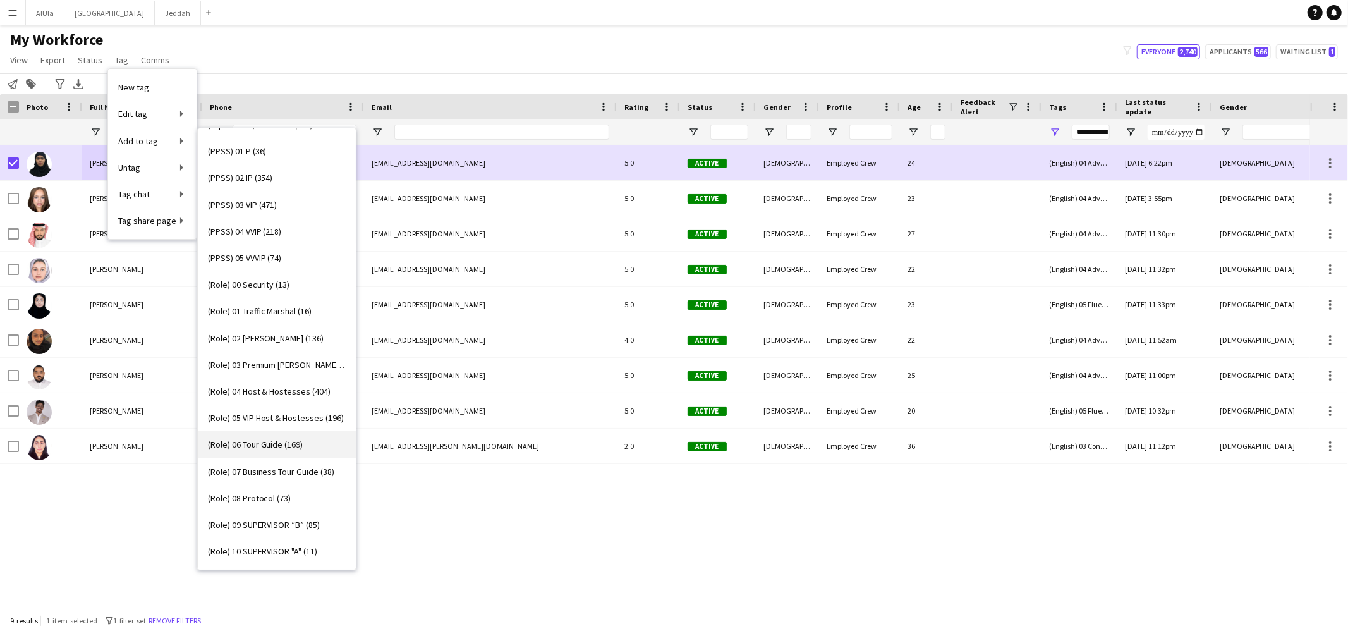
click at [275, 444] on span "(Role) 06 Tour Guide (169)" at bounding box center [255, 444] width 95 height 11
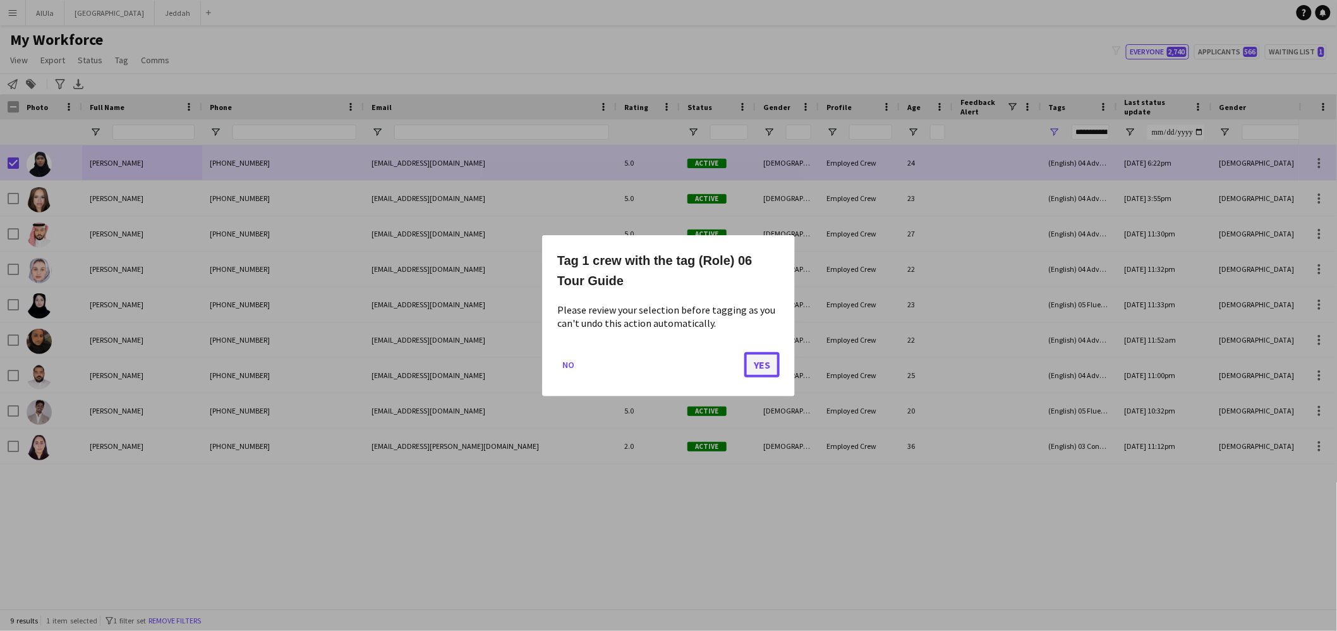
click at [760, 365] on button "Yes" at bounding box center [761, 363] width 35 height 25
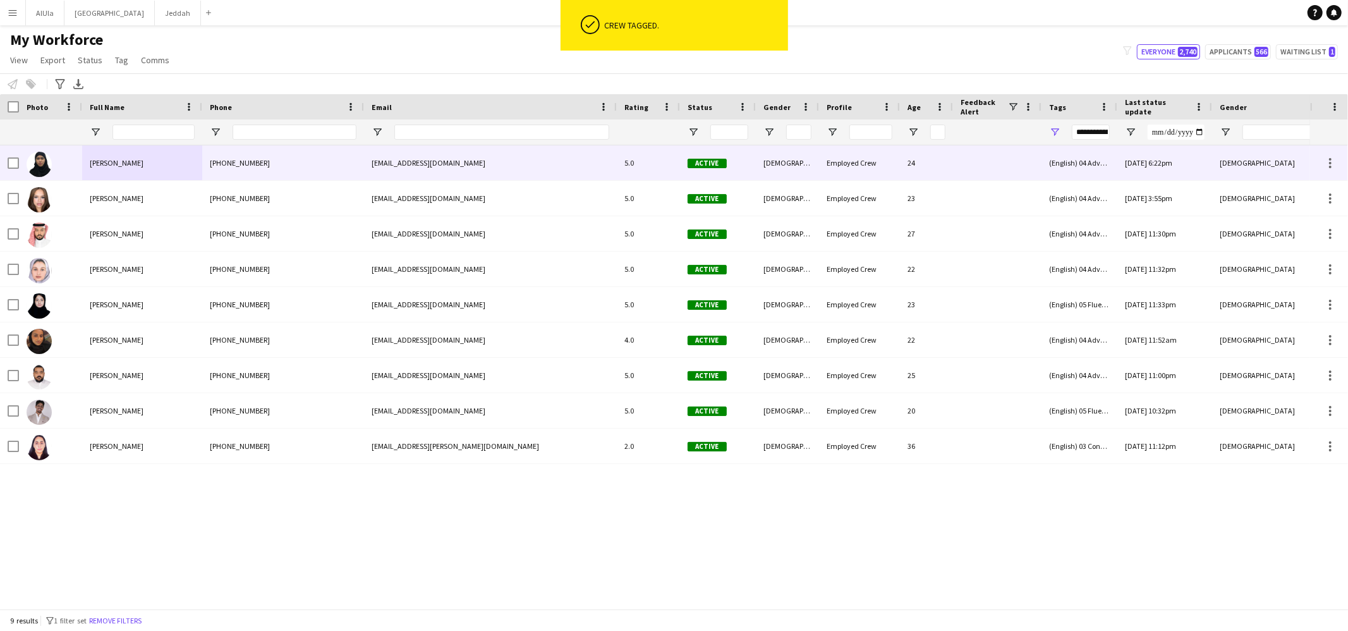
click at [130, 162] on span "[PERSON_NAME]" at bounding box center [117, 162] width 54 height 9
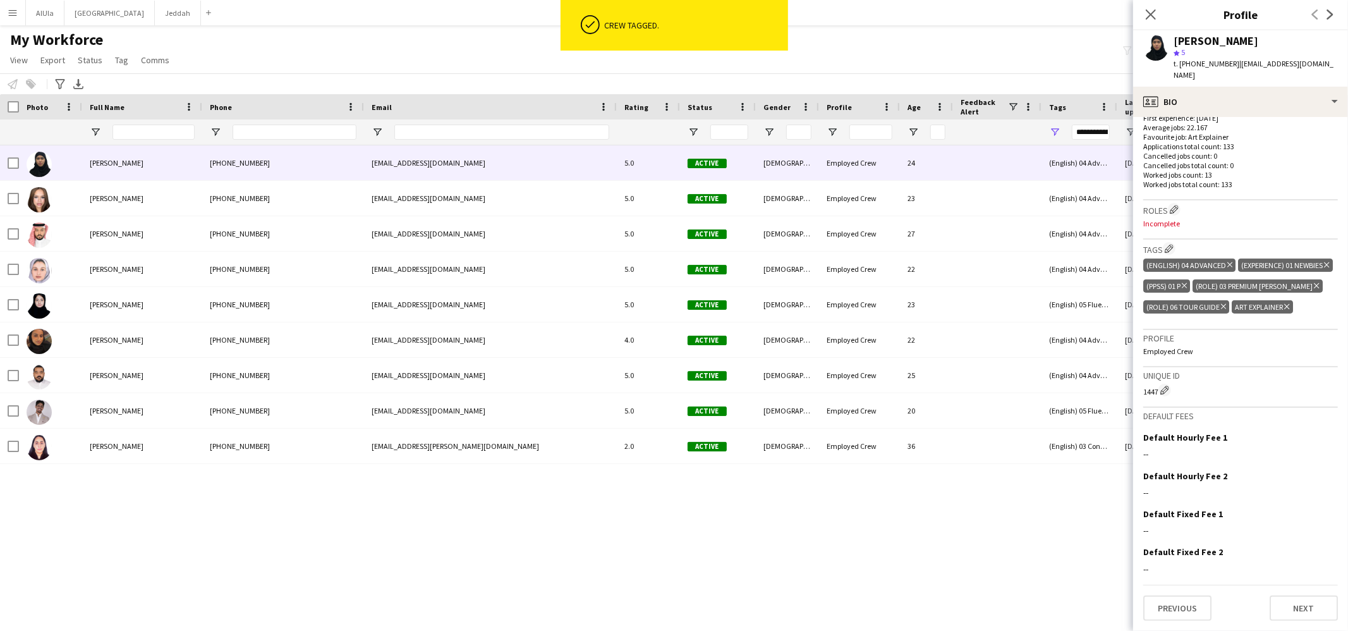
scroll to position [346, 0]
click at [1285, 309] on icon at bounding box center [1286, 306] width 5 height 5
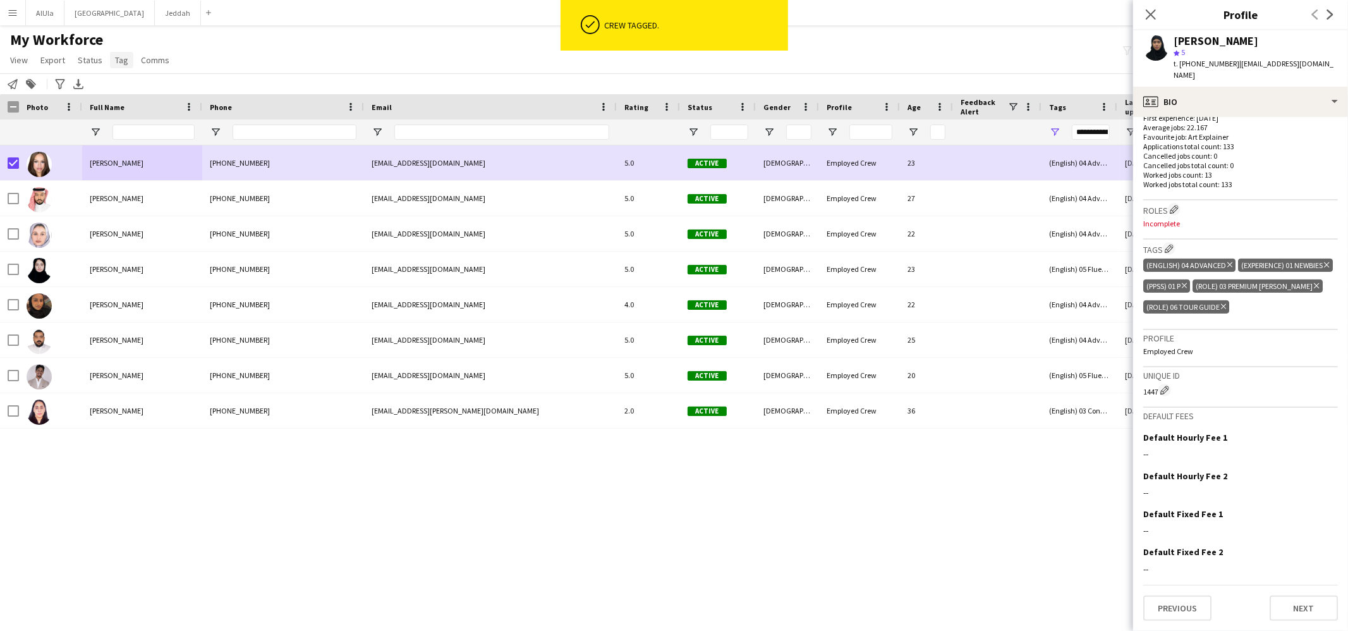
click at [116, 54] on span "Tag" at bounding box center [121, 59] width 13 height 11
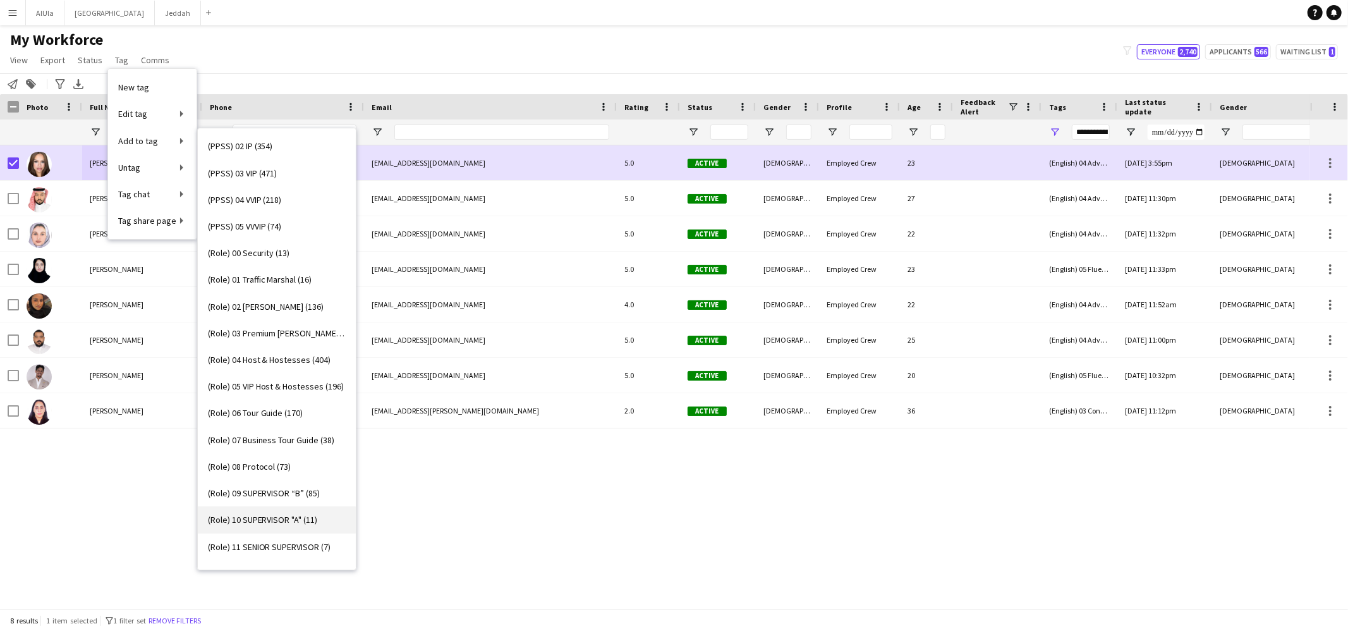
scroll to position [348, 0]
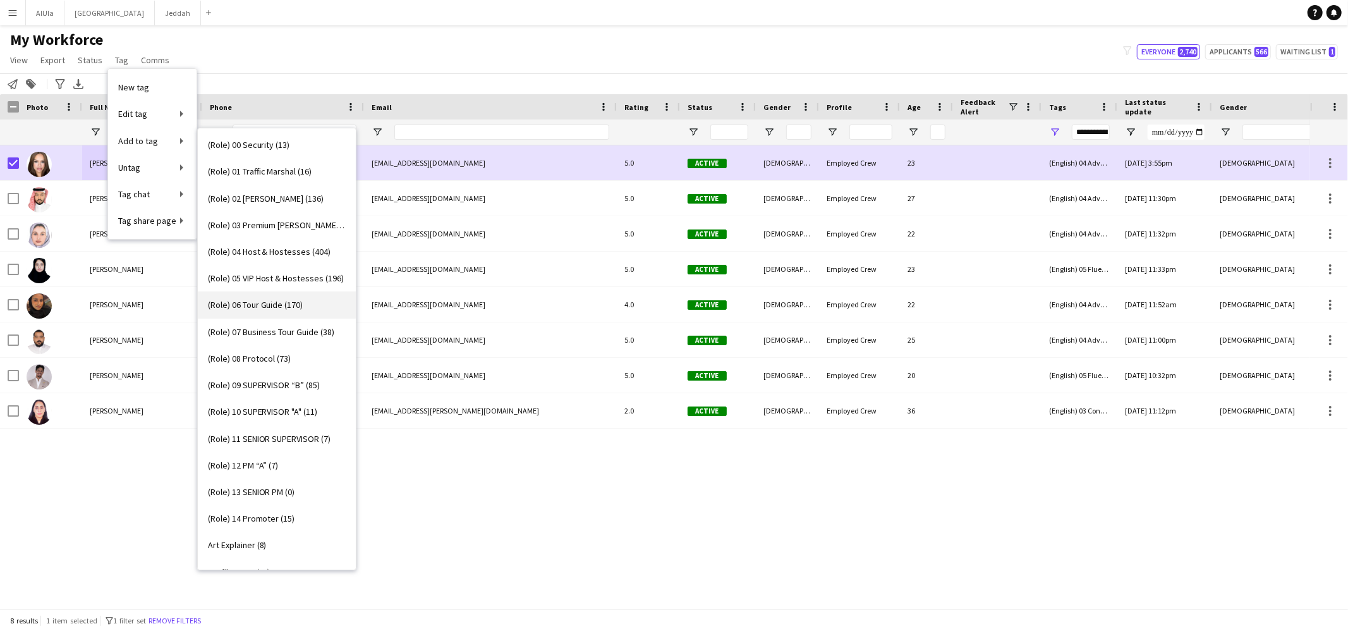
click at [269, 297] on link "(Role) 06 Tour Guide (170)" at bounding box center [277, 304] width 158 height 27
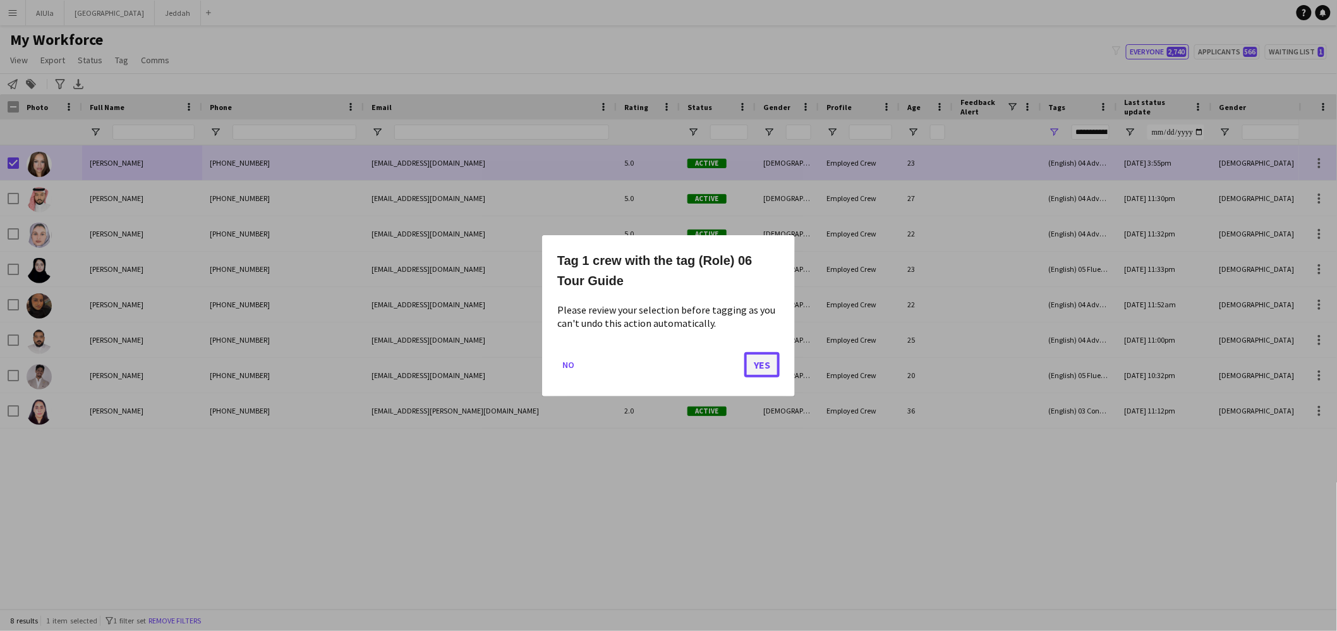
click at [770, 361] on button "Yes" at bounding box center [761, 363] width 35 height 25
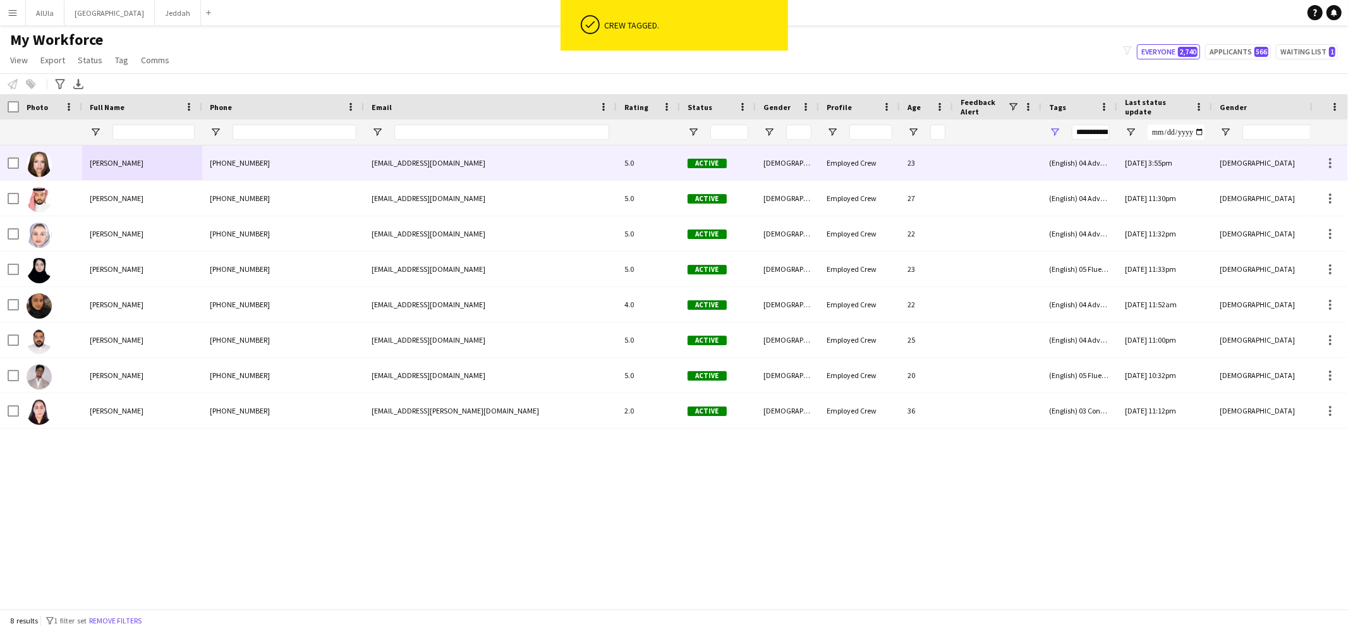
click at [144, 166] on div "[PERSON_NAME]" at bounding box center [142, 162] width 120 height 35
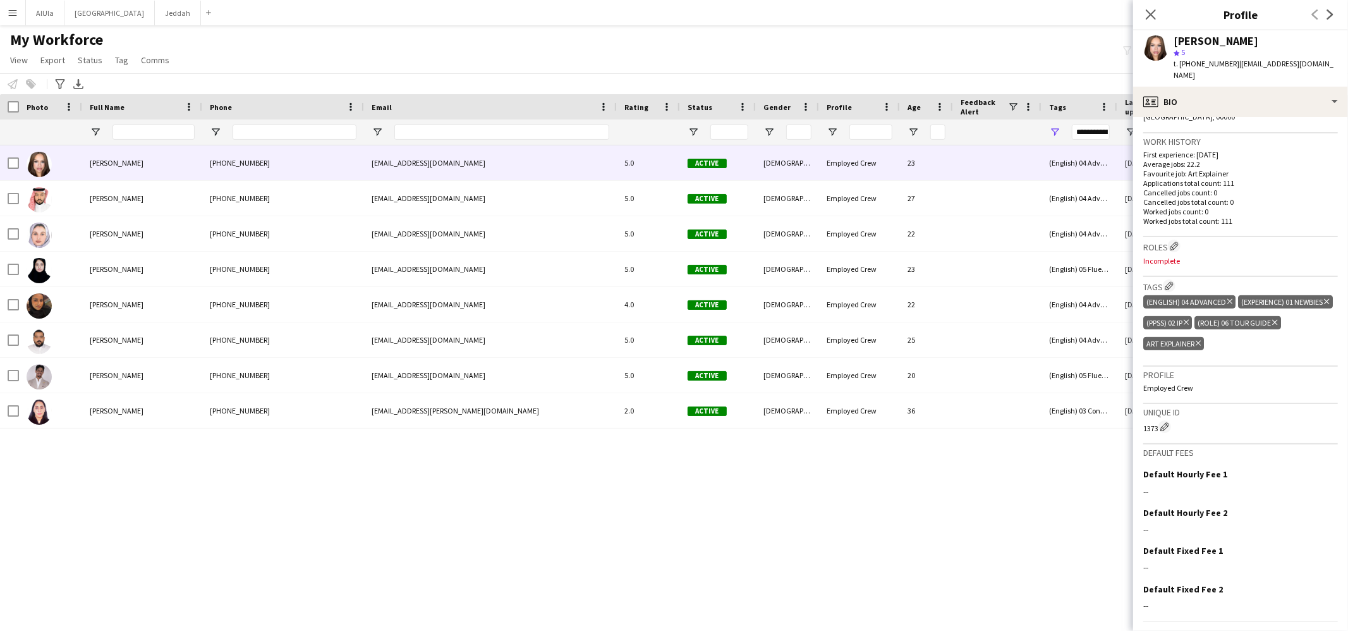
scroll to position [325, 0]
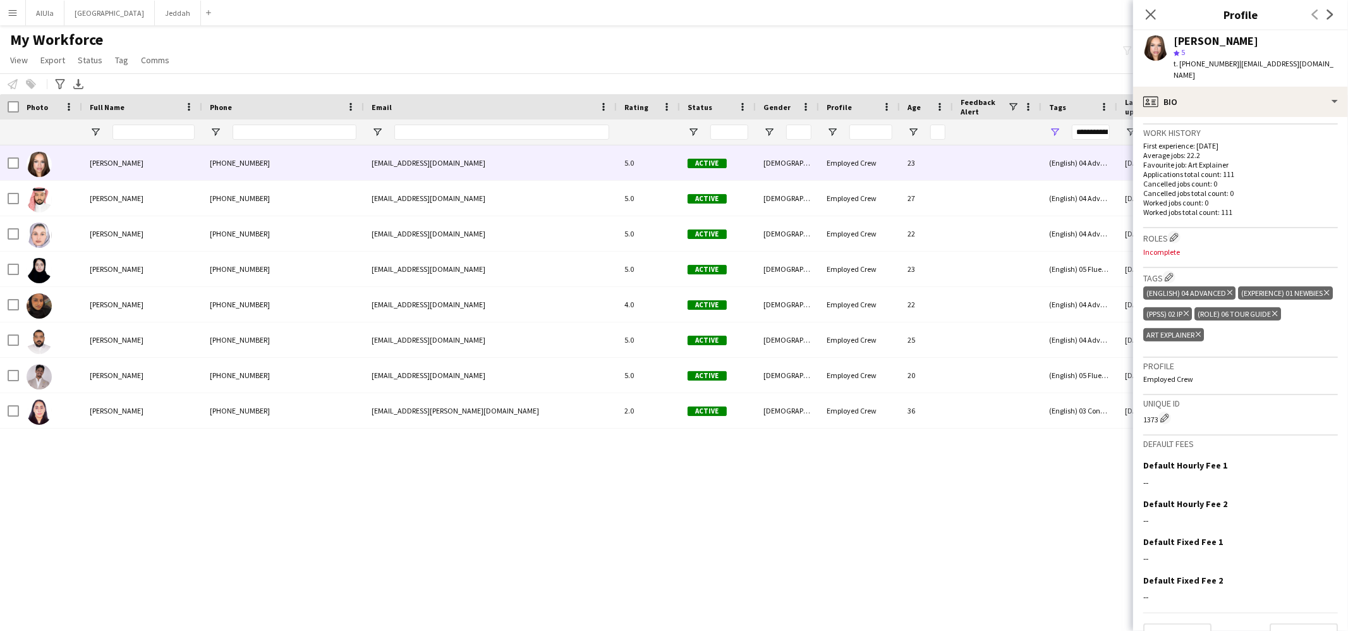
click at [1201, 332] on icon at bounding box center [1197, 334] width 5 height 5
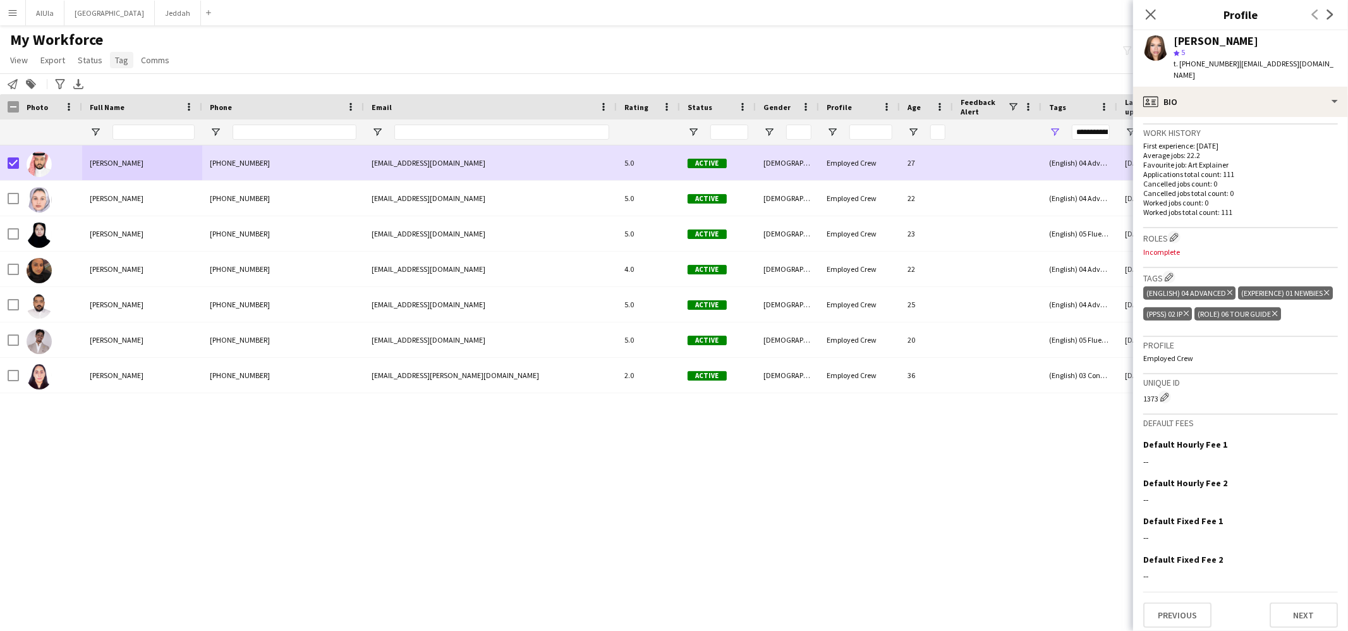
drag, startPoint x: 113, startPoint y: 51, endPoint x: 119, endPoint y: 65, distance: 15.3
click at [113, 52] on link "Tag" at bounding box center [121, 60] width 23 height 16
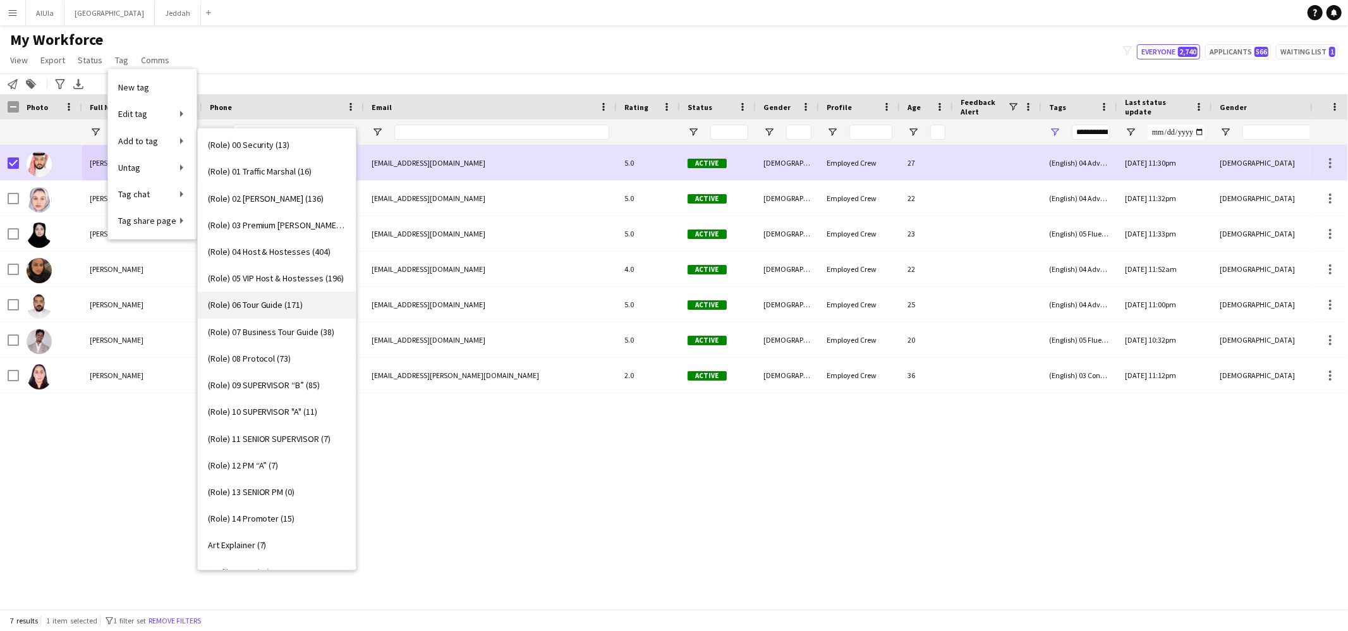
click at [263, 300] on span "(Role) 06 Tour Guide (171)" at bounding box center [255, 304] width 95 height 11
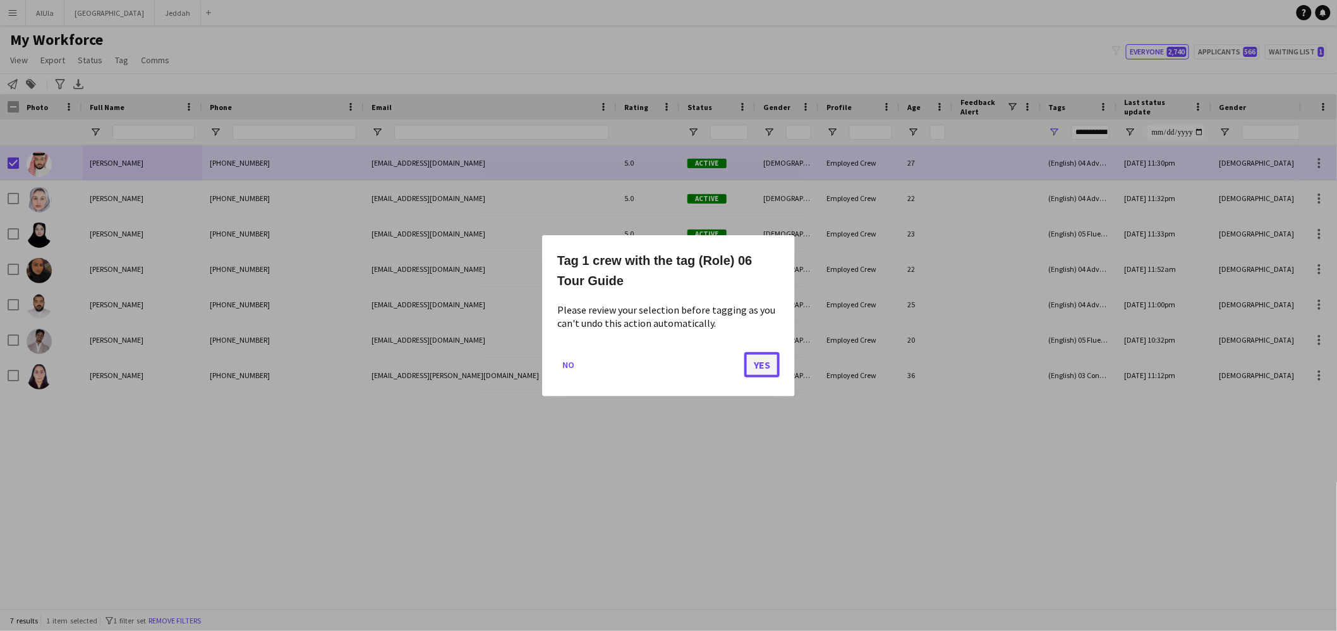
click at [754, 365] on button "Yes" at bounding box center [761, 363] width 35 height 25
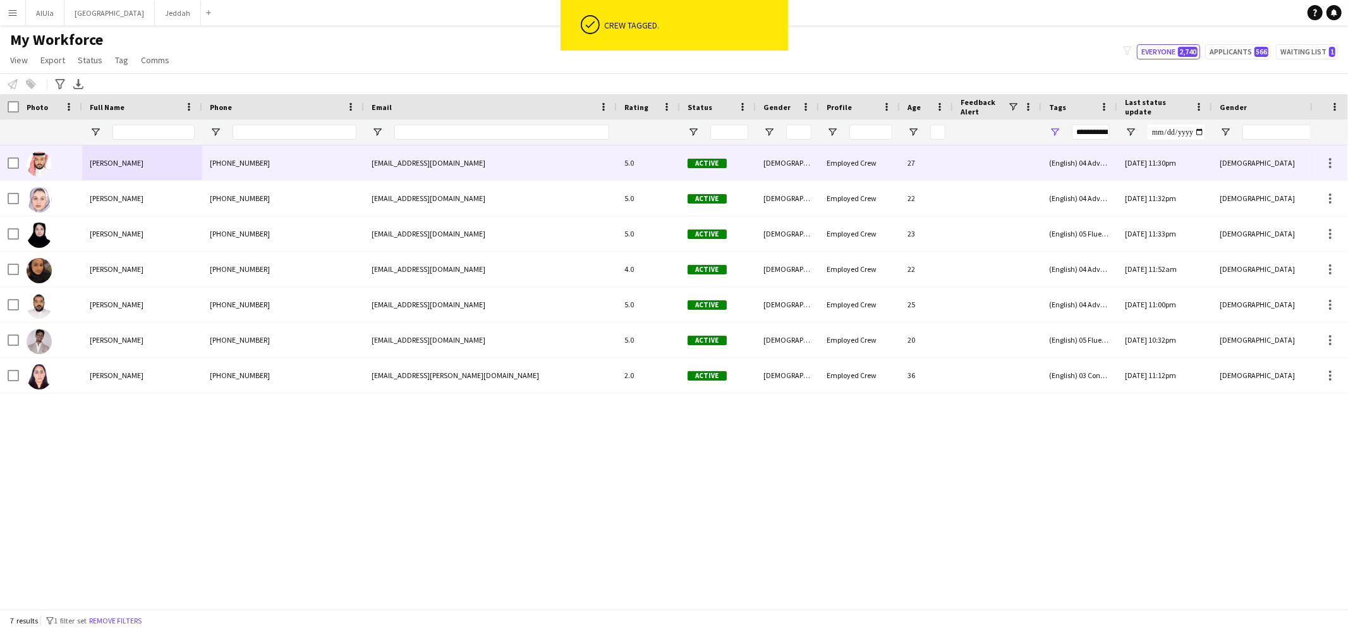
click at [106, 168] on div "[PERSON_NAME]" at bounding box center [142, 162] width 120 height 35
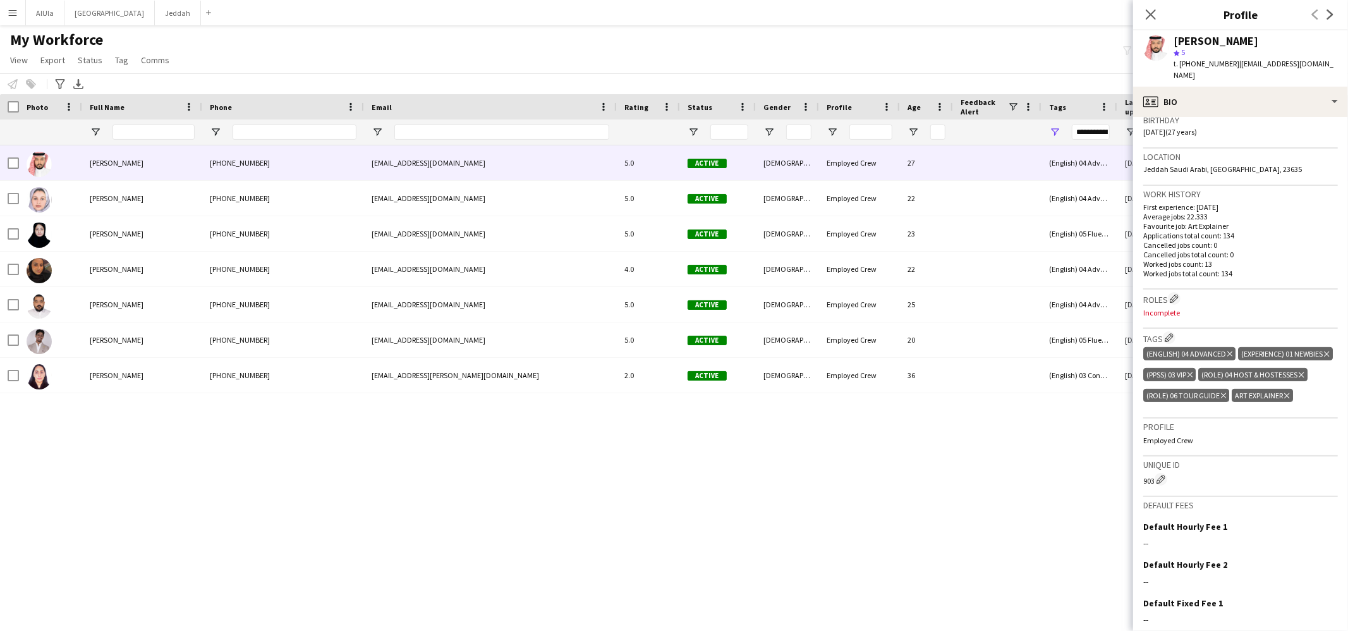
scroll to position [335, 0]
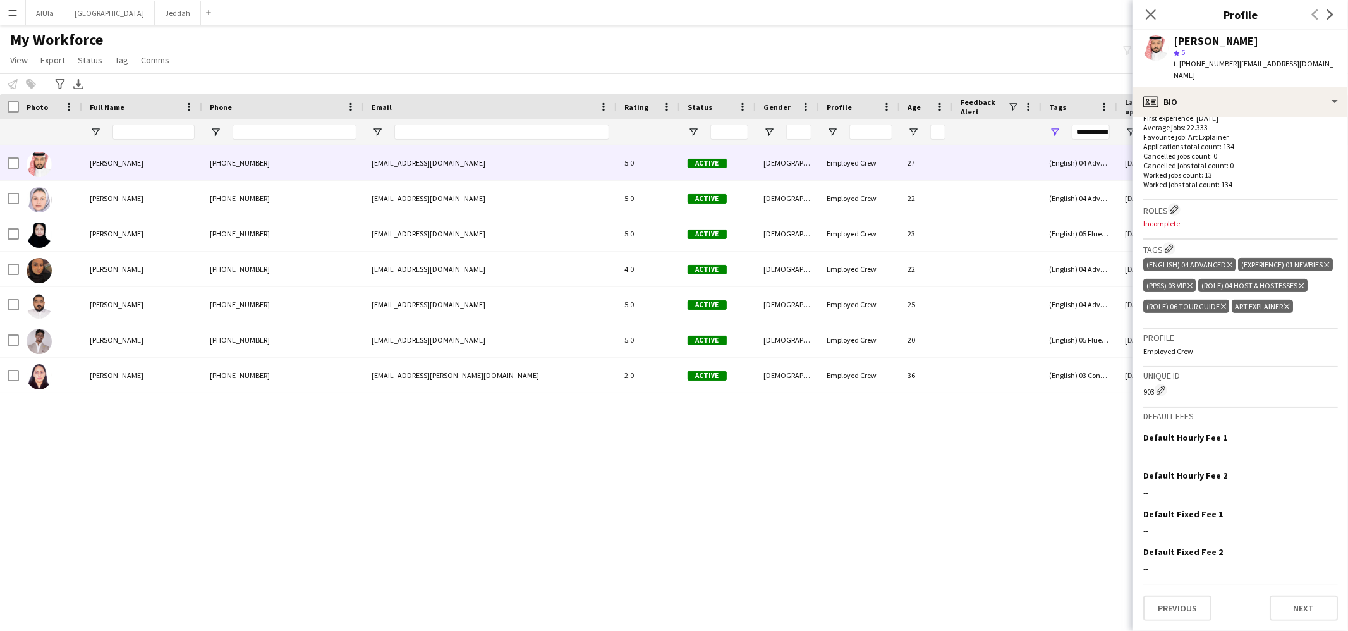
click at [1288, 309] on icon at bounding box center [1286, 306] width 5 height 5
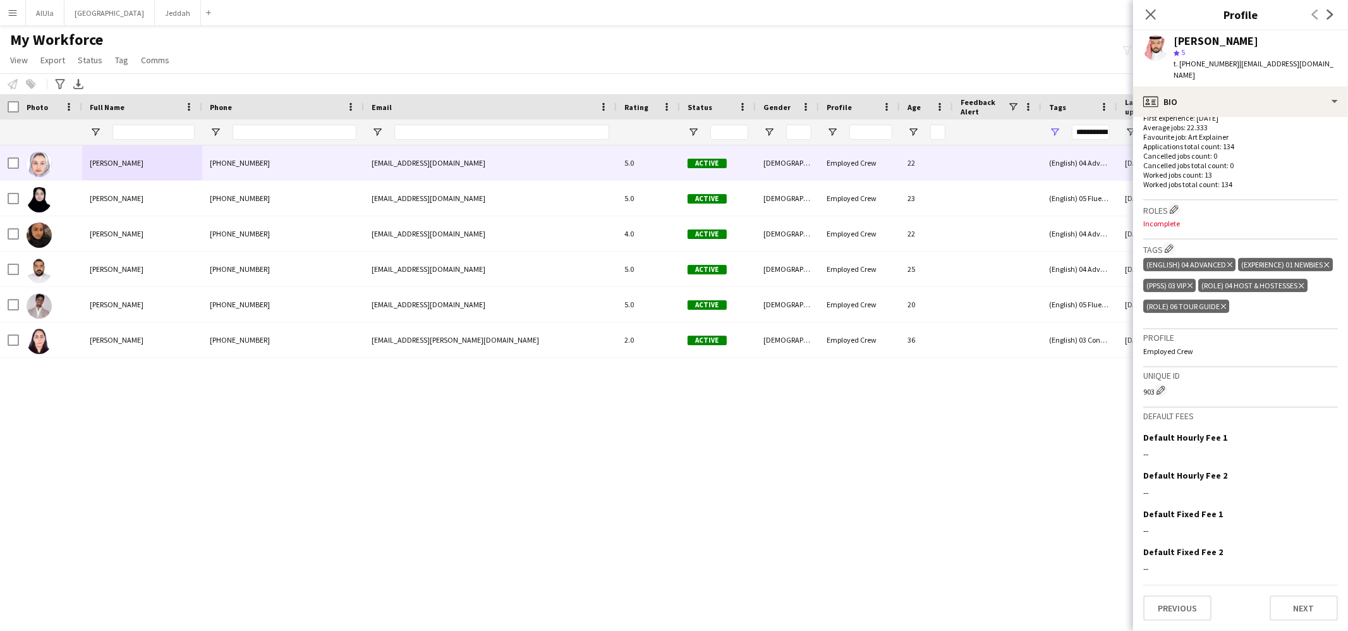
click at [19, 160] on div at bounding box center [50, 162] width 63 height 35
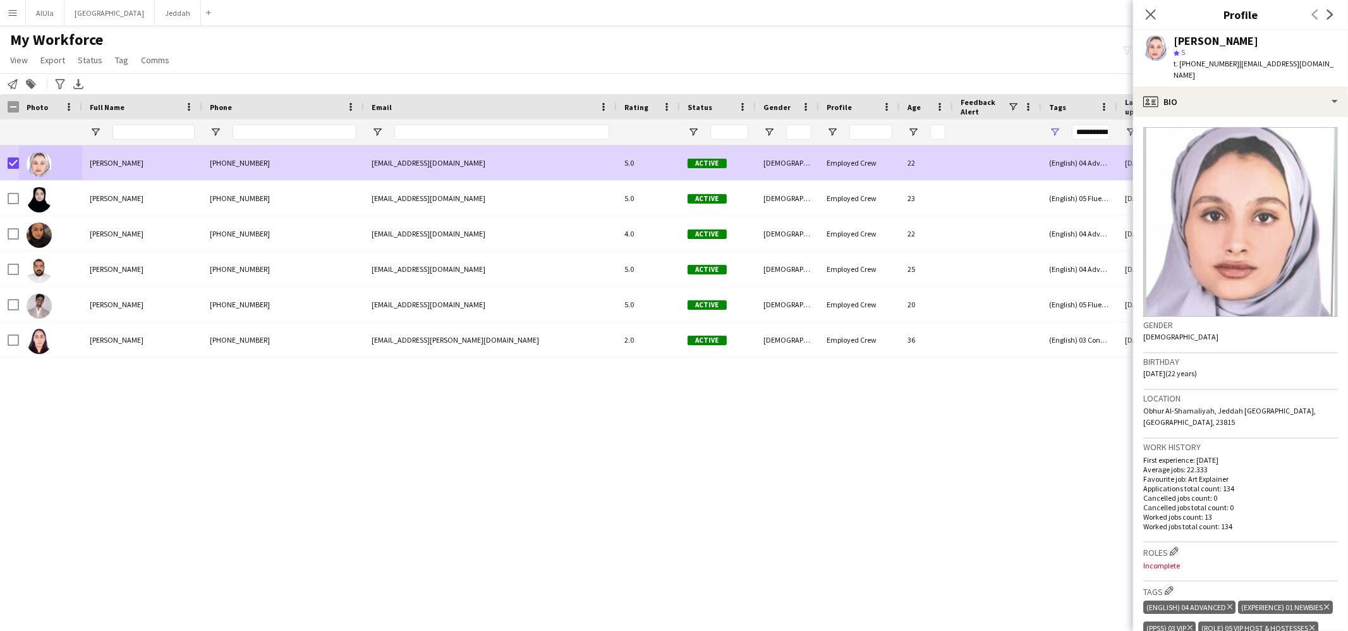
drag, startPoint x: 125, startPoint y: 58, endPoint x: 126, endPoint y: 78, distance: 19.6
click at [125, 58] on span "Tag" at bounding box center [121, 59] width 13 height 11
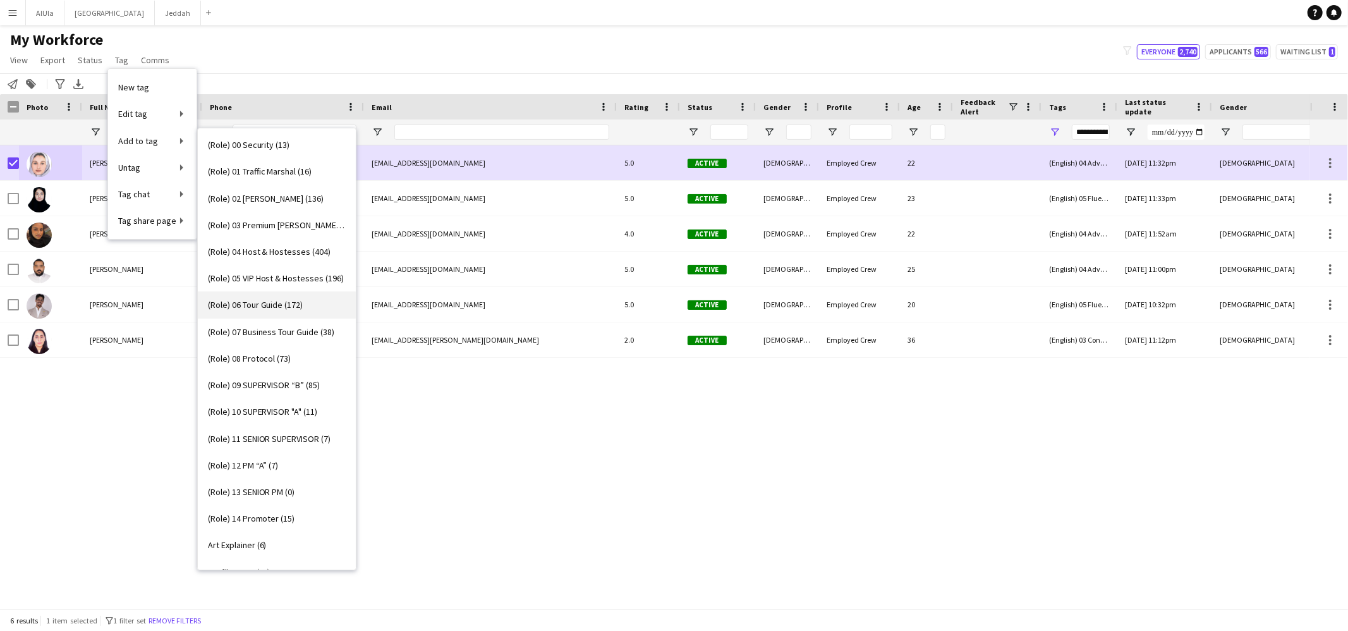
click at [279, 310] on span "(Role) 06 Tour Guide (172)" at bounding box center [255, 304] width 95 height 11
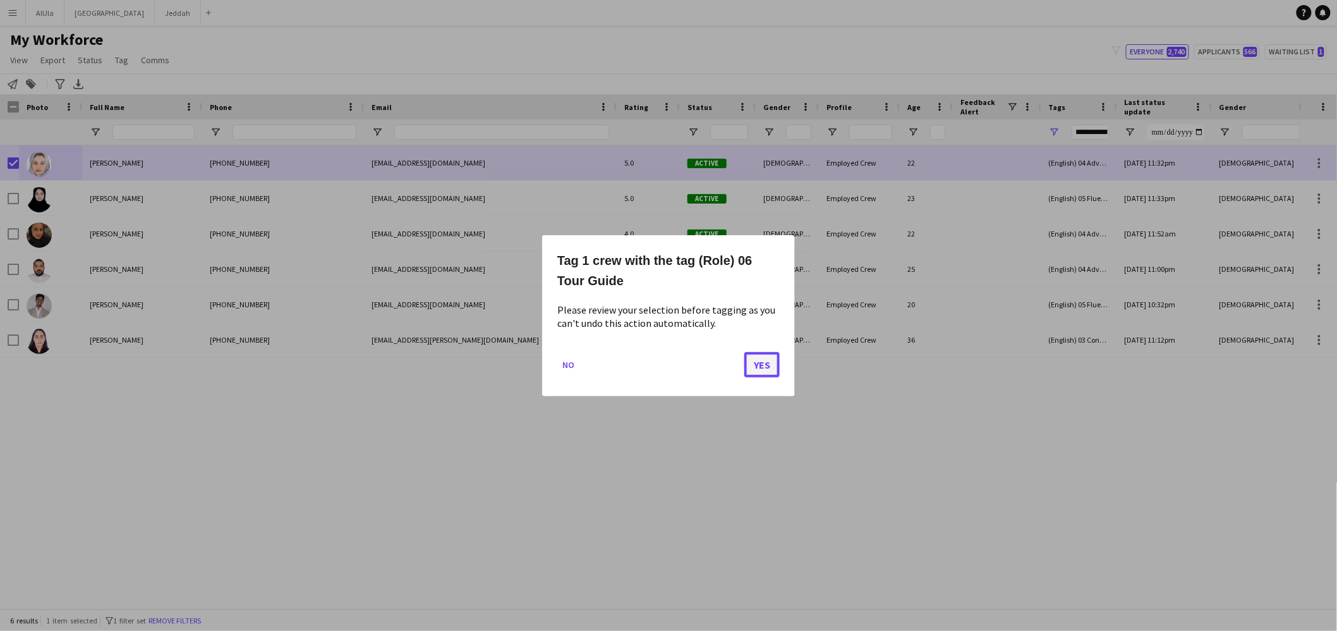
click at [771, 360] on button "Yes" at bounding box center [761, 363] width 35 height 25
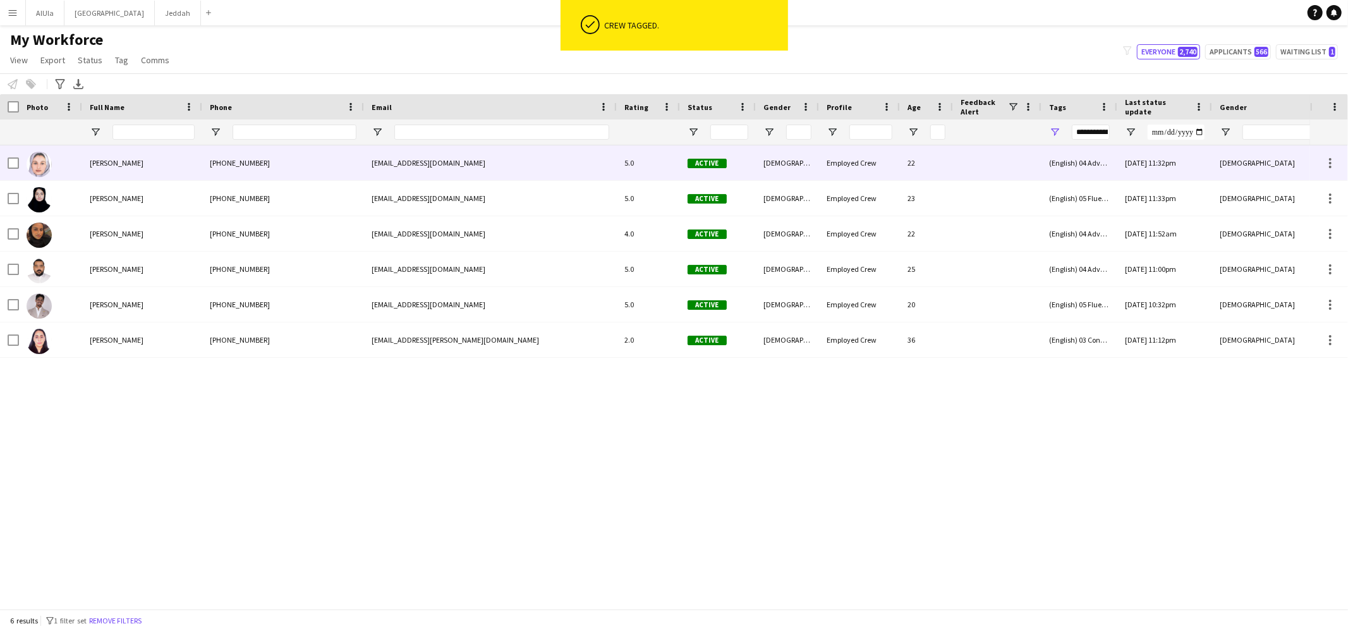
click at [148, 162] on div "[PERSON_NAME]" at bounding box center [142, 162] width 120 height 35
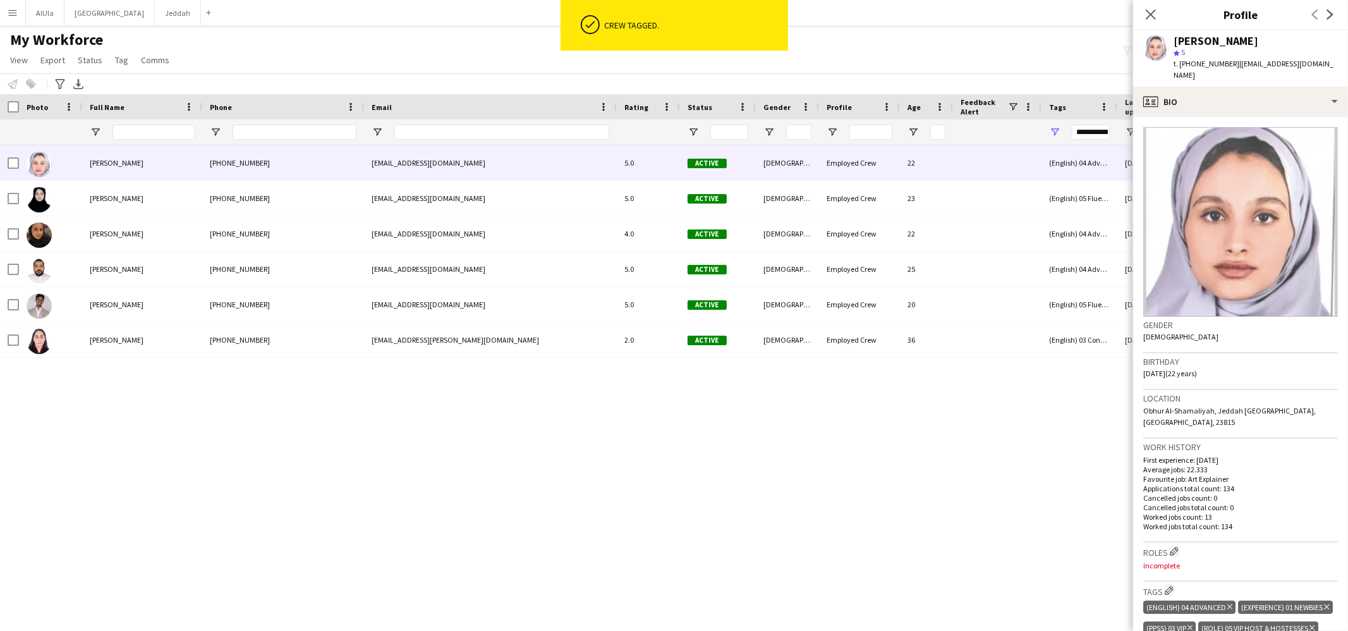
scroll to position [346, 0]
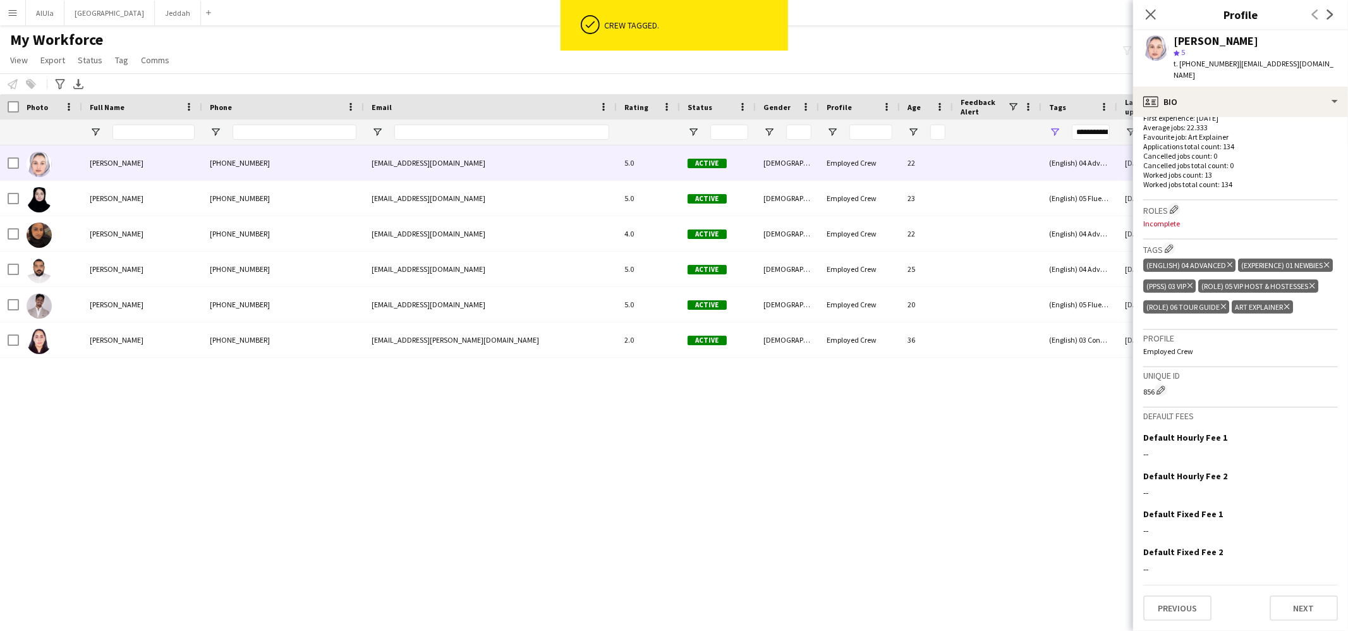
click at [1286, 308] on icon at bounding box center [1286, 306] width 5 height 5
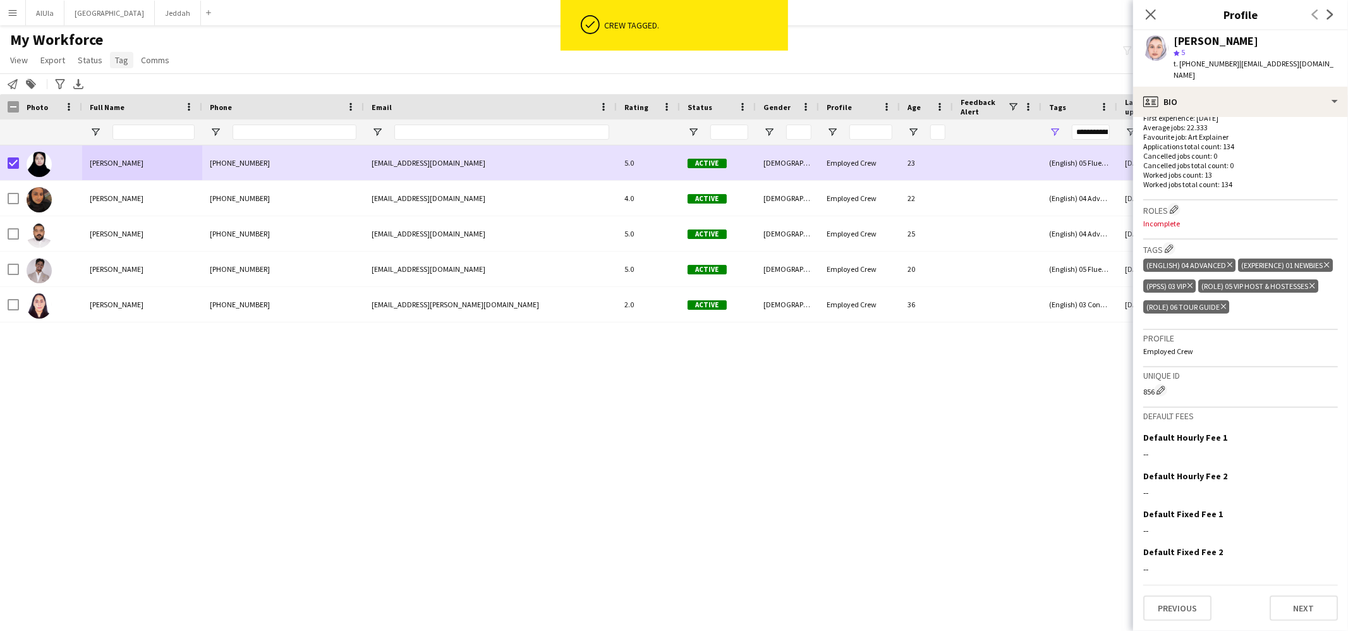
click at [110, 60] on link "Tag" at bounding box center [121, 60] width 23 height 16
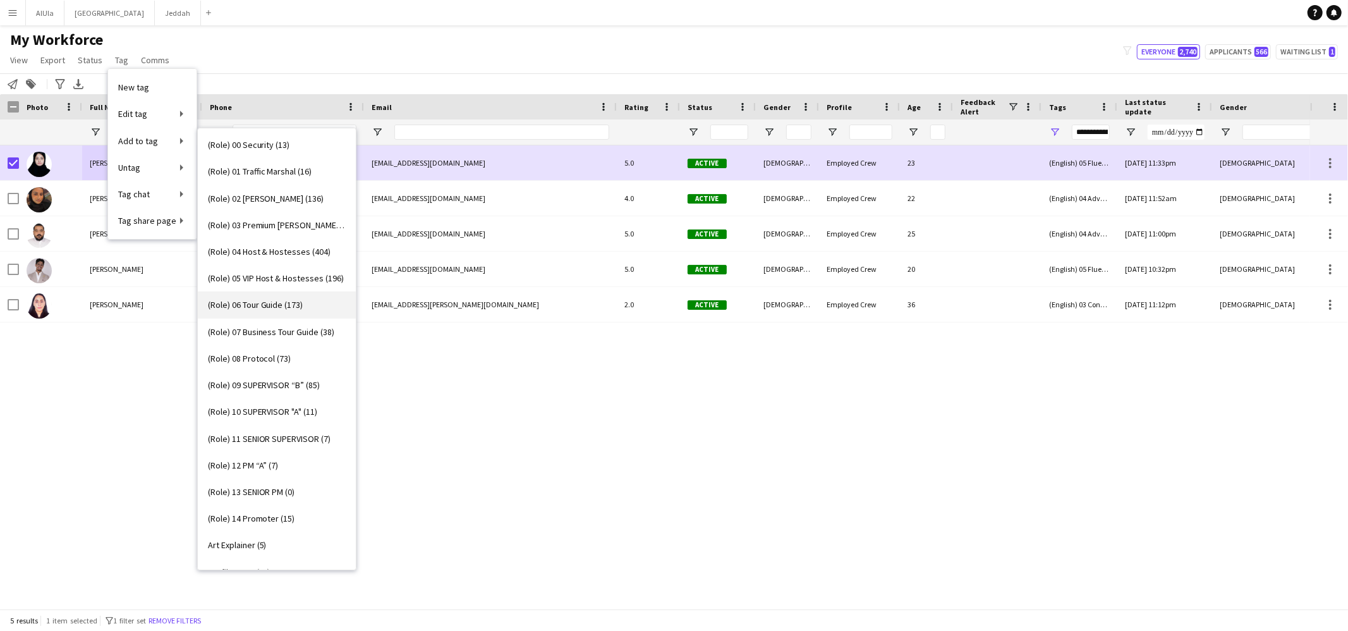
click at [265, 309] on span "(Role) 06 Tour Guide (173)" at bounding box center [255, 304] width 95 height 11
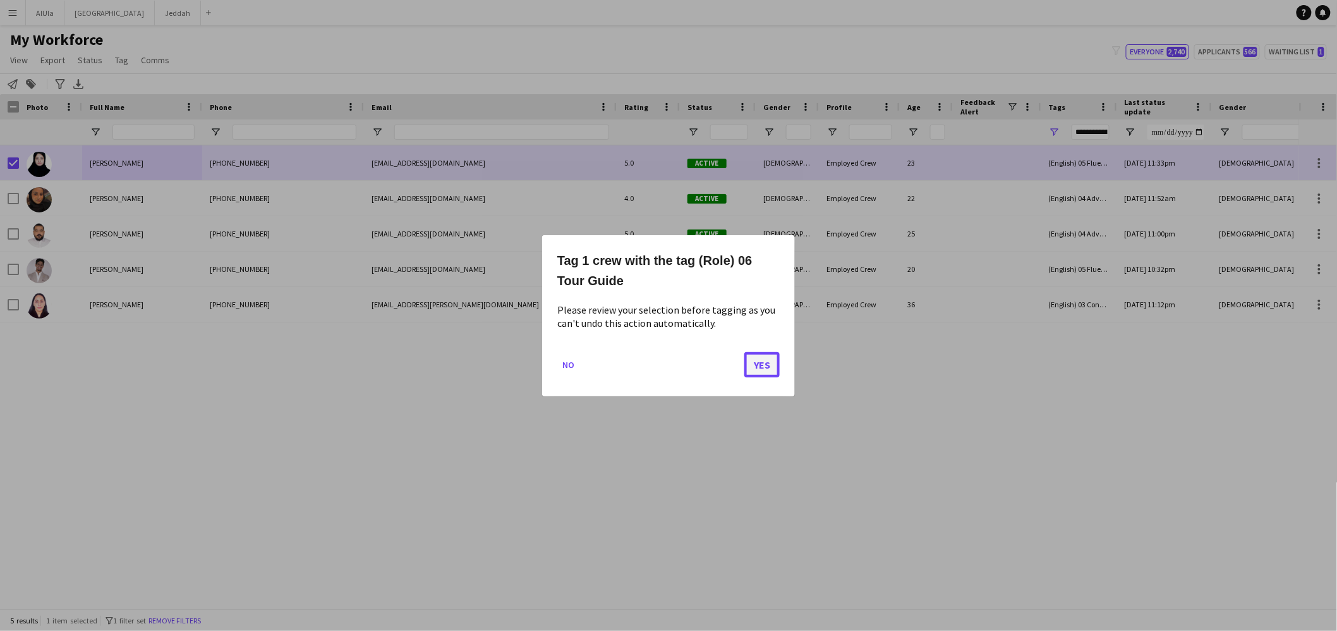
click at [766, 370] on button "Yes" at bounding box center [761, 363] width 35 height 25
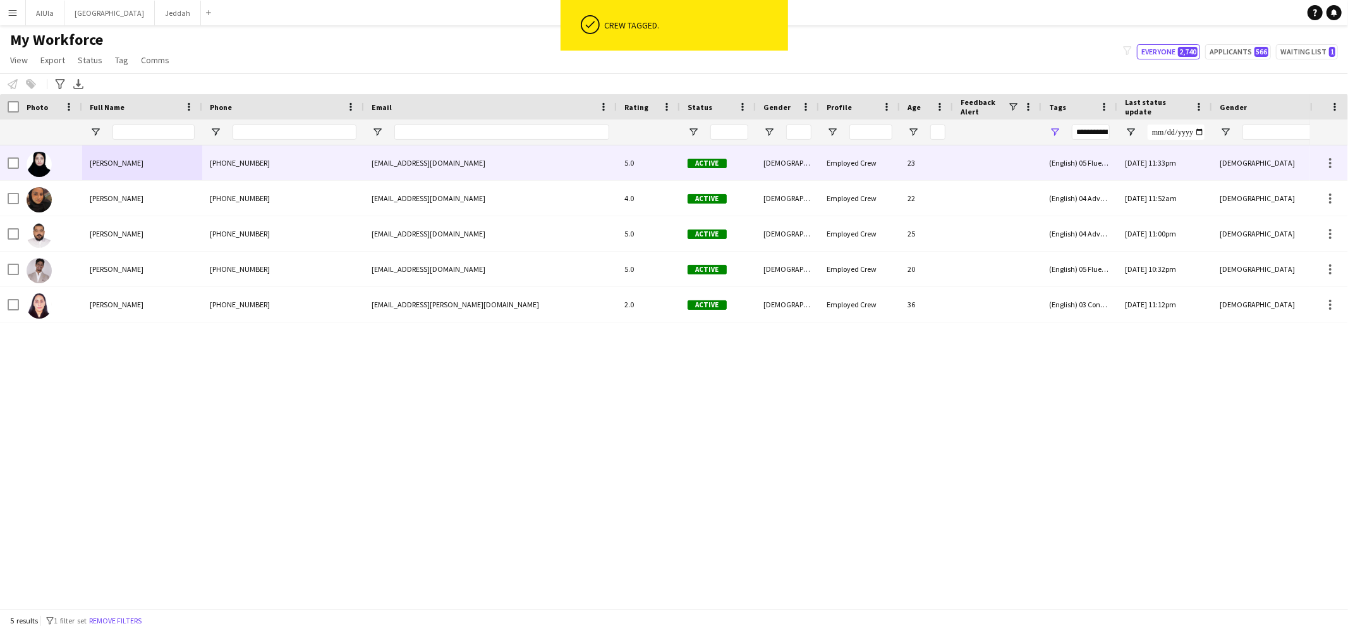
click at [130, 168] on div "[PERSON_NAME]" at bounding box center [142, 162] width 120 height 35
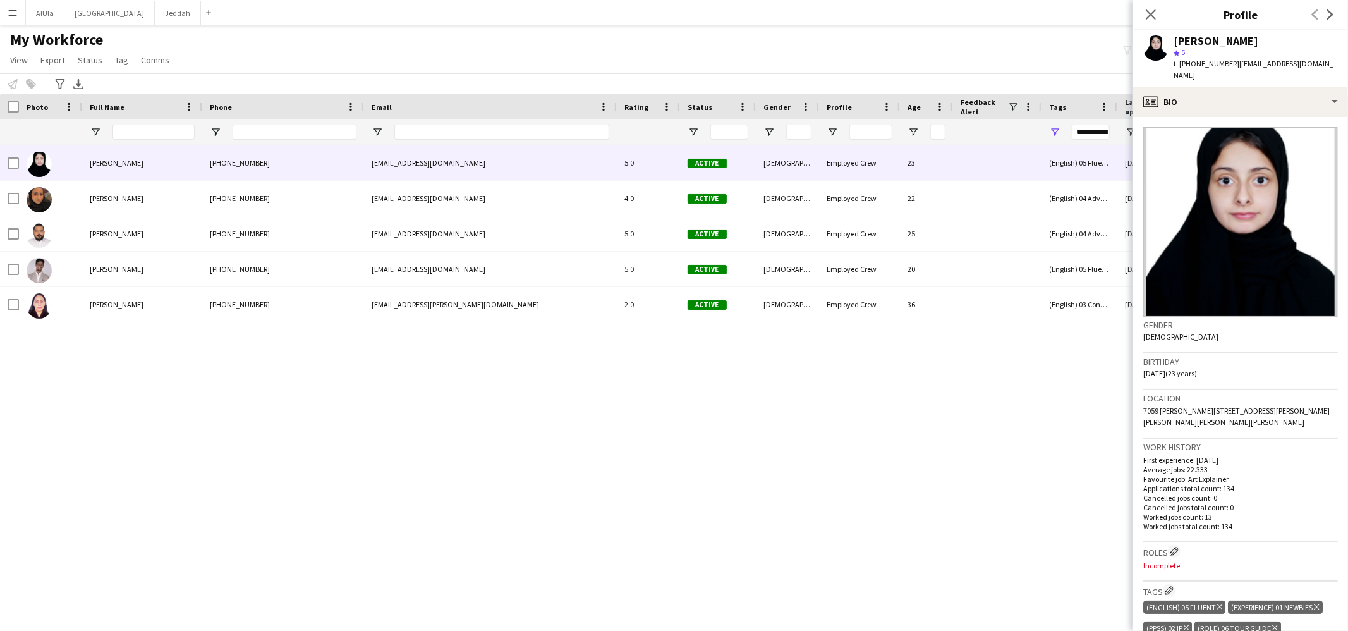
scroll to position [312, 0]
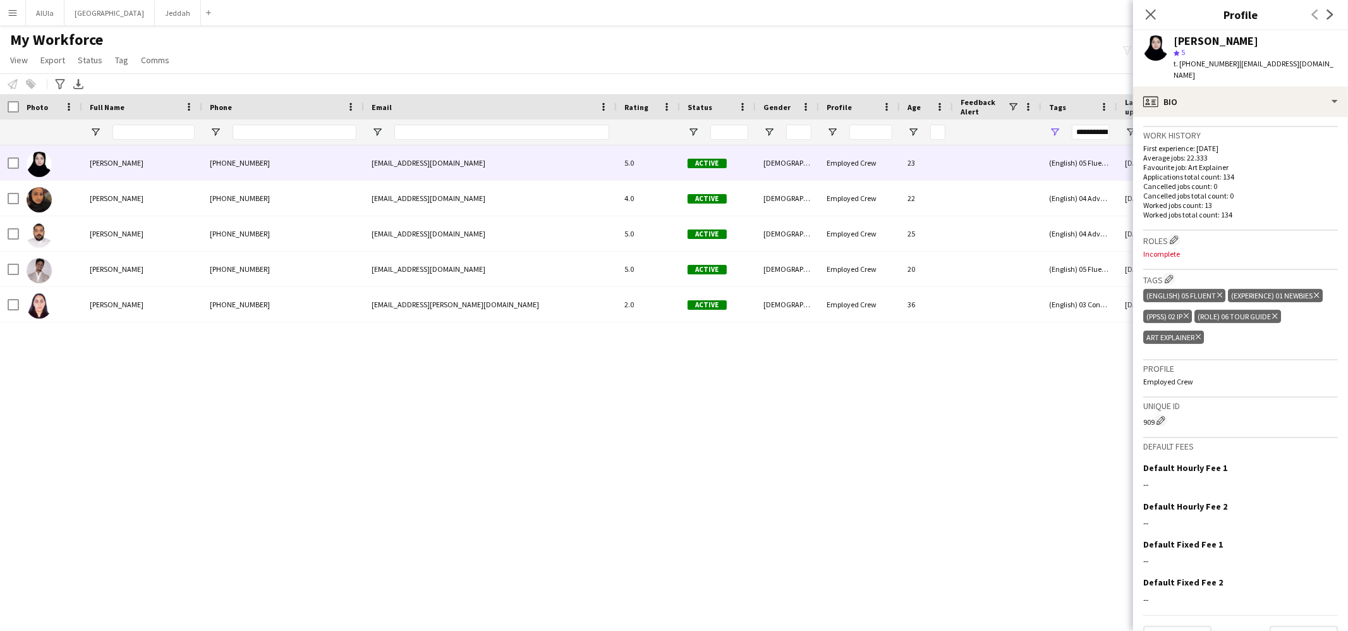
click at [1201, 337] on icon "Delete tag" at bounding box center [1197, 337] width 5 height 8
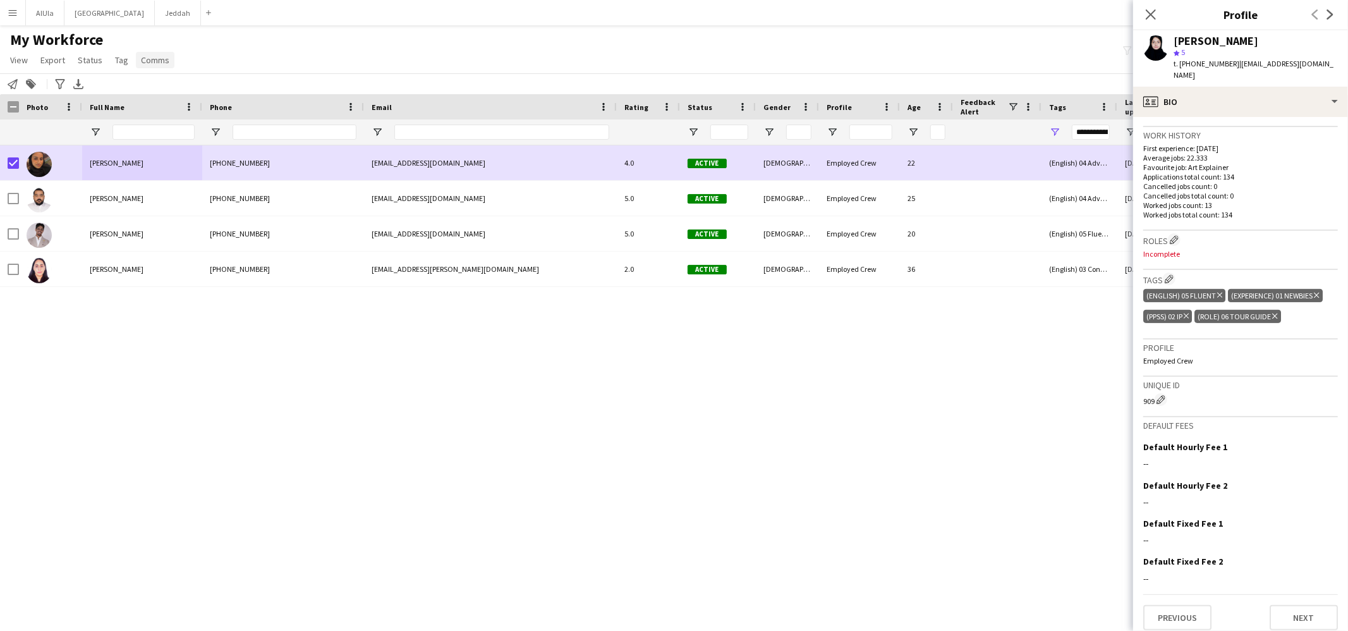
click at [136, 59] on link "Comms" at bounding box center [155, 60] width 39 height 16
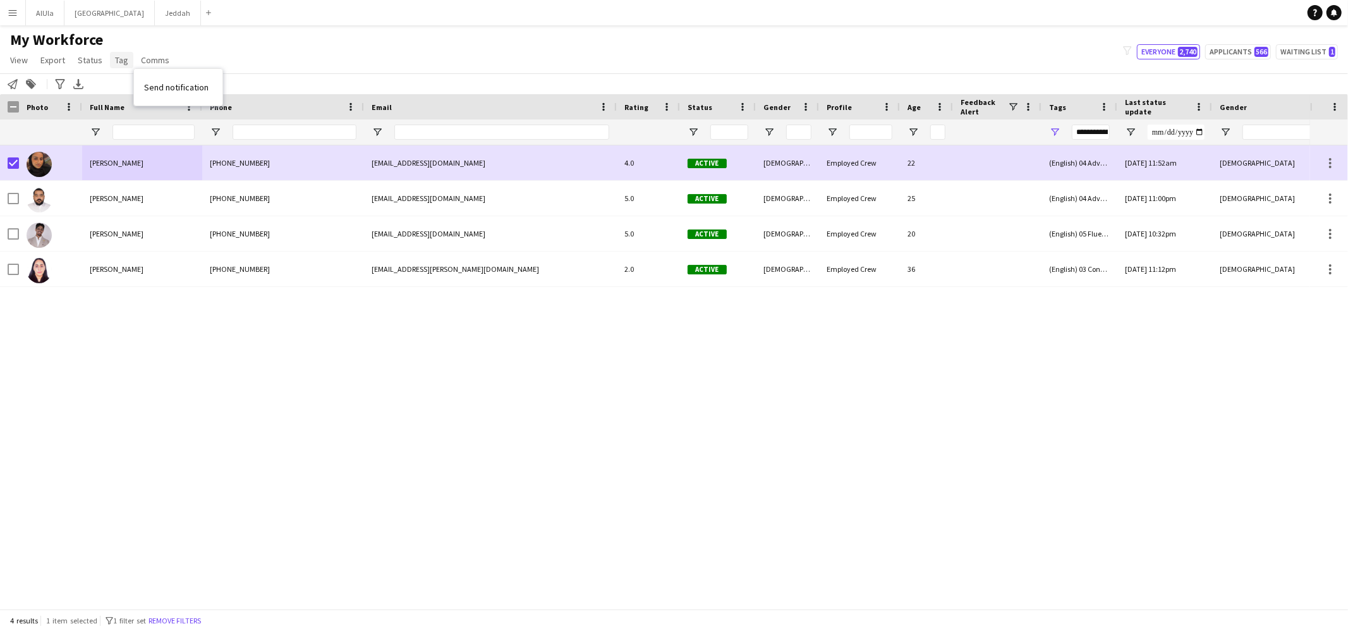
click at [115, 58] on span "Tag" at bounding box center [121, 59] width 13 height 11
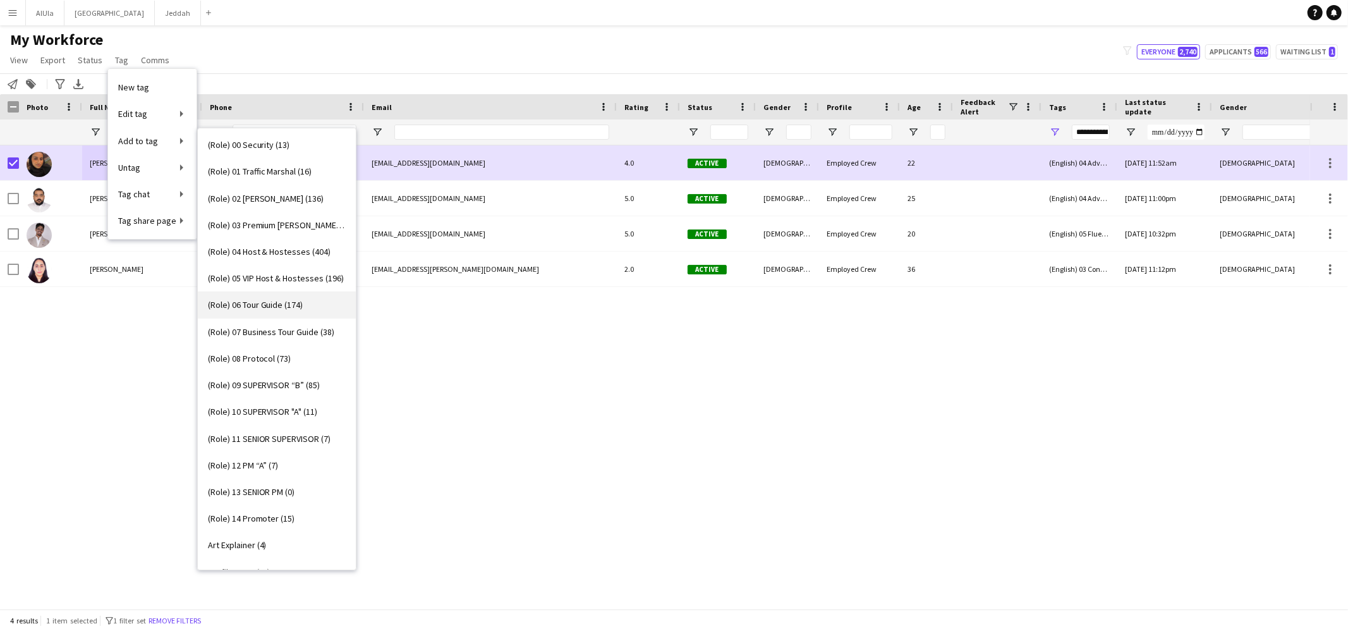
click at [292, 305] on span "(Role) 06 Tour Guide (174)" at bounding box center [255, 304] width 95 height 11
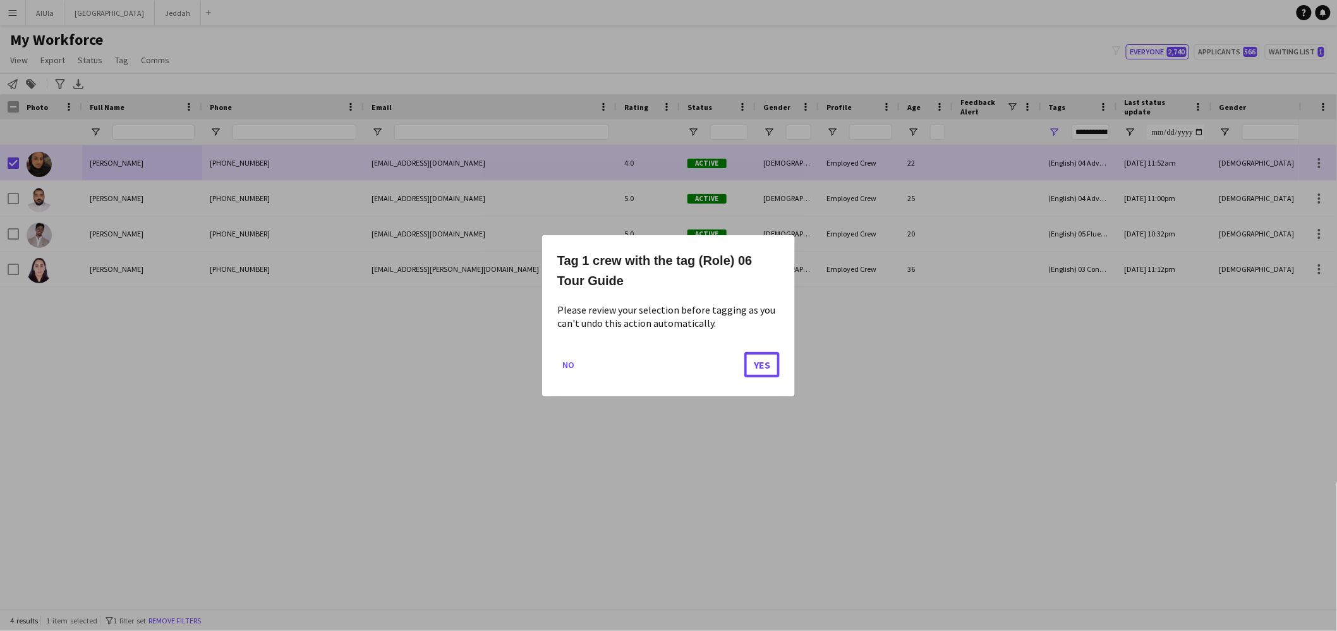
drag, startPoint x: 758, startPoint y: 360, endPoint x: 751, endPoint y: 347, distance: 14.4
click at [758, 360] on button "Yes" at bounding box center [761, 363] width 35 height 25
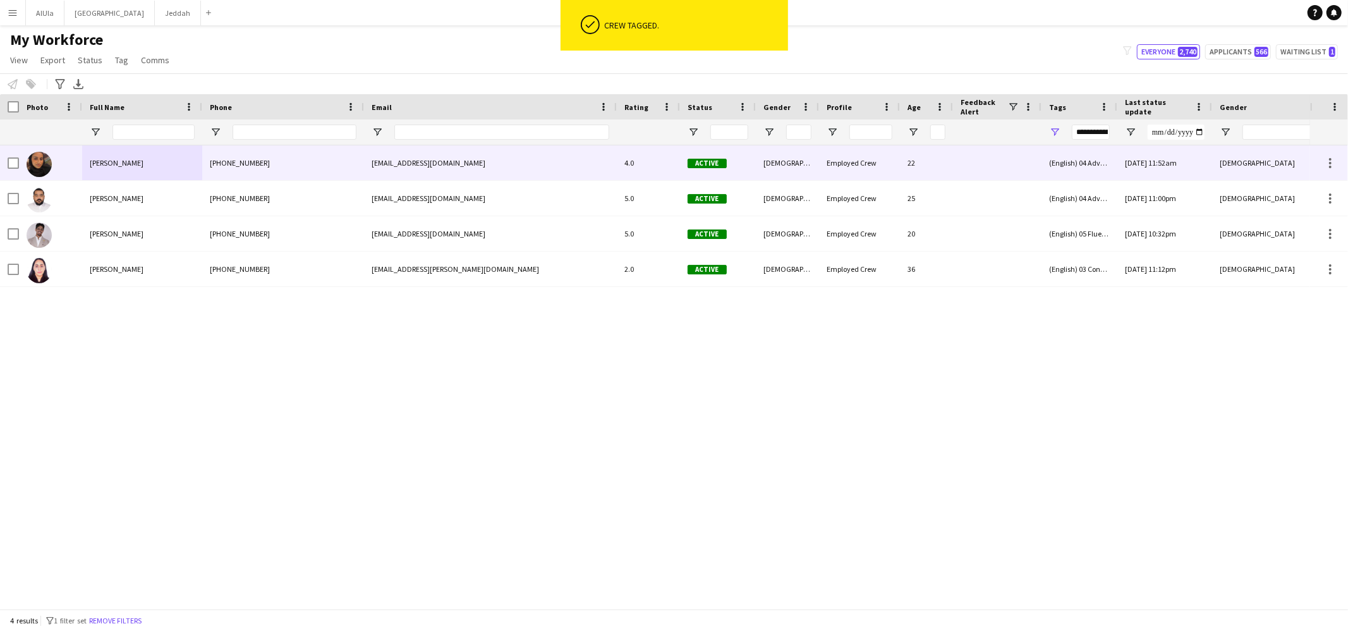
drag, startPoint x: 116, startPoint y: 173, endPoint x: 117, endPoint y: 166, distance: 7.7
click at [115, 171] on div "[PERSON_NAME]" at bounding box center [142, 162] width 120 height 35
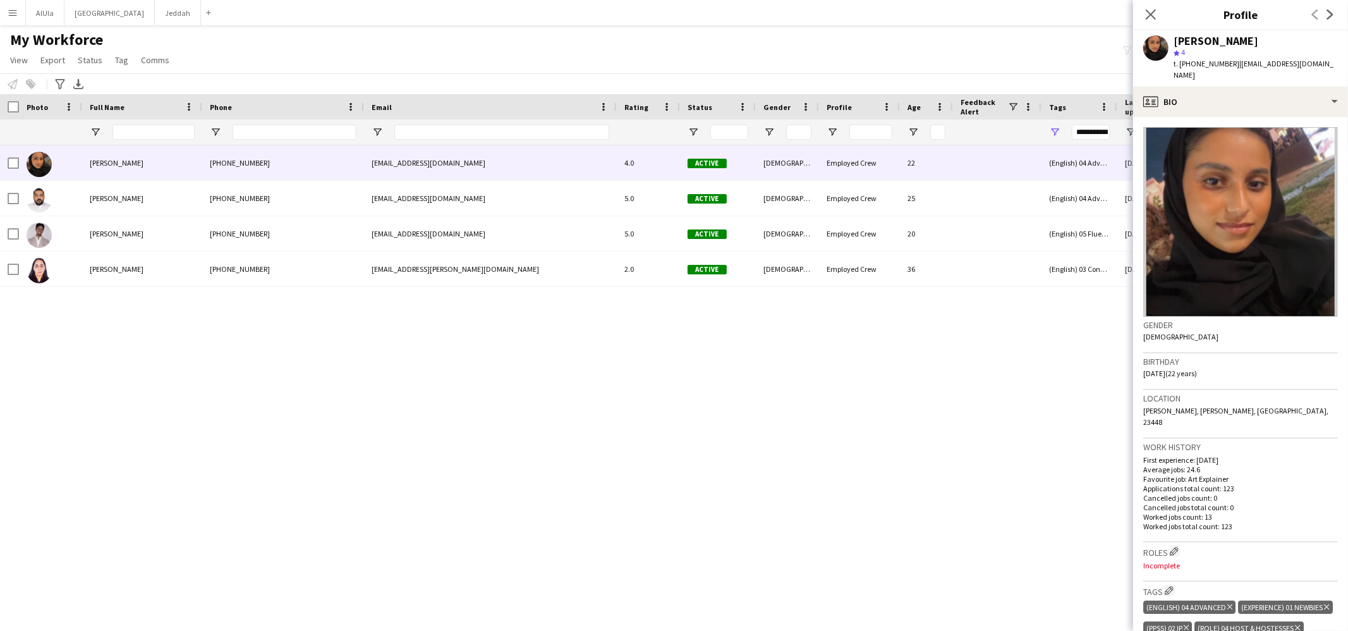
scroll to position [335, 0]
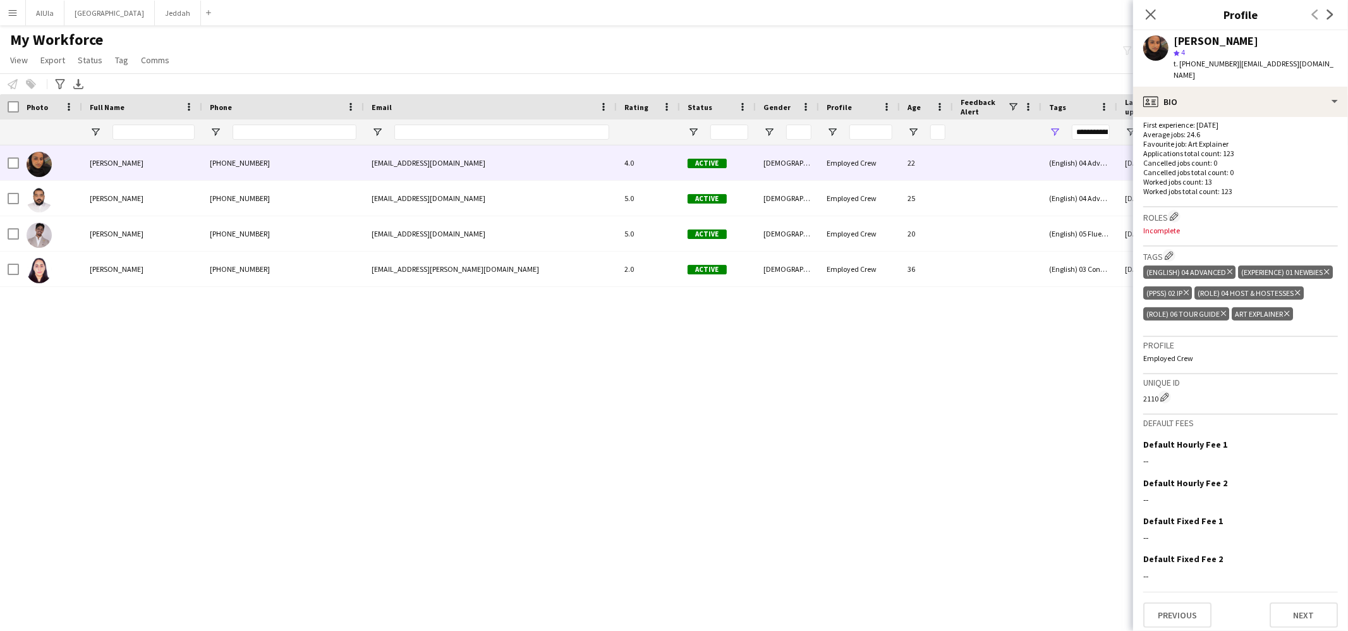
click at [1287, 310] on icon "Delete tag" at bounding box center [1286, 314] width 5 height 8
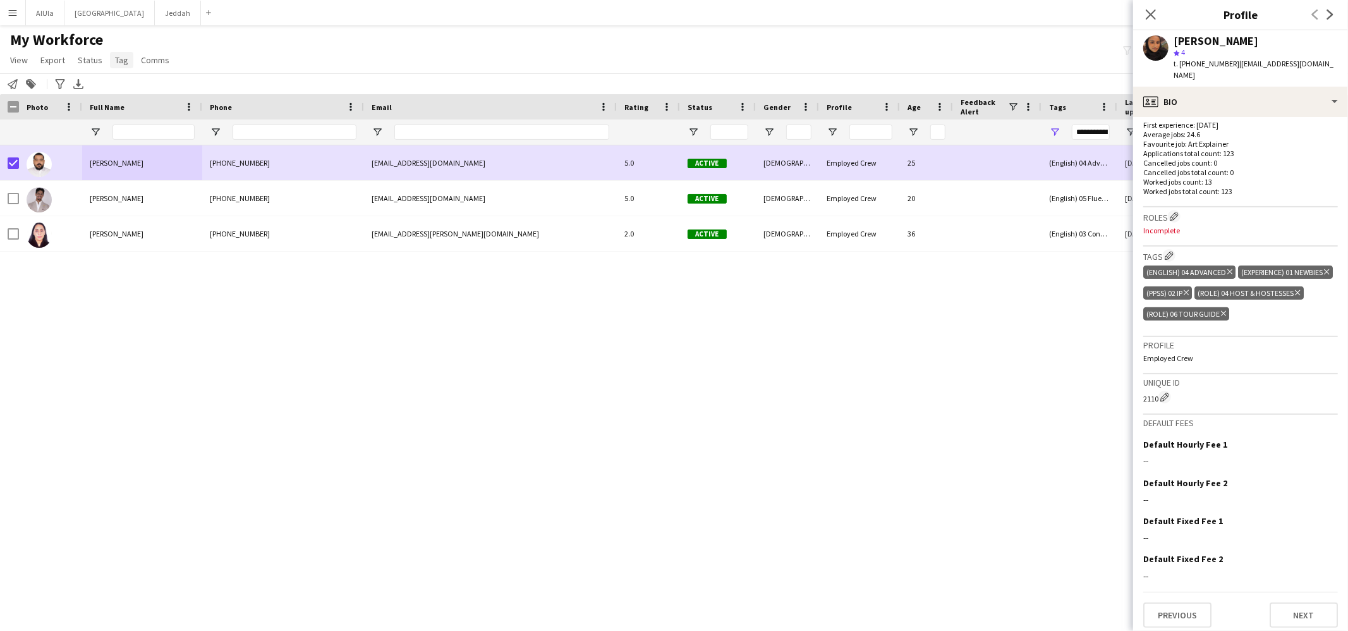
click at [116, 64] on span "Tag" at bounding box center [121, 59] width 13 height 11
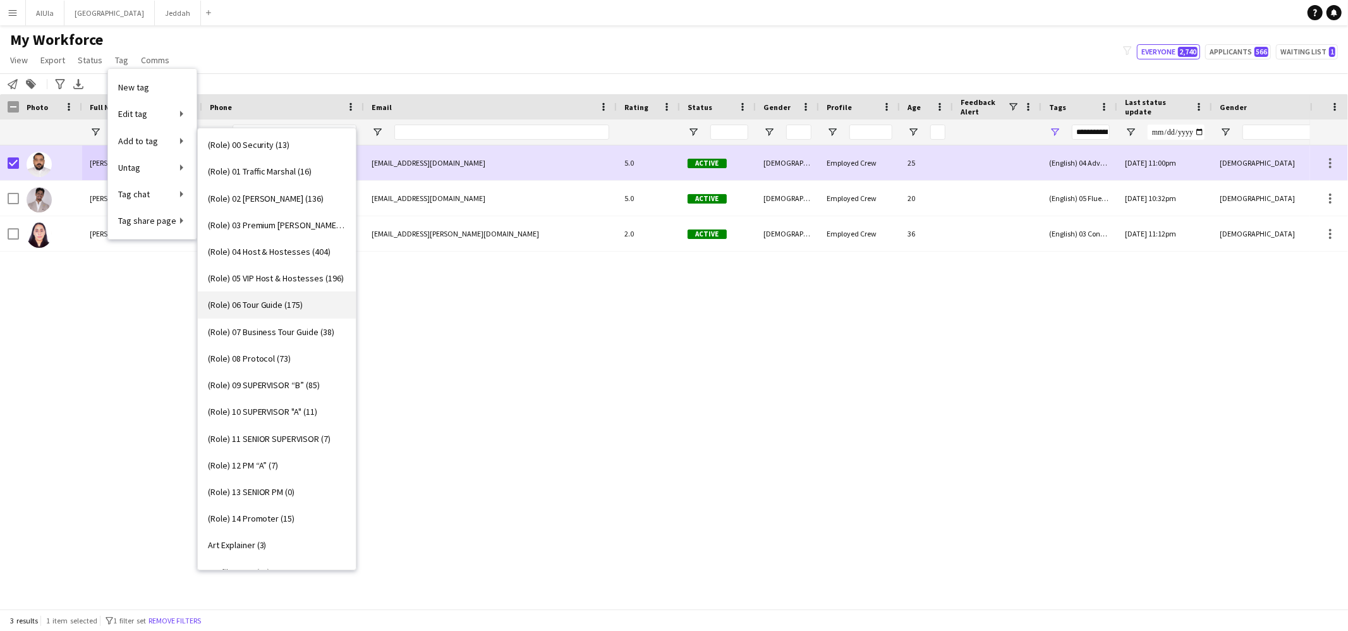
click at [253, 314] on link "(Role) 06 Tour Guide (175)" at bounding box center [277, 304] width 158 height 27
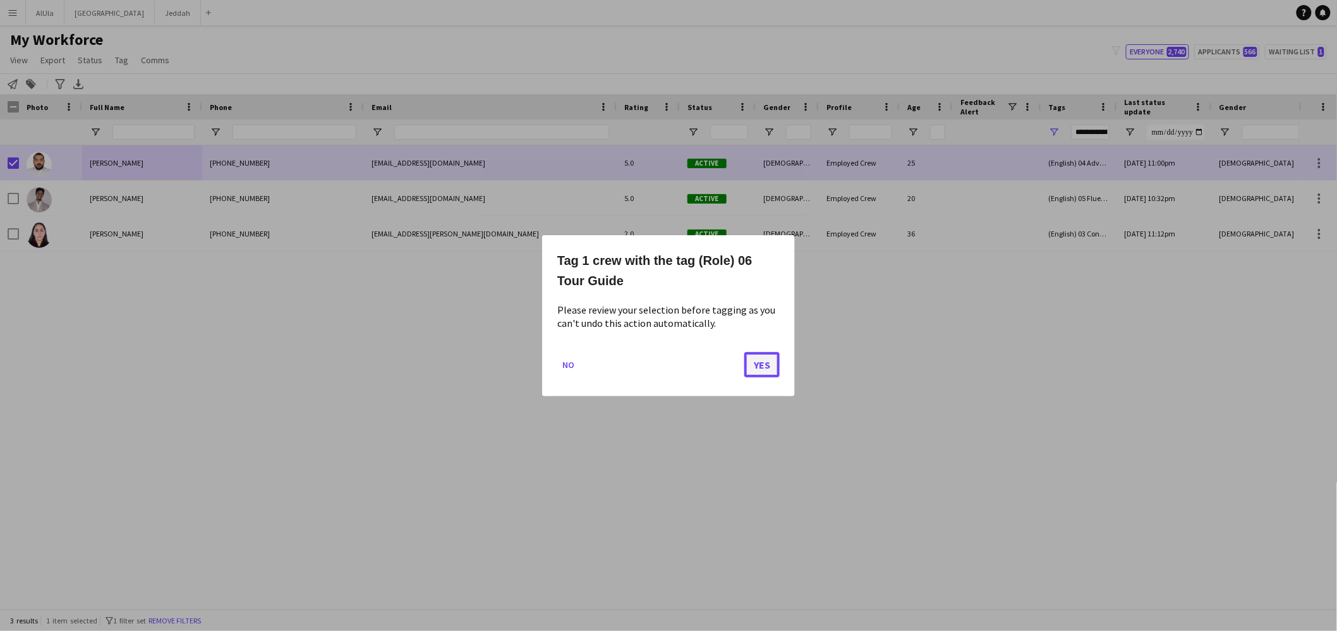
drag, startPoint x: 763, startPoint y: 363, endPoint x: 753, endPoint y: 354, distance: 13.4
click at [763, 363] on button "Yes" at bounding box center [761, 363] width 35 height 25
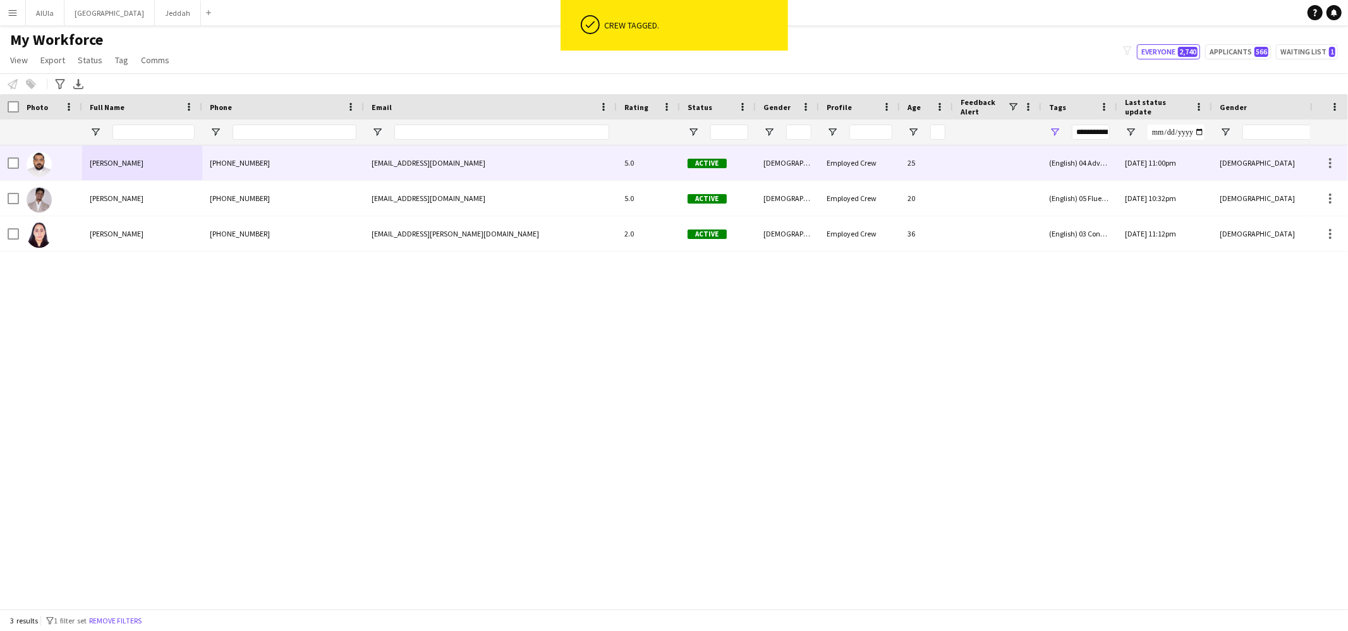
click at [117, 155] on div "[PERSON_NAME]" at bounding box center [142, 162] width 120 height 35
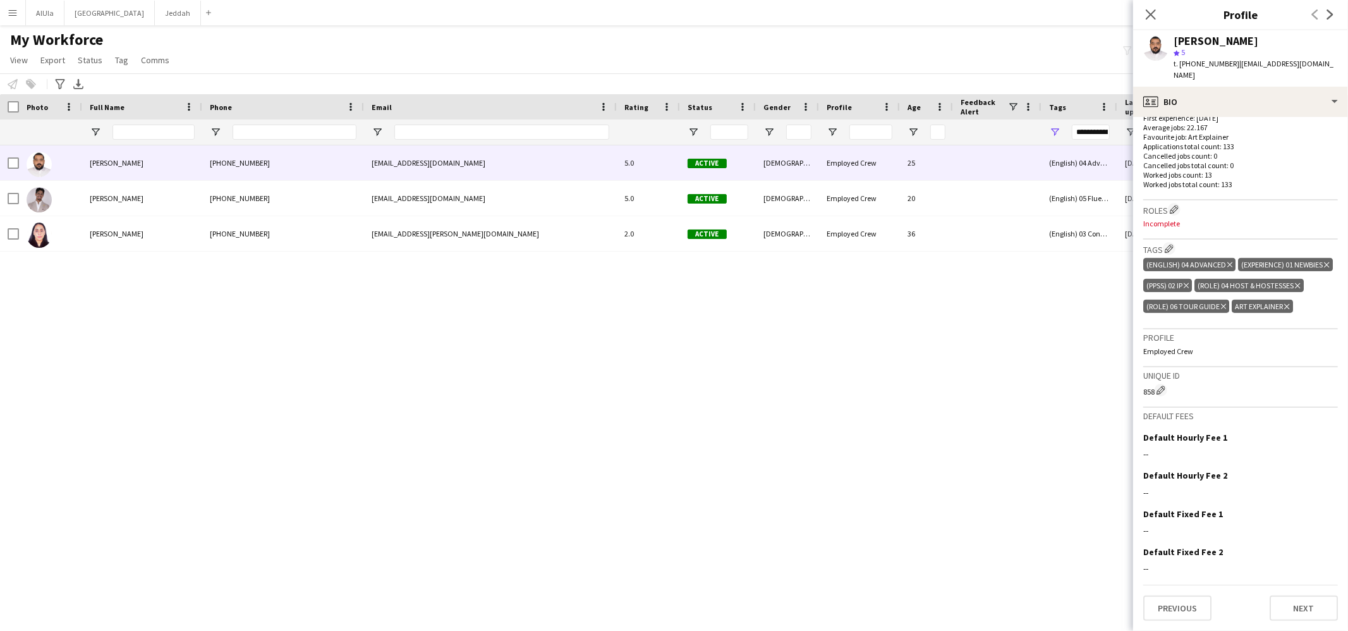
click at [1231, 258] on div "(English) 04 Advanced Delete tag" at bounding box center [1189, 264] width 92 height 13
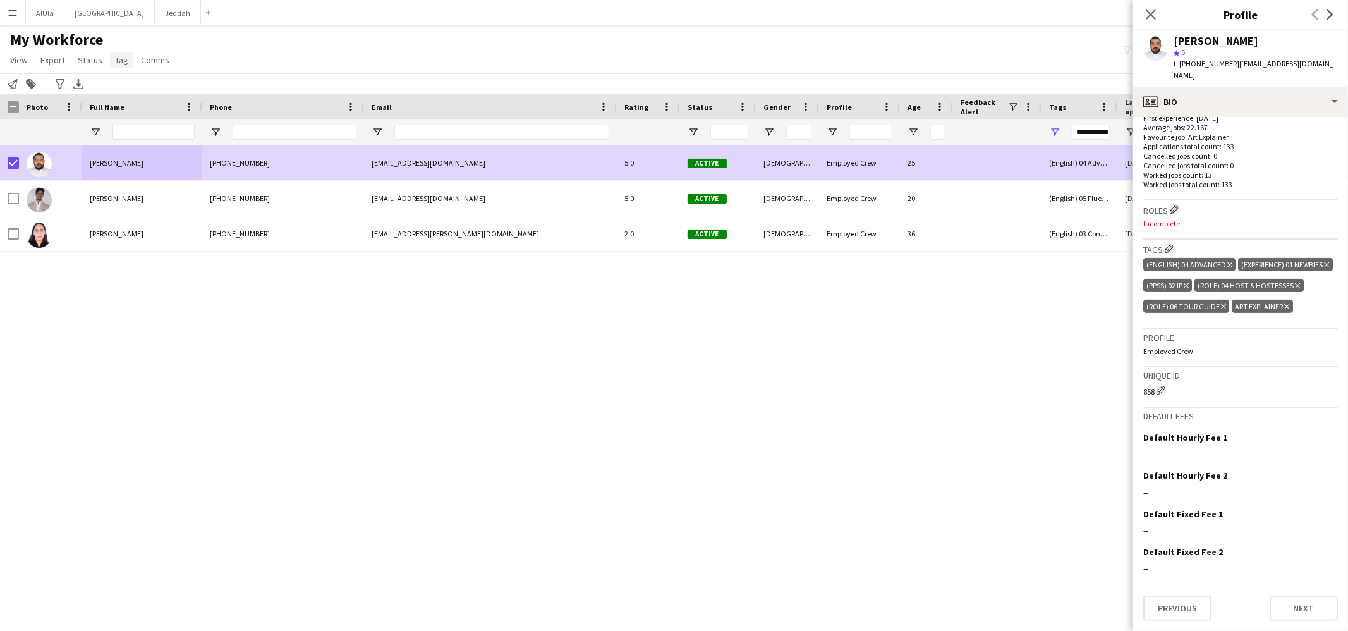
click at [129, 59] on link "Tag" at bounding box center [121, 60] width 23 height 16
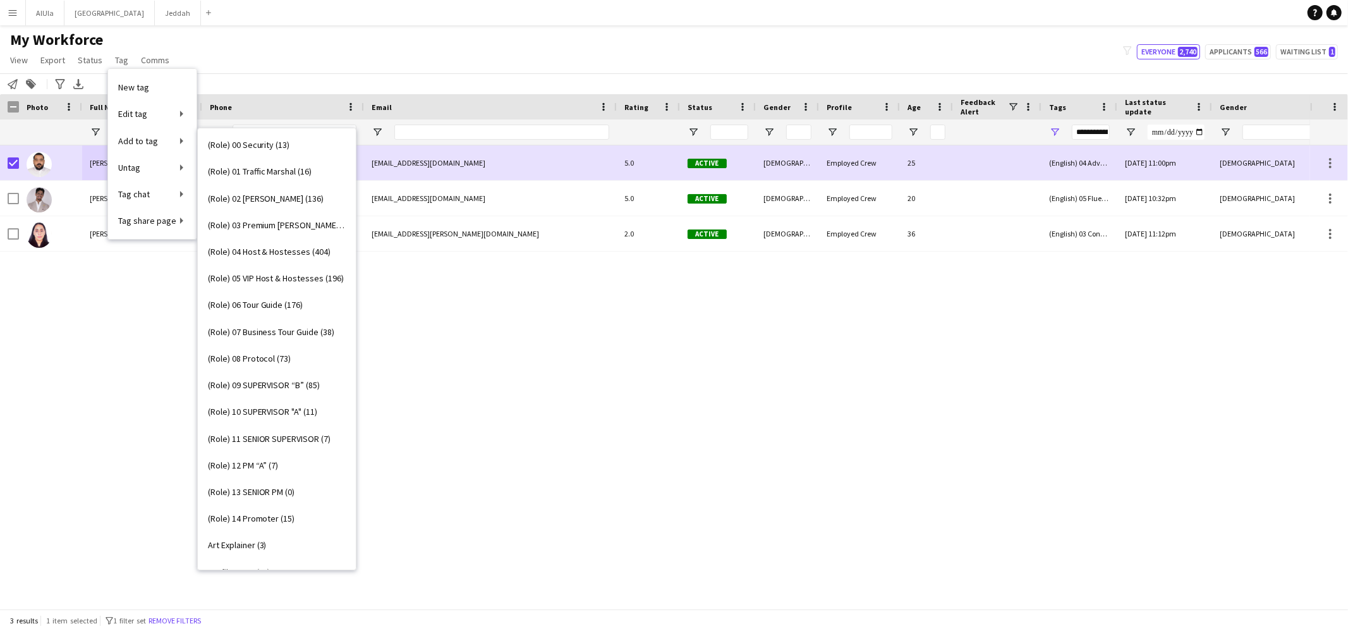
scroll to position [0, 0]
click at [251, 203] on span "(English) 03 Conversational (370)" at bounding box center [268, 199] width 121 height 11
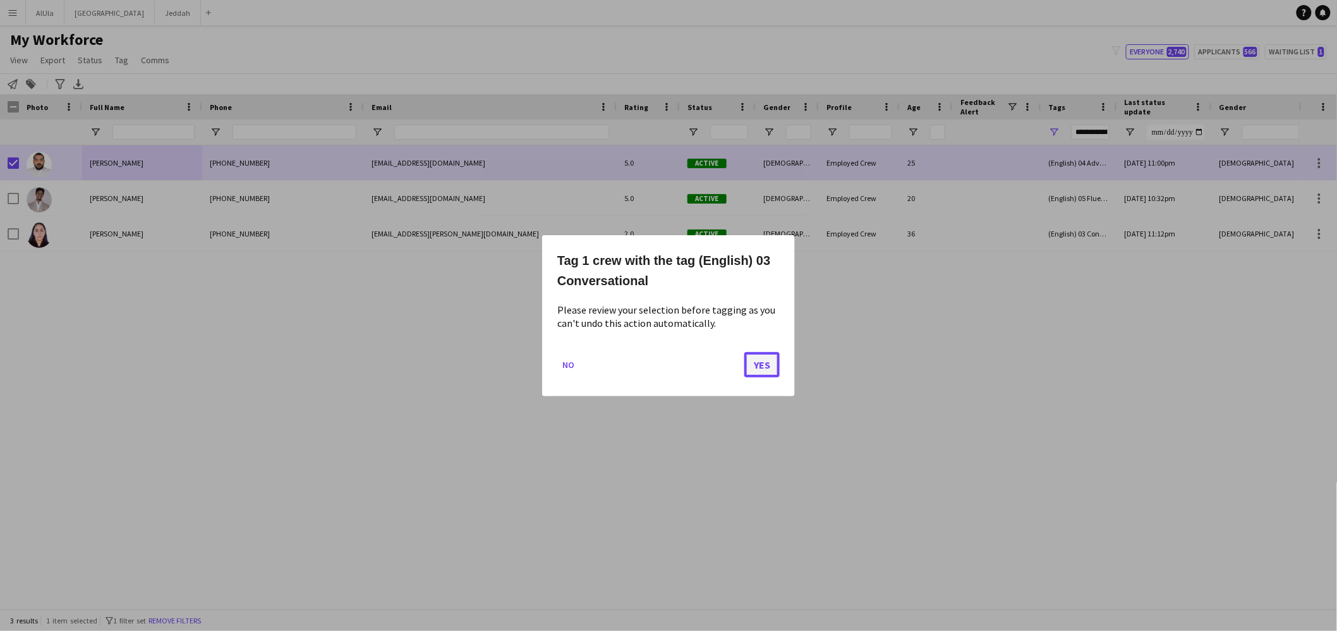
click at [754, 366] on button "Yes" at bounding box center [761, 363] width 35 height 25
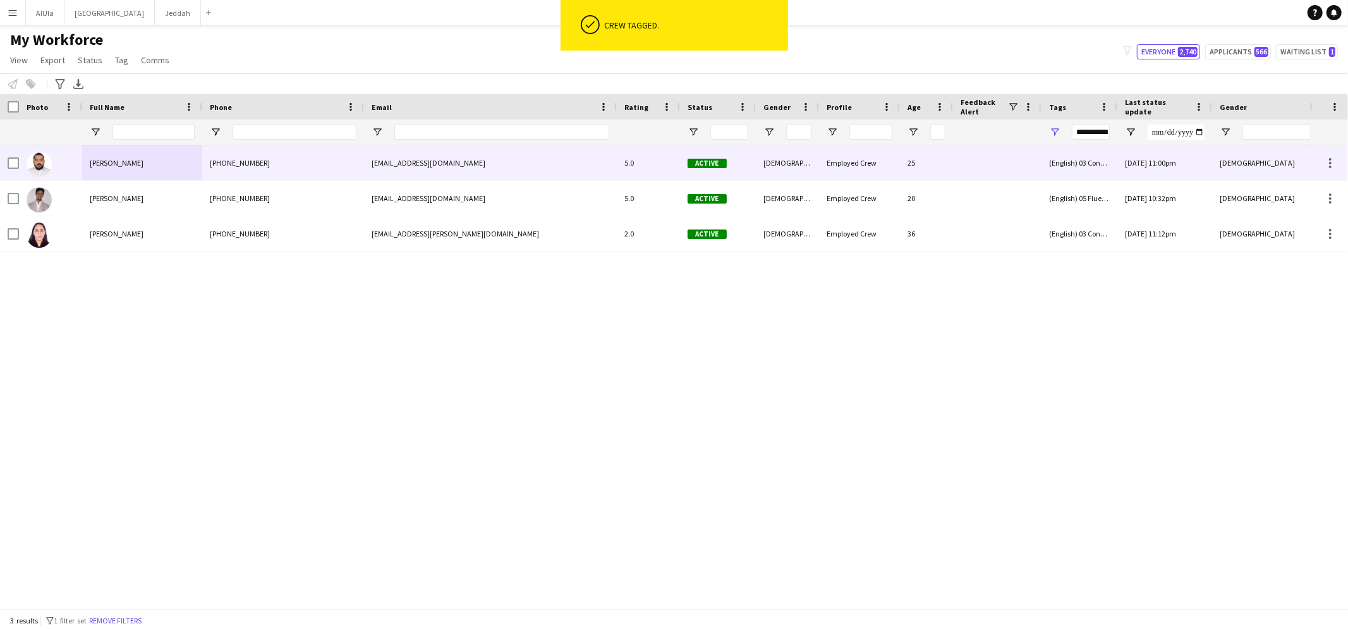
click at [111, 169] on div "[PERSON_NAME]" at bounding box center [142, 162] width 120 height 35
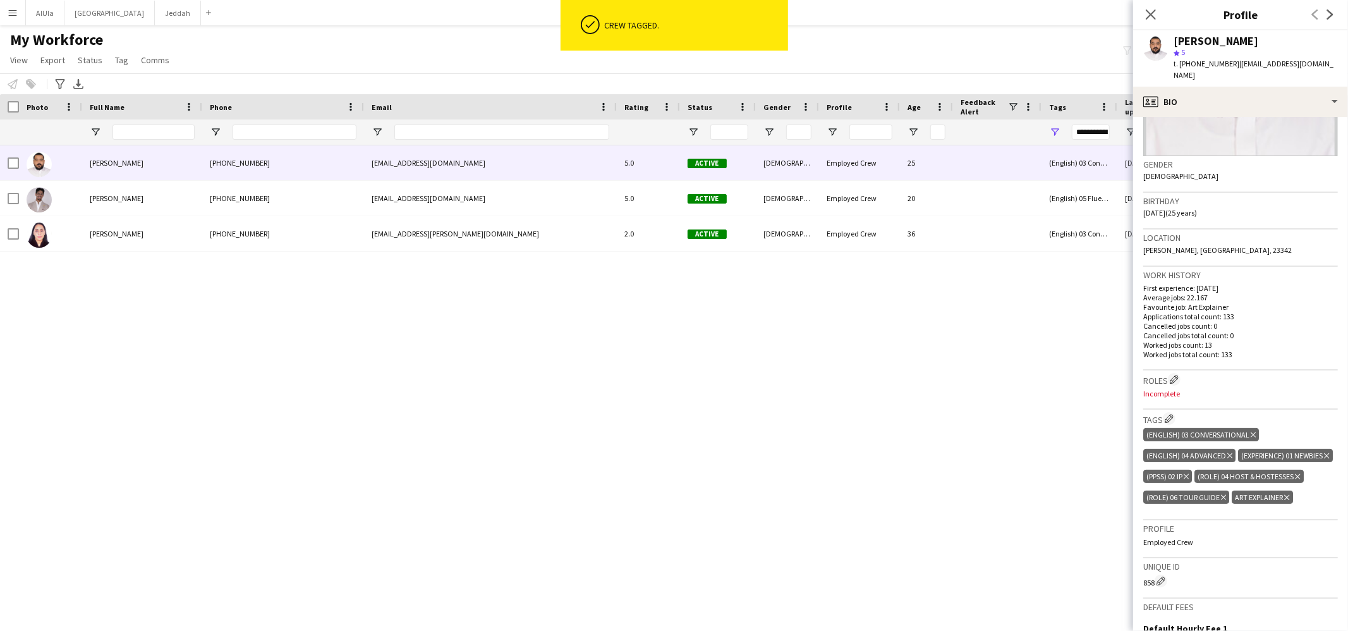
scroll to position [266, 0]
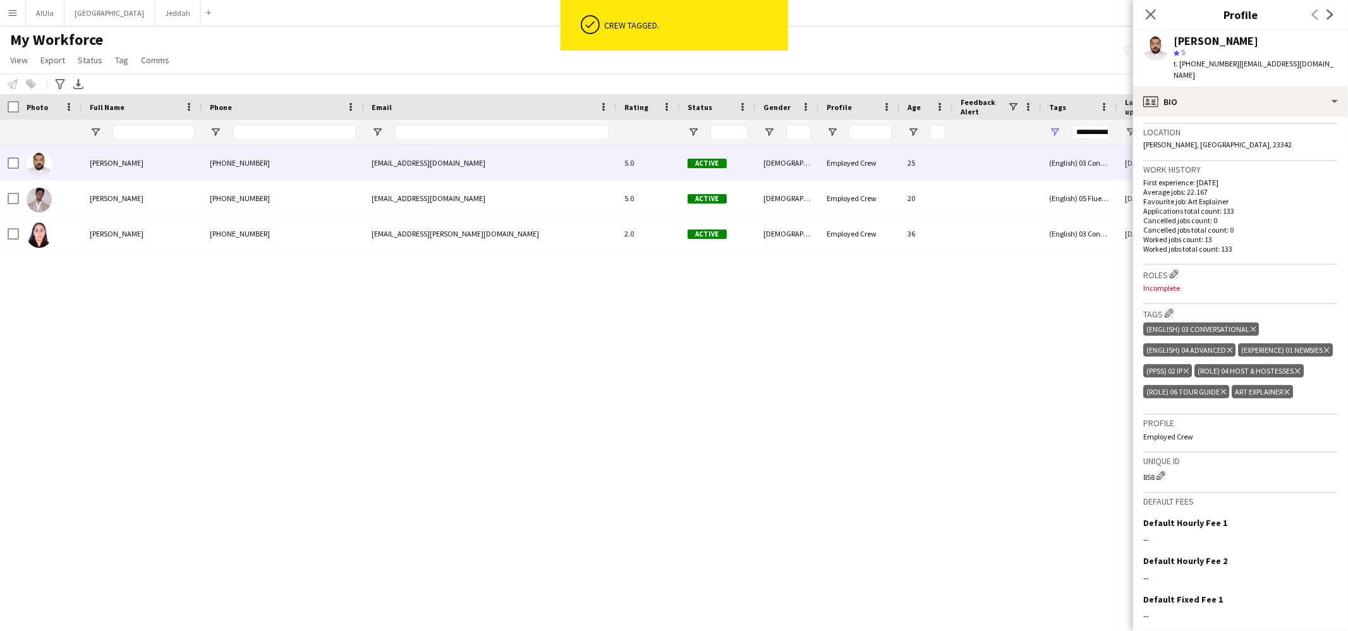
click at [1228, 348] on icon at bounding box center [1229, 350] width 5 height 5
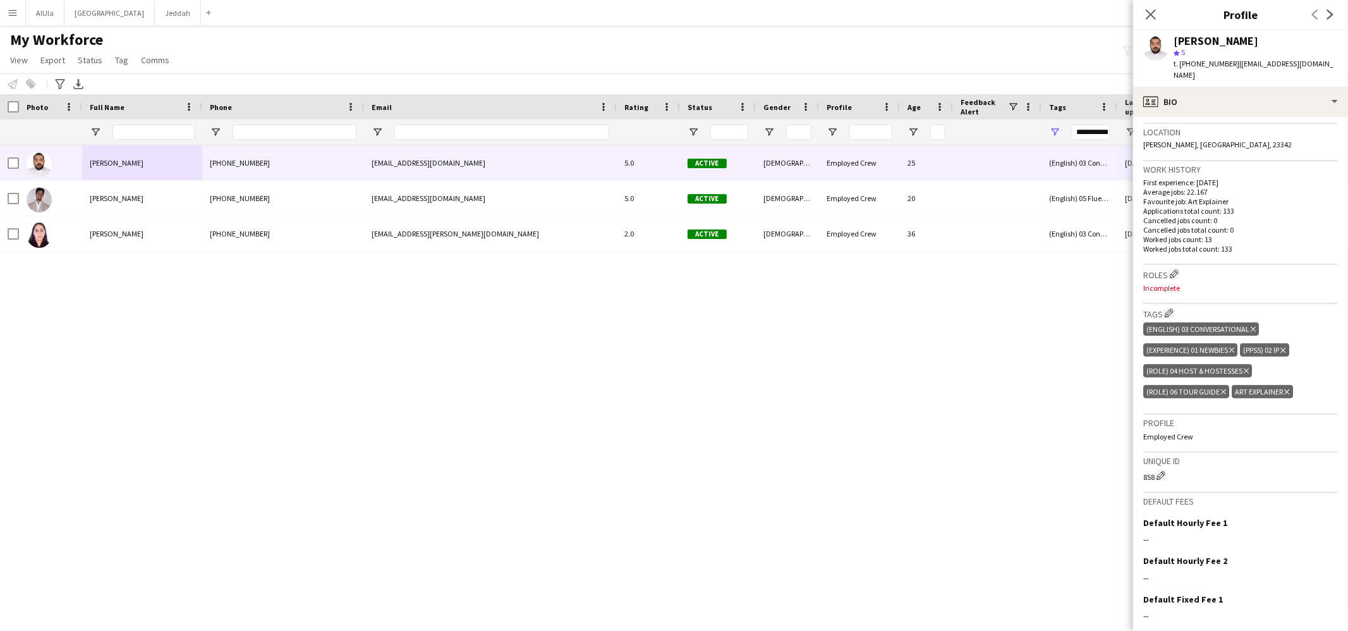
click at [1286, 389] on icon at bounding box center [1286, 391] width 5 height 5
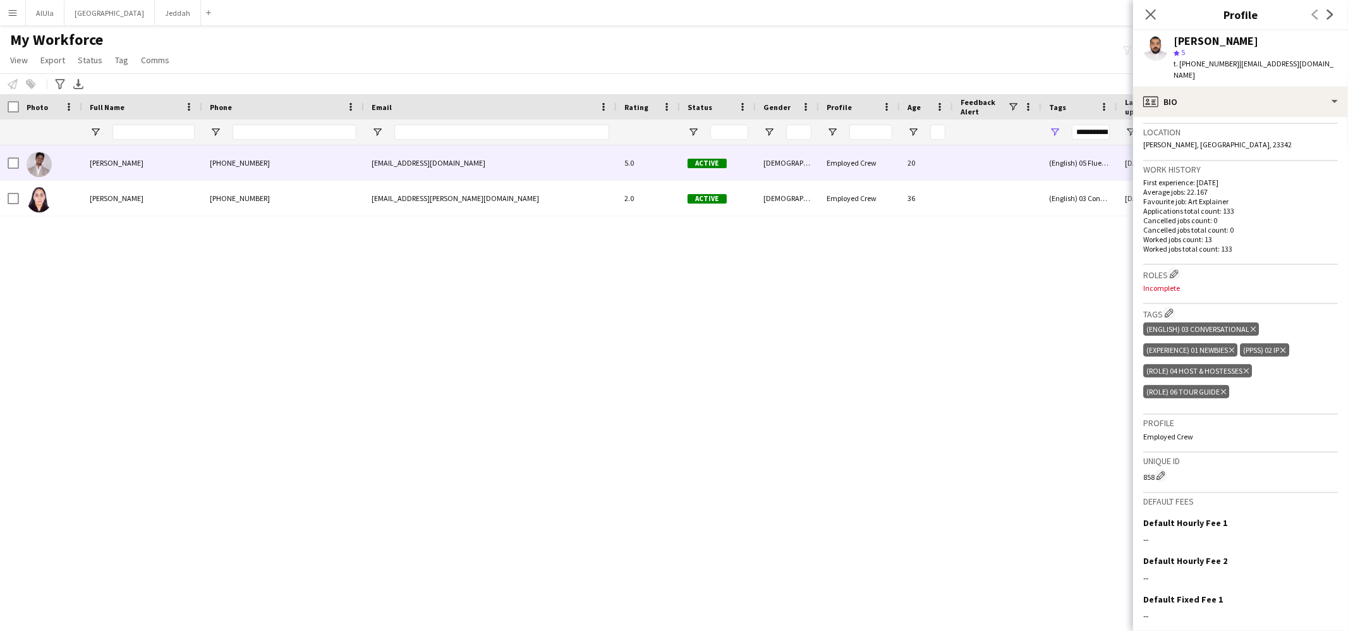
click at [122, 166] on span "[PERSON_NAME]" at bounding box center [117, 162] width 54 height 9
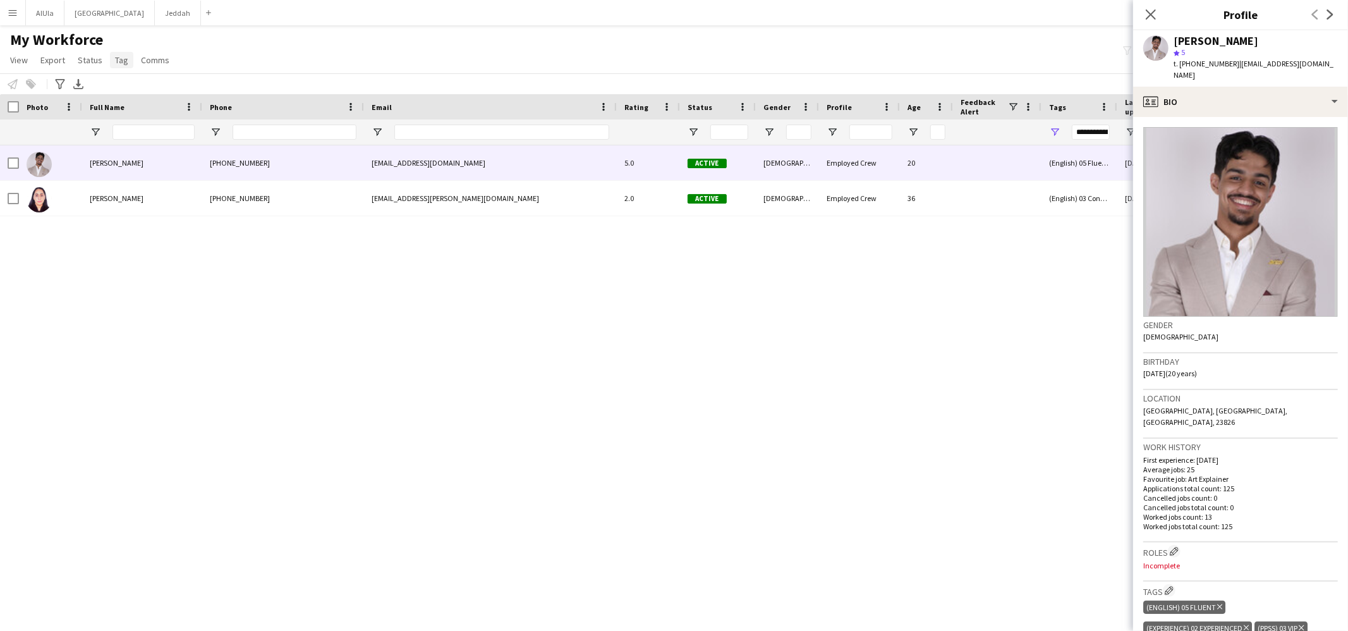
click at [119, 65] on link "Tag" at bounding box center [121, 60] width 23 height 16
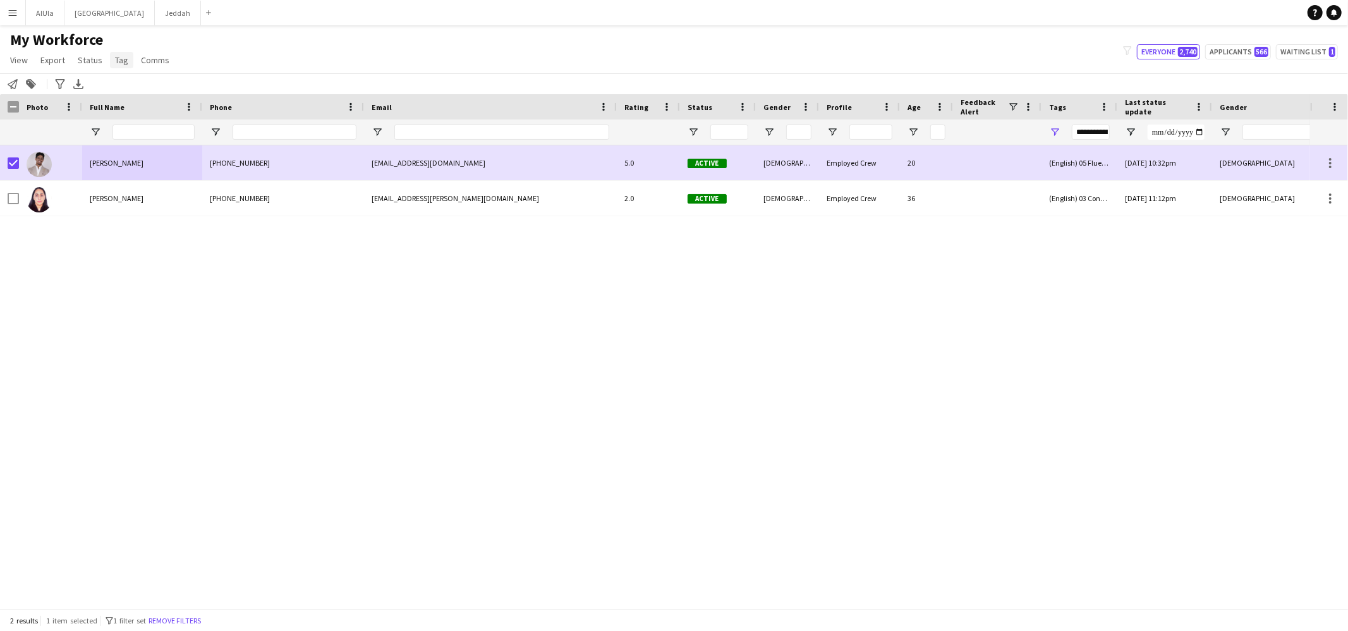
click at [123, 59] on span "Tag" at bounding box center [121, 59] width 13 height 11
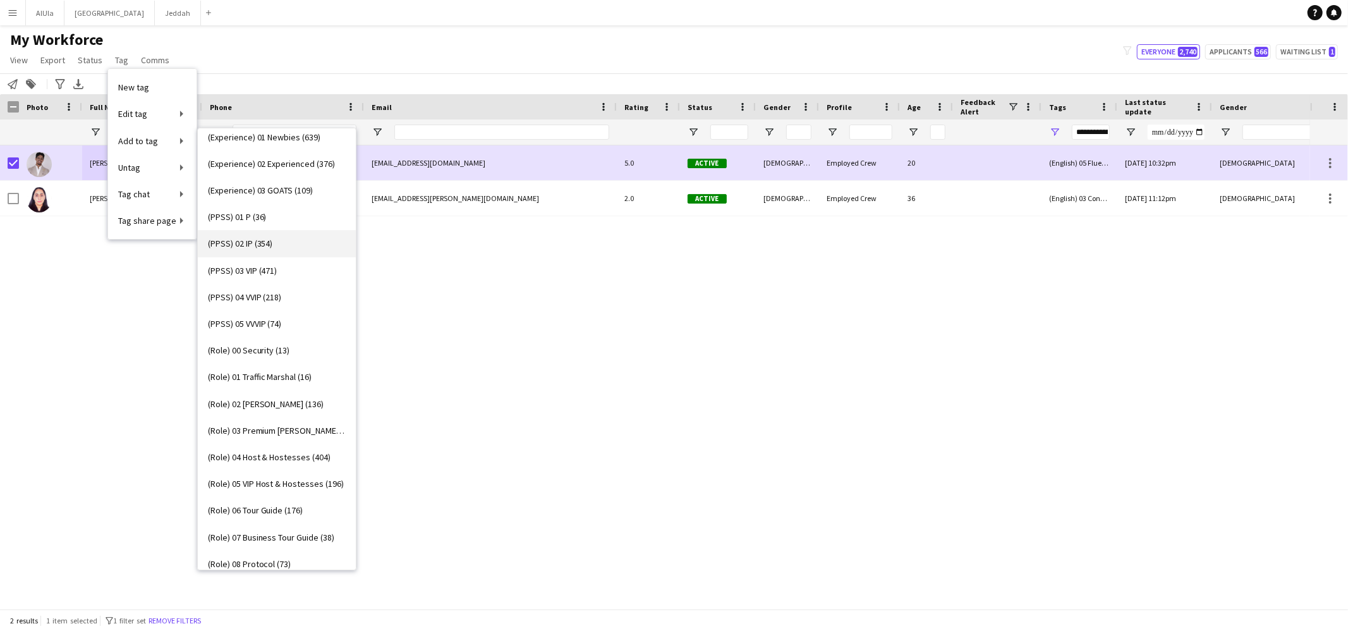
scroll to position [236, 0]
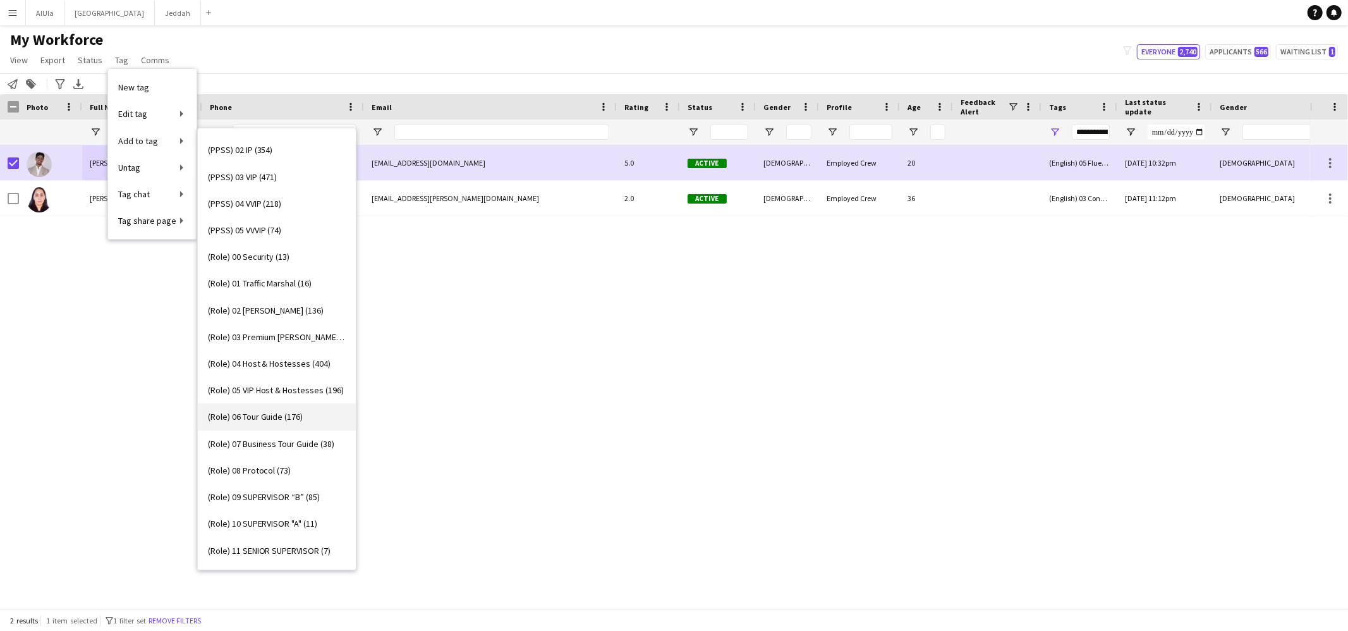
click at [278, 421] on span "(Role) 06 Tour Guide (176)" at bounding box center [255, 416] width 95 height 11
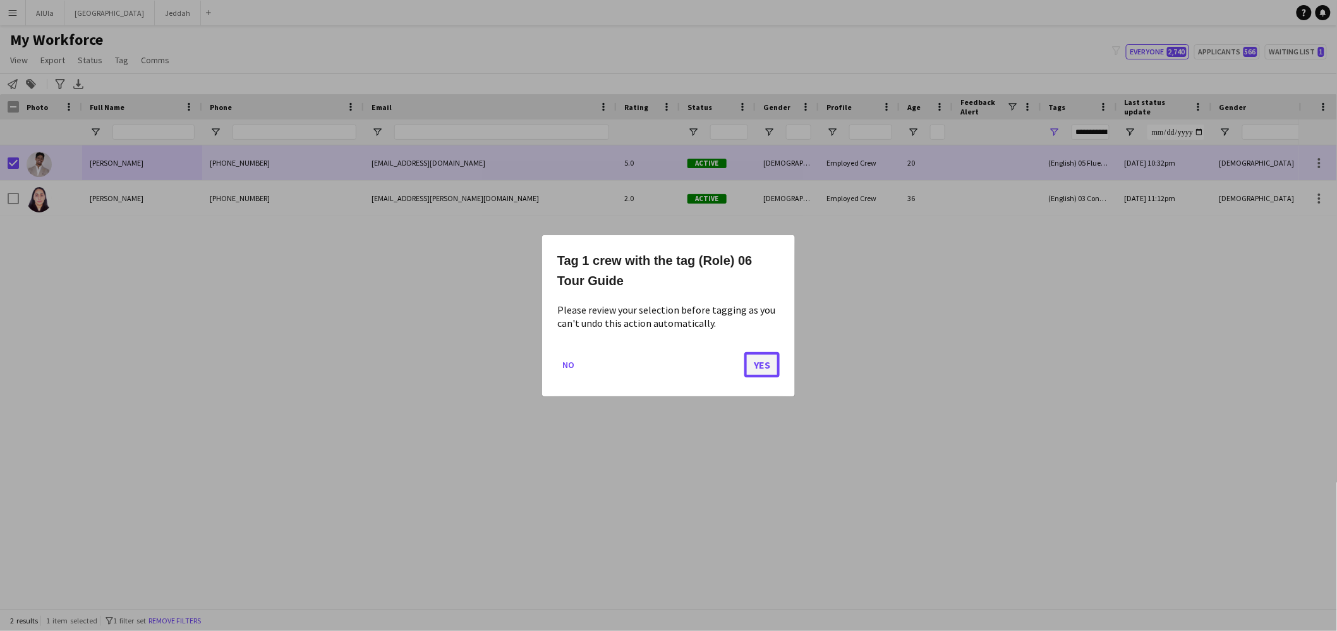
click at [760, 357] on button "Yes" at bounding box center [761, 363] width 35 height 25
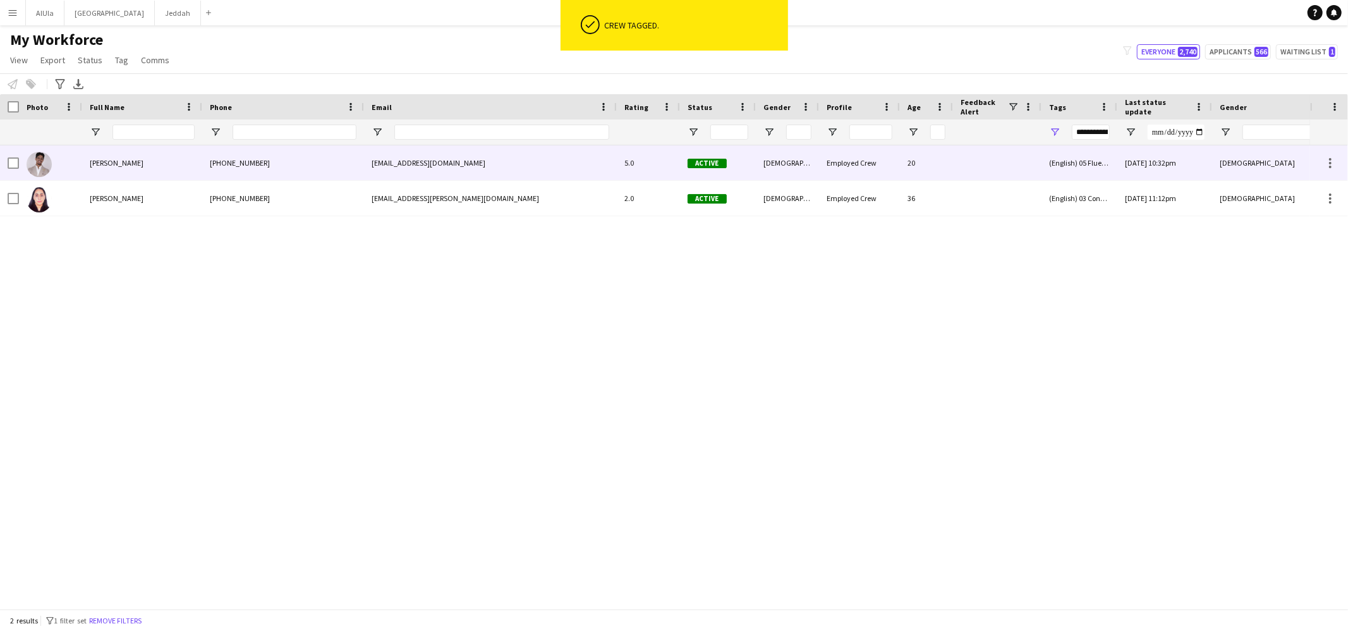
drag, startPoint x: 152, startPoint y: 165, endPoint x: 380, endPoint y: 147, distance: 228.8
click at [152, 165] on div "[PERSON_NAME]" at bounding box center [142, 162] width 120 height 35
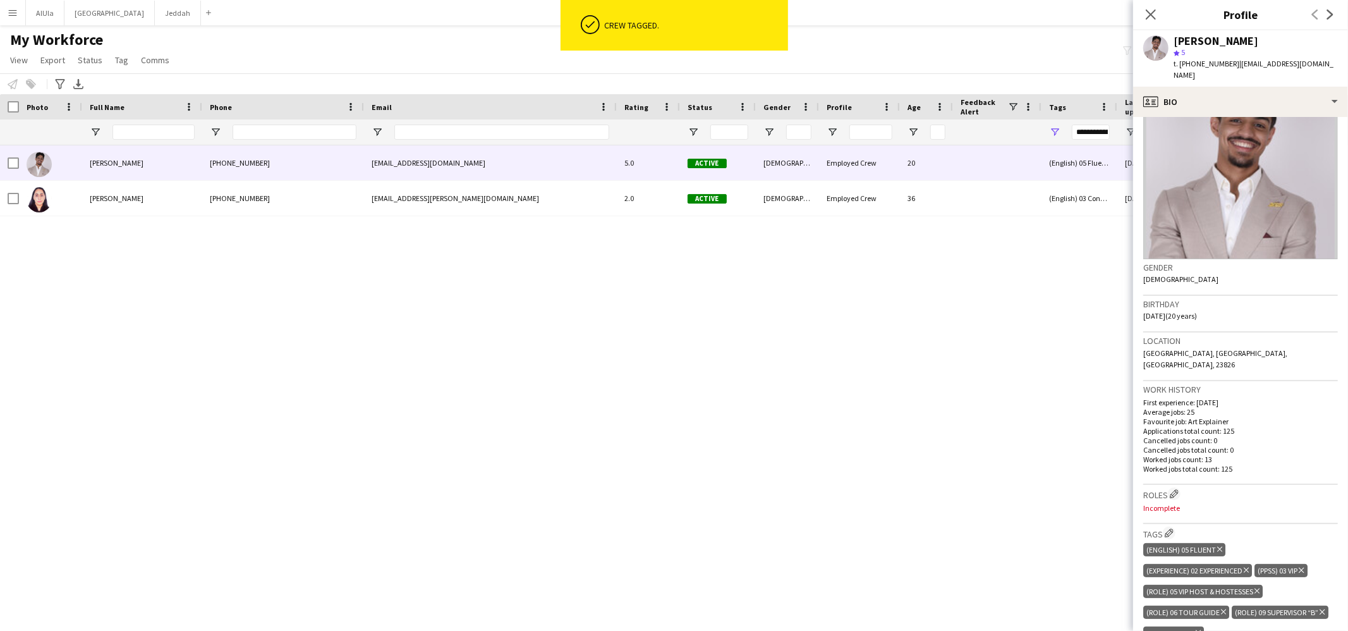
scroll to position [183, 0]
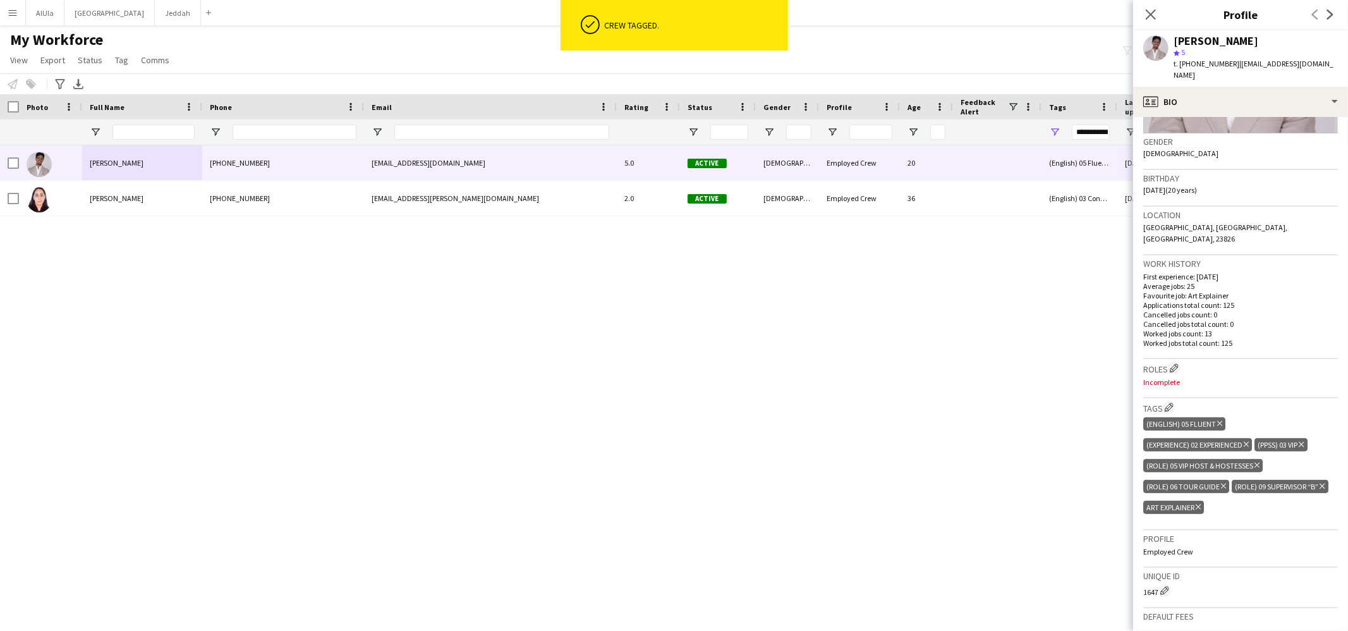
click at [1201, 503] on icon "Delete tag" at bounding box center [1197, 507] width 5 height 8
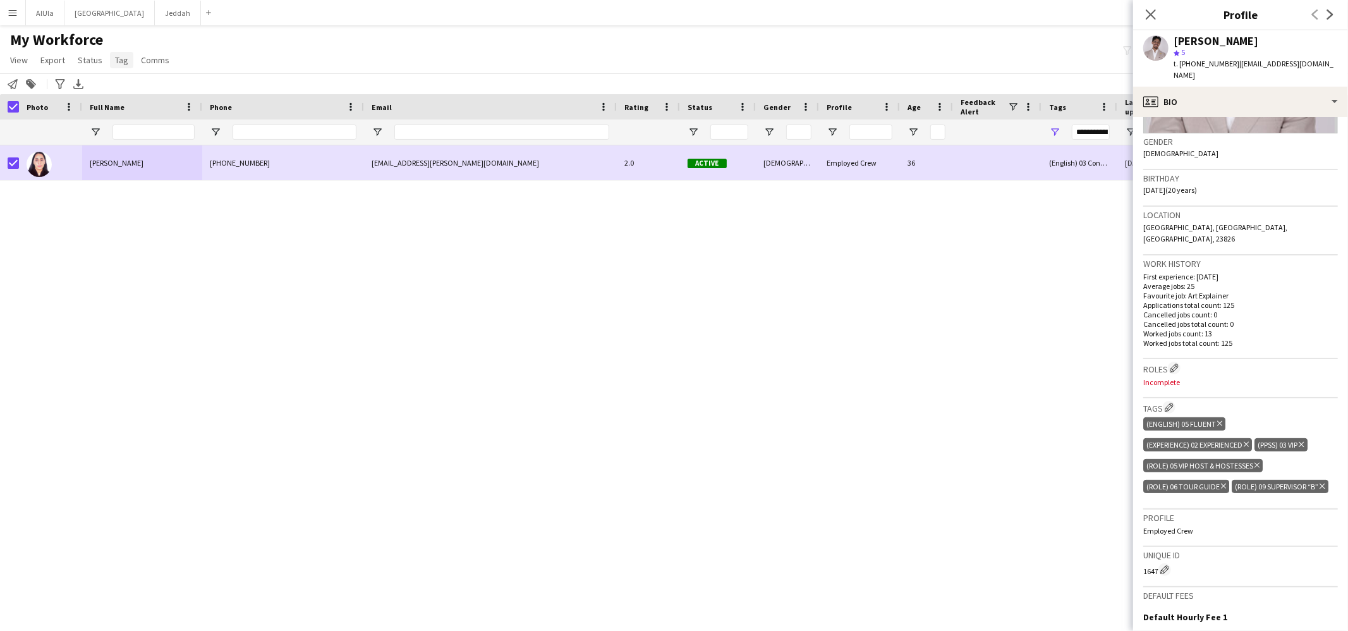
drag, startPoint x: 130, startPoint y: 52, endPoint x: 124, endPoint y: 61, distance: 10.2
click at [130, 52] on link "Tag" at bounding box center [121, 60] width 23 height 16
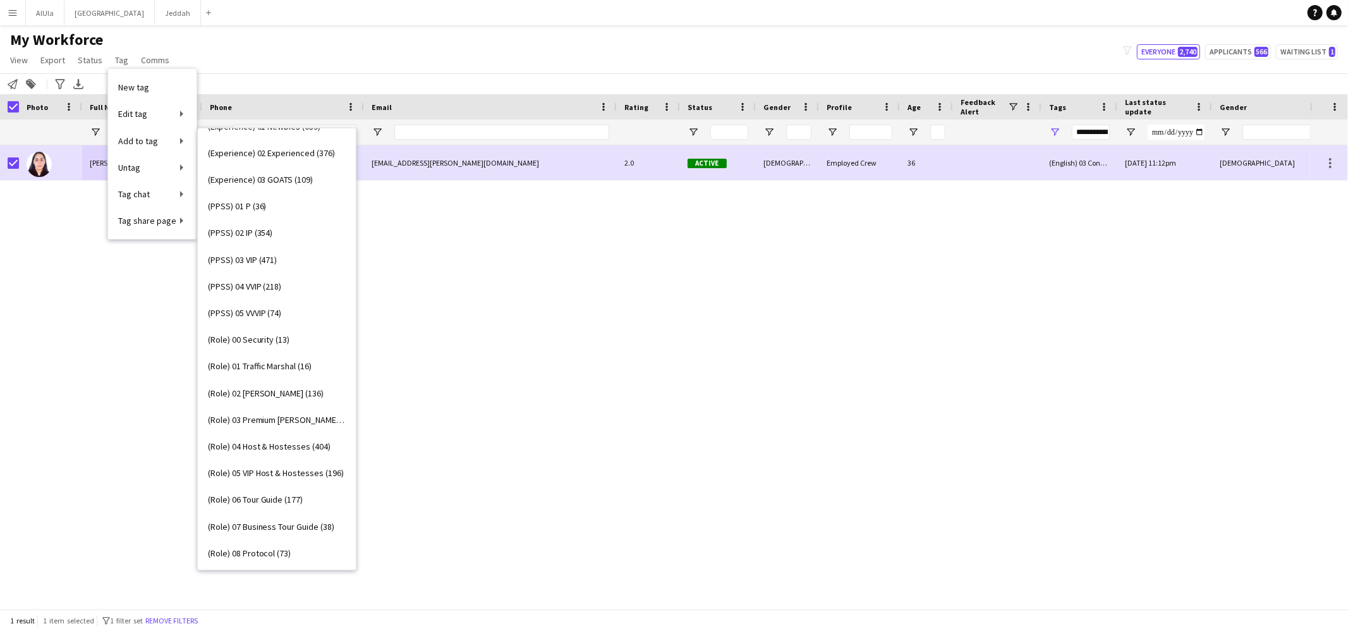
scroll to position [0, 0]
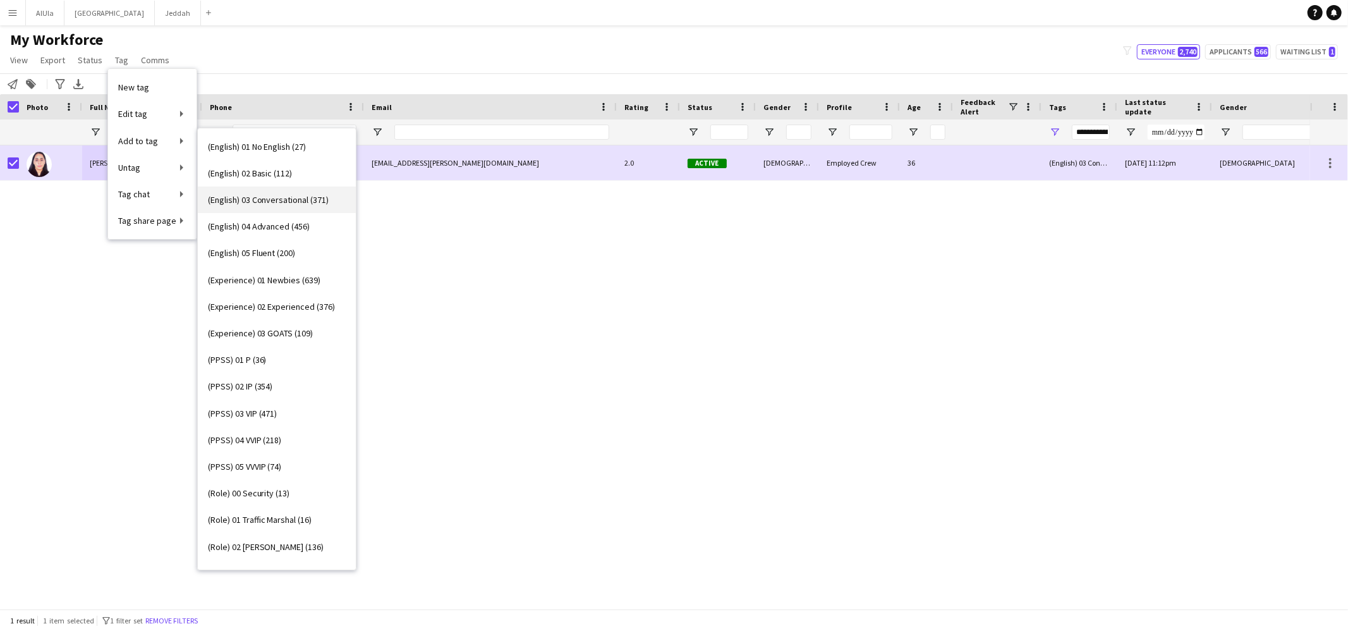
click at [274, 196] on span "(English) 03 Conversational (371)" at bounding box center [268, 199] width 121 height 11
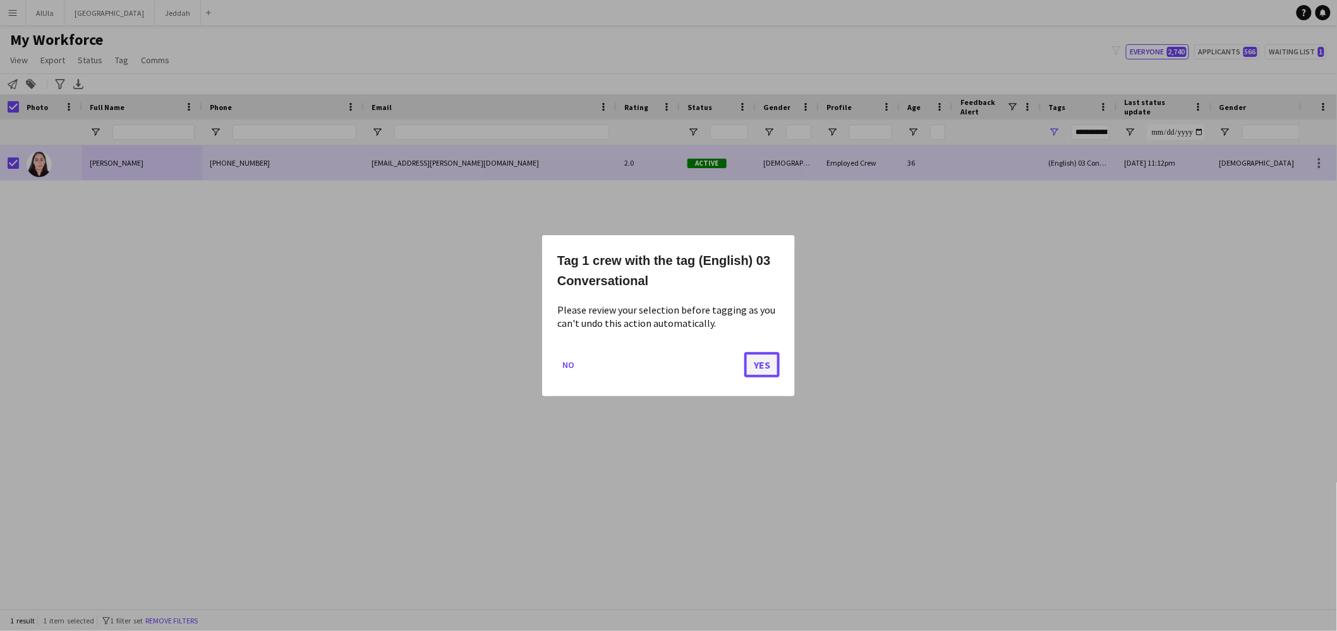
click at [751, 363] on button "Yes" at bounding box center [761, 363] width 35 height 25
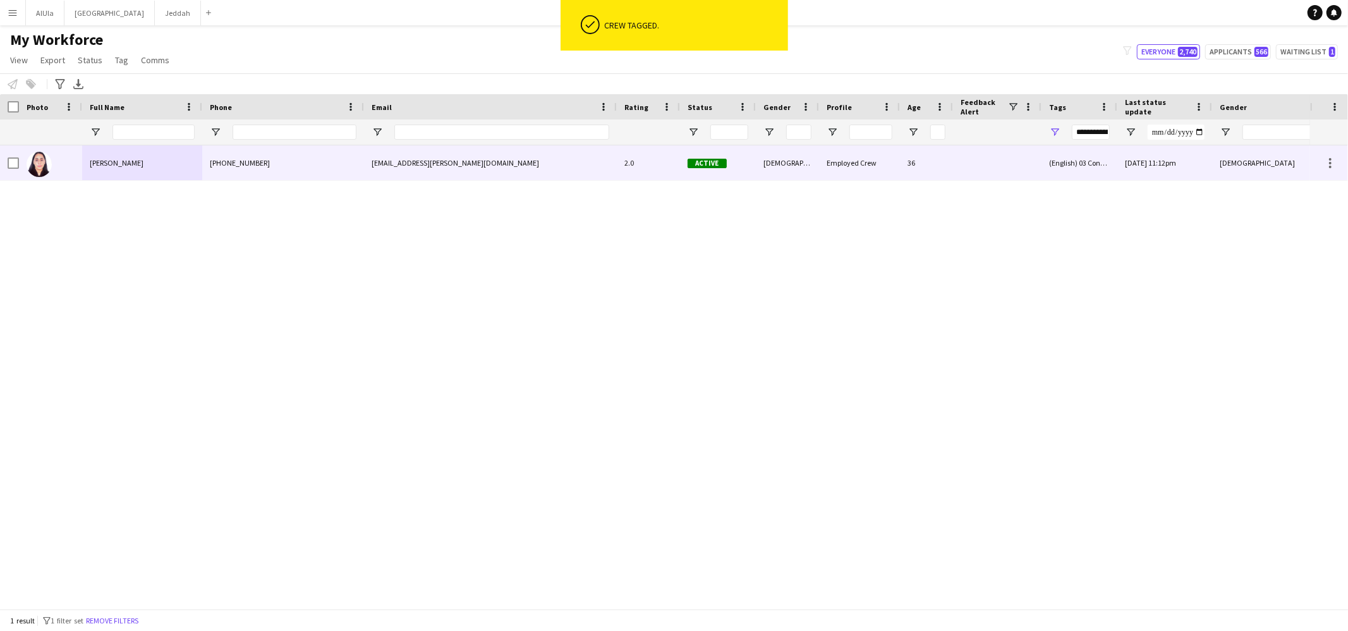
click at [132, 167] on span "Ashwag Alharbi" at bounding box center [117, 162] width 54 height 9
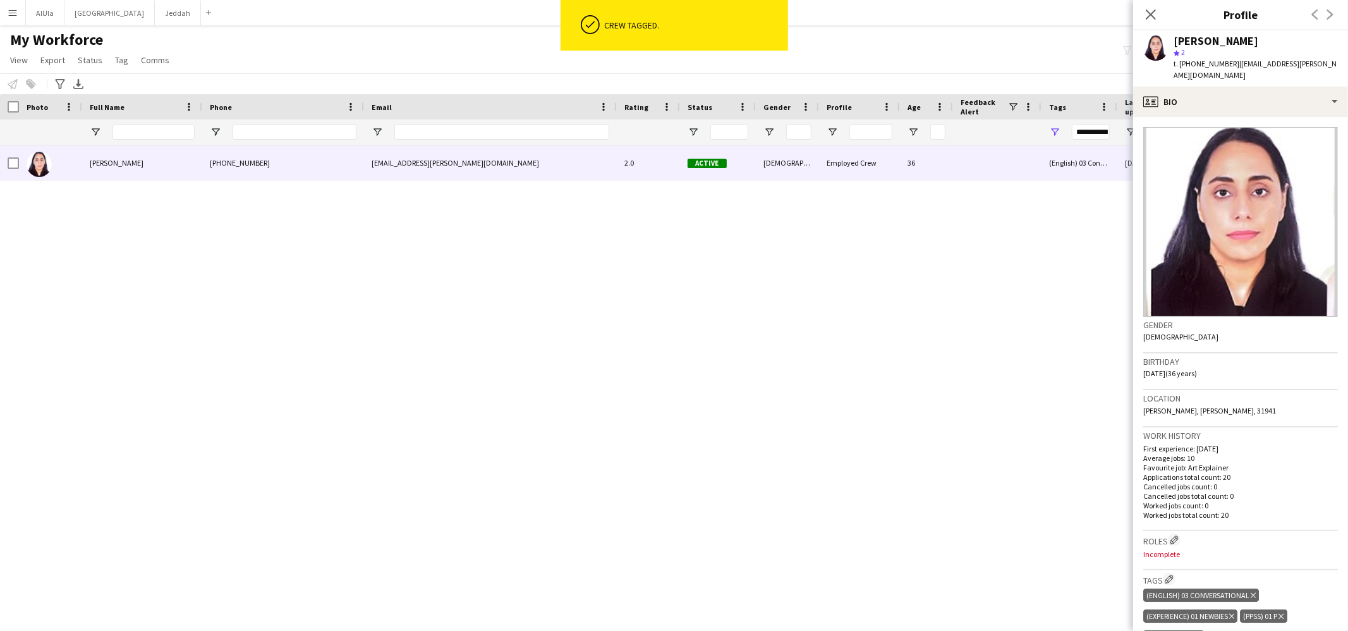
scroll to position [313, 0]
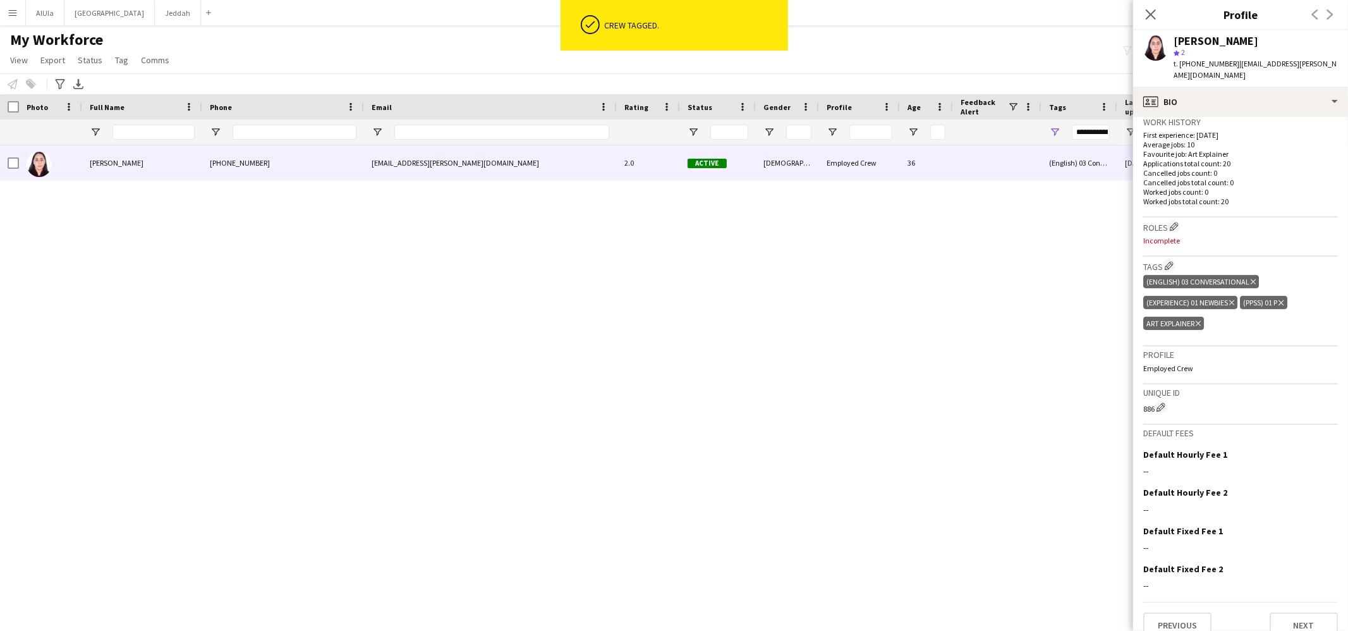
click at [1201, 320] on icon "Delete tag" at bounding box center [1197, 324] width 5 height 8
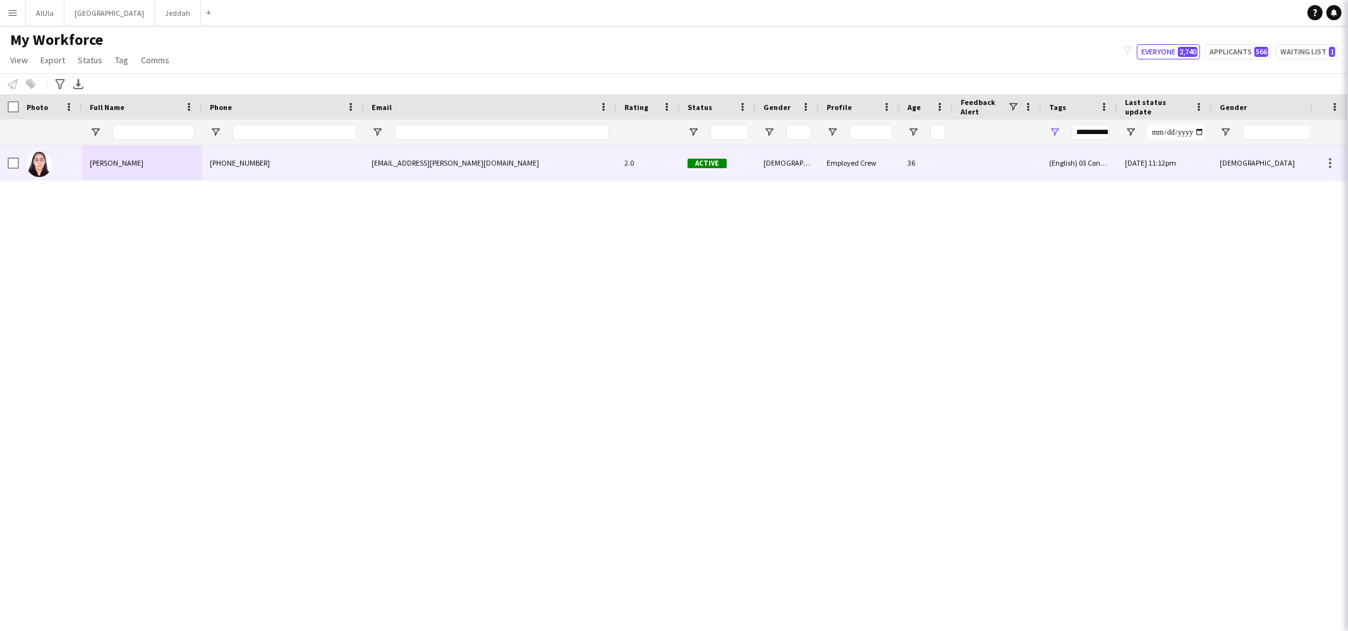
type input "***"
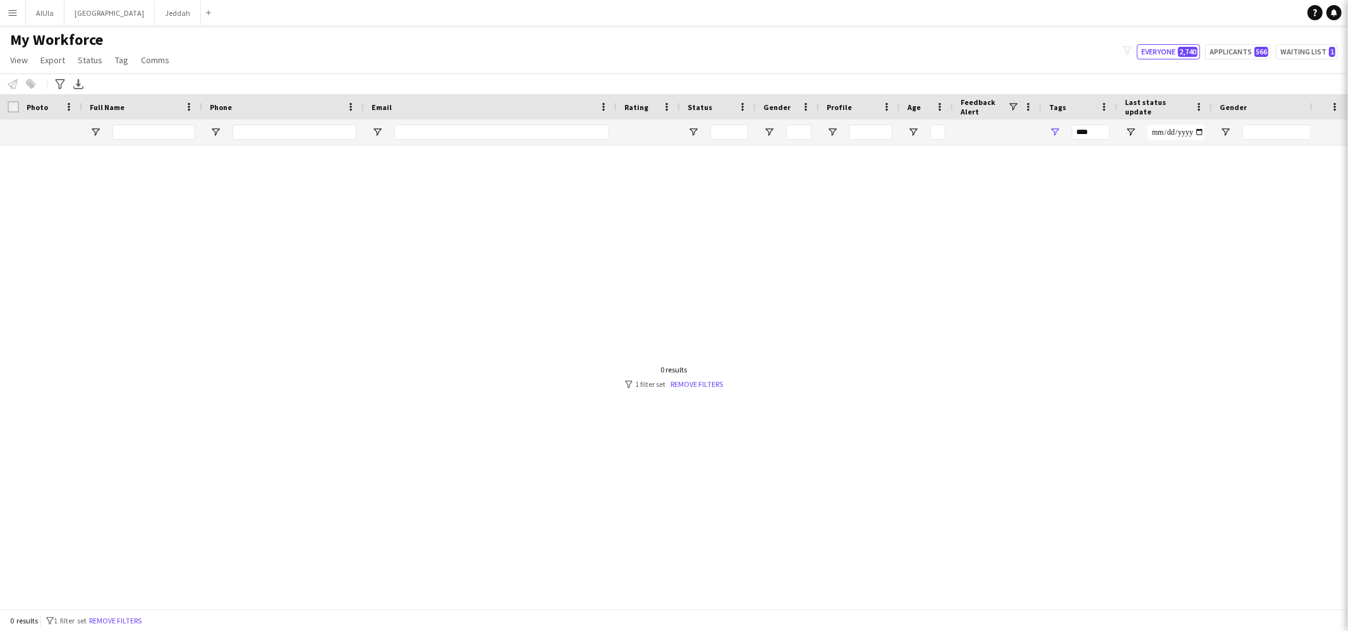
scroll to position [293, 0]
drag, startPoint x: 140, startPoint y: 124, endPoint x: 146, endPoint y: 138, distance: 15.0
click at [140, 124] on div at bounding box center [153, 131] width 82 height 15
click at [146, 137] on input "Full Name Filter Input" at bounding box center [153, 131] width 82 height 15
click at [119, 134] on input "*******" at bounding box center [153, 131] width 82 height 15
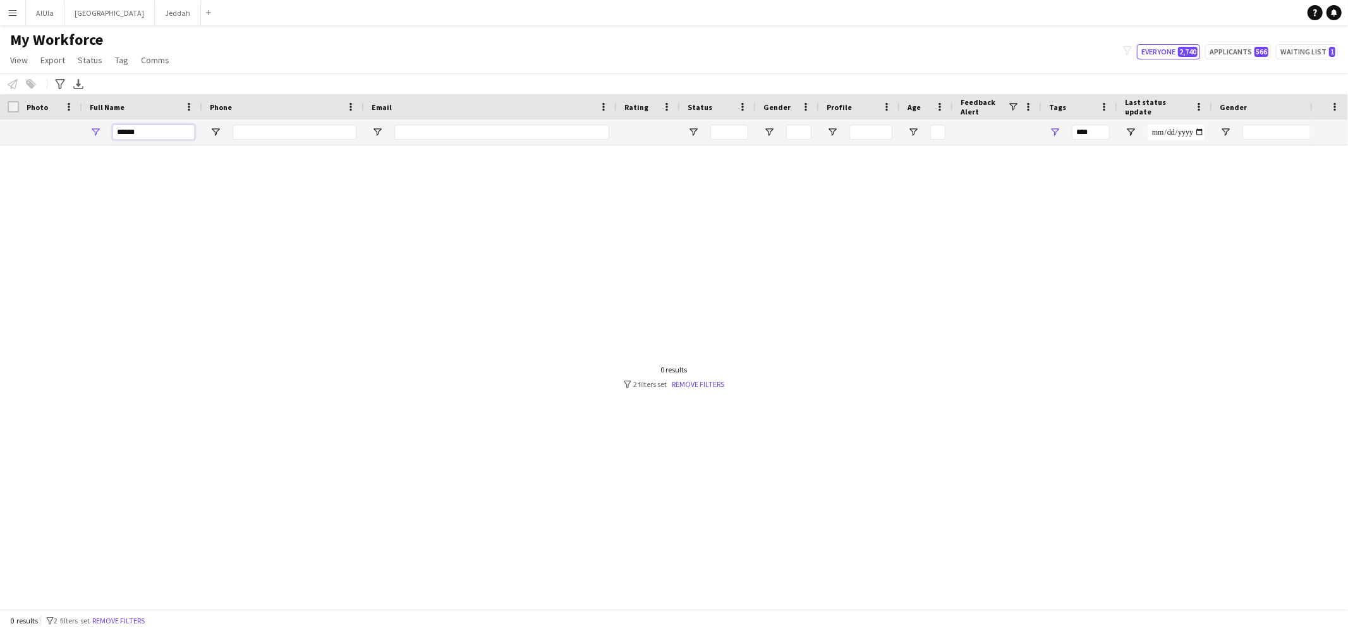
click at [131, 131] on input "******" at bounding box center [153, 131] width 82 height 15
click at [1052, 130] on span "Open Filter Menu" at bounding box center [1054, 131] width 11 height 11
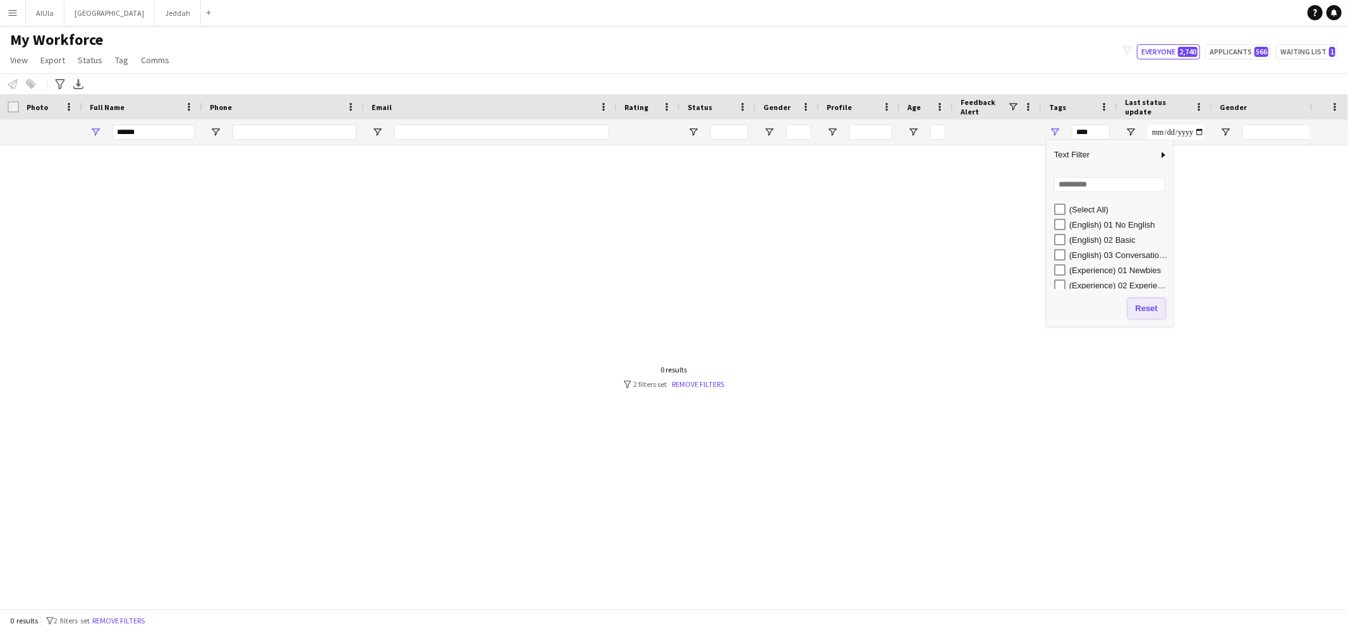
click at [1137, 300] on button "Reset" at bounding box center [1146, 308] width 37 height 20
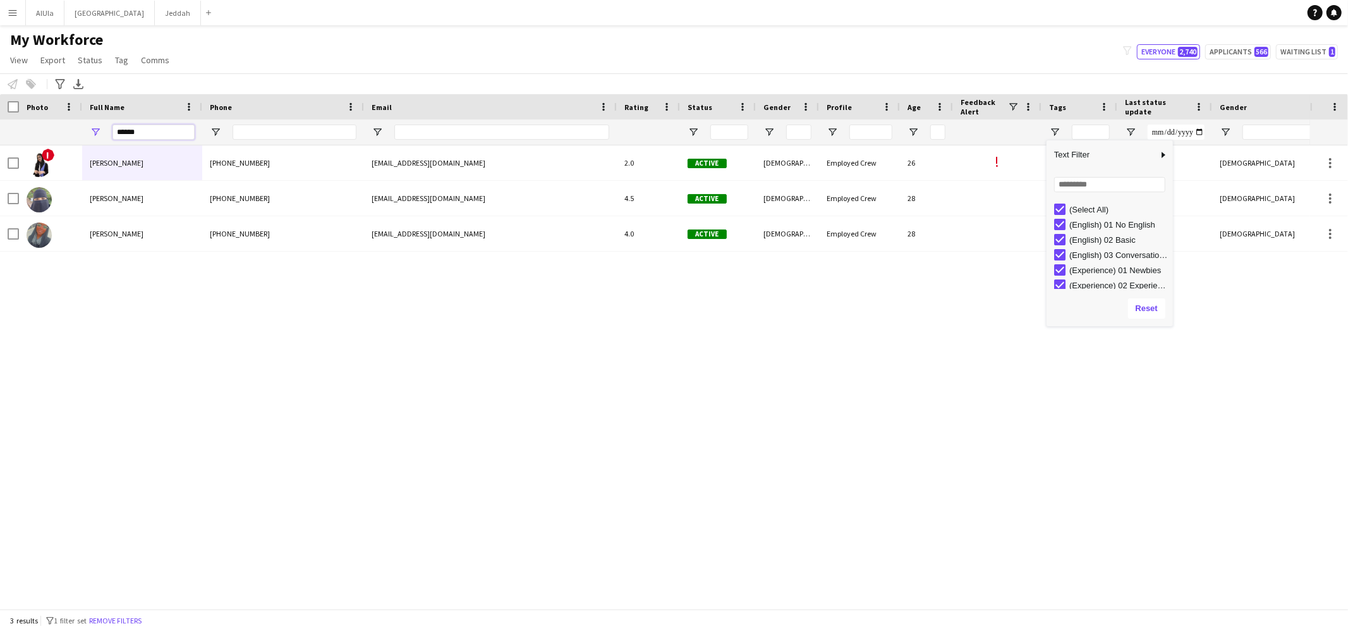
click at [146, 131] on input "******" at bounding box center [153, 131] width 82 height 15
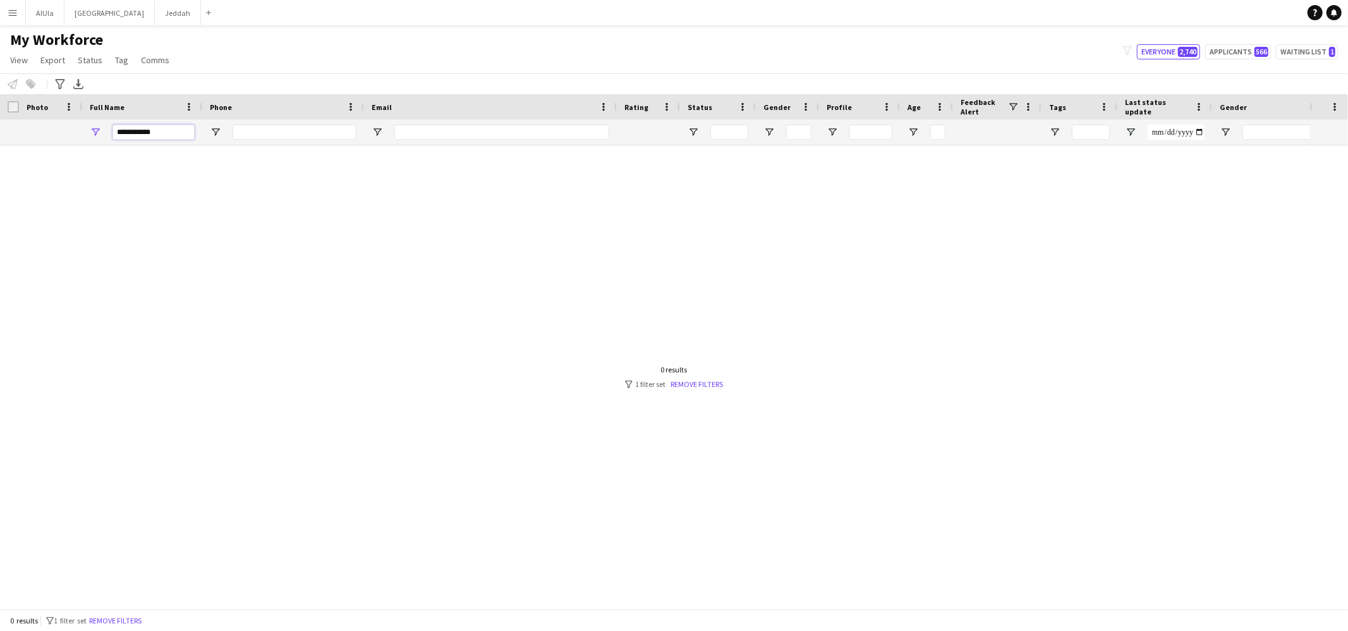
click at [127, 130] on input "**********" at bounding box center [153, 131] width 82 height 15
click at [148, 133] on input "**********" at bounding box center [153, 131] width 82 height 15
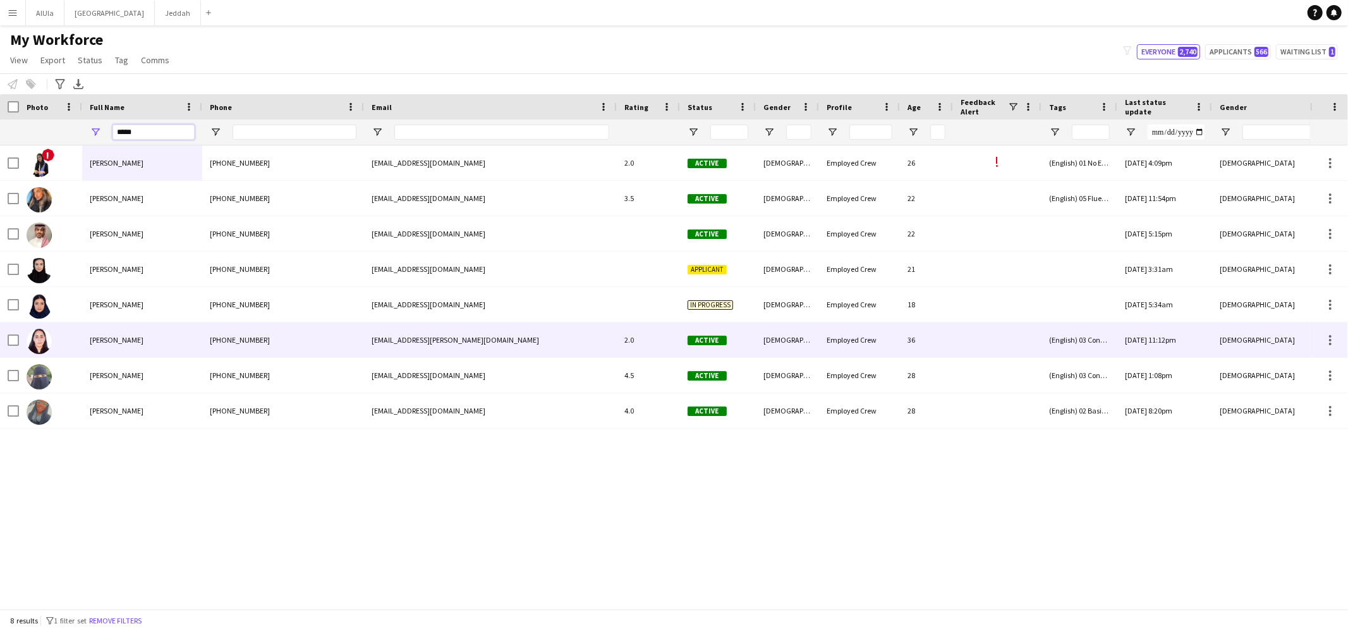
type input "*****"
click at [117, 345] on div "Ashwag Alharbi" at bounding box center [142, 339] width 120 height 35
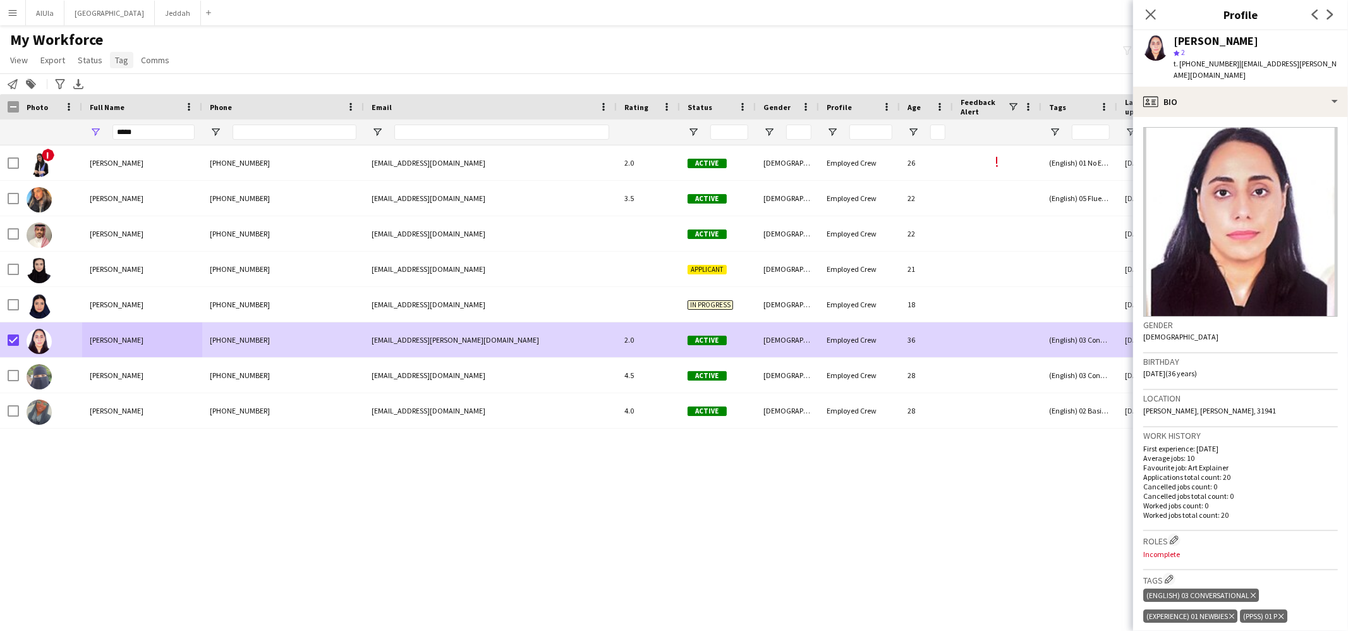
click at [119, 57] on span "Tag" at bounding box center [121, 59] width 13 height 11
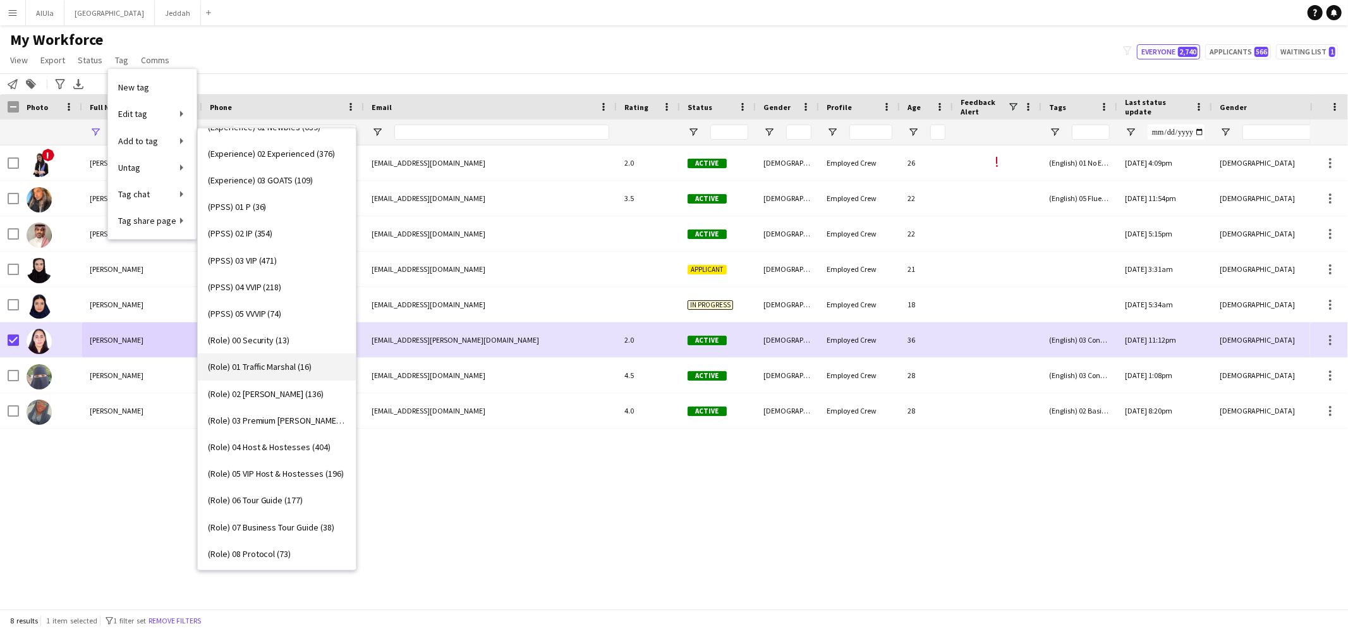
scroll to position [154, 0]
click at [291, 425] on span "(Role) 03 Premium Usher (273)" at bounding box center [277, 419] width 138 height 11
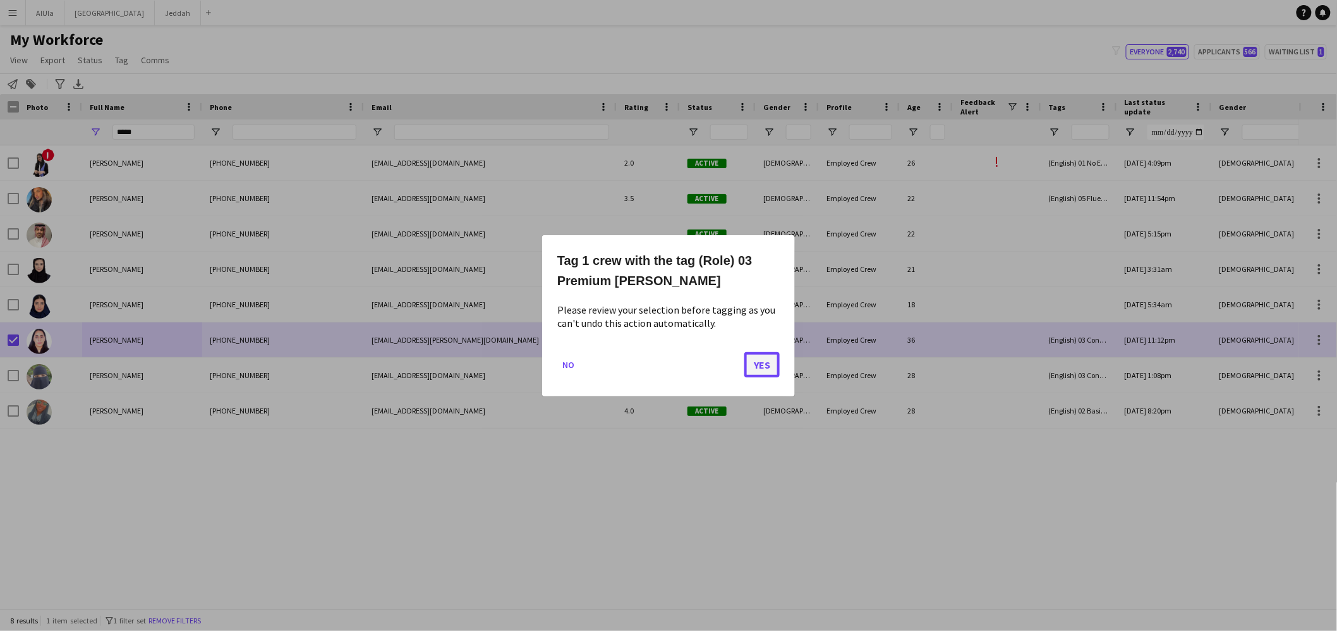
click at [763, 363] on button "Yes" at bounding box center [761, 363] width 35 height 25
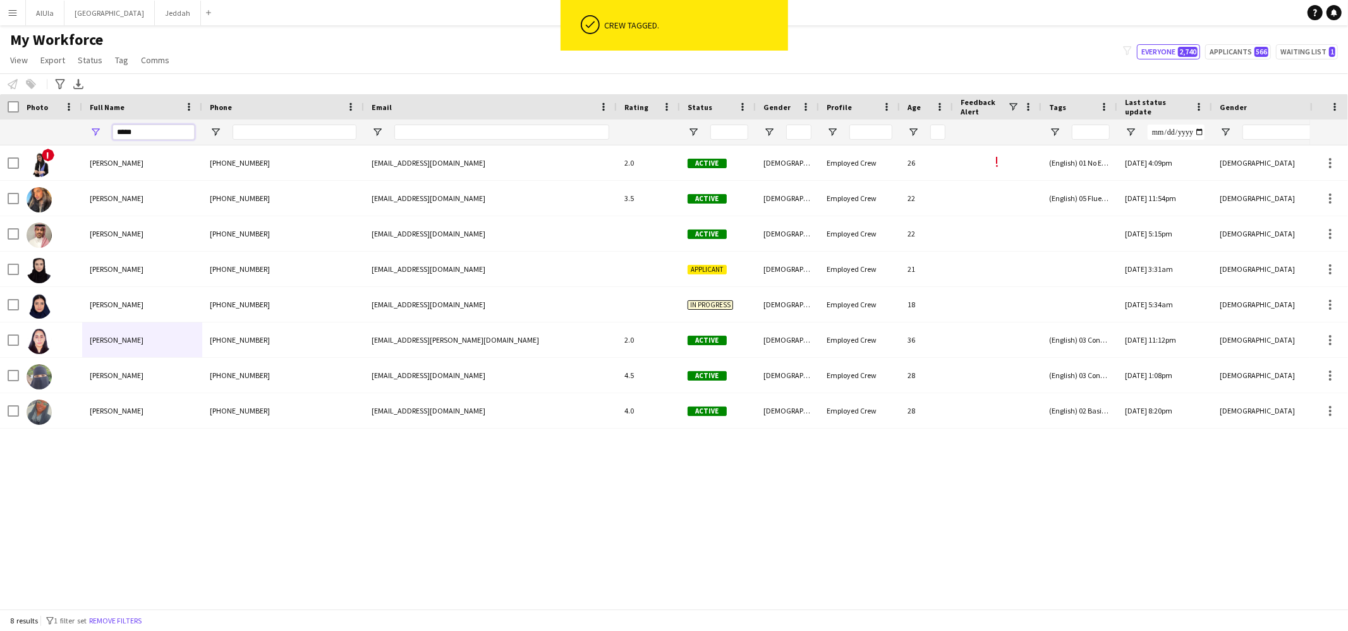
click at [148, 130] on input "*****" at bounding box center [153, 131] width 82 height 15
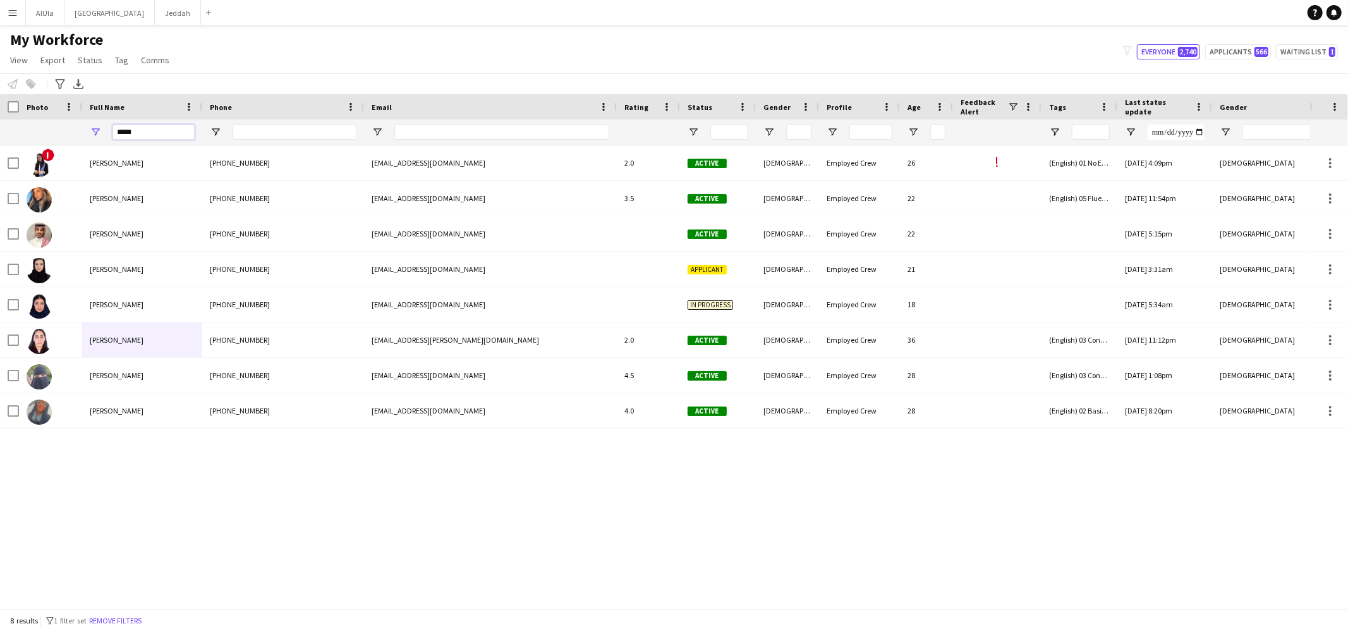
click at [148, 130] on input "*****" at bounding box center [153, 131] width 82 height 15
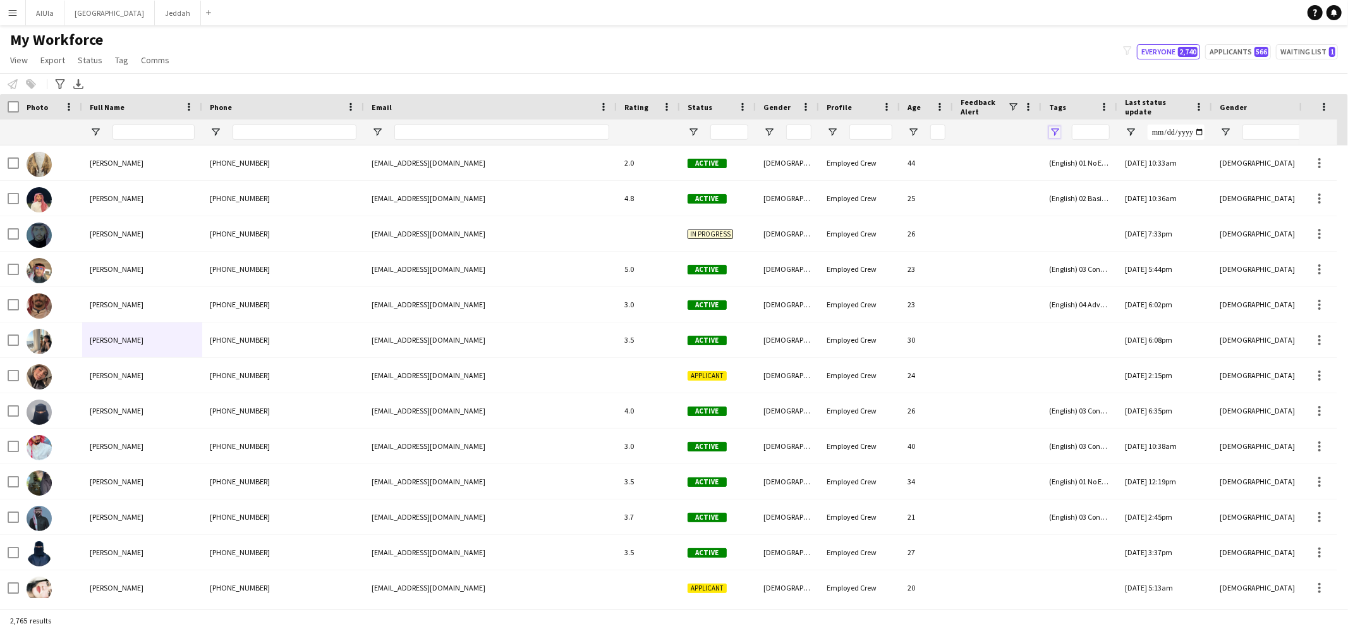
click at [1056, 132] on span "Open Filter Menu" at bounding box center [1054, 131] width 11 height 11
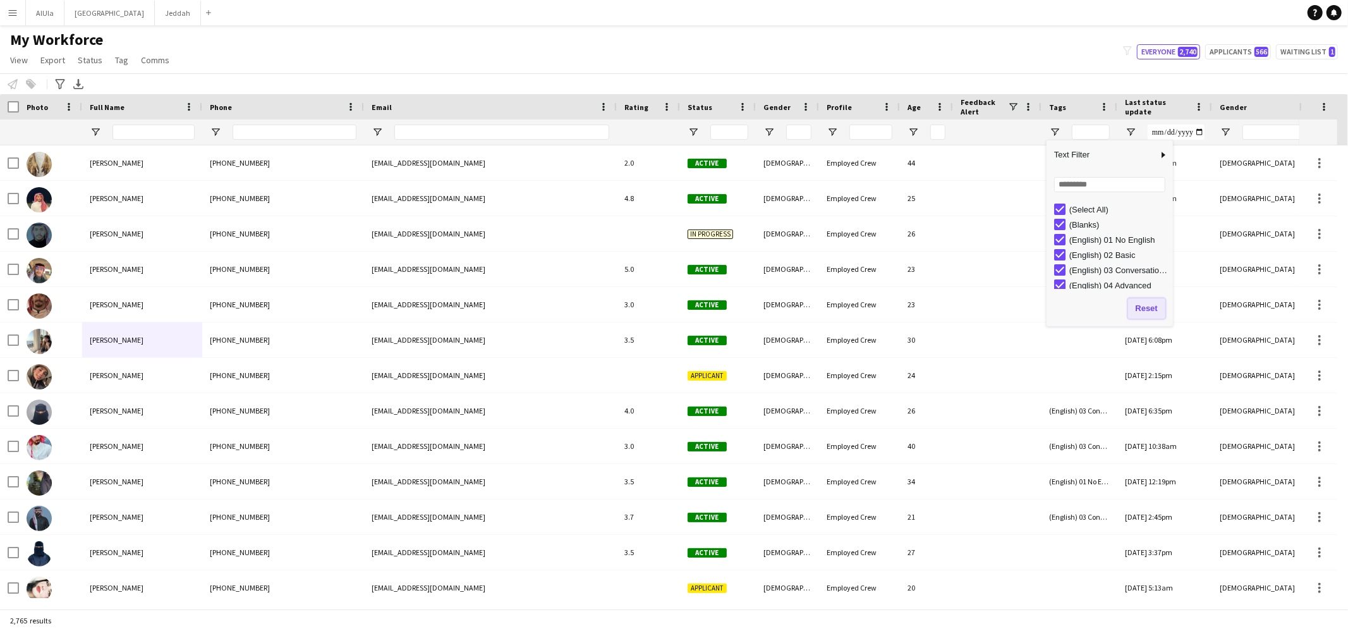
click at [1158, 310] on button "Reset" at bounding box center [1146, 308] width 37 height 20
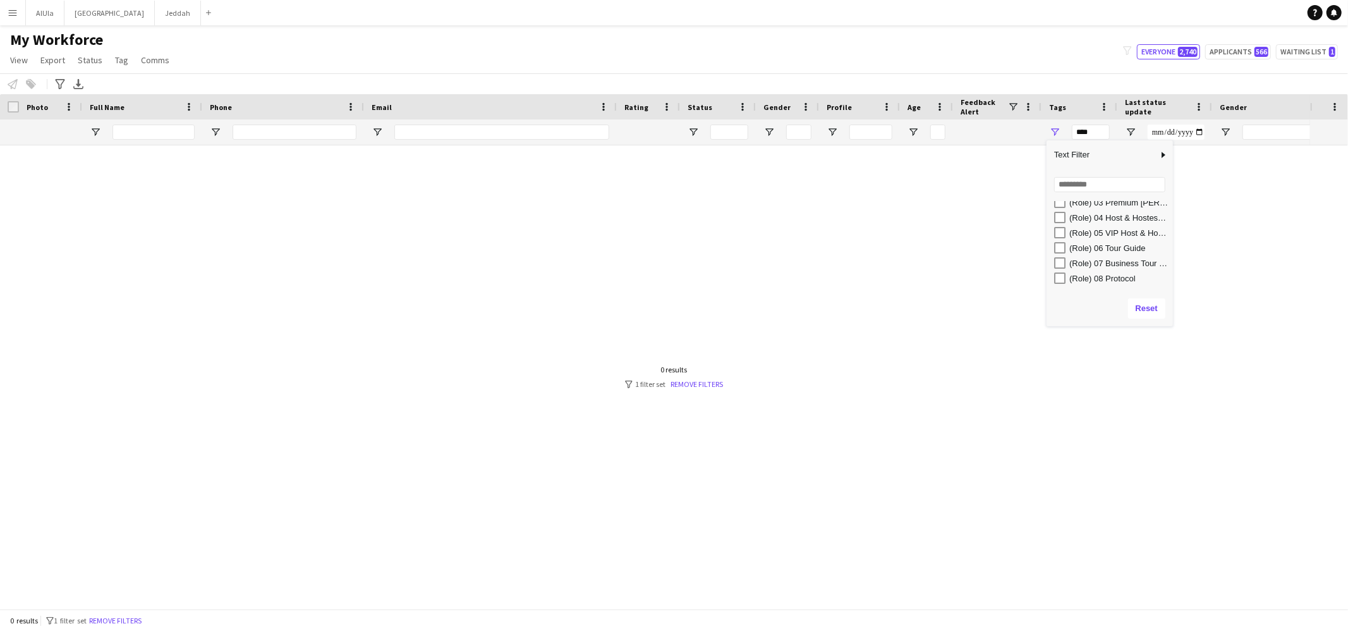
scroll to position [272, 0]
type input "**********"
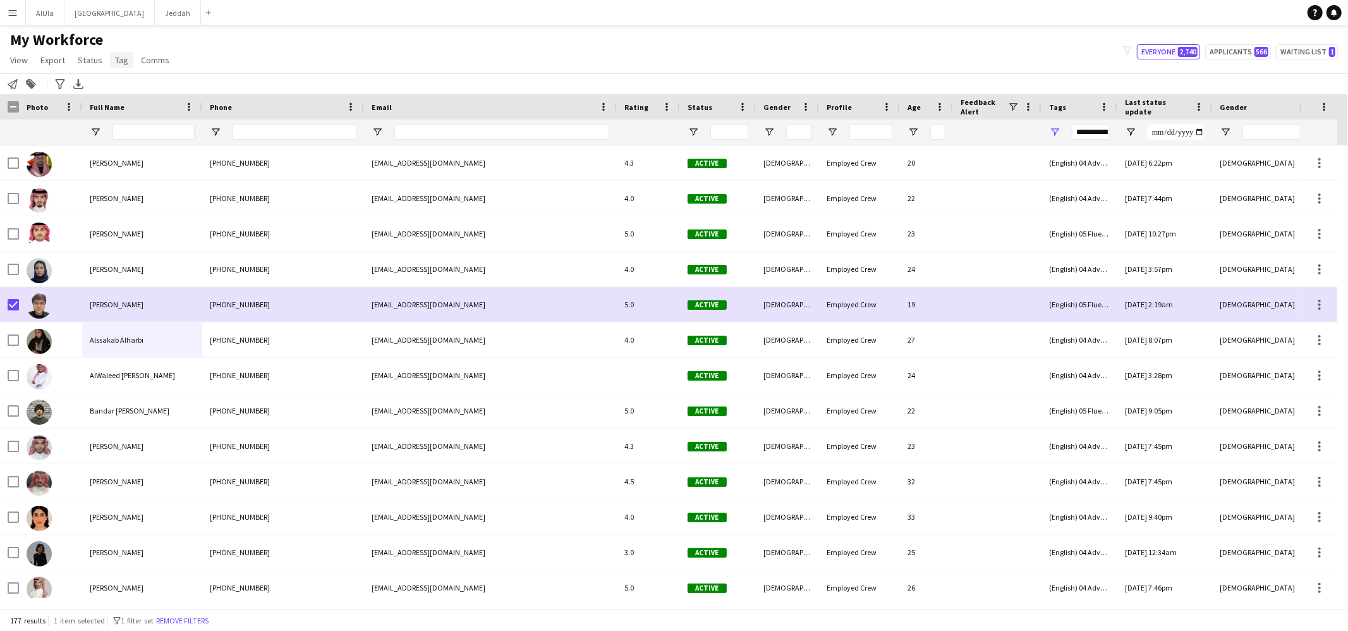
click at [121, 64] on link "Tag" at bounding box center [121, 60] width 23 height 16
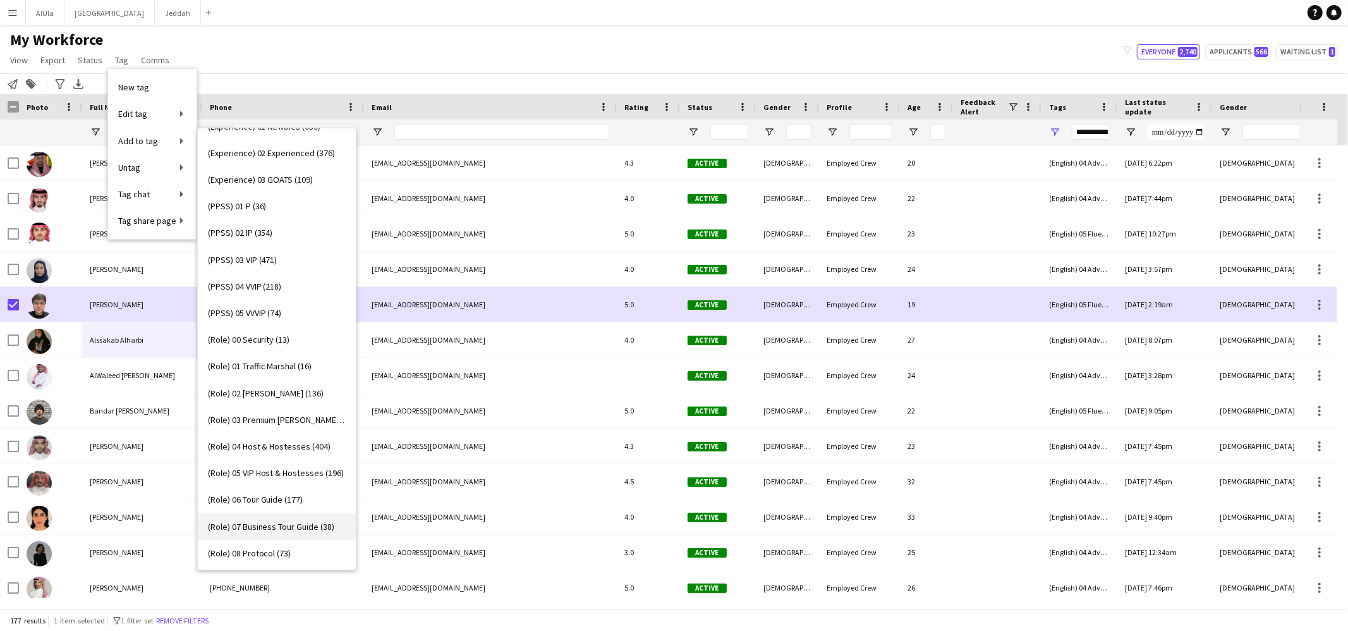
click at [282, 525] on span "(Role) 07 Business Tour Guide (38)" at bounding box center [271, 526] width 127 height 11
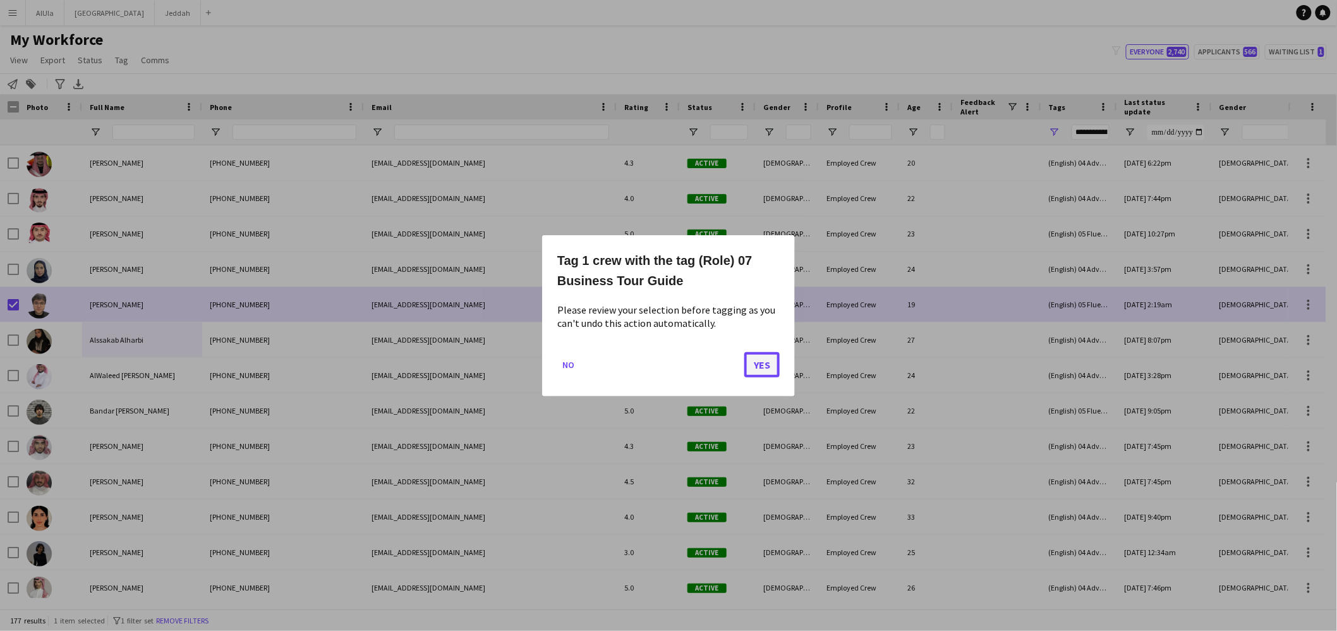
click at [770, 371] on button "Yes" at bounding box center [761, 363] width 35 height 25
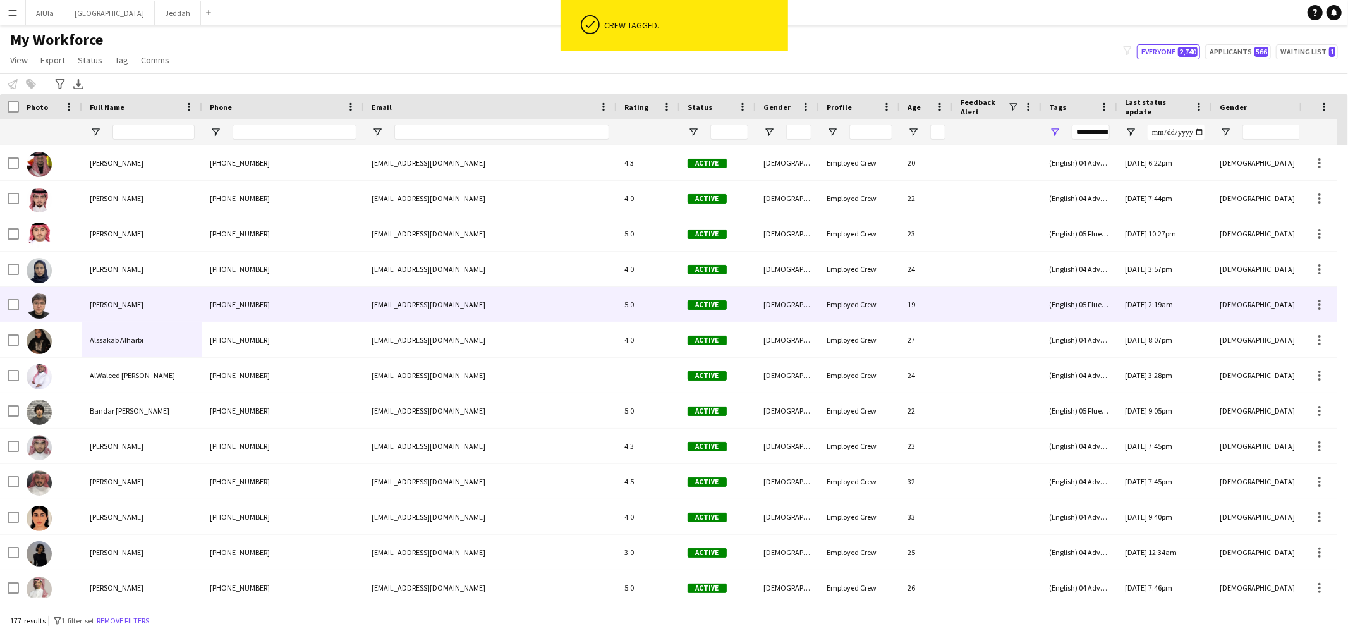
click at [127, 306] on div "Ali Qansou" at bounding box center [142, 304] width 120 height 35
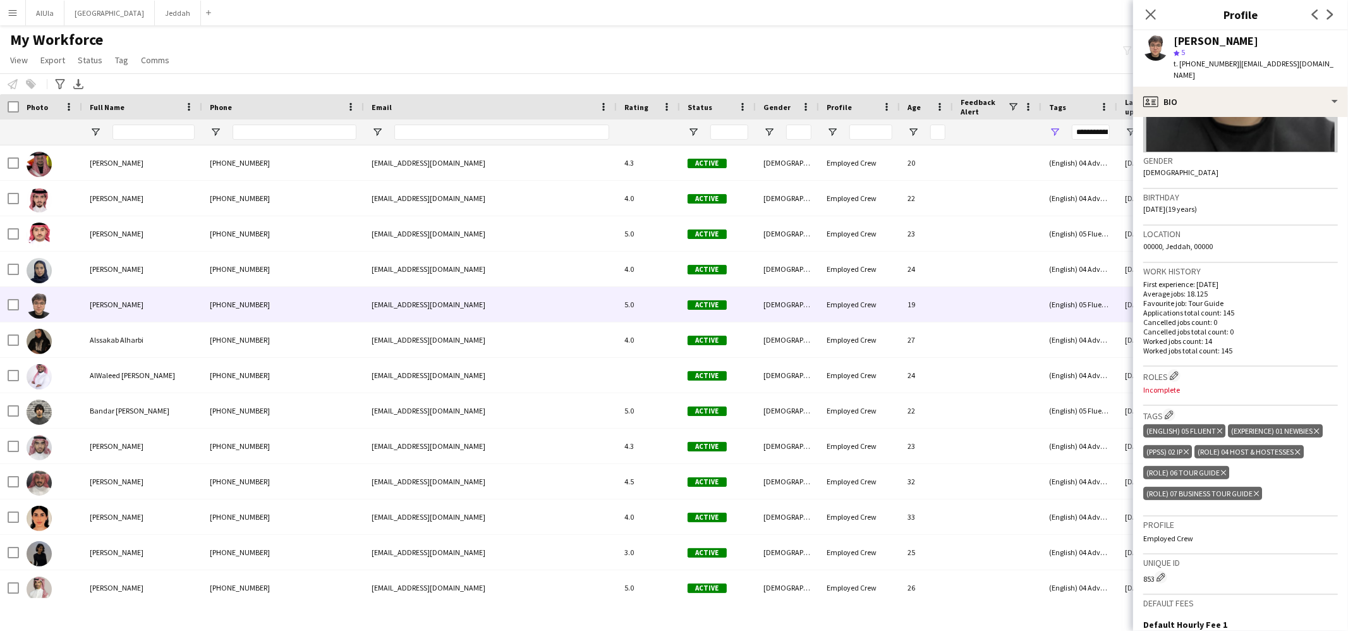
scroll to position [257, 0]
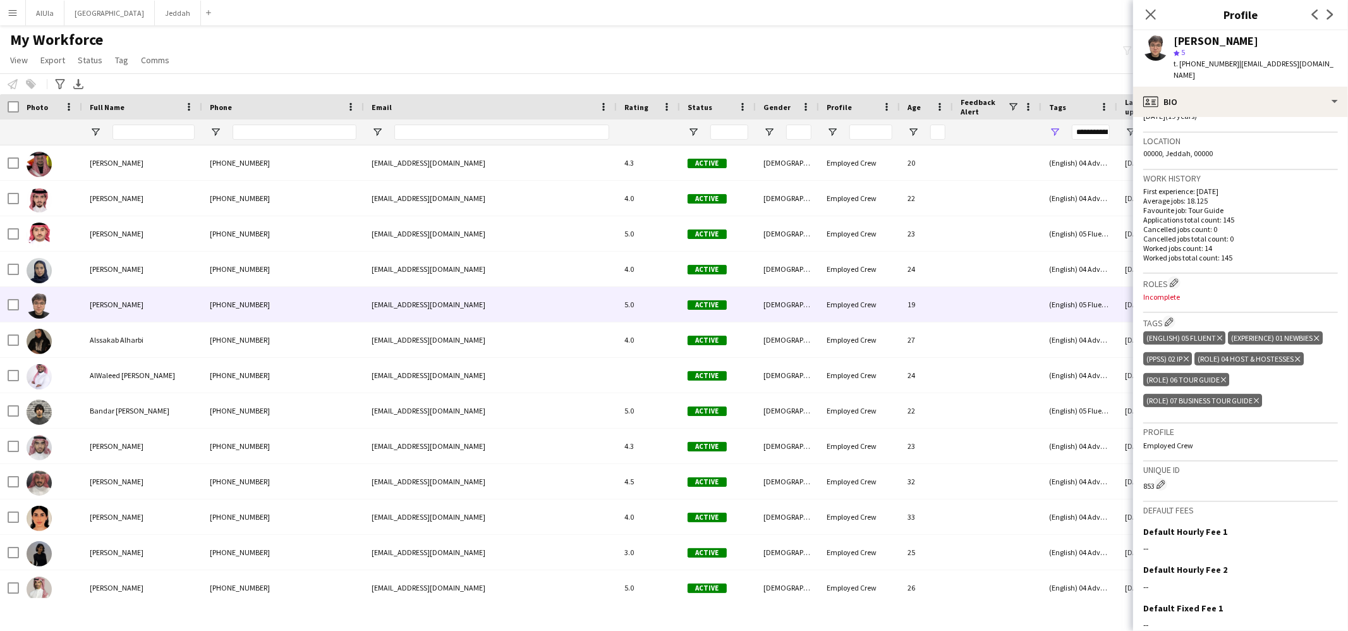
click at [1221, 376] on icon "Delete tag" at bounding box center [1223, 380] width 5 height 8
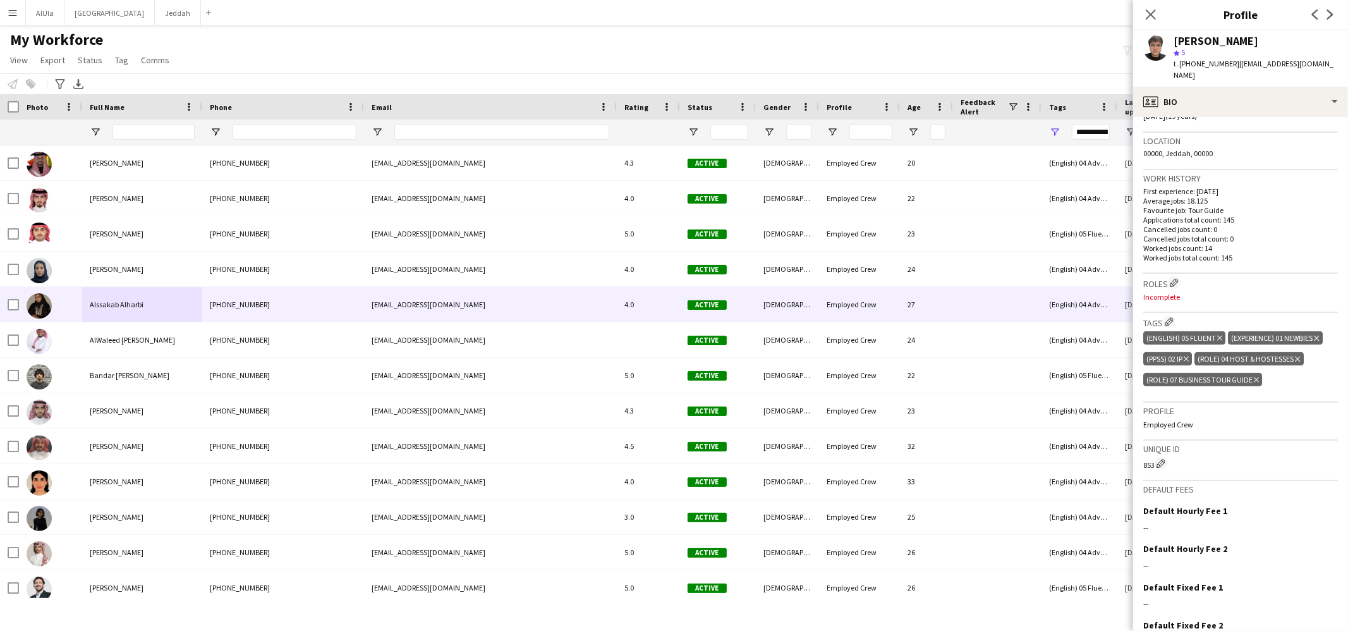
click at [121, 313] on div "Alssakab Alharbi" at bounding box center [142, 304] width 120 height 35
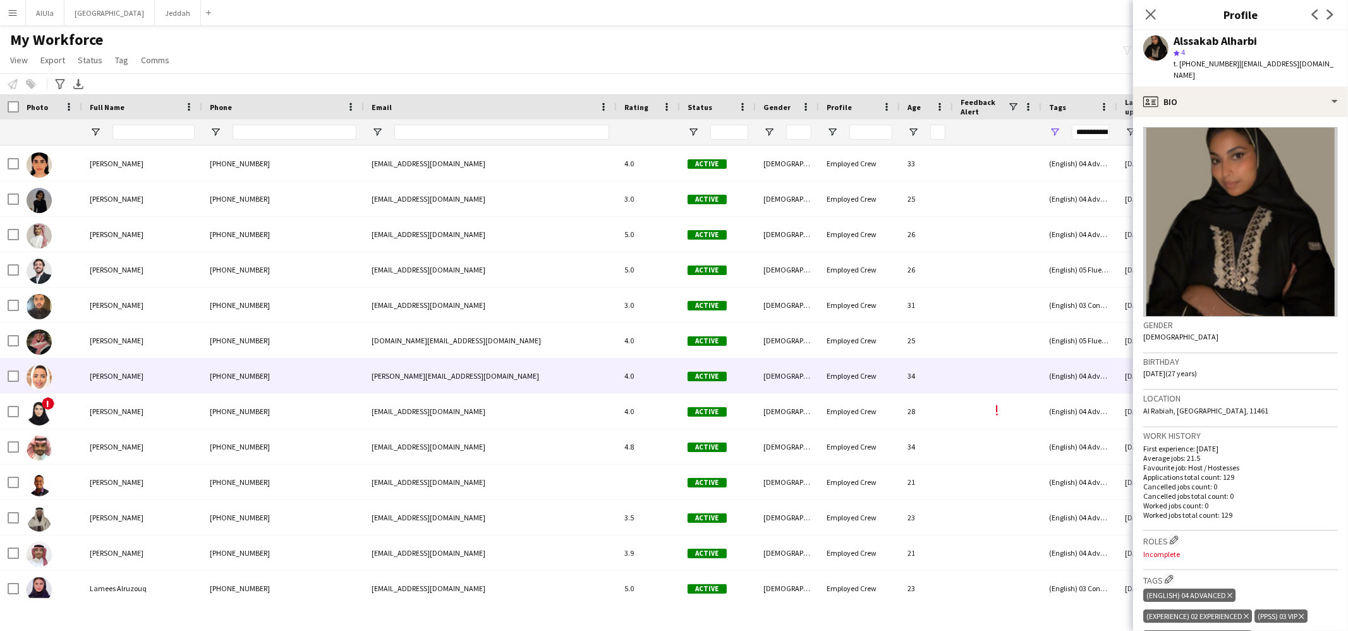
scroll to position [323, 0]
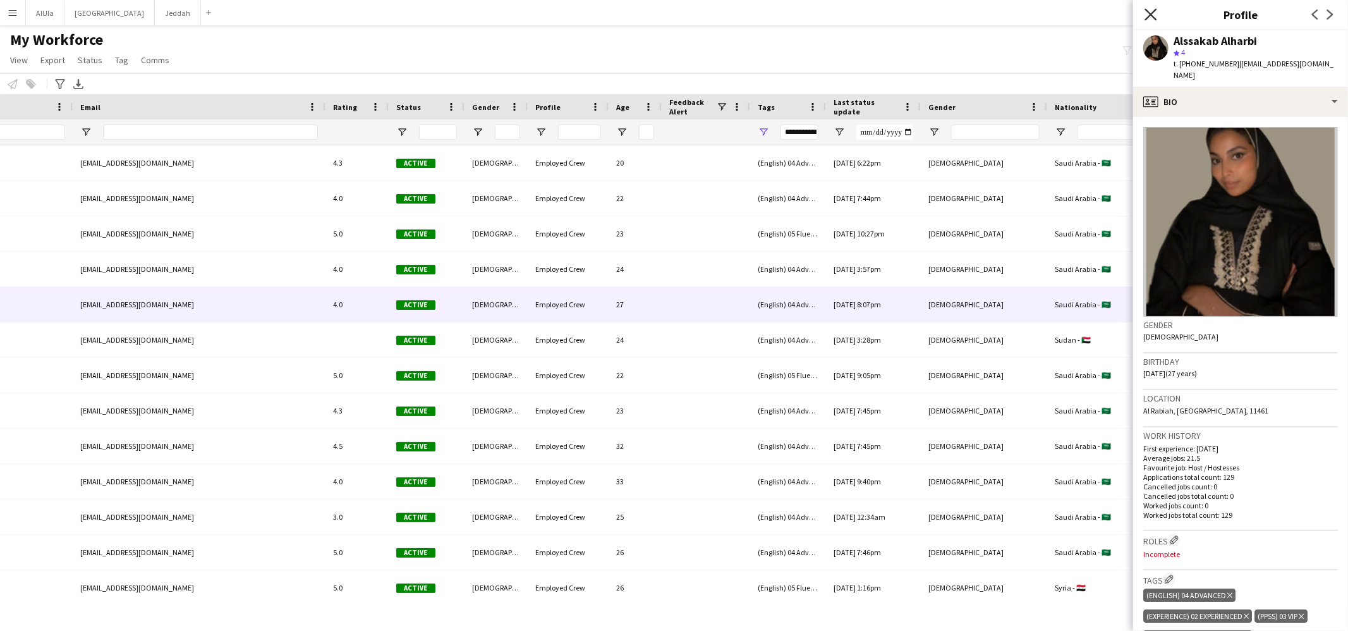
click at [1144, 11] on icon "Close pop-in" at bounding box center [1150, 14] width 12 height 12
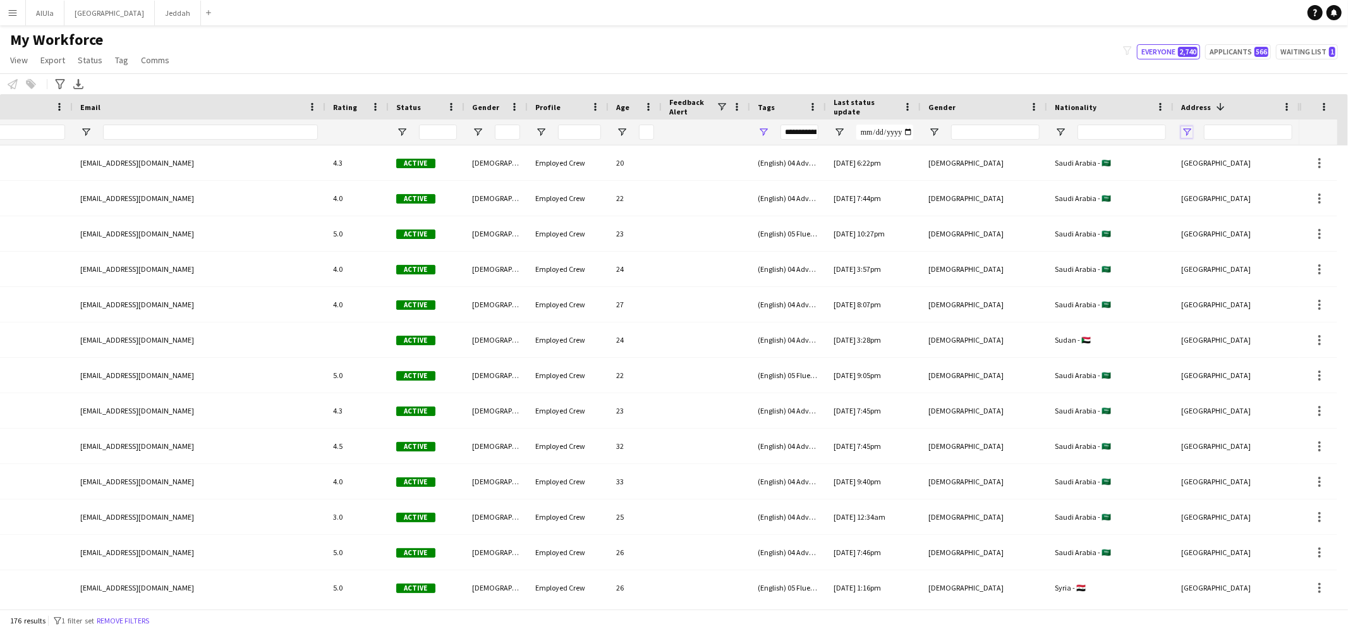
click at [1190, 130] on span "Open Filter Menu" at bounding box center [1186, 131] width 11 height 11
type input "***"
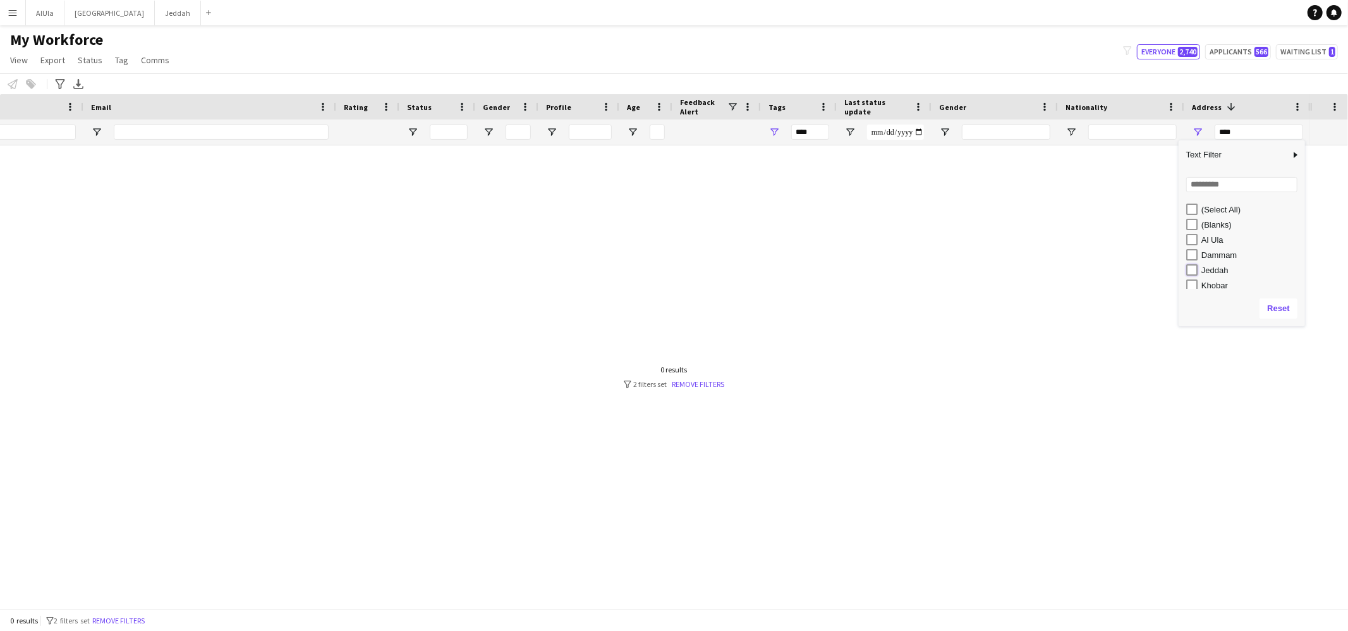
type input "**********"
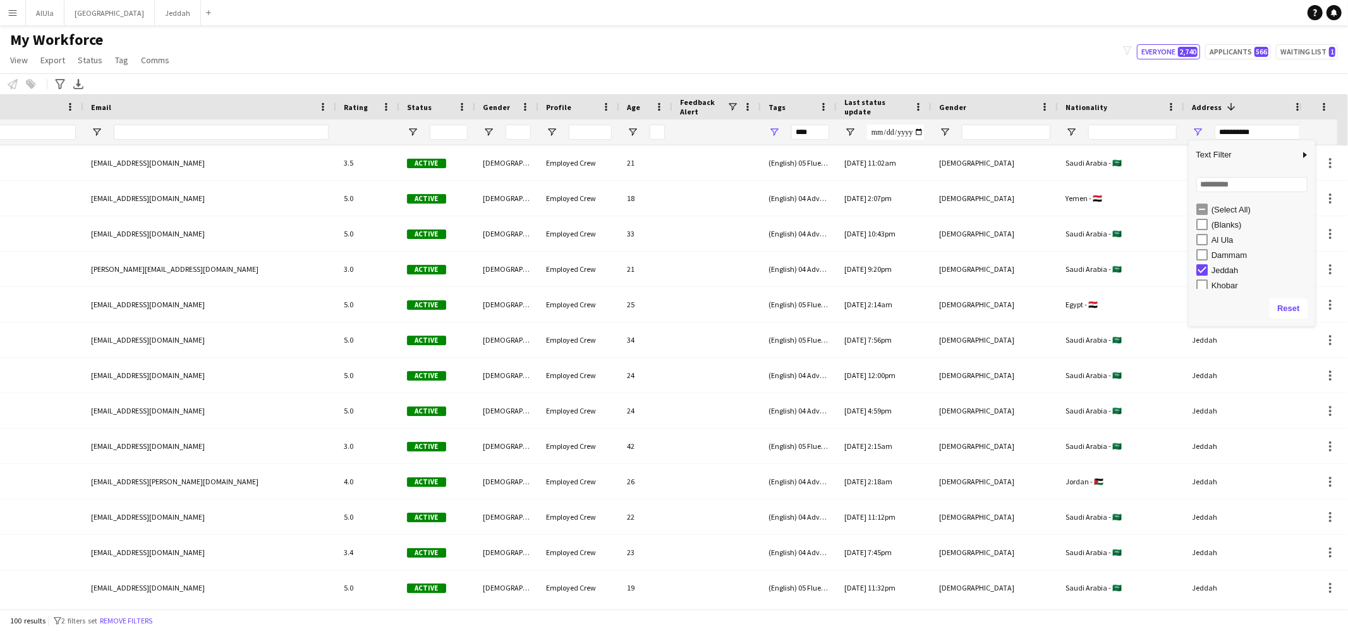
type input "**********"
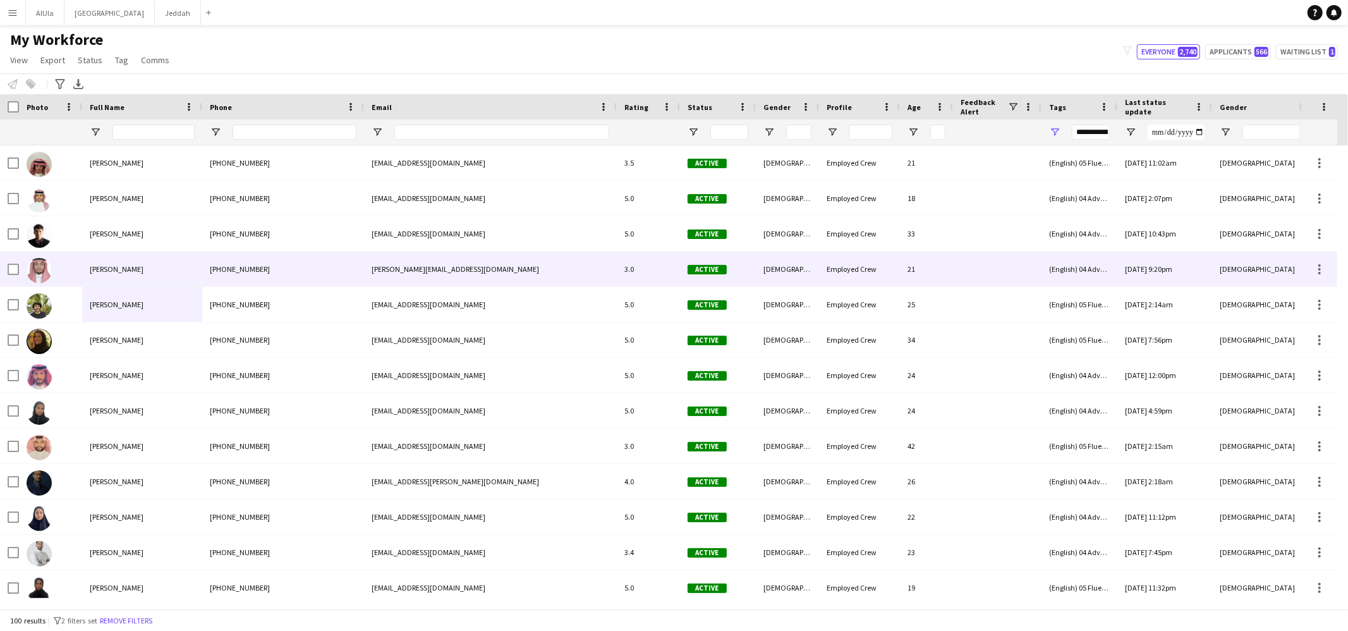
click at [126, 265] on span "Abdullah Bin Sellih" at bounding box center [117, 268] width 54 height 9
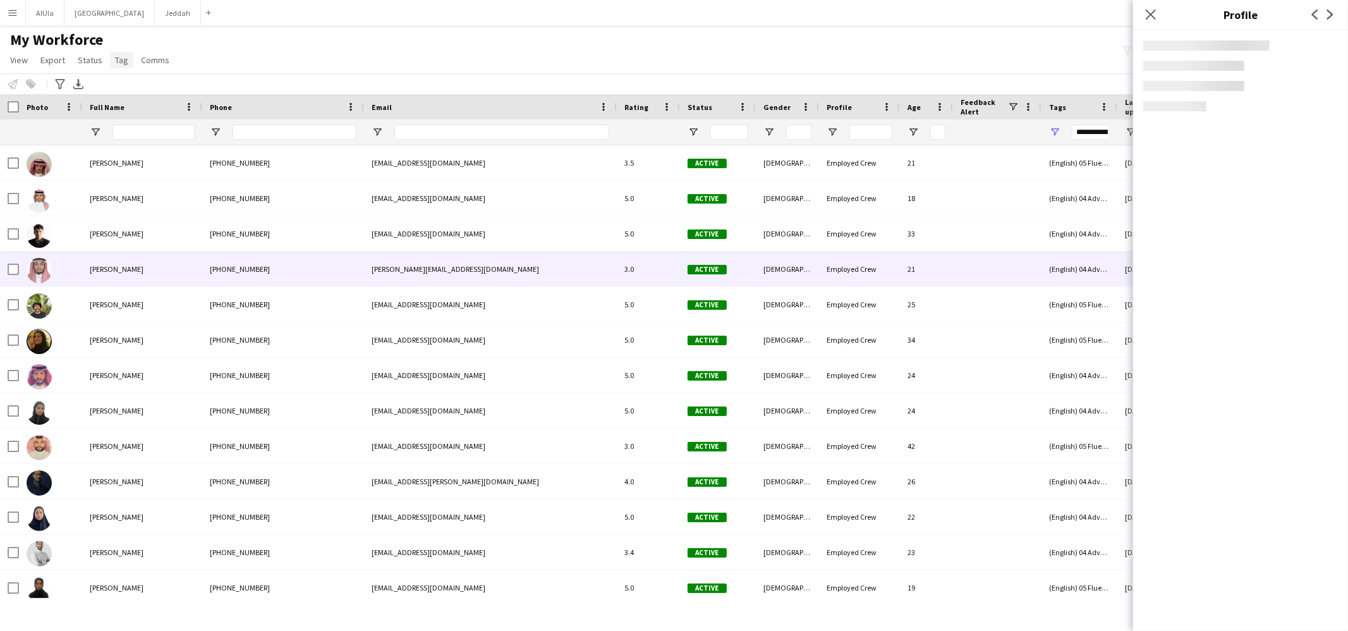
click at [122, 61] on span "Tag" at bounding box center [121, 59] width 13 height 11
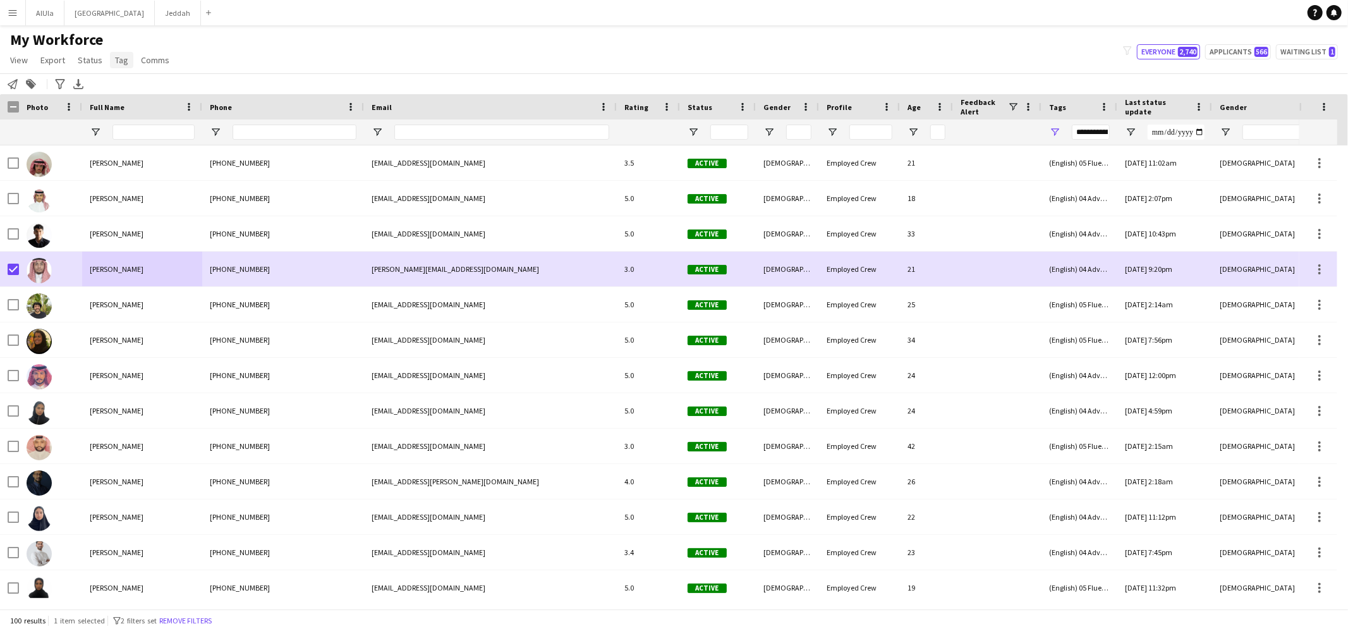
click at [119, 65] on link "Tag" at bounding box center [121, 60] width 23 height 16
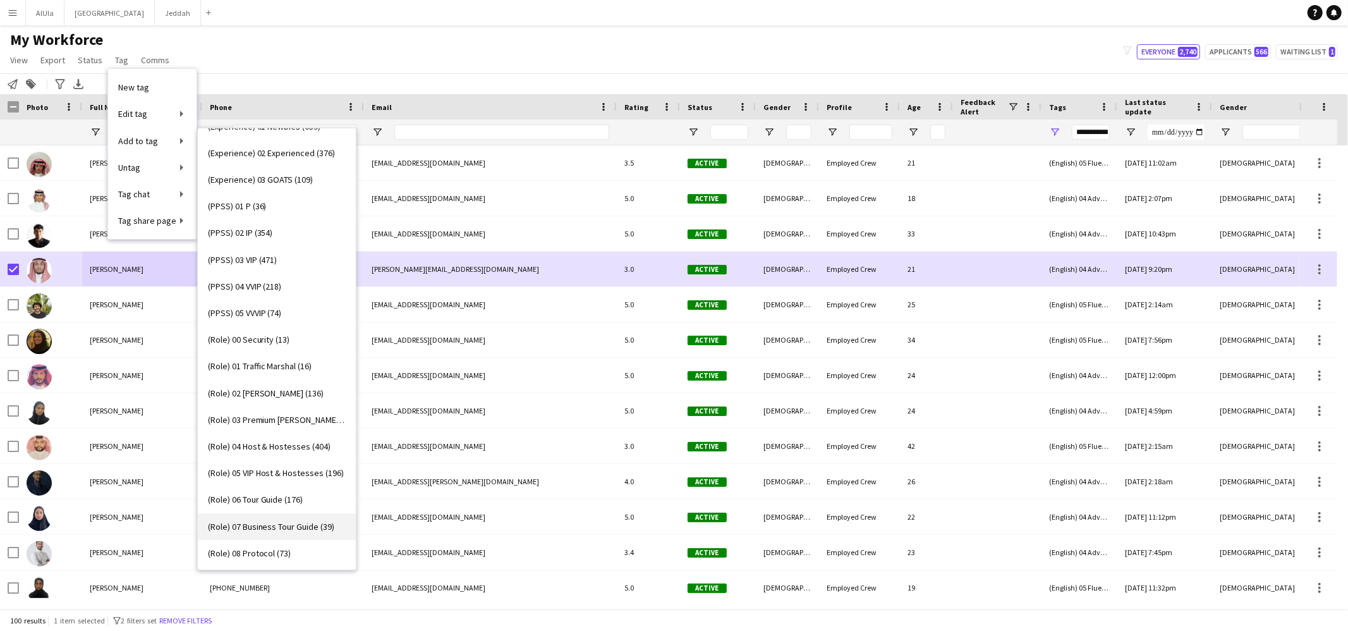
click at [273, 522] on span "(Role) 07 Business Tour Guide (39)" at bounding box center [271, 526] width 127 height 11
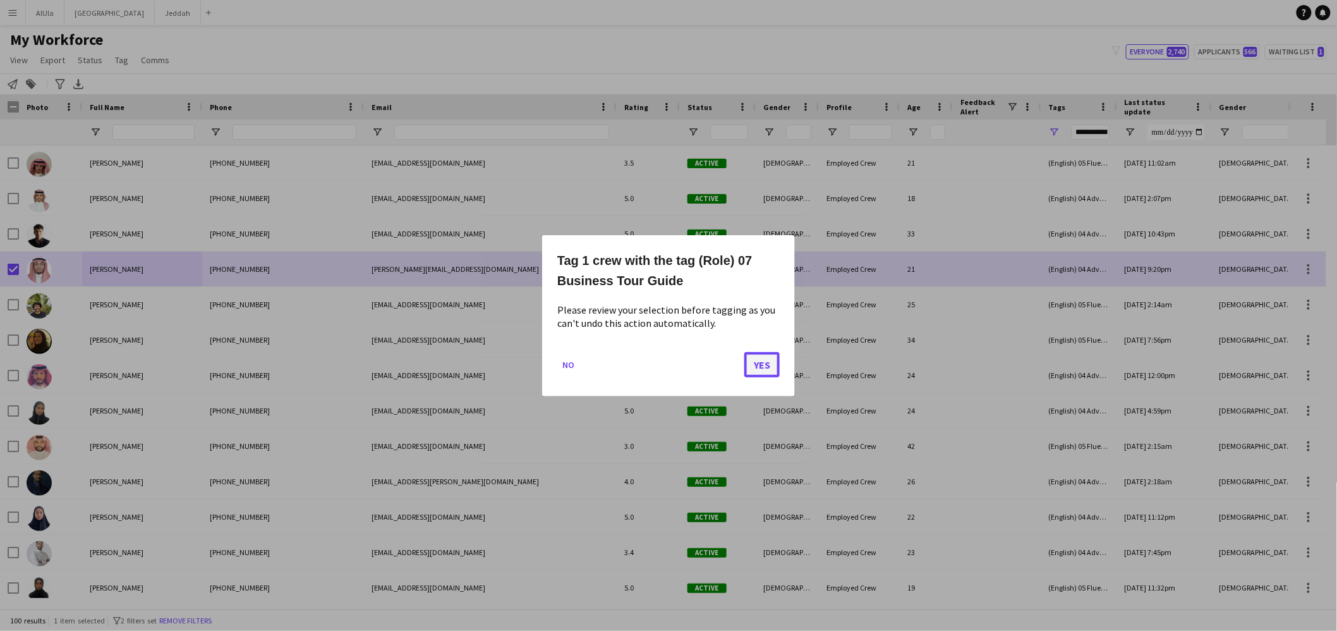
click at [759, 369] on button "Yes" at bounding box center [761, 363] width 35 height 25
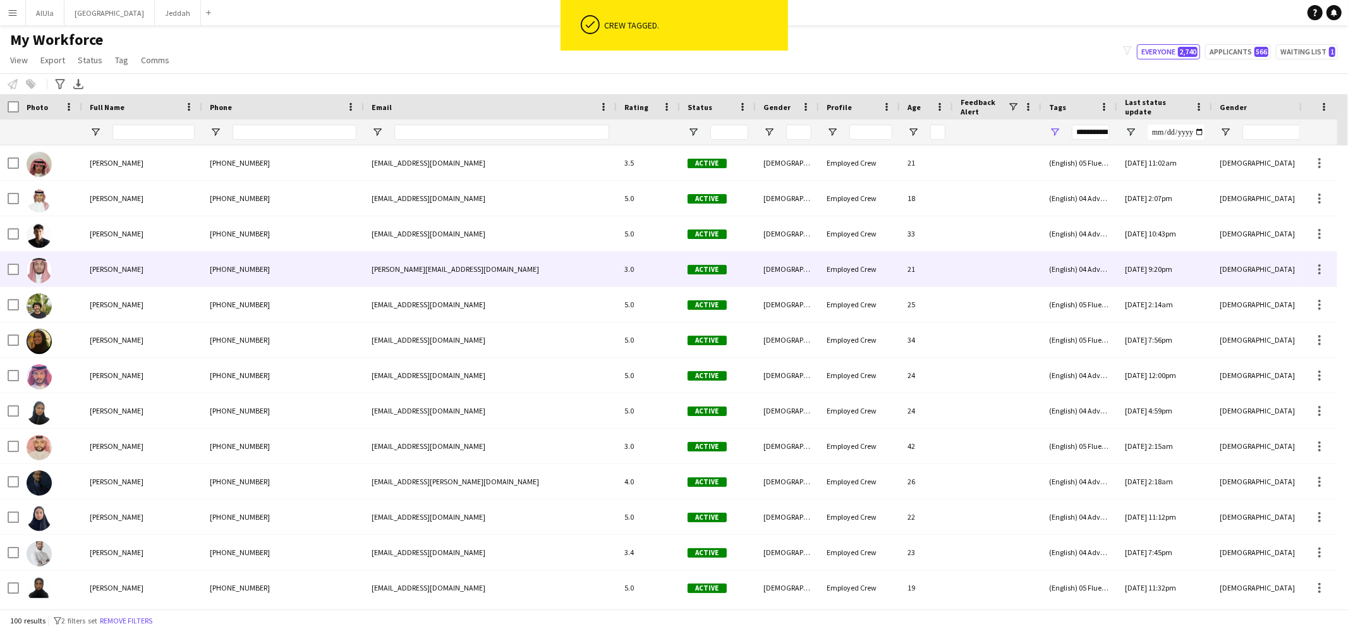
click at [139, 267] on span "Abdullah Bin Sellih" at bounding box center [117, 268] width 54 height 9
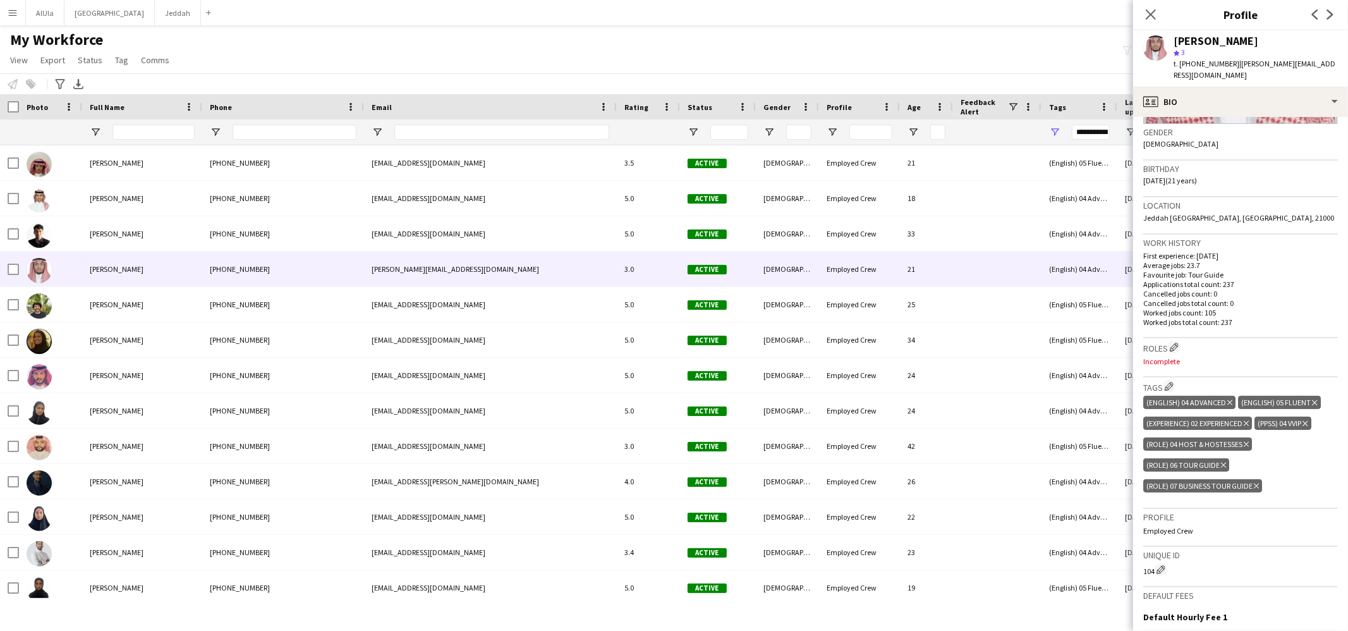
scroll to position [258, 0]
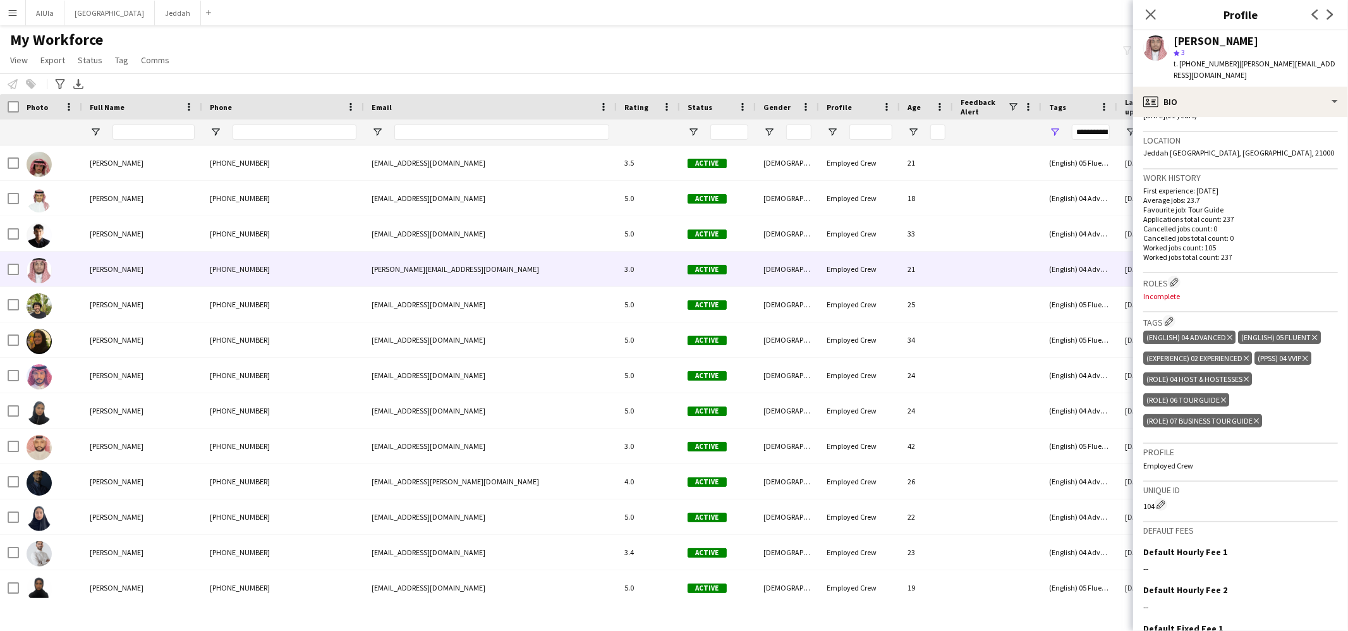
click at [1223, 399] on icon at bounding box center [1223, 399] width 5 height 5
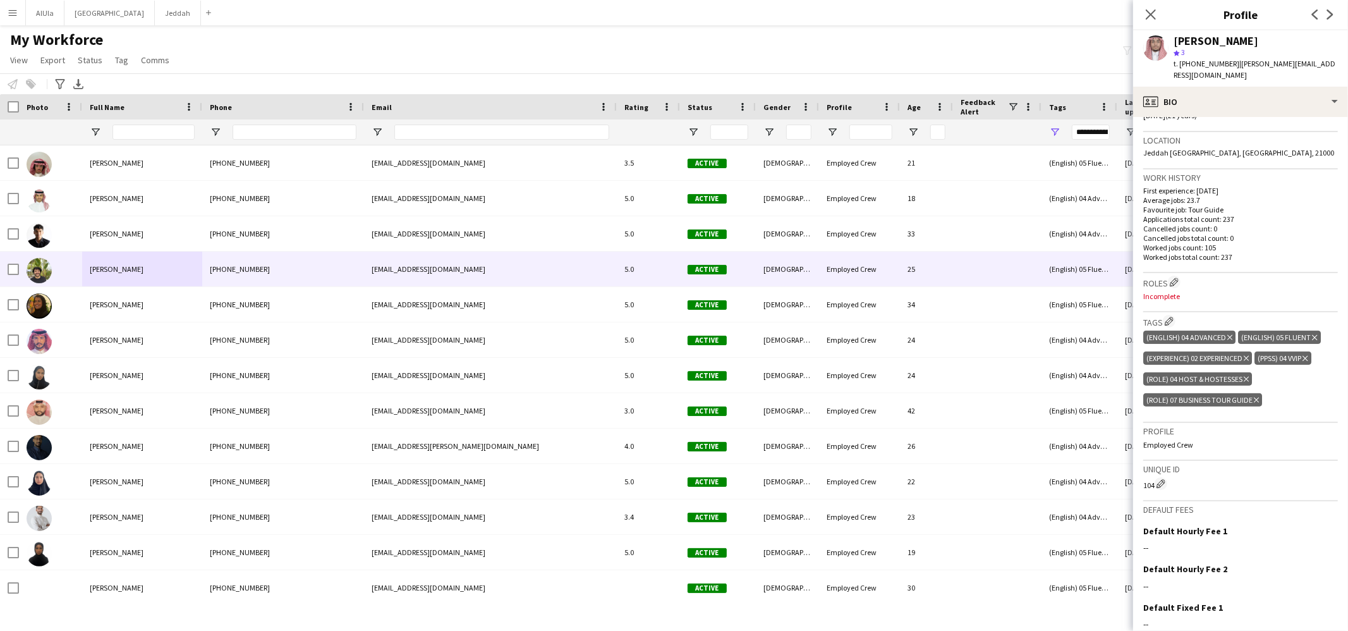
click at [105, 270] on span "Abdulrahman Abdelsamad" at bounding box center [117, 268] width 54 height 9
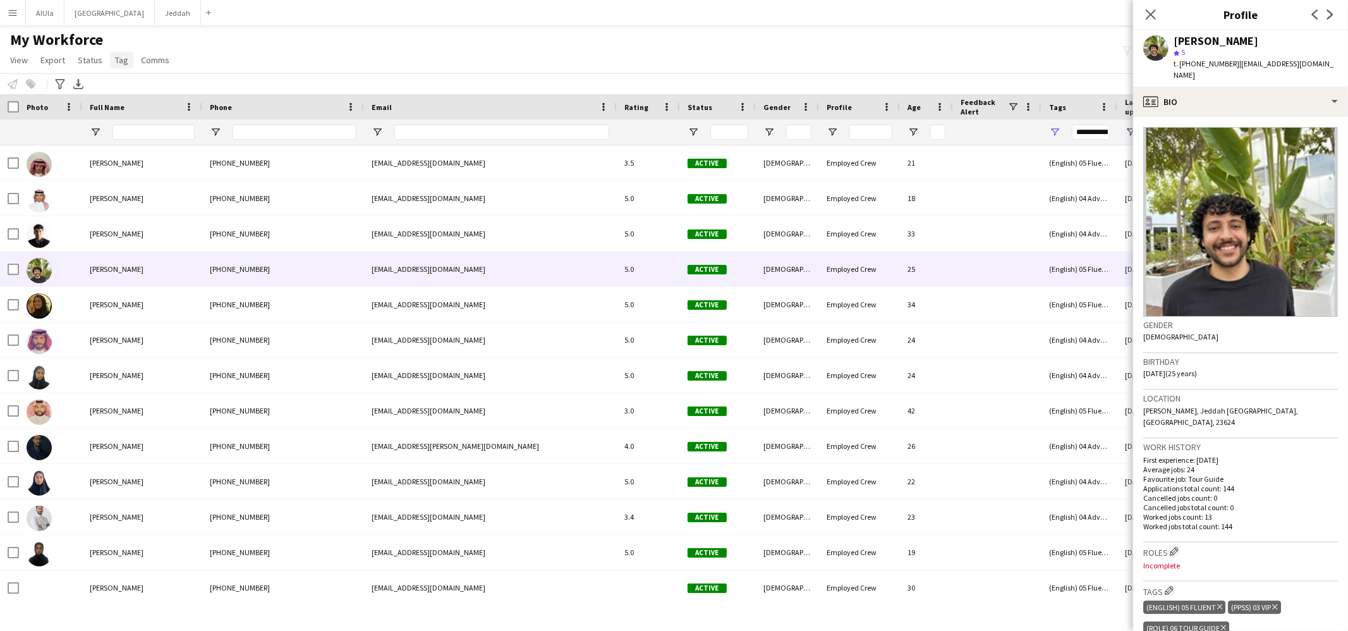
click at [121, 61] on span "Tag" at bounding box center [121, 59] width 13 height 11
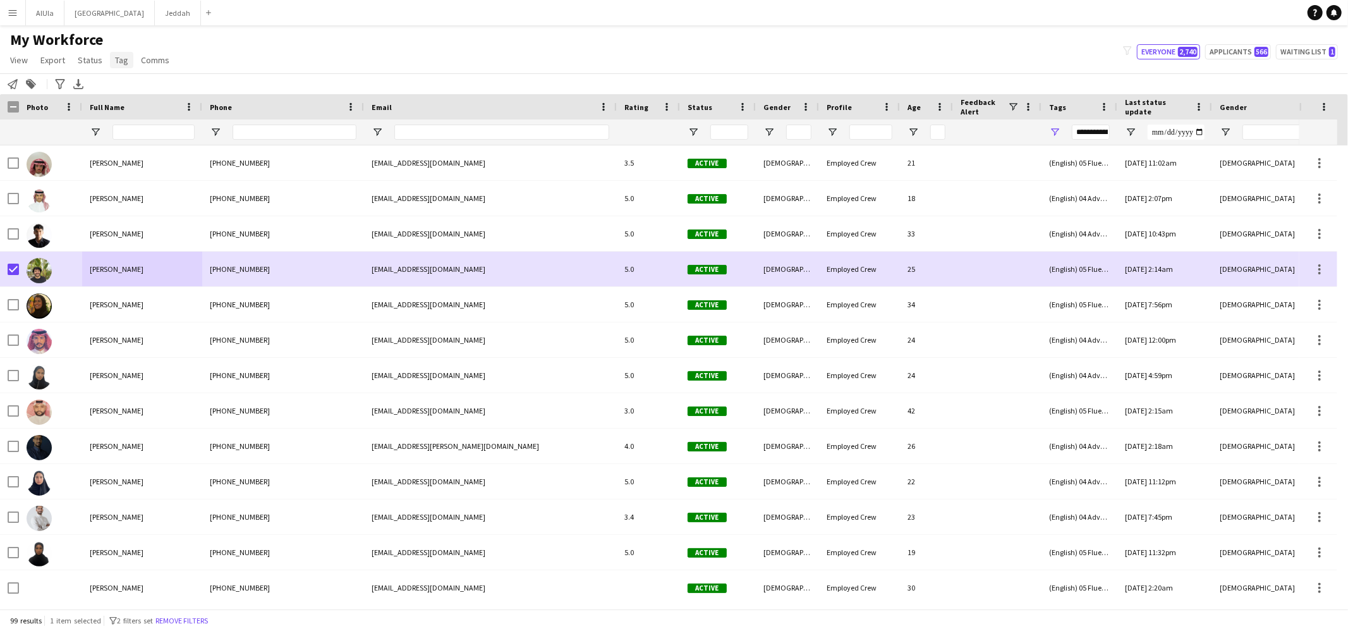
click at [121, 63] on span "Tag" at bounding box center [121, 59] width 13 height 11
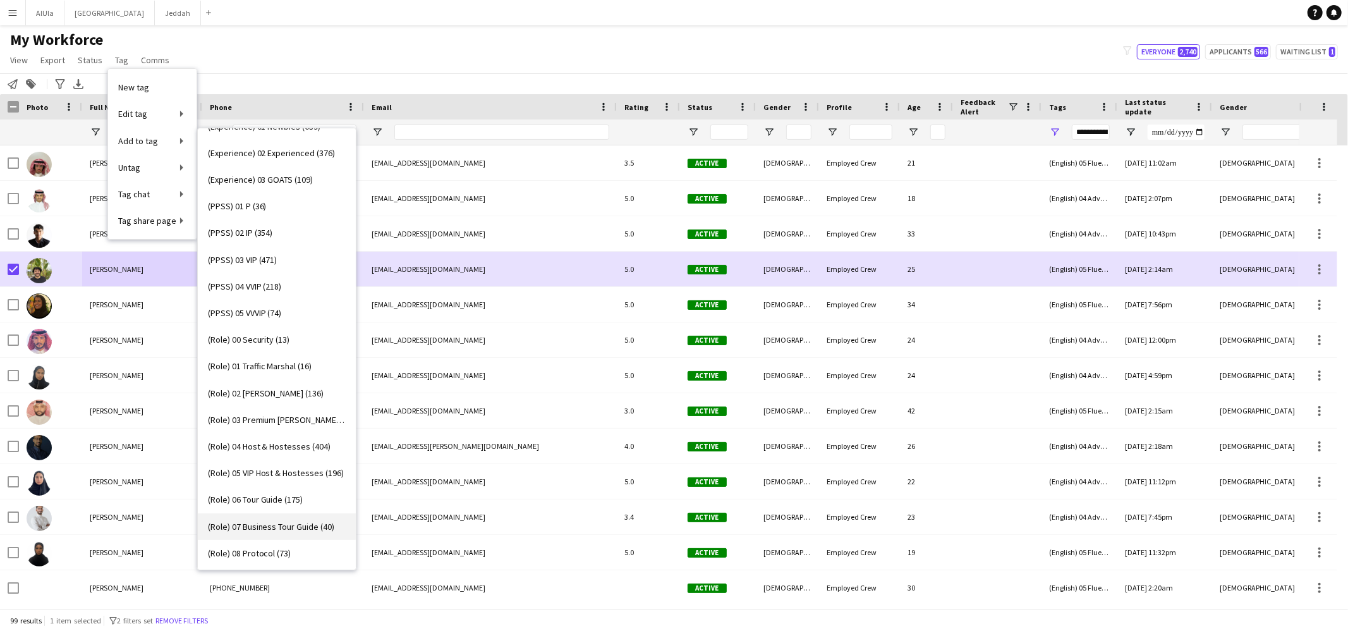
click at [272, 527] on span "(Role) 07 Business Tour Guide (40)" at bounding box center [271, 526] width 127 height 11
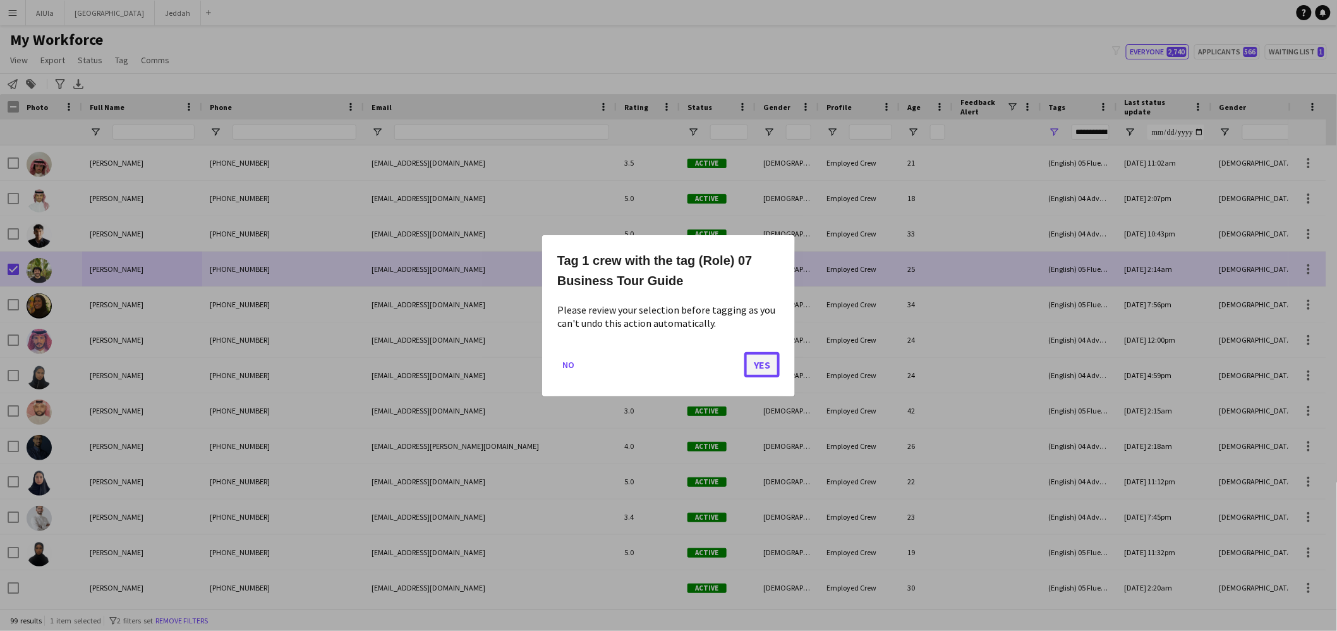
click at [775, 368] on button "Yes" at bounding box center [761, 363] width 35 height 25
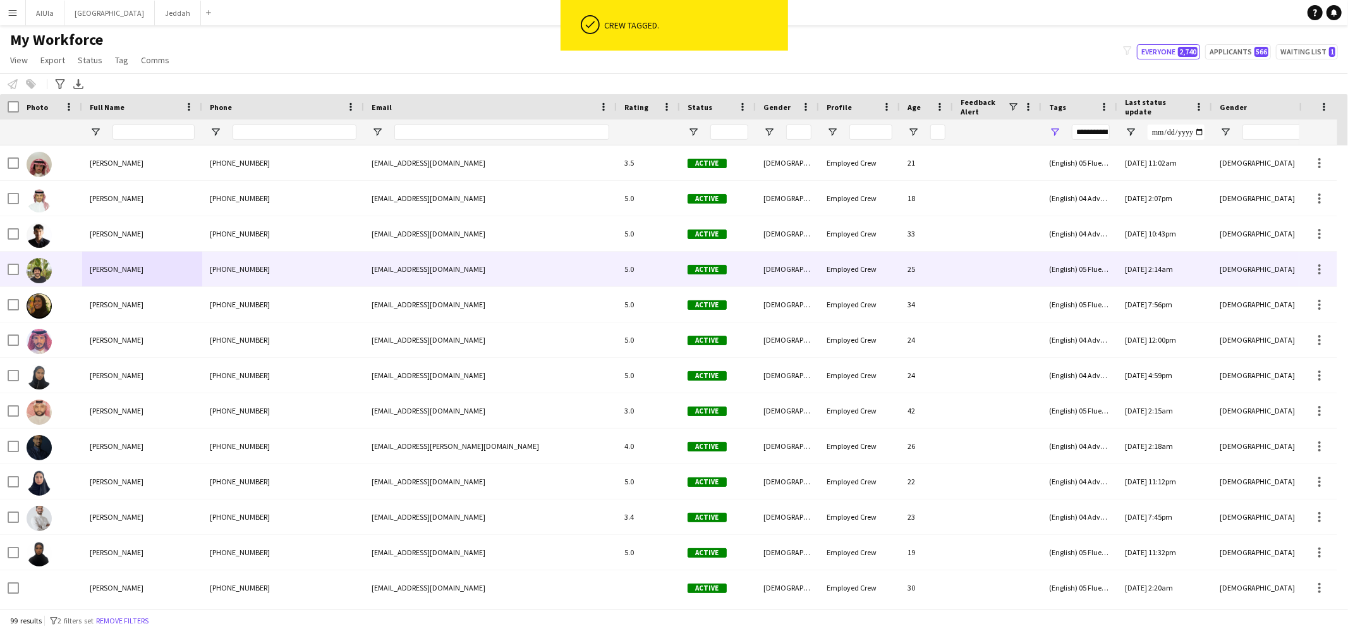
drag, startPoint x: 178, startPoint y: 269, endPoint x: 182, endPoint y: 248, distance: 21.2
click at [178, 269] on div "Abdulrahman Abdelsamad" at bounding box center [142, 268] width 120 height 35
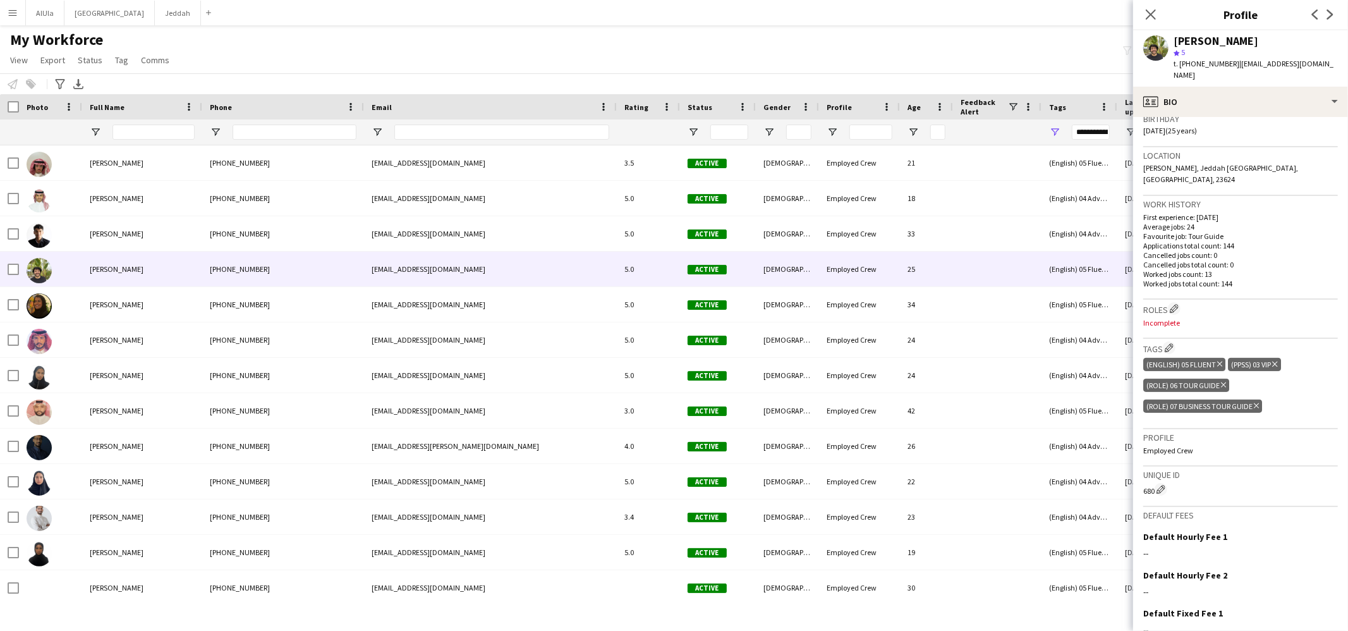
scroll to position [325, 0]
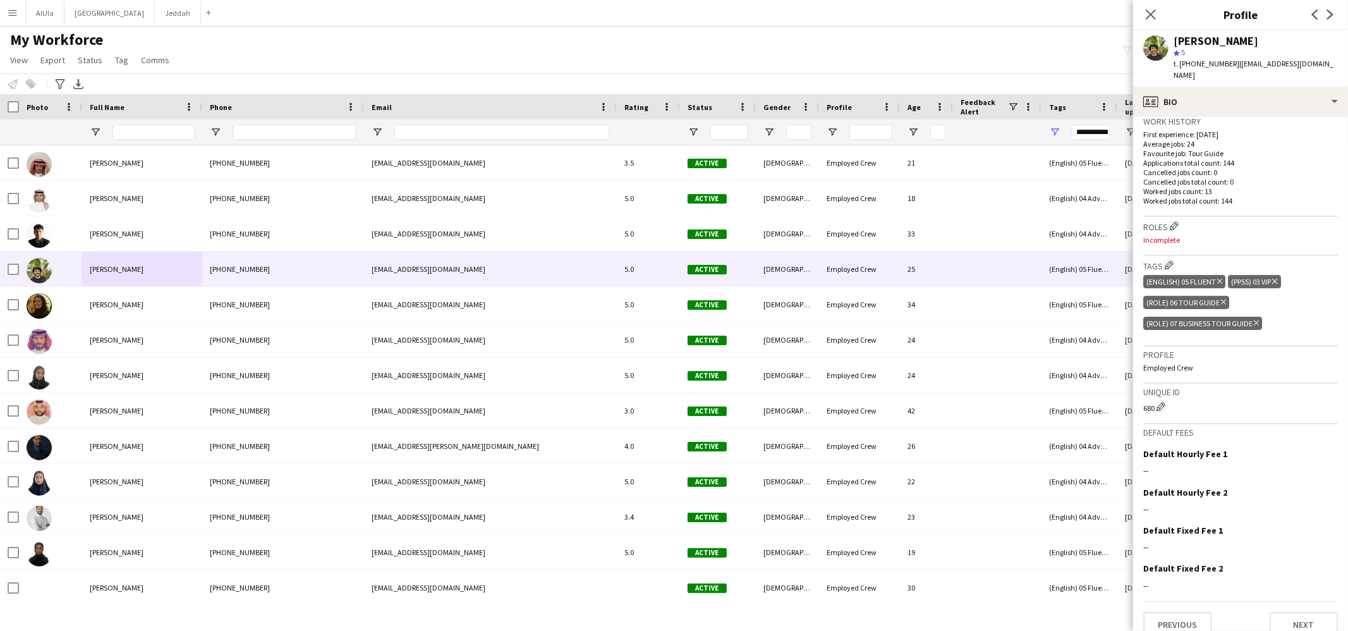
click at [1224, 298] on icon "Delete tag" at bounding box center [1223, 302] width 5 height 8
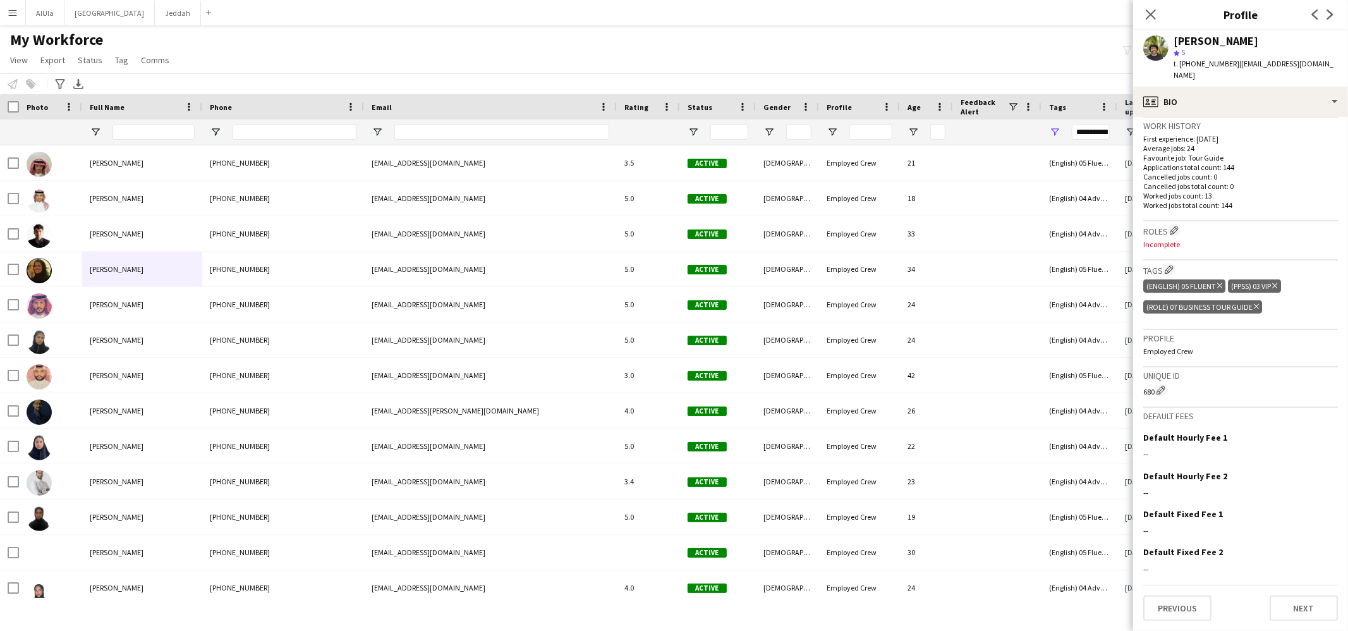
scroll to position [305, 0]
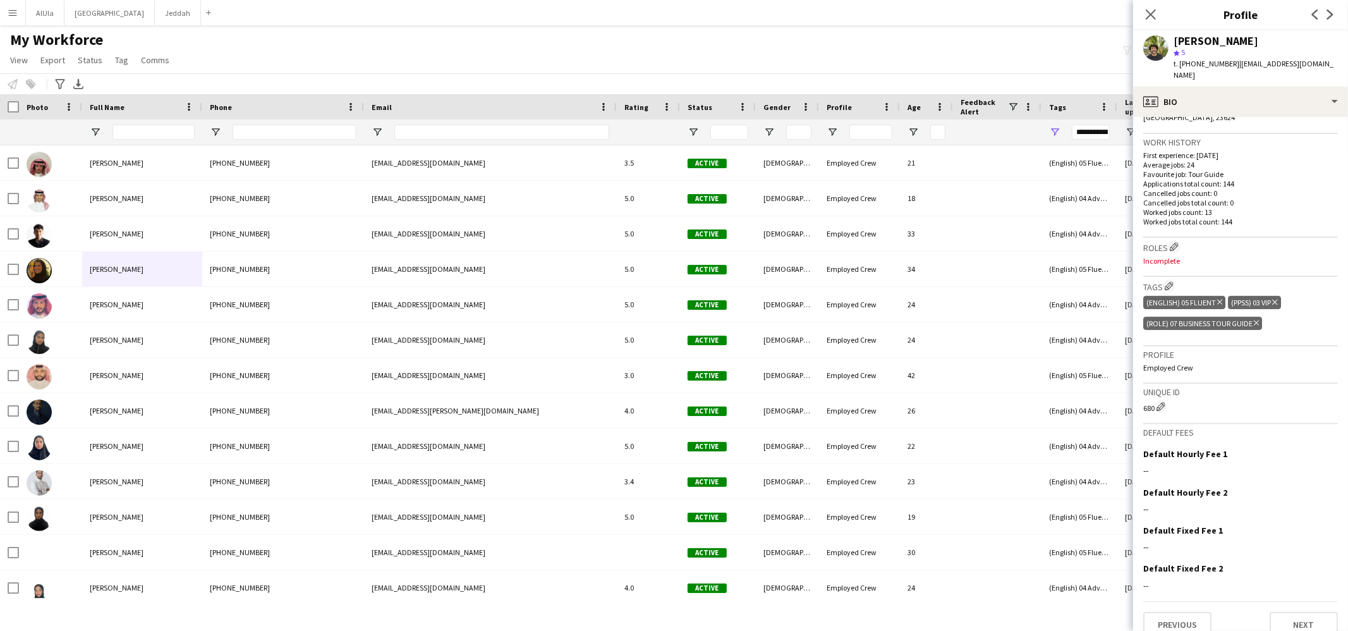
click at [1180, 38] on div "Abdulrahman Abdelsamad" at bounding box center [1215, 40] width 85 height 11
copy div "Abdulrahman Abdelsamad"
click at [147, 137] on input "Full Name Filter Input" at bounding box center [153, 131] width 82 height 15
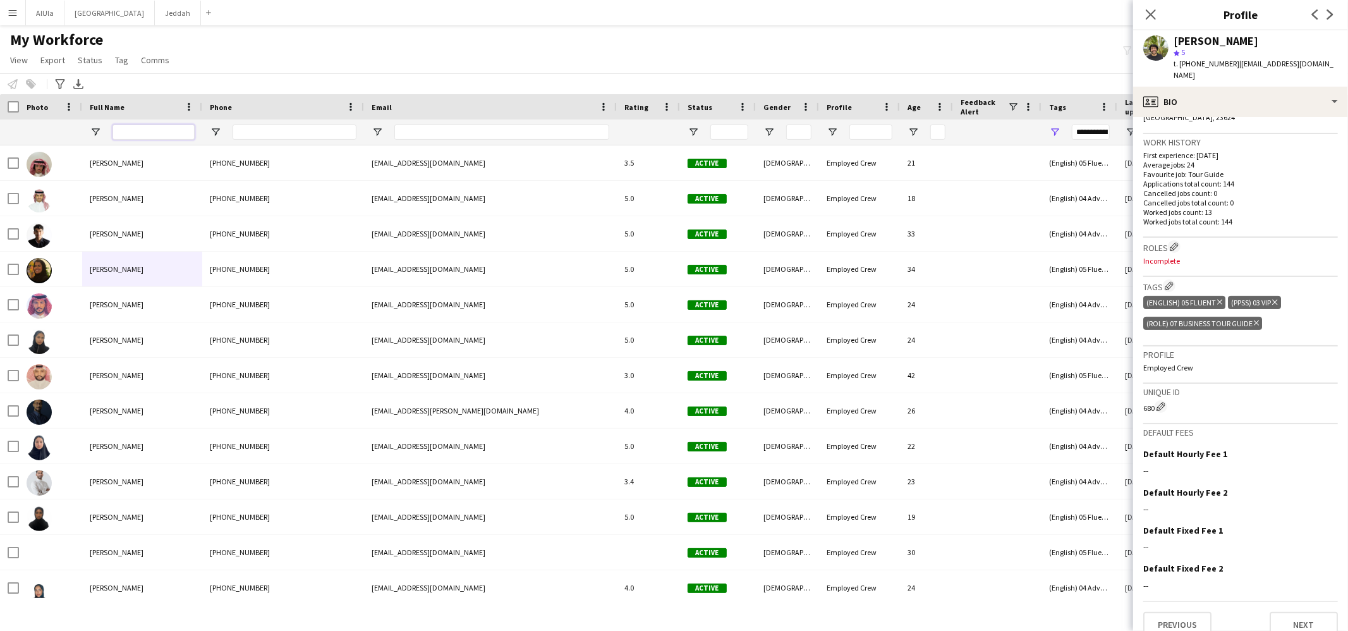
click at [147, 137] on input "Full Name Filter Input" at bounding box center [153, 131] width 82 height 15
paste input "**********"
type input "**********"
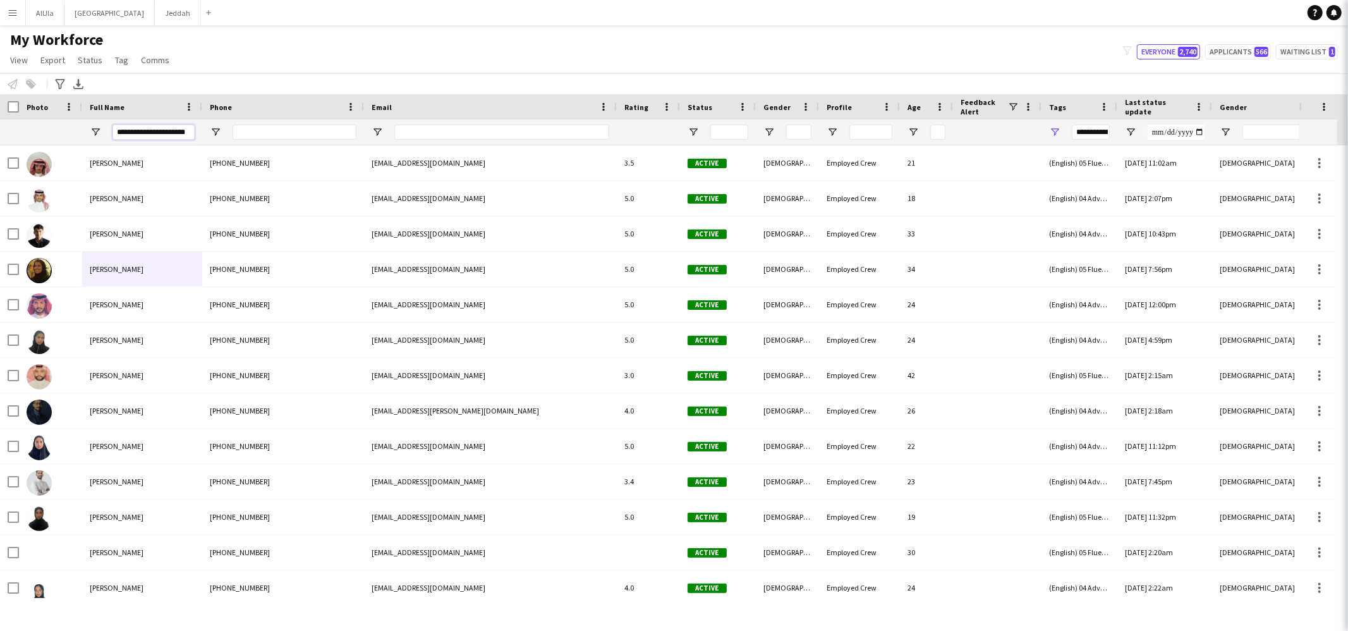
type input "***"
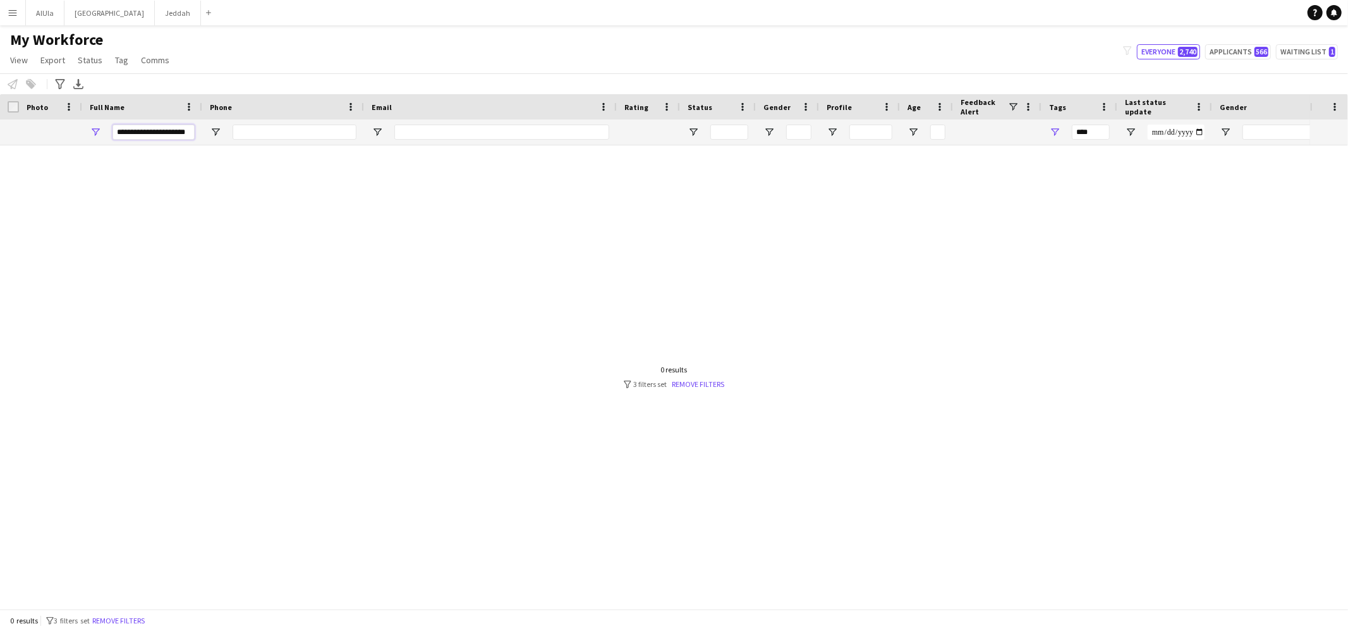
type input "**********"
click at [1051, 130] on span "Open Filter Menu" at bounding box center [1054, 131] width 11 height 11
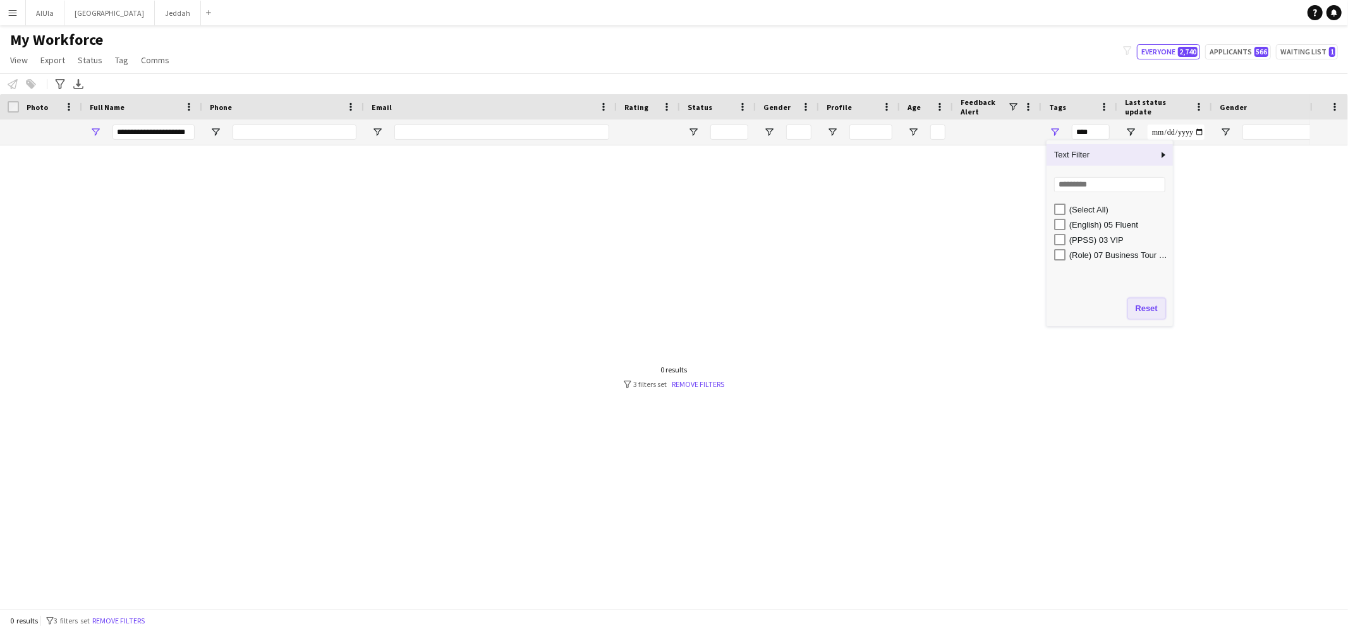
click at [1133, 302] on button "Reset" at bounding box center [1146, 308] width 37 height 20
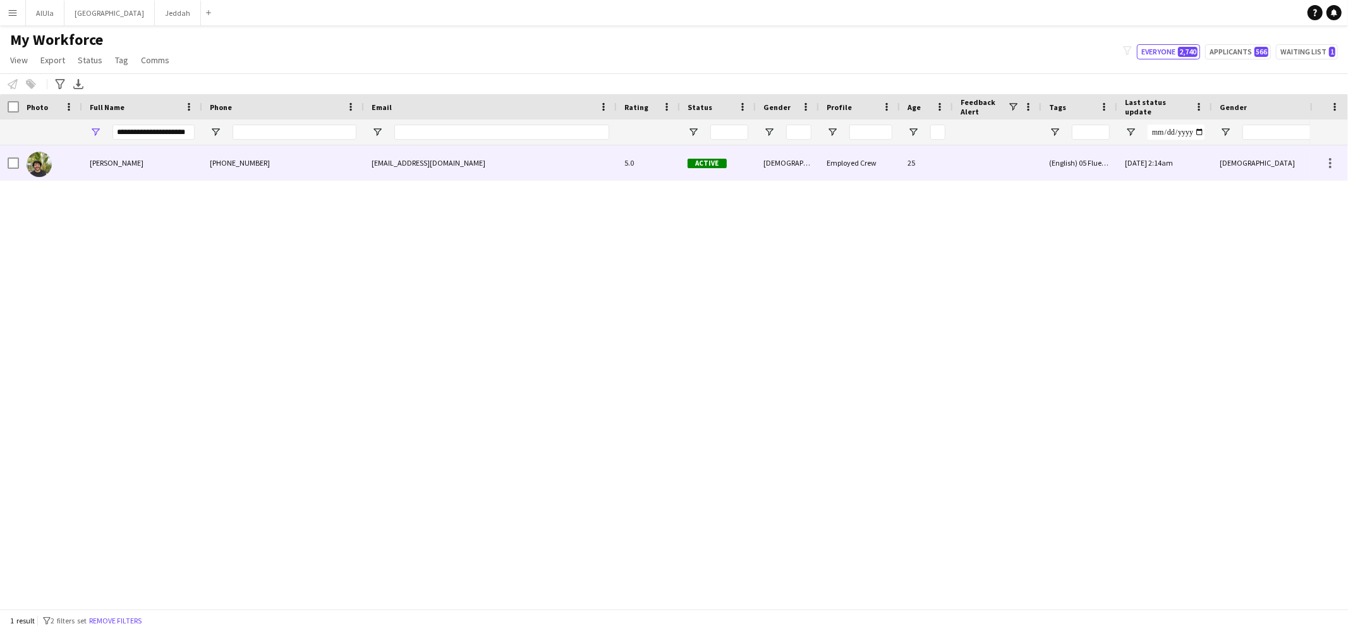
click at [143, 166] on span "Abdulrahman Abdelsamad" at bounding box center [117, 162] width 54 height 9
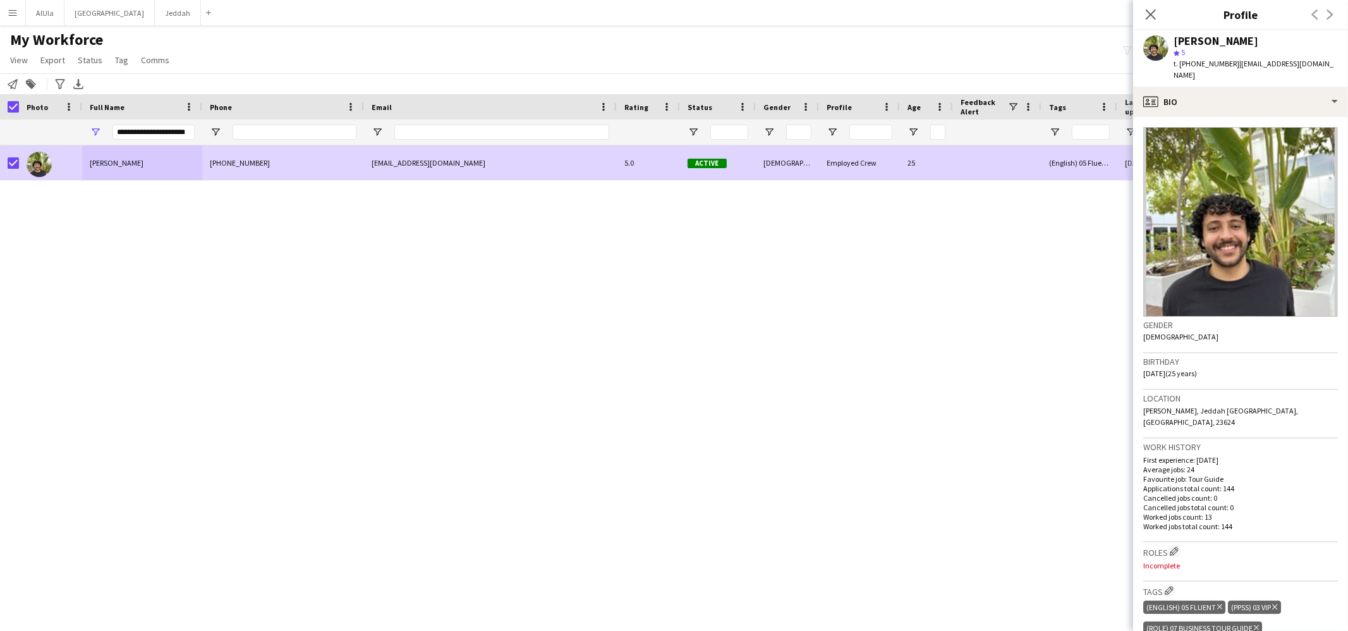
click at [107, 59] on app-page-menu "View Views Default view New view Update view Delete view Edit name Customise vi…" at bounding box center [91, 61] width 182 height 24
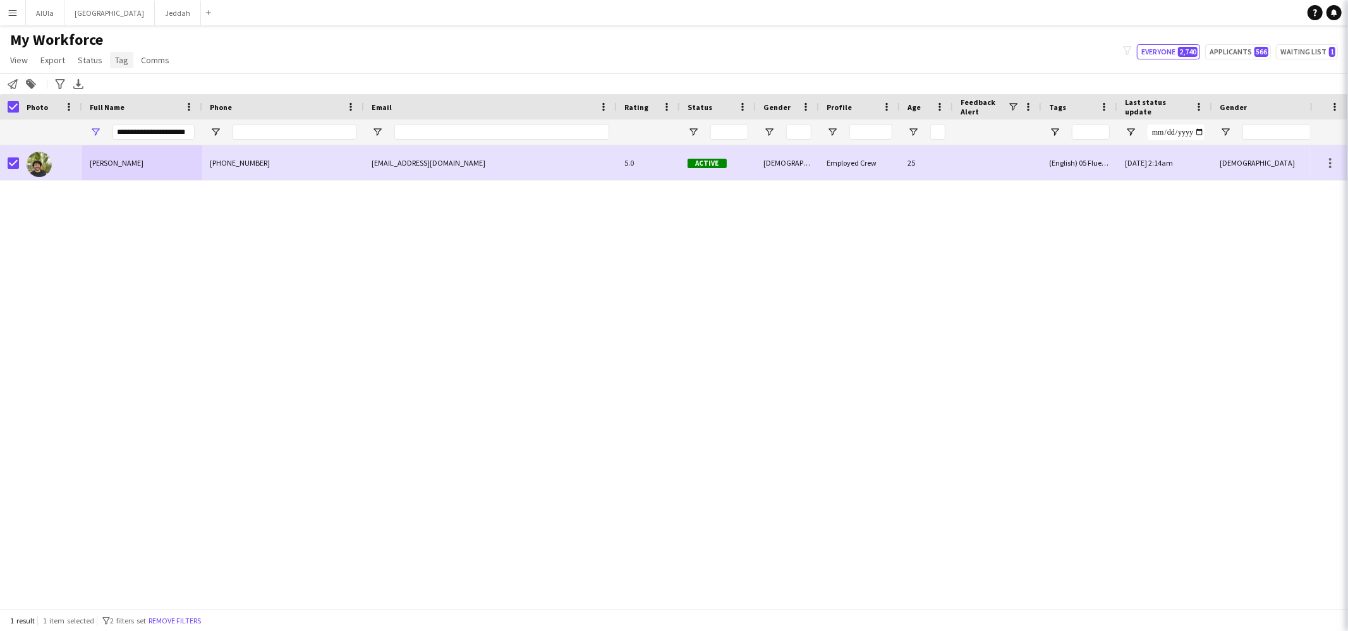
click at [121, 59] on span "Tag" at bounding box center [121, 59] width 13 height 11
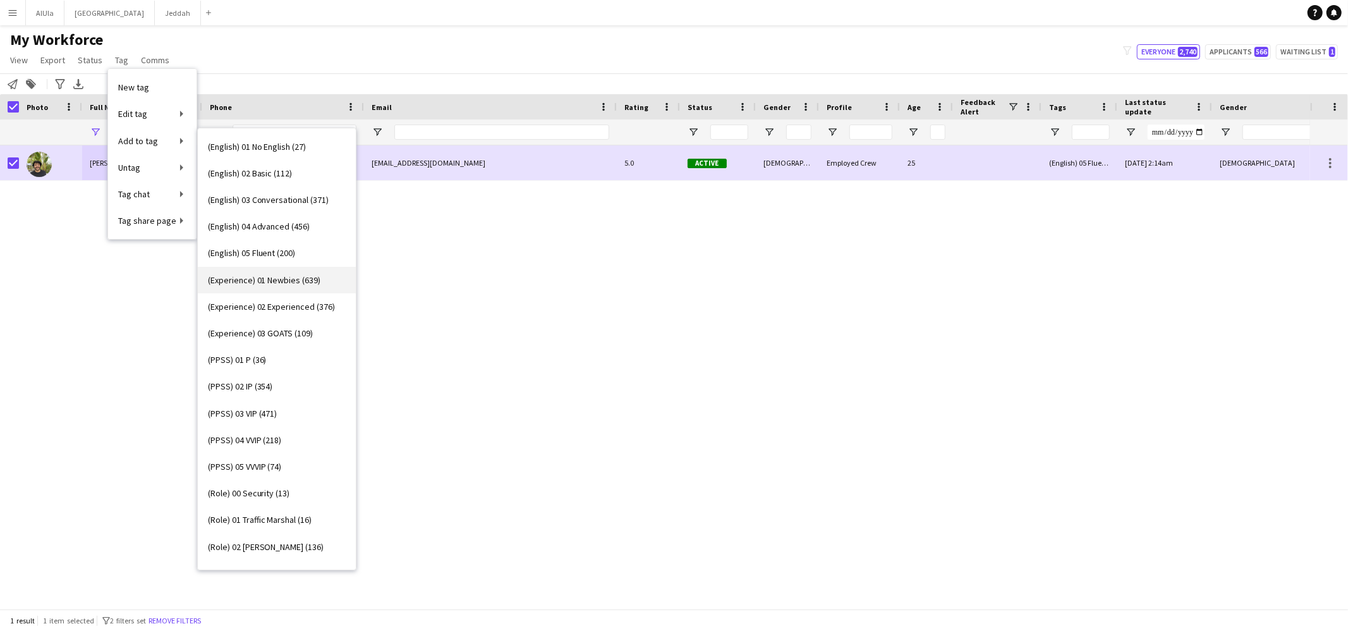
click at [274, 285] on span "(Experience) 01 Newbies (639)" at bounding box center [264, 279] width 113 height 11
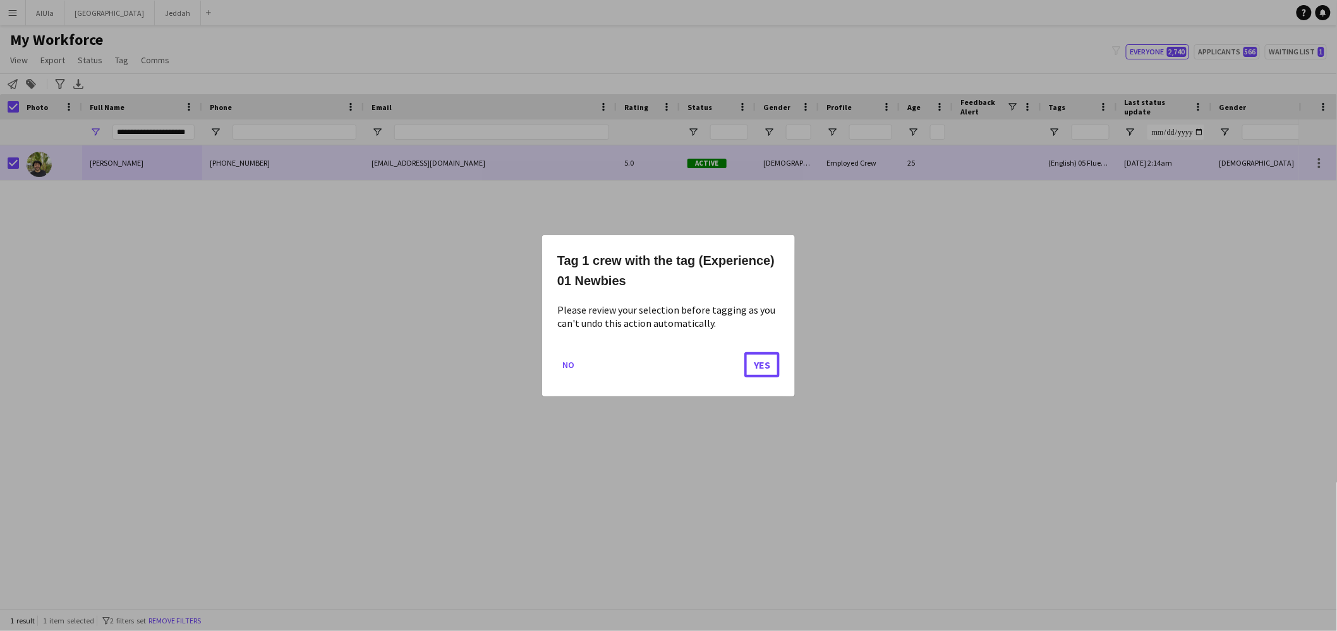
drag, startPoint x: 766, startPoint y: 359, endPoint x: 748, endPoint y: 349, distance: 20.6
click at [766, 359] on button "Yes" at bounding box center [761, 363] width 35 height 25
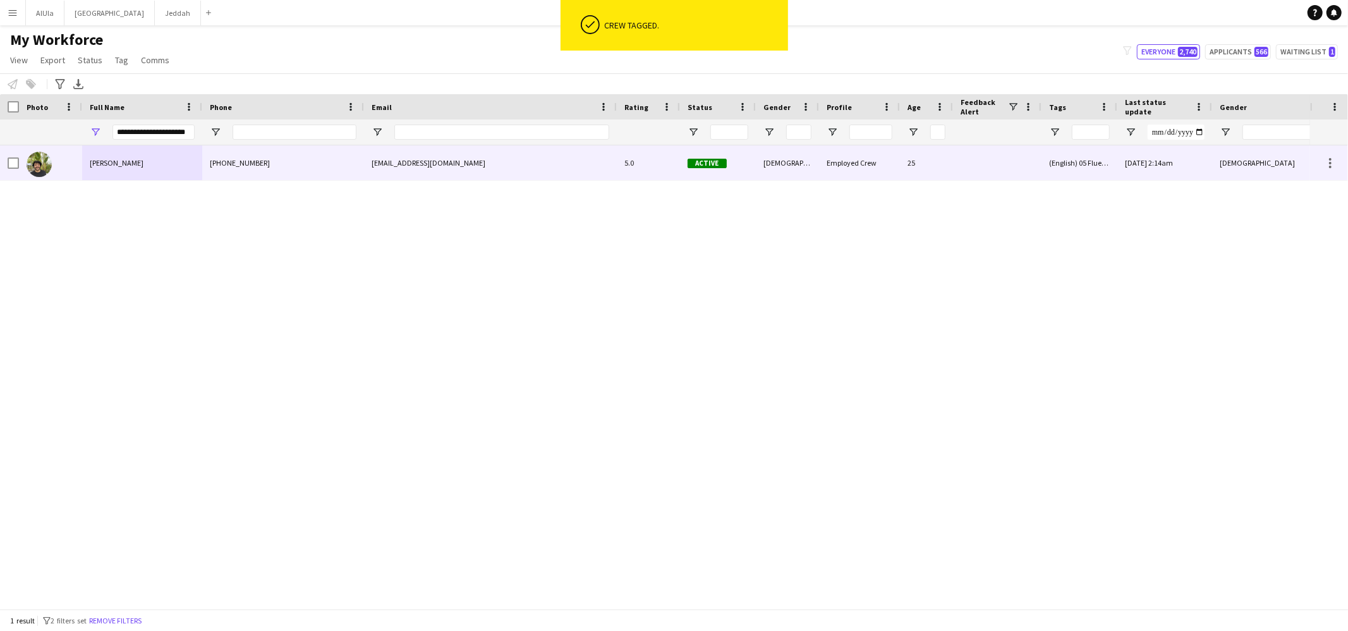
click at [231, 152] on div "+966563206057" at bounding box center [283, 162] width 162 height 35
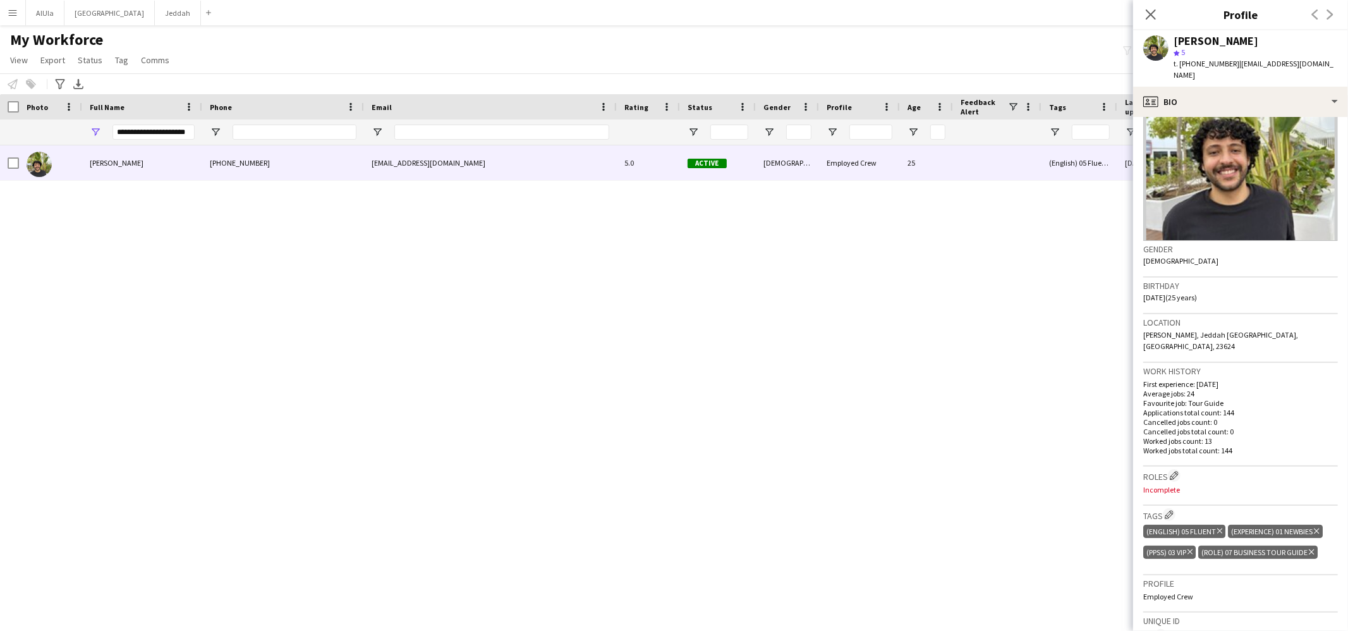
scroll to position [237, 0]
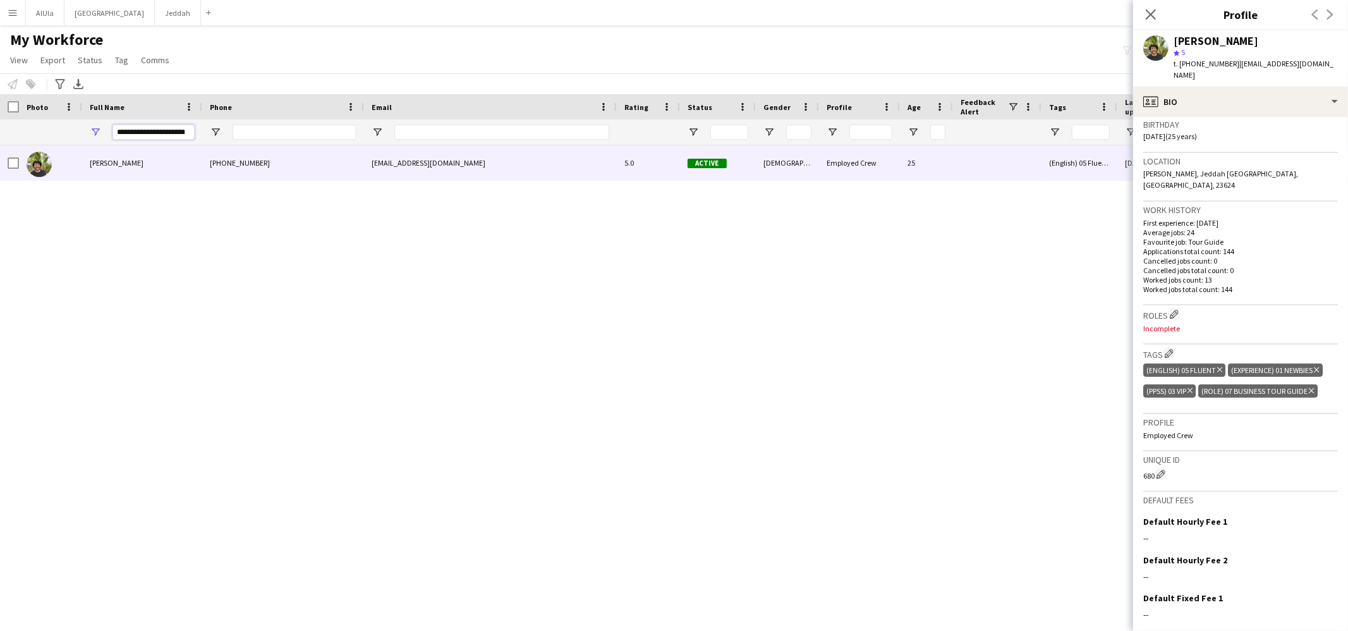
click at [128, 133] on input "**********" at bounding box center [153, 131] width 82 height 15
click at [127, 132] on input "**********" at bounding box center [153, 131] width 82 height 15
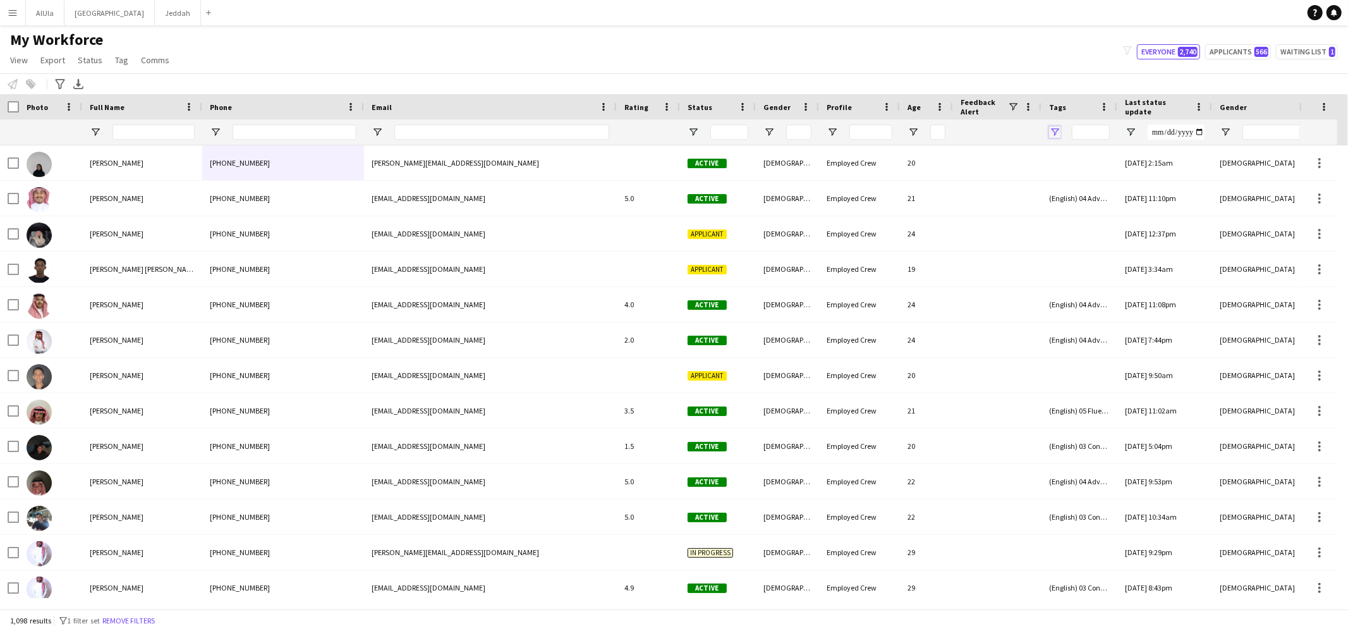
click at [1056, 130] on span "Open Filter Menu" at bounding box center [1054, 131] width 11 height 11
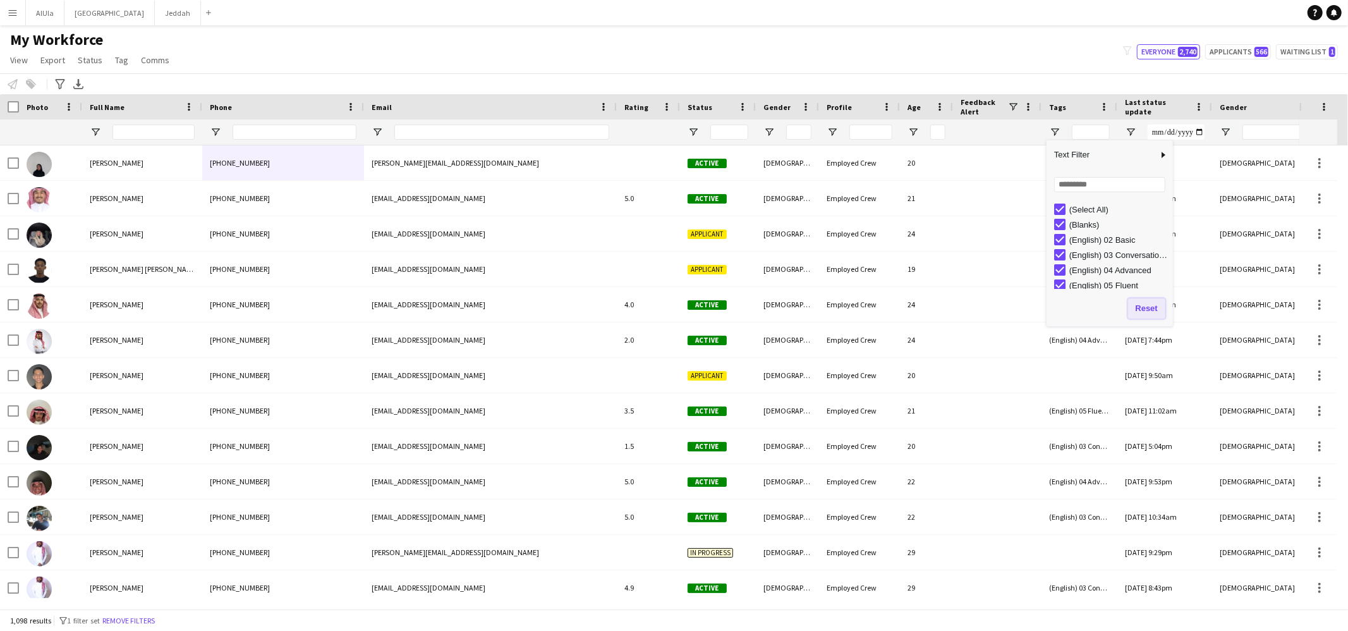
click at [1133, 305] on button "Reset" at bounding box center [1146, 308] width 37 height 20
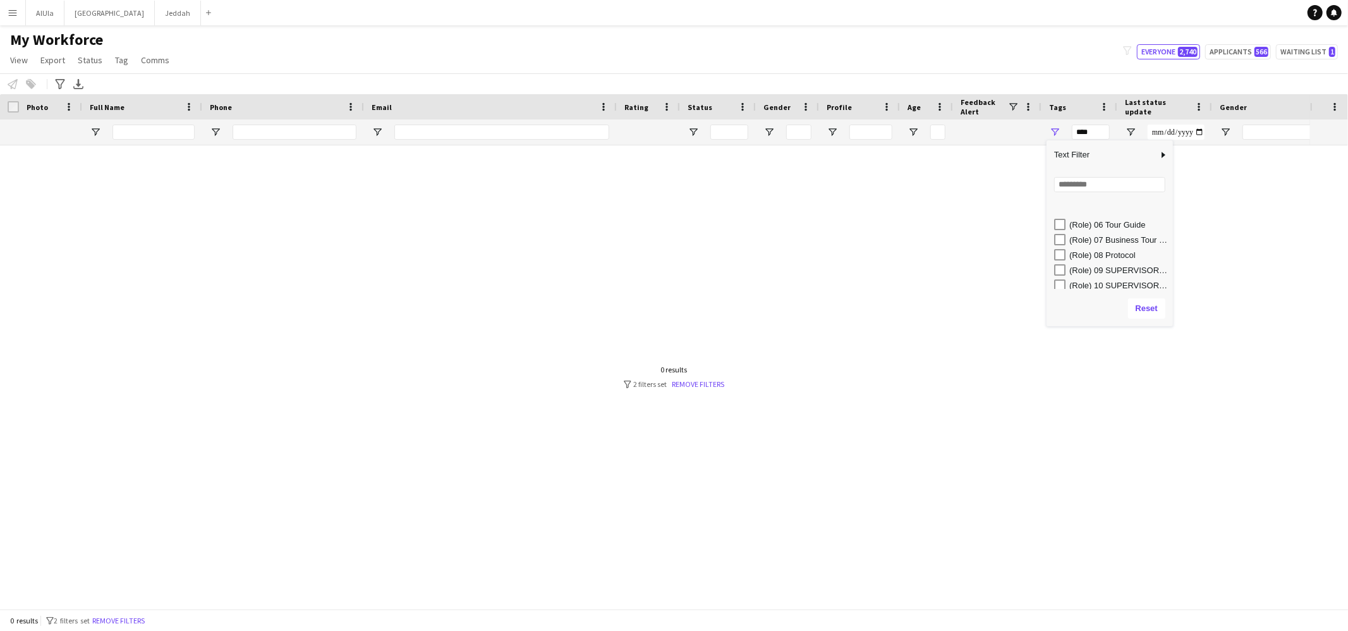
scroll to position [293, 0]
type input "**********"
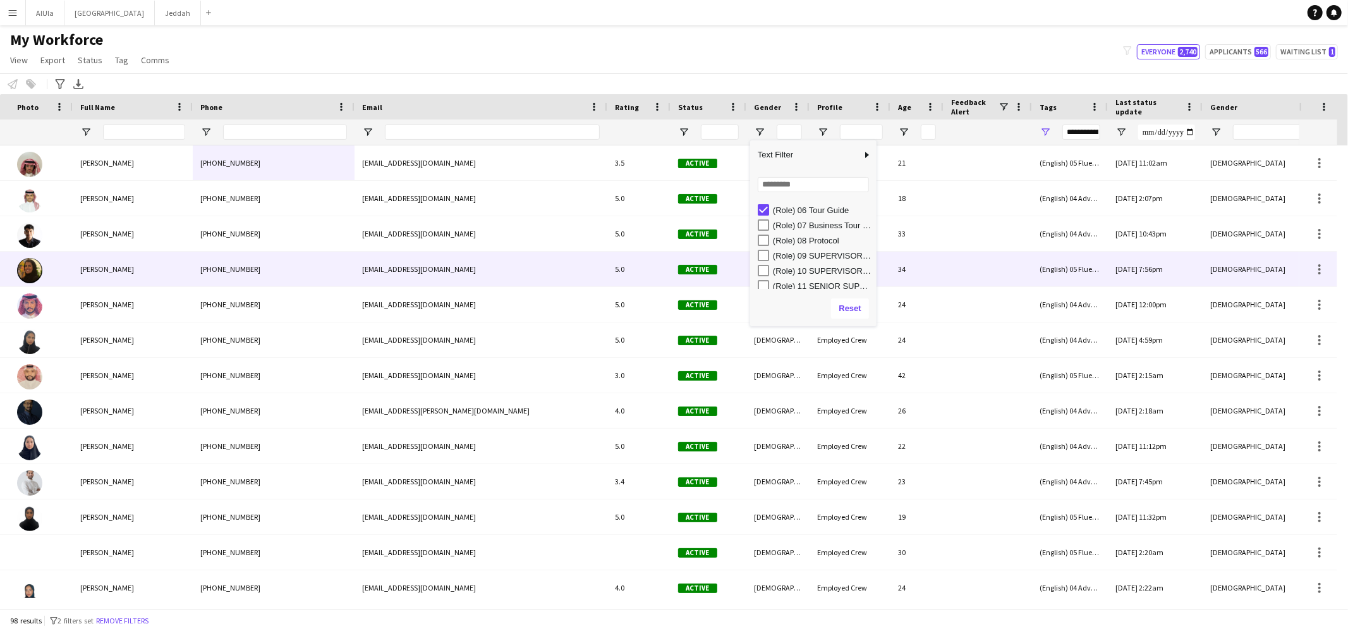
scroll to position [0, 0]
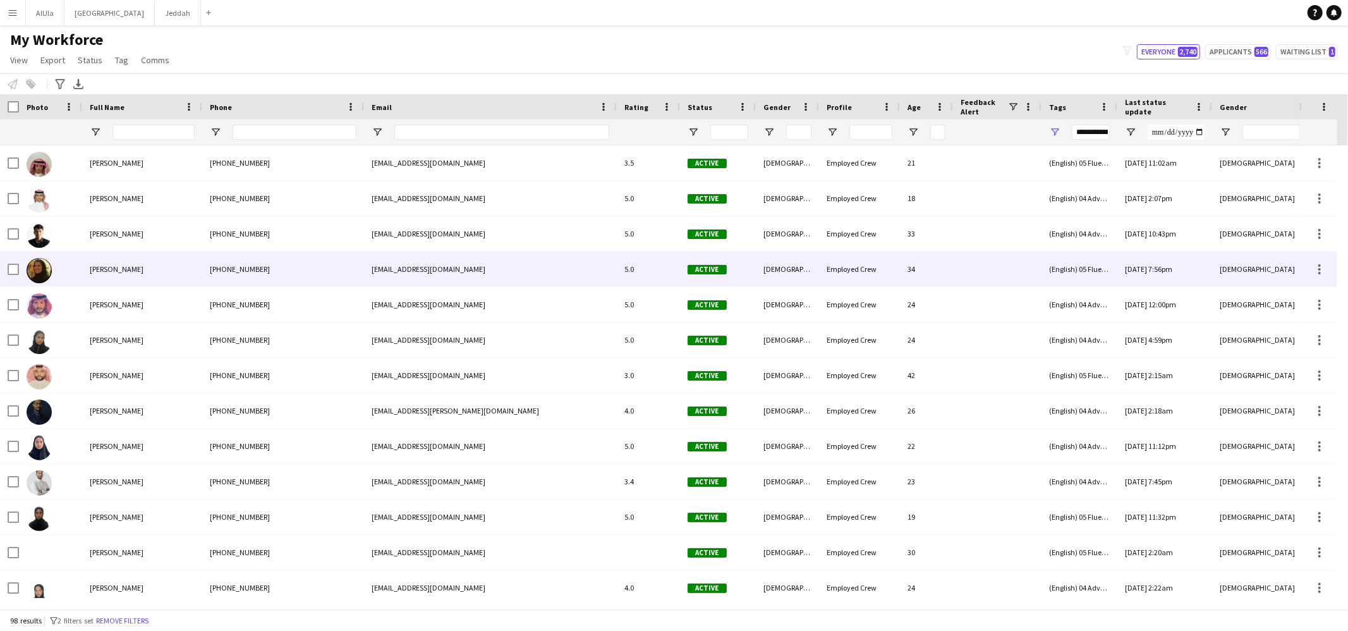
click at [102, 271] on span "Abrar Sultan" at bounding box center [117, 268] width 54 height 9
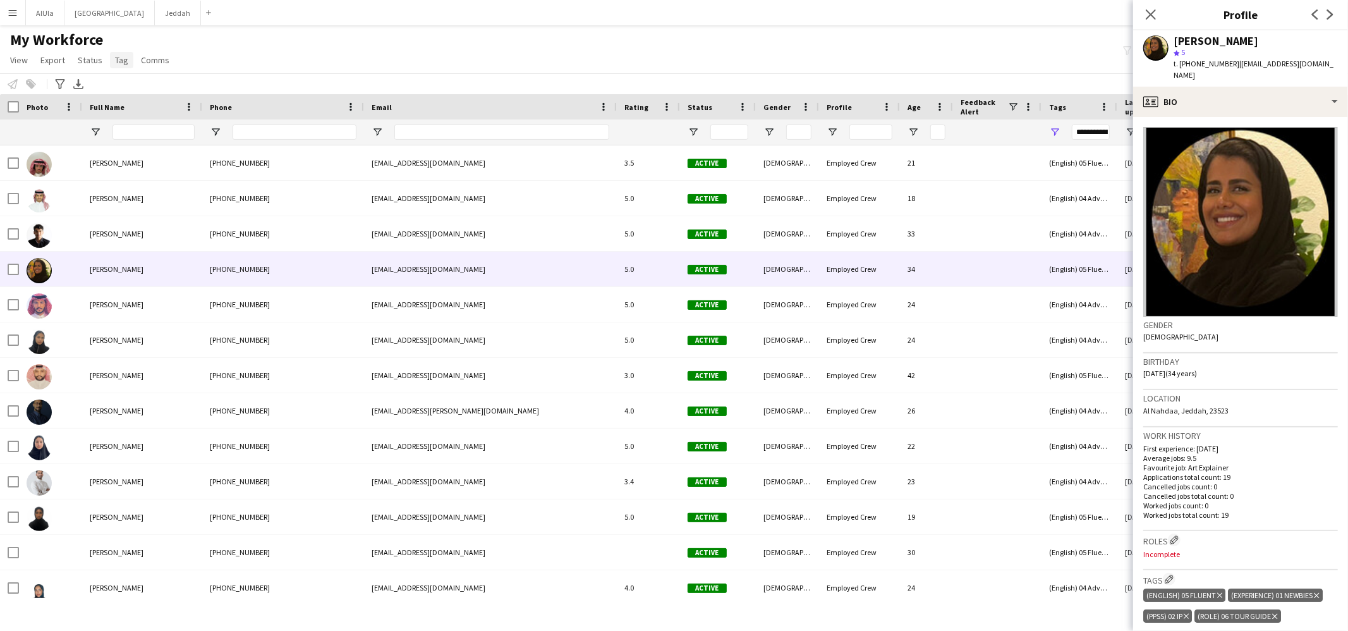
click at [115, 61] on span "Tag" at bounding box center [121, 59] width 13 height 11
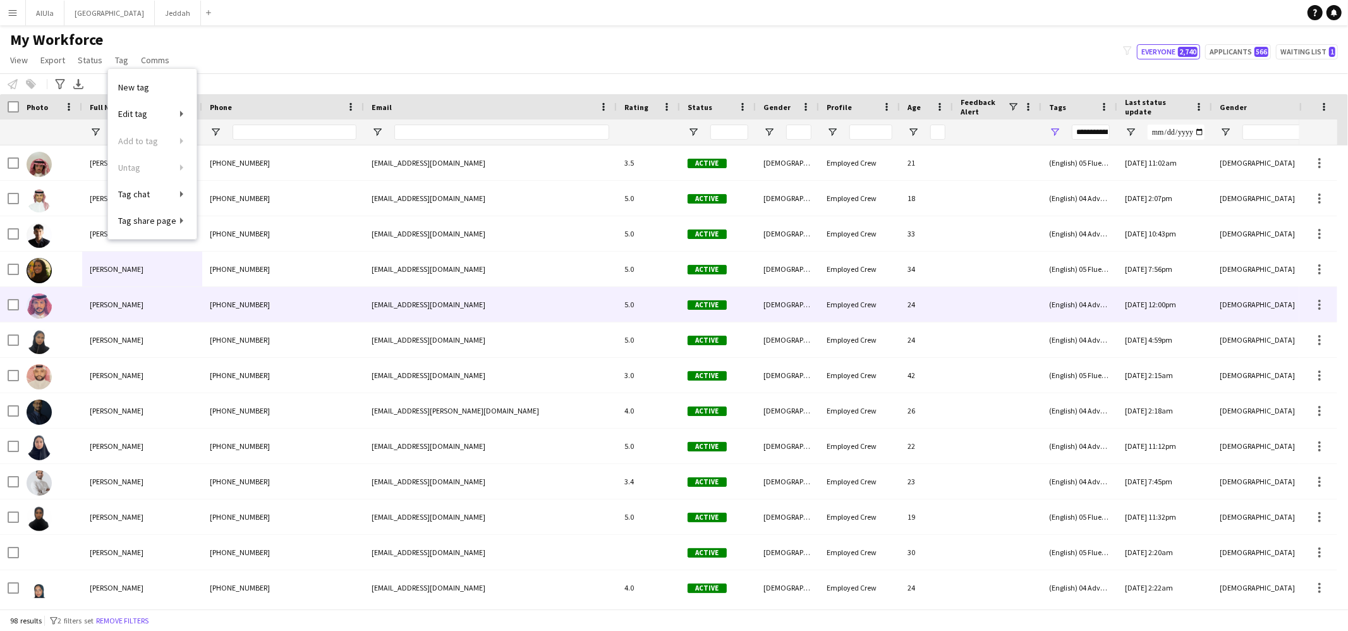
click at [105, 312] on div "Adel Alzahrani" at bounding box center [142, 304] width 120 height 35
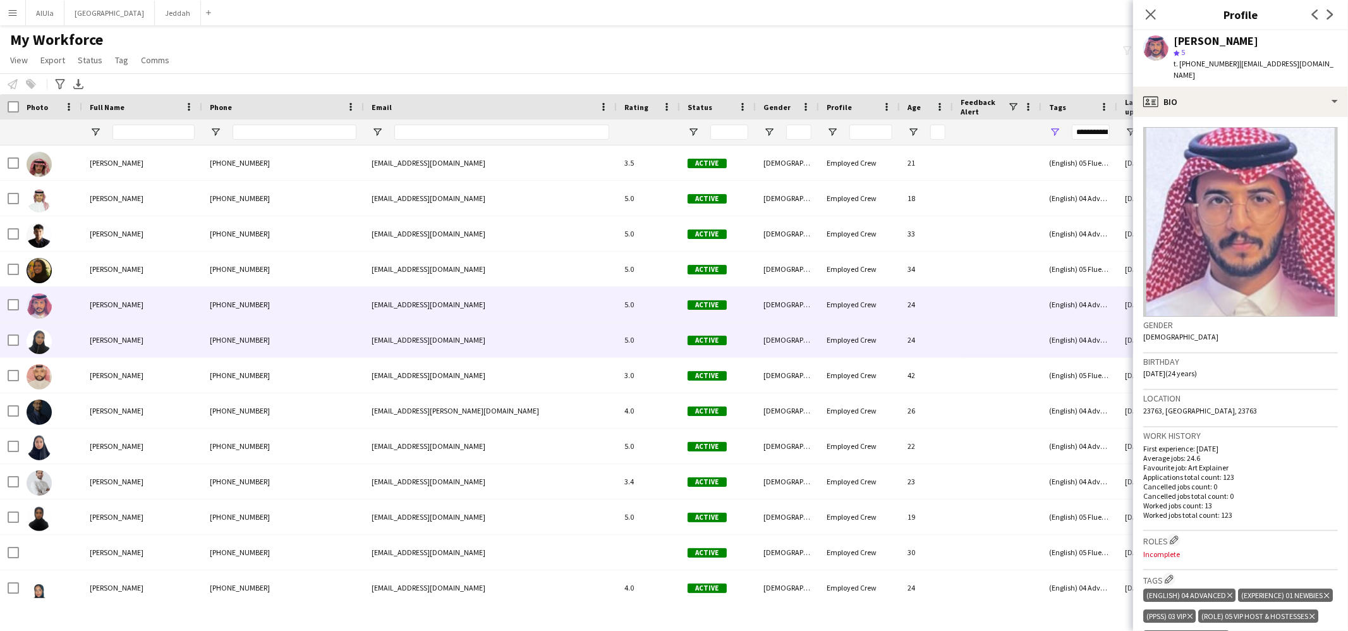
click at [110, 352] on div "Ahdab Waleed" at bounding box center [142, 339] width 120 height 35
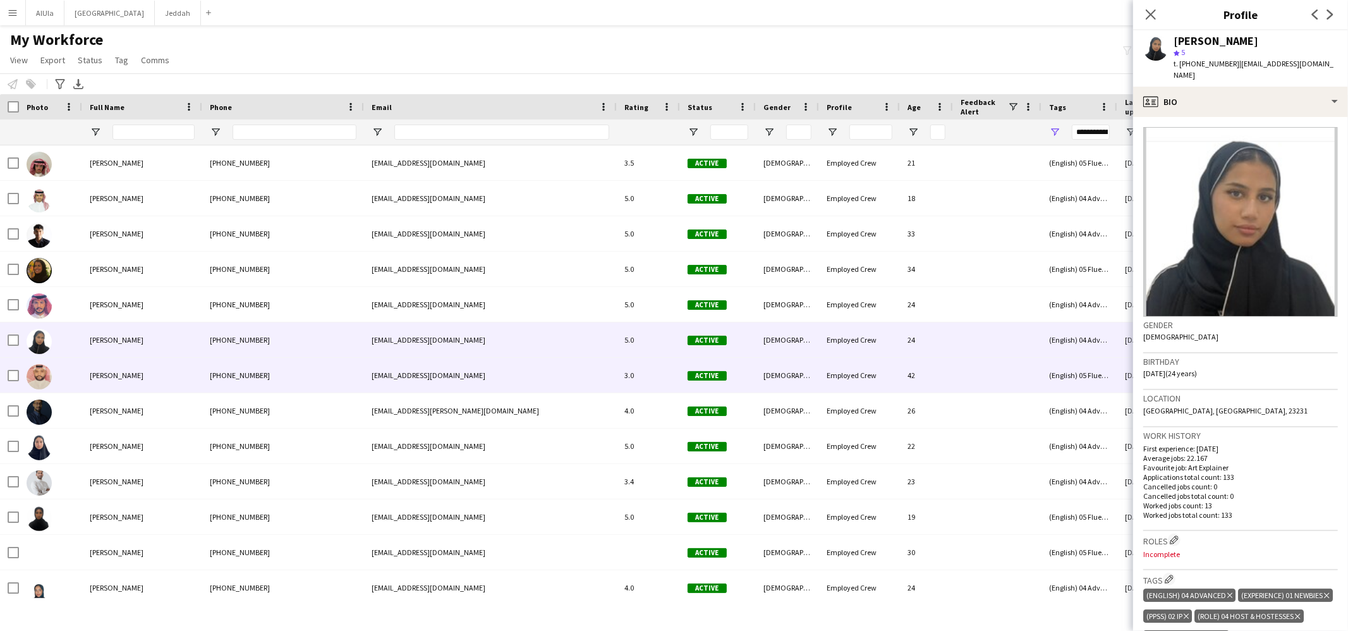
click at [120, 385] on div "Ahmad AlSuwailem" at bounding box center [142, 375] width 120 height 35
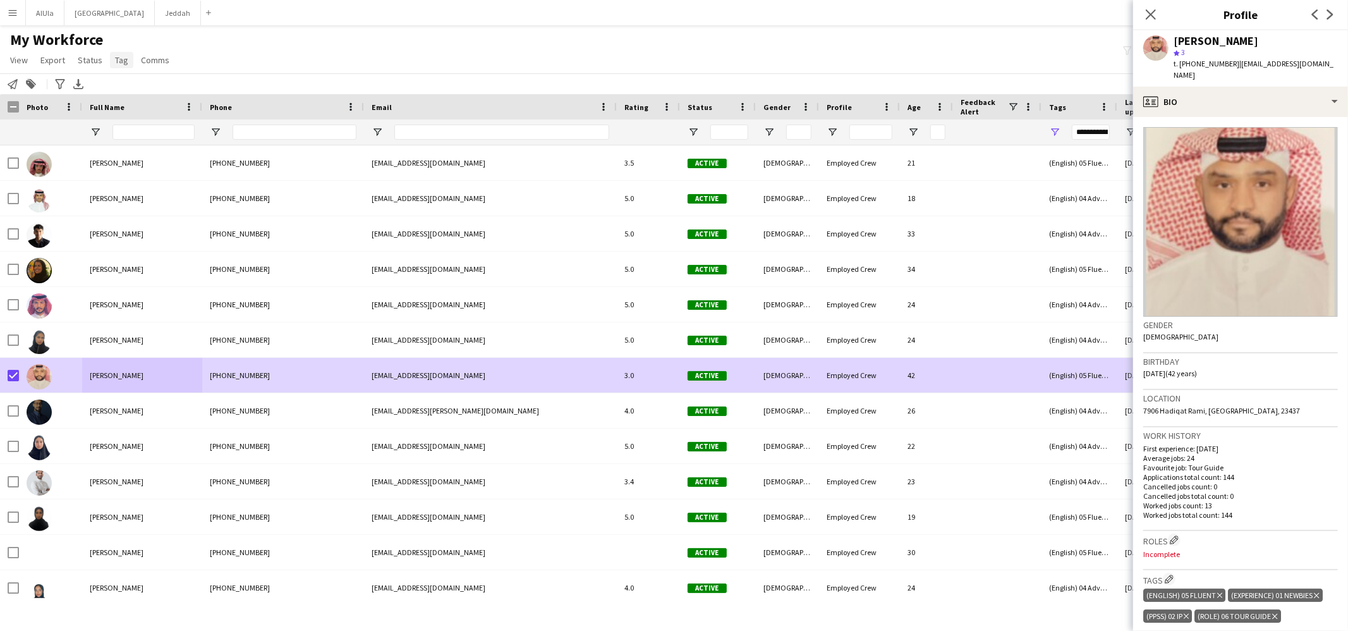
click at [123, 56] on span "Tag" at bounding box center [121, 59] width 13 height 11
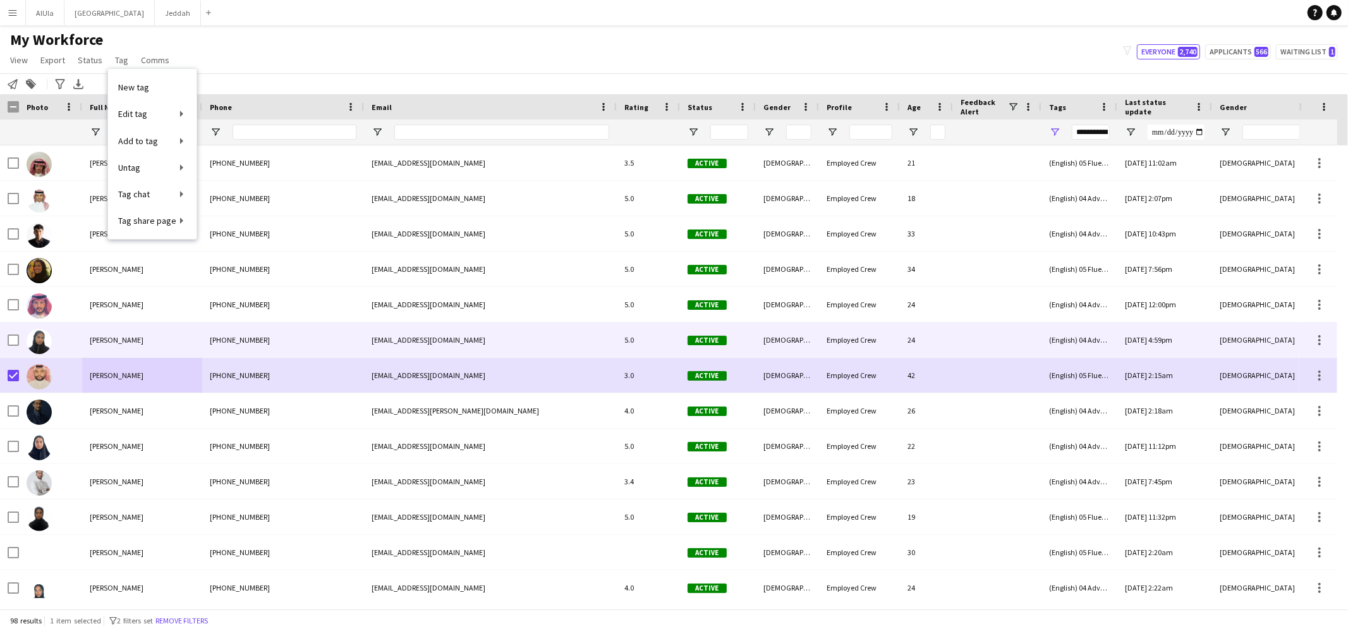
click at [152, 344] on div "Ahdab Waleed" at bounding box center [142, 339] width 120 height 35
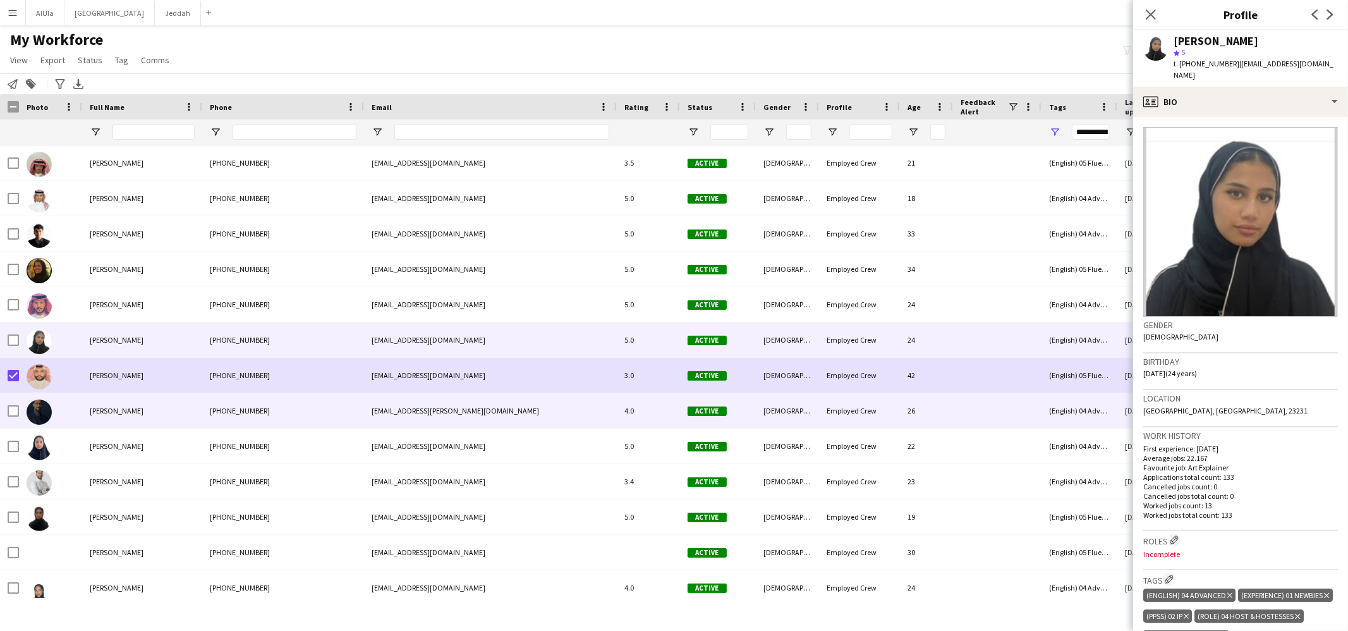
scroll to position [3, 0]
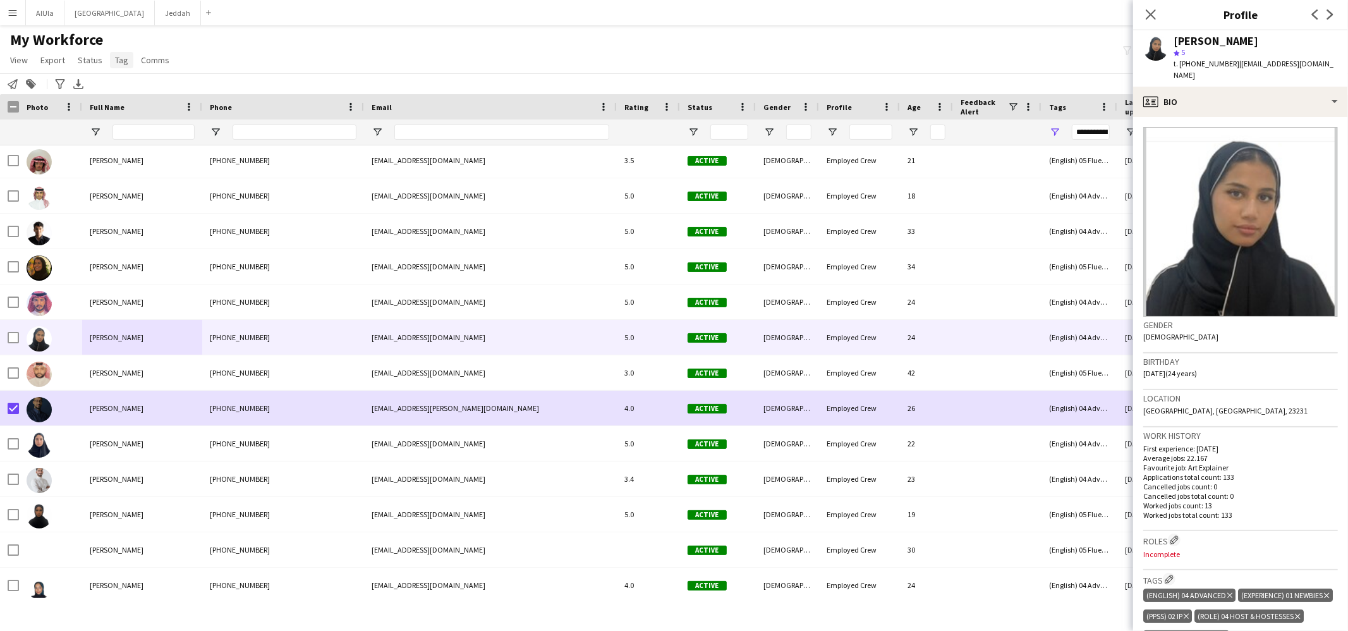
click at [127, 66] on link "Tag" at bounding box center [121, 60] width 23 height 16
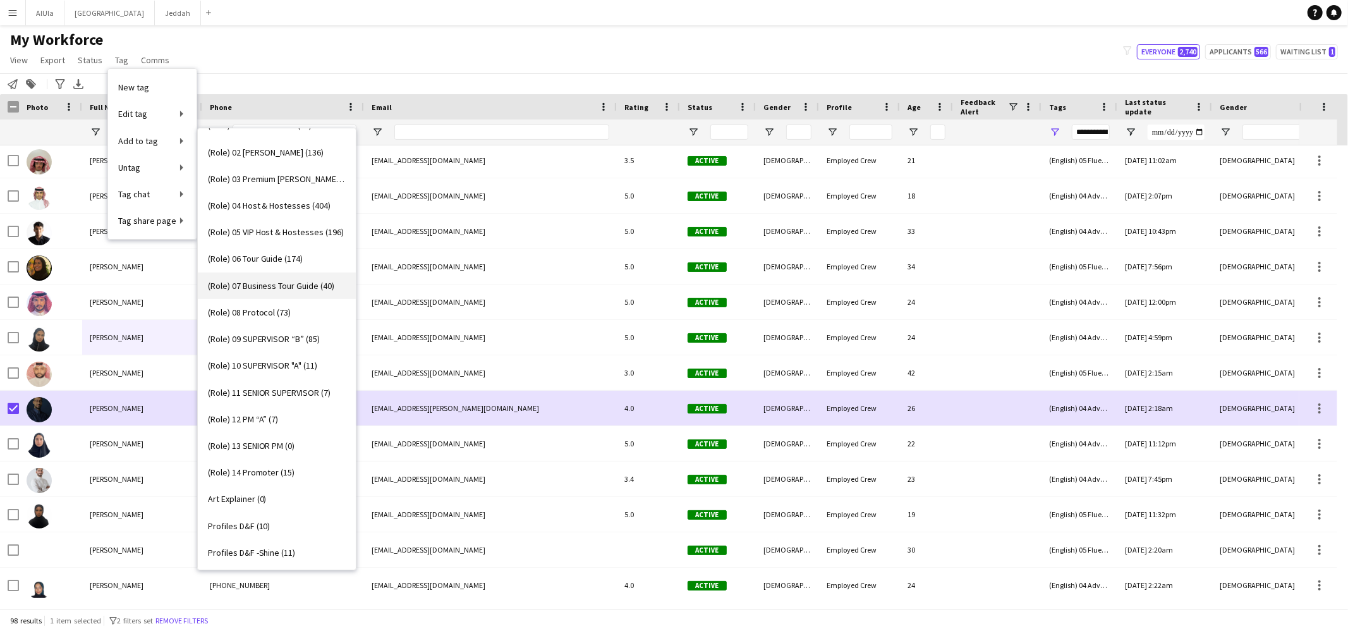
click at [274, 293] on link "(Role) 07 Business Tour Guide (40)" at bounding box center [277, 285] width 158 height 27
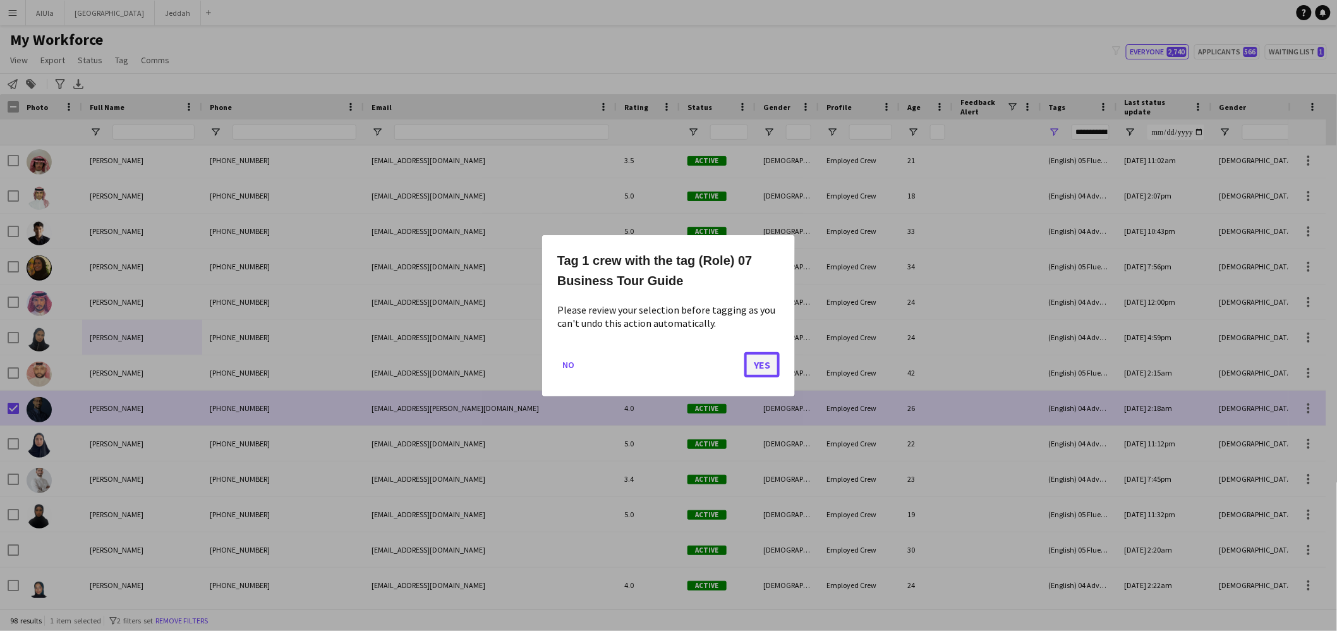
click at [758, 363] on button "Yes" at bounding box center [761, 363] width 35 height 25
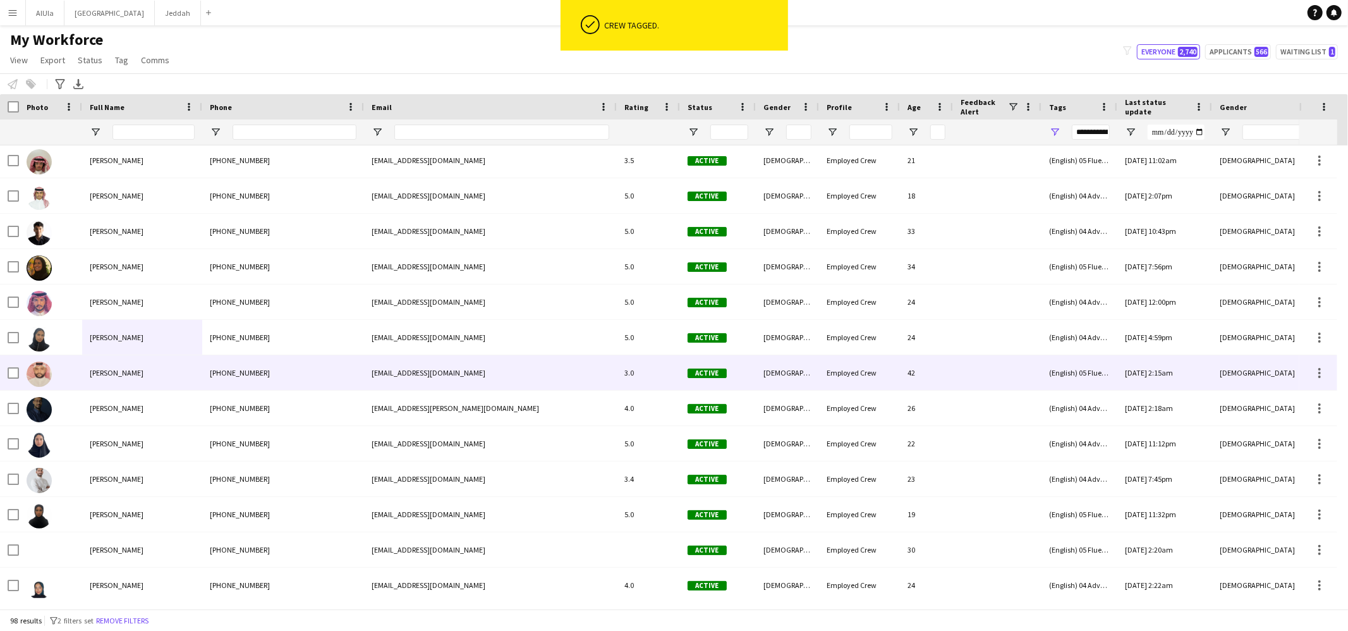
click at [130, 369] on span "Ahmad AlSuwailem" at bounding box center [117, 372] width 54 height 9
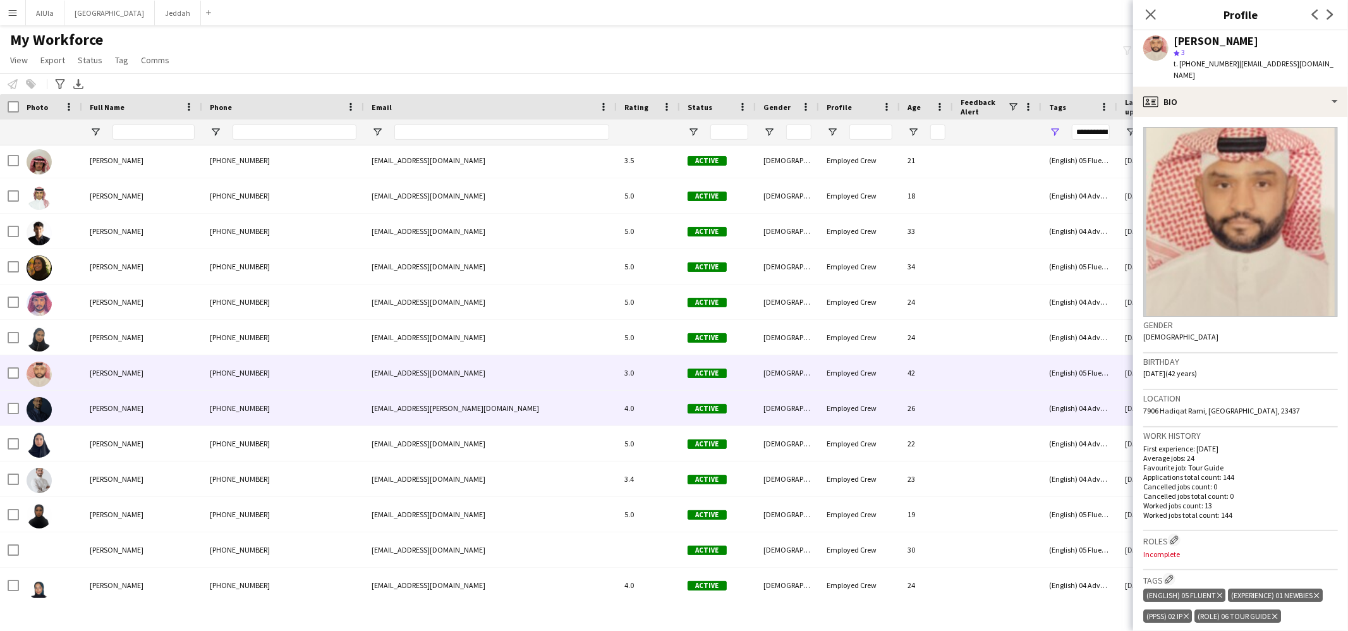
click at [126, 411] on span "Ahmad Mousa" at bounding box center [117, 407] width 54 height 9
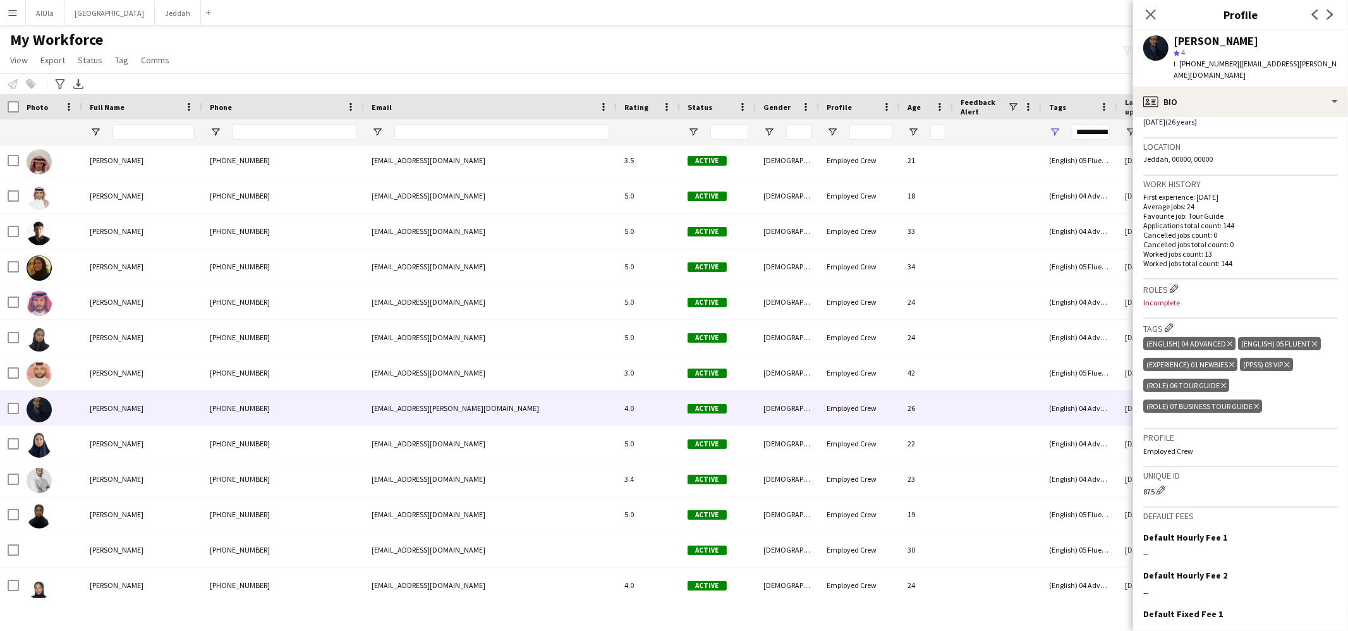
click at [1223, 383] on icon at bounding box center [1223, 385] width 5 height 5
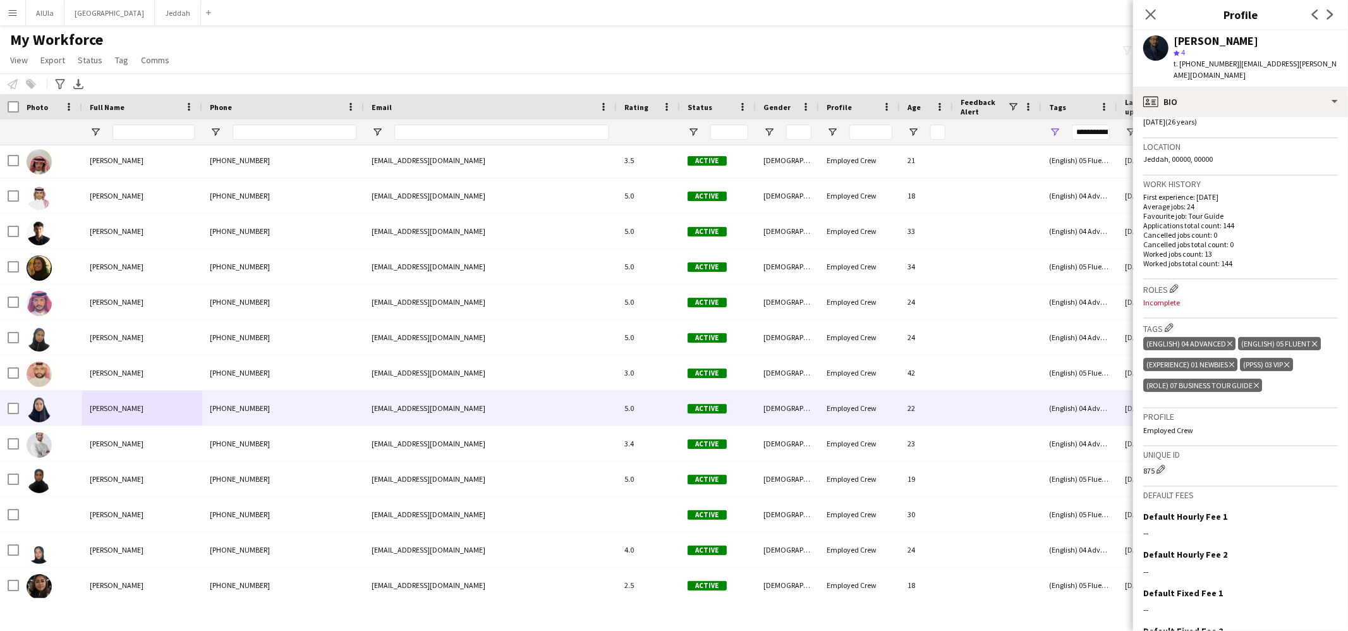
click at [147, 418] on div "Albandari Sharaf" at bounding box center [142, 407] width 120 height 35
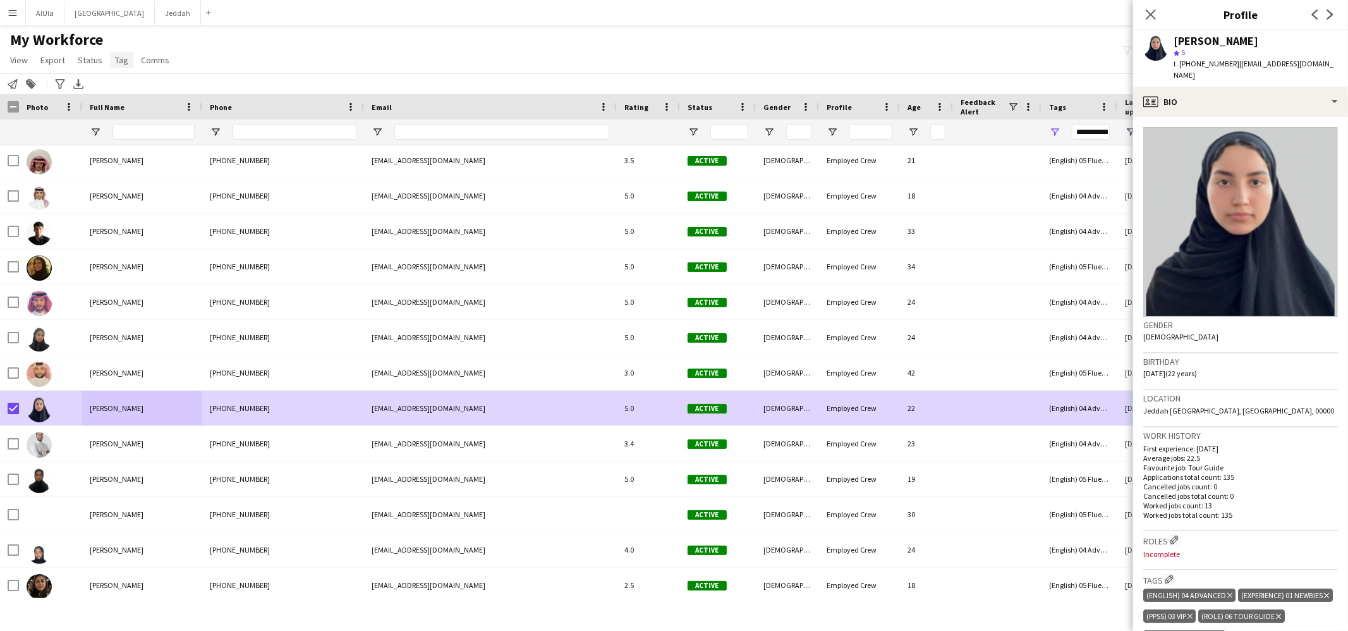
click at [124, 59] on span "Tag" at bounding box center [121, 59] width 13 height 11
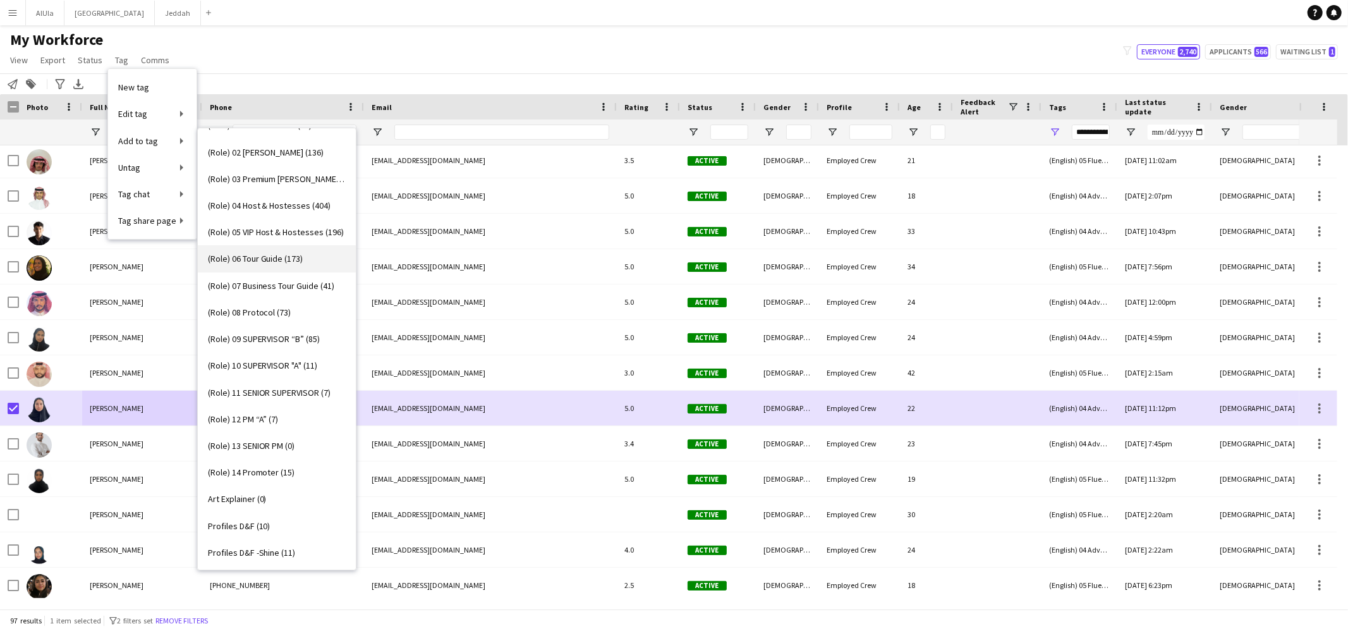
click at [270, 260] on span "(Role) 06 Tour Guide (173)" at bounding box center [255, 258] width 95 height 11
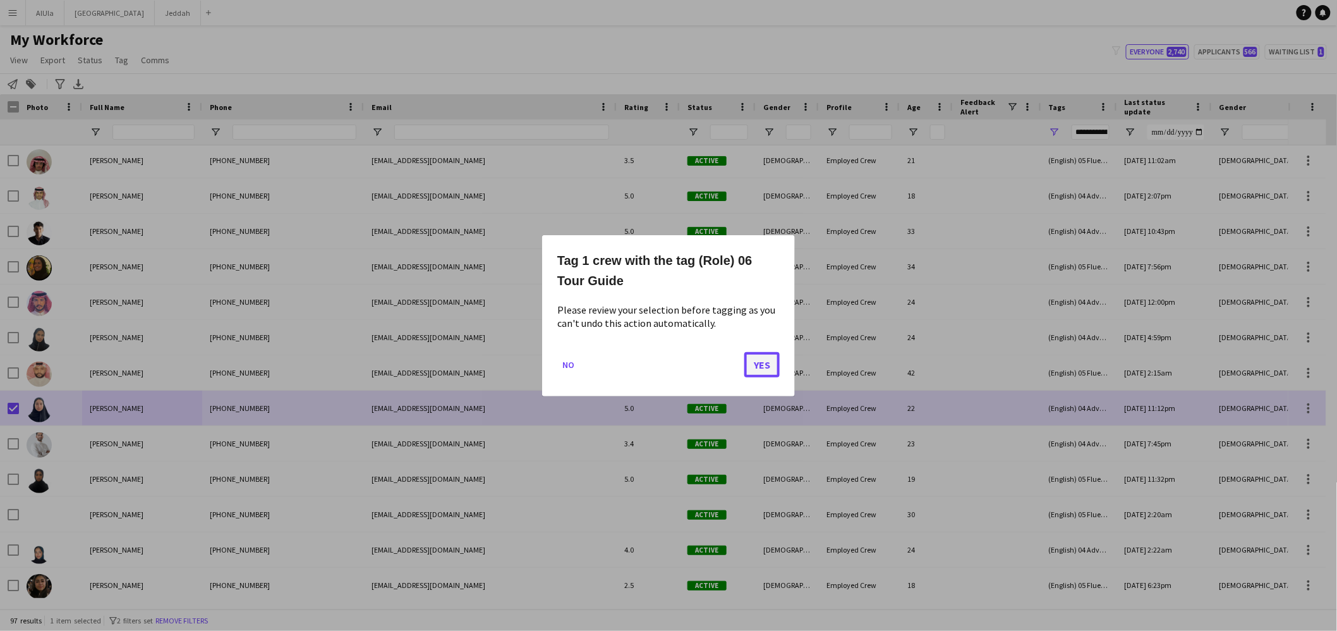
click at [765, 372] on button "Yes" at bounding box center [761, 363] width 35 height 25
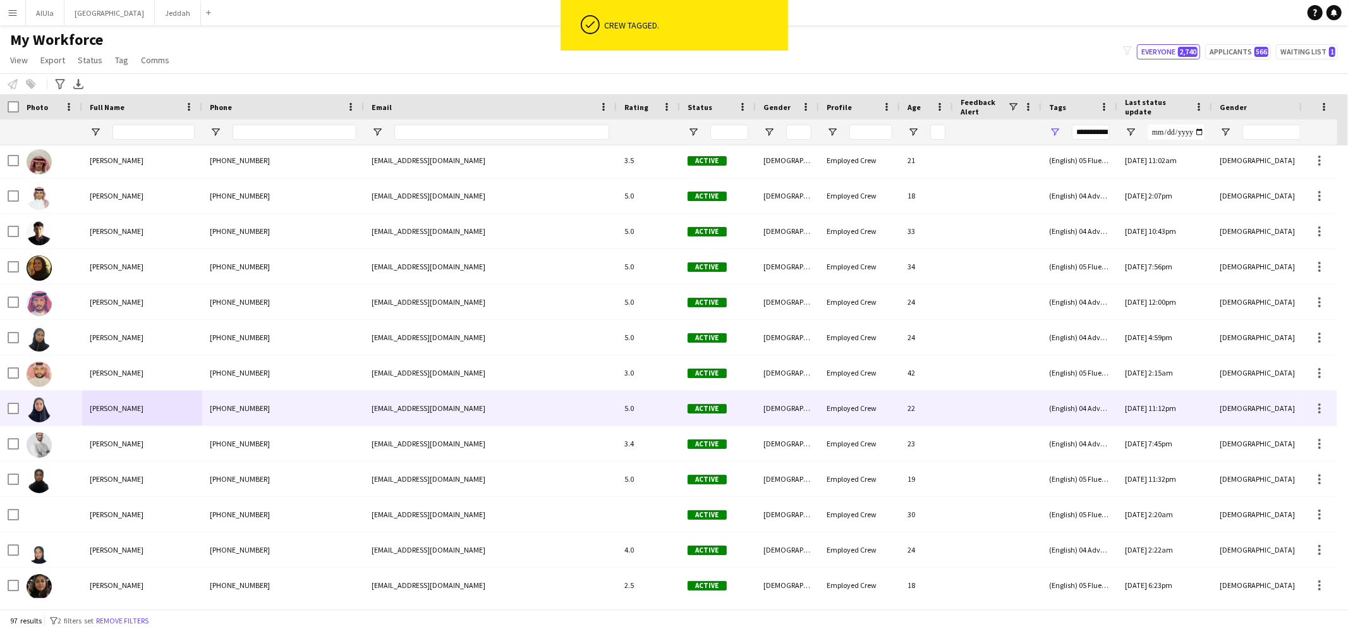
click at [162, 409] on div "Albandari Sharaf" at bounding box center [142, 407] width 120 height 35
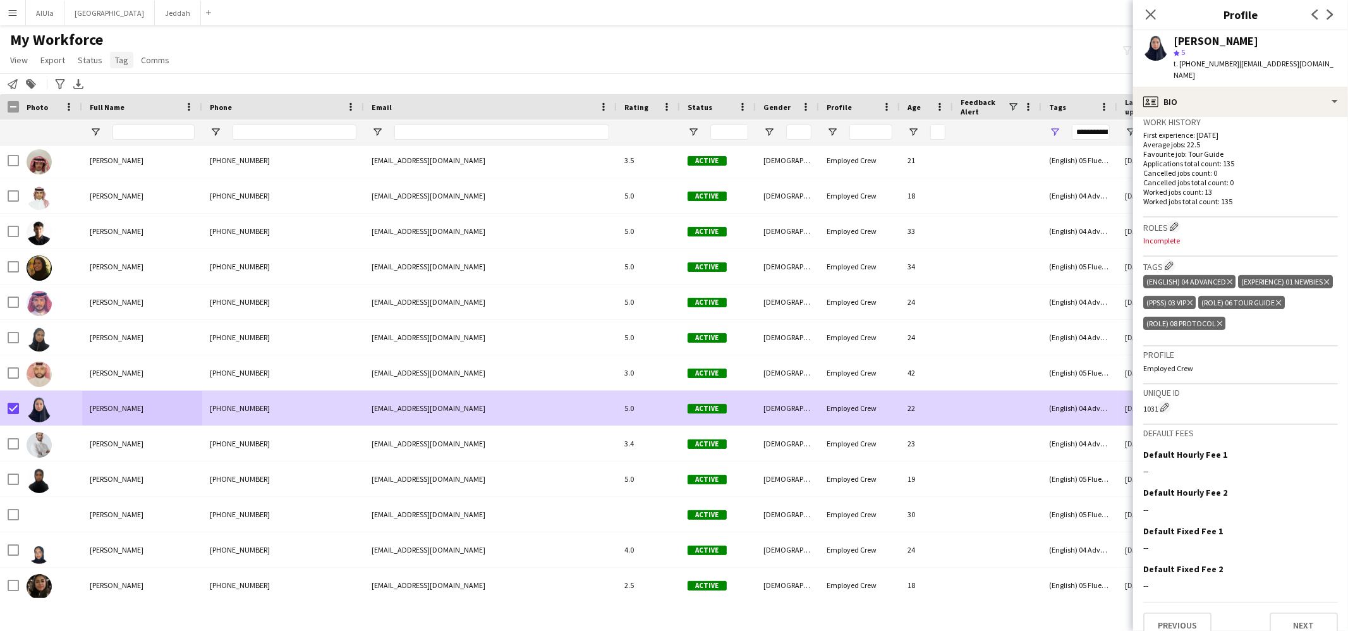
click at [131, 66] on app-page-menu "View Views Default view New view Update view Delete view Edit name Customise vi…" at bounding box center [91, 61] width 182 height 24
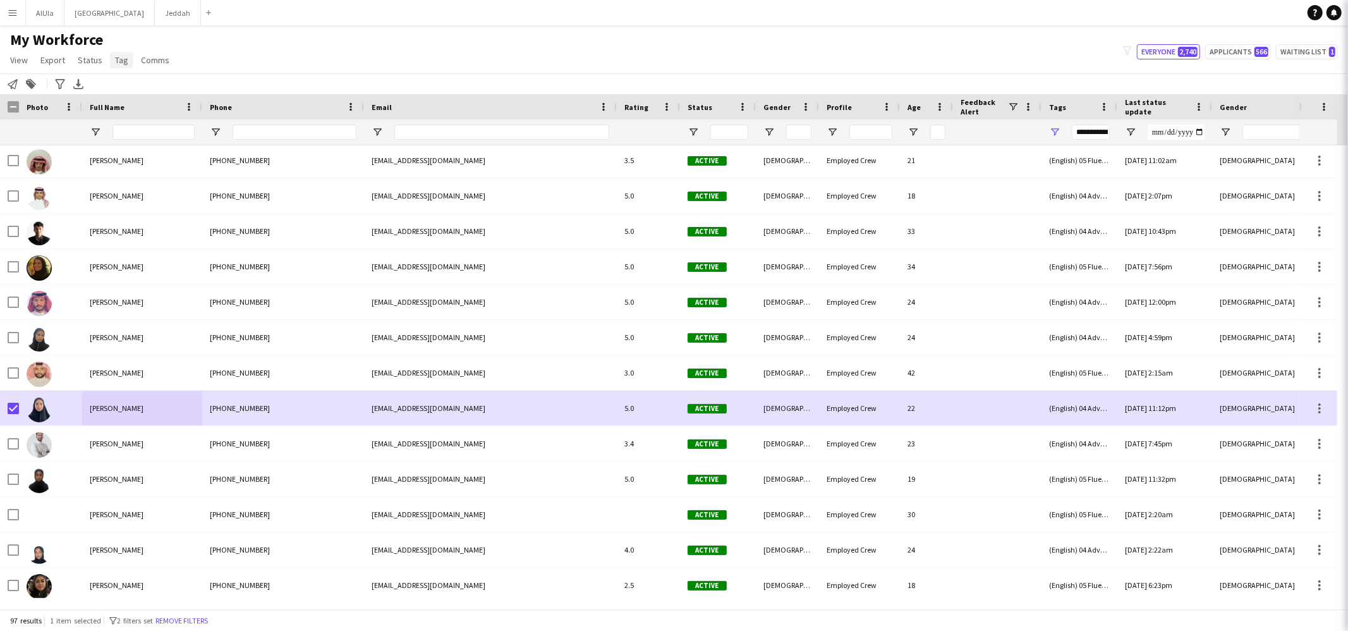
click at [128, 60] on link "Tag" at bounding box center [121, 60] width 23 height 16
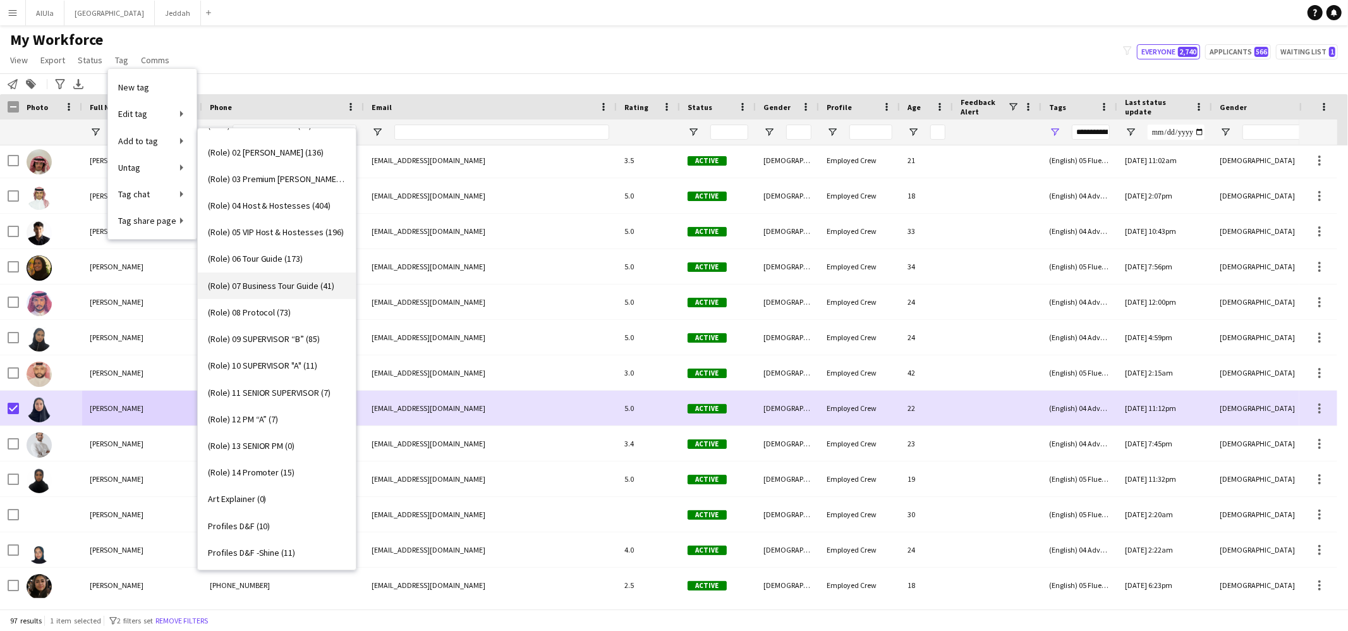
click at [288, 280] on span "(Role) 07 Business Tour Guide (41)" at bounding box center [271, 285] width 127 height 11
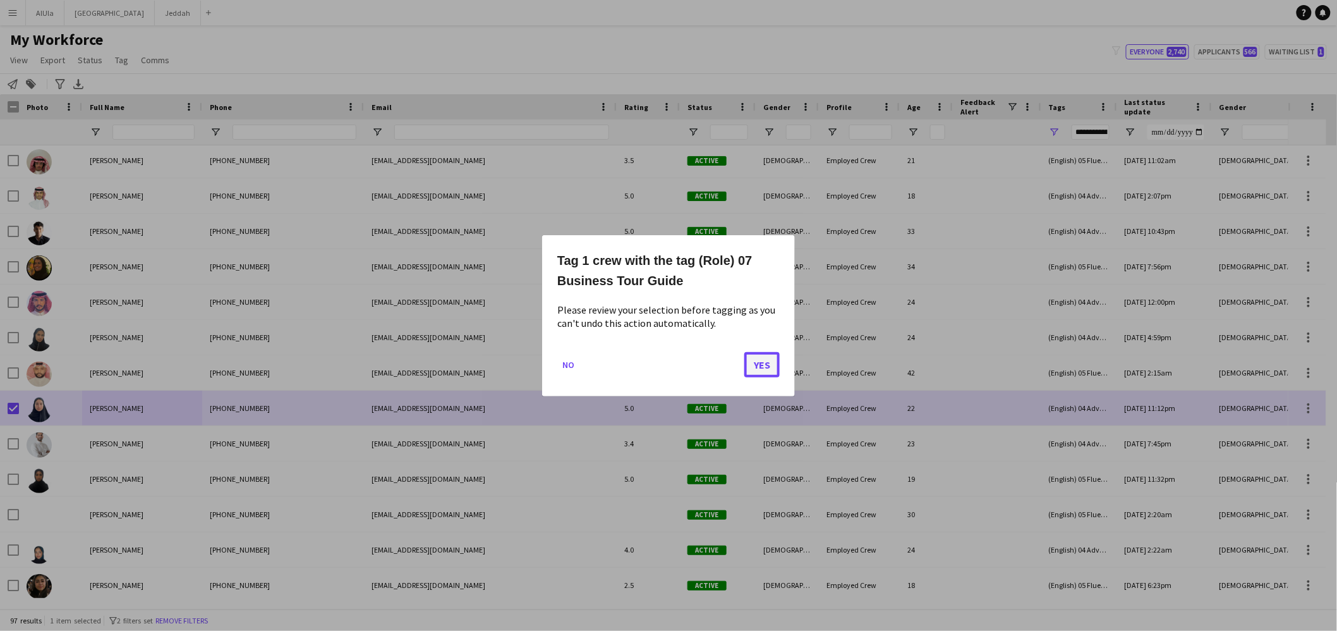
click at [761, 359] on button "Yes" at bounding box center [761, 363] width 35 height 25
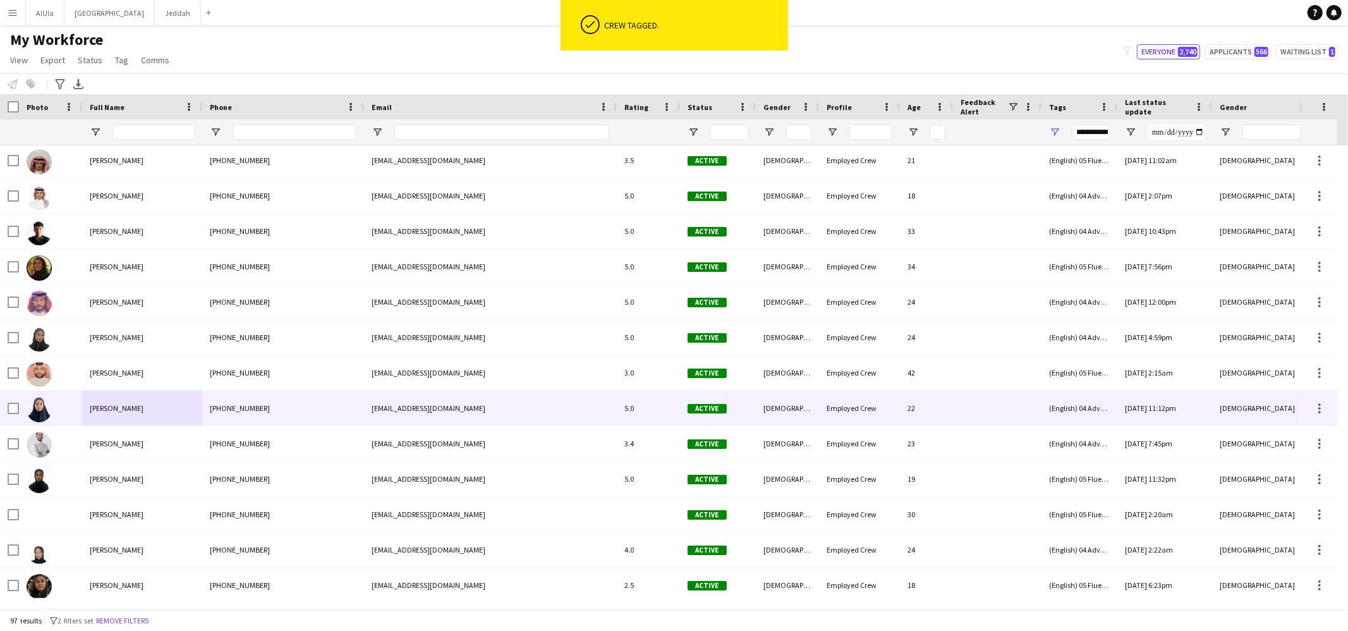
click at [136, 409] on span "Albandari Sharaf" at bounding box center [117, 407] width 54 height 9
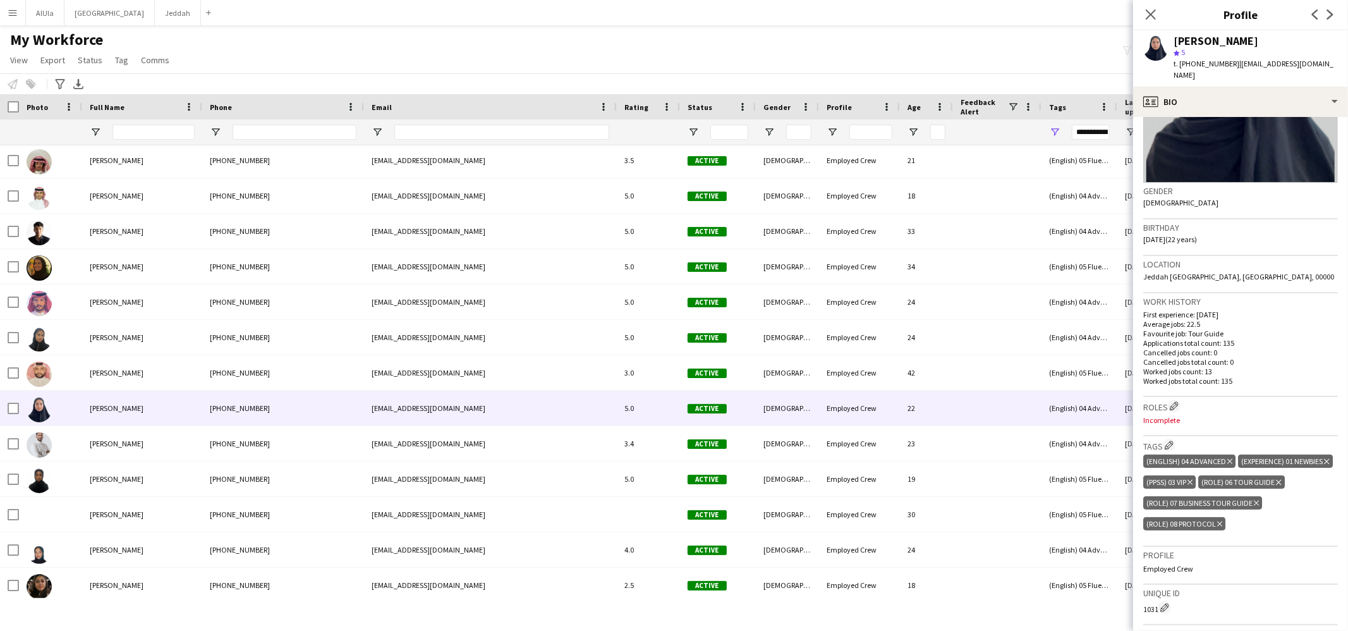
scroll to position [259, 0]
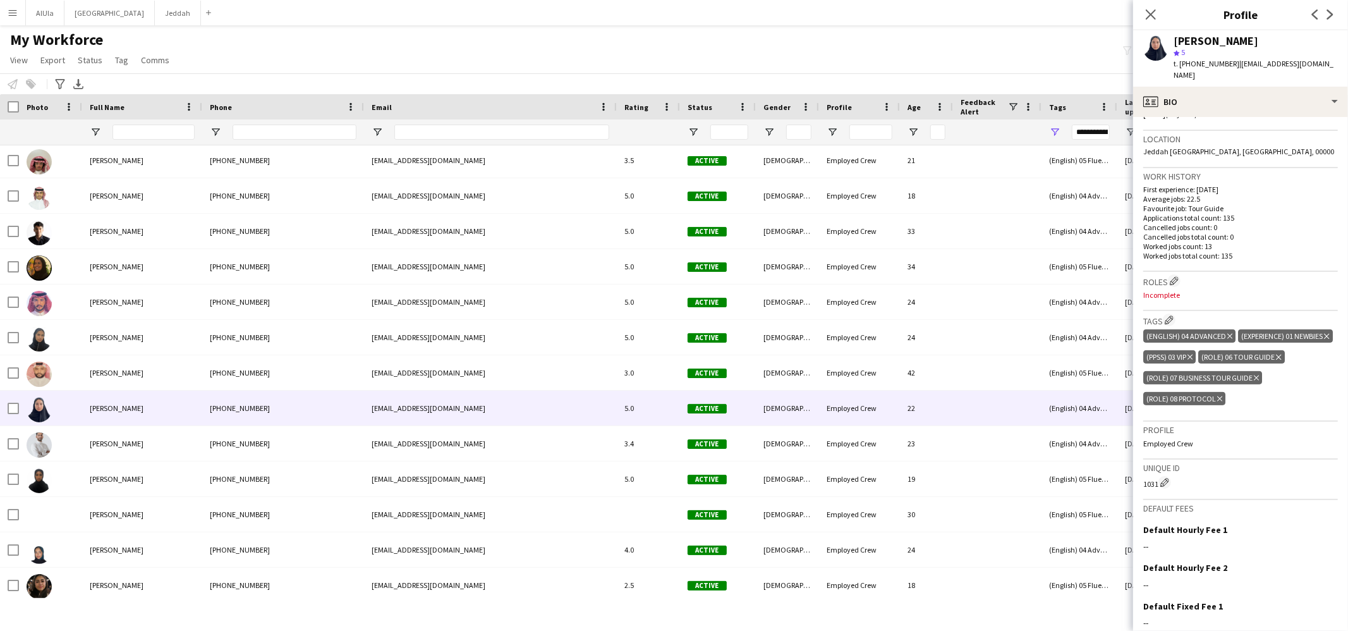
click at [1276, 361] on icon "Delete tag" at bounding box center [1278, 357] width 5 height 8
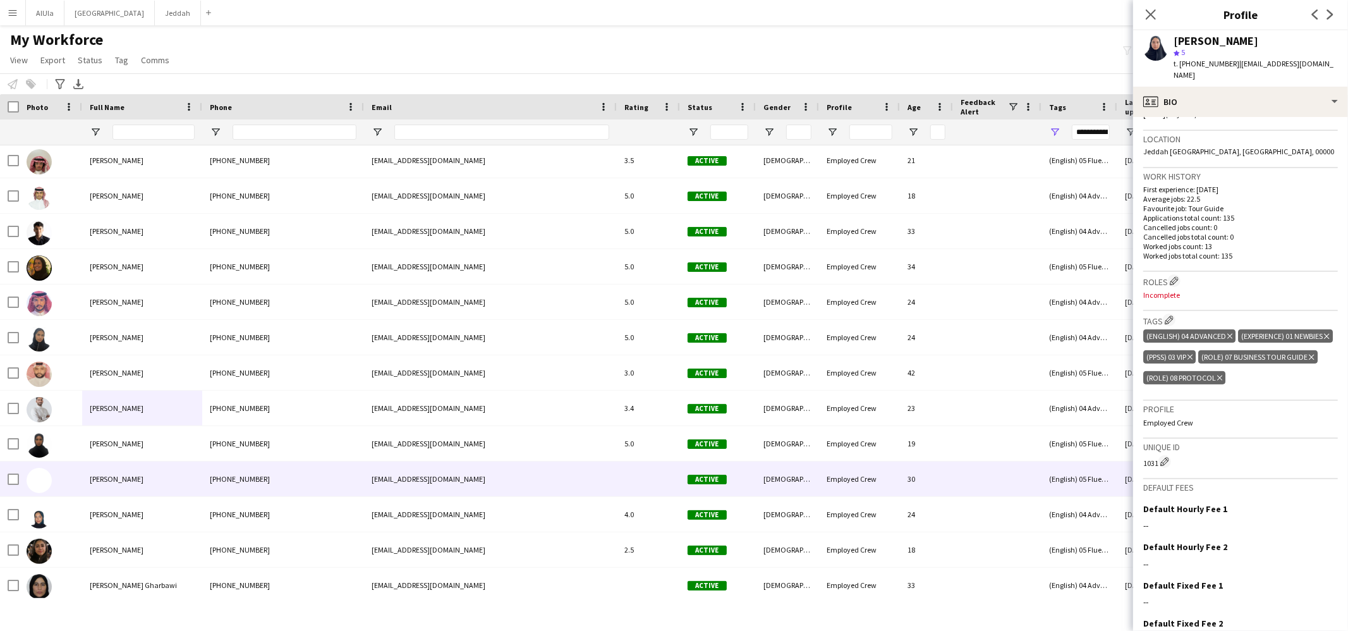
scroll to position [7, 0]
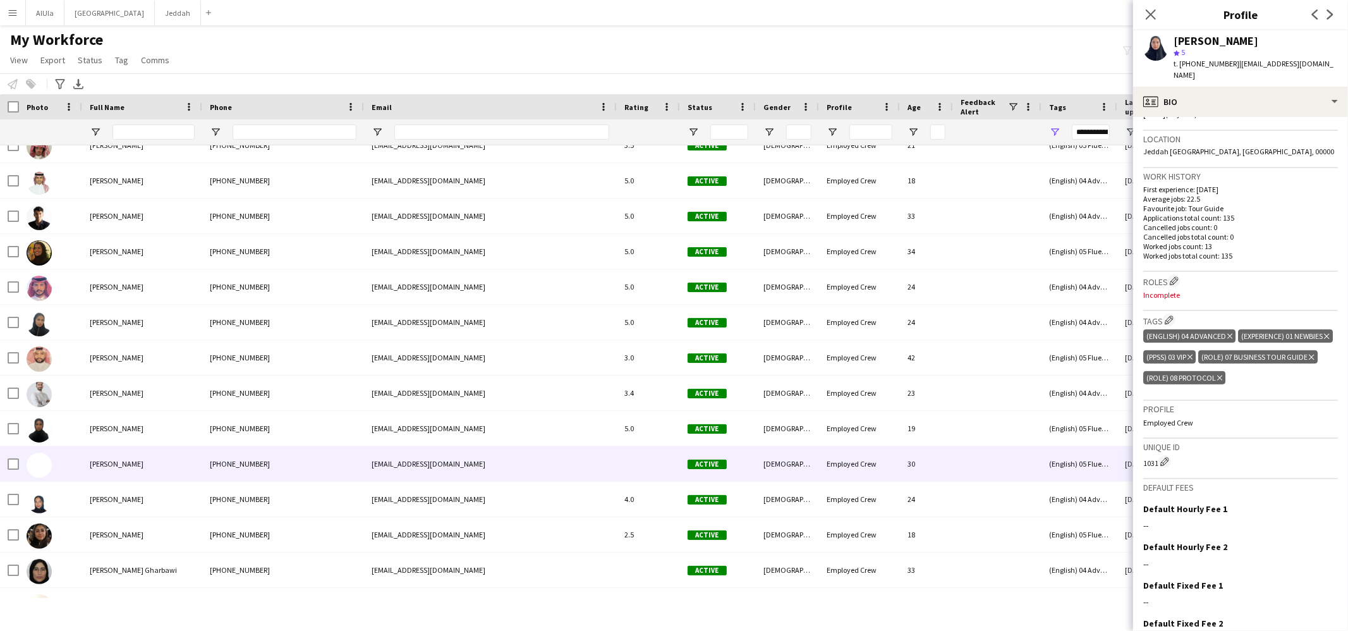
click at [112, 464] on span "[PERSON_NAME]" at bounding box center [117, 463] width 54 height 9
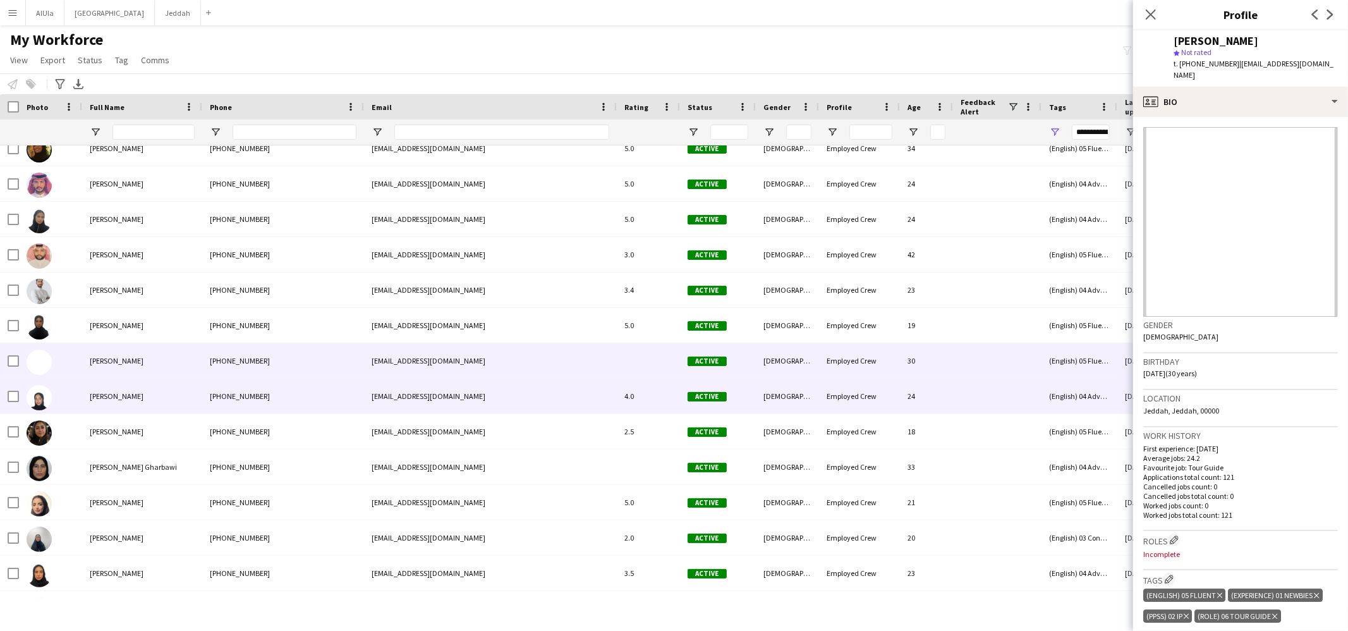
click at [103, 400] on span "Batool Bukhari" at bounding box center [117, 395] width 54 height 9
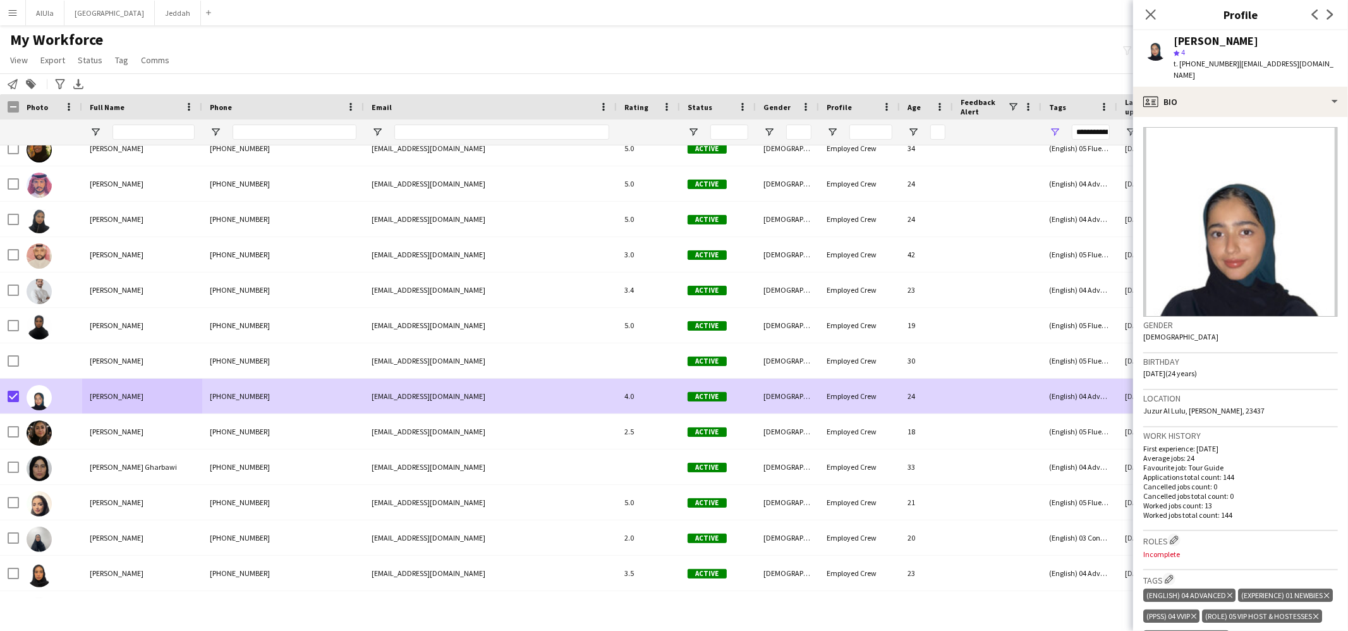
click at [121, 51] on app-page-menu "View Views Default view New view Update view Delete view Edit name Customise vi…" at bounding box center [91, 61] width 182 height 24
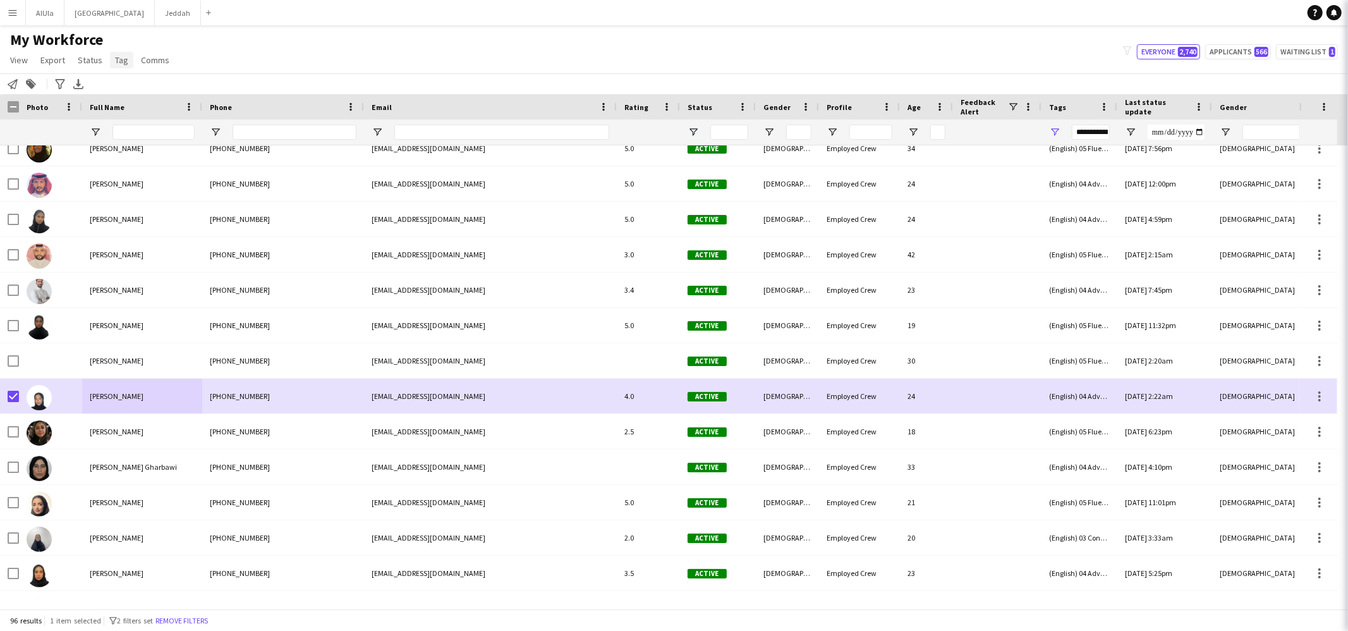
click at [121, 52] on link "Tag" at bounding box center [121, 60] width 23 height 16
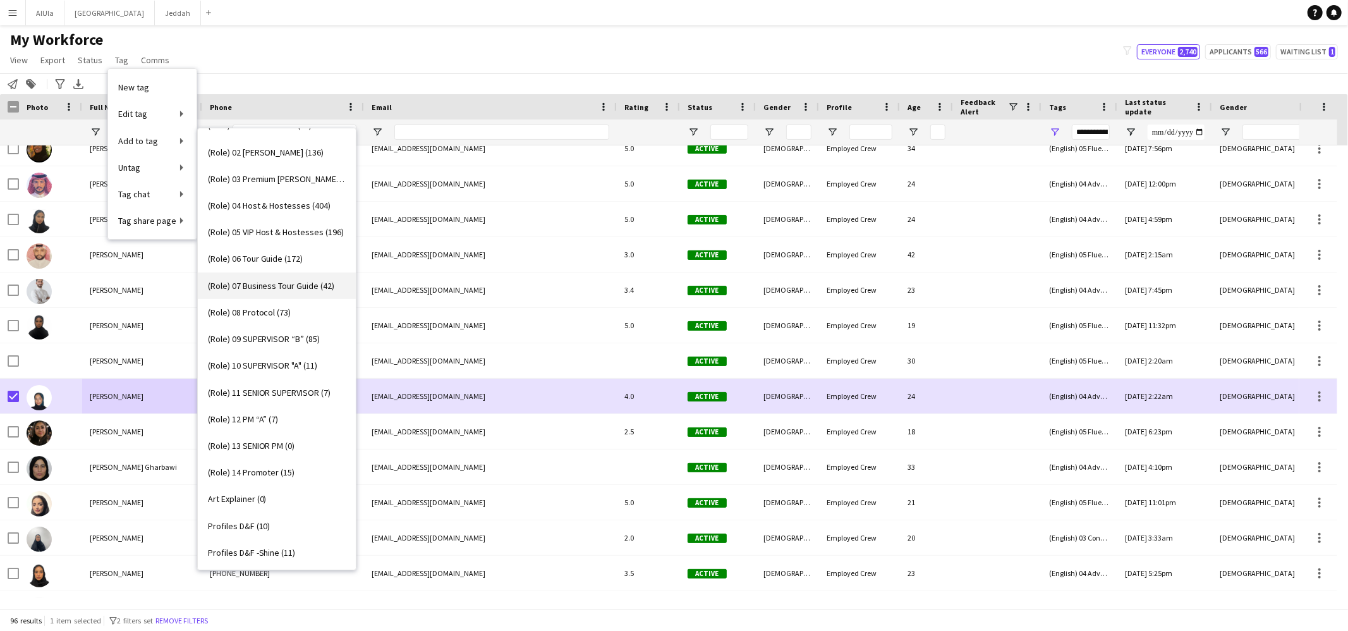
click at [270, 284] on span "(Role) 07 Business Tour Guide (42)" at bounding box center [271, 285] width 127 height 11
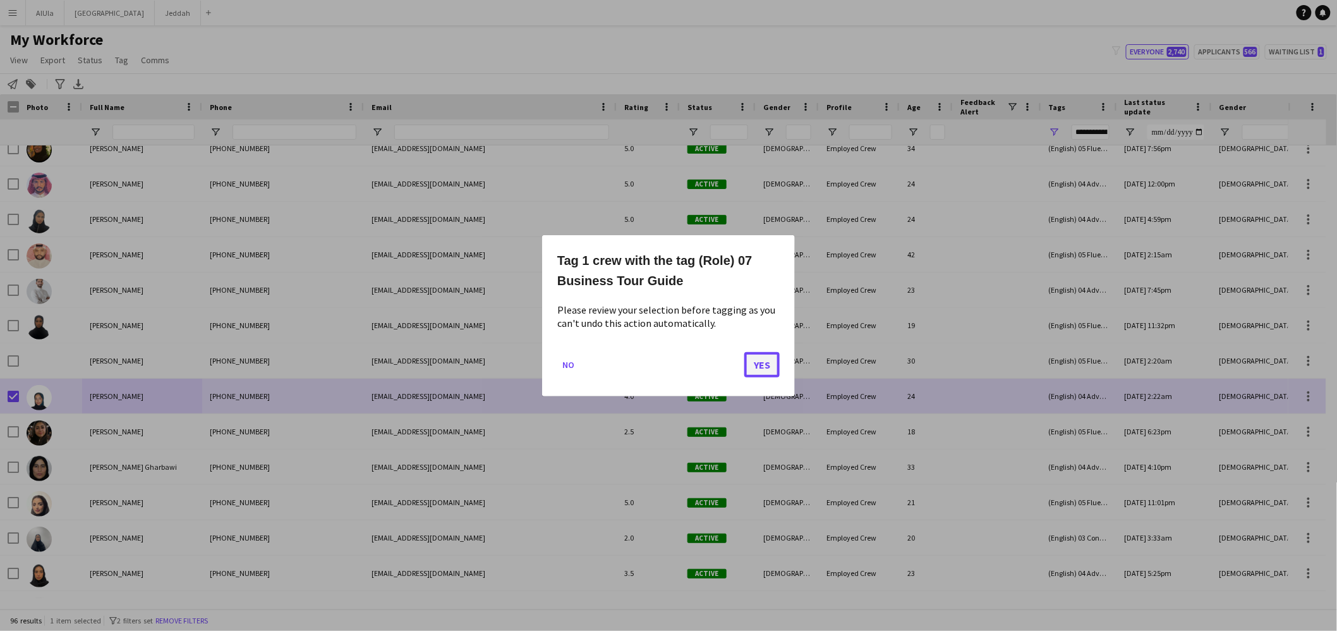
click at [756, 364] on button "Yes" at bounding box center [761, 363] width 35 height 25
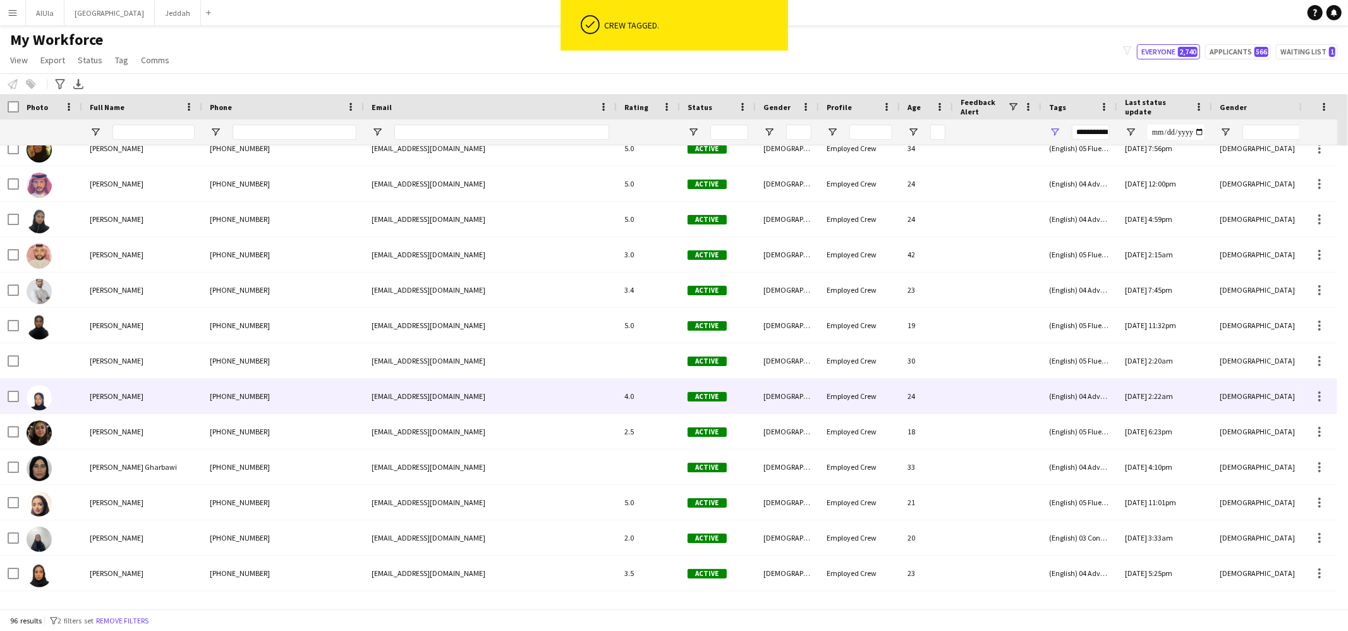
click at [136, 394] on div "Batool Bukhari" at bounding box center [142, 395] width 120 height 35
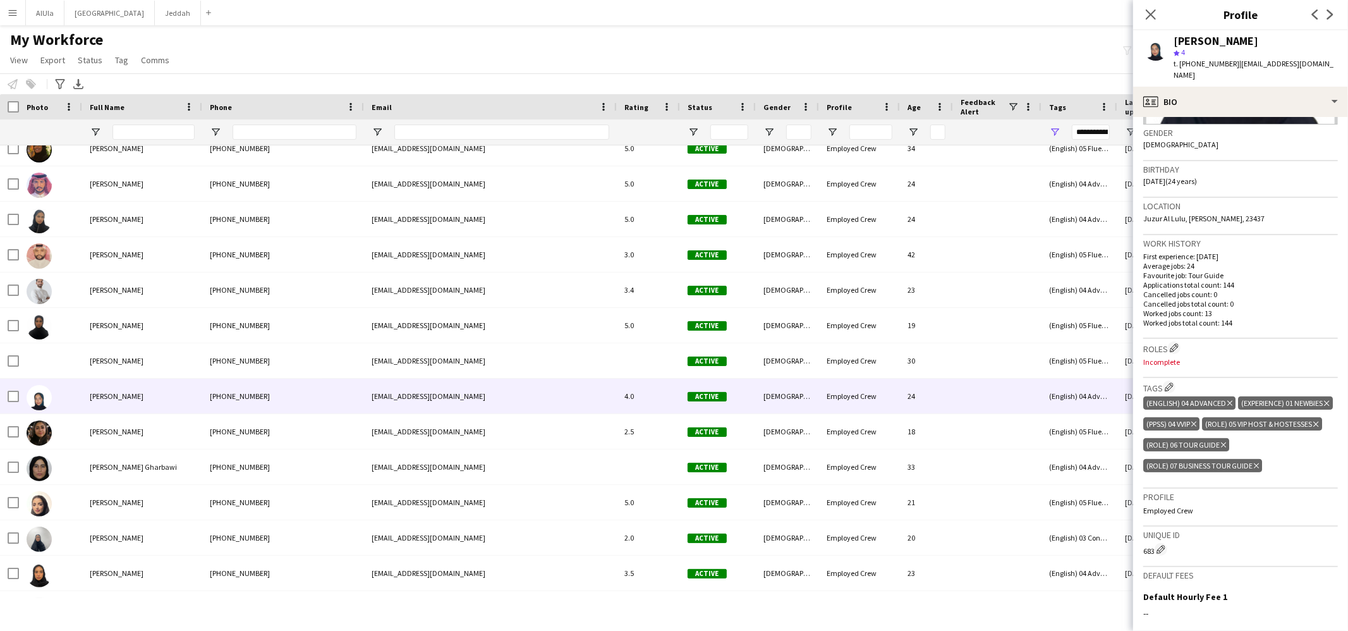
scroll to position [313, 0]
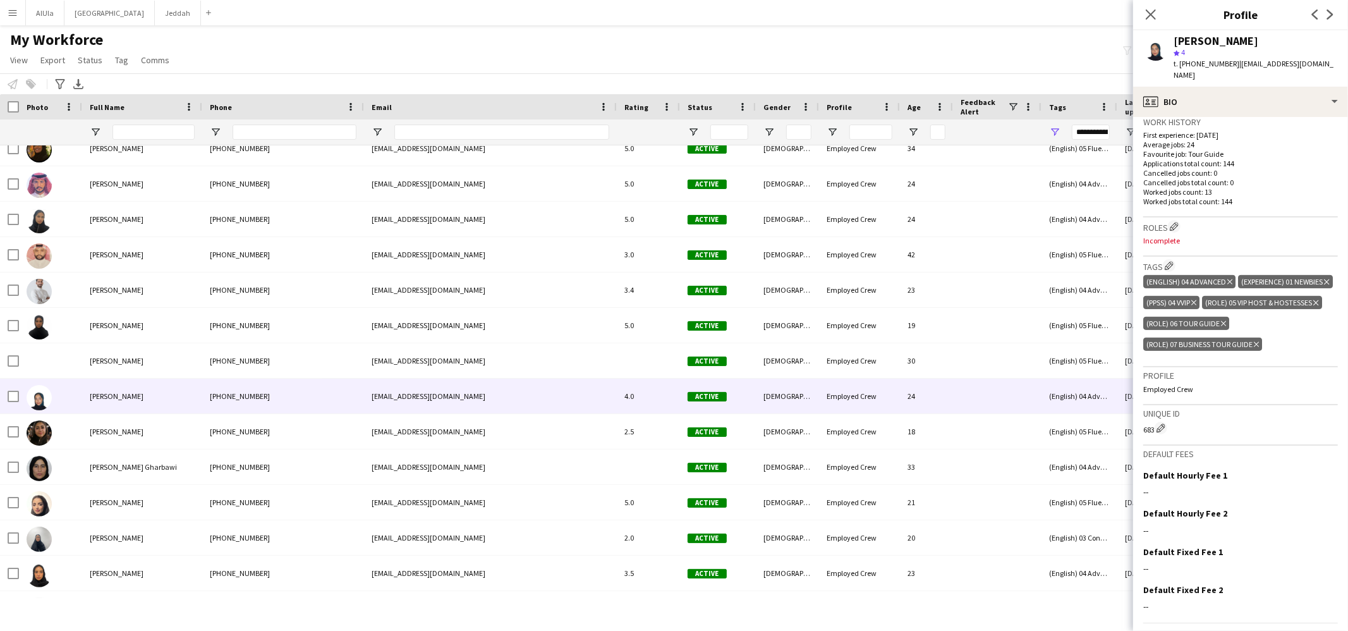
click at [1222, 326] on icon at bounding box center [1223, 323] width 5 height 5
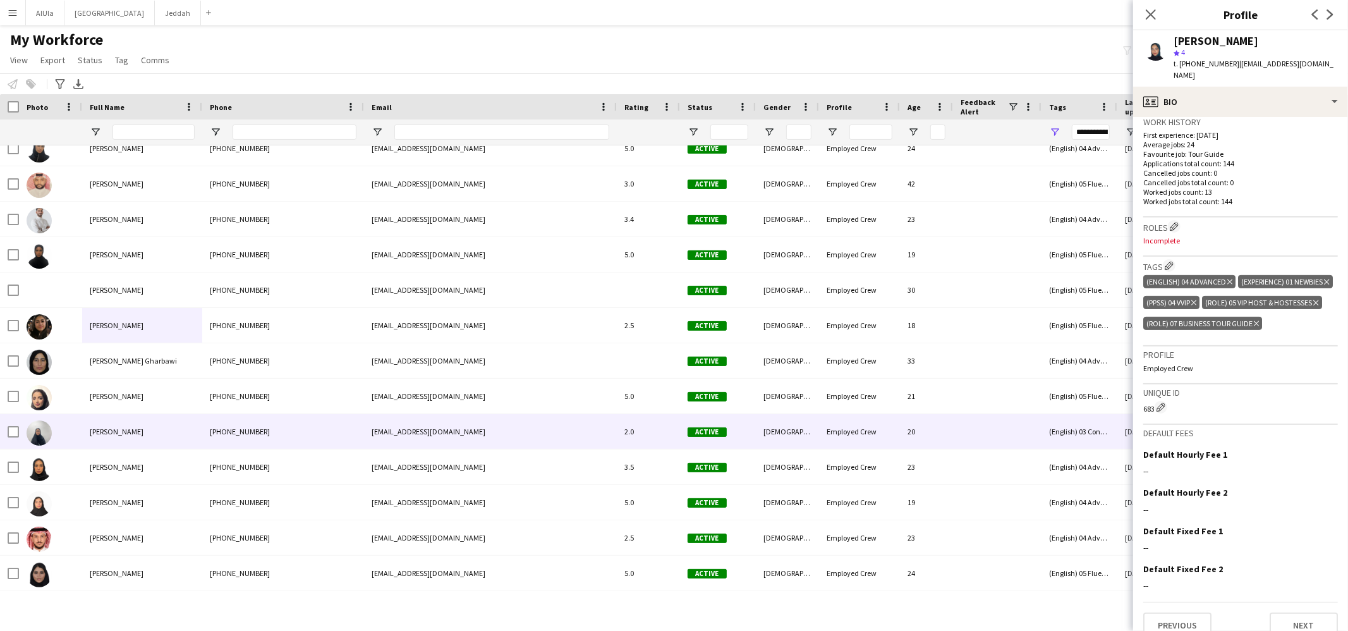
scroll to position [247, 0]
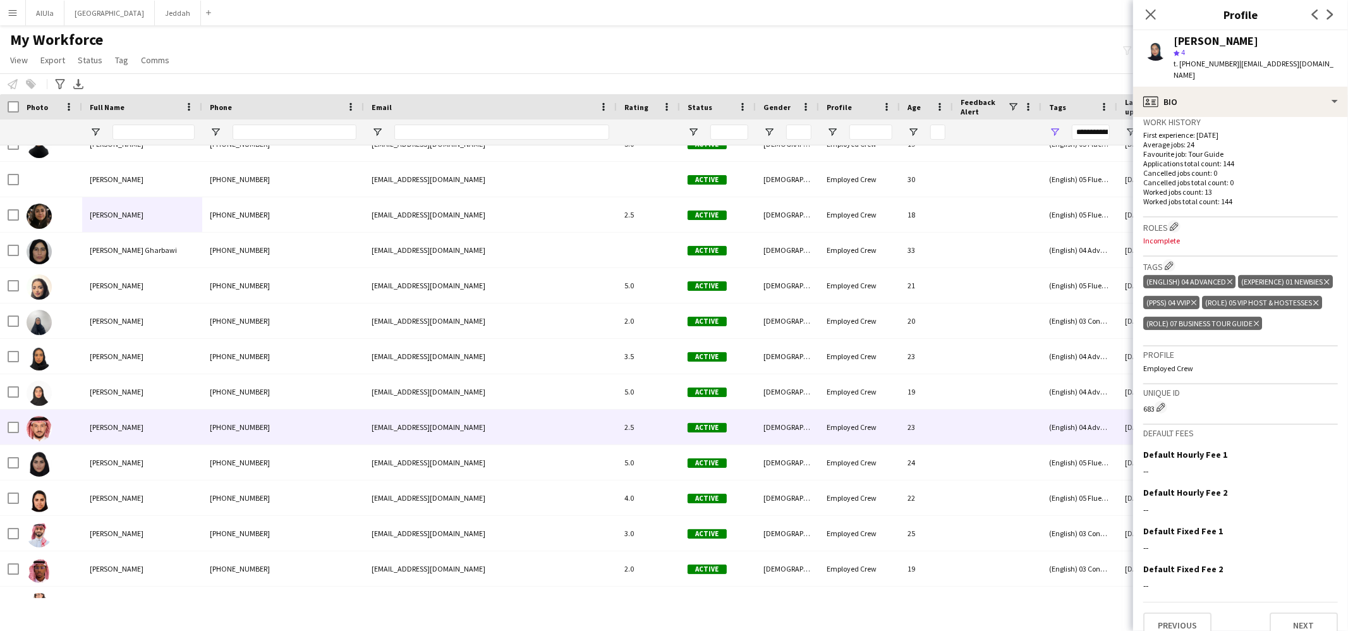
click at [130, 425] on div "Faris Aljehni" at bounding box center [142, 426] width 120 height 35
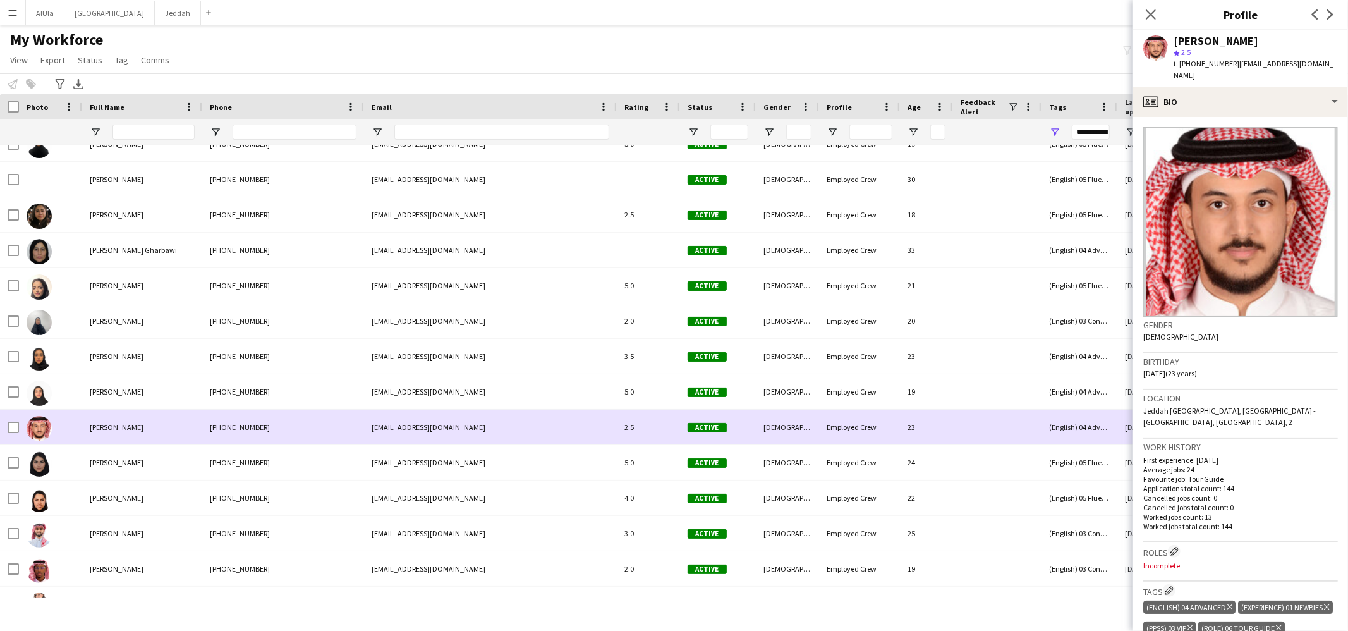
click at [6, 426] on div at bounding box center [9, 426] width 19 height 35
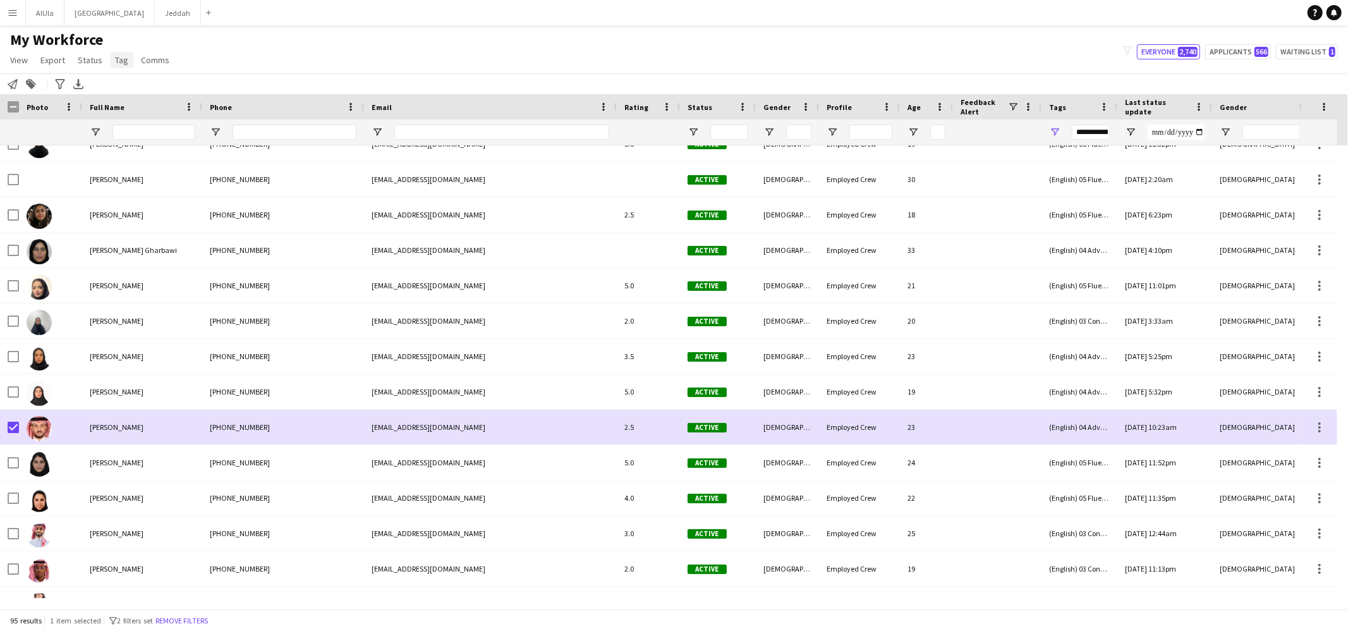
click at [126, 57] on link "Tag" at bounding box center [121, 60] width 23 height 16
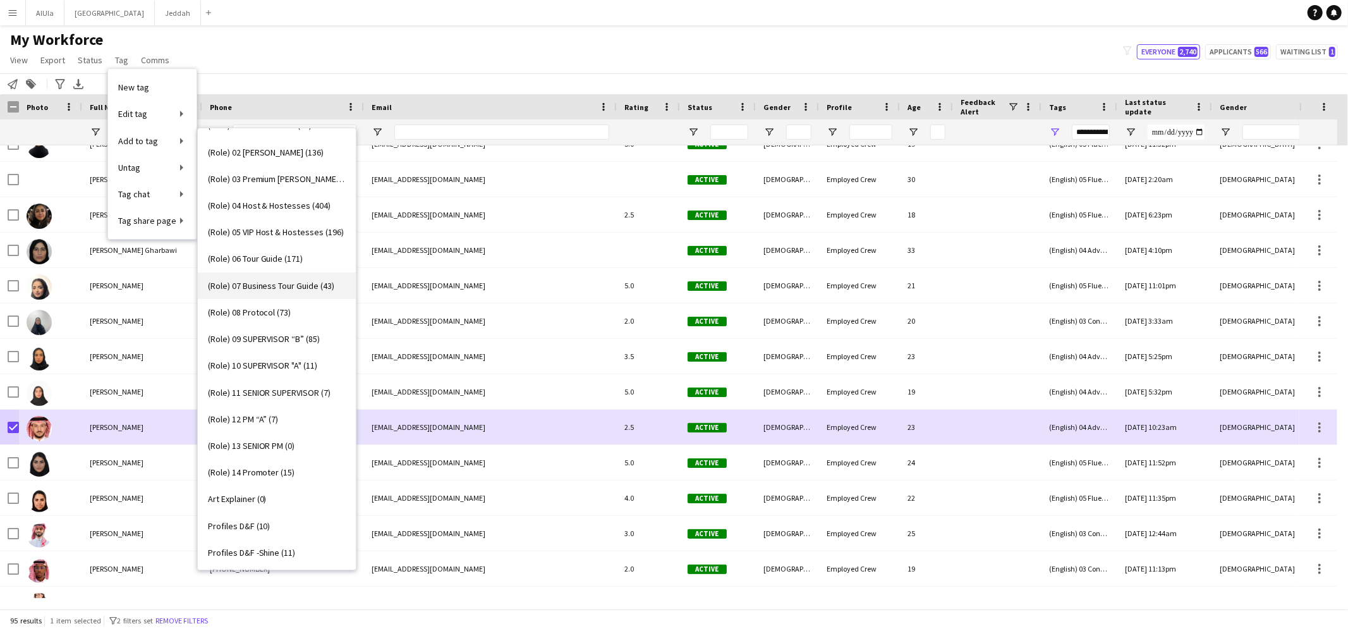
click at [263, 284] on span "(Role) 07 Business Tour Guide (43)" at bounding box center [271, 285] width 127 height 11
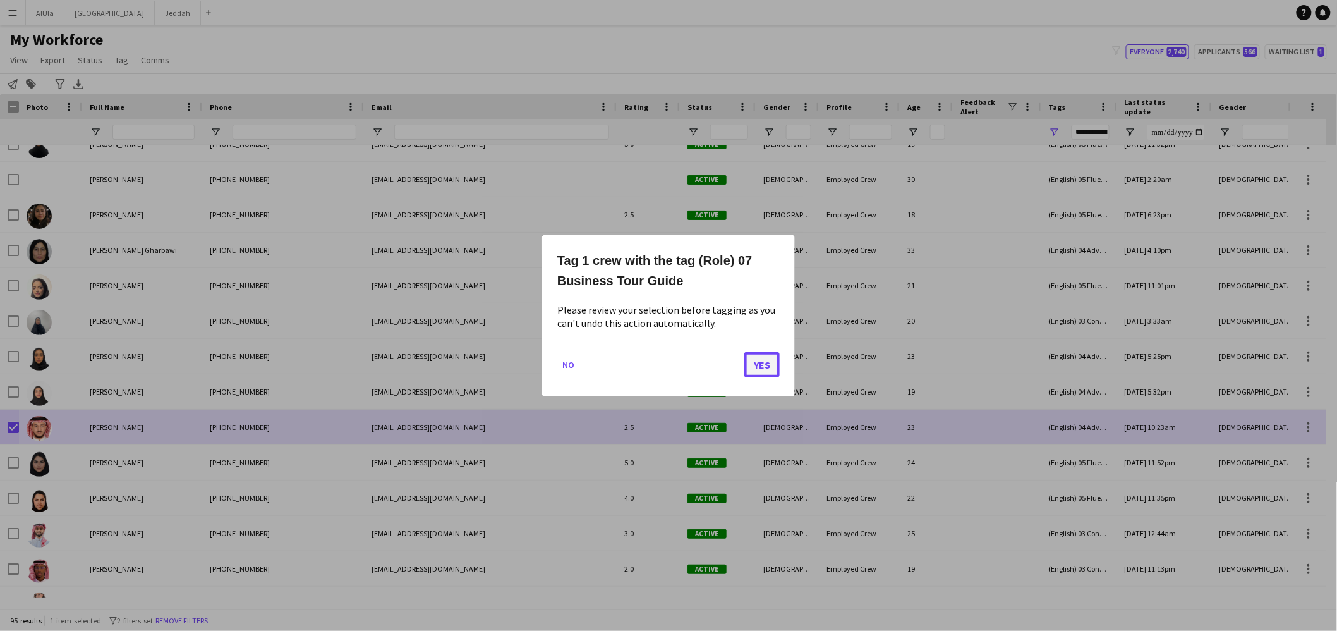
click at [756, 359] on button "Yes" at bounding box center [761, 363] width 35 height 25
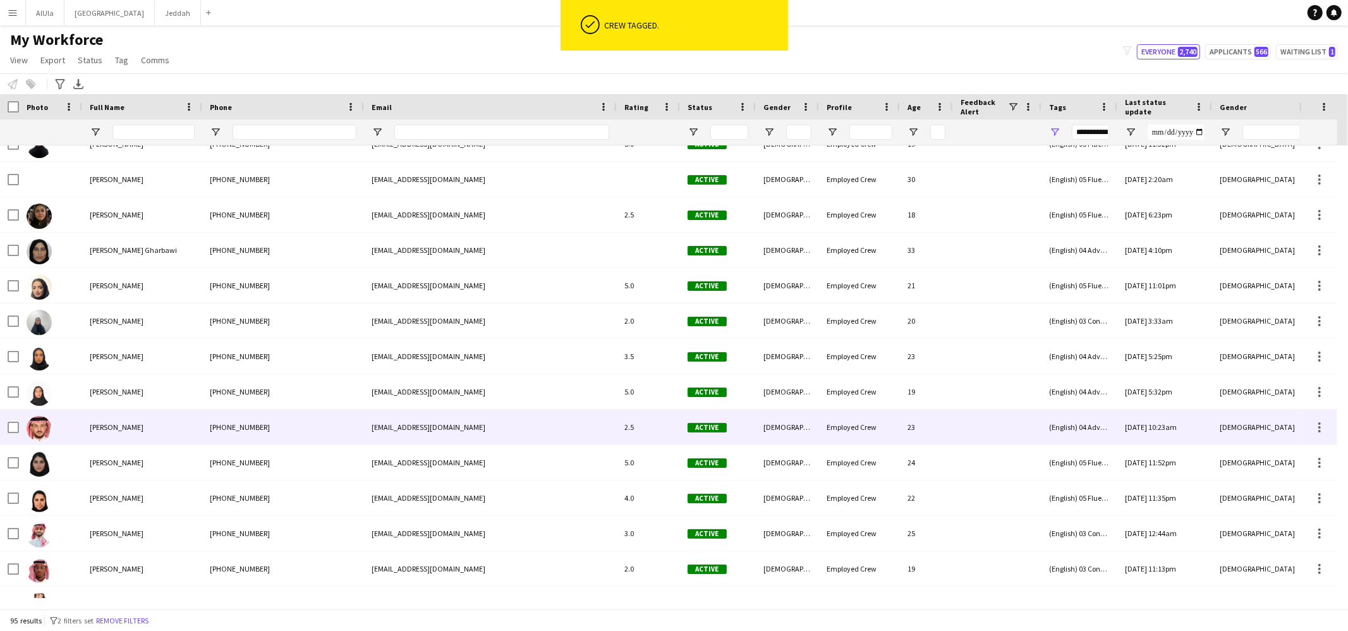
click at [152, 429] on div "Faris Aljehni" at bounding box center [142, 426] width 120 height 35
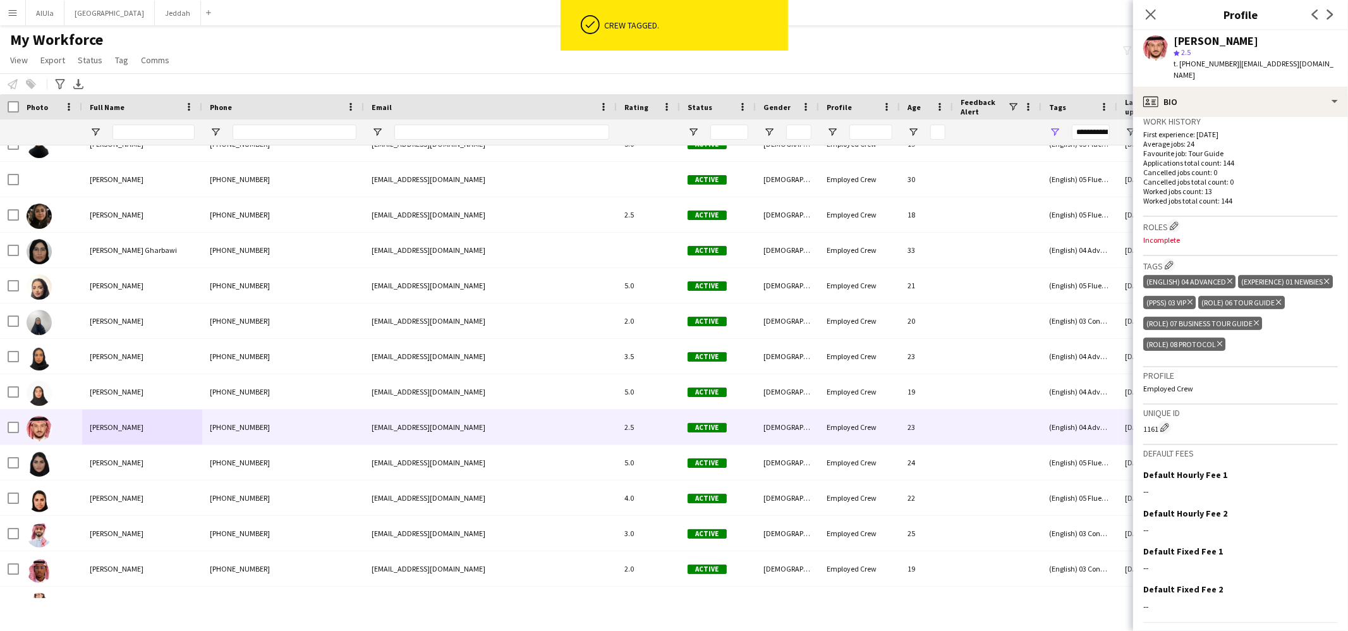
click at [1276, 298] on icon "Delete tag" at bounding box center [1278, 302] width 5 height 8
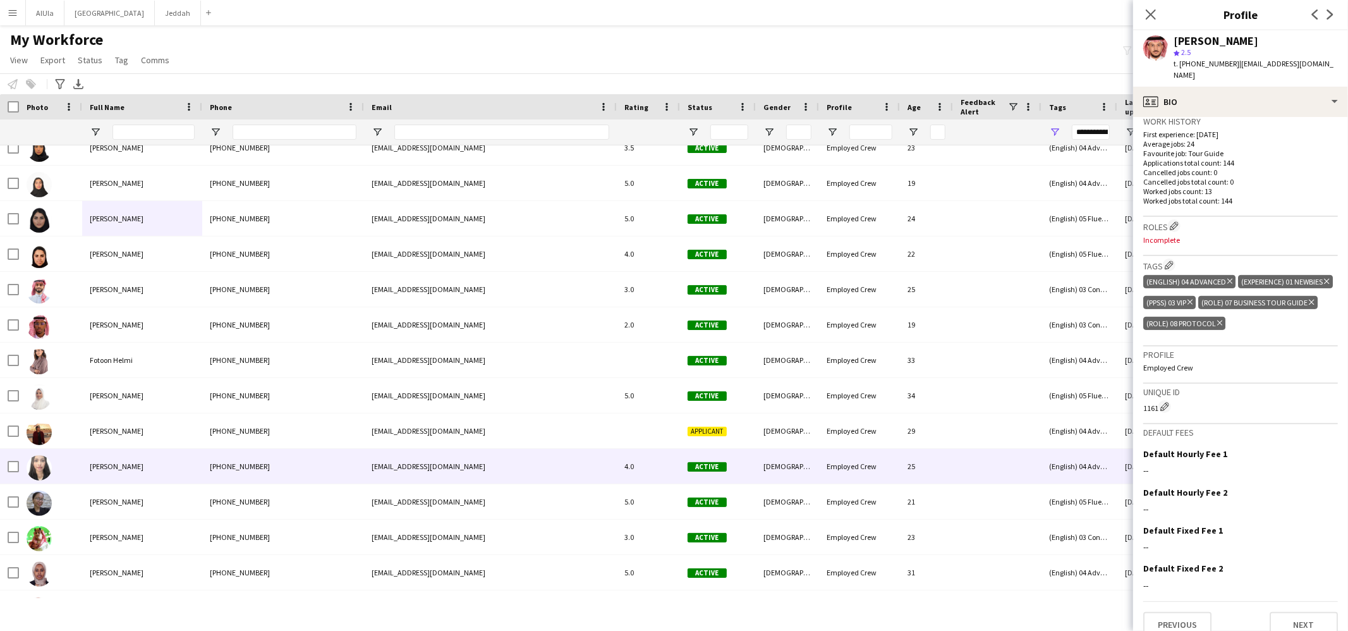
scroll to position [569, 0]
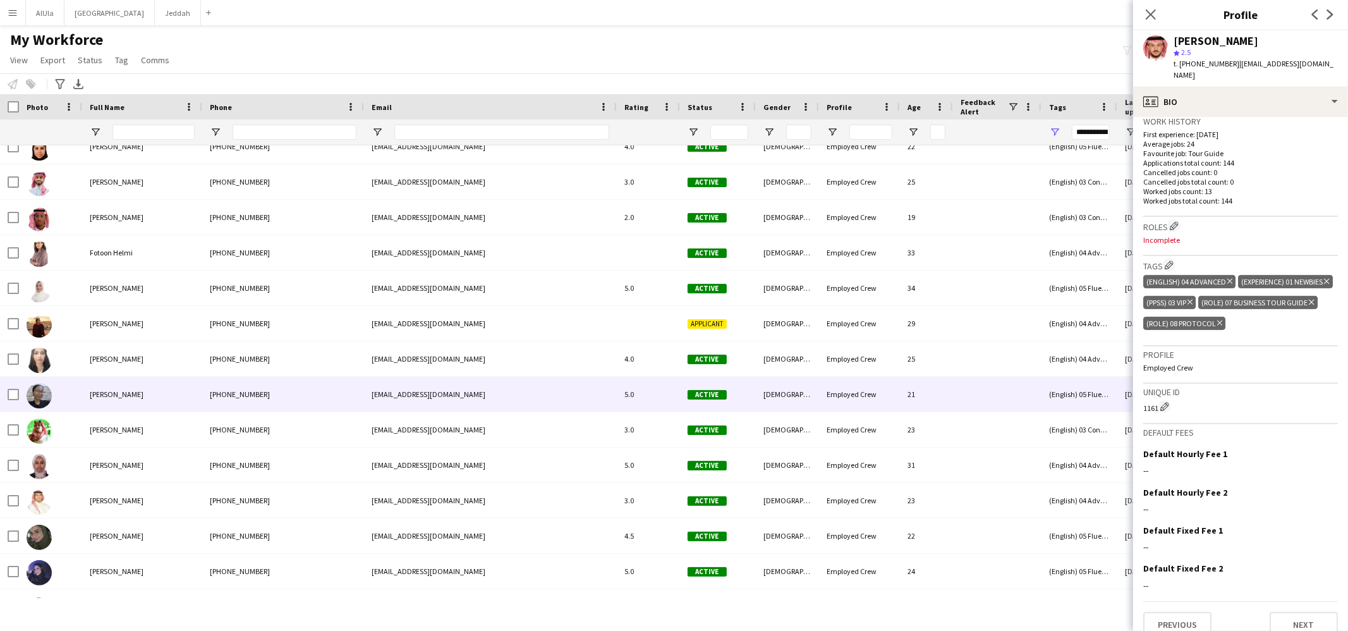
click at [19, 397] on div at bounding box center [50, 394] width 63 height 35
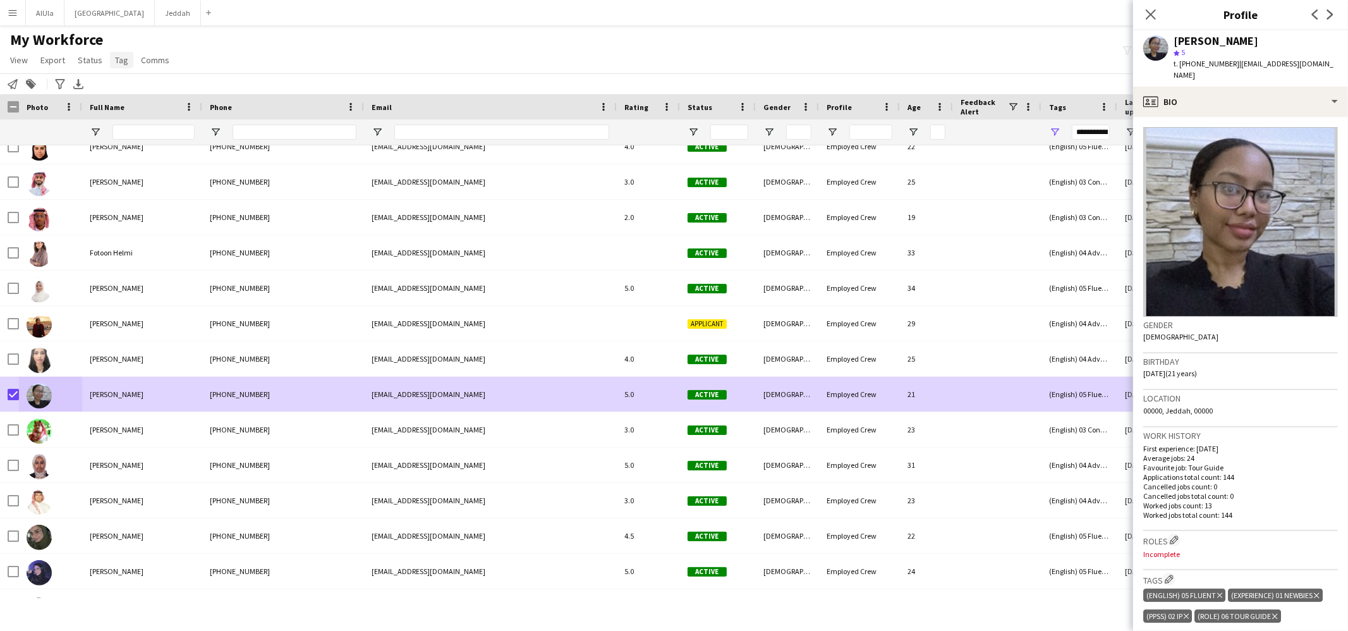
click at [122, 62] on span "Tag" at bounding box center [121, 59] width 13 height 11
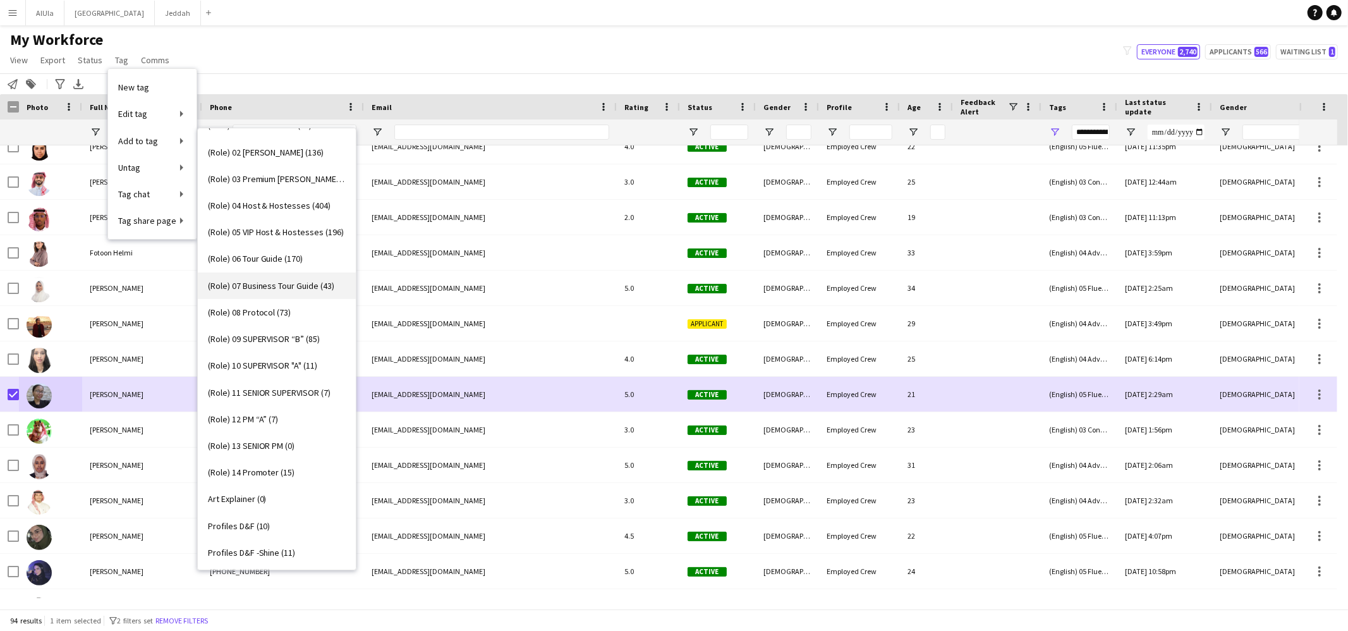
click at [277, 288] on span "(Role) 07 Business Tour Guide (43)" at bounding box center [271, 285] width 127 height 11
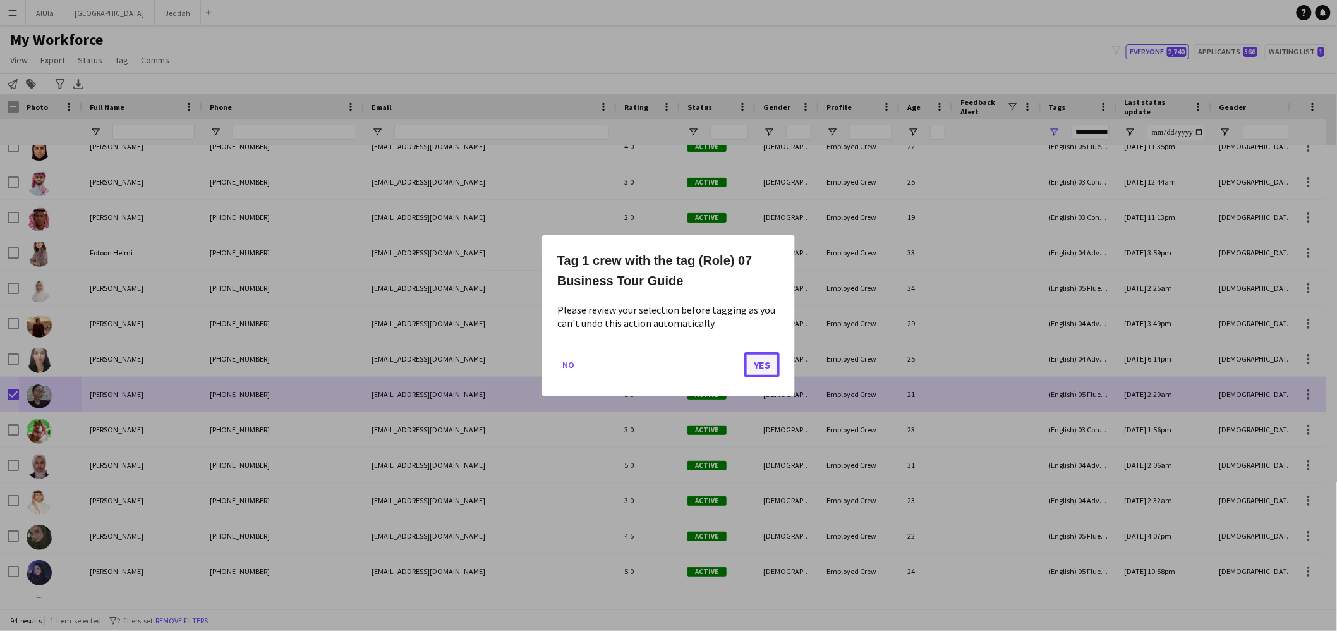
click at [749, 360] on button "Yes" at bounding box center [761, 363] width 35 height 25
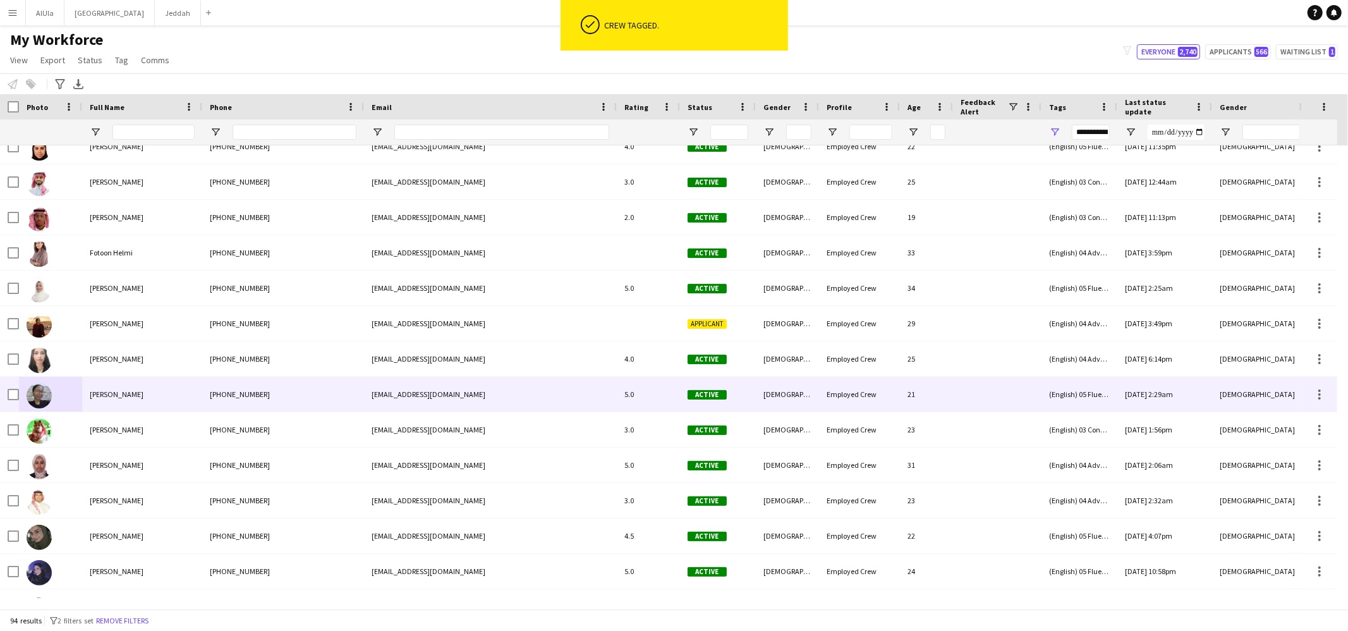
click at [175, 394] on div "Heren Benyam" at bounding box center [142, 394] width 120 height 35
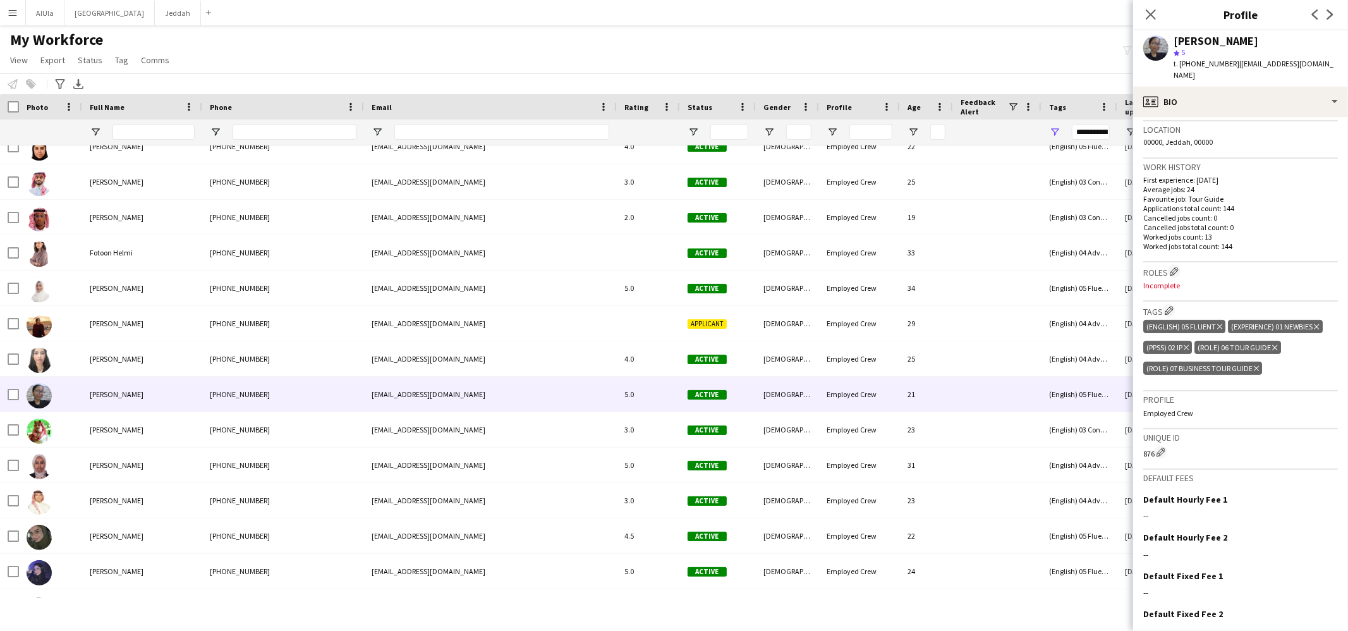
click at [1273, 344] on icon "Delete tag" at bounding box center [1274, 348] width 5 height 8
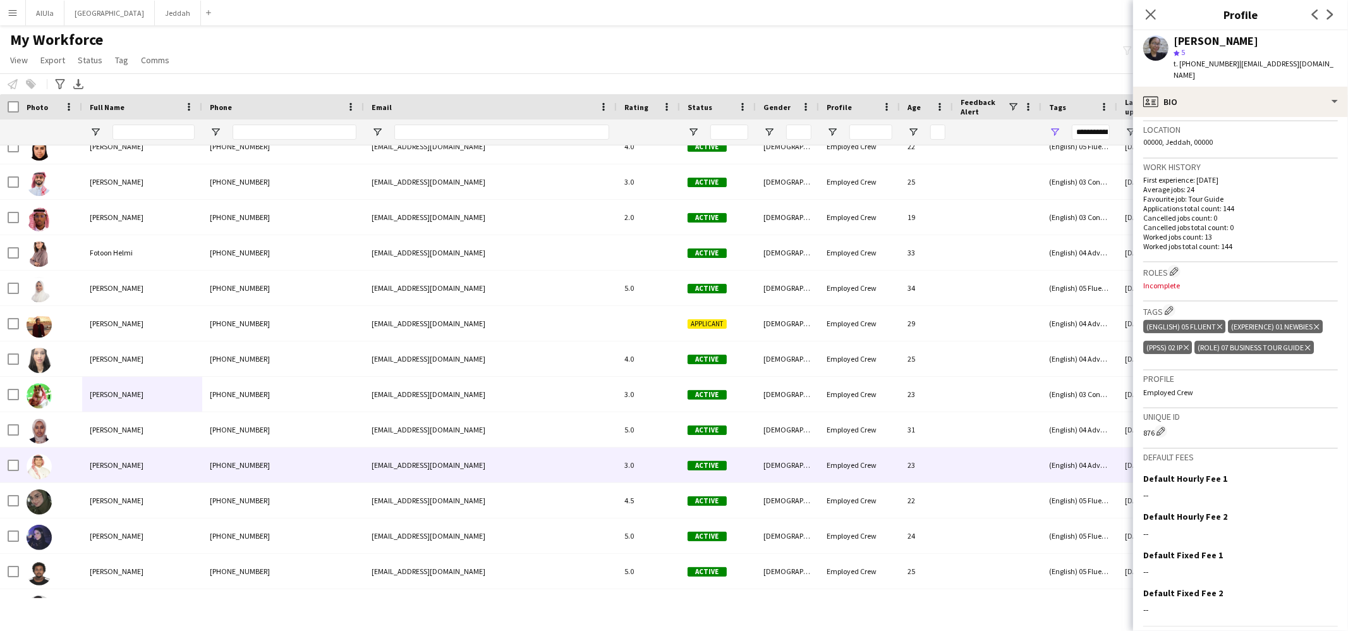
click at [137, 468] on span "Ibrahim Khayyat" at bounding box center [117, 464] width 54 height 9
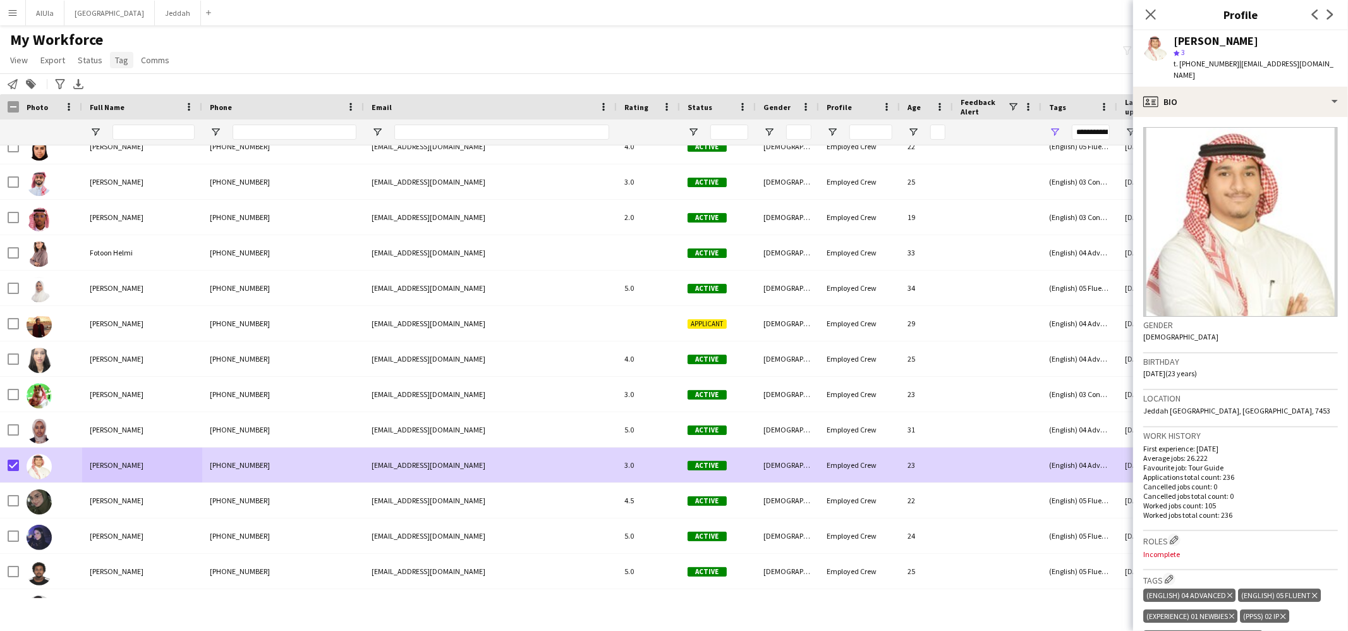
click at [118, 59] on span "Tag" at bounding box center [121, 59] width 13 height 11
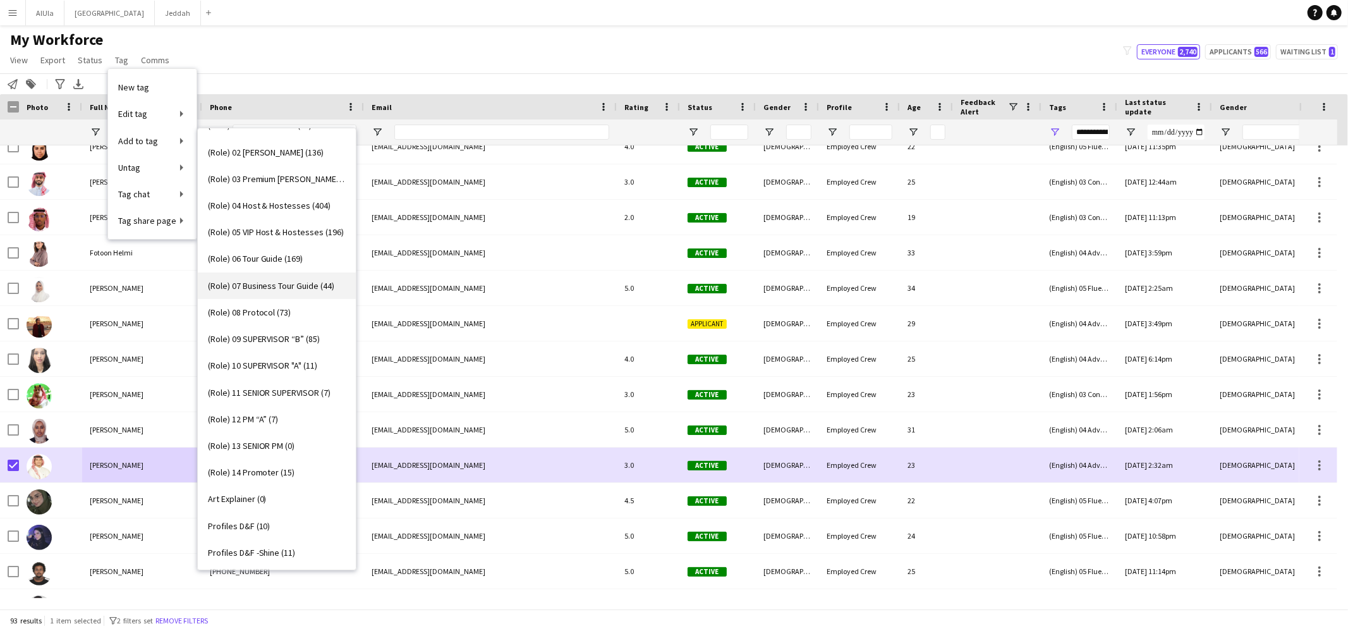
click at [301, 291] on link "(Role) 07 Business Tour Guide (44)" at bounding box center [277, 285] width 158 height 27
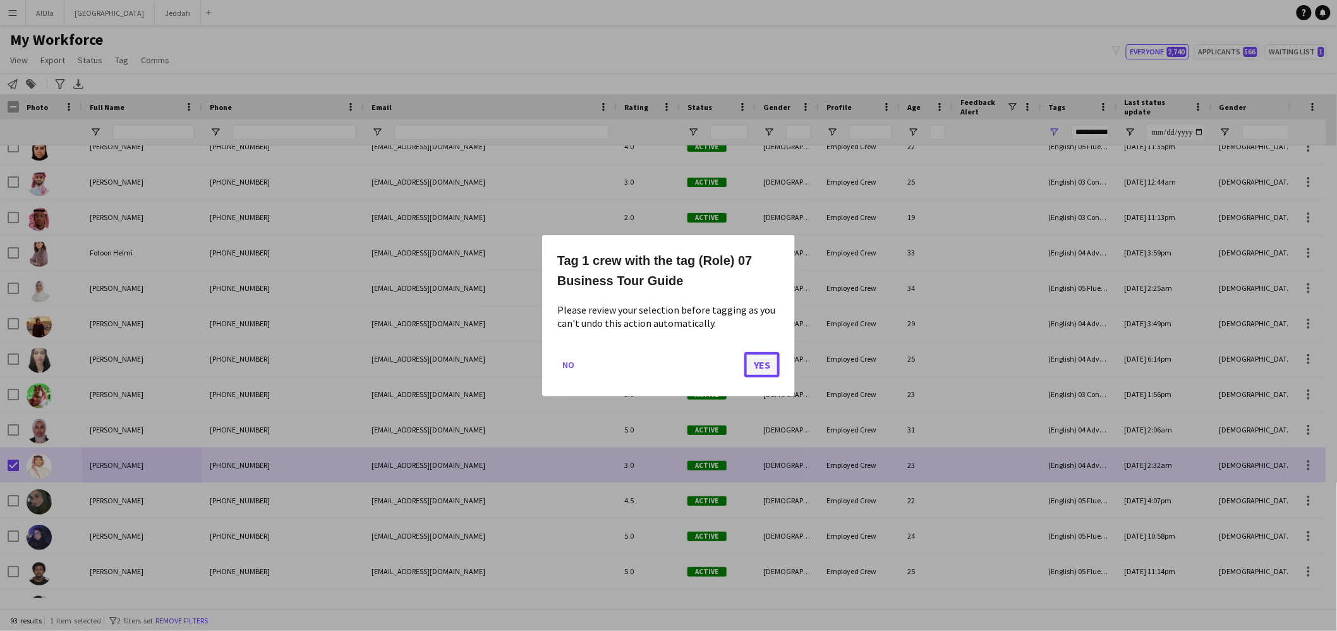
click at [779, 363] on button "Yes" at bounding box center [761, 363] width 35 height 25
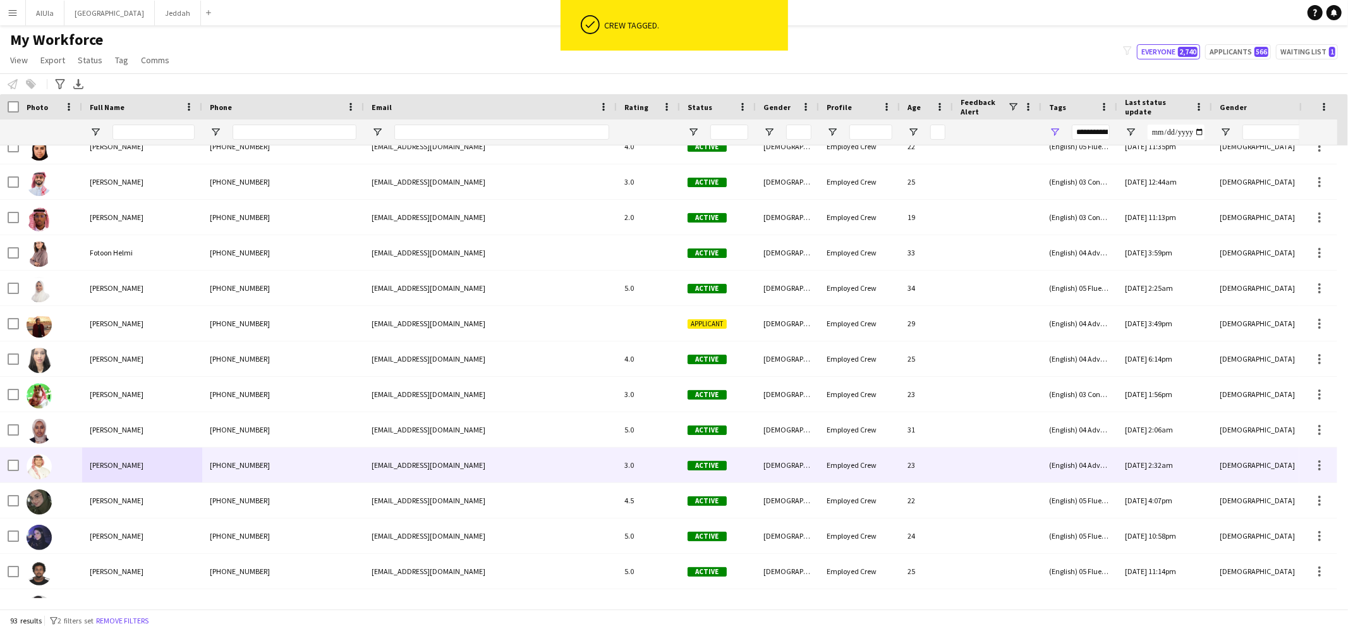
click at [195, 454] on div "Ibrahim Khayyat" at bounding box center [142, 464] width 120 height 35
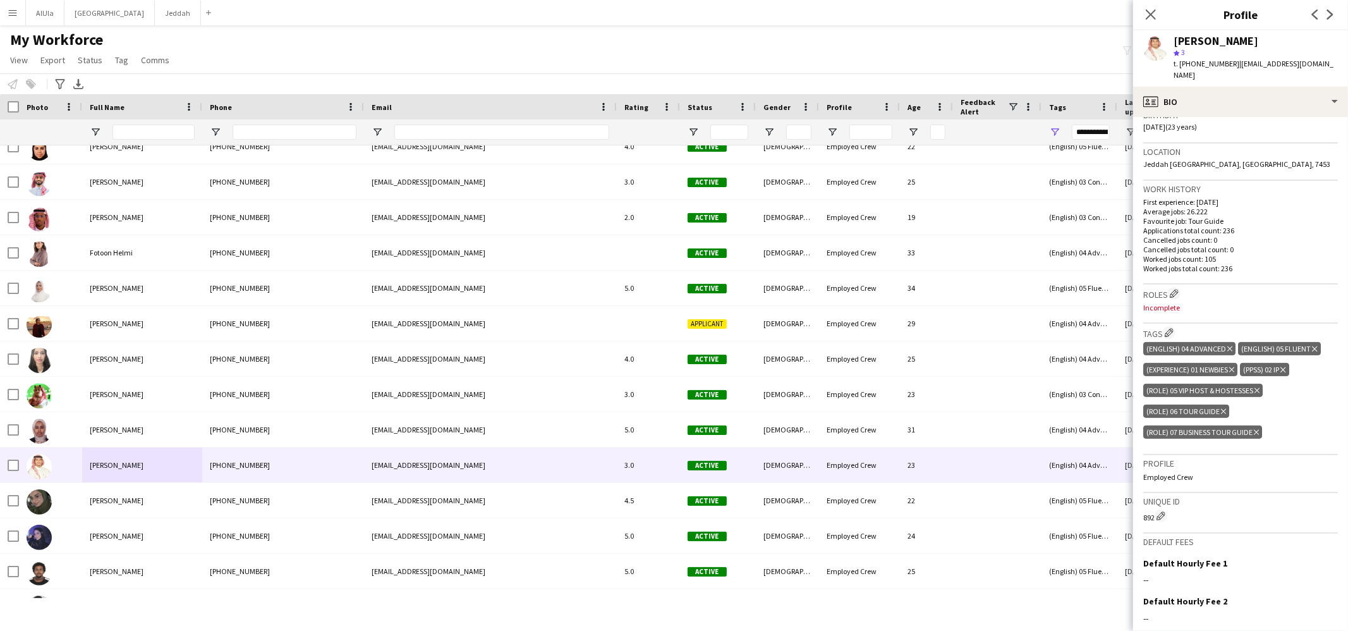
click at [1222, 409] on icon at bounding box center [1223, 411] width 5 height 5
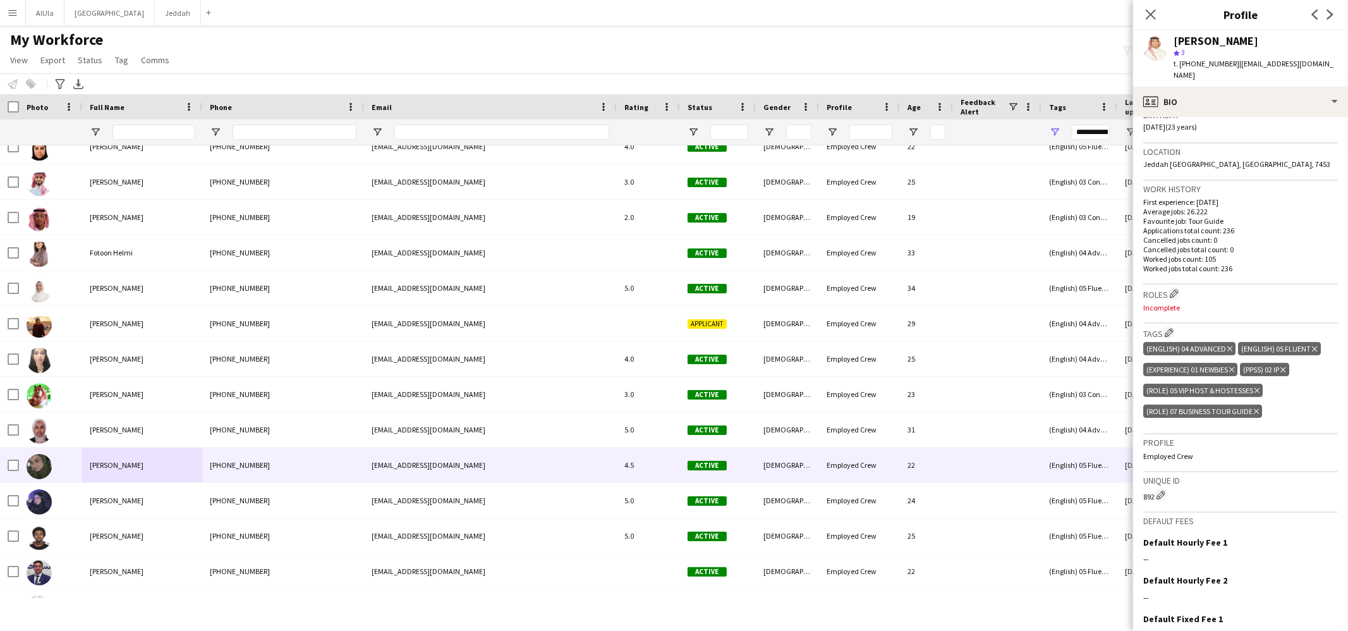
click at [131, 468] on span "Jana Al-ghamdi" at bounding box center [117, 464] width 54 height 9
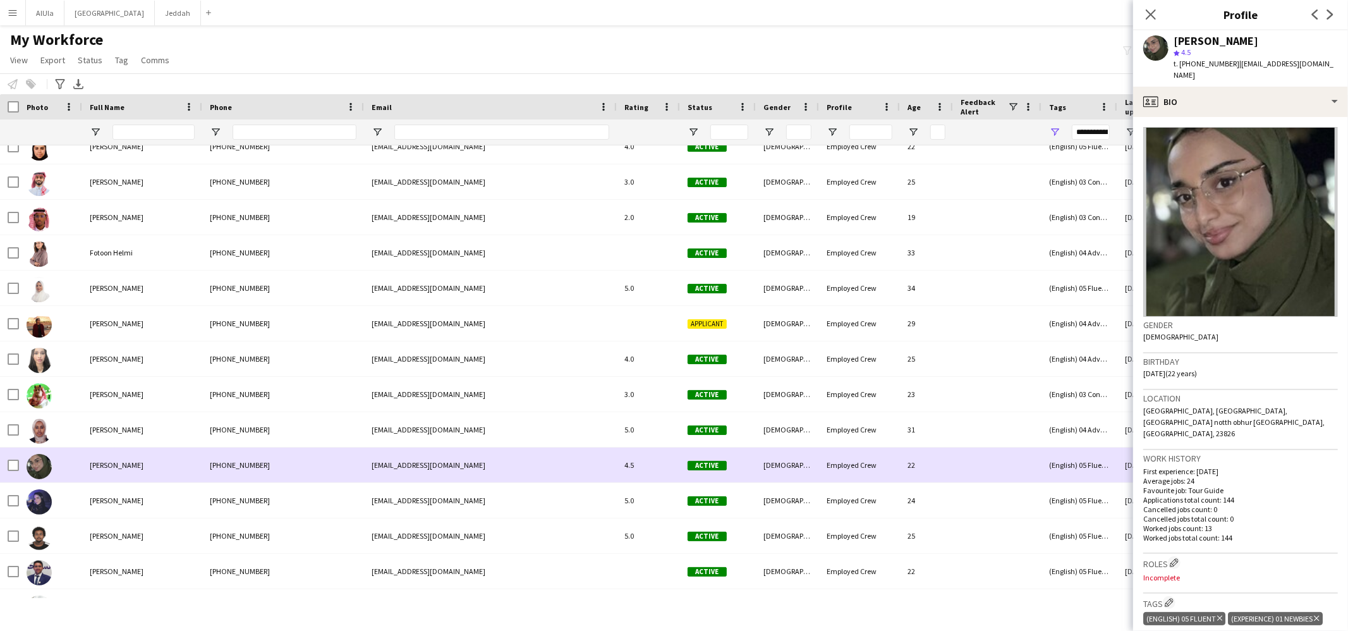
click at [4, 464] on div at bounding box center [9, 464] width 19 height 35
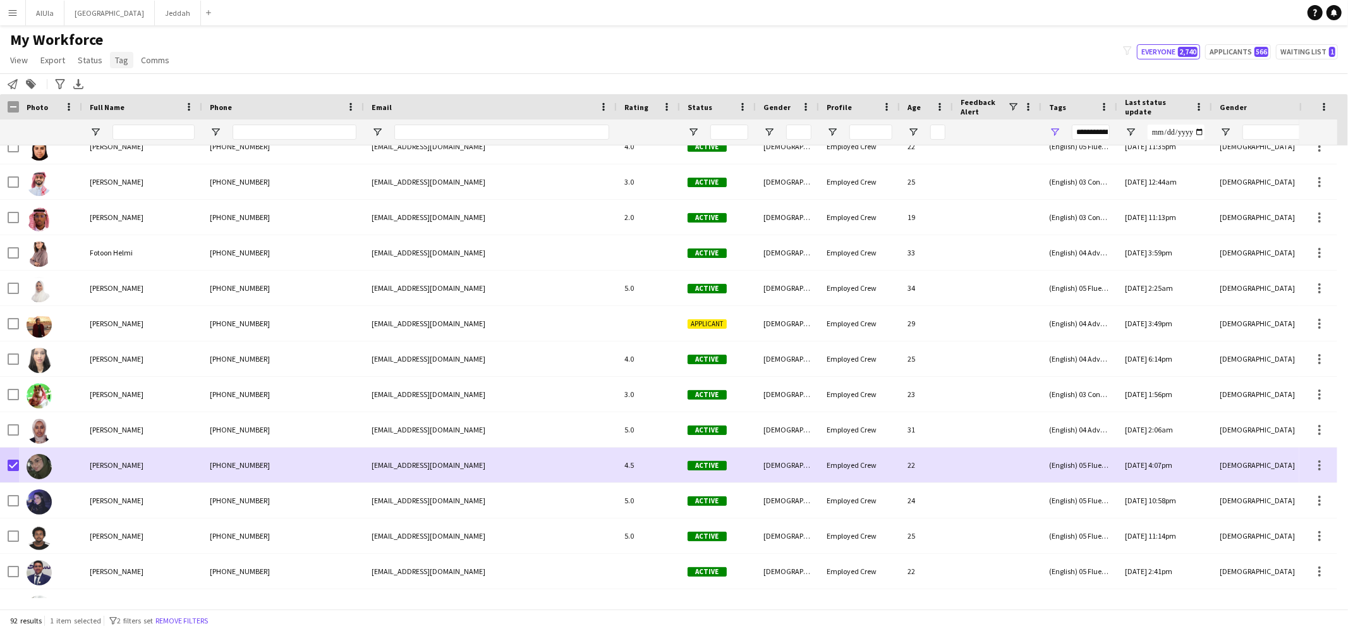
click at [118, 62] on span "Tag" at bounding box center [121, 59] width 13 height 11
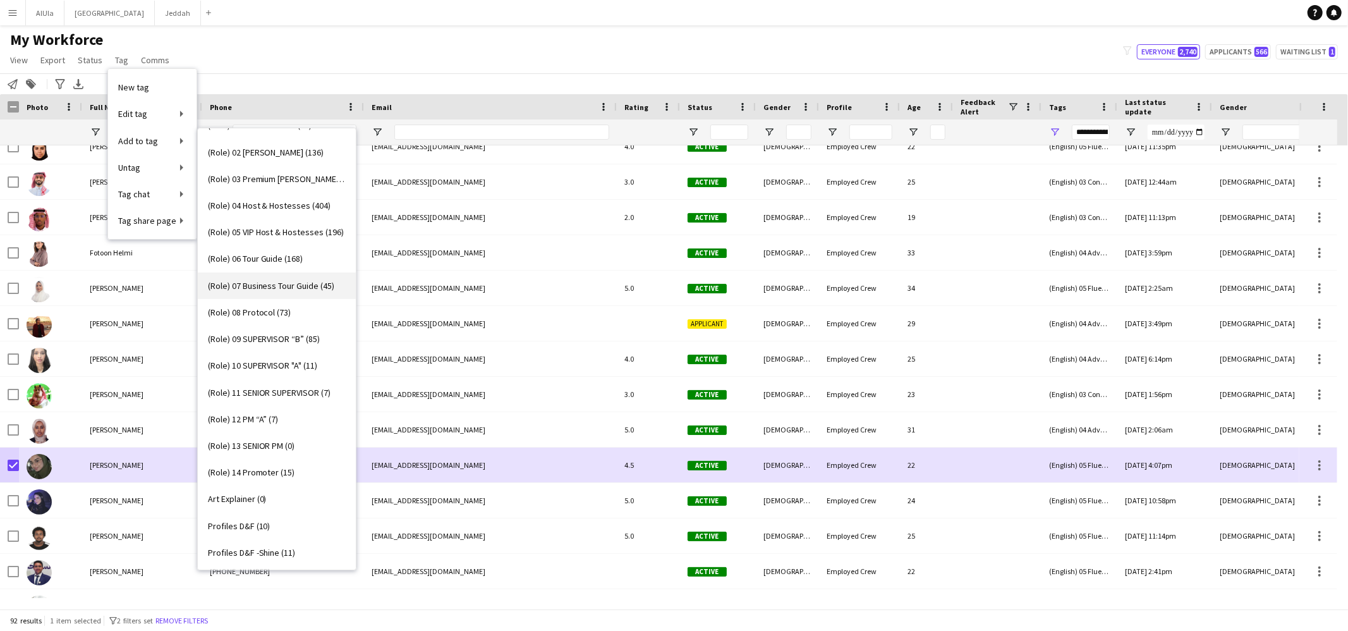
click at [293, 287] on span "(Role) 07 Business Tour Guide (45)" at bounding box center [271, 285] width 127 height 11
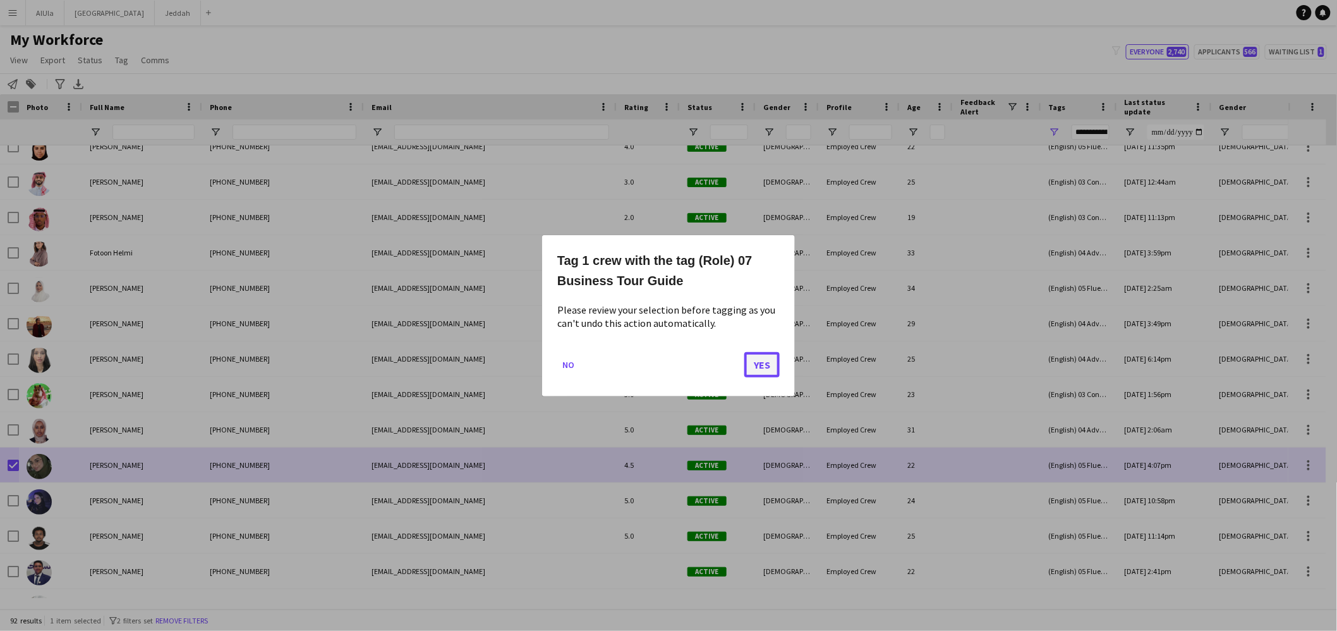
click at [766, 359] on button "Yes" at bounding box center [761, 363] width 35 height 25
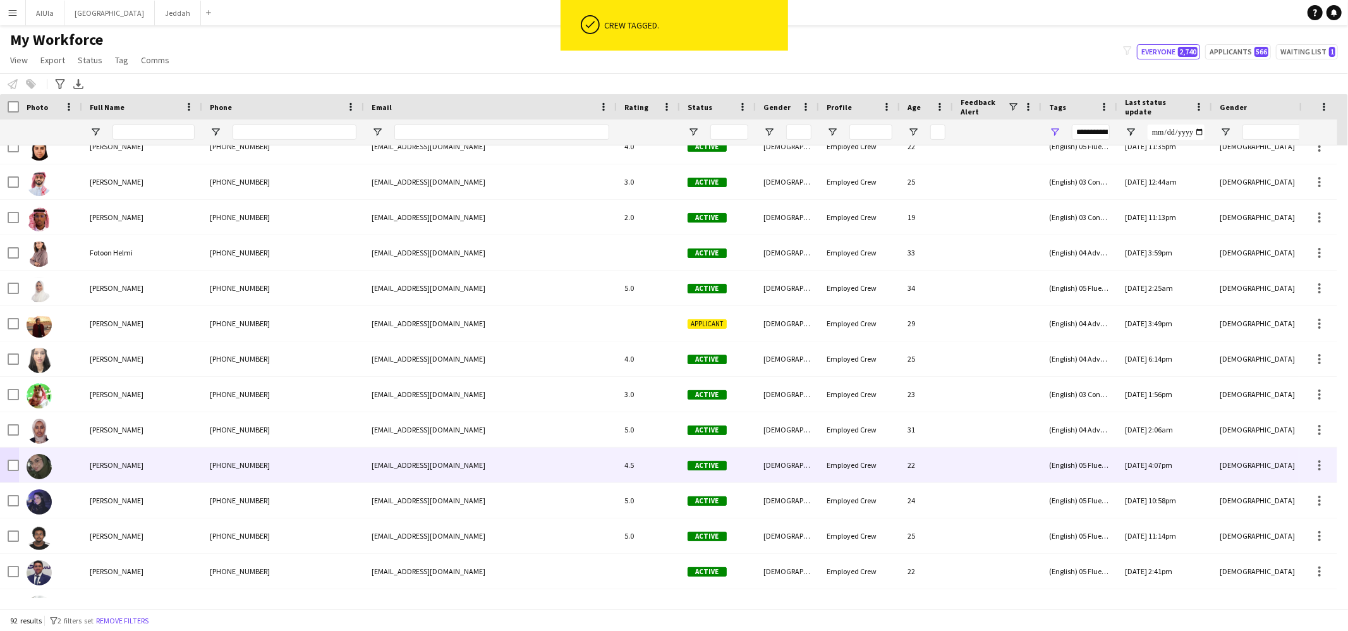
click at [178, 467] on div "Jana Al-ghamdi" at bounding box center [142, 464] width 120 height 35
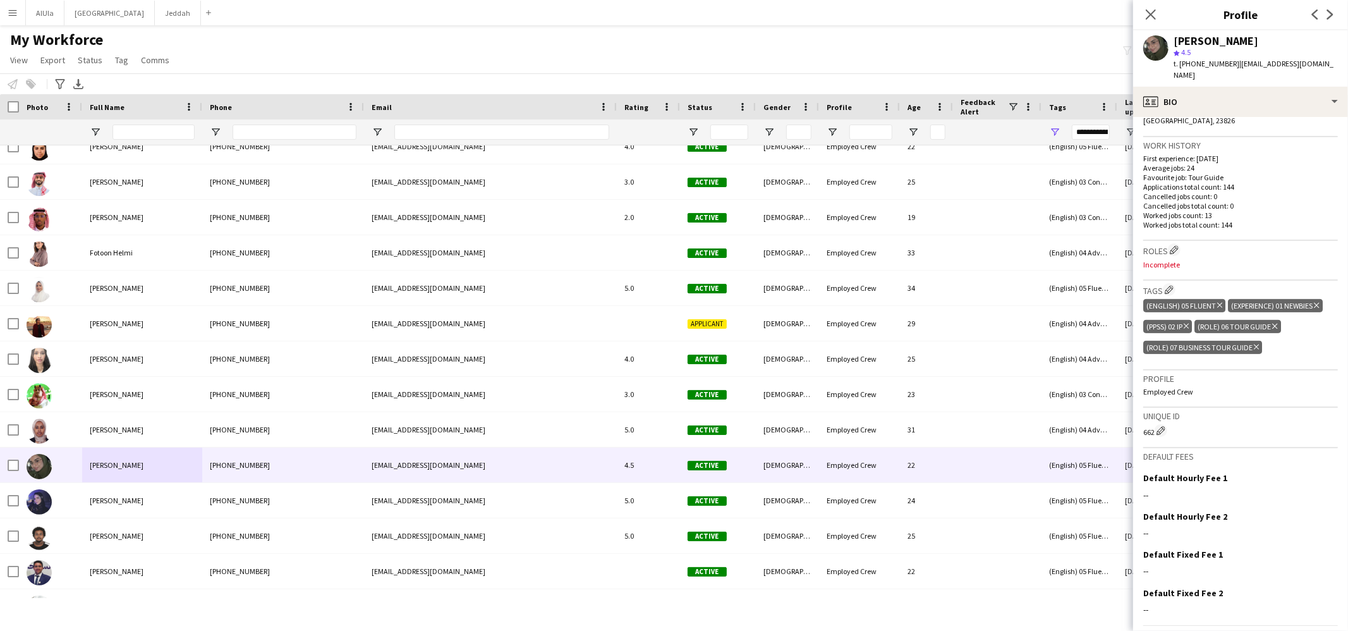
click at [1277, 322] on icon "Delete tag" at bounding box center [1274, 326] width 5 height 8
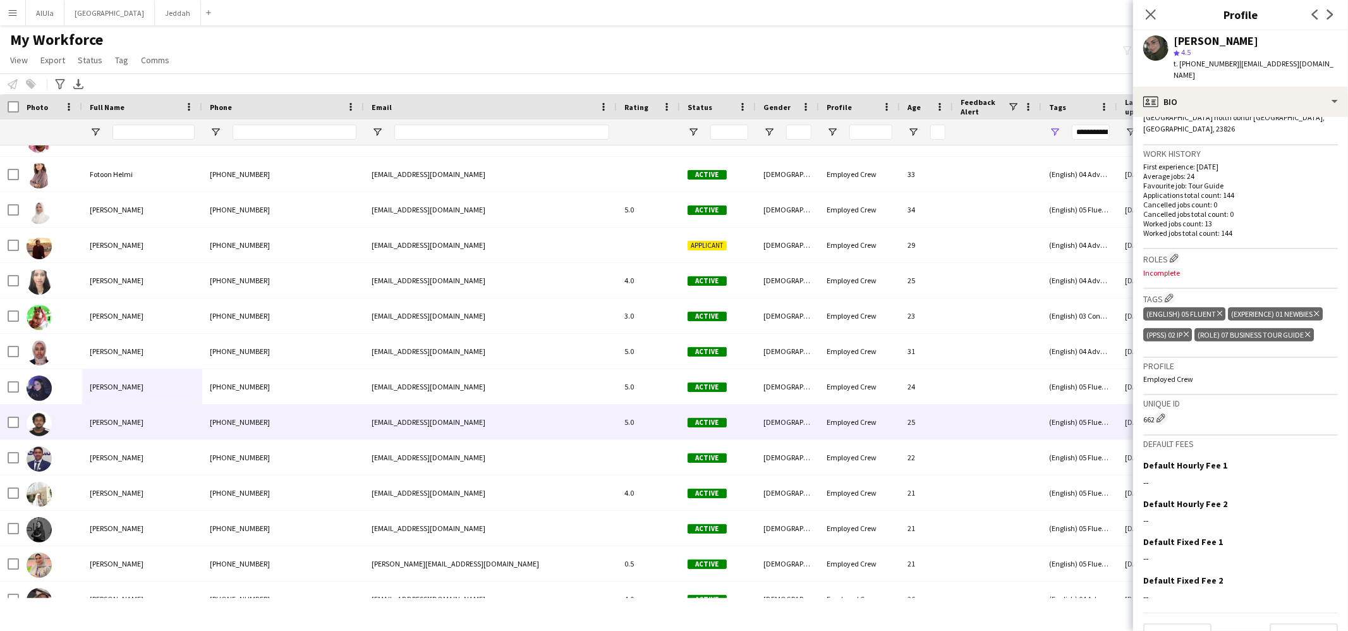
click at [125, 428] on div "Jaser AlDali" at bounding box center [142, 421] width 120 height 35
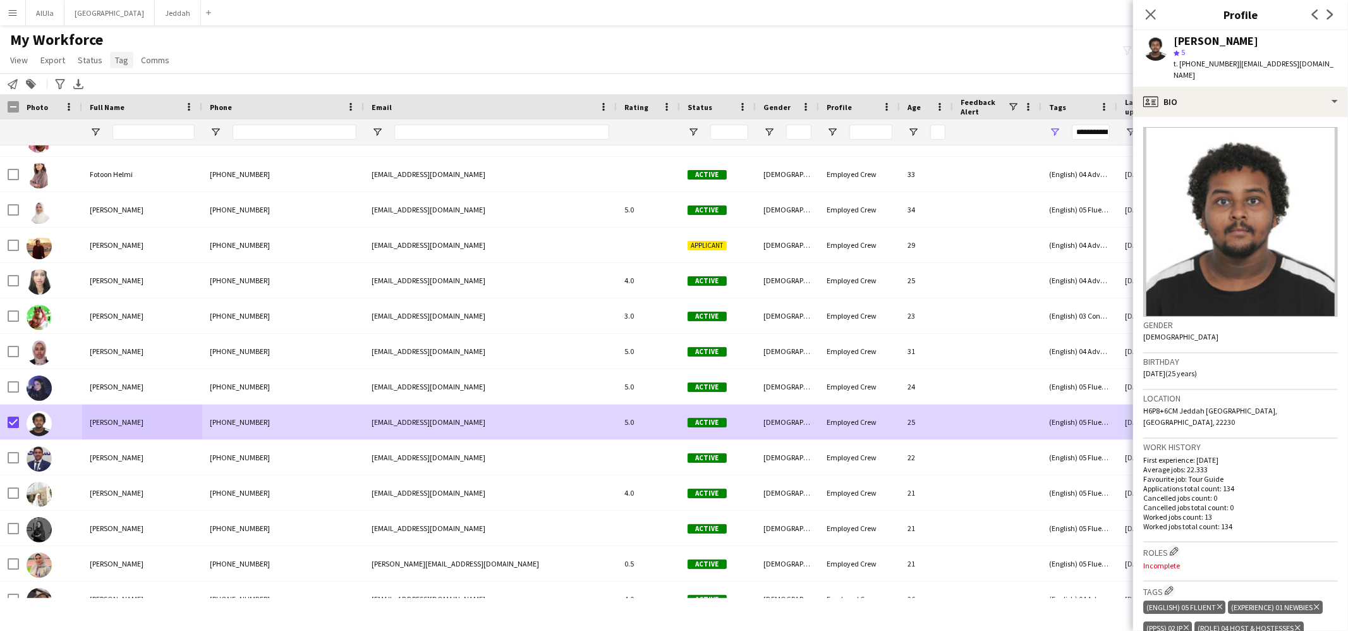
click at [116, 52] on link "Tag" at bounding box center [121, 60] width 23 height 16
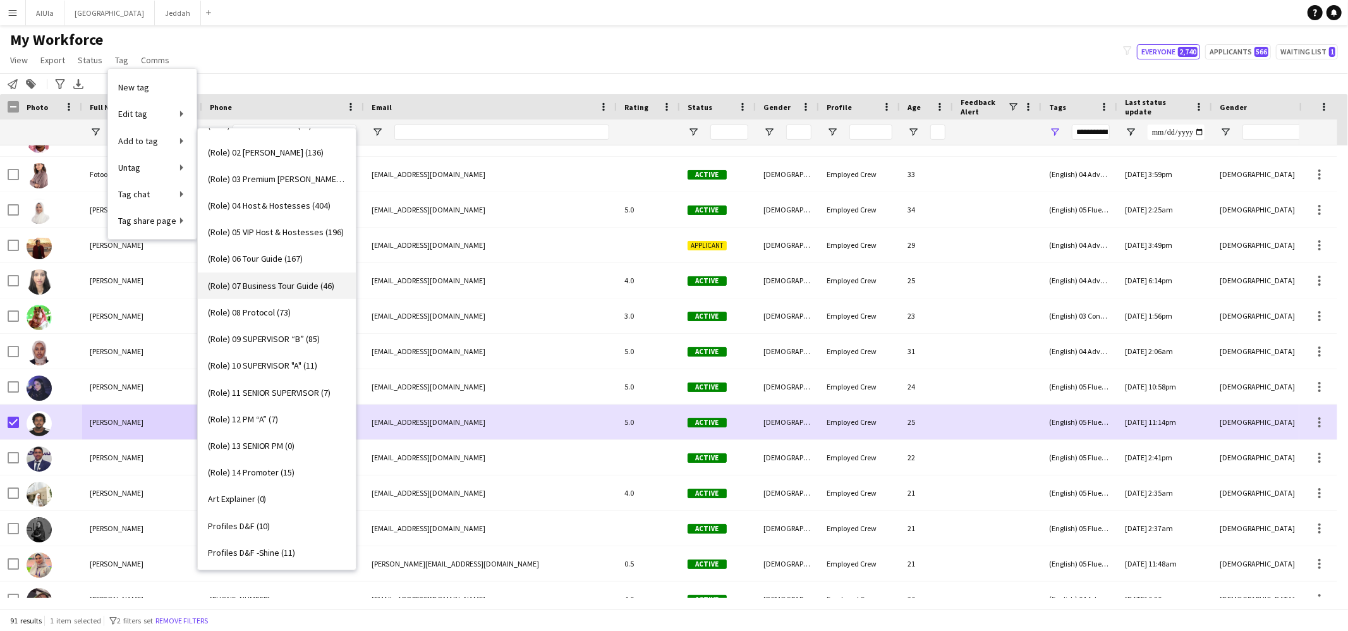
click at [279, 285] on span "(Role) 07 Business Tour Guide (46)" at bounding box center [271, 285] width 127 height 11
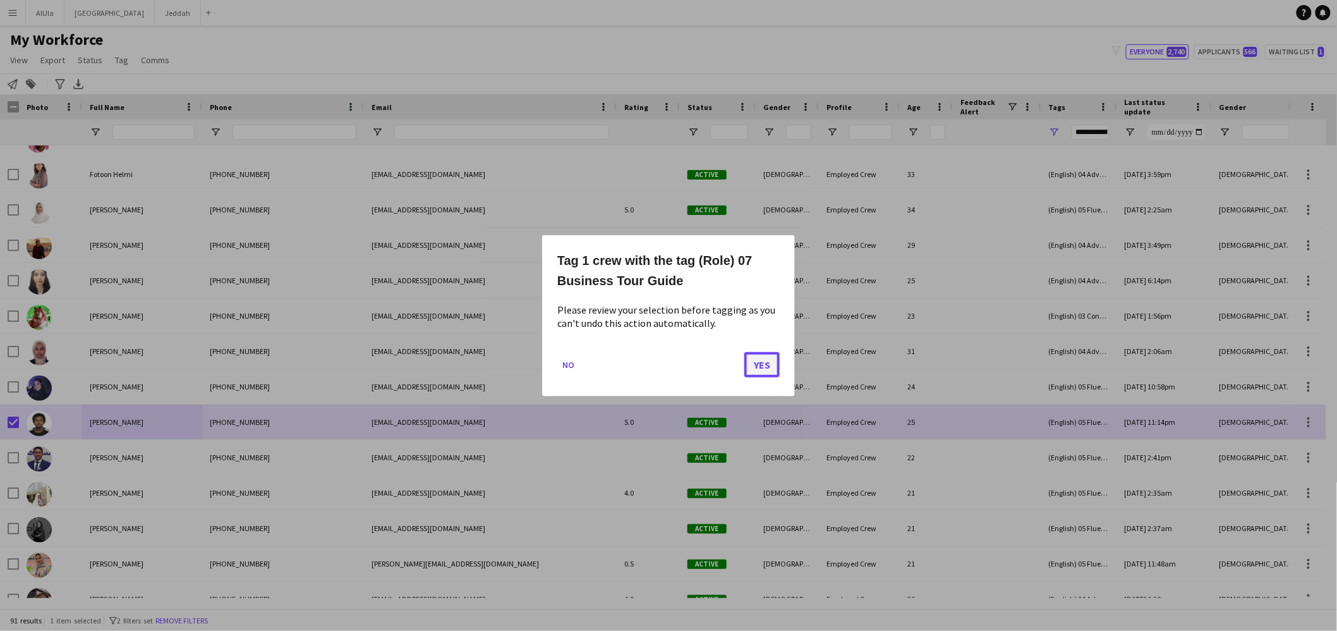
click at [771, 358] on button "Yes" at bounding box center [761, 363] width 35 height 25
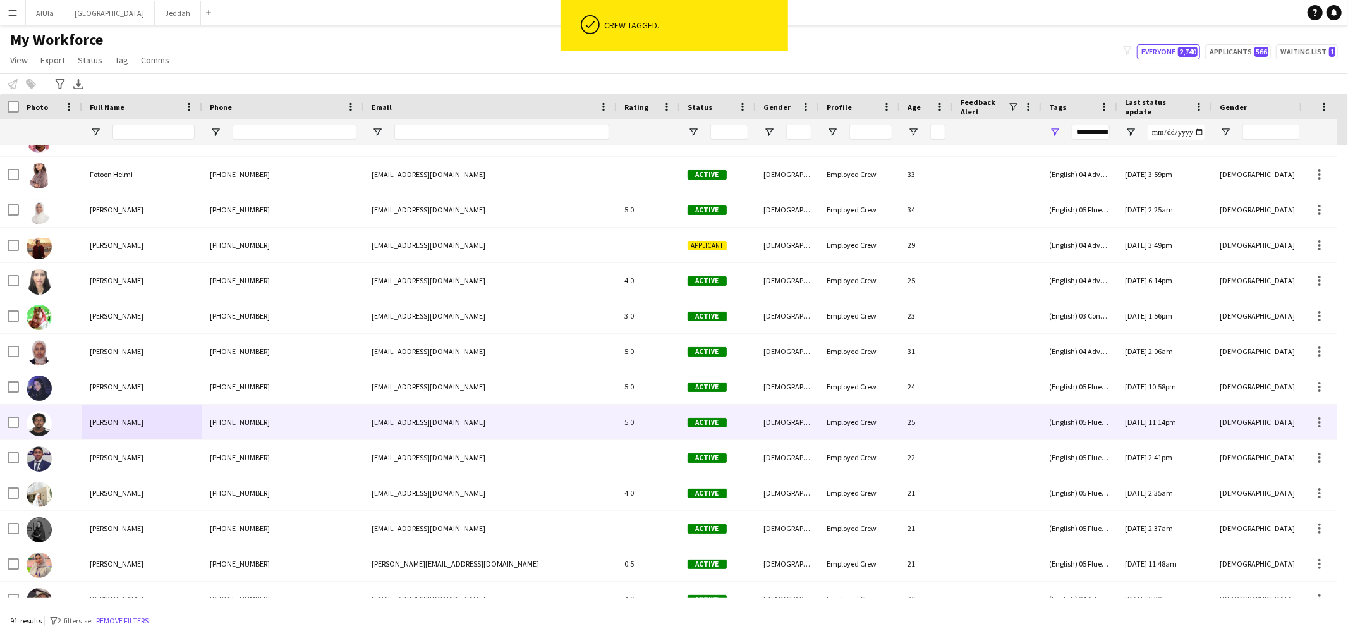
click at [130, 420] on div "Jaser AlDali" at bounding box center [142, 421] width 120 height 35
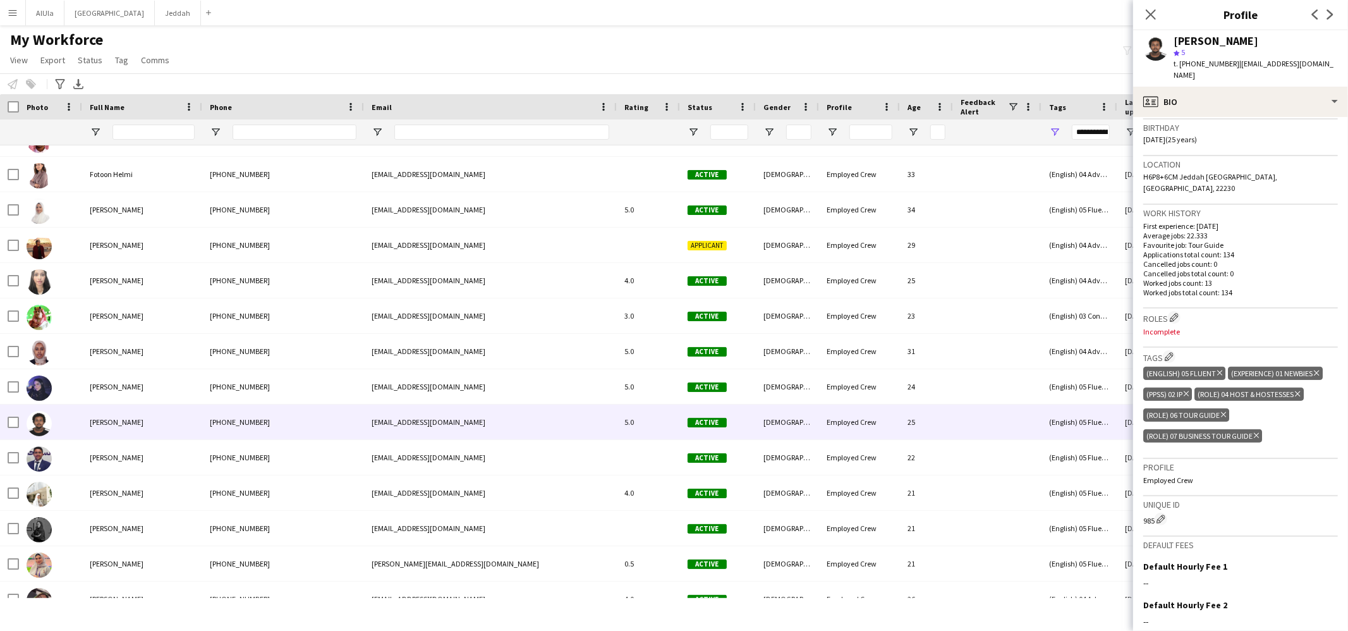
click at [1222, 411] on icon "Delete tag" at bounding box center [1223, 415] width 5 height 8
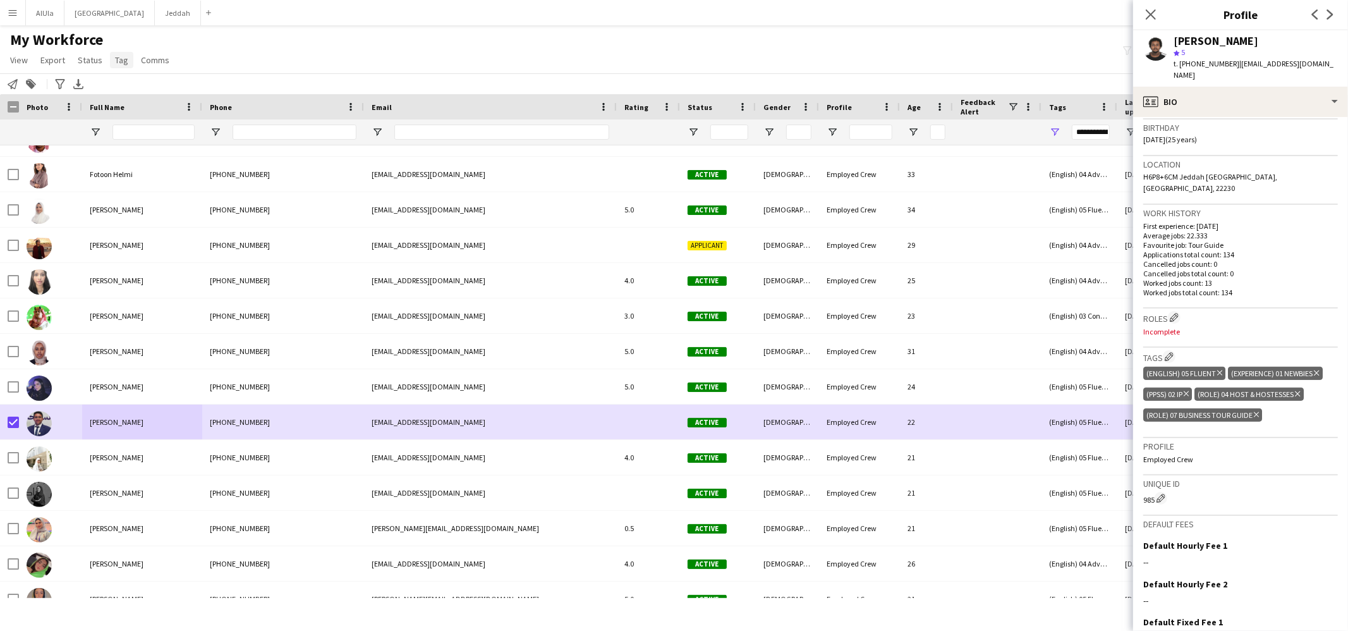
click at [111, 66] on link "Tag" at bounding box center [121, 60] width 23 height 16
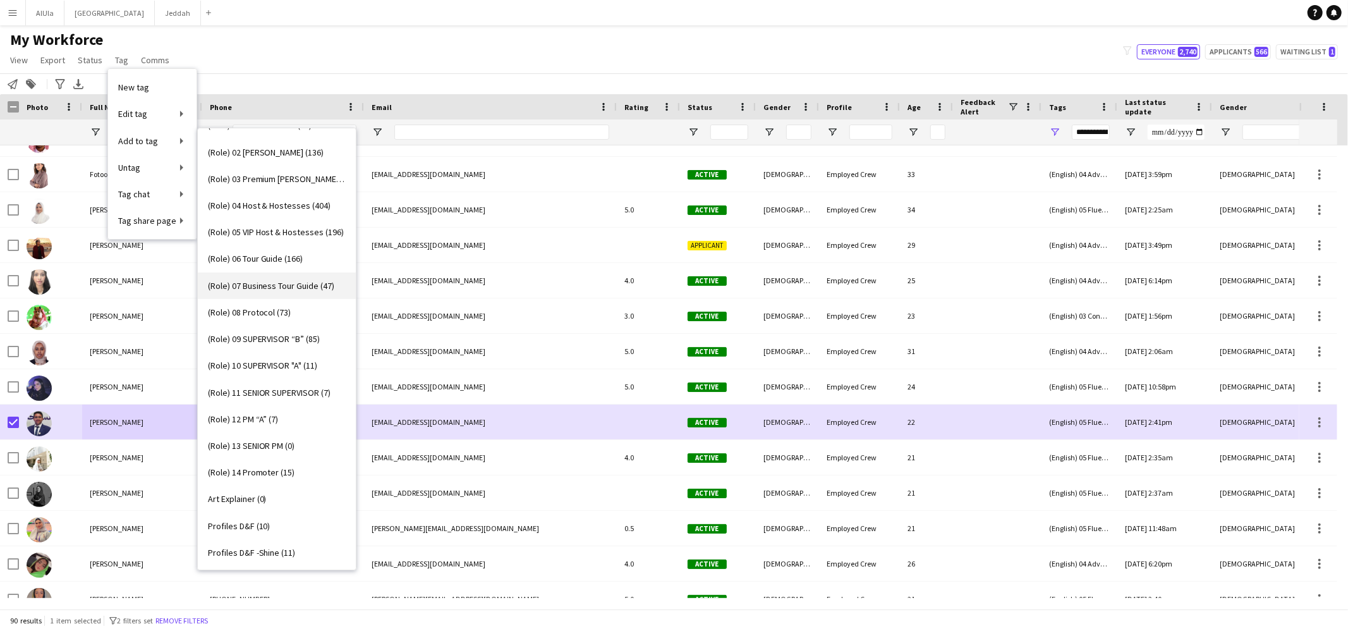
click at [273, 280] on span "(Role) 07 Business Tour Guide (47)" at bounding box center [271, 285] width 127 height 11
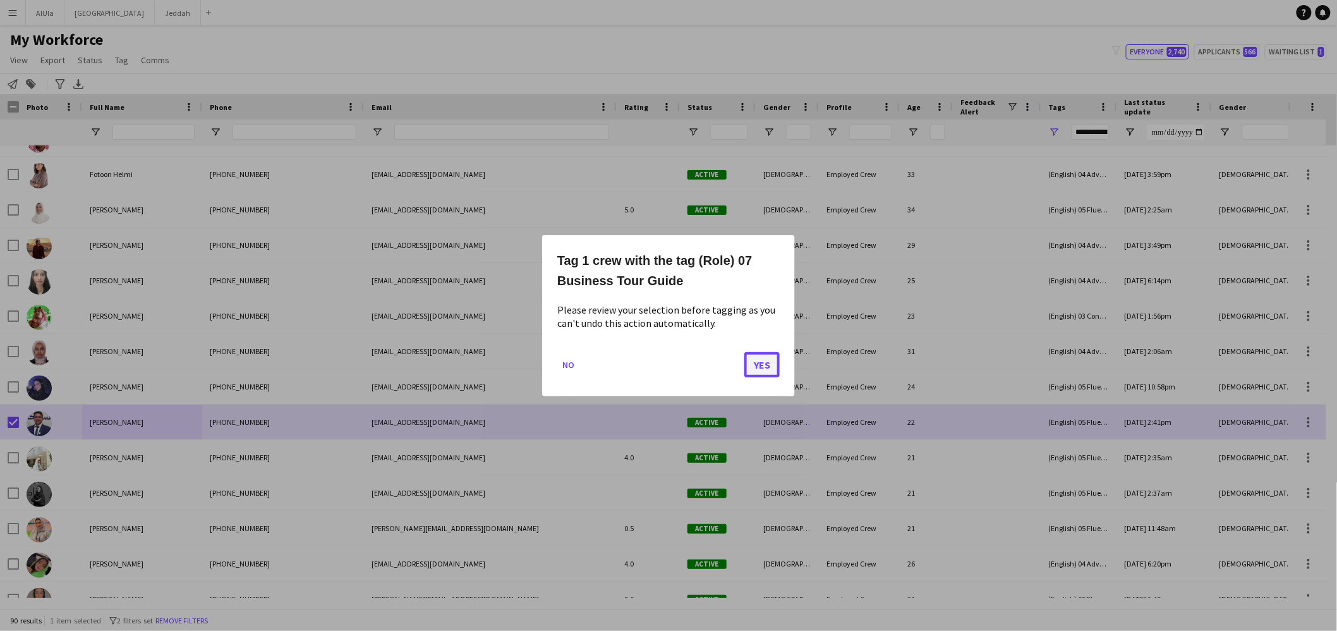
click at [758, 358] on button "Yes" at bounding box center [761, 363] width 35 height 25
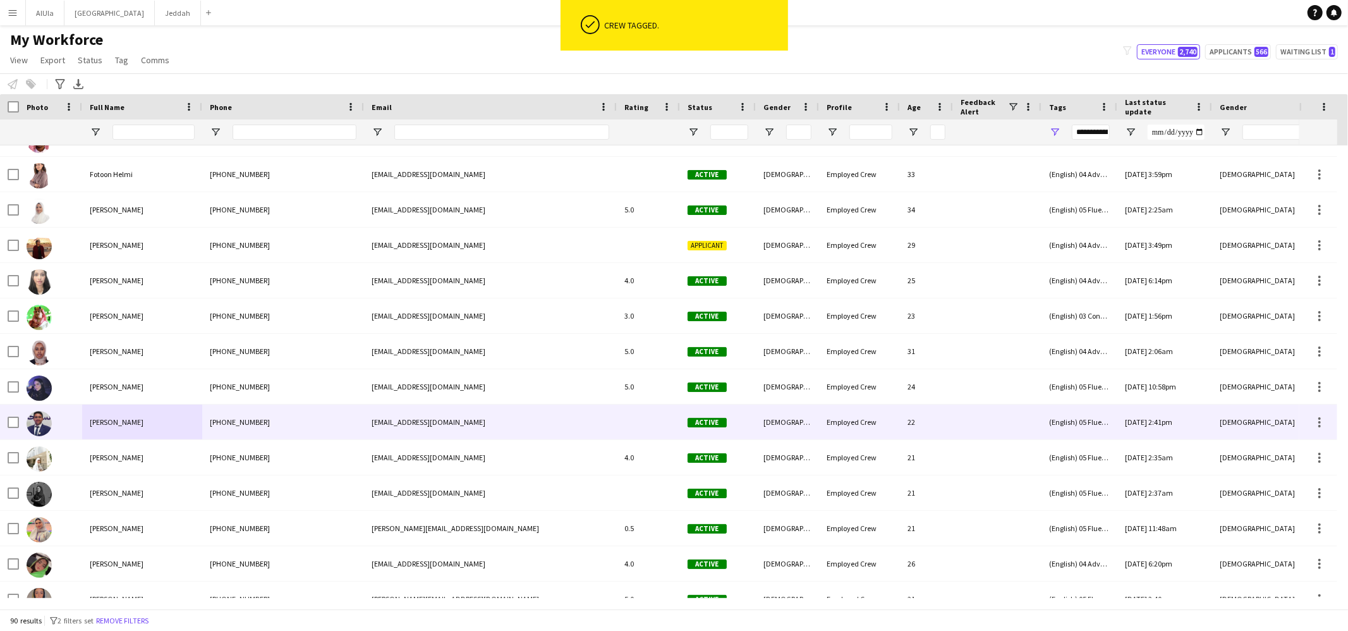
click at [126, 421] on span "Jasser Al-sulaimi" at bounding box center [117, 421] width 54 height 9
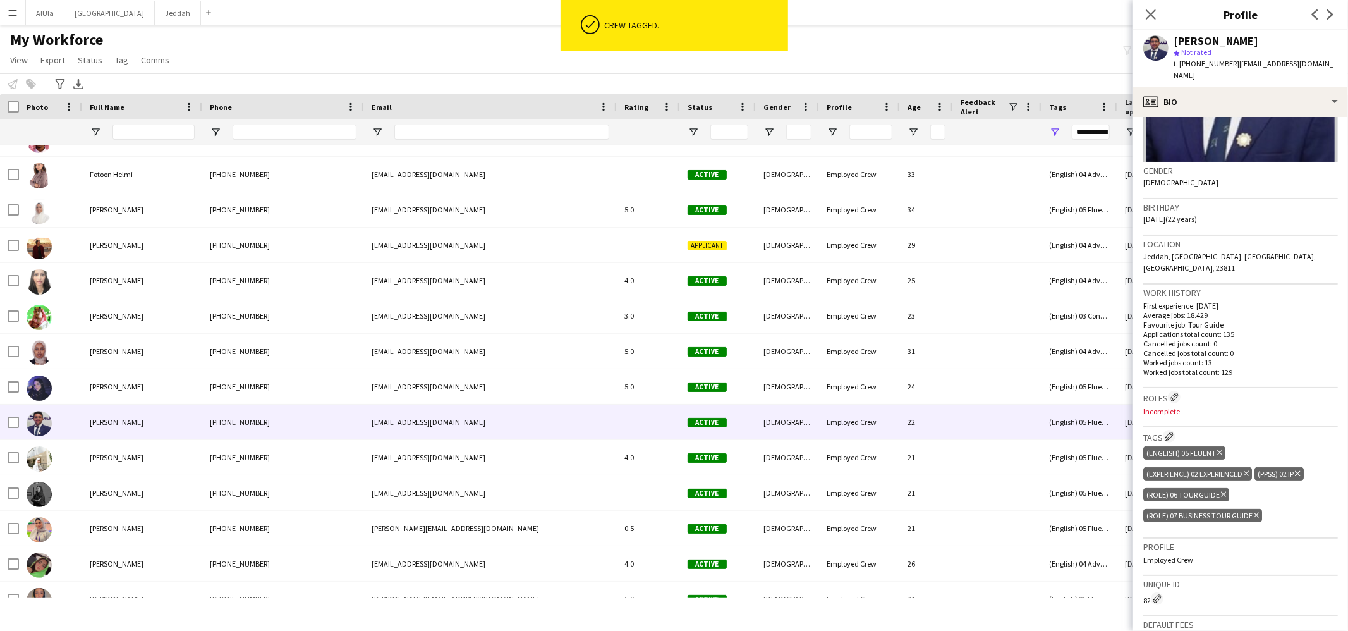
scroll to position [263, 0]
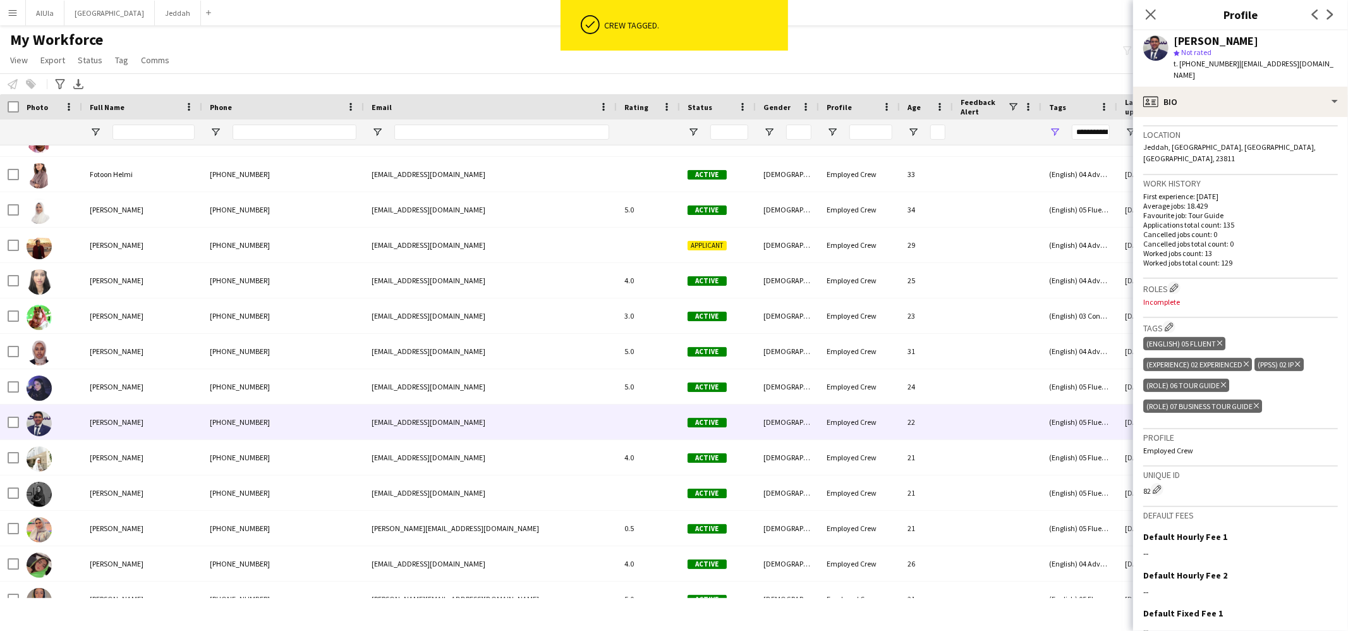
click at [1221, 381] on icon "Delete tag" at bounding box center [1223, 385] width 5 height 8
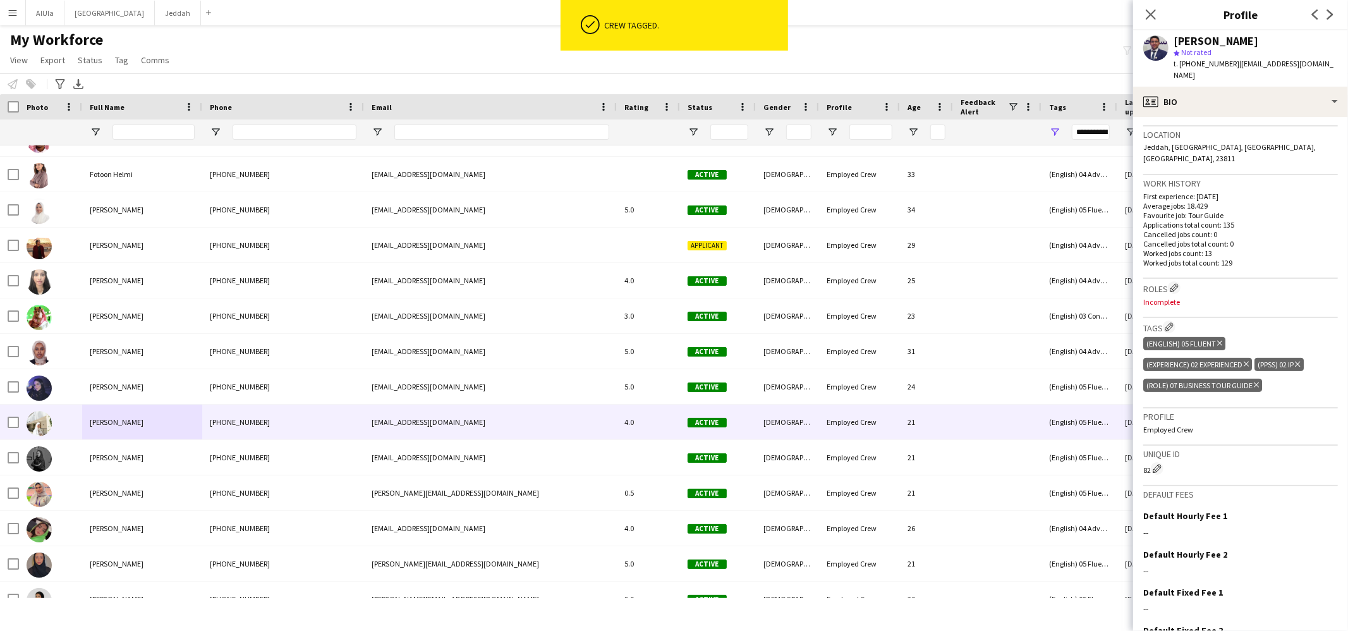
click at [131, 428] on div "[PERSON_NAME]" at bounding box center [142, 421] width 120 height 35
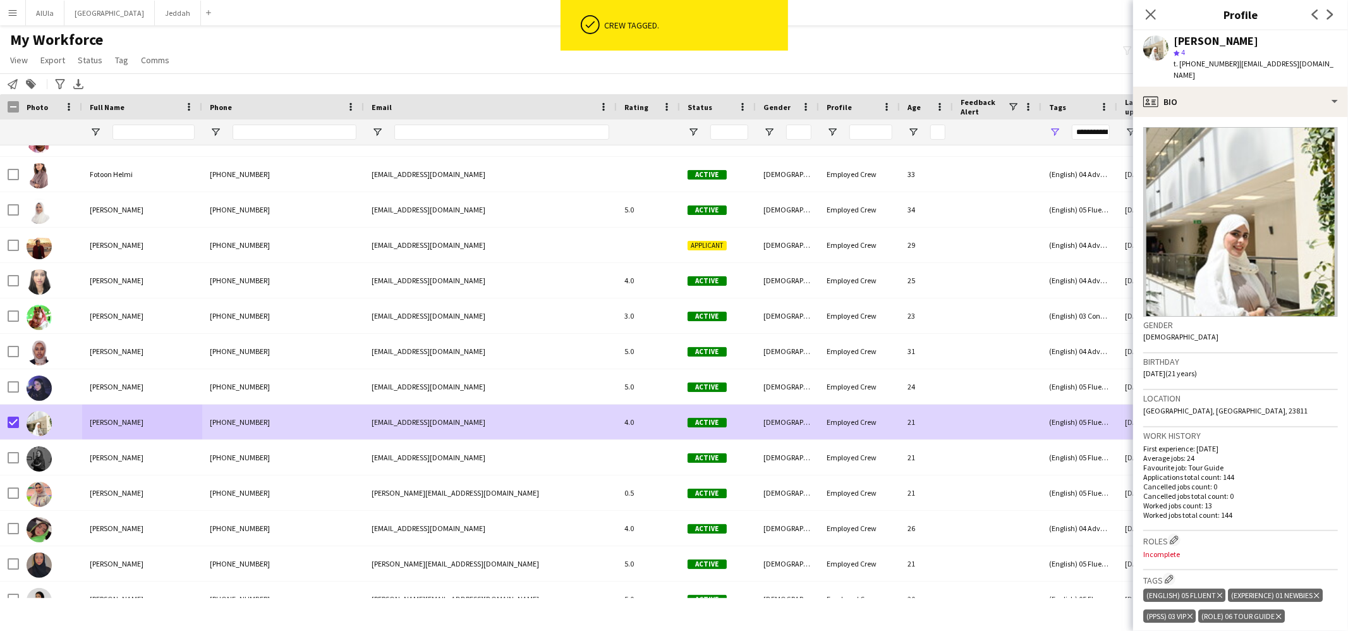
click at [121, 70] on app-page-menu "View Views Default view New view Update view Delete view Edit name Customise vi…" at bounding box center [91, 61] width 182 height 24
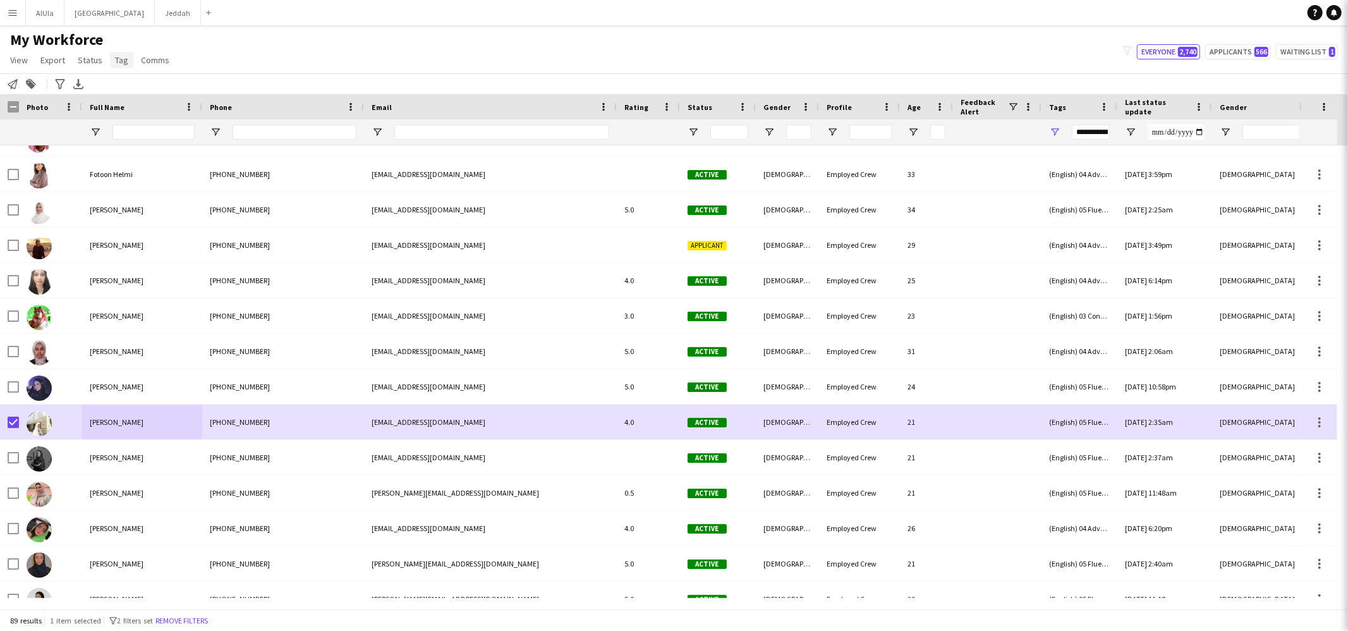
click at [124, 54] on span "Tag" at bounding box center [121, 59] width 13 height 11
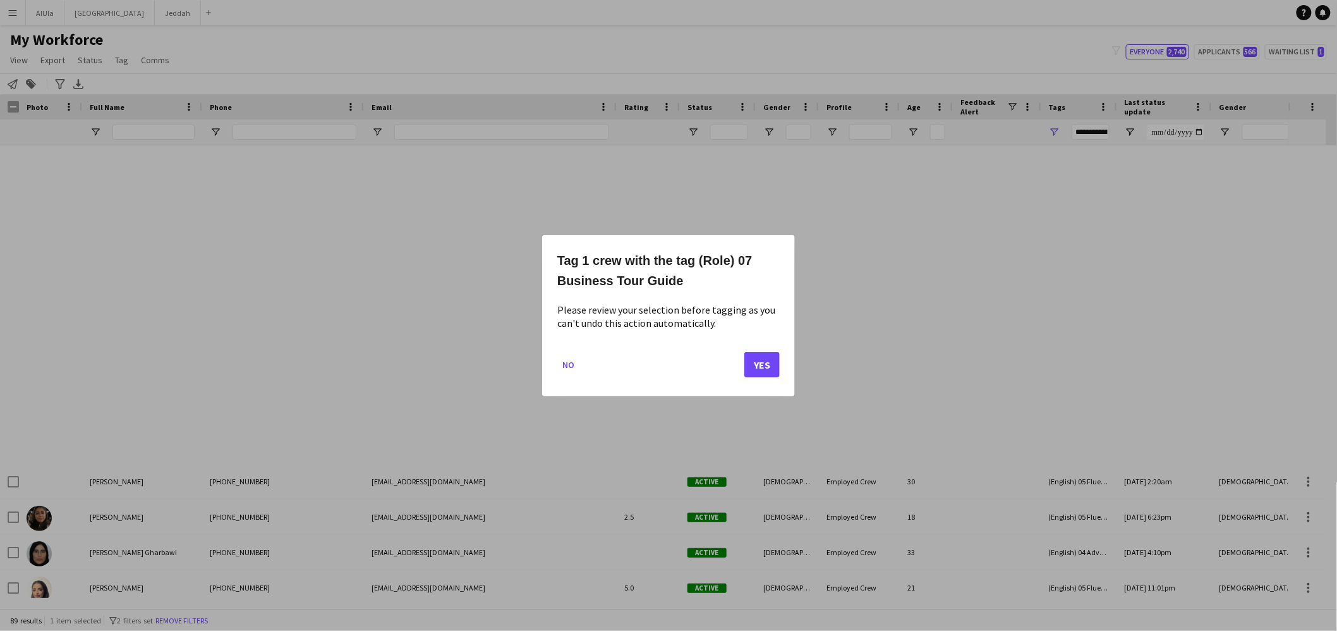
scroll to position [696, 0]
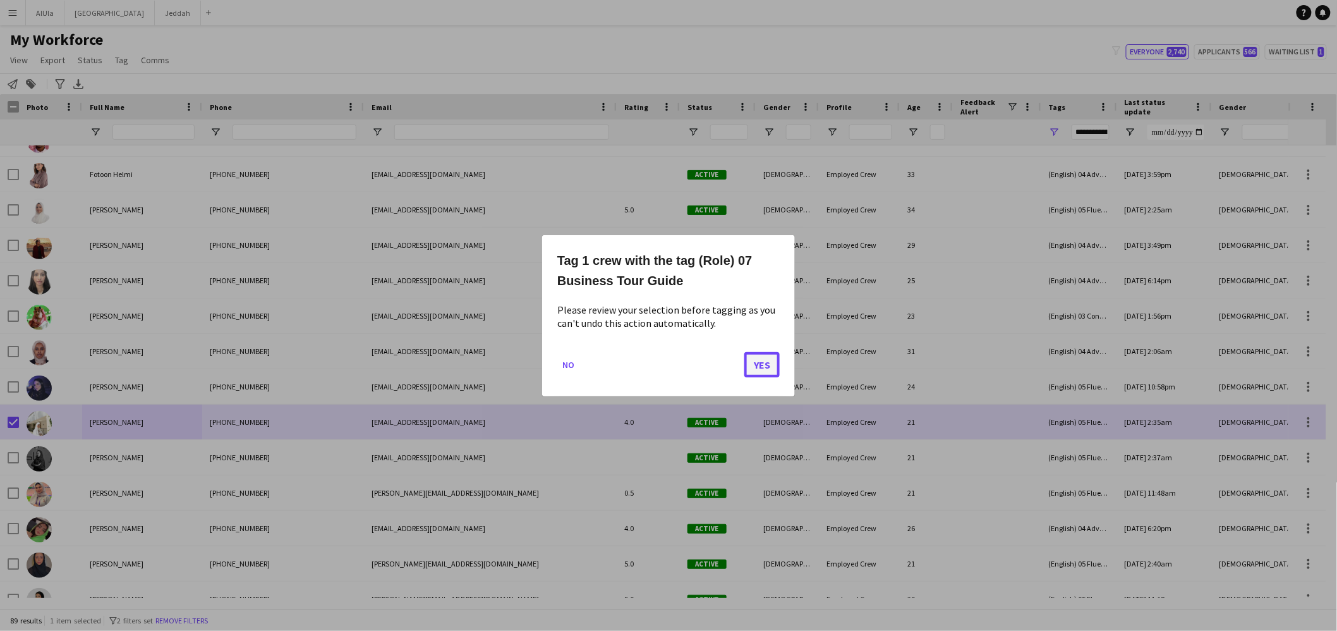
click at [754, 355] on button "Yes" at bounding box center [761, 363] width 35 height 25
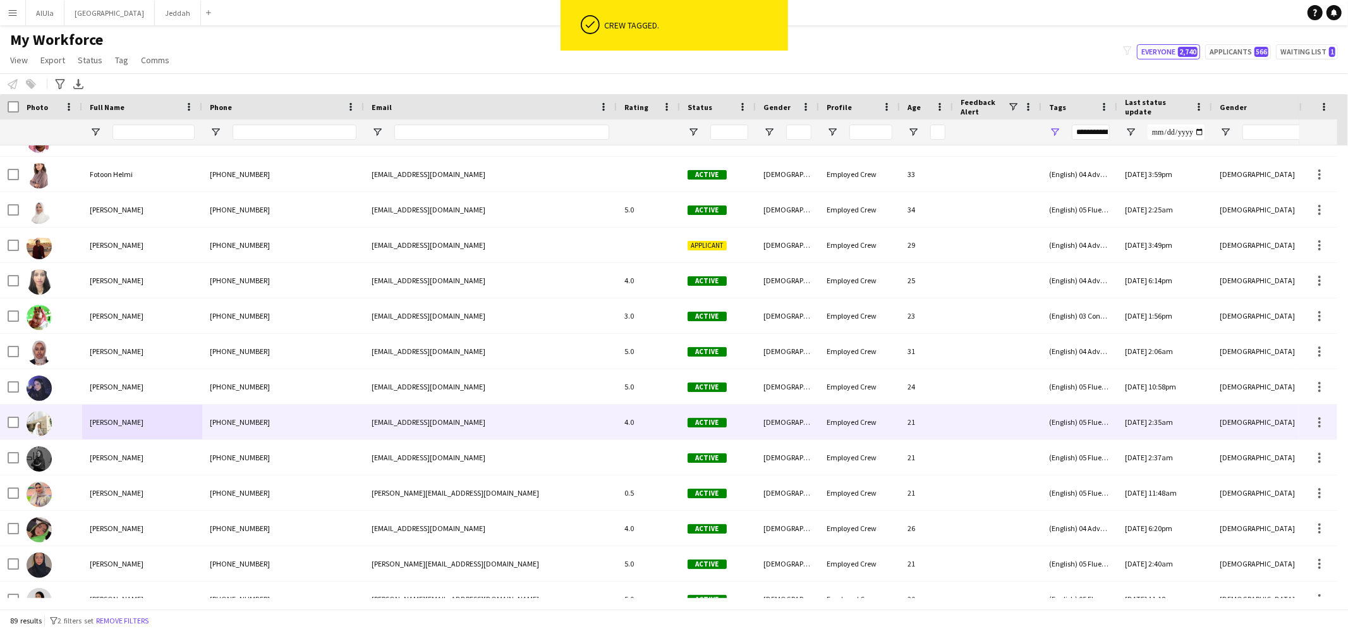
click at [181, 434] on div "[PERSON_NAME]" at bounding box center [142, 421] width 120 height 35
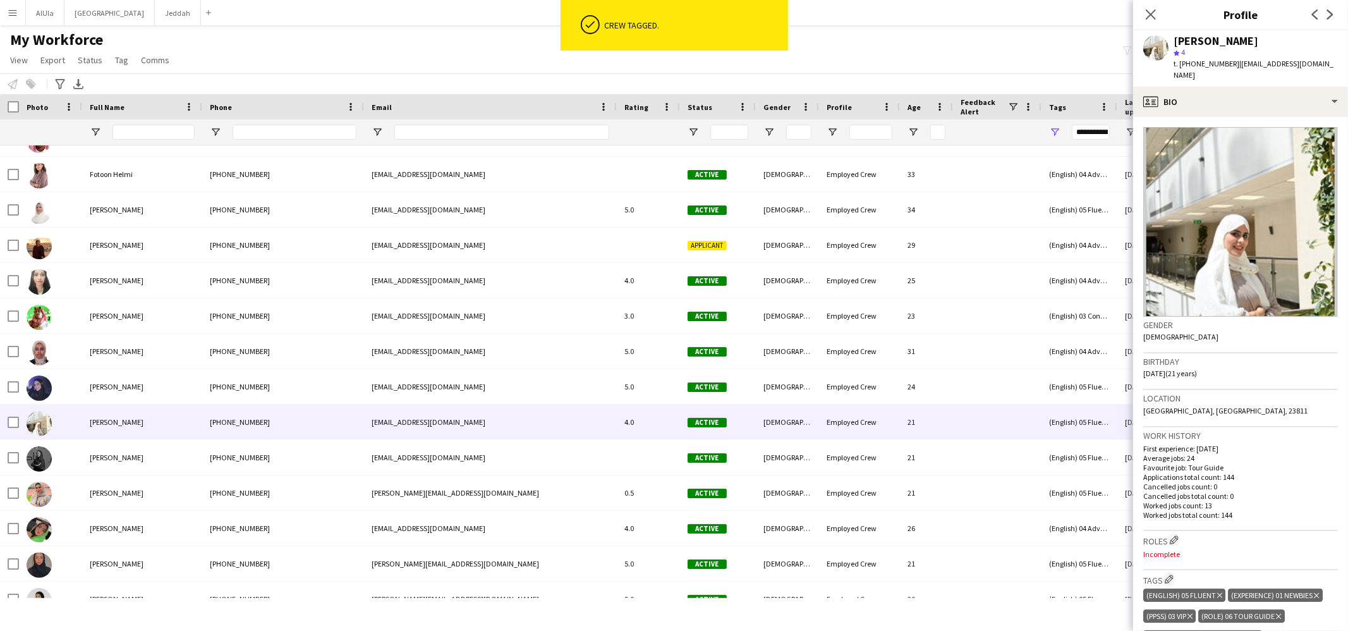
scroll to position [240, 0]
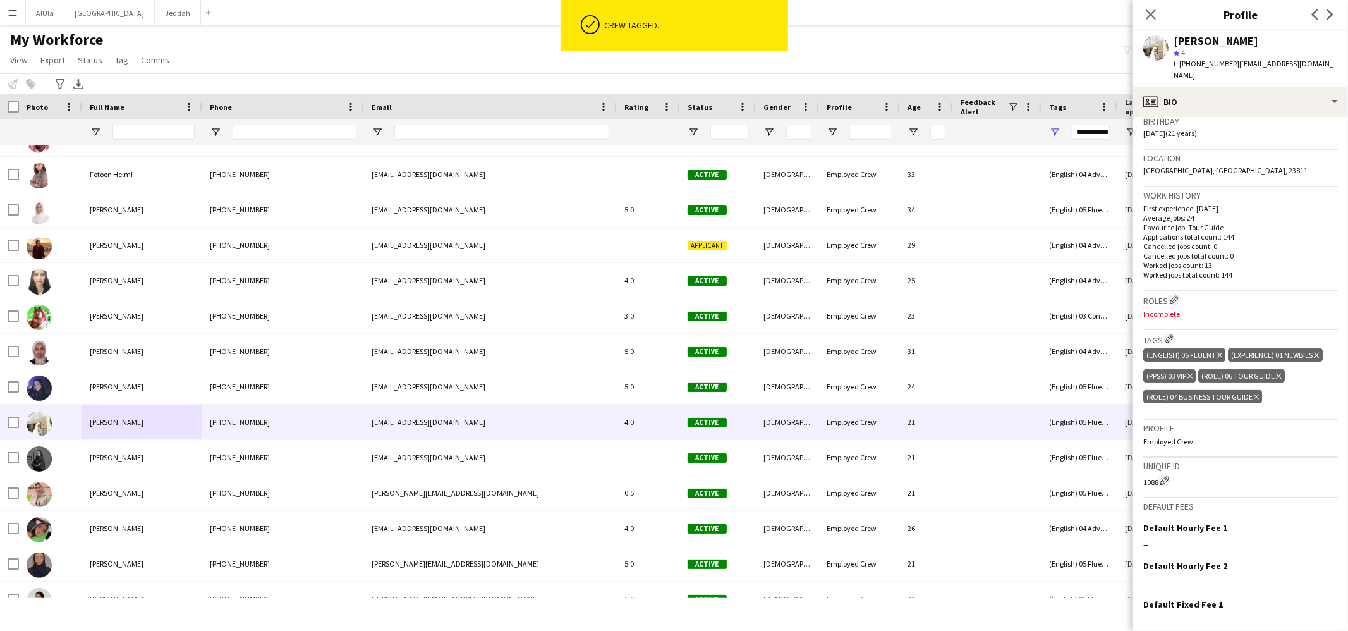
click at [1280, 372] on icon "Delete tag" at bounding box center [1278, 376] width 5 height 8
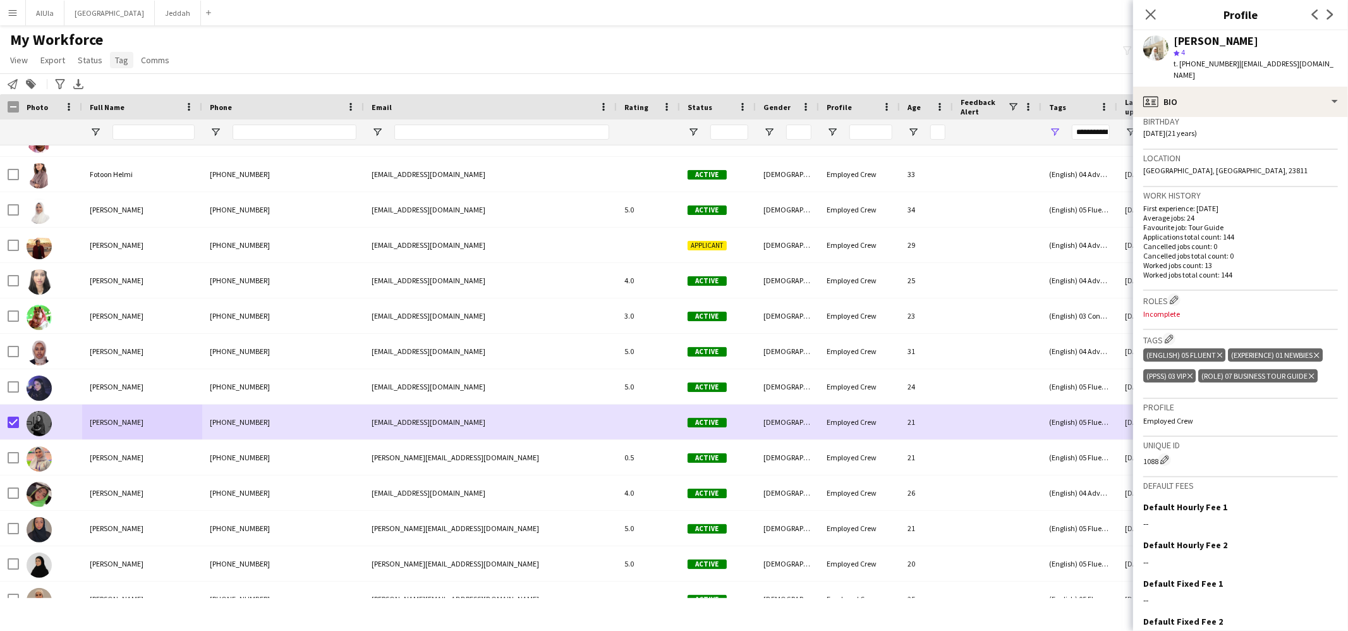
click at [128, 61] on link "Tag" at bounding box center [121, 60] width 23 height 16
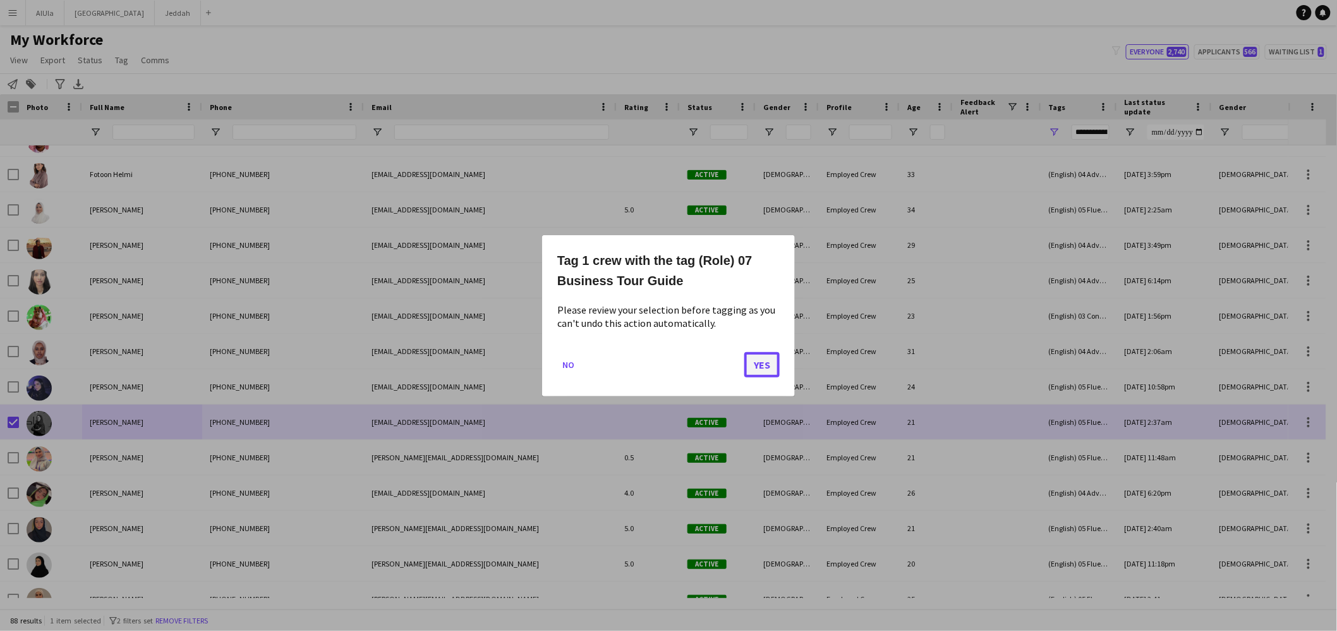
click at [768, 363] on button "Yes" at bounding box center [761, 363] width 35 height 25
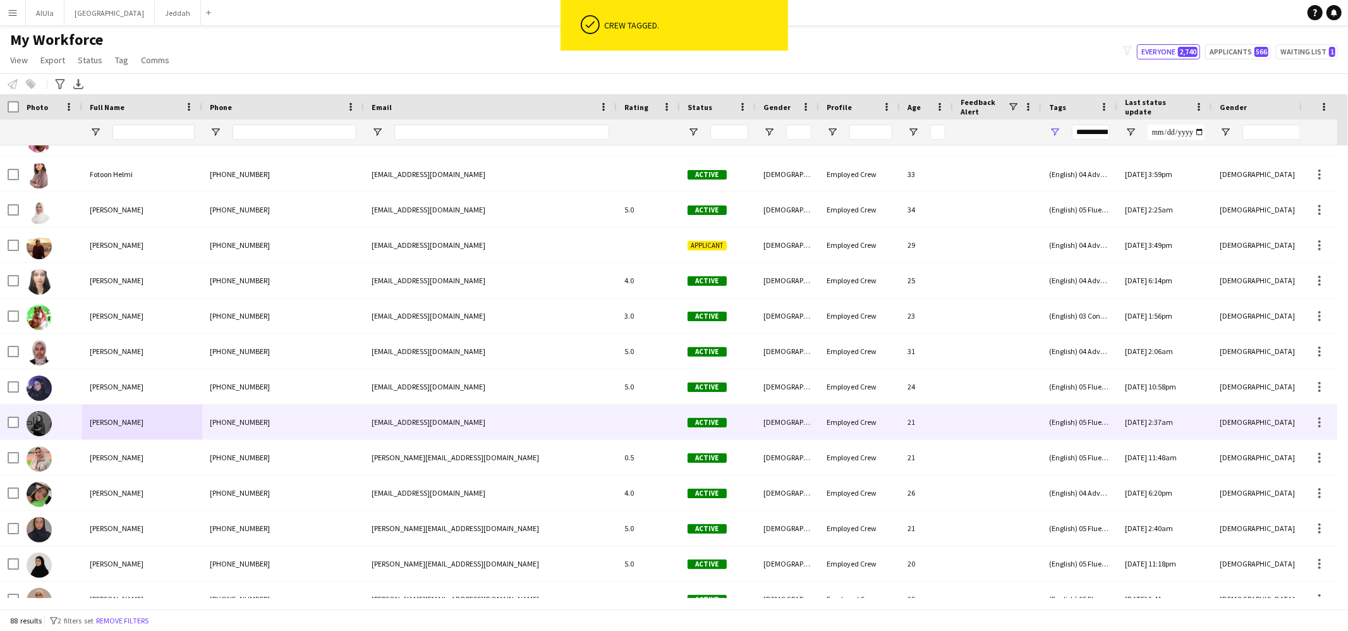
click at [175, 414] on div "[PERSON_NAME]" at bounding box center [142, 421] width 120 height 35
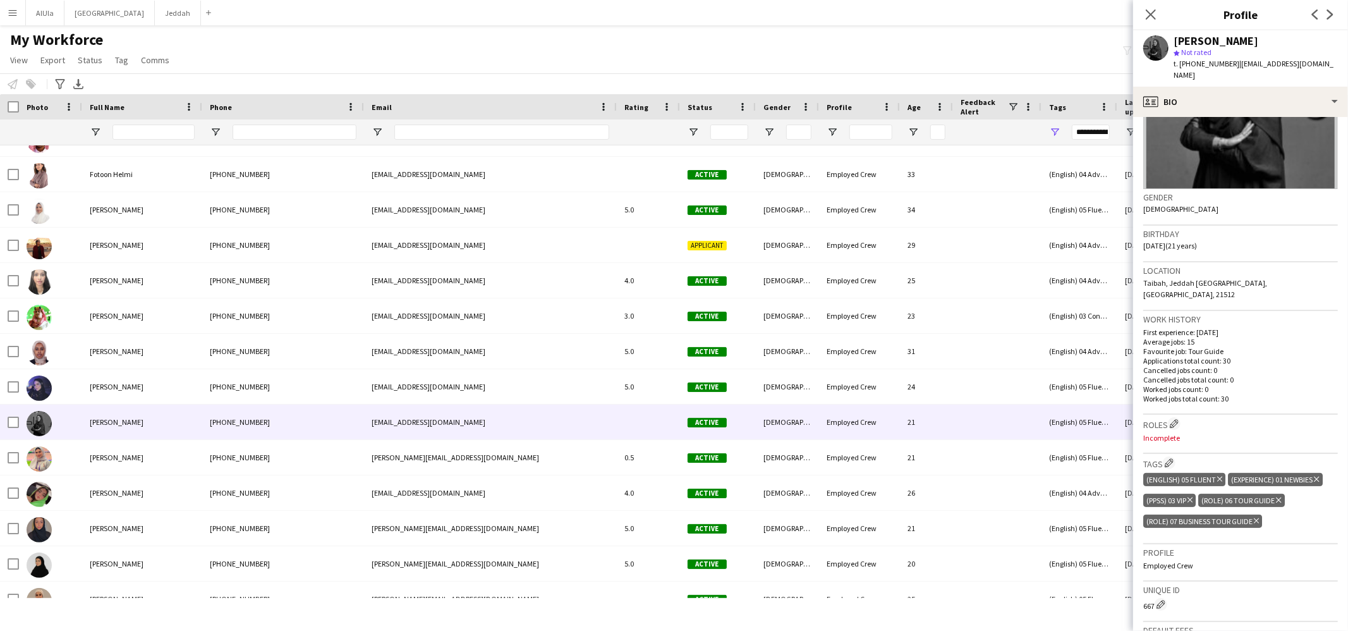
scroll to position [238, 0]
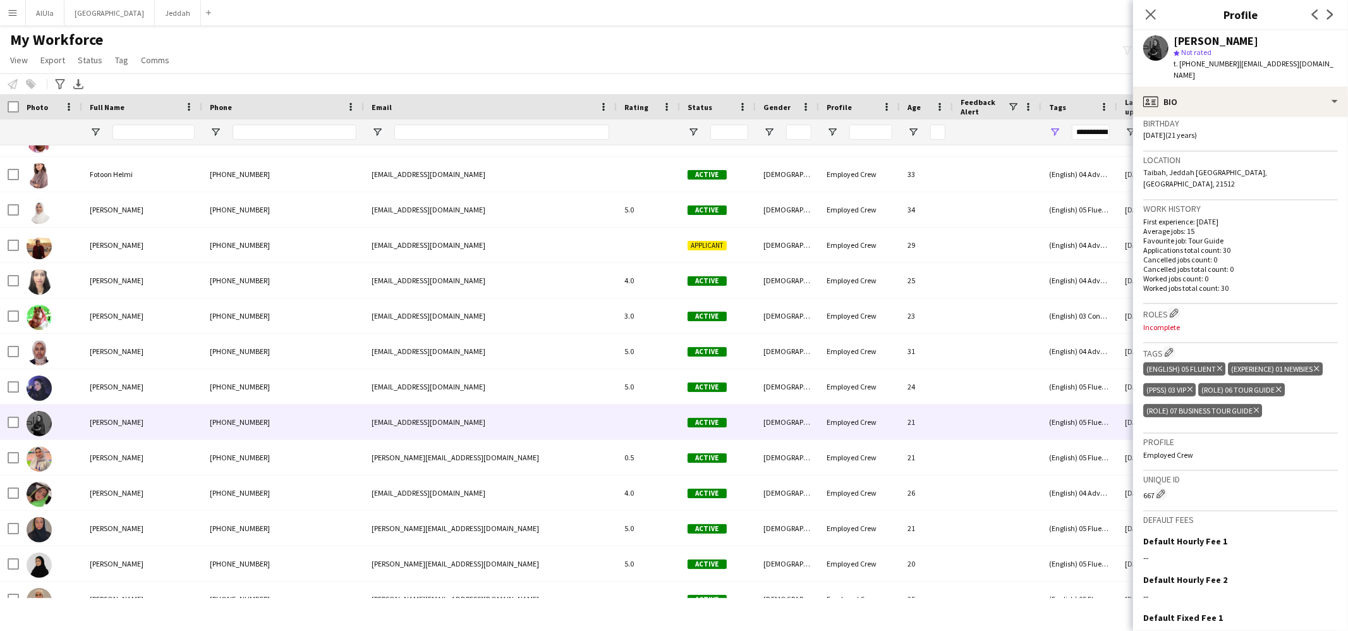
click at [1280, 385] on icon "Delete tag" at bounding box center [1278, 389] width 5 height 8
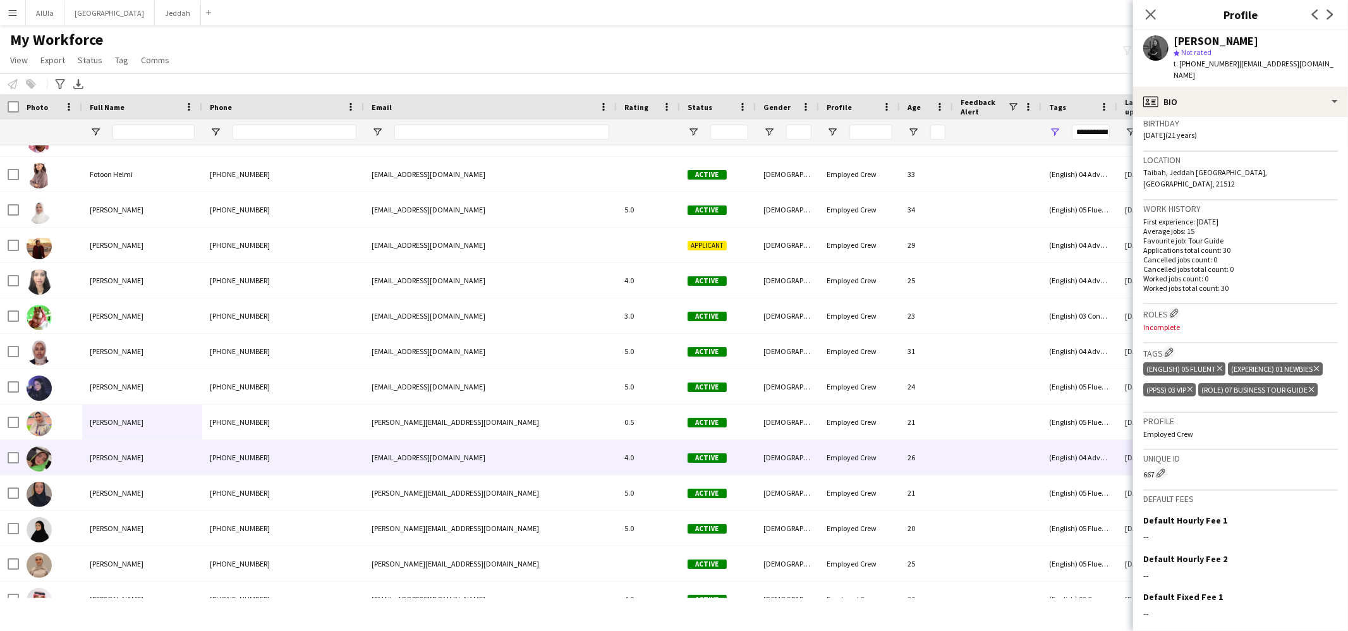
click at [143, 454] on span "[PERSON_NAME]" at bounding box center [117, 456] width 54 height 9
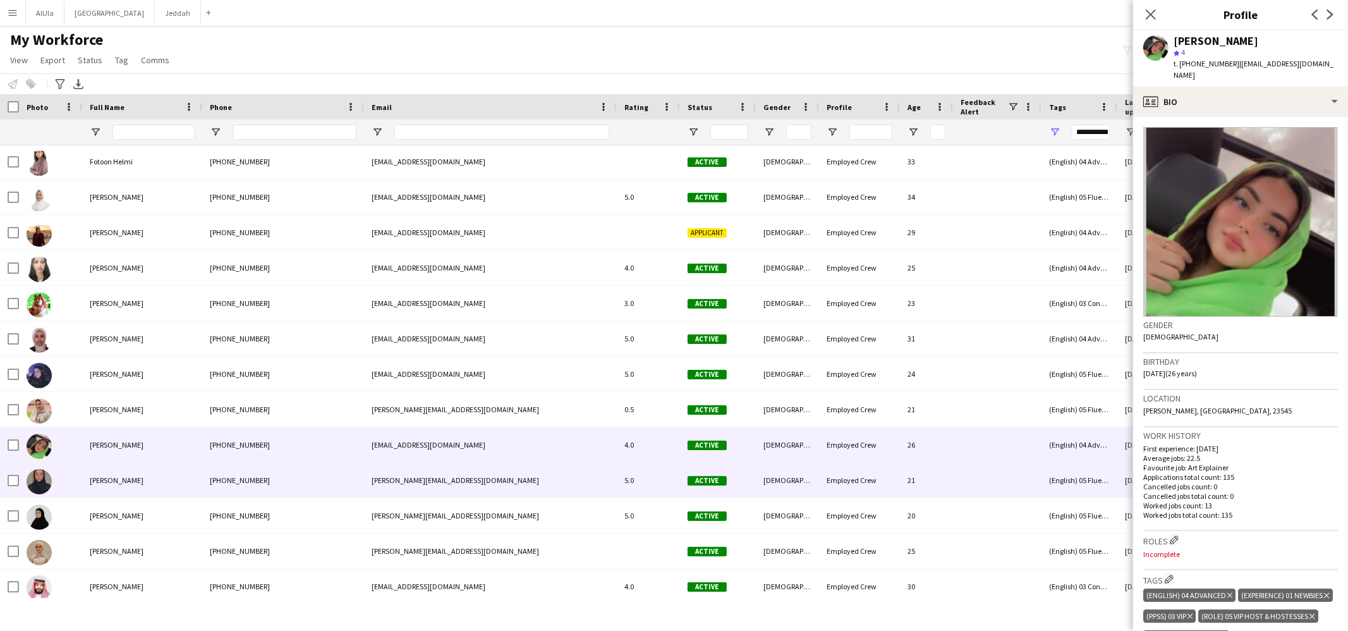
scroll to position [762, 0]
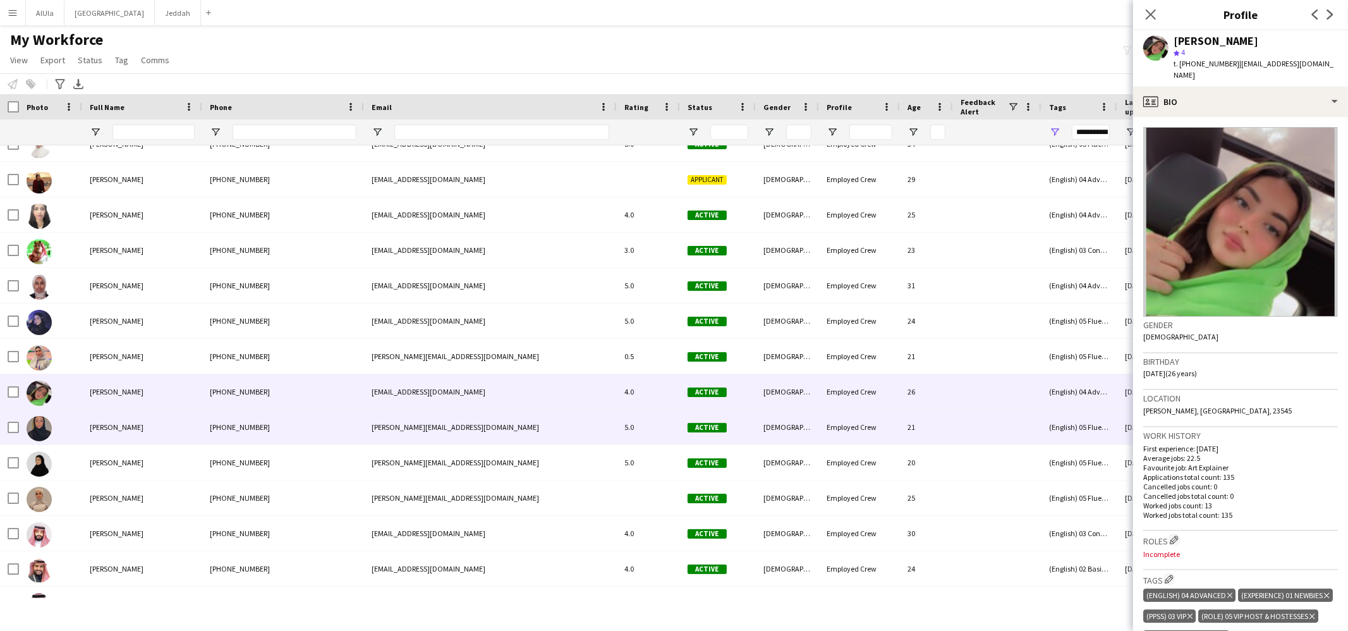
click at [138, 435] on div "[PERSON_NAME]" at bounding box center [142, 426] width 120 height 35
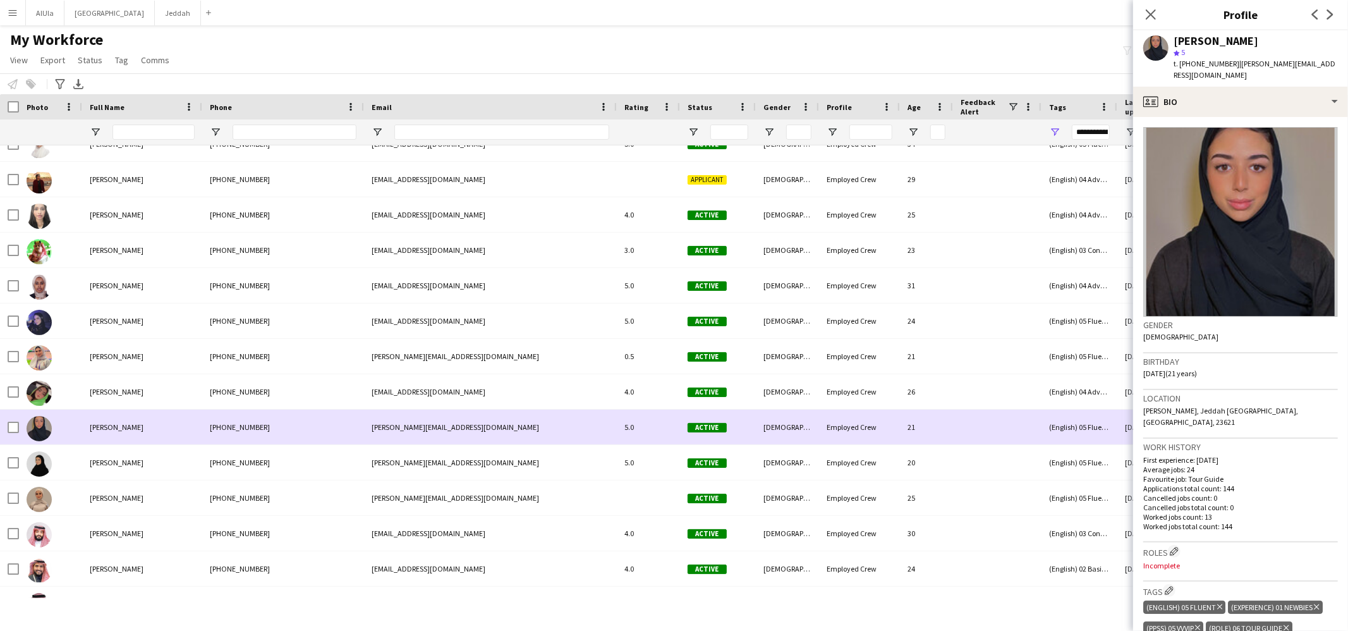
click at [19, 427] on div at bounding box center [50, 426] width 63 height 35
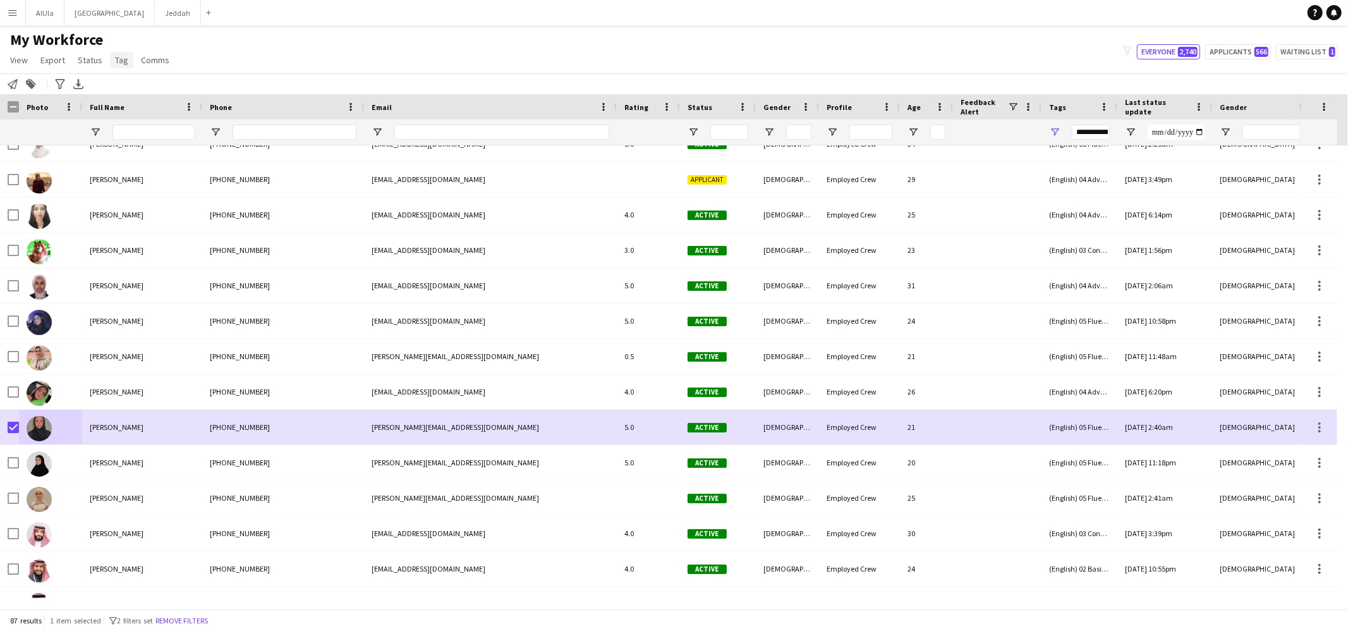
click at [118, 61] on span "Tag" at bounding box center [121, 59] width 13 height 11
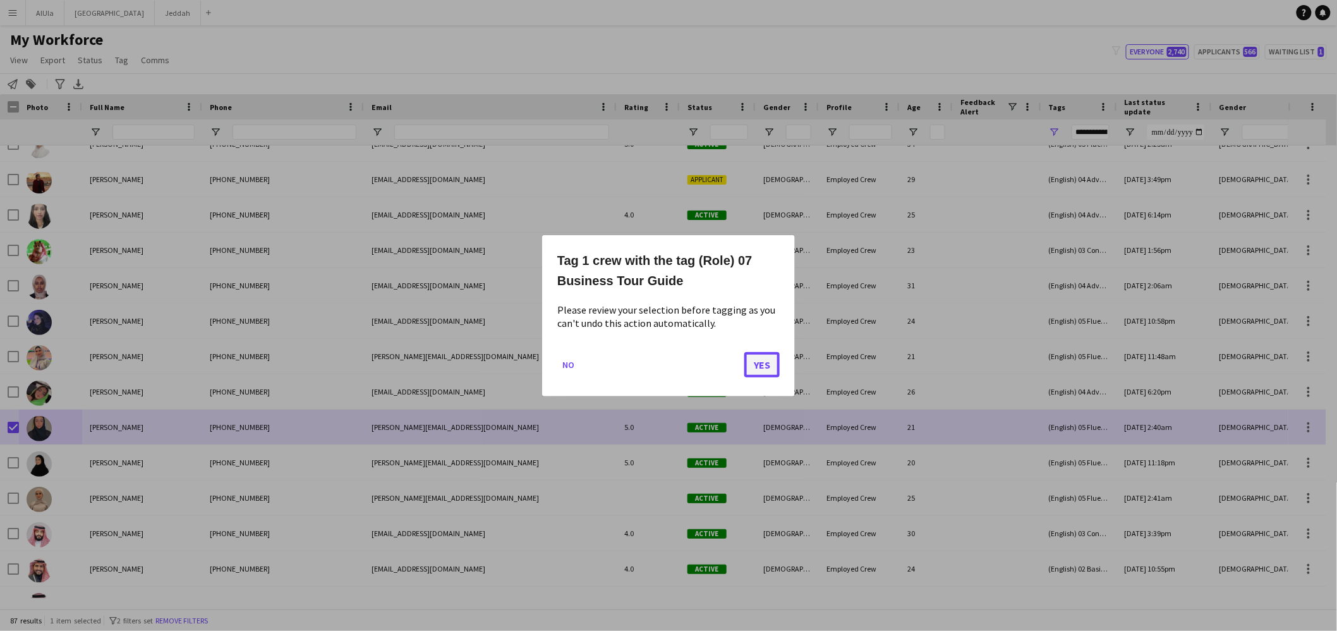
click at [753, 363] on button "Yes" at bounding box center [761, 363] width 35 height 25
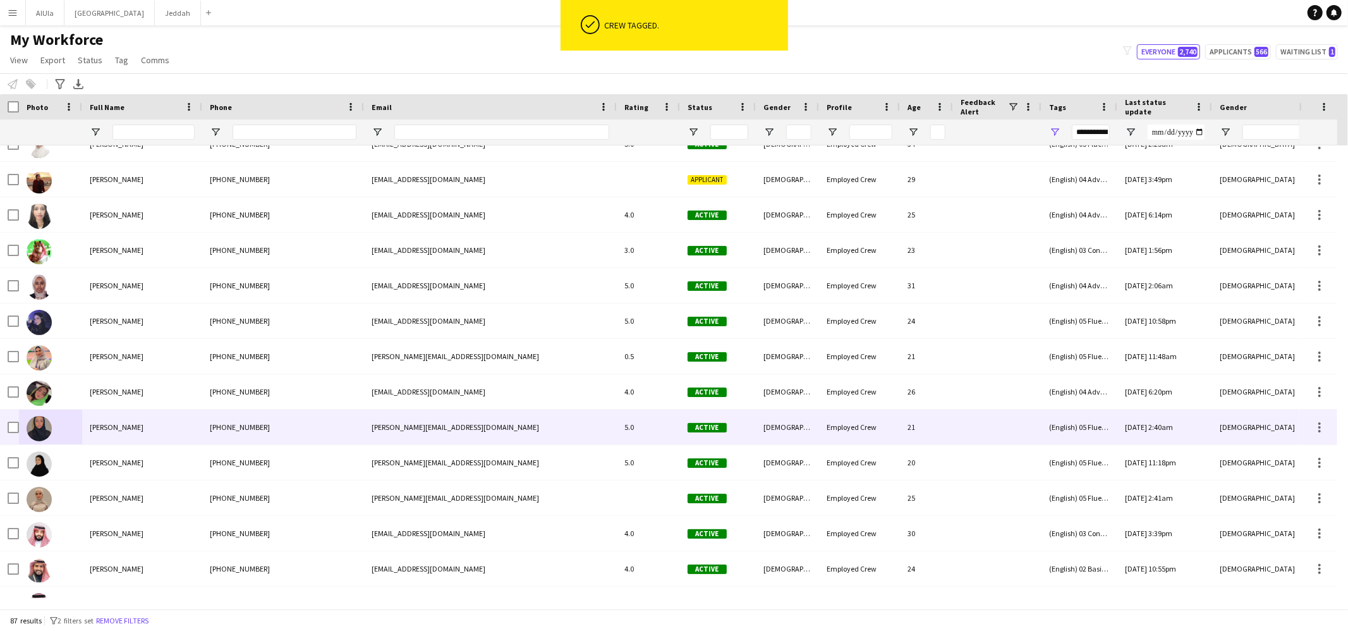
click at [170, 423] on div "[PERSON_NAME]" at bounding box center [142, 426] width 120 height 35
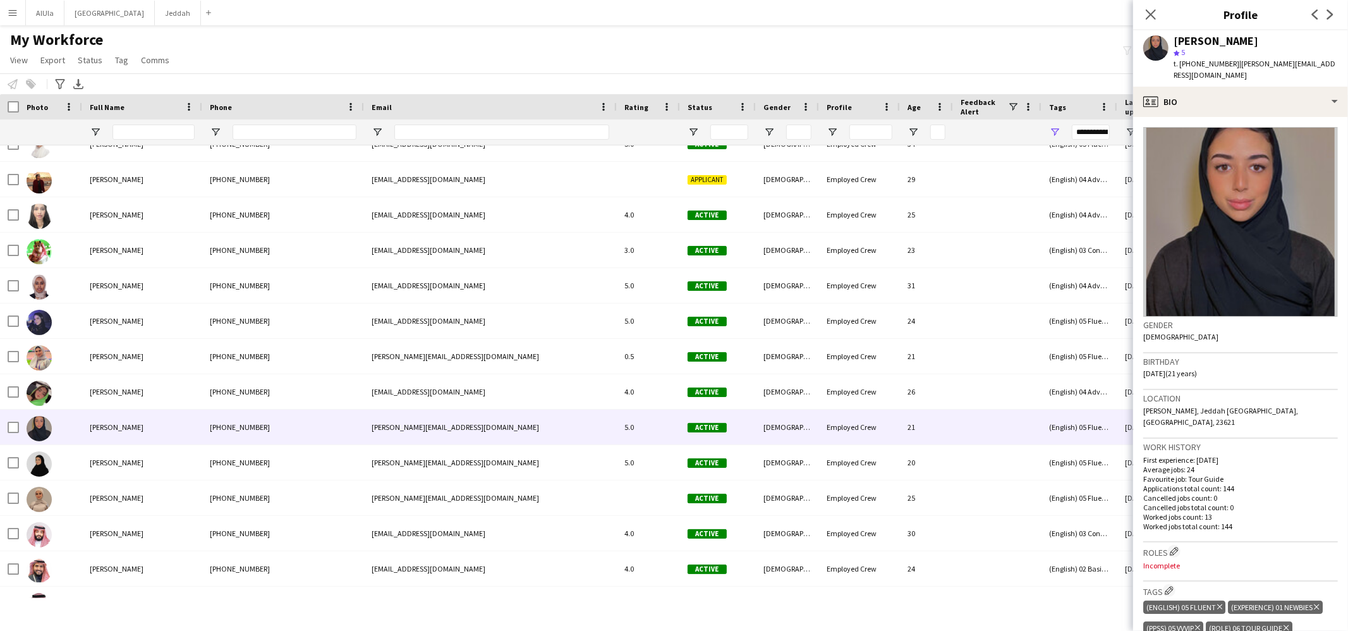
scroll to position [212, 0]
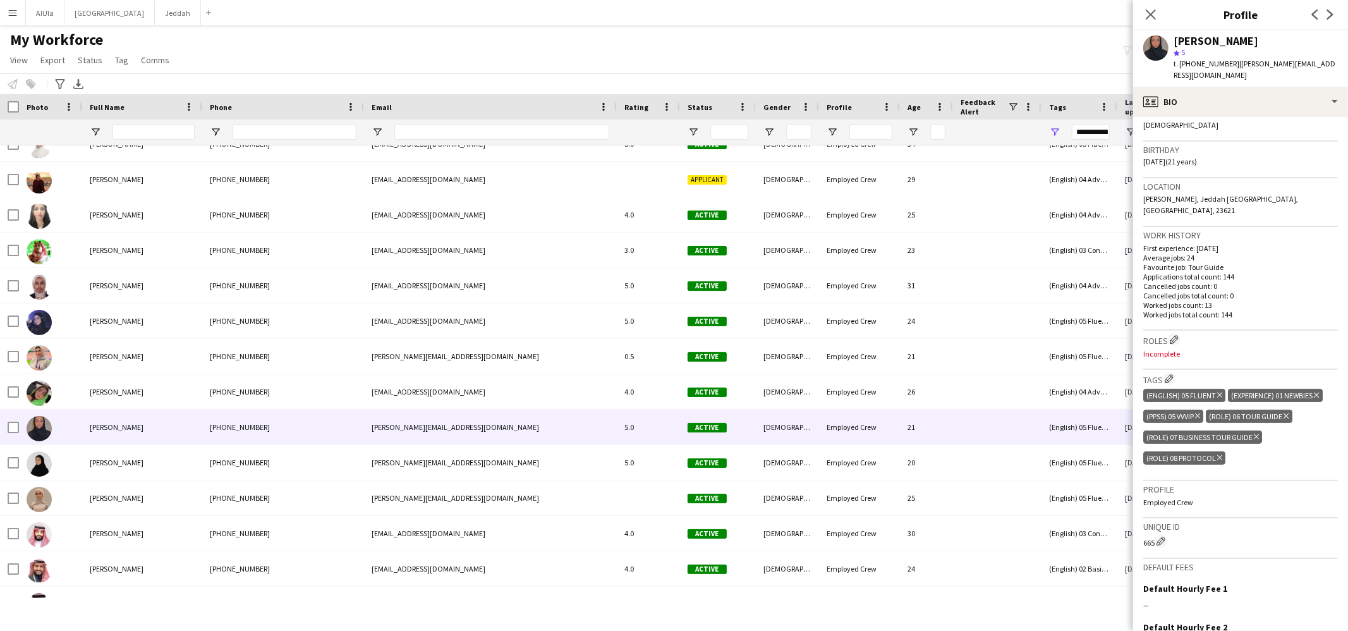
click at [1287, 412] on icon "Delete tag" at bounding box center [1285, 416] width 5 height 8
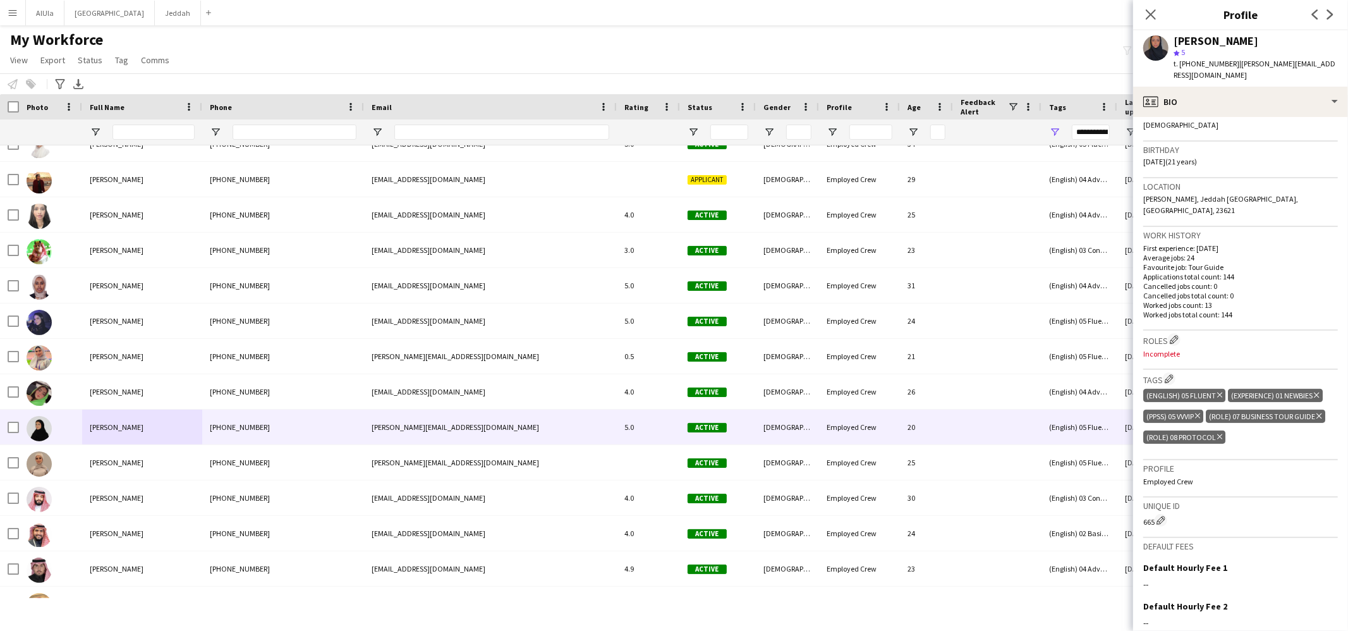
click at [19, 427] on div at bounding box center [50, 426] width 63 height 35
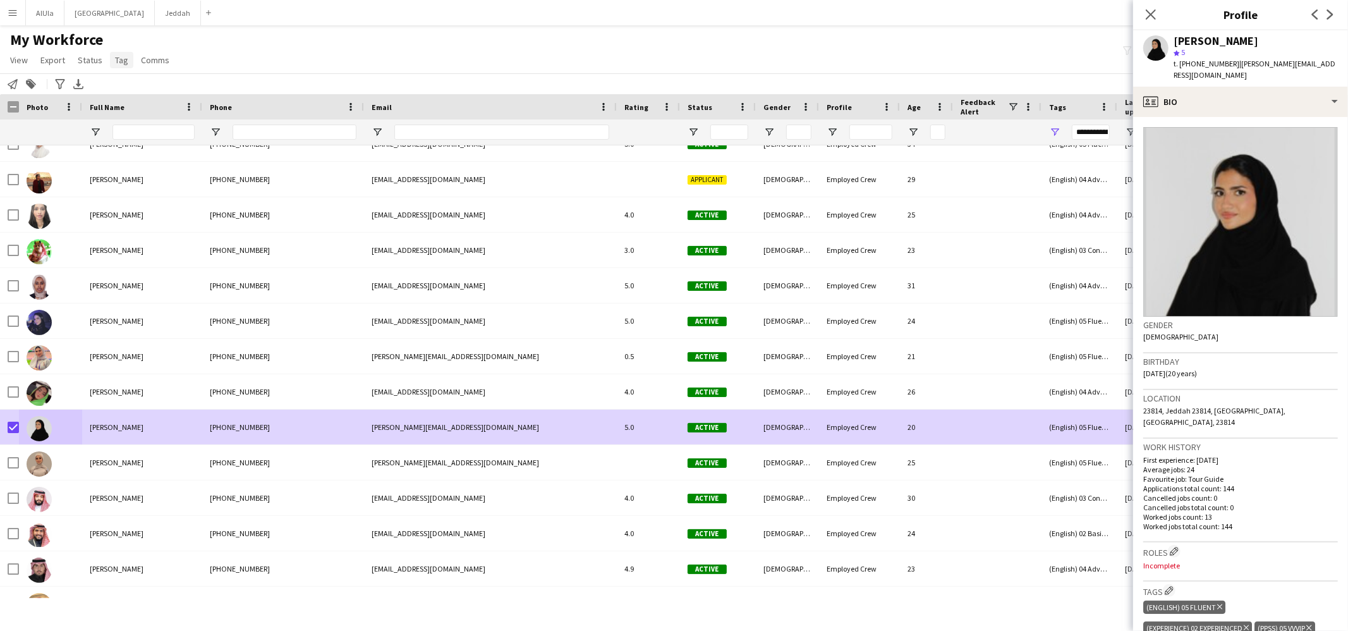
click at [110, 65] on link "Tag" at bounding box center [121, 60] width 23 height 16
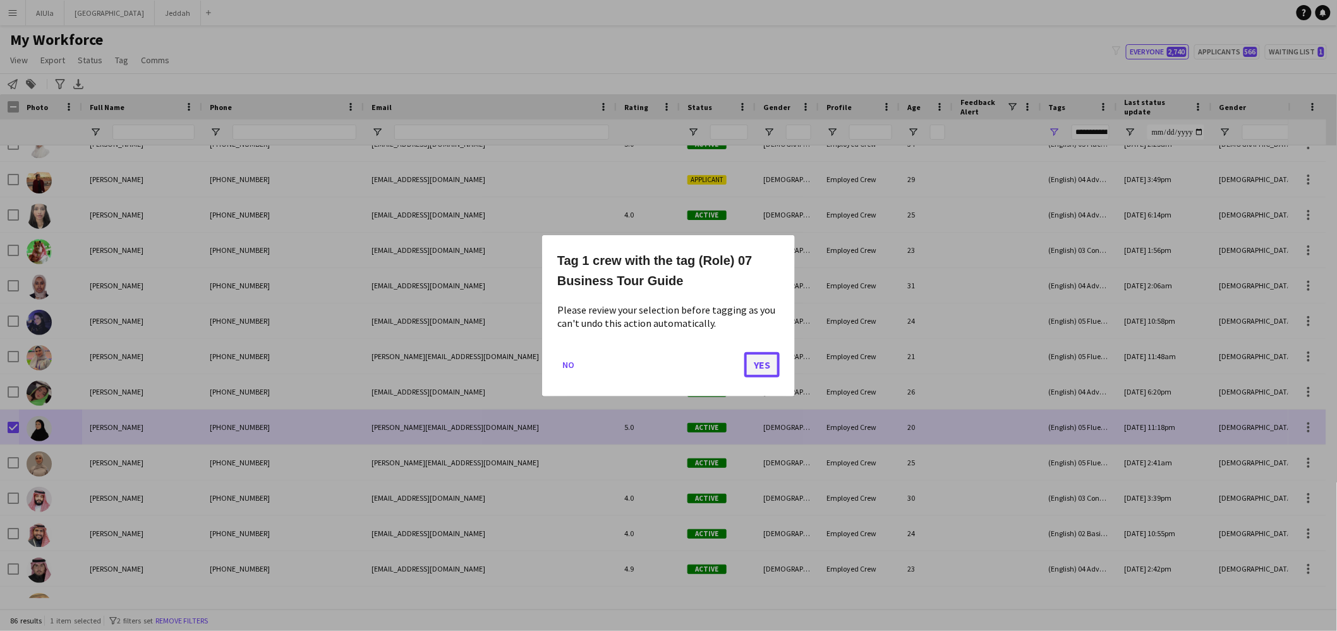
click at [770, 361] on button "Yes" at bounding box center [761, 363] width 35 height 25
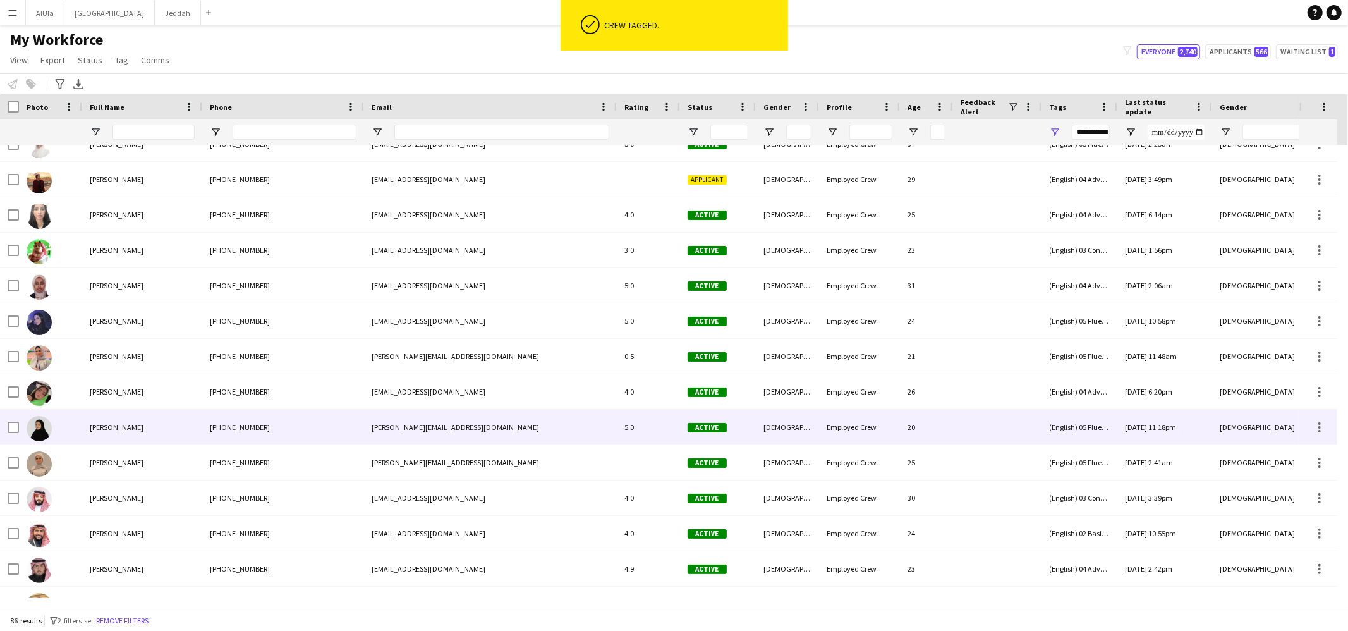
click at [128, 428] on span "[PERSON_NAME]" at bounding box center [117, 426] width 54 height 9
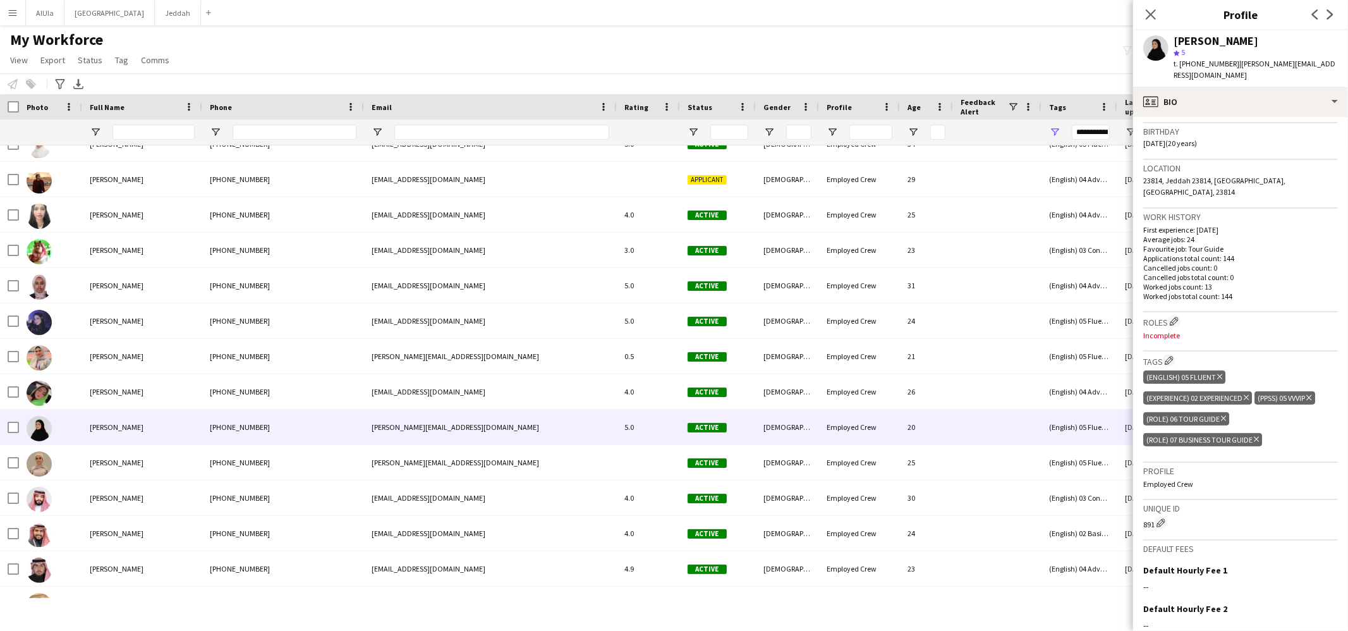
scroll to position [232, 0]
click at [1222, 413] on icon "Delete tag" at bounding box center [1223, 417] width 5 height 8
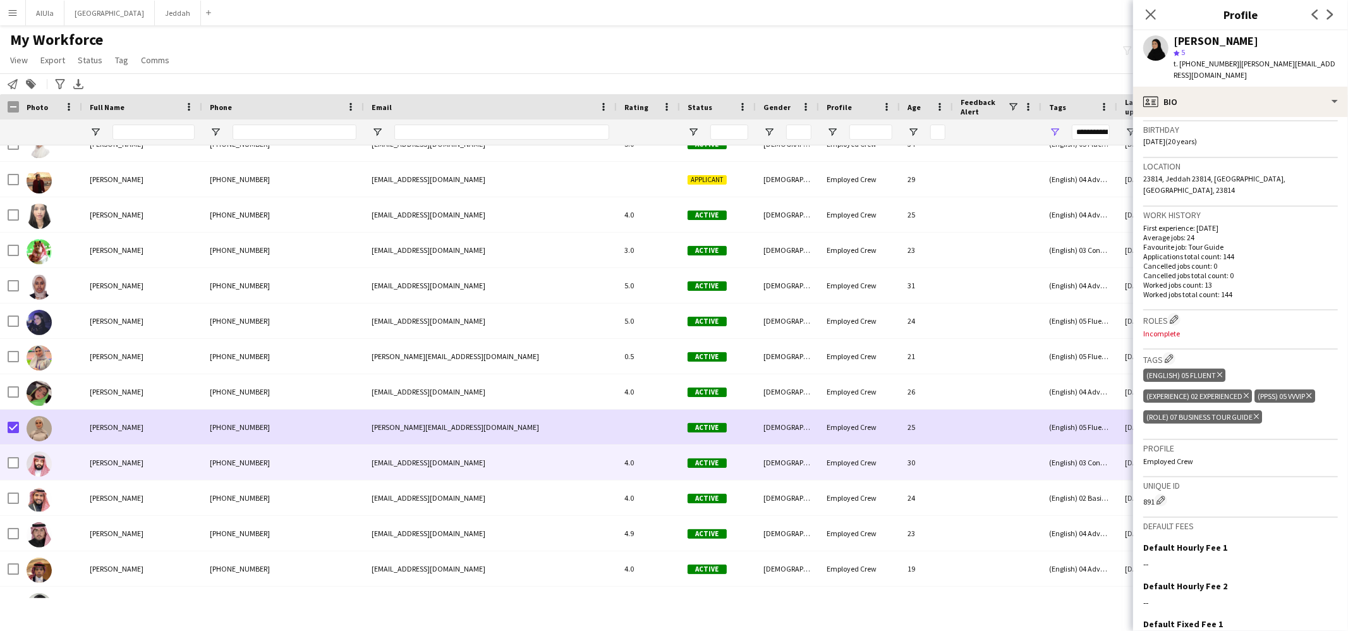
click at [93, 464] on span "[PERSON_NAME]" at bounding box center [117, 461] width 54 height 9
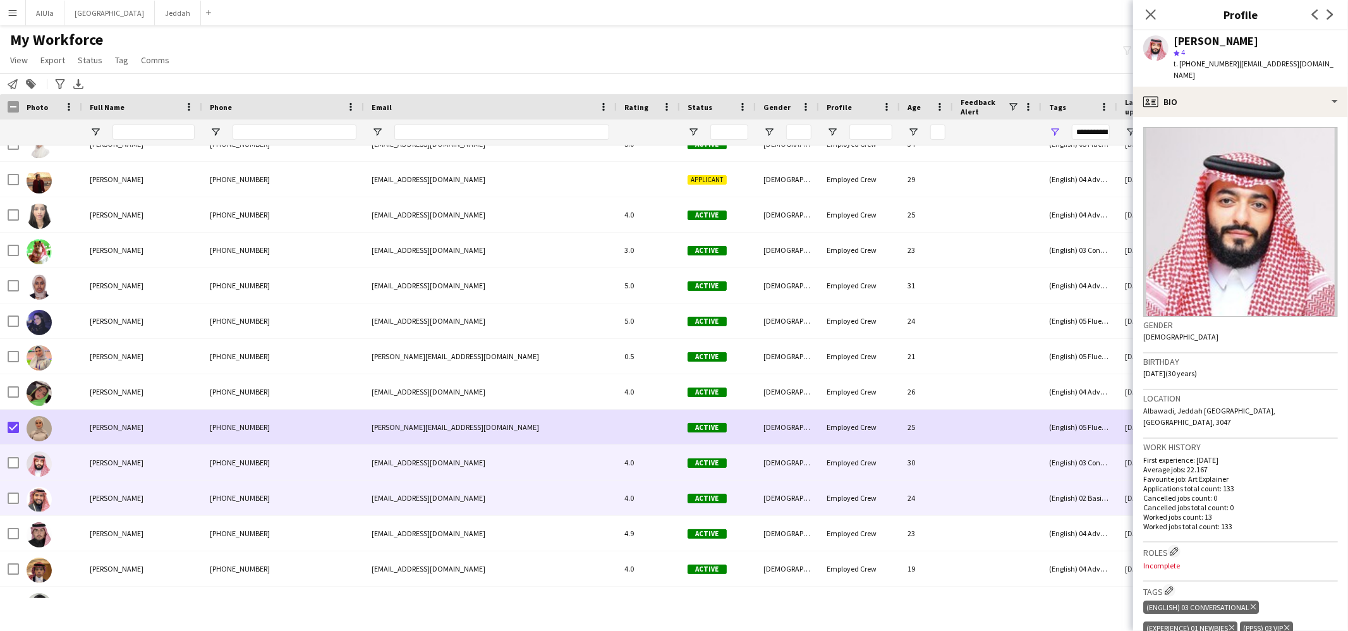
click at [126, 495] on span "[PERSON_NAME]" at bounding box center [117, 497] width 54 height 9
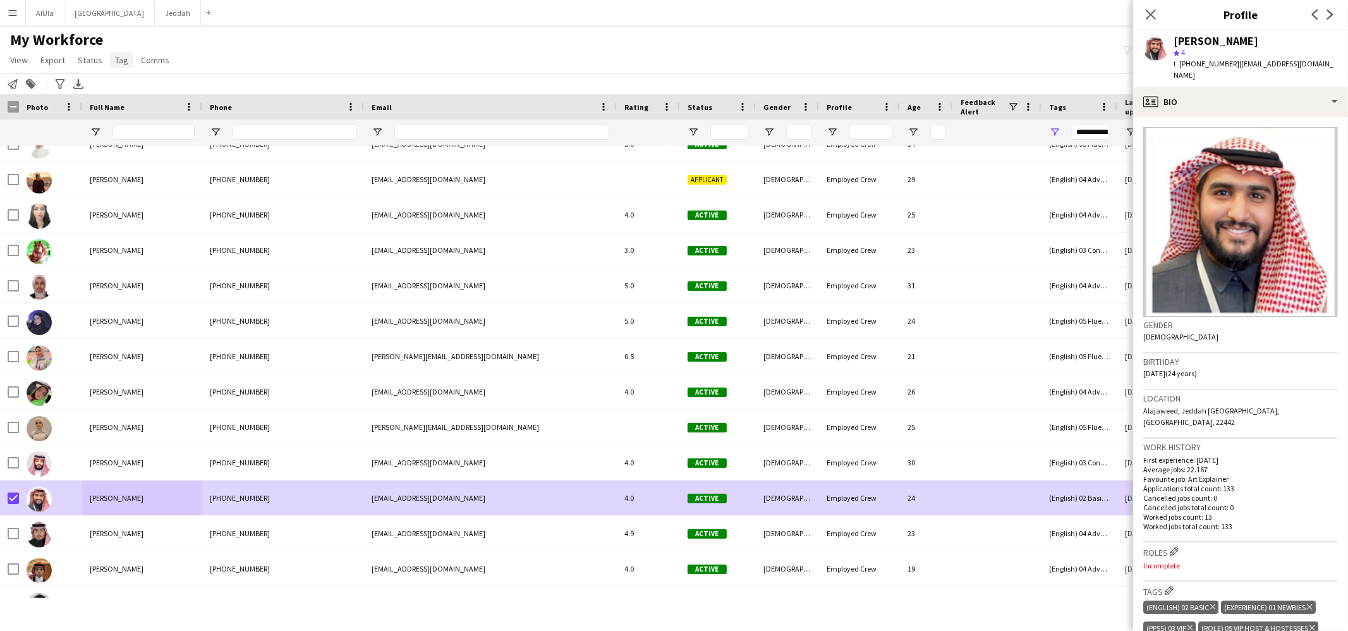
click at [120, 66] on link "Tag" at bounding box center [121, 60] width 23 height 16
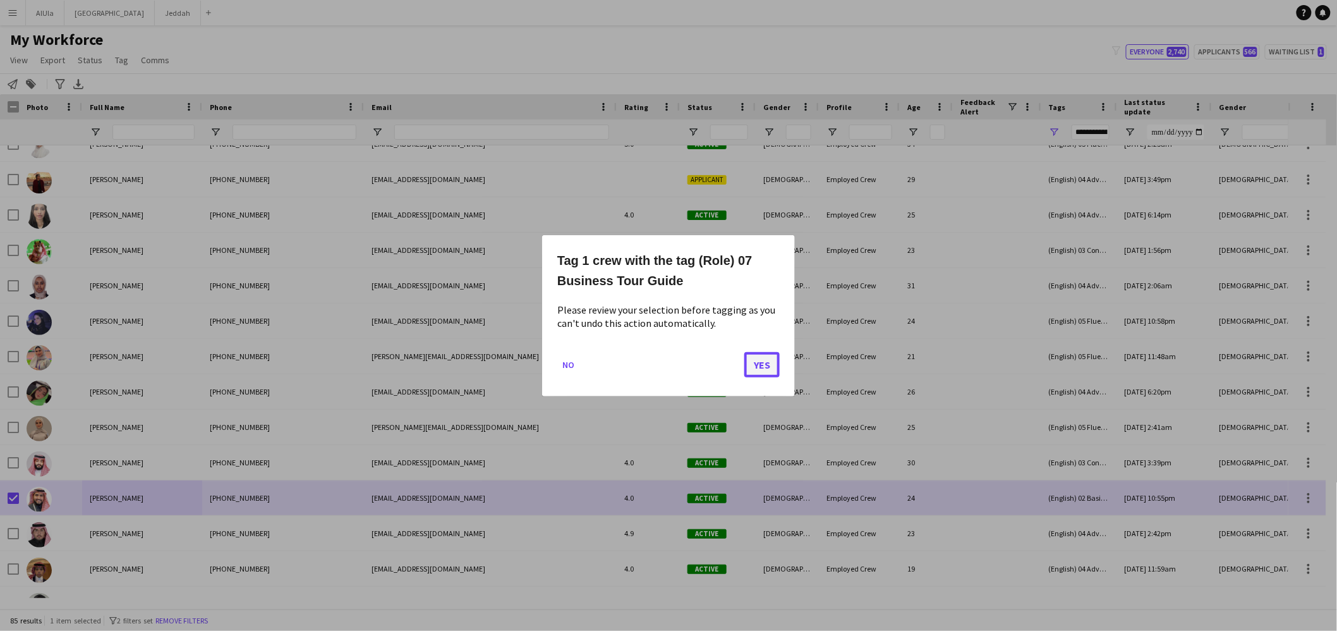
click at [751, 360] on button "Yes" at bounding box center [761, 363] width 35 height 25
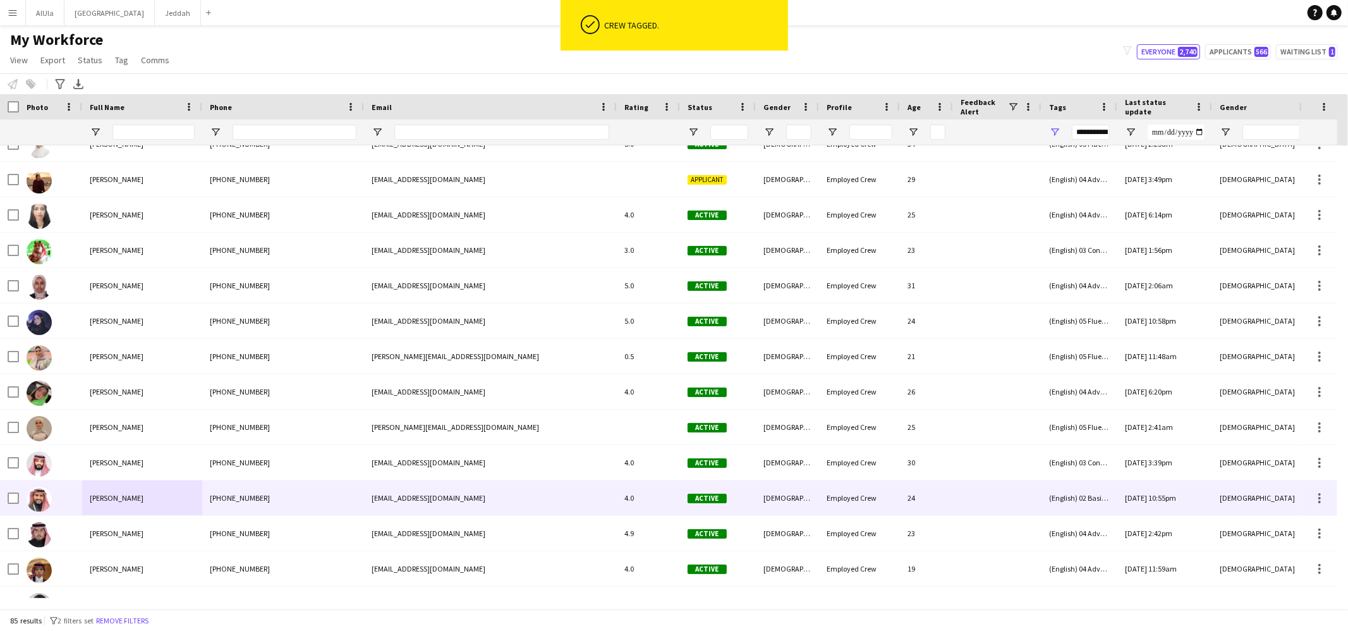
click at [157, 504] on div "[PERSON_NAME]" at bounding box center [142, 497] width 120 height 35
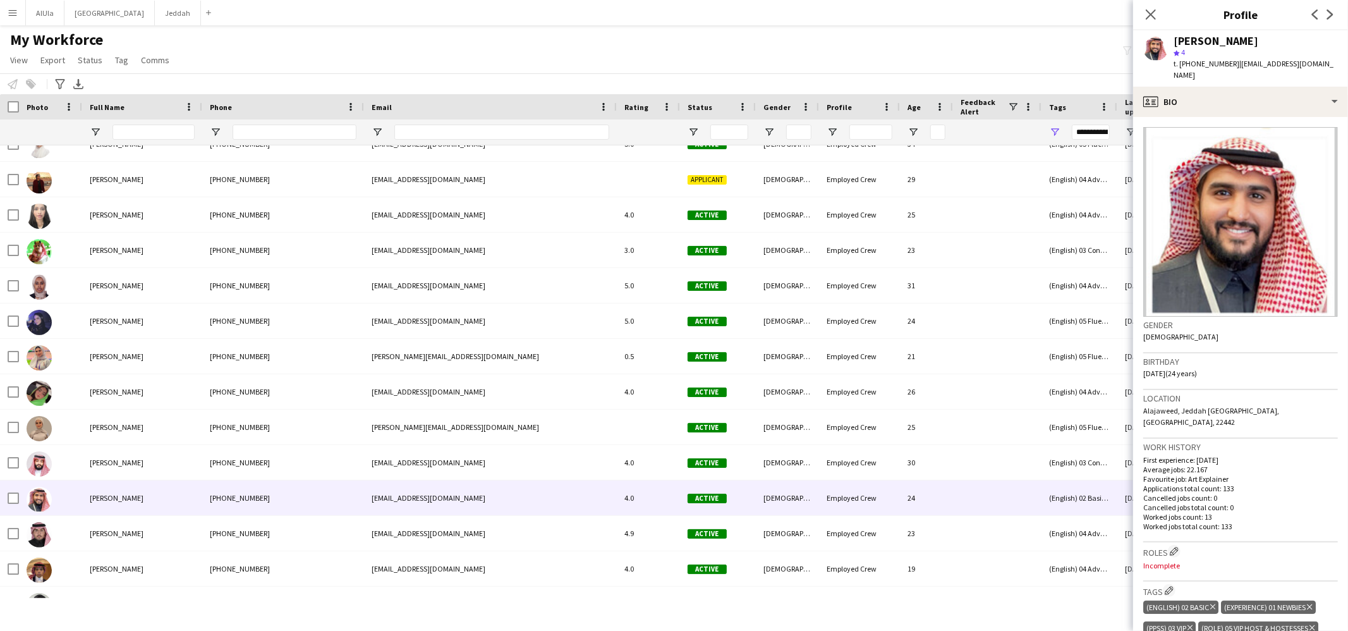
scroll to position [238, 0]
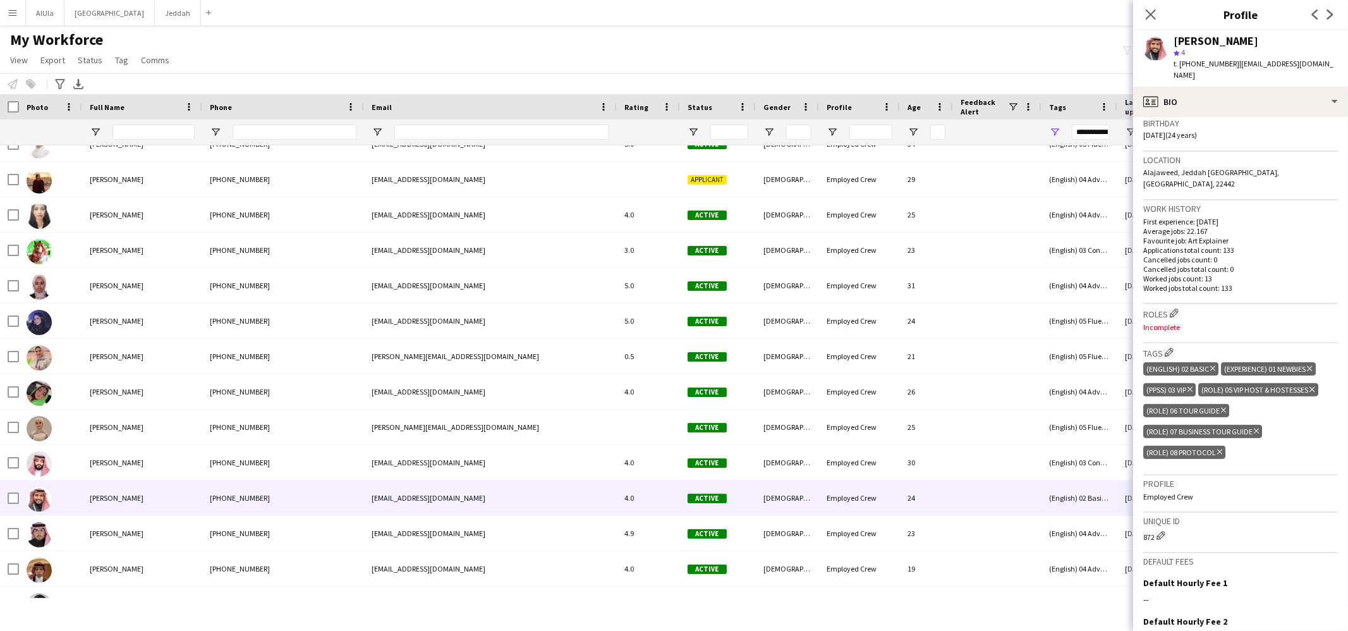
click at [1223, 406] on icon "Delete tag" at bounding box center [1223, 410] width 5 height 8
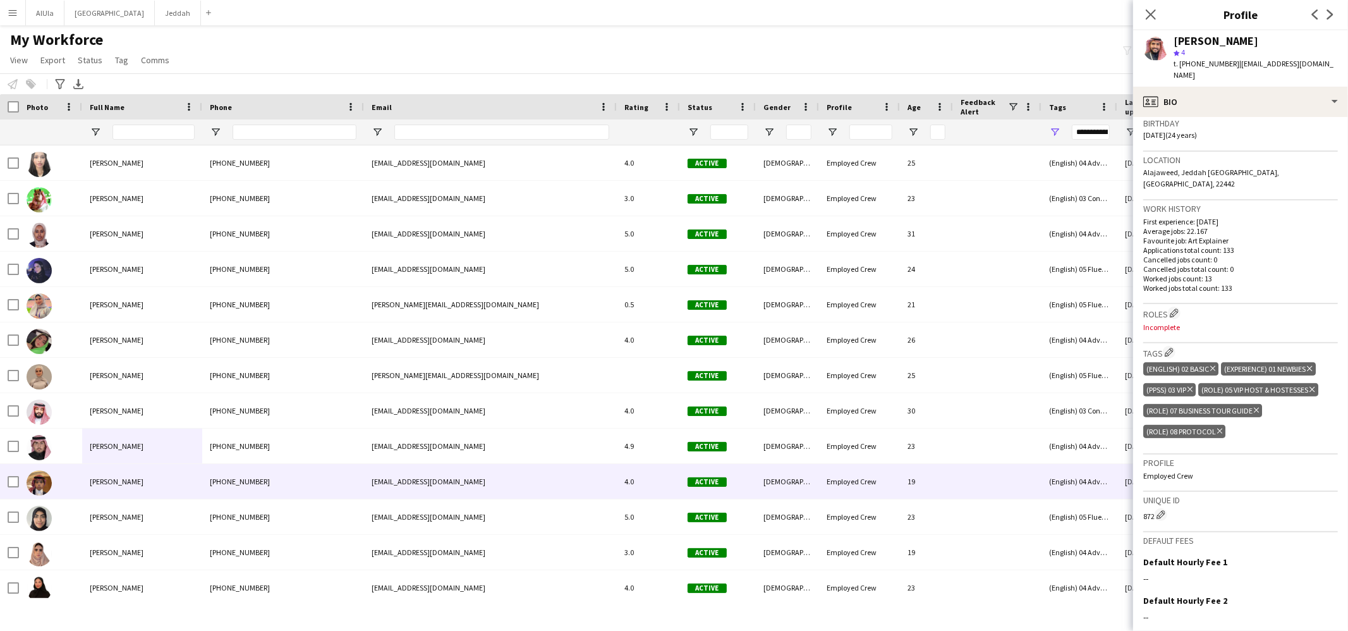
scroll to position [851, 0]
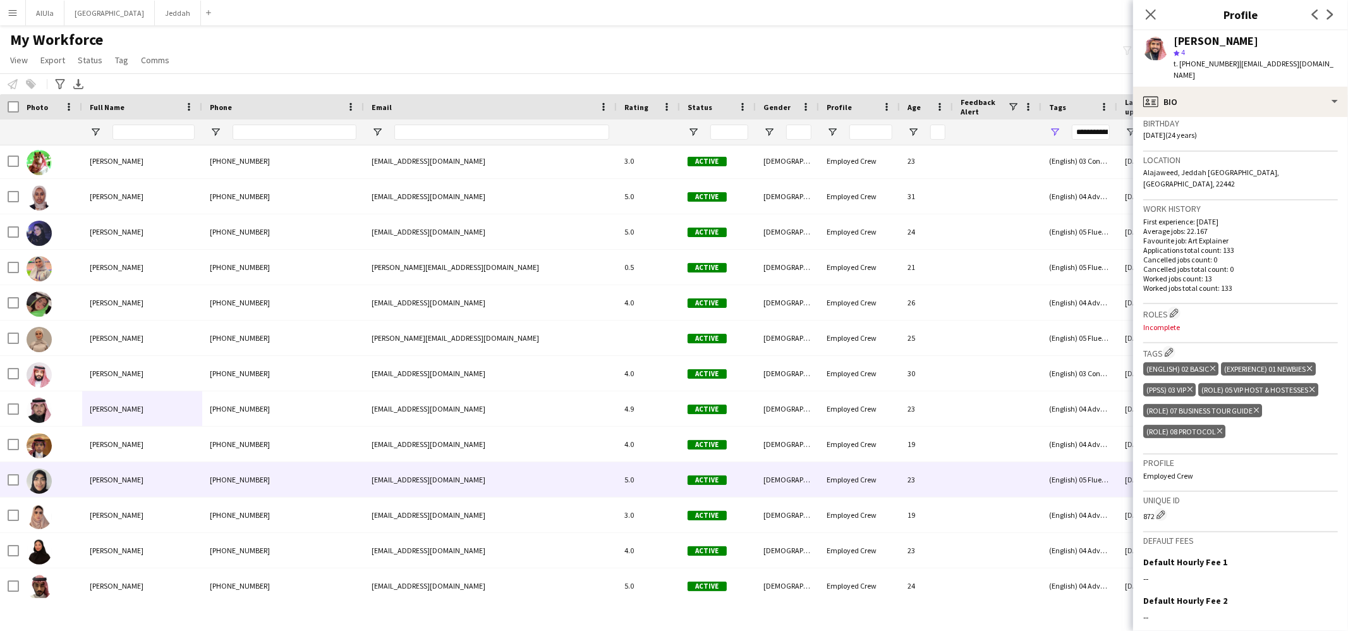
click at [113, 492] on div "[PERSON_NAME]" at bounding box center [142, 479] width 120 height 35
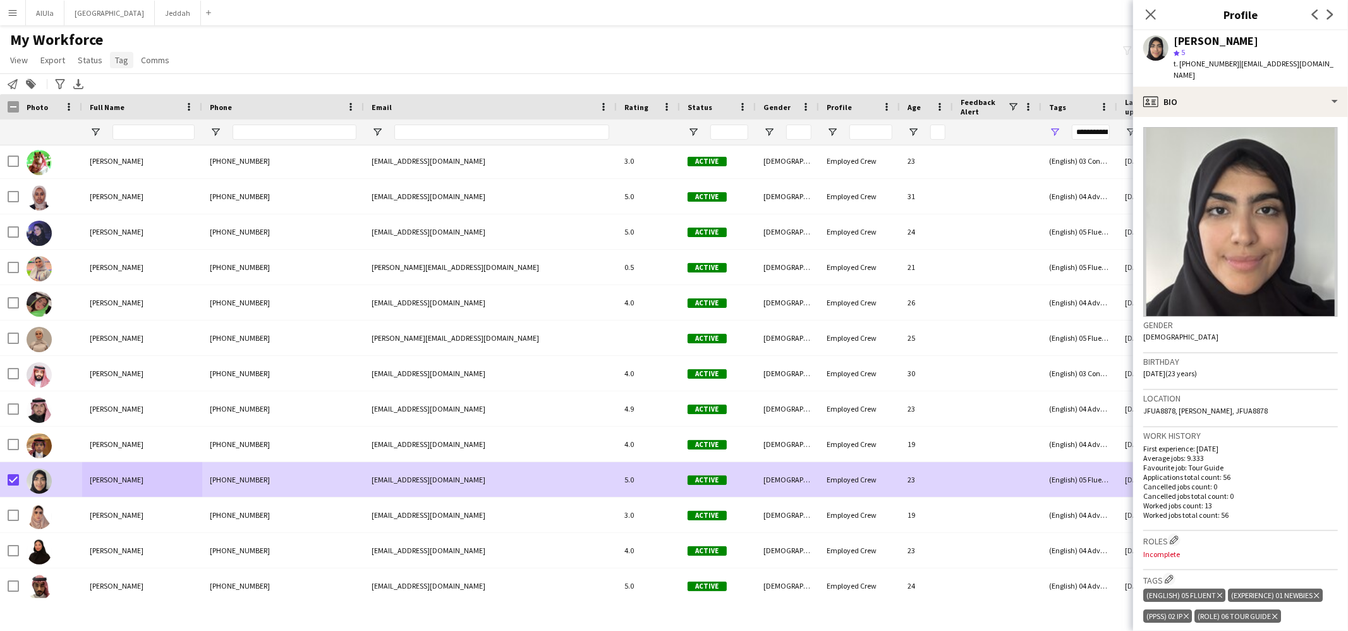
click at [128, 62] on link "Tag" at bounding box center [121, 60] width 23 height 16
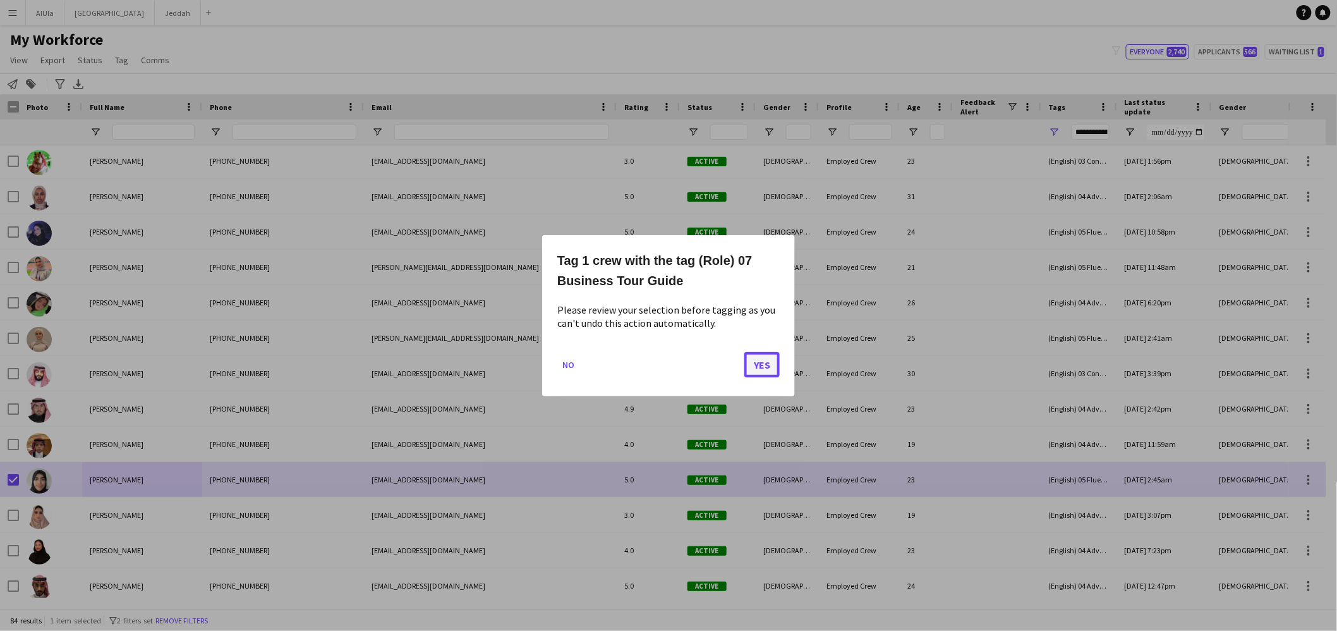
click at [765, 363] on button "Yes" at bounding box center [761, 363] width 35 height 25
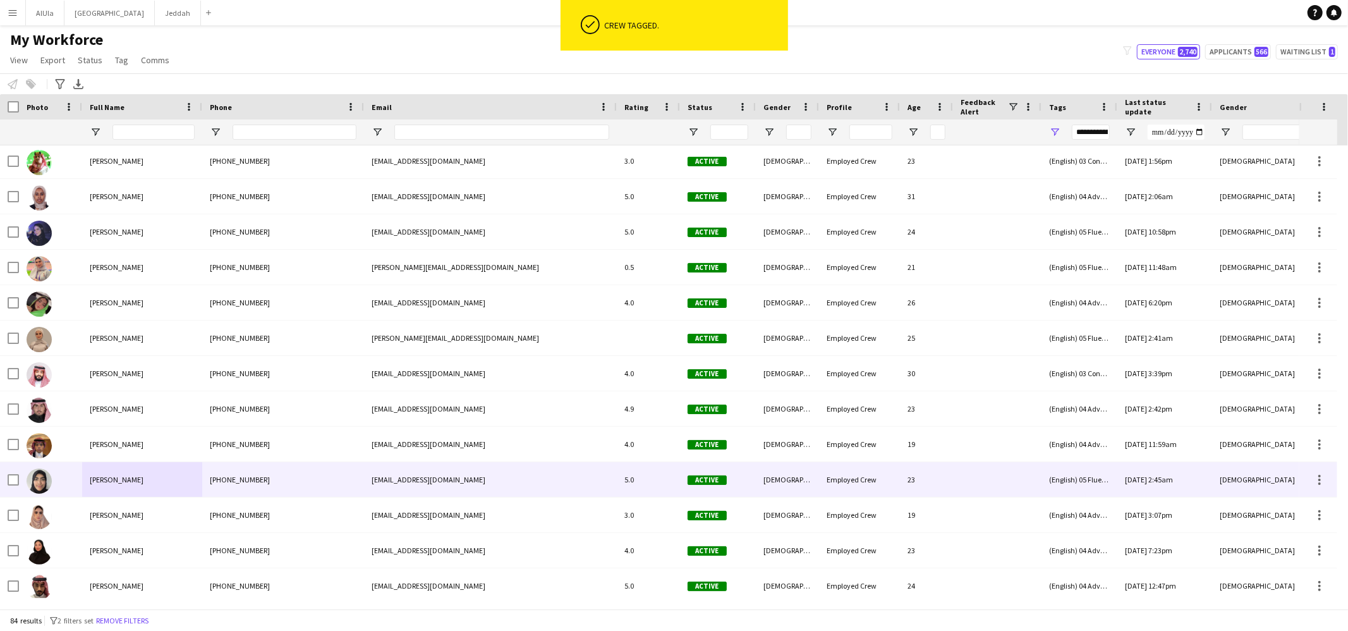
click at [183, 473] on div "[PERSON_NAME]" at bounding box center [142, 479] width 120 height 35
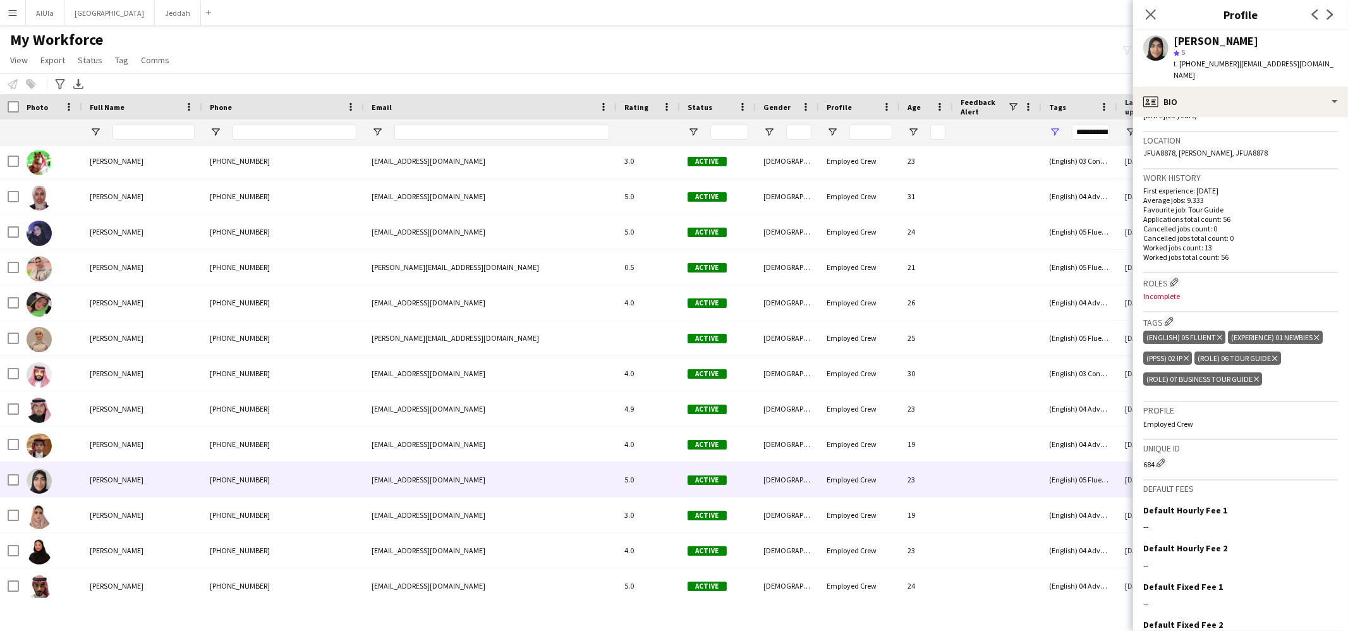
scroll to position [313, 0]
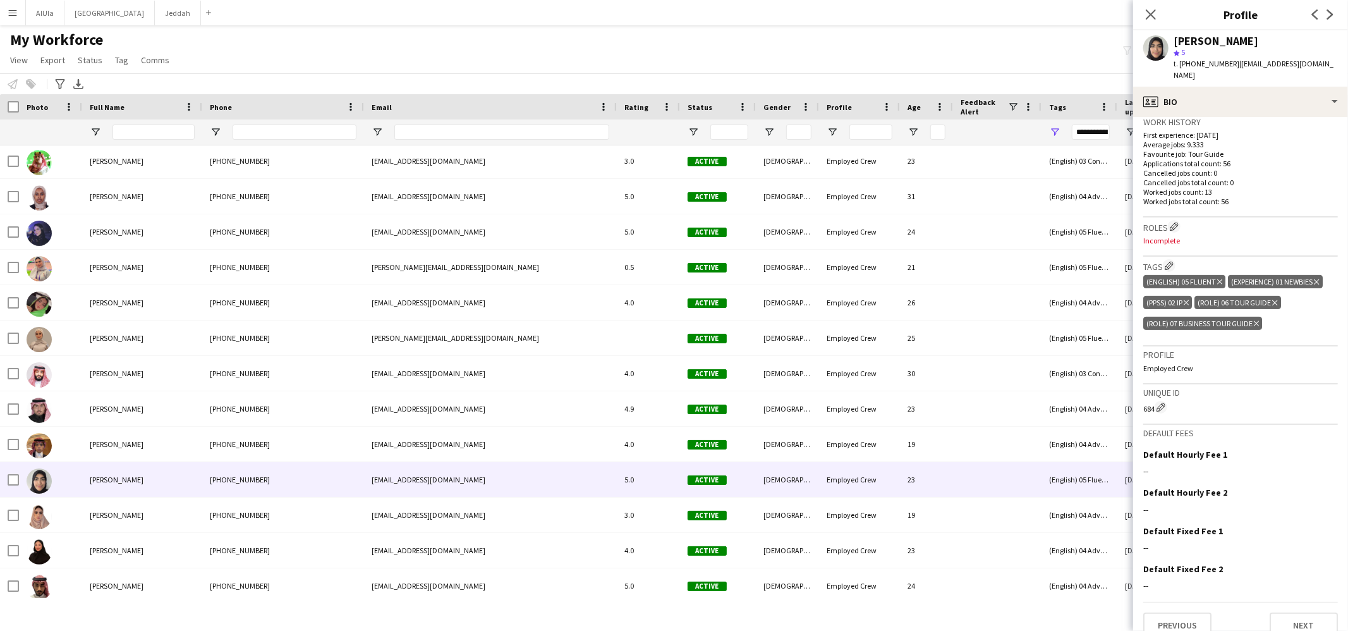
click at [1277, 299] on icon "Delete tag" at bounding box center [1274, 303] width 5 height 8
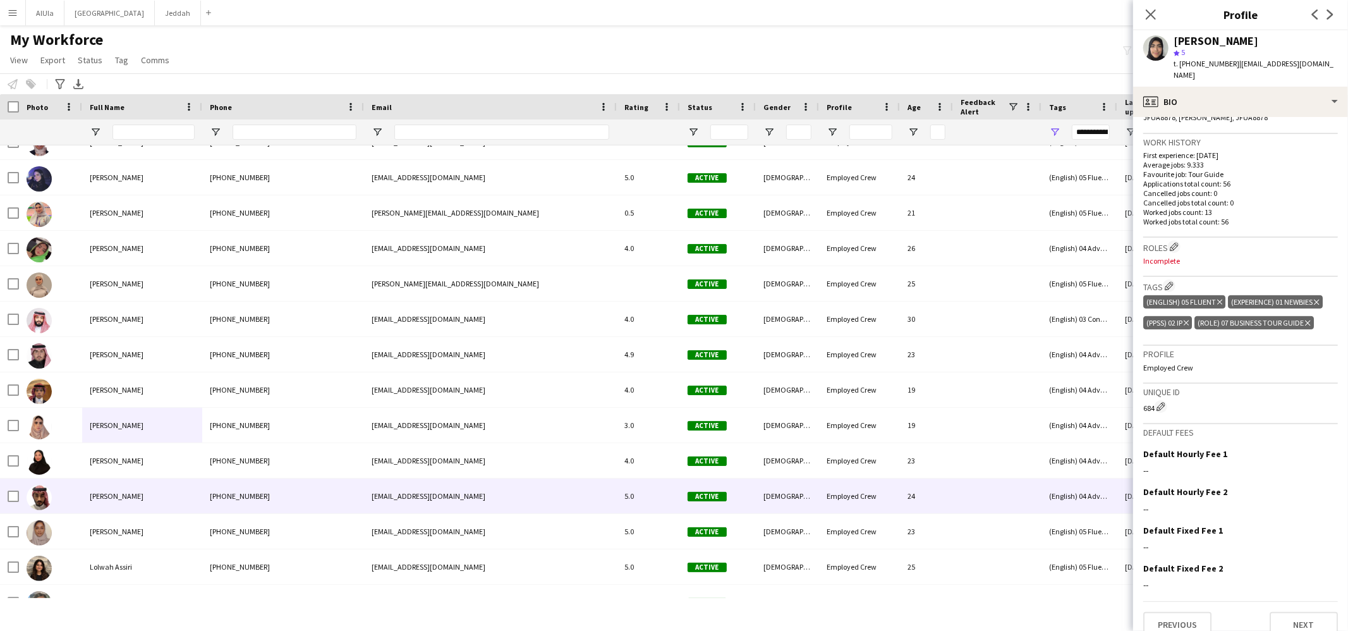
scroll to position [1100, 0]
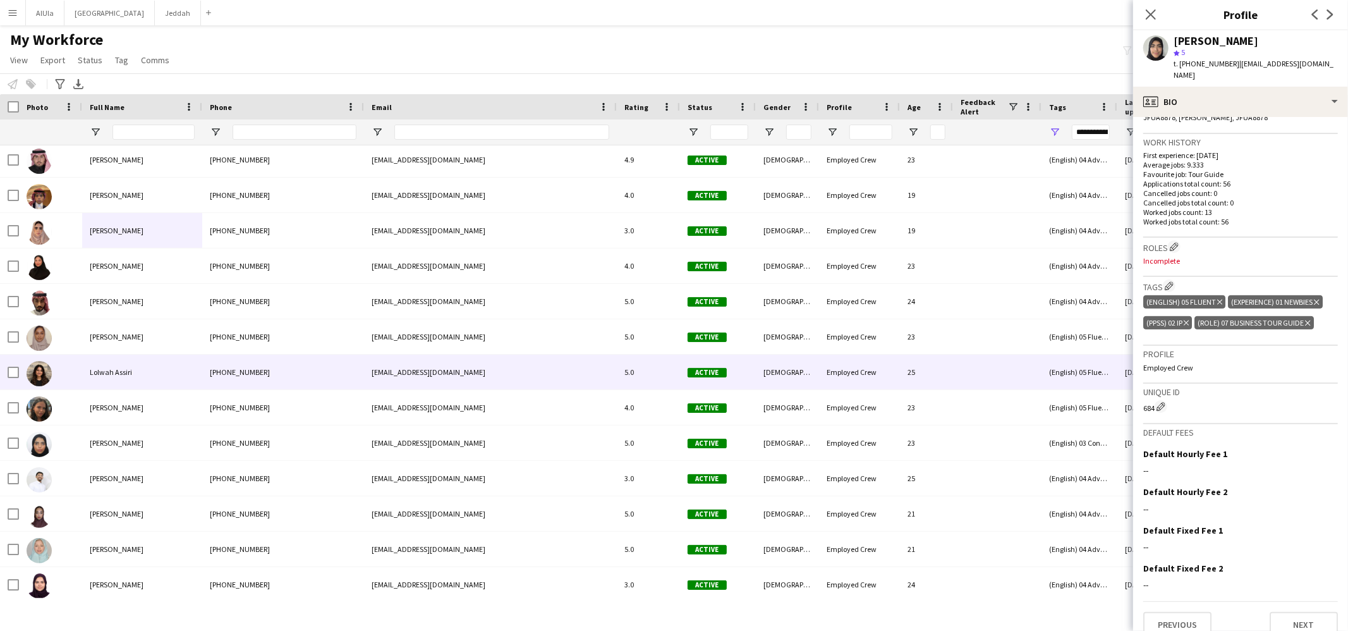
click at [128, 378] on div "Lolwah Assiri" at bounding box center [142, 371] width 120 height 35
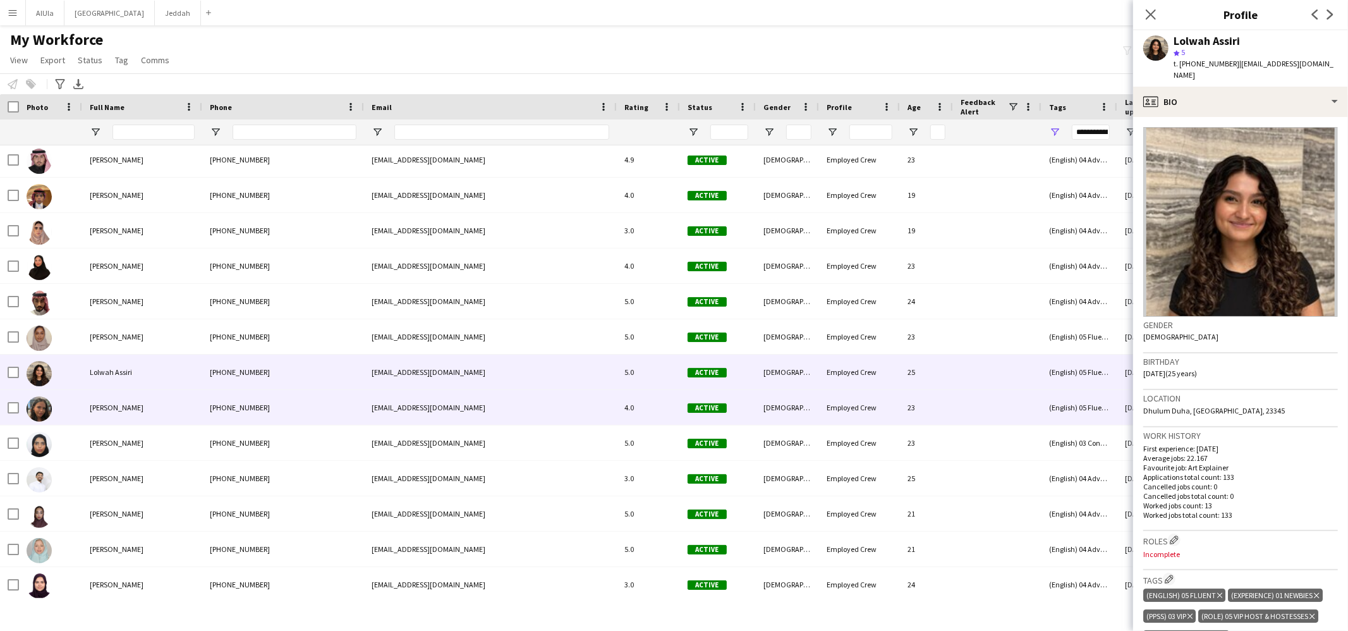
click at [124, 392] on div "[PERSON_NAME]" at bounding box center [142, 407] width 120 height 35
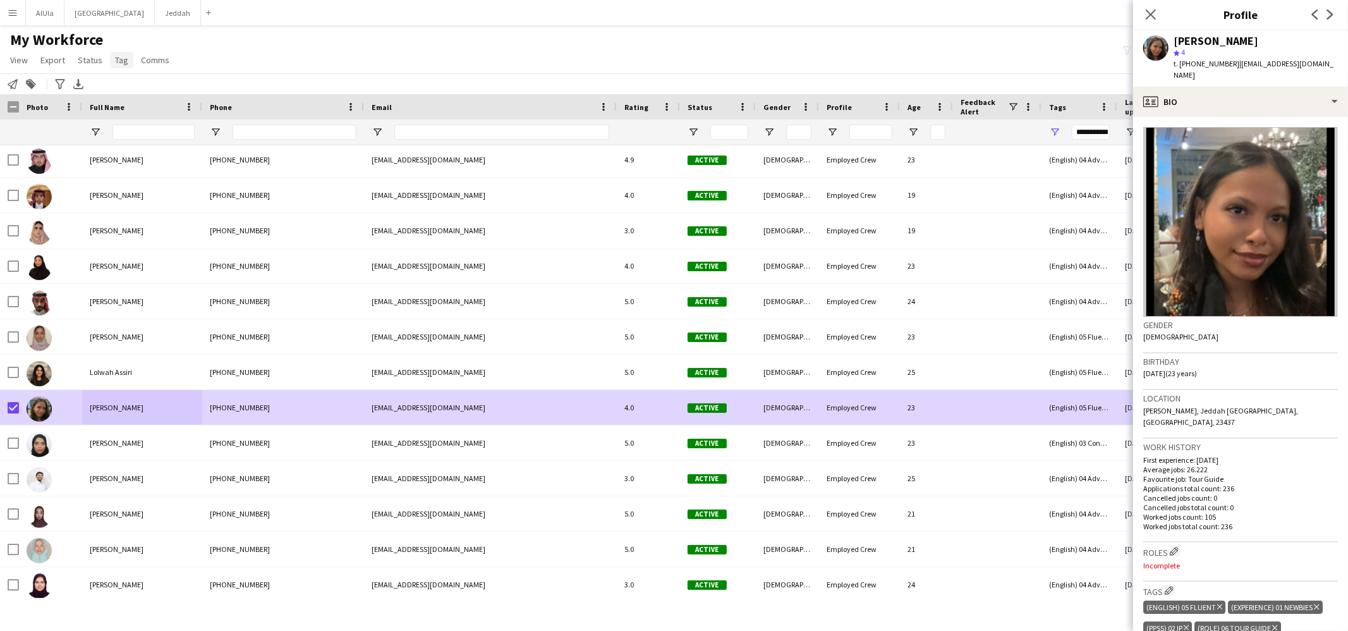
click at [126, 56] on link "Tag" at bounding box center [121, 60] width 23 height 16
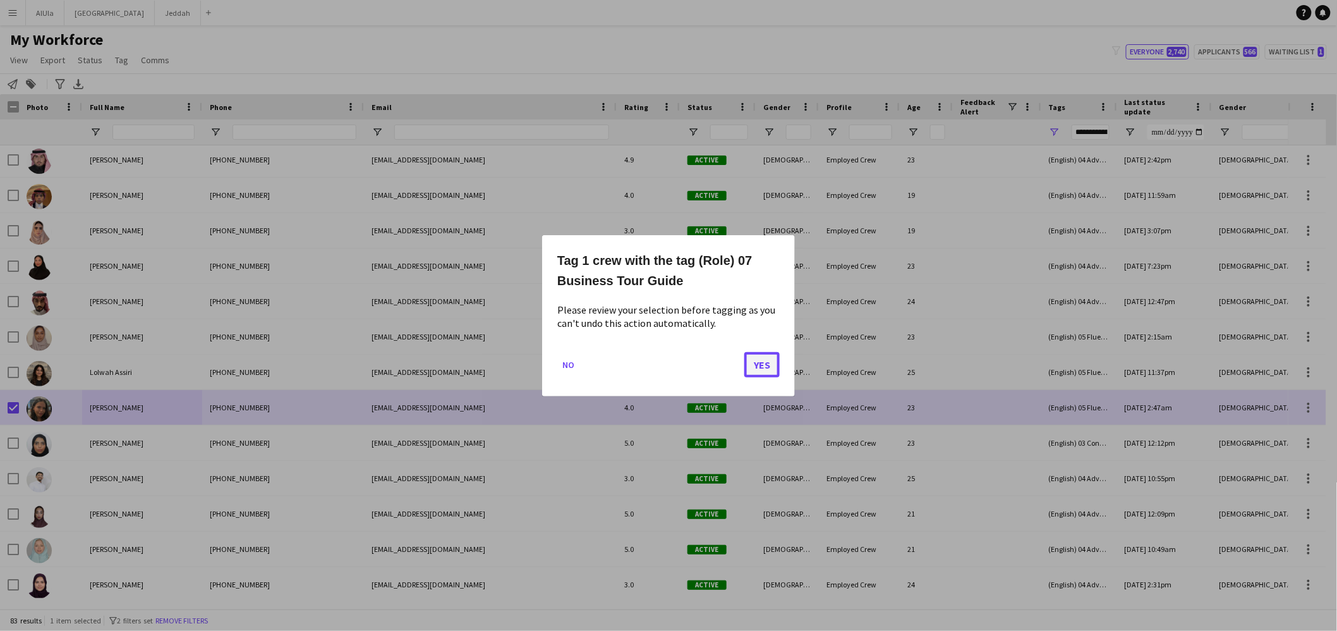
click at [759, 367] on button "Yes" at bounding box center [761, 363] width 35 height 25
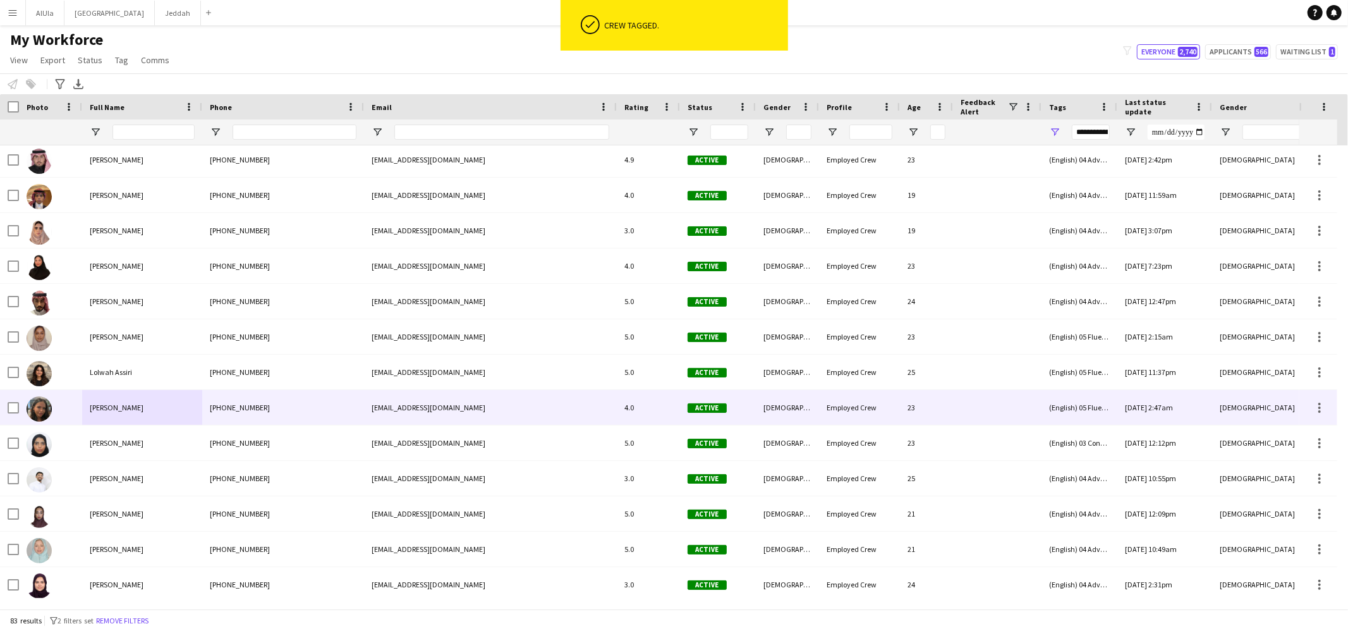
click at [172, 401] on div "[PERSON_NAME]" at bounding box center [142, 407] width 120 height 35
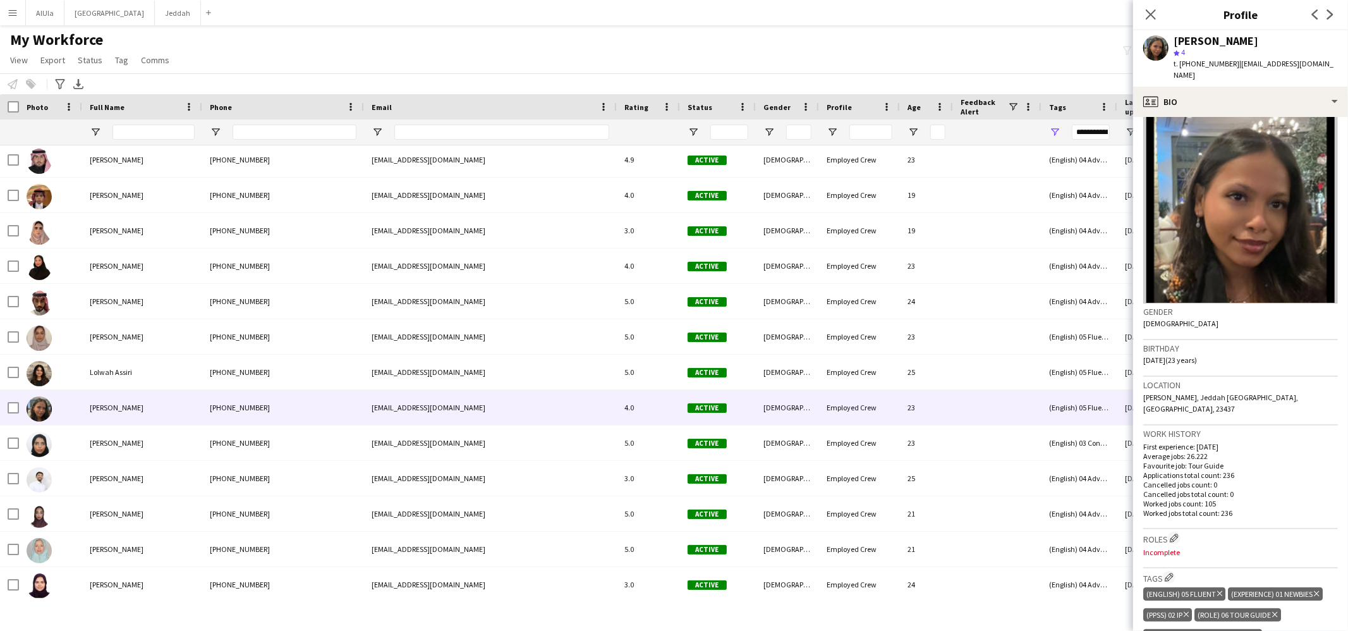
scroll to position [136, 0]
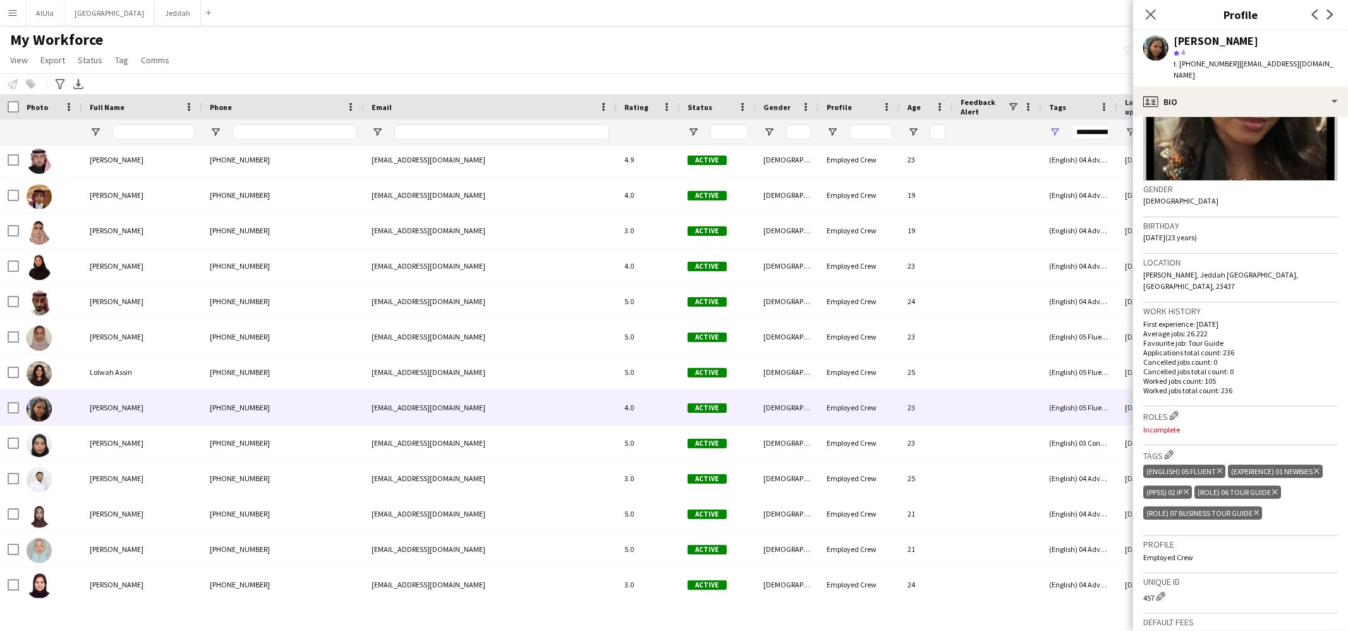
click at [1276, 488] on icon "Delete tag" at bounding box center [1274, 492] width 5 height 8
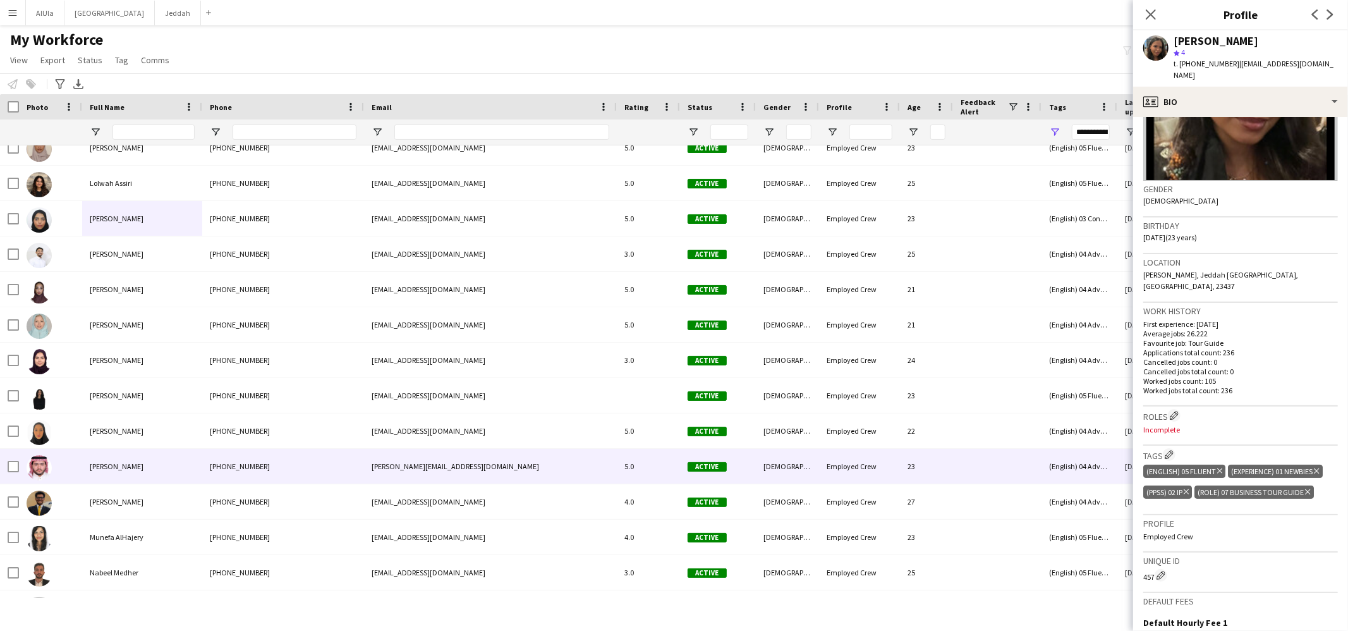
scroll to position [1312, 0]
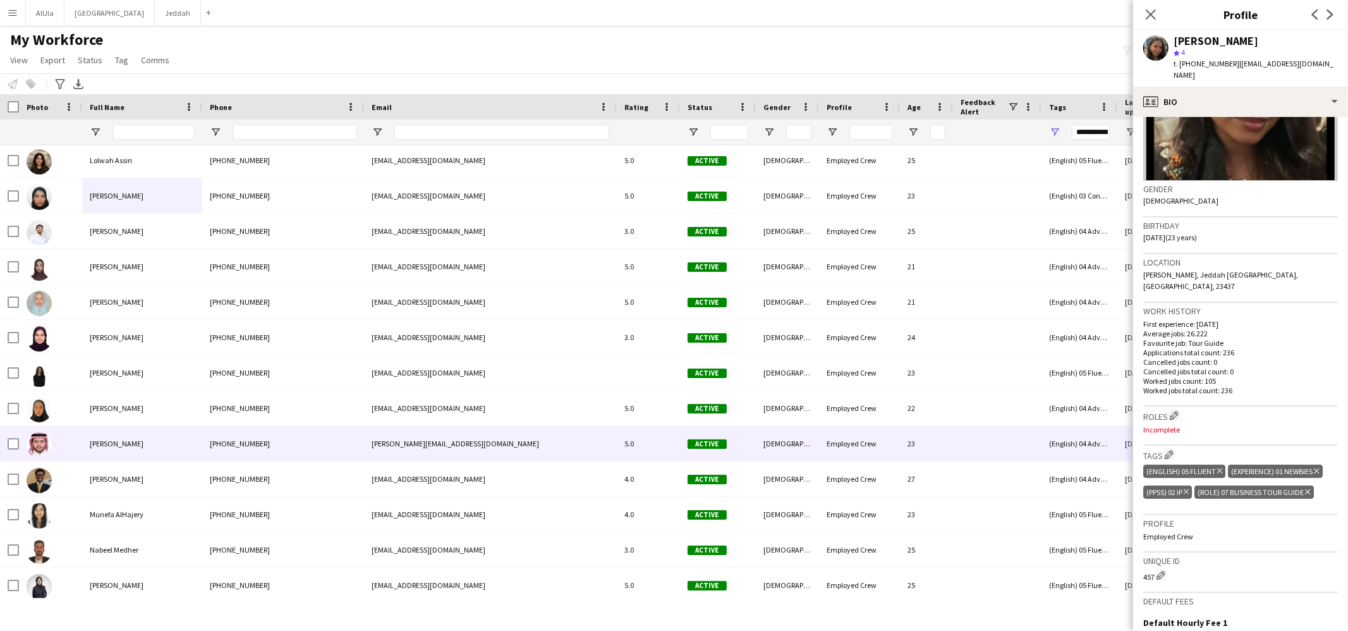
click at [141, 454] on div "[PERSON_NAME]" at bounding box center [142, 443] width 120 height 35
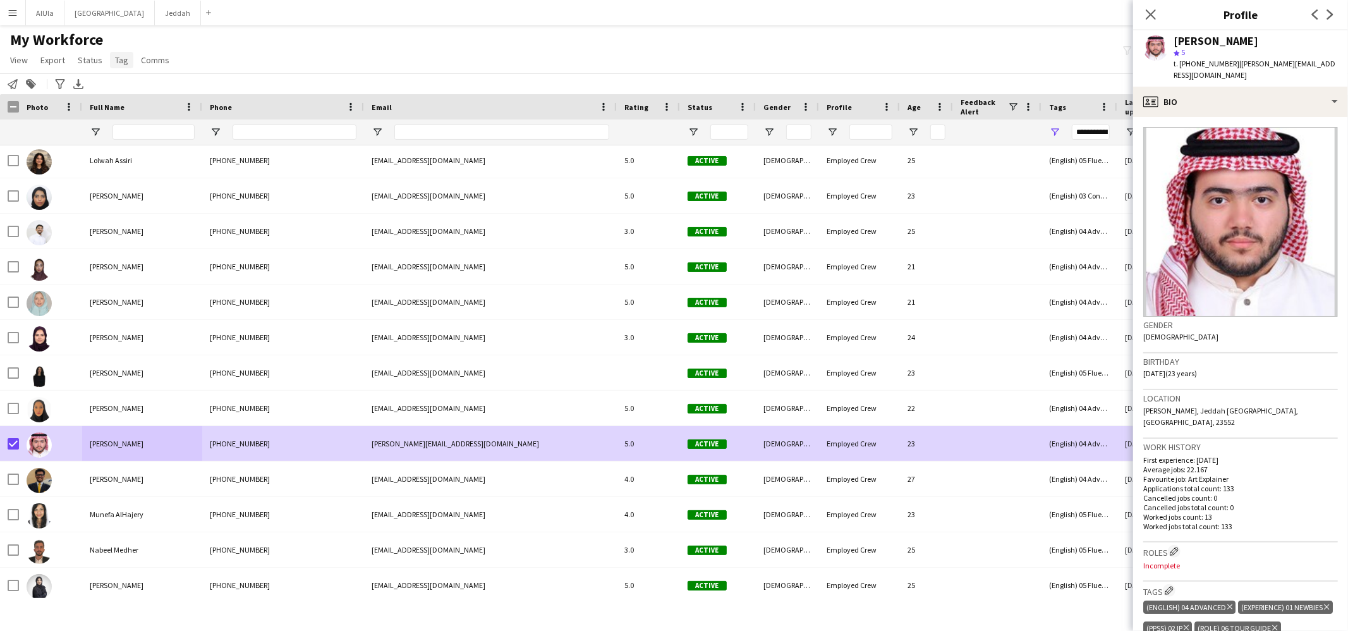
click at [123, 57] on span "Tag" at bounding box center [121, 59] width 13 height 11
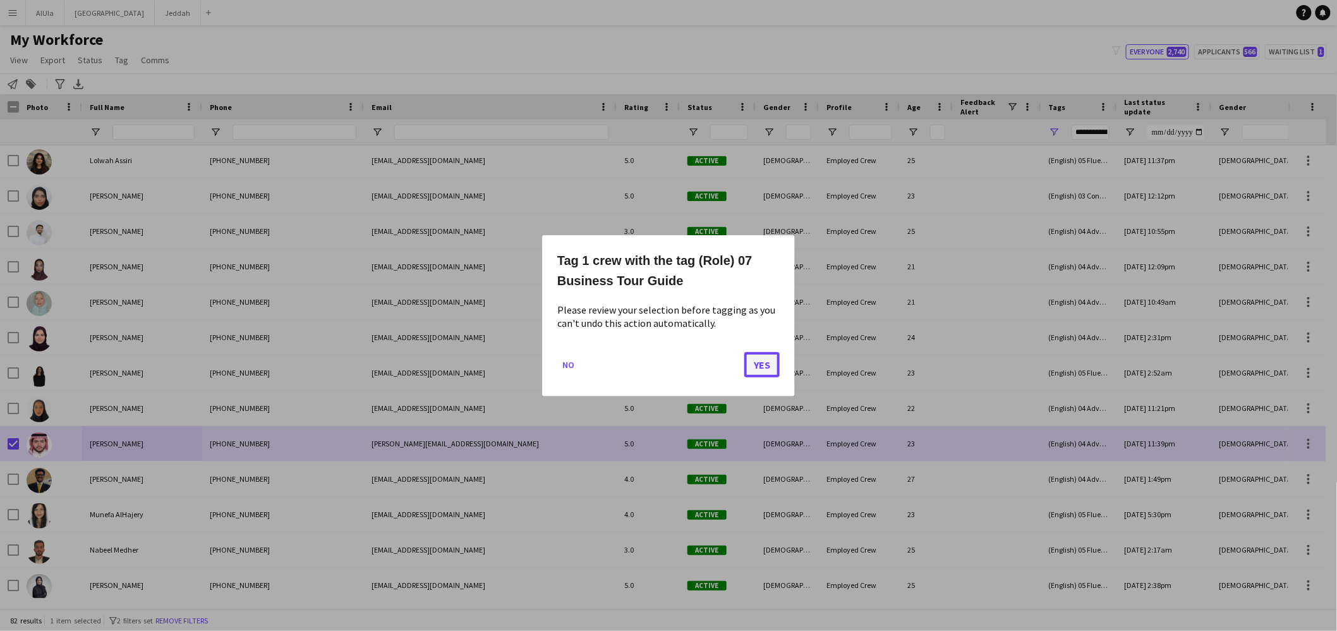
click at [760, 358] on button "Yes" at bounding box center [761, 363] width 35 height 25
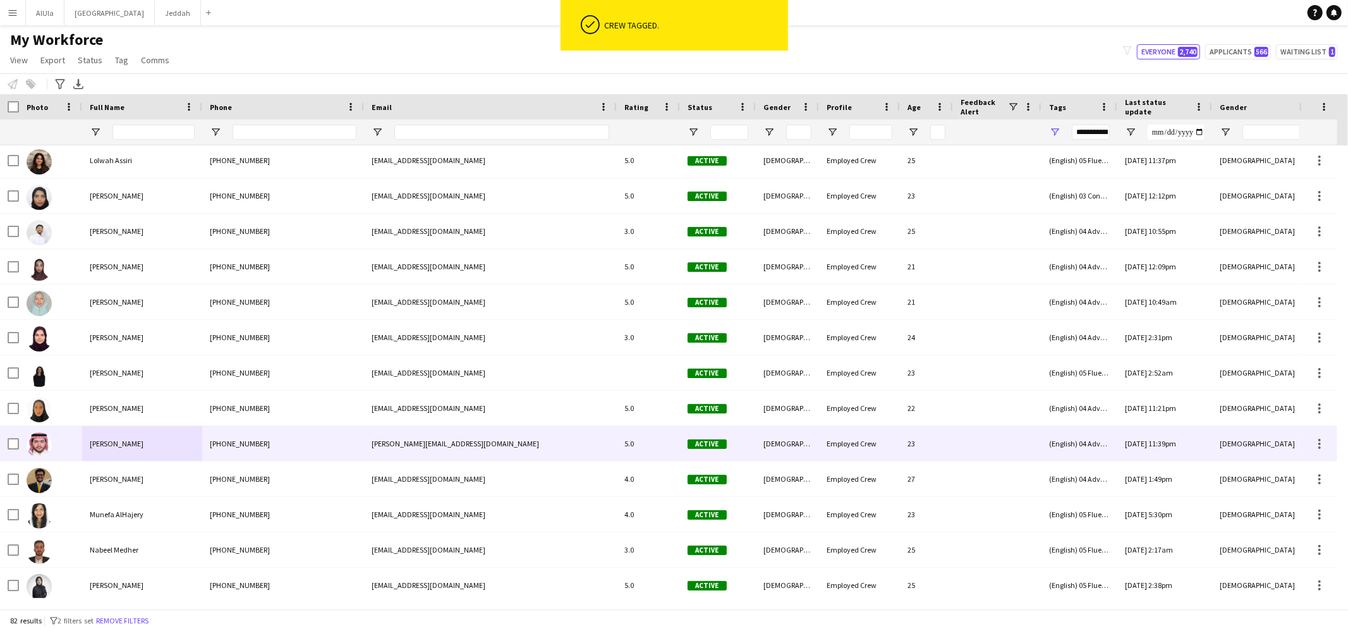
drag, startPoint x: 90, startPoint y: 447, endPoint x: 156, endPoint y: 428, distance: 69.0
click at [90, 446] on span "[PERSON_NAME]" at bounding box center [117, 443] width 54 height 9
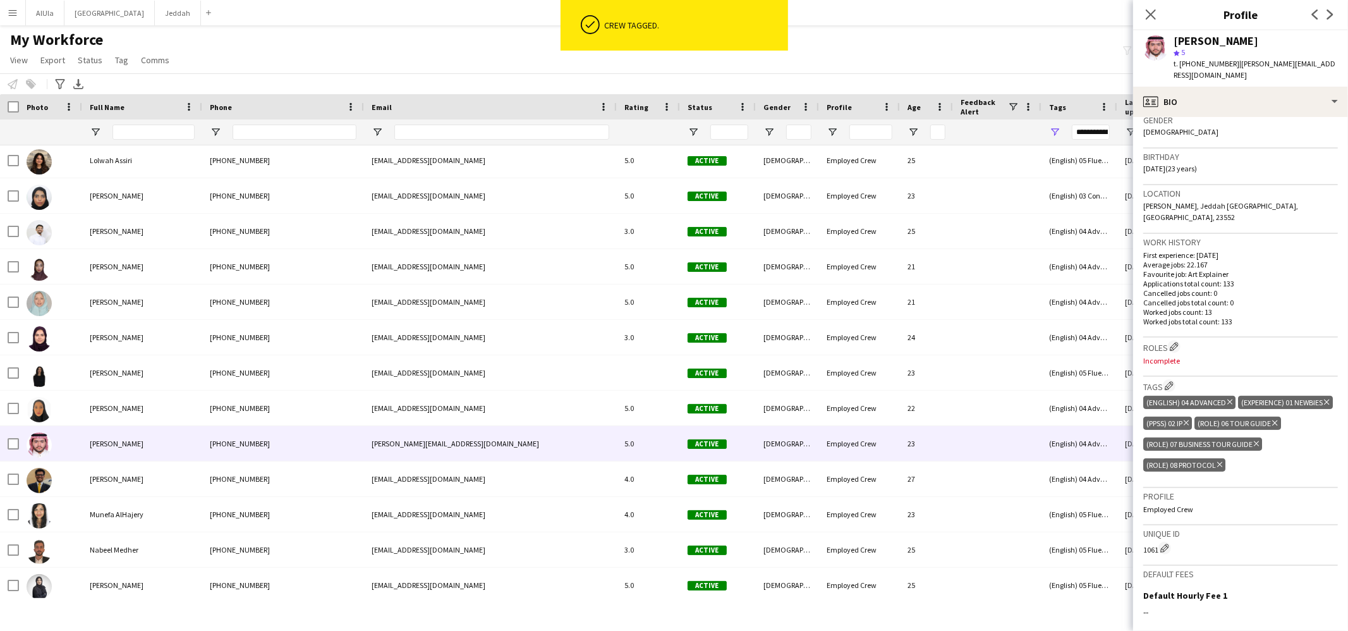
scroll to position [299, 0]
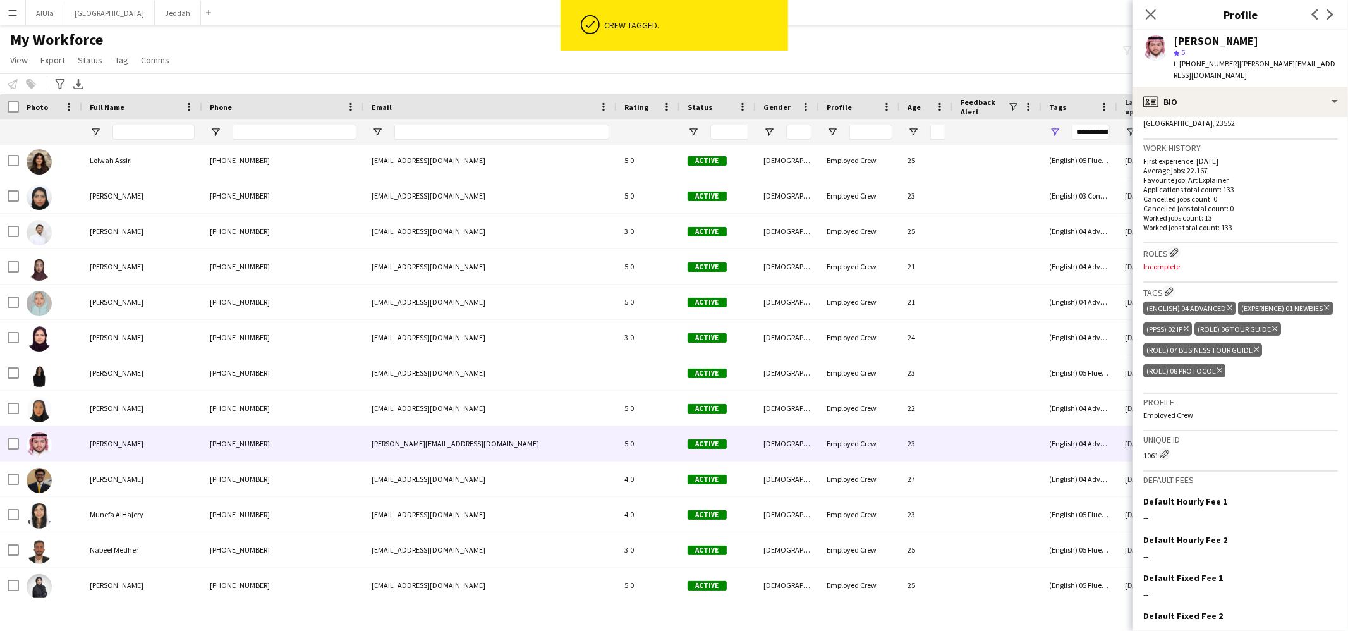
click at [1272, 332] on icon "Delete tag" at bounding box center [1274, 329] width 5 height 8
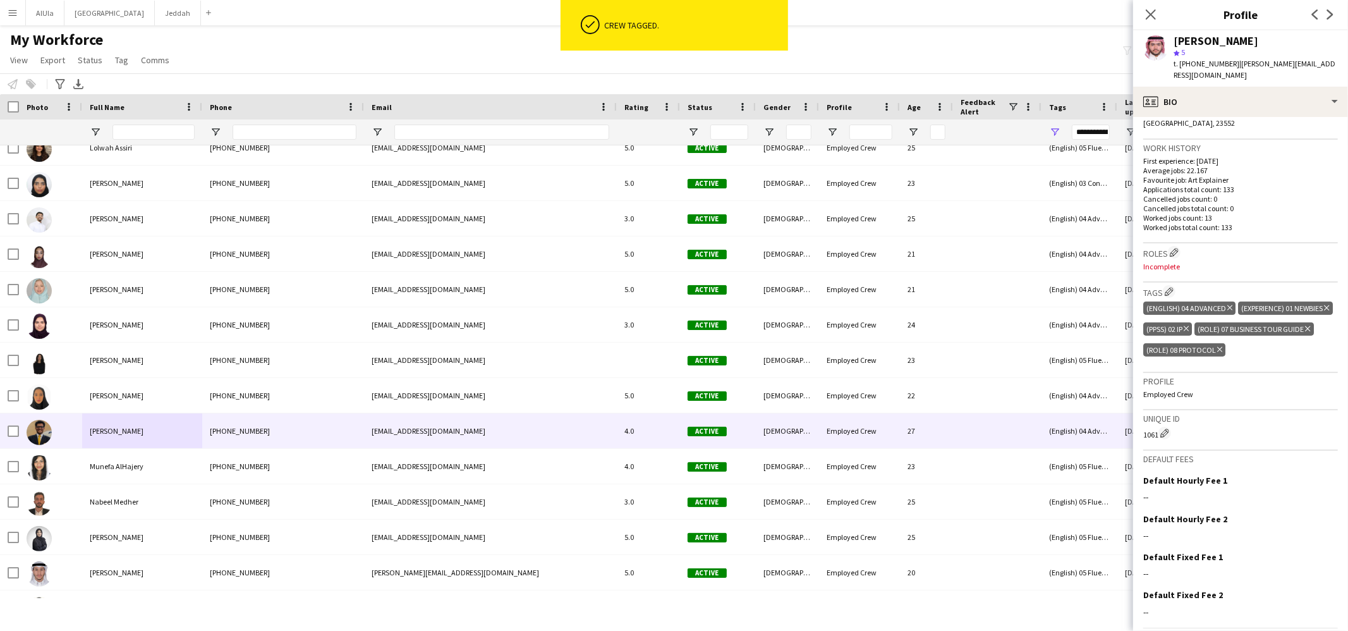
scroll to position [0, 0]
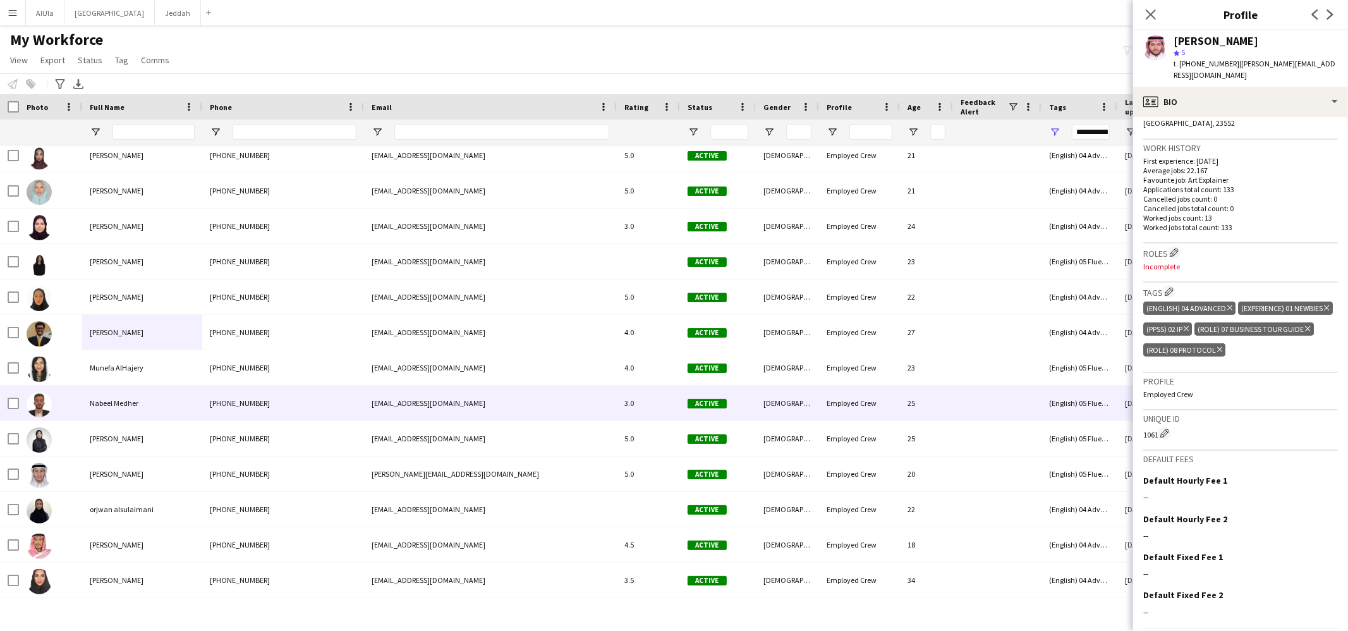
click at [114, 398] on span "Nabeel Medher" at bounding box center [114, 402] width 49 height 9
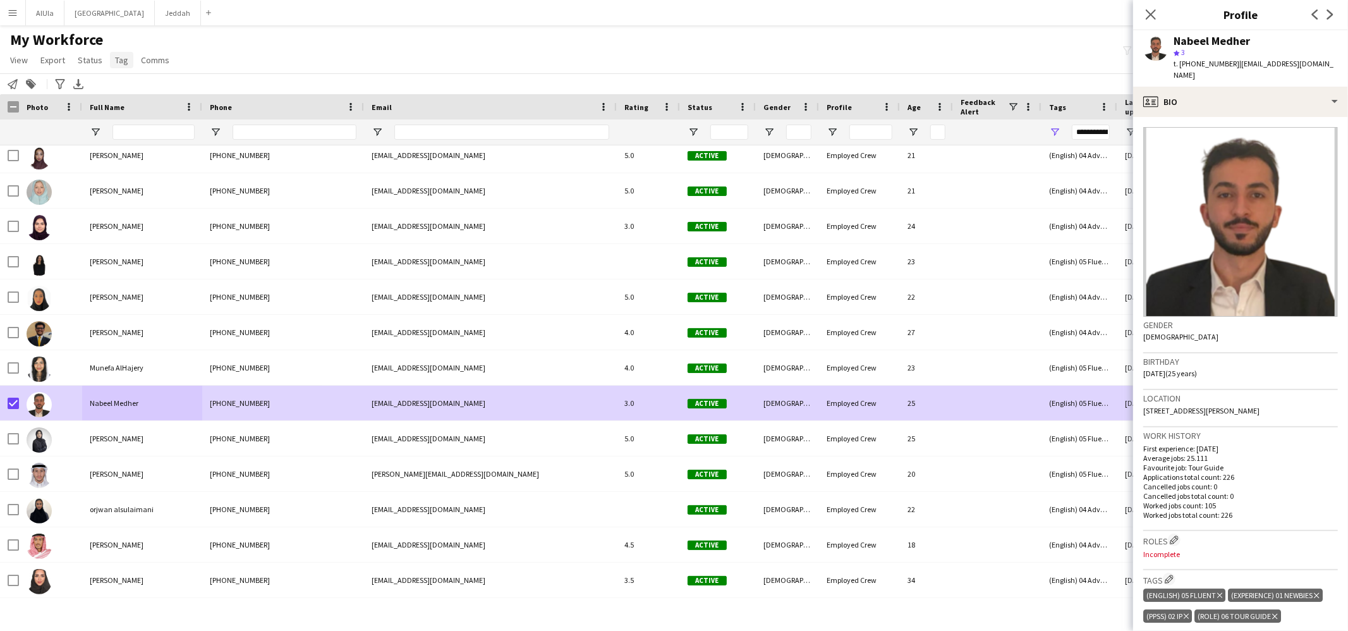
click at [121, 51] on app-page-menu "View Views Default view New view Update view Delete view Edit name Customise vi…" at bounding box center [91, 61] width 182 height 24
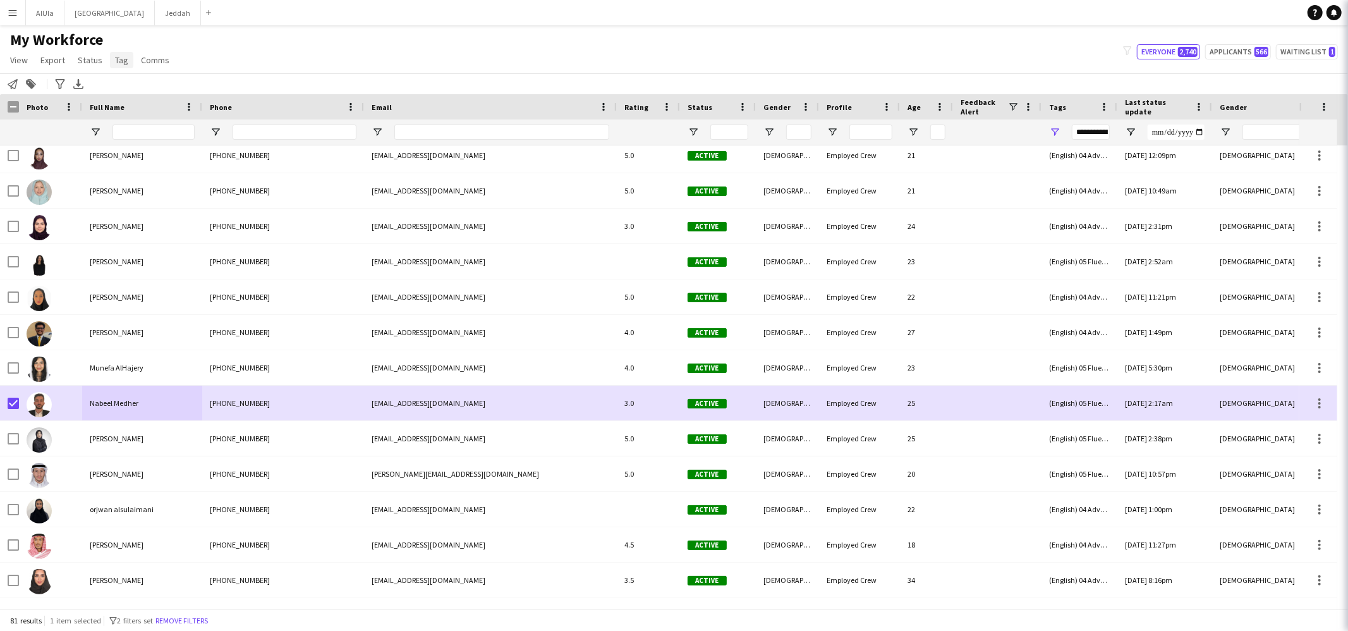
click at [119, 55] on span "Tag" at bounding box center [121, 59] width 13 height 11
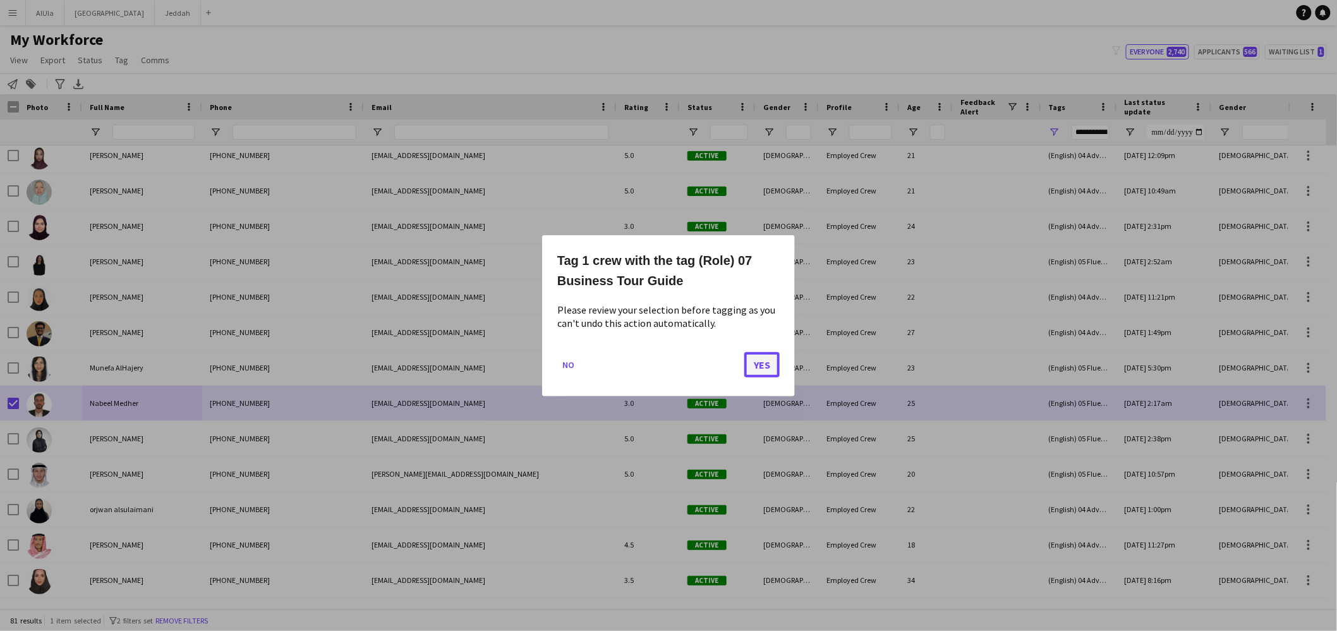
click at [758, 371] on button "Yes" at bounding box center [761, 363] width 35 height 25
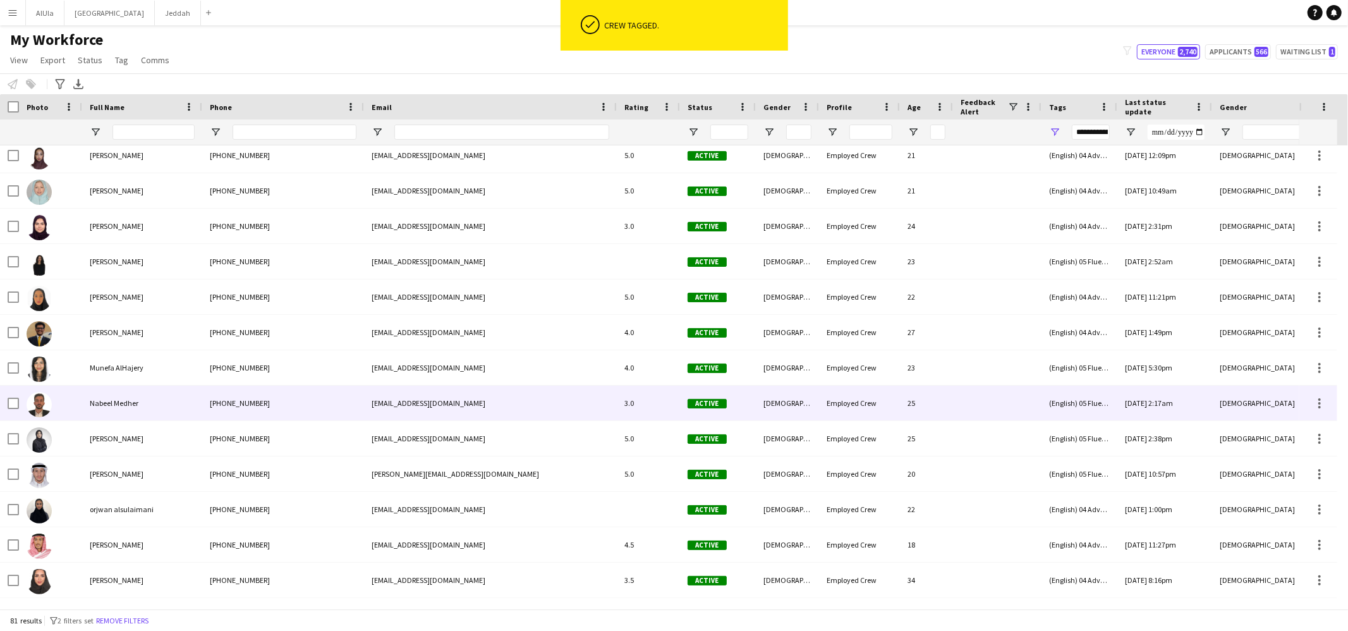
click at [127, 404] on span "Nabeel Medher" at bounding box center [114, 402] width 49 height 9
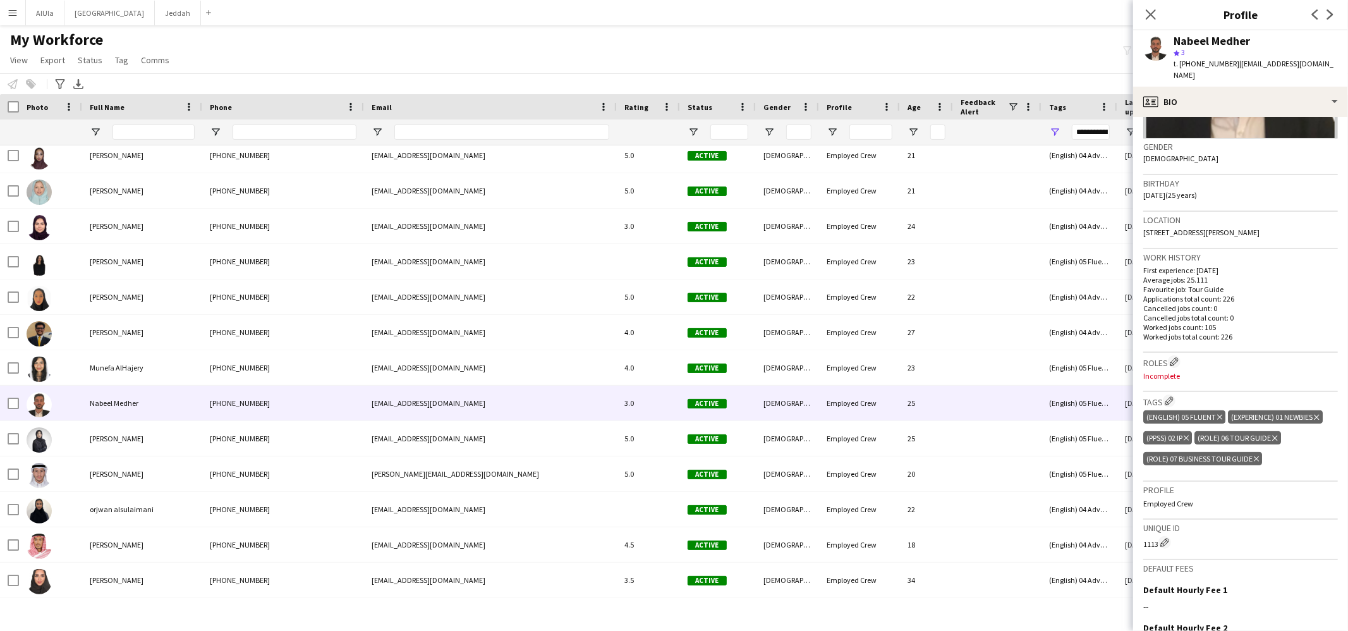
click at [1276, 434] on icon "Delete tag" at bounding box center [1274, 438] width 5 height 8
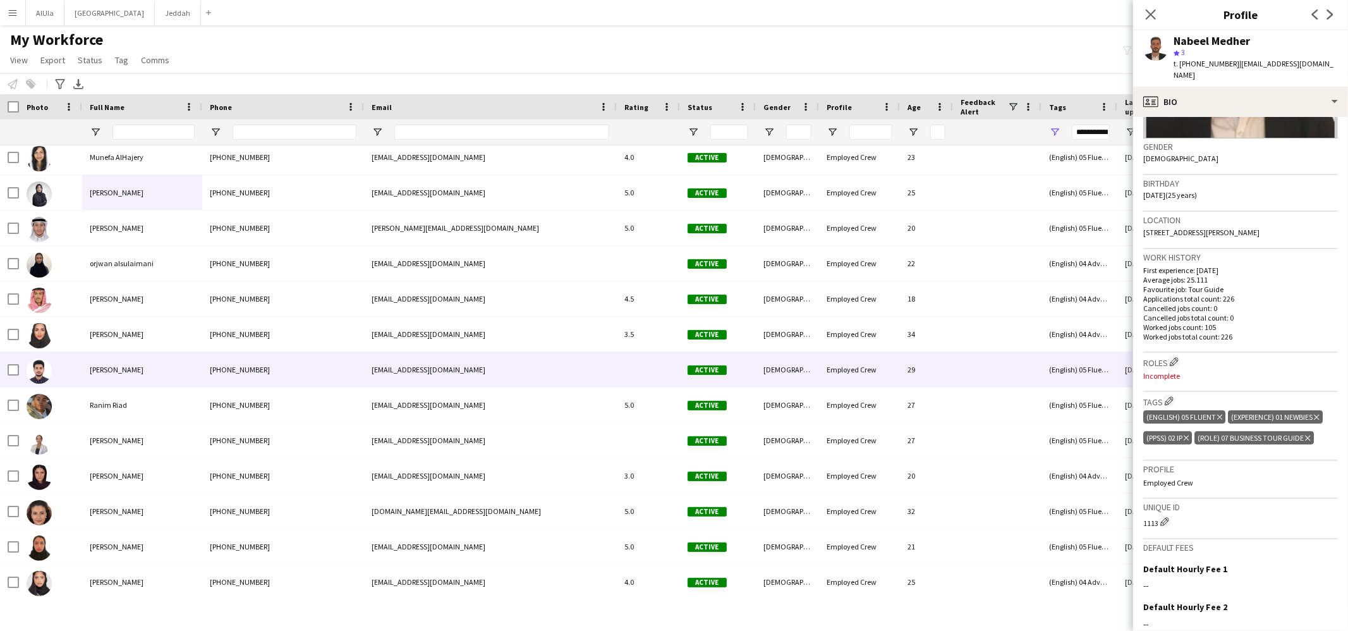
click at [124, 373] on span "[PERSON_NAME]" at bounding box center [117, 369] width 54 height 9
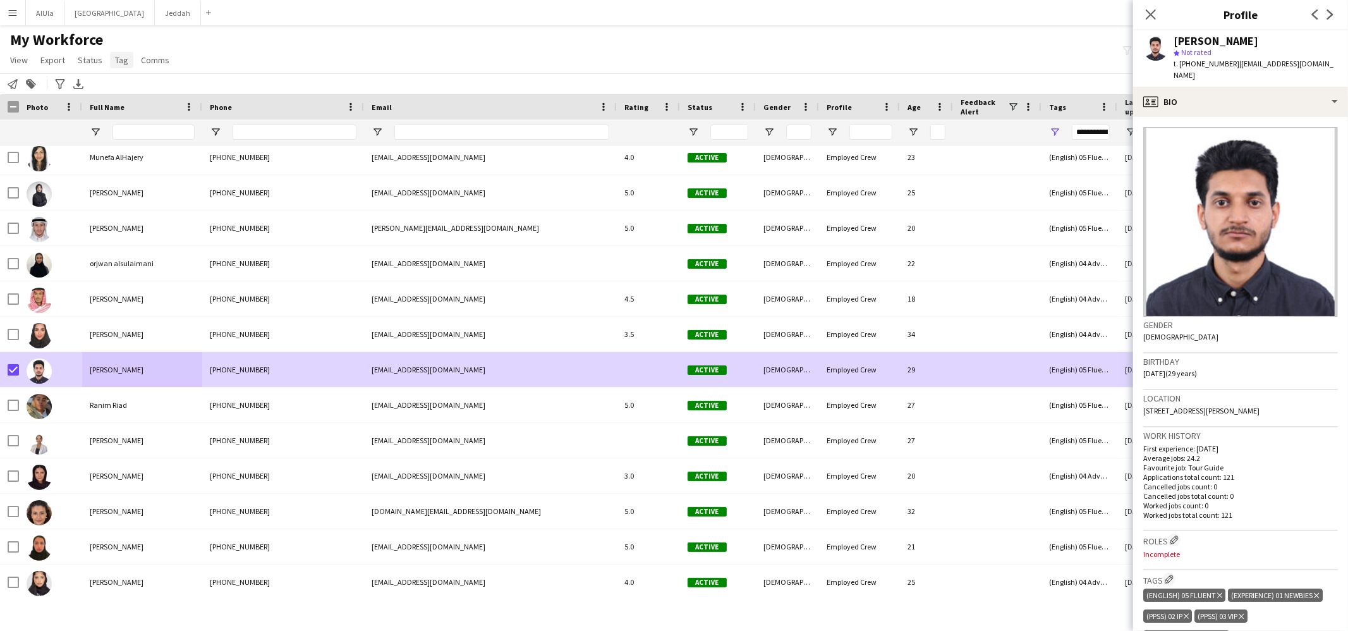
click at [124, 61] on span "Tag" at bounding box center [121, 59] width 13 height 11
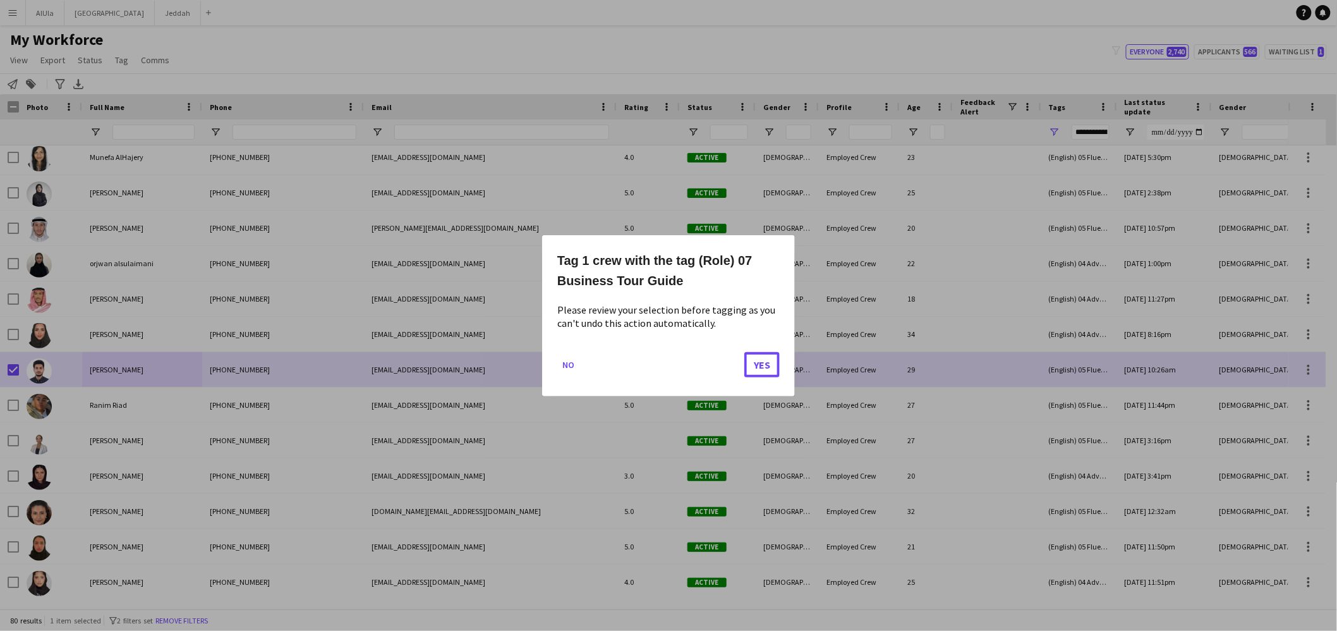
drag, startPoint x: 753, startPoint y: 363, endPoint x: 739, endPoint y: 360, distance: 14.9
click at [754, 363] on button "Yes" at bounding box center [761, 363] width 35 height 25
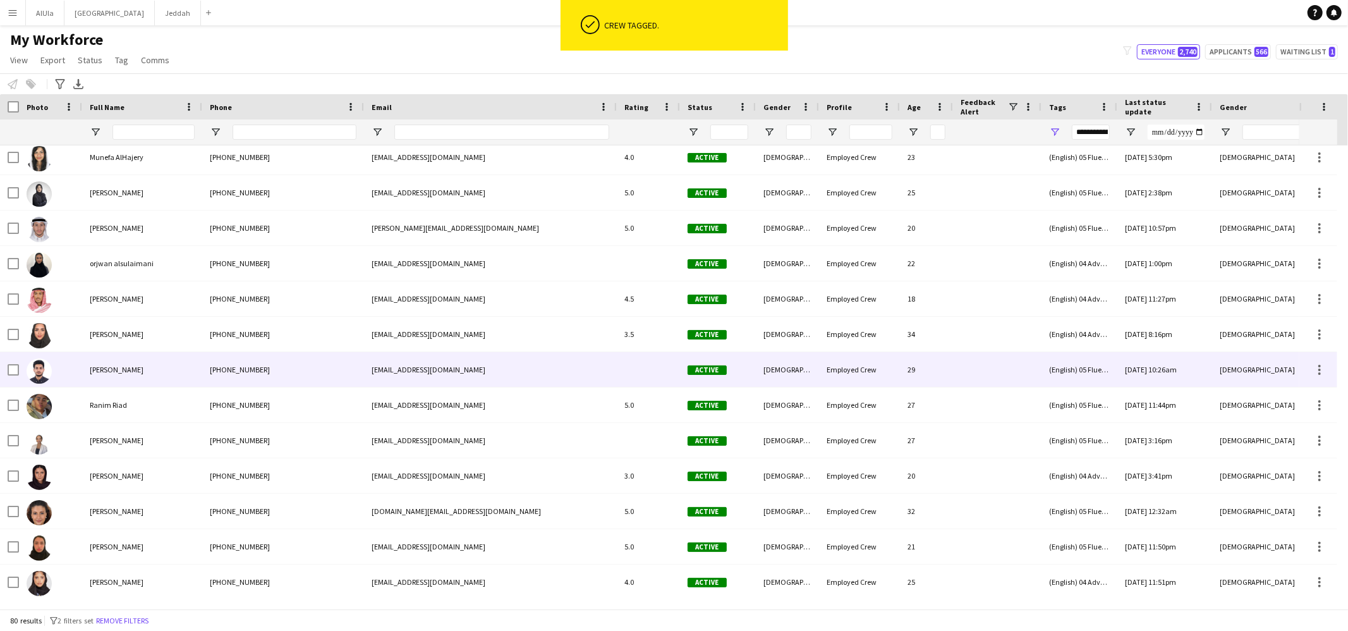
click at [136, 369] on div "[PERSON_NAME]" at bounding box center [142, 369] width 120 height 35
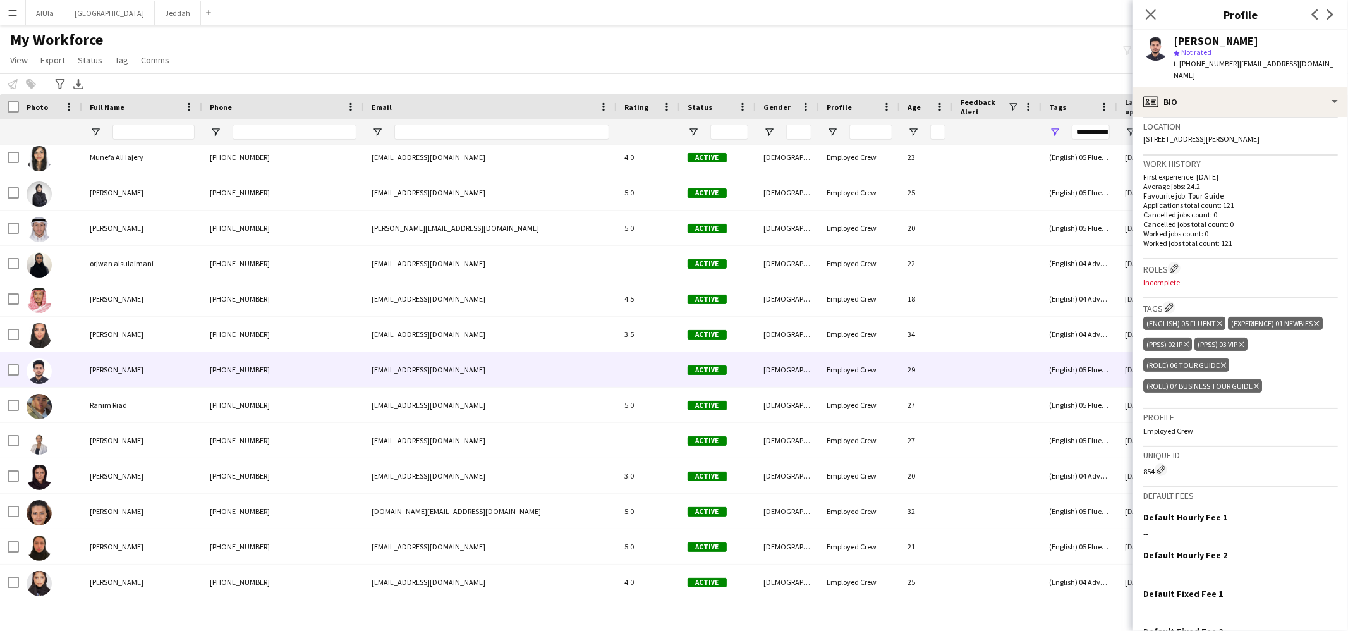
click at [1223, 361] on icon "Delete tag" at bounding box center [1223, 365] width 5 height 8
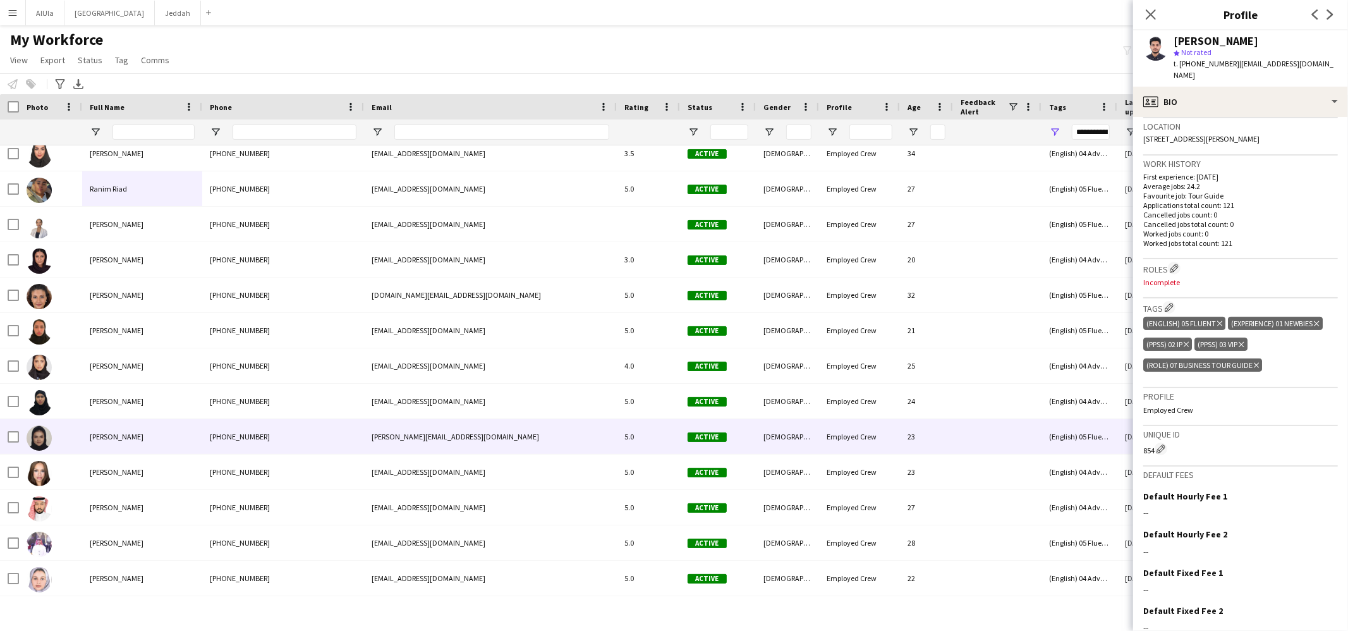
click at [114, 442] on div "[PERSON_NAME]" at bounding box center [142, 436] width 120 height 35
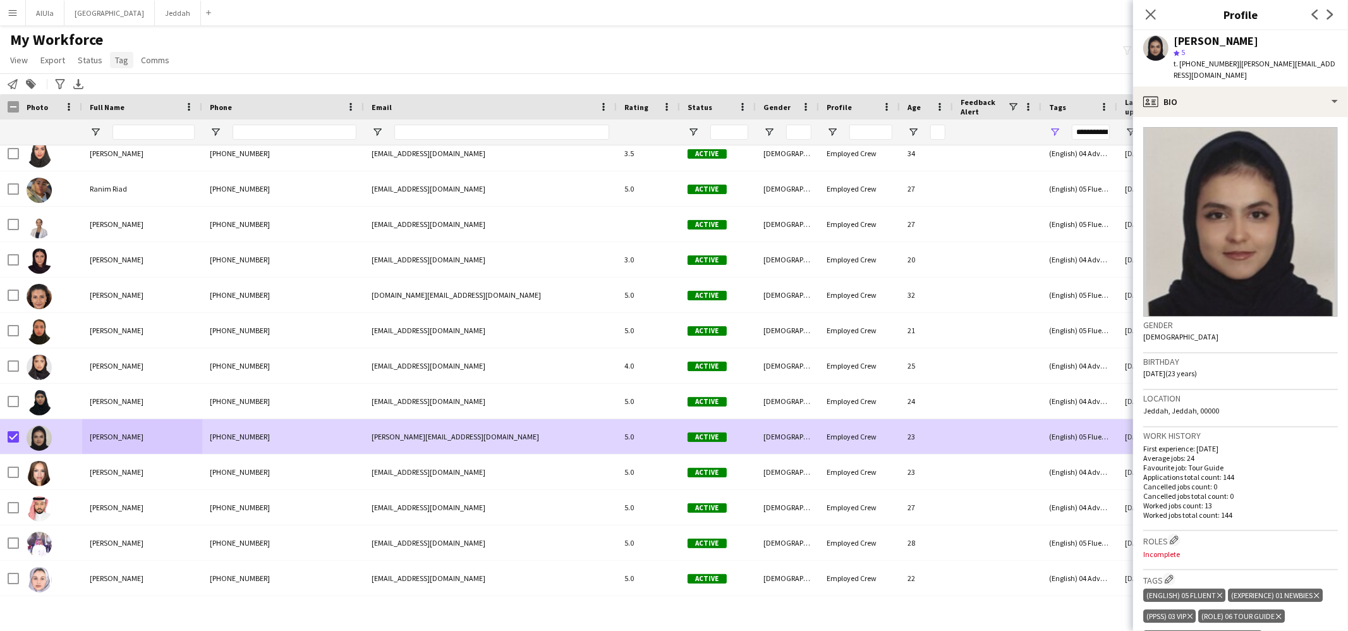
click at [122, 52] on link "Tag" at bounding box center [121, 60] width 23 height 16
